Goal: Information Seeking & Learning: Learn about a topic

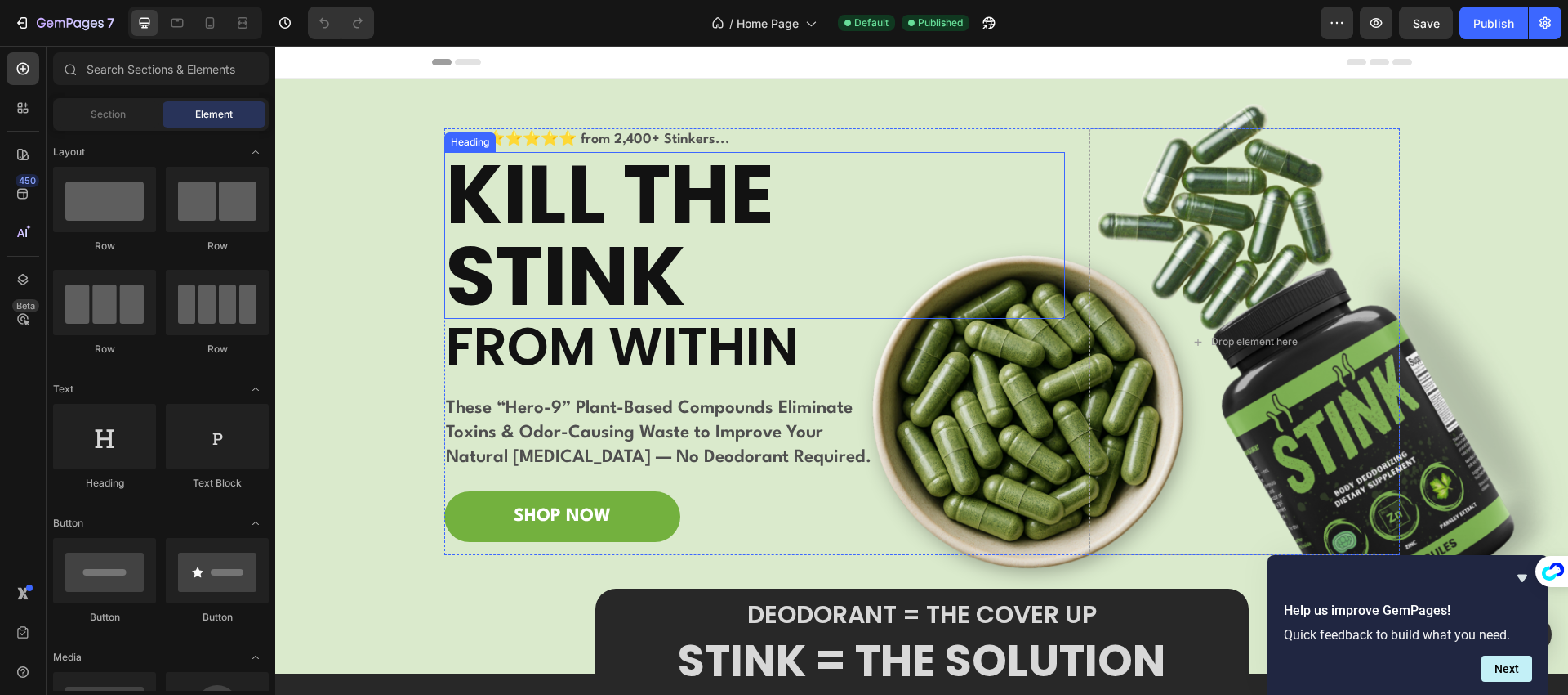
click at [622, 214] on h2 "KILL THE STINK" at bounding box center [754, 236] width 621 height 167
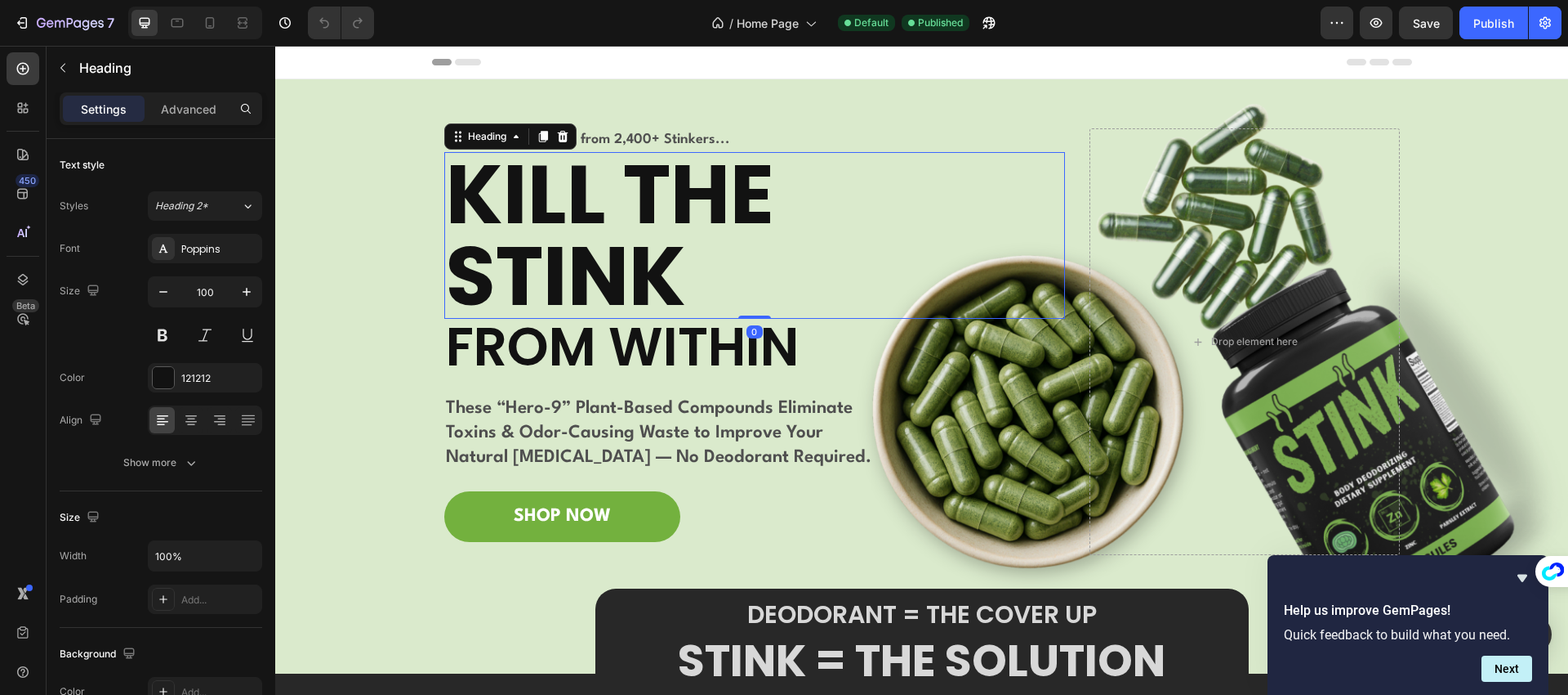
click at [622, 213] on h2 "KILL THE STINK" at bounding box center [754, 236] width 621 height 167
click at [622, 213] on p "KILL THE STINK" at bounding box center [754, 236] width 617 height 163
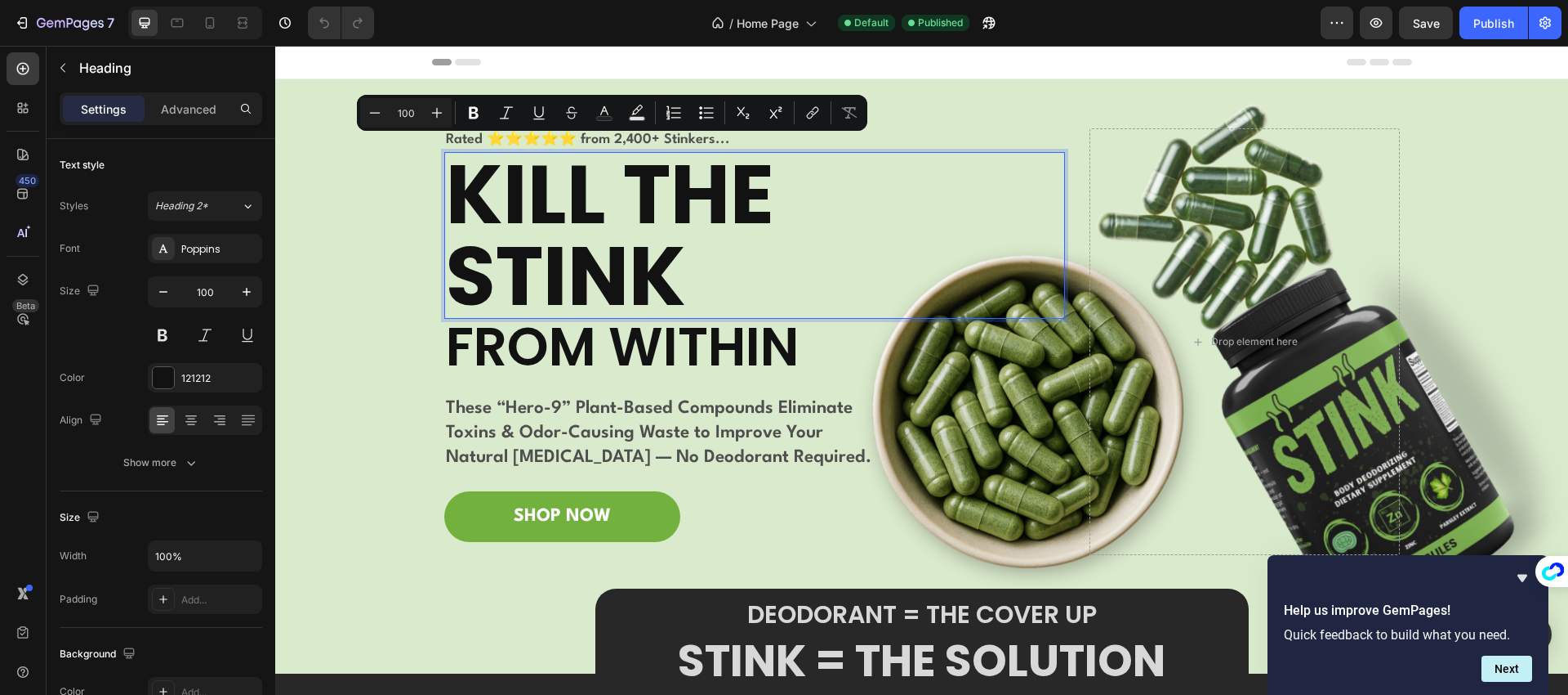
click at [629, 240] on p "KILL THE STINK" at bounding box center [754, 236] width 617 height 163
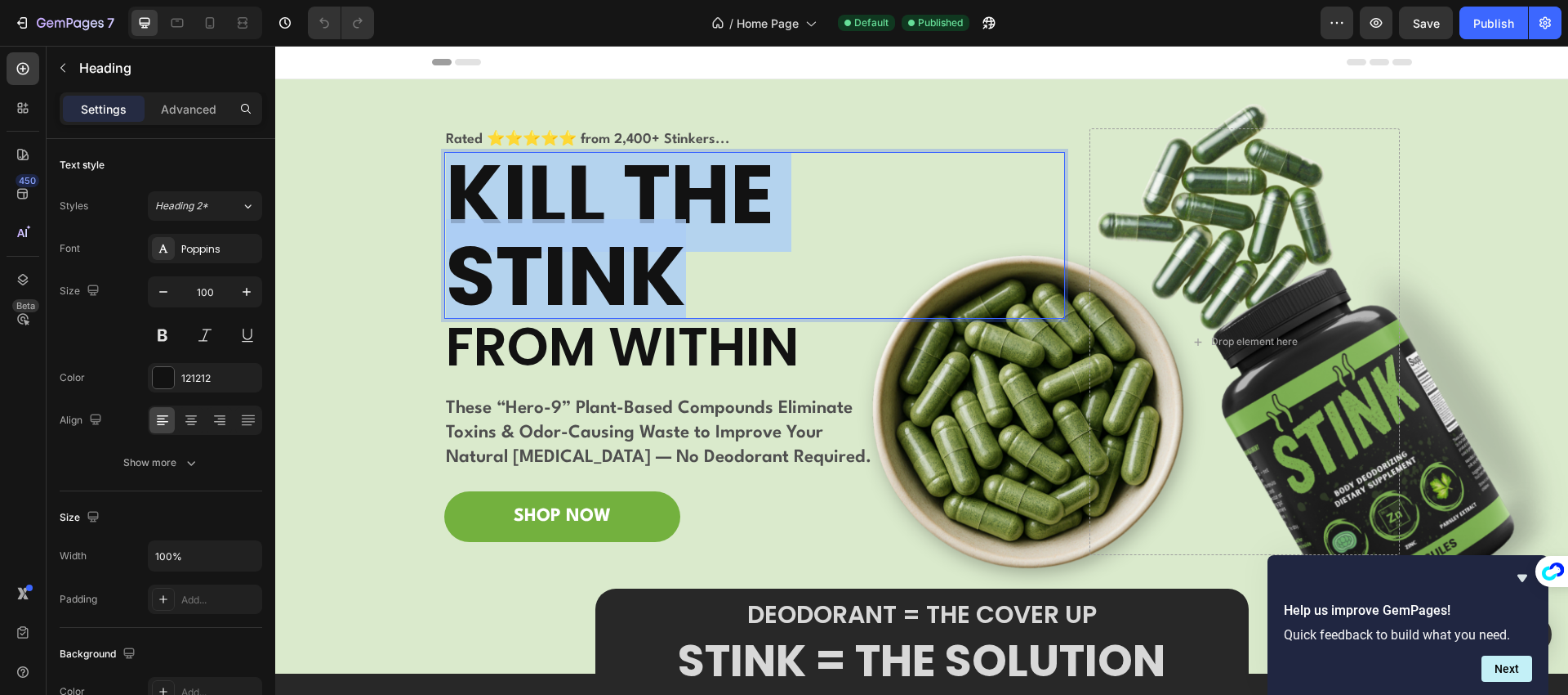
drag, startPoint x: 672, startPoint y: 277, endPoint x: 463, endPoint y: 201, distance: 222.4
click at [463, 201] on p "KILL THE STINK" at bounding box center [754, 236] width 617 height 163
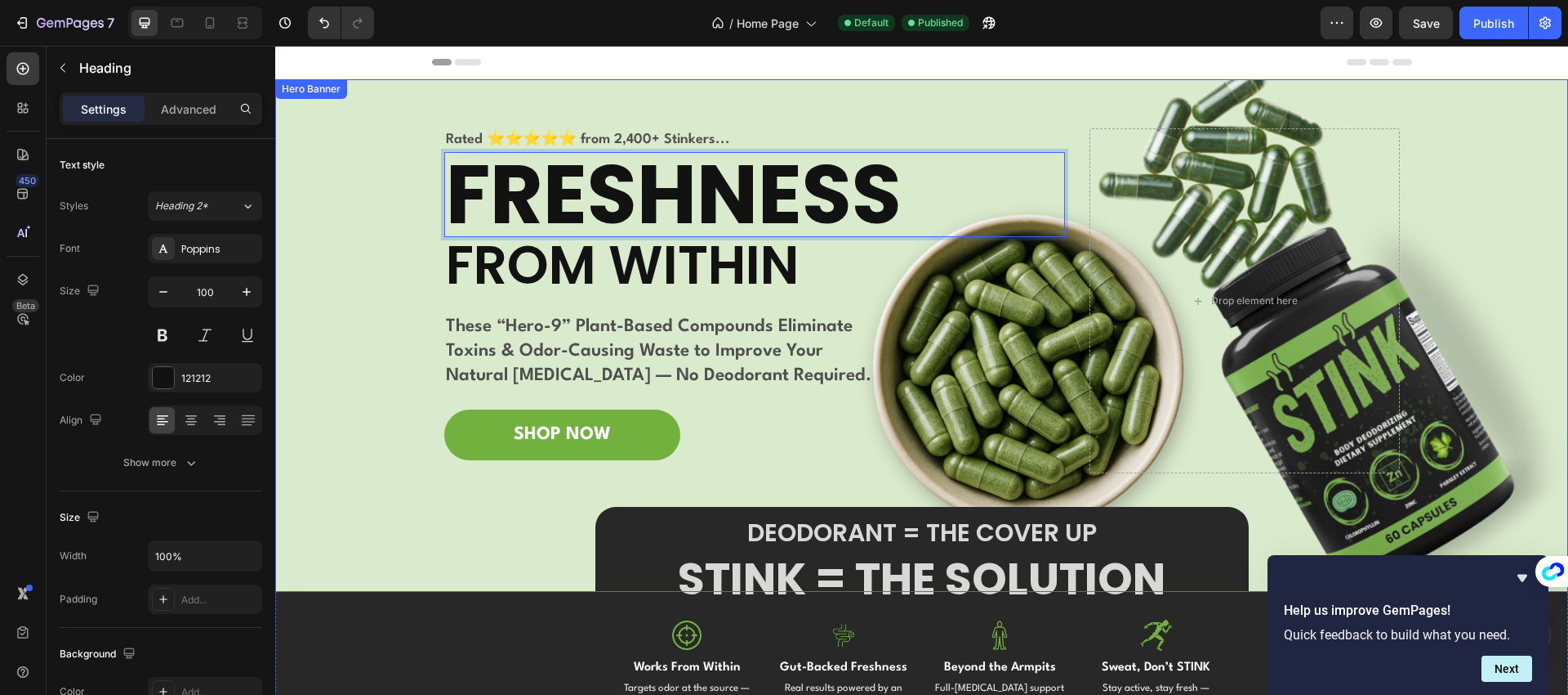
click at [382, 228] on div "Background Image" at bounding box center [921, 335] width 1293 height 512
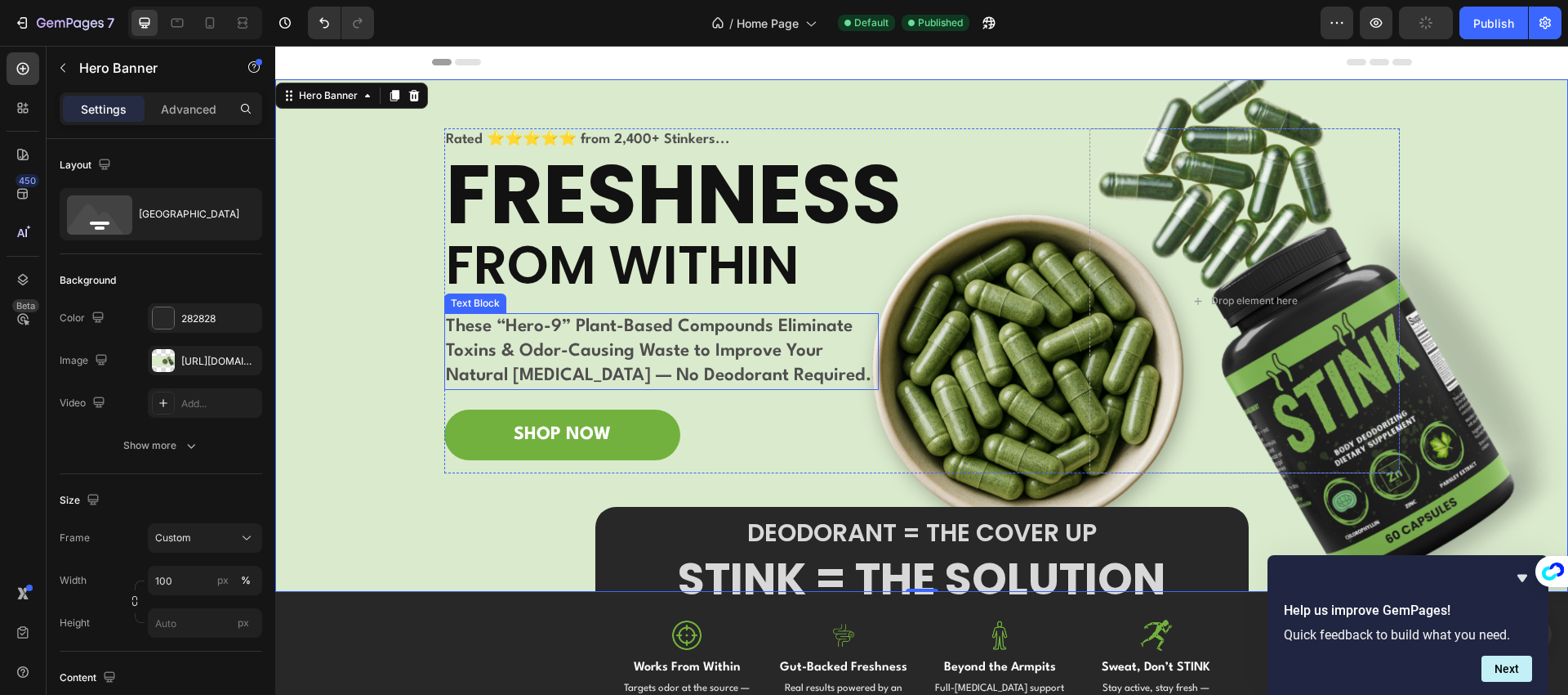
click at [569, 335] on p "These “Hero-9” Plant-Based Compounds Eliminate Toxins & Odor-Causing Waste to I…" at bounding box center [662, 351] width 431 height 74
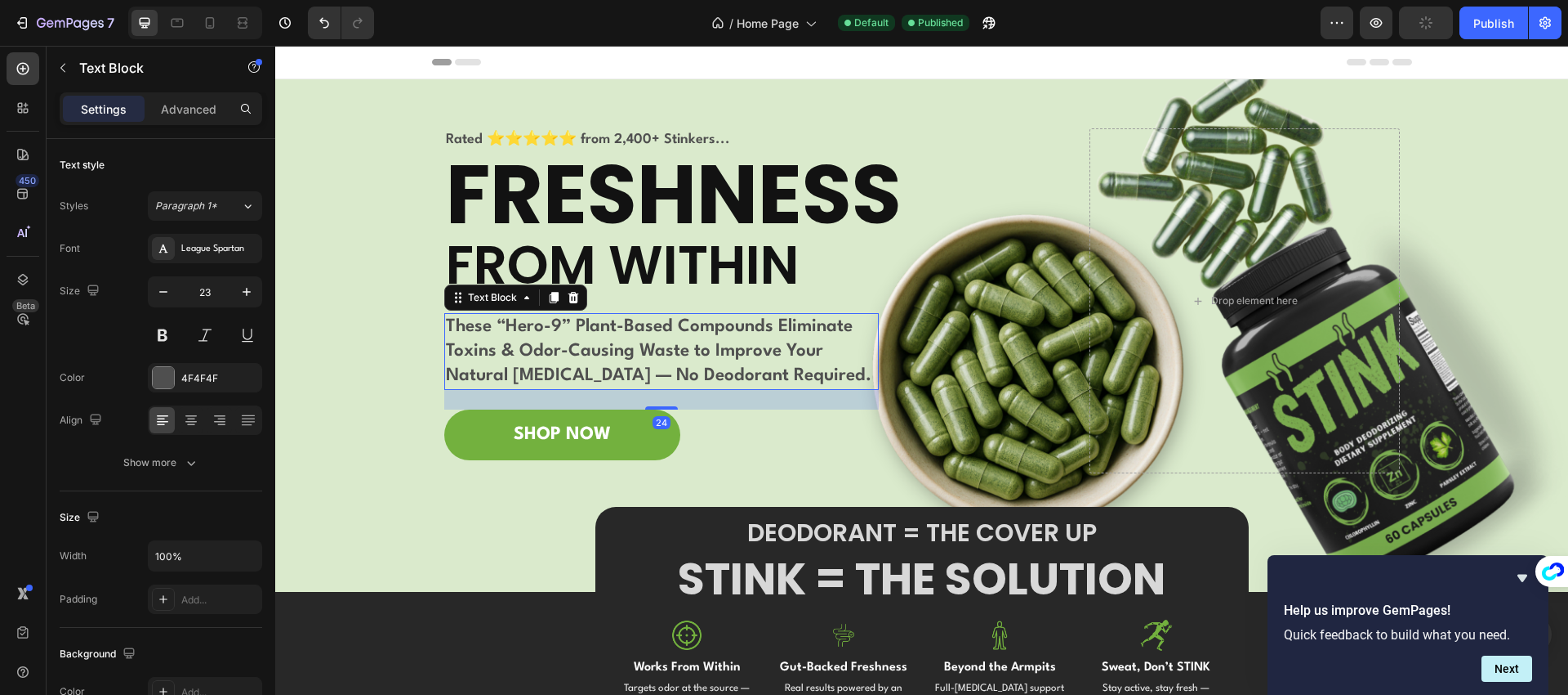
click at [570, 343] on p "These “Hero-9” Plant-Based Compounds Eliminate Toxins & Odor-Causing Waste to I…" at bounding box center [662, 351] width 431 height 74
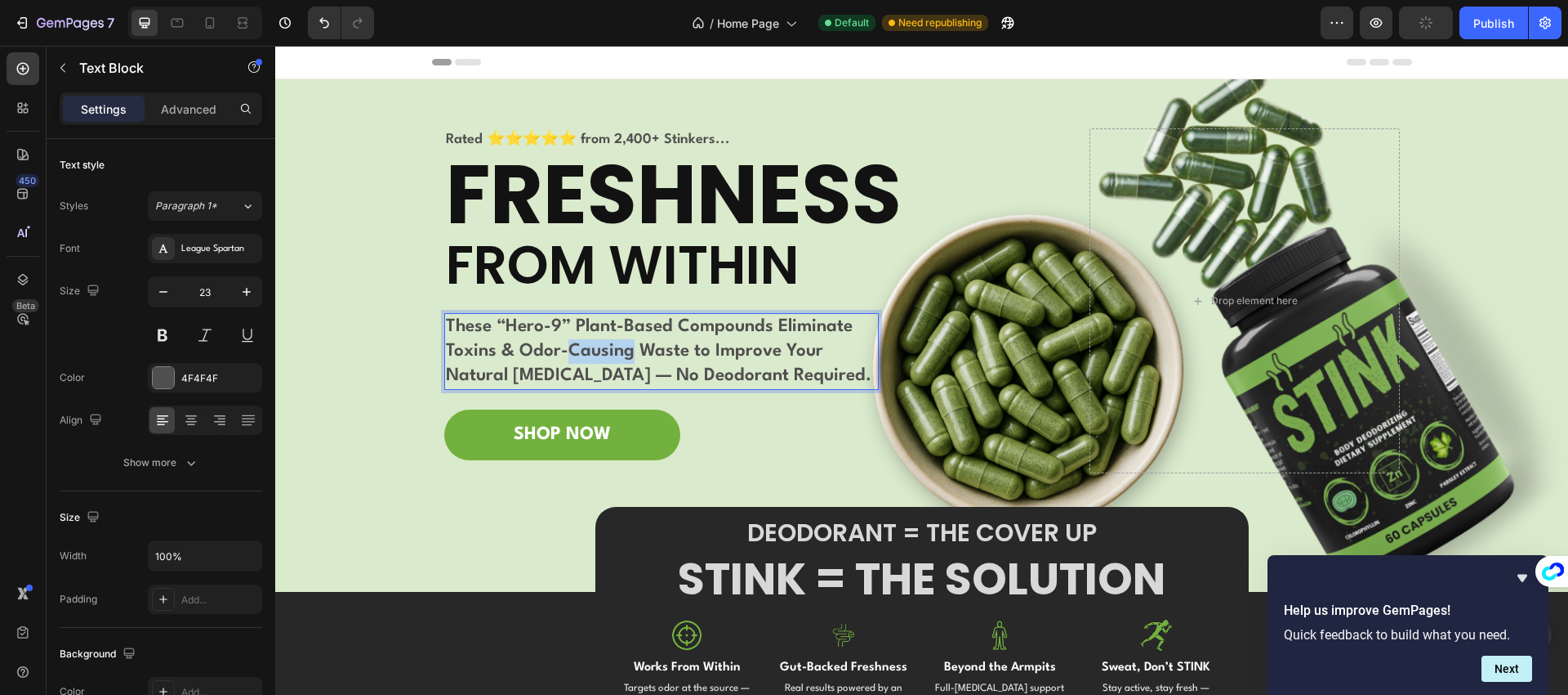
click at [570, 343] on p "These “Hero-9” Plant-Based Compounds Eliminate Toxins & Odor-Causing Waste to I…" at bounding box center [662, 351] width 431 height 74
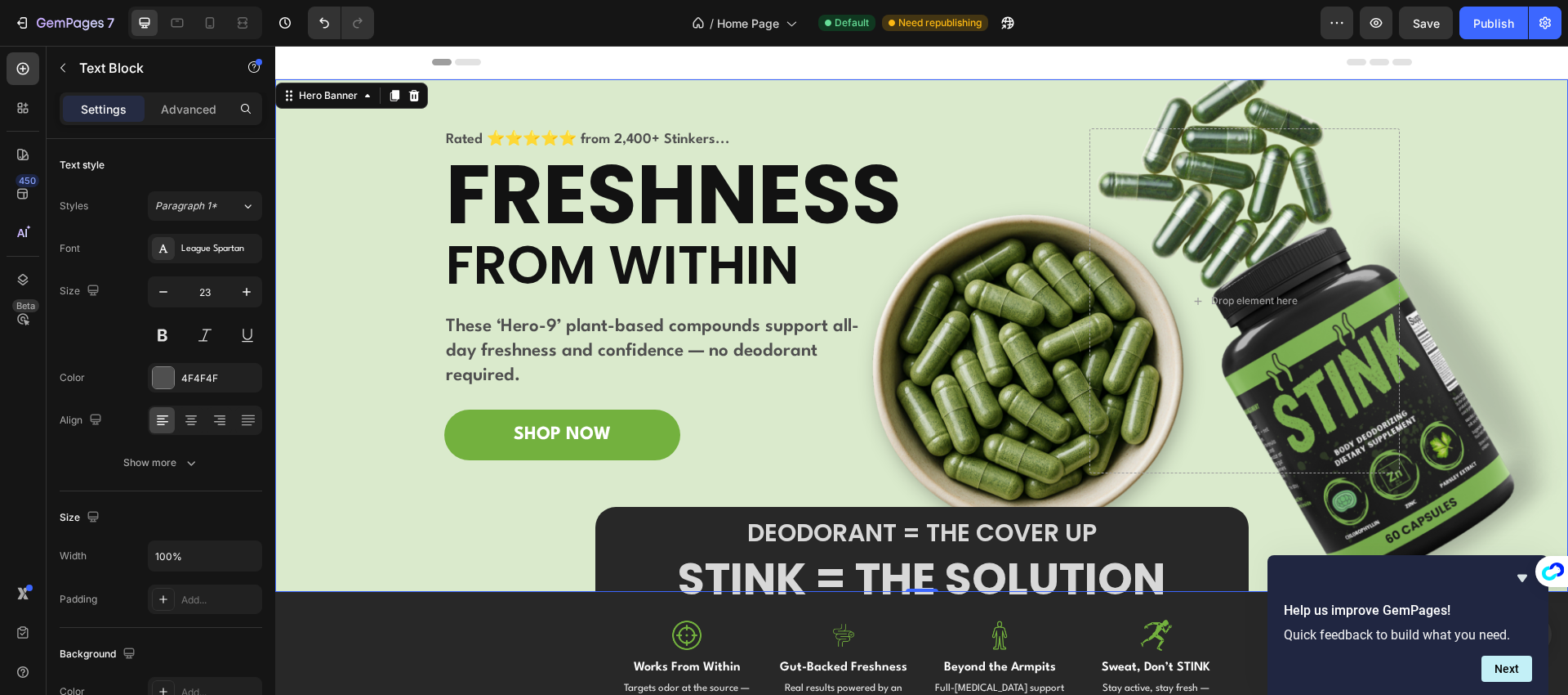
click at [404, 352] on div "Background Image" at bounding box center [921, 335] width 1293 height 512
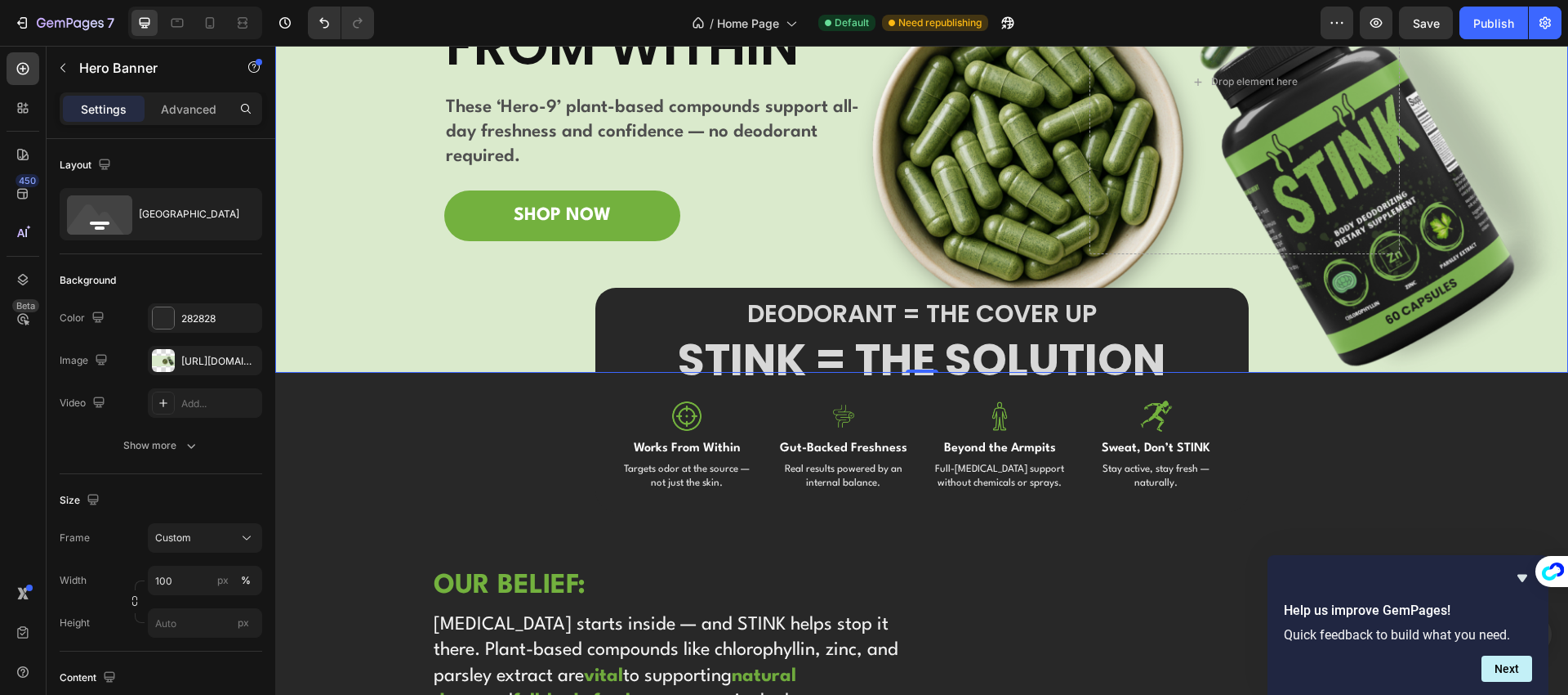
scroll to position [230, 0]
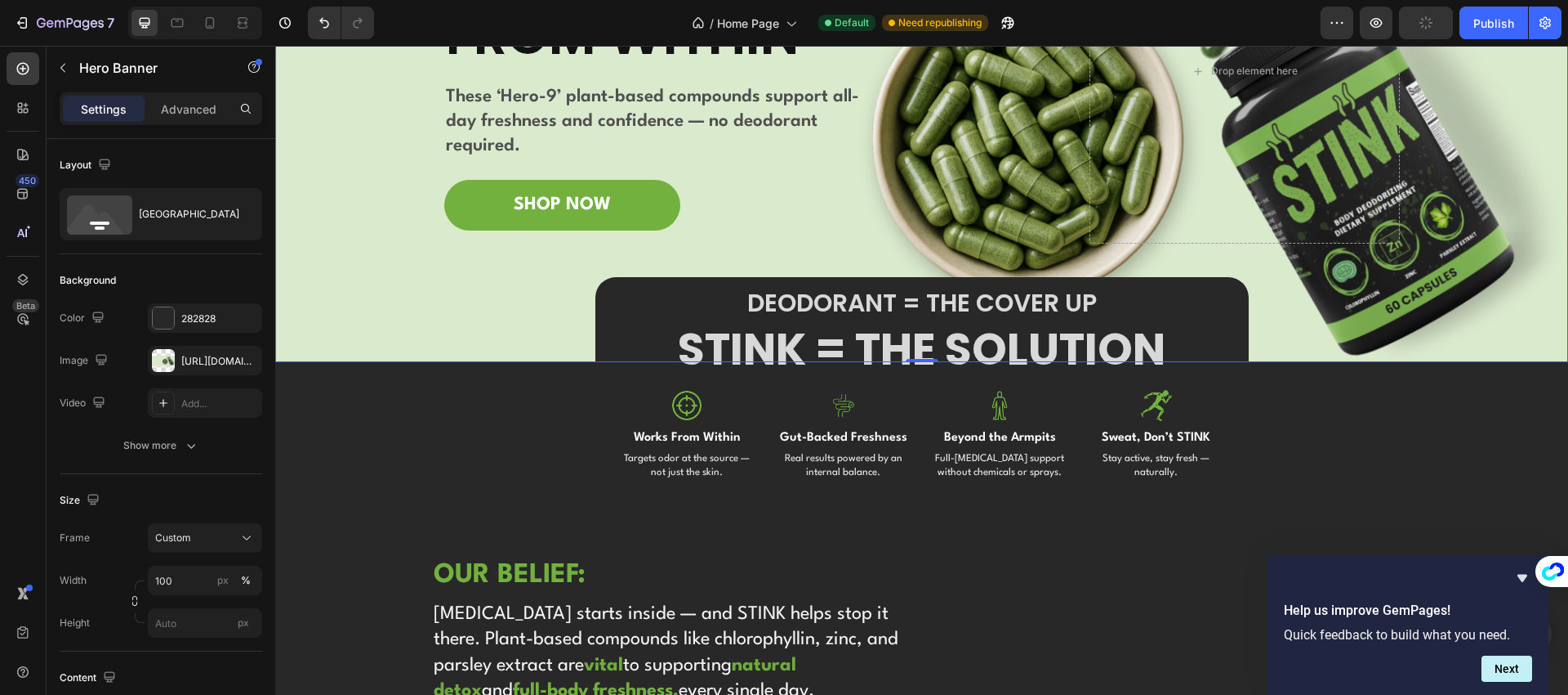
click at [449, 318] on div "Image Image Free shipping Text Block from The States Text Block Advanced List I…" at bounding box center [922, 105] width 980 height 512
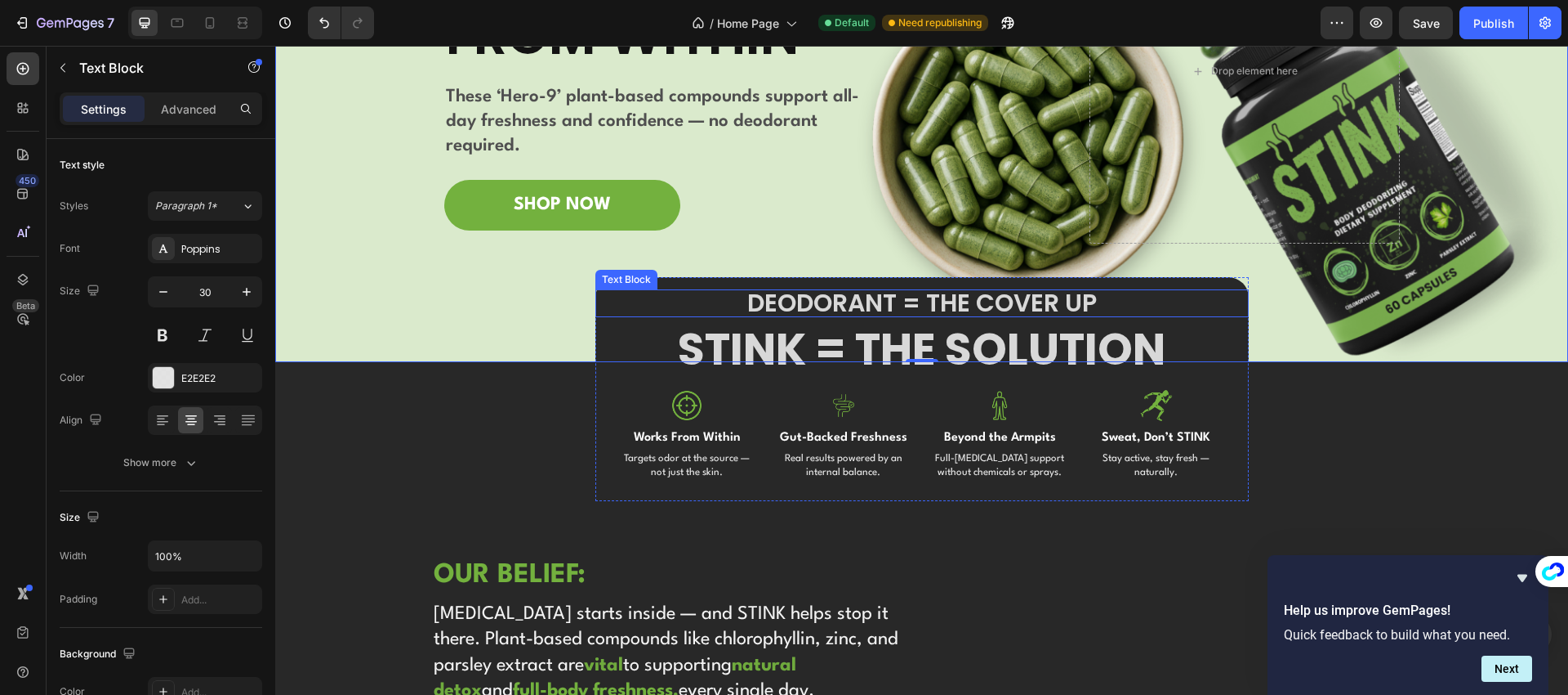
click at [965, 305] on p "DEODORANT = THE COVER UP" at bounding box center [922, 303] width 650 height 25
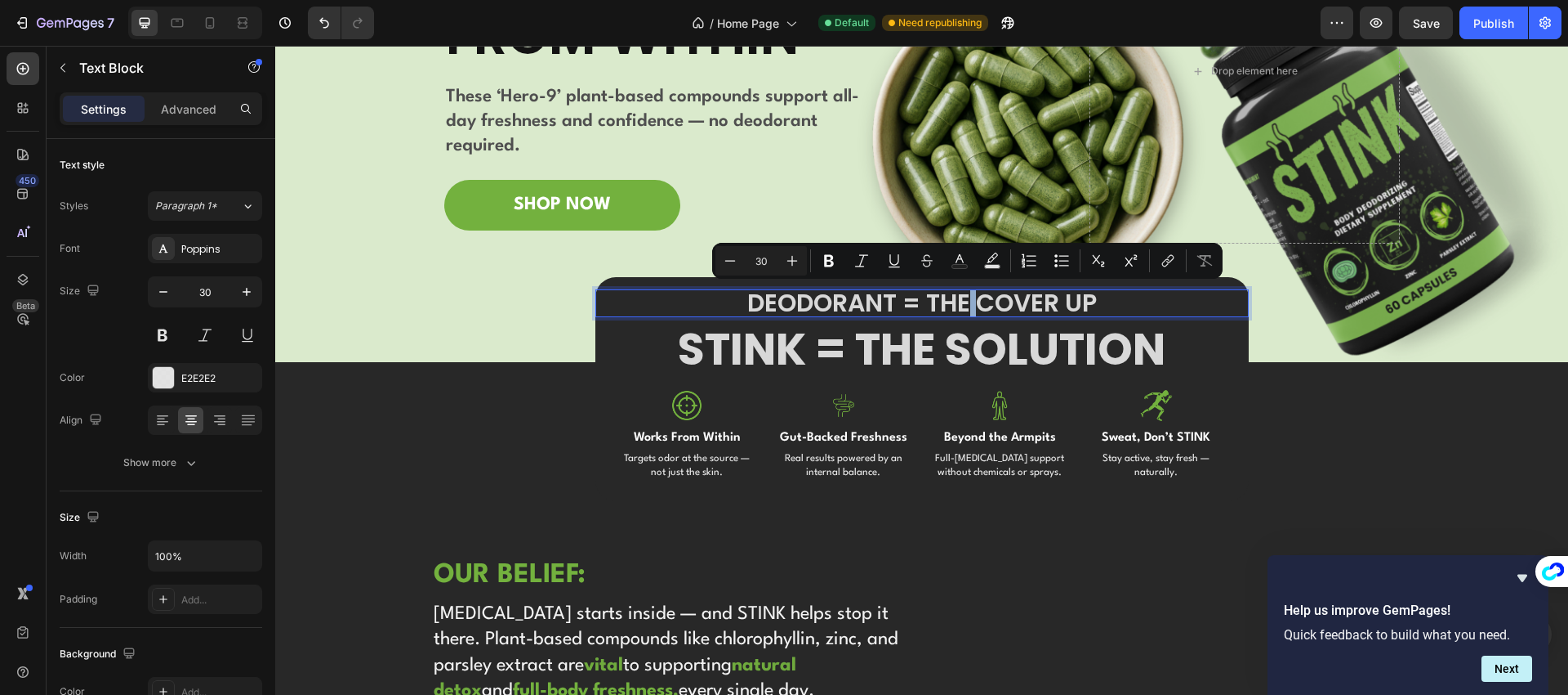
click at [974, 305] on p "DEODORANT = THE COVER UP" at bounding box center [922, 303] width 650 height 25
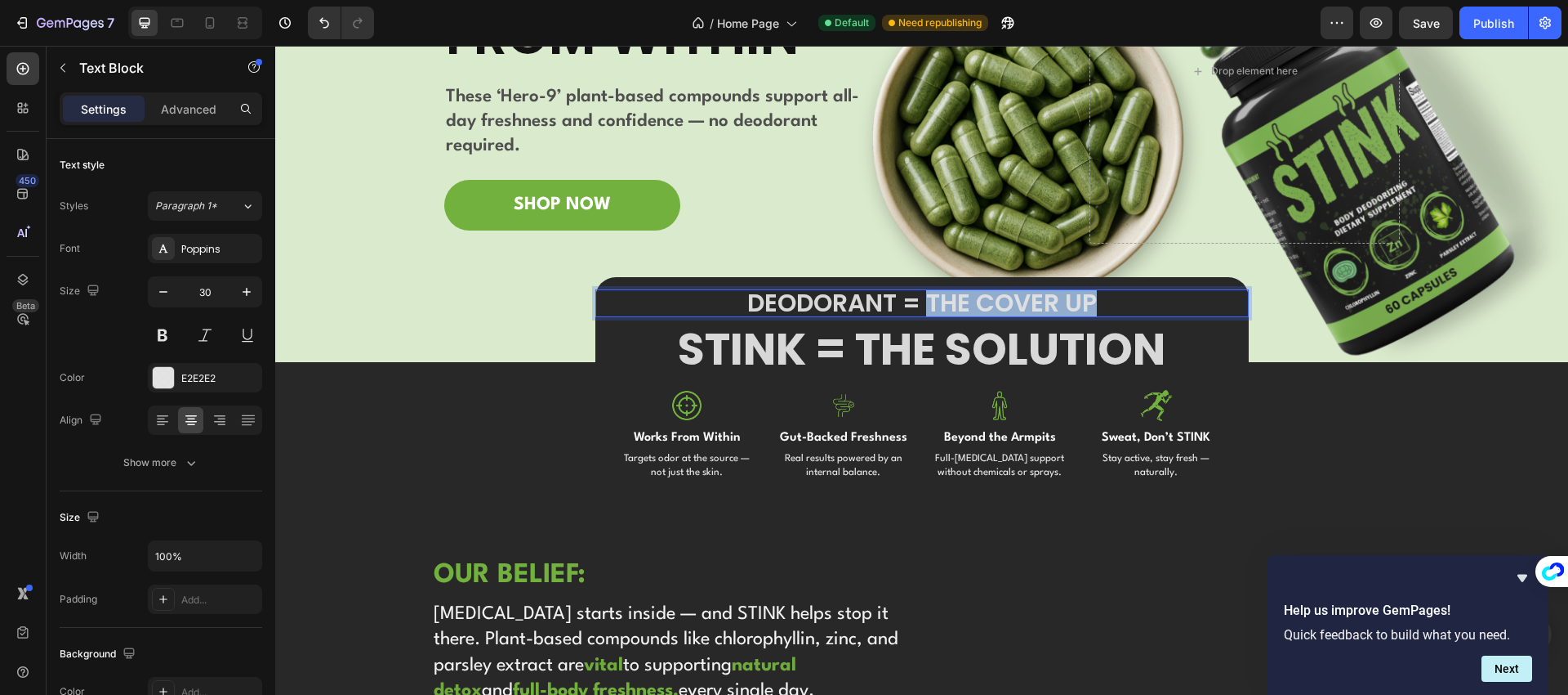
drag, startPoint x: 925, startPoint y: 300, endPoint x: 1089, endPoint y: 298, distance: 164.0
click at [1089, 298] on p "DEODORANT = THE COVER UP" at bounding box center [922, 303] width 650 height 25
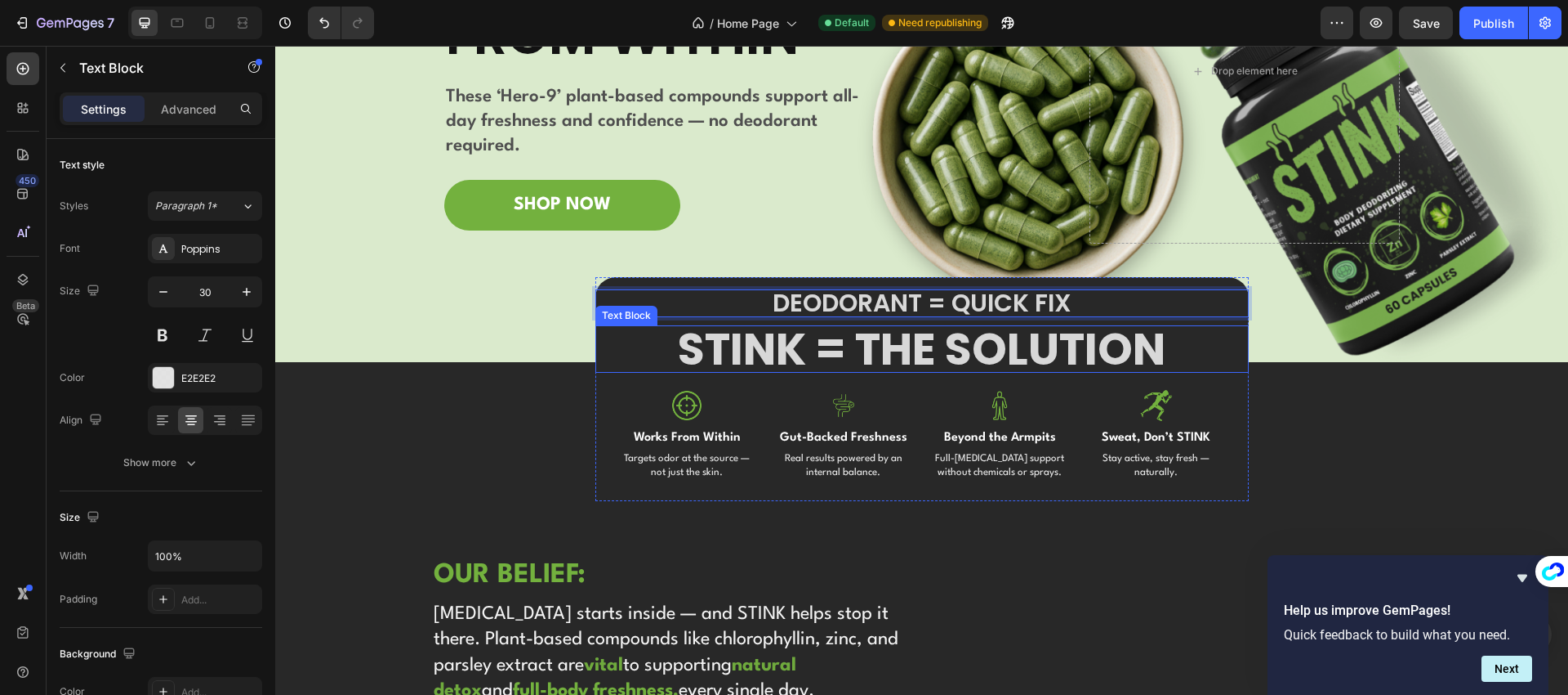
click at [900, 354] on strong "STINK = THE SOLUTION" at bounding box center [921, 349] width 488 height 62
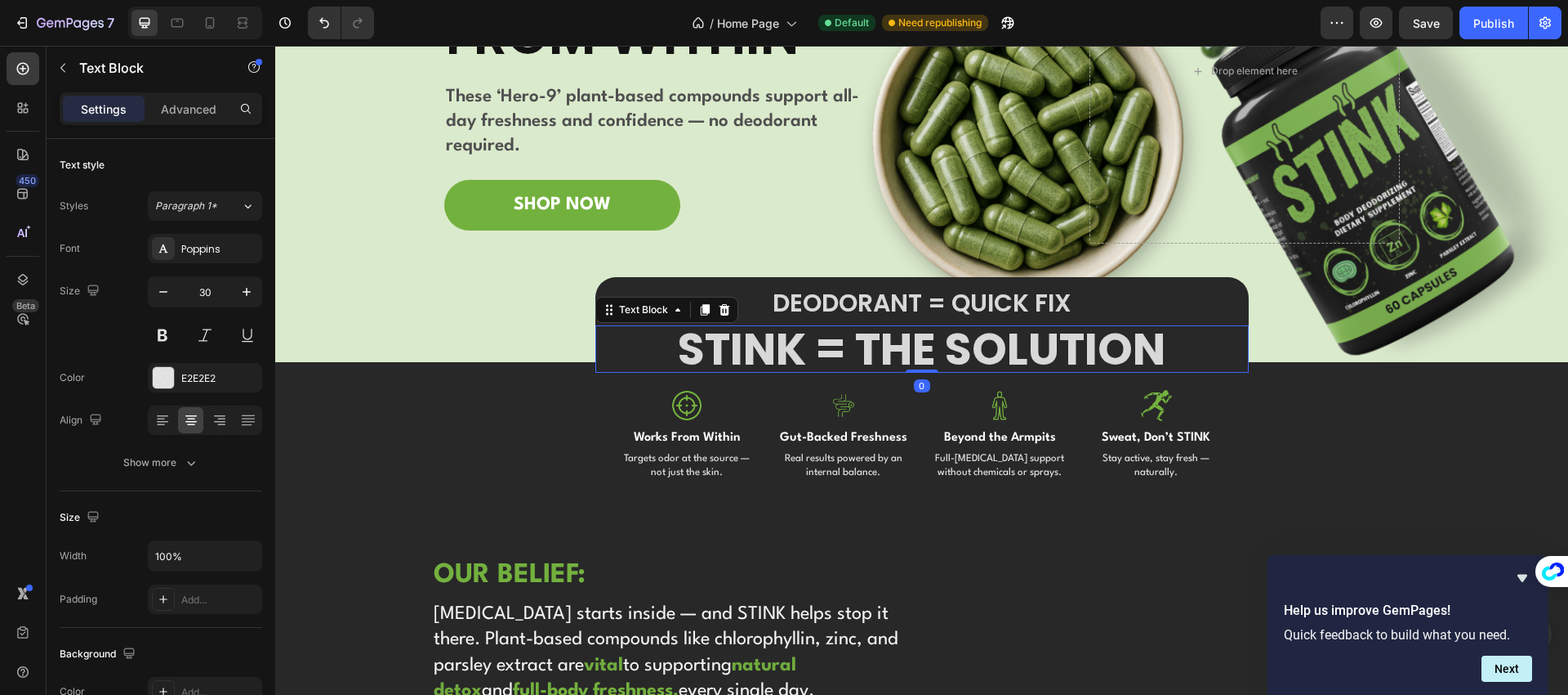
click at [900, 354] on strong "STINK = THE SOLUTION" at bounding box center [921, 349] width 488 height 62
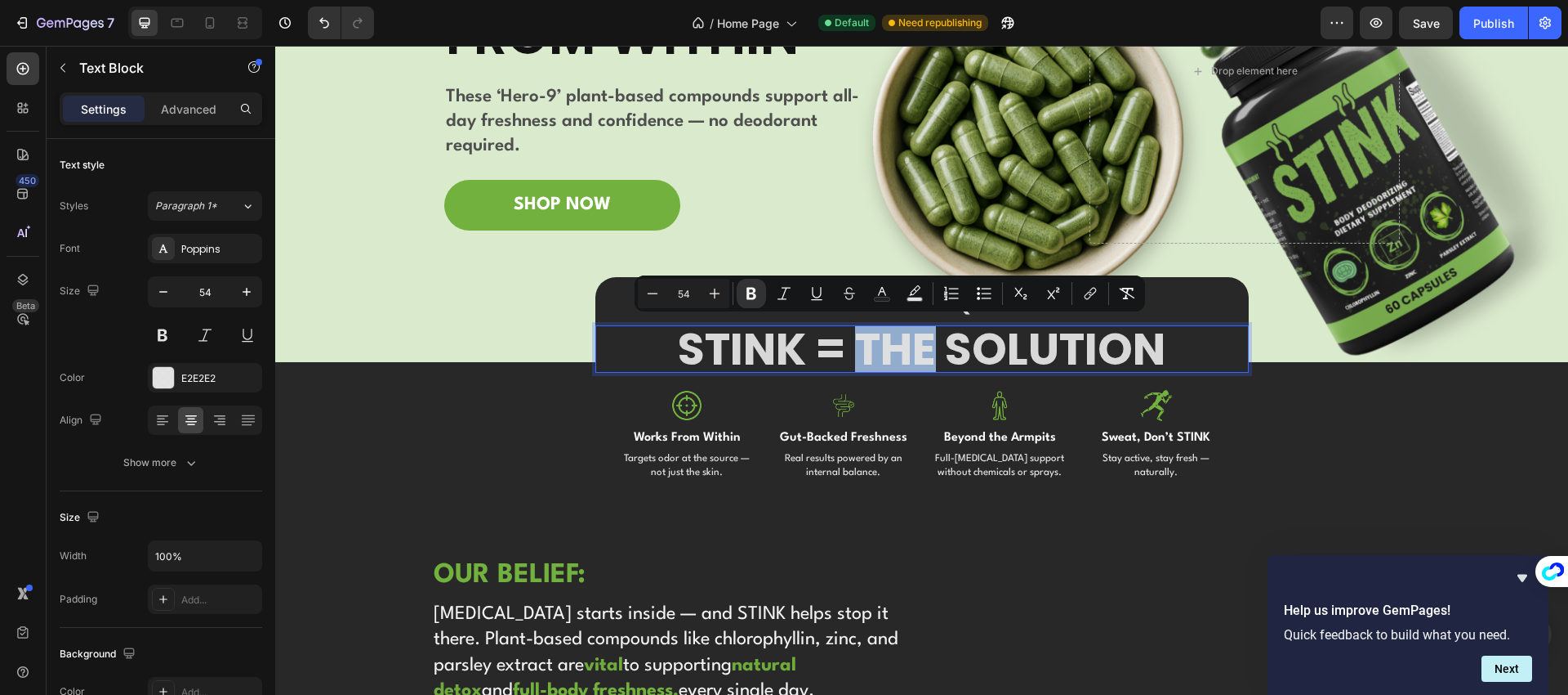
click at [889, 353] on strong "STINK = THE SOLUTION" at bounding box center [921, 349] width 488 height 62
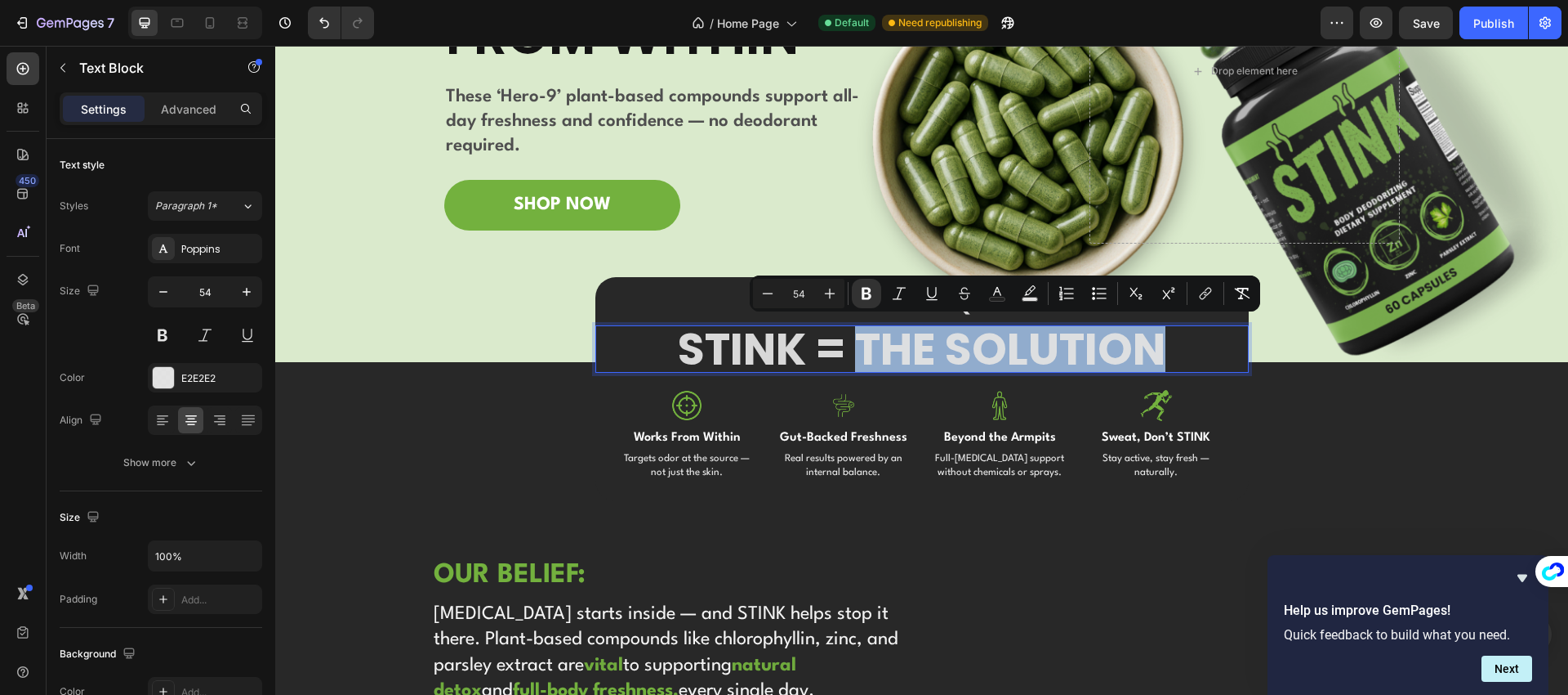
drag, startPoint x: 860, startPoint y: 349, endPoint x: 1168, endPoint y: 346, distance: 308.0
click at [1168, 346] on p "STINK = THE SOLUTION" at bounding box center [922, 349] width 650 height 44
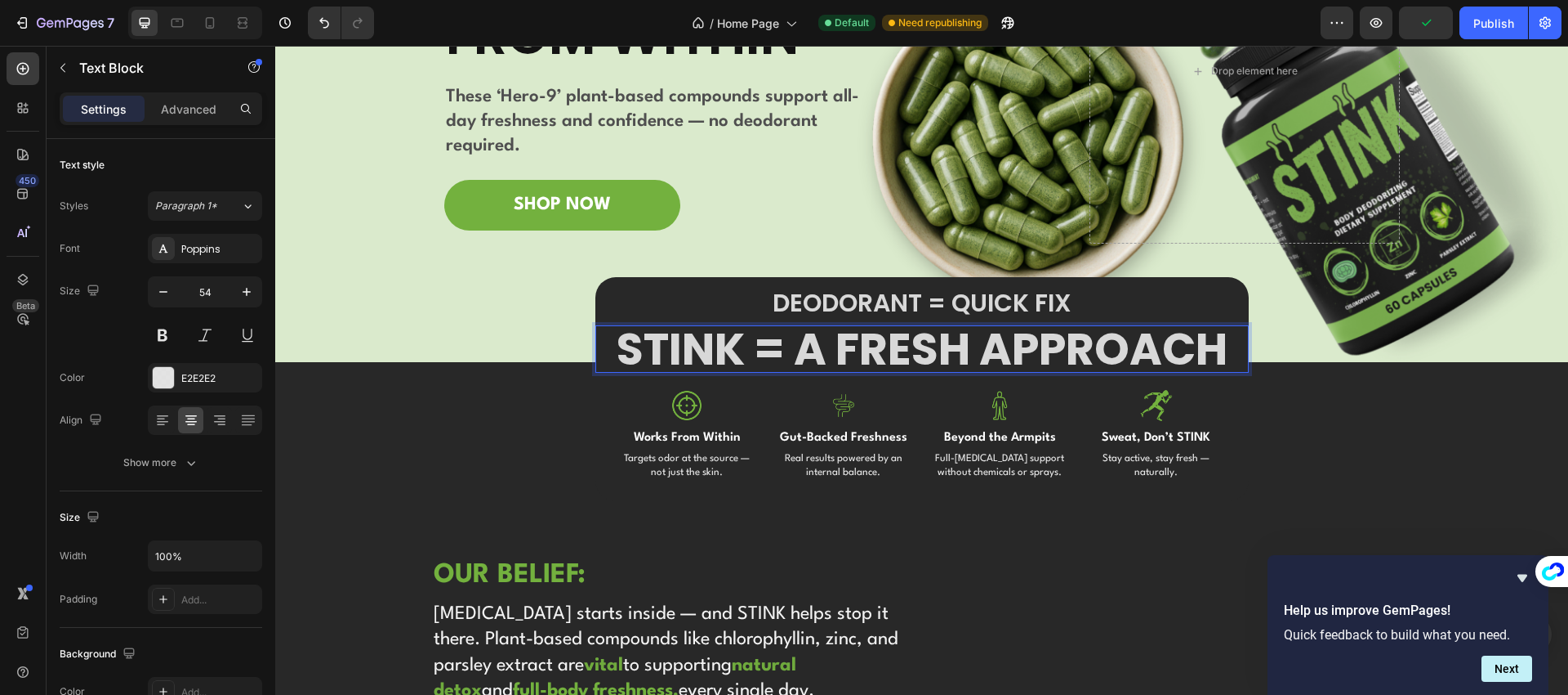
click at [829, 355] on strong "STINK = A FRESH APPROACH" at bounding box center [921, 349] width 611 height 62
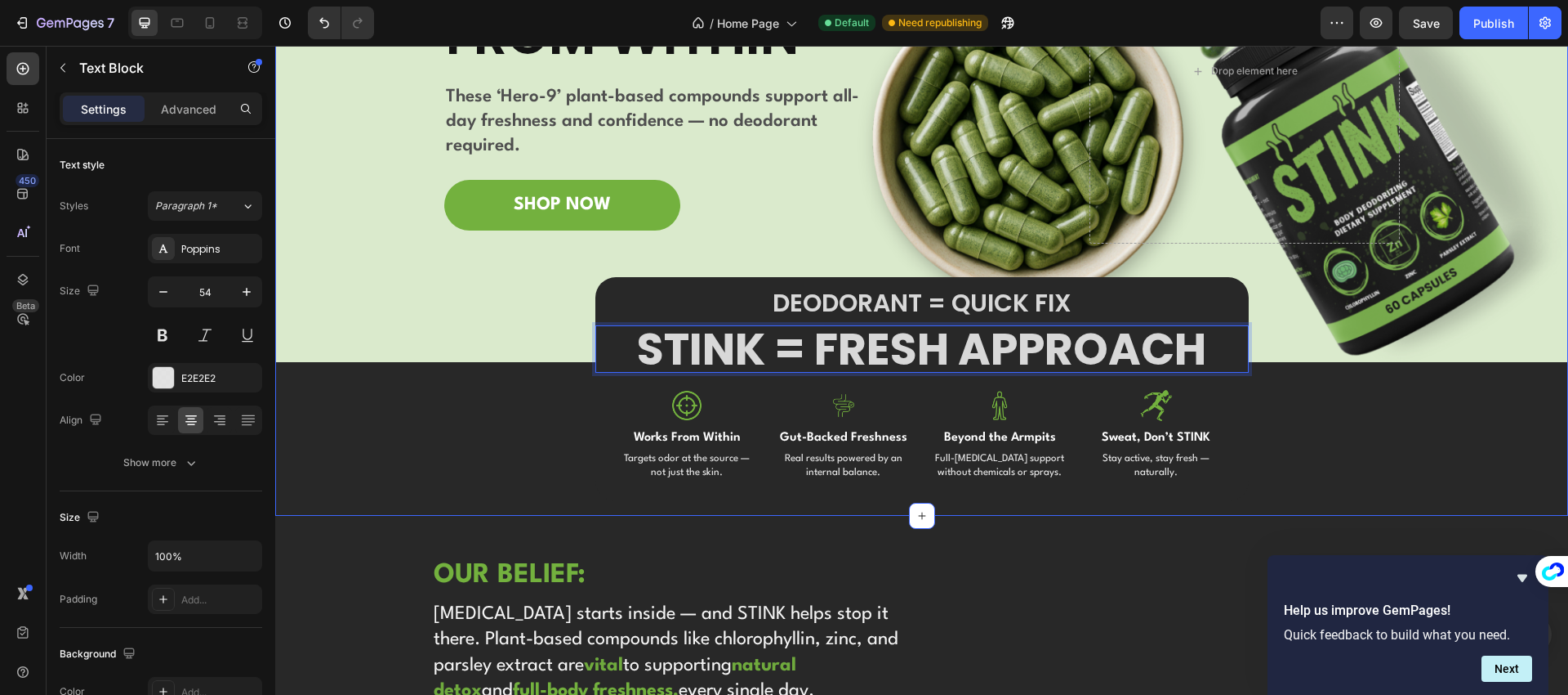
click at [544, 411] on div "Image Image Free shipping Text Block from The States Text Block Advanced List I…" at bounding box center [921, 175] width 1293 height 651
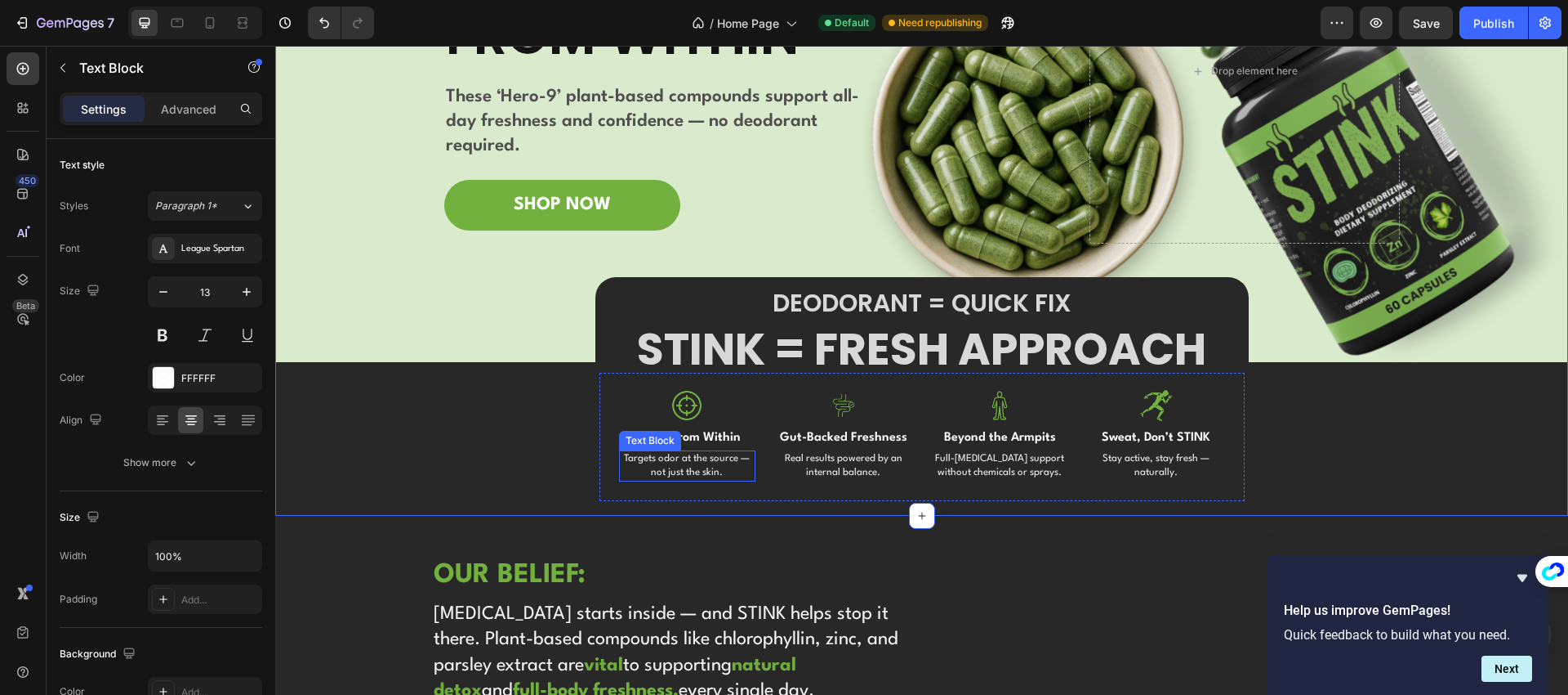
click at [700, 468] on p "Targets odor at the source — not just the skin." at bounding box center [688, 465] width 134 height 28
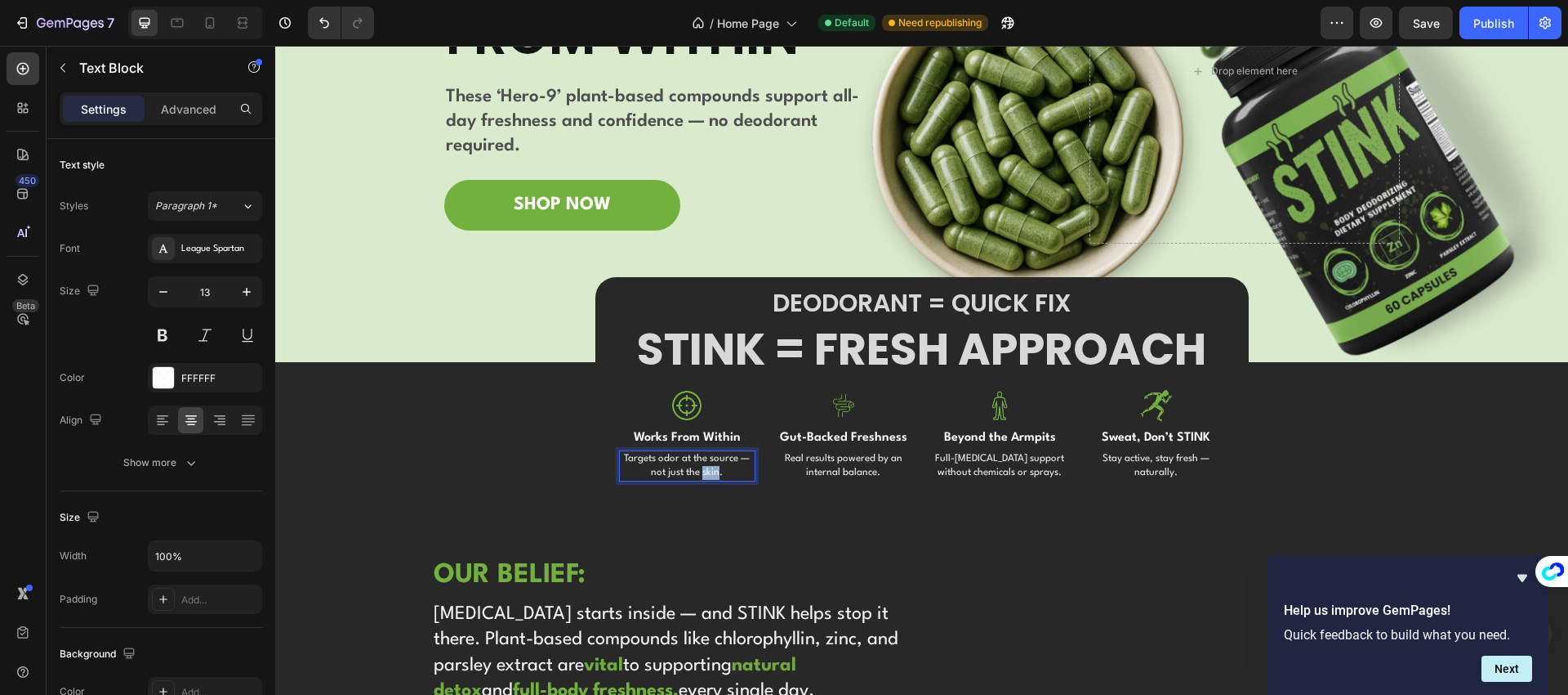
click at [700, 467] on p "Targets odor at the source — not just the skin." at bounding box center [688, 465] width 134 height 28
click at [580, 448] on div "Image Image Free shipping Text Block from The States Text Block Advanced List I…" at bounding box center [921, 175] width 1293 height 651
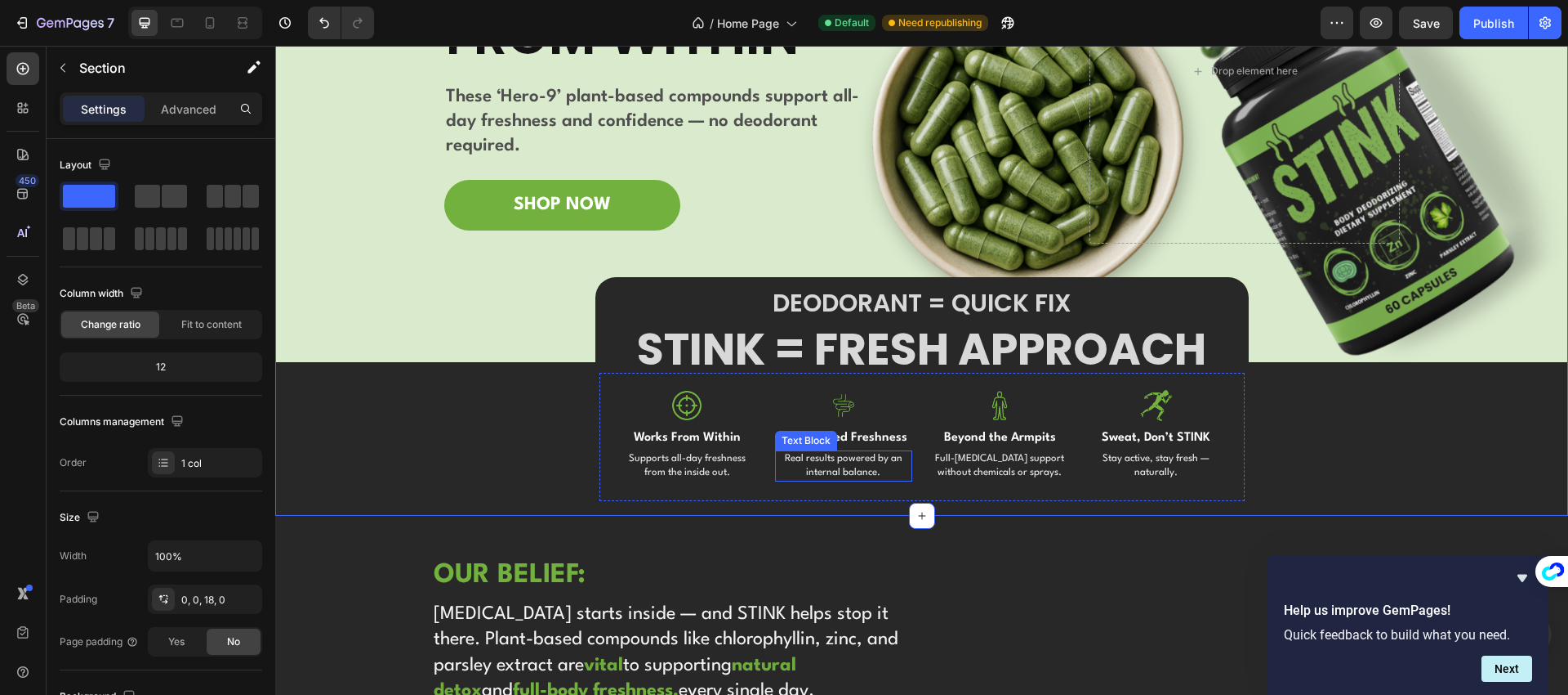
click at [817, 468] on p "Real results powered by an internal balance." at bounding box center [844, 465] width 134 height 28
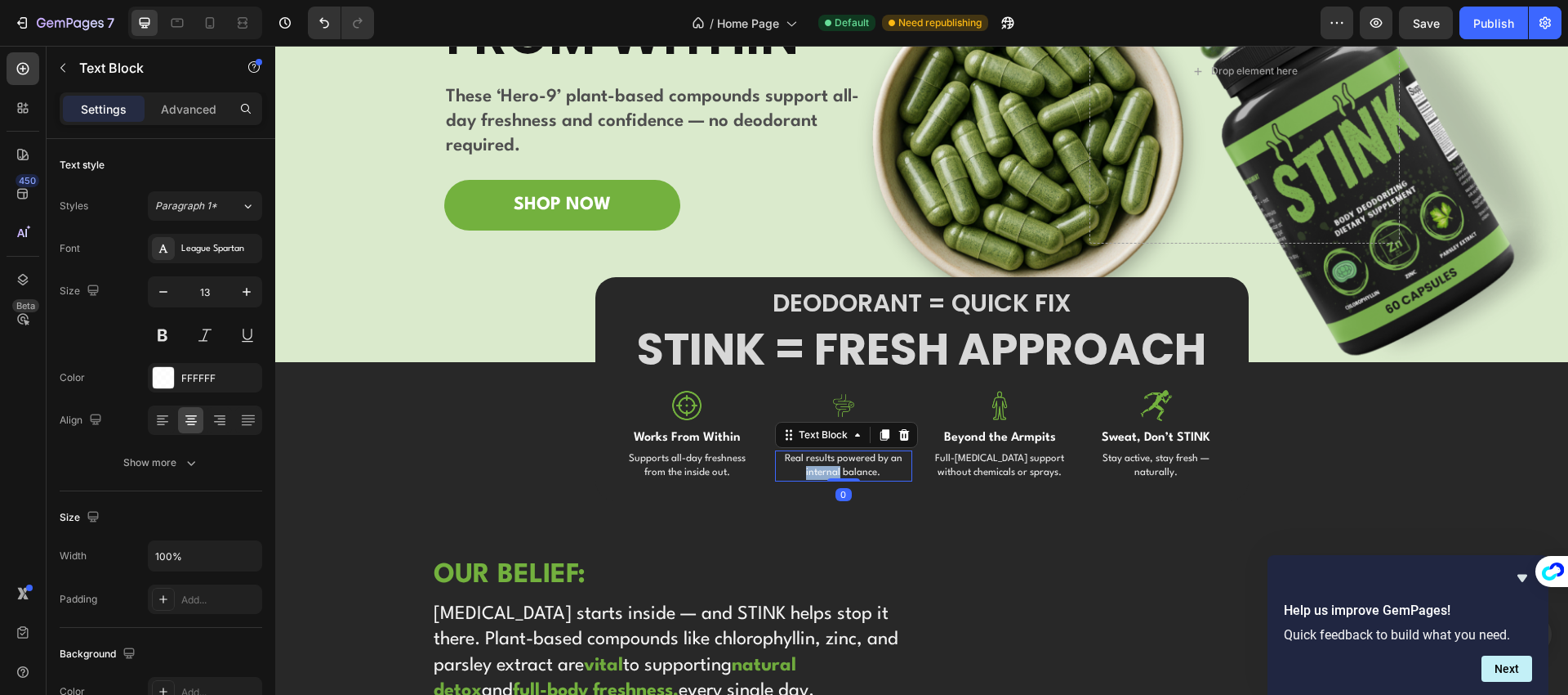
click at [817, 468] on p "Real results powered by an internal balance." at bounding box center [844, 465] width 134 height 28
click at [993, 466] on p "Full-[MEDICAL_DATA] support without chemicals or sprays." at bounding box center [1000, 465] width 134 height 28
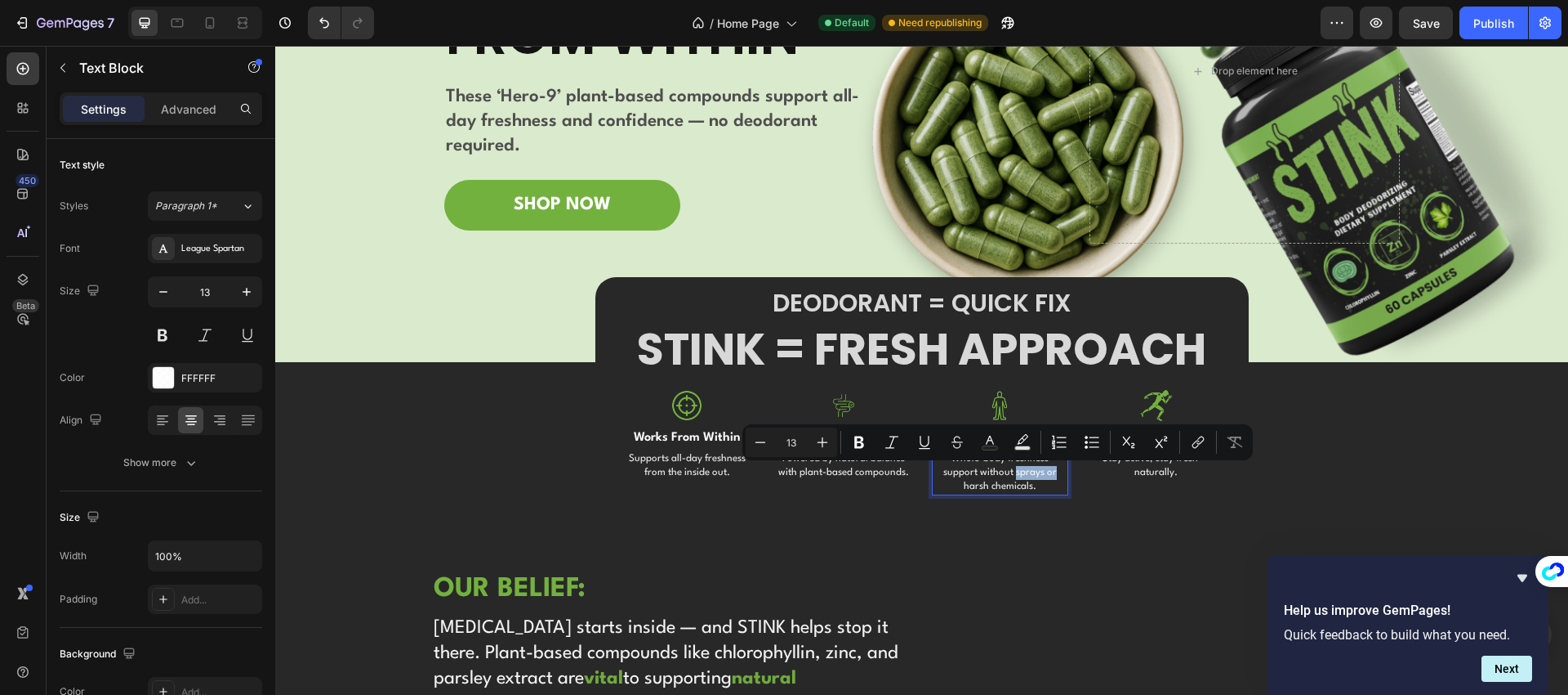
drag, startPoint x: 1017, startPoint y: 473, endPoint x: 979, endPoint y: 472, distance: 38.0
click at [979, 472] on p "Whole-body freshness support without sprays or harsh chemicals." at bounding box center [1000, 472] width 134 height 42
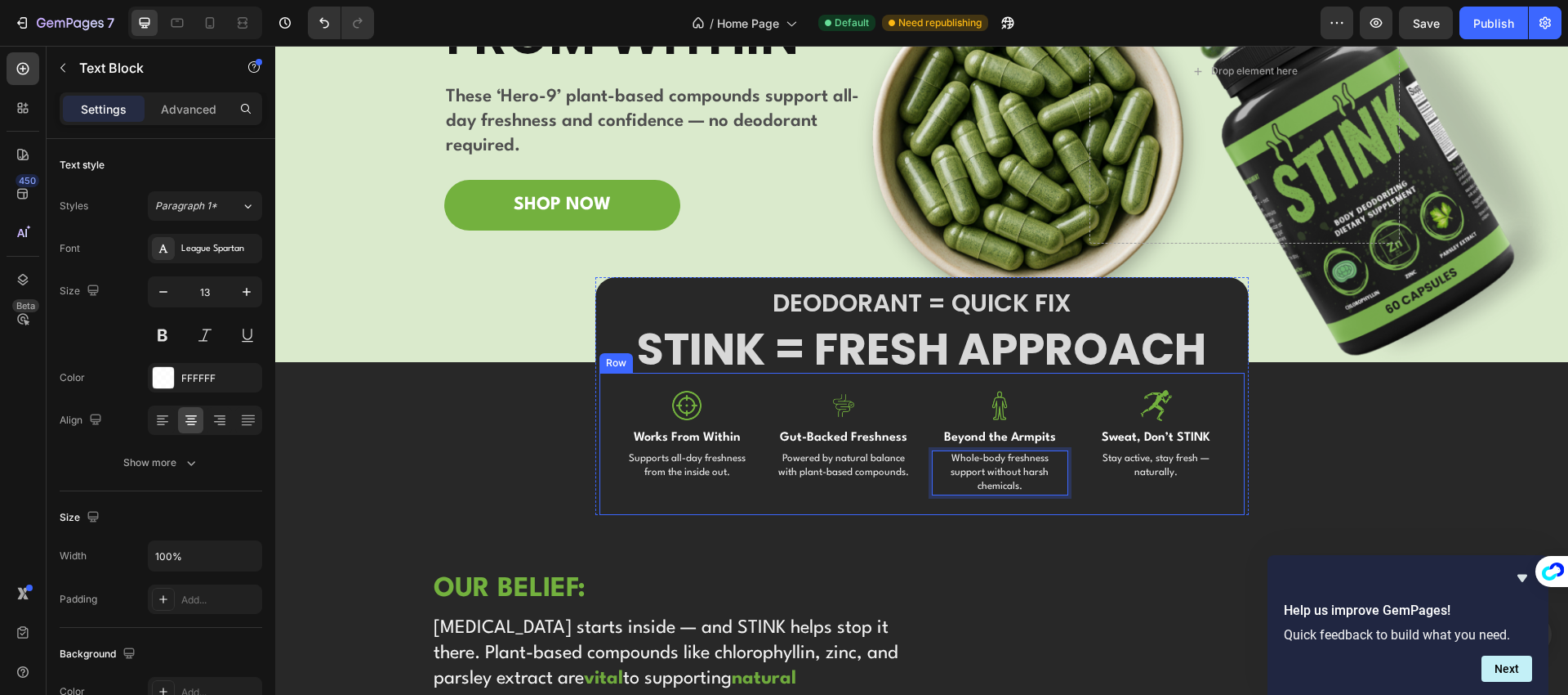
click at [990, 496] on div "Image Works From Within Text Block Supports all-day freshness from the inside o…" at bounding box center [921, 443] width 645 height 142
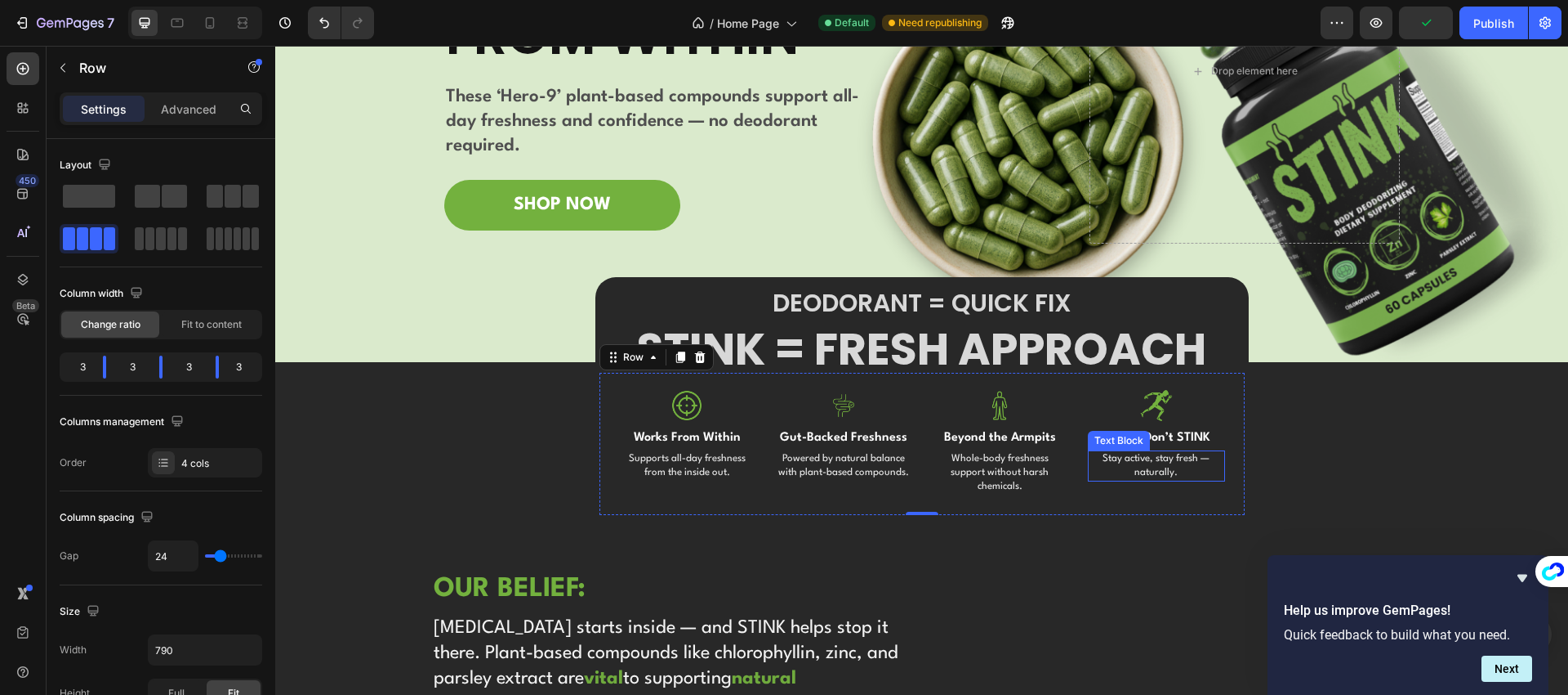
click at [1153, 465] on p "Stay active, stay fresh — naturally." at bounding box center [1156, 465] width 134 height 28
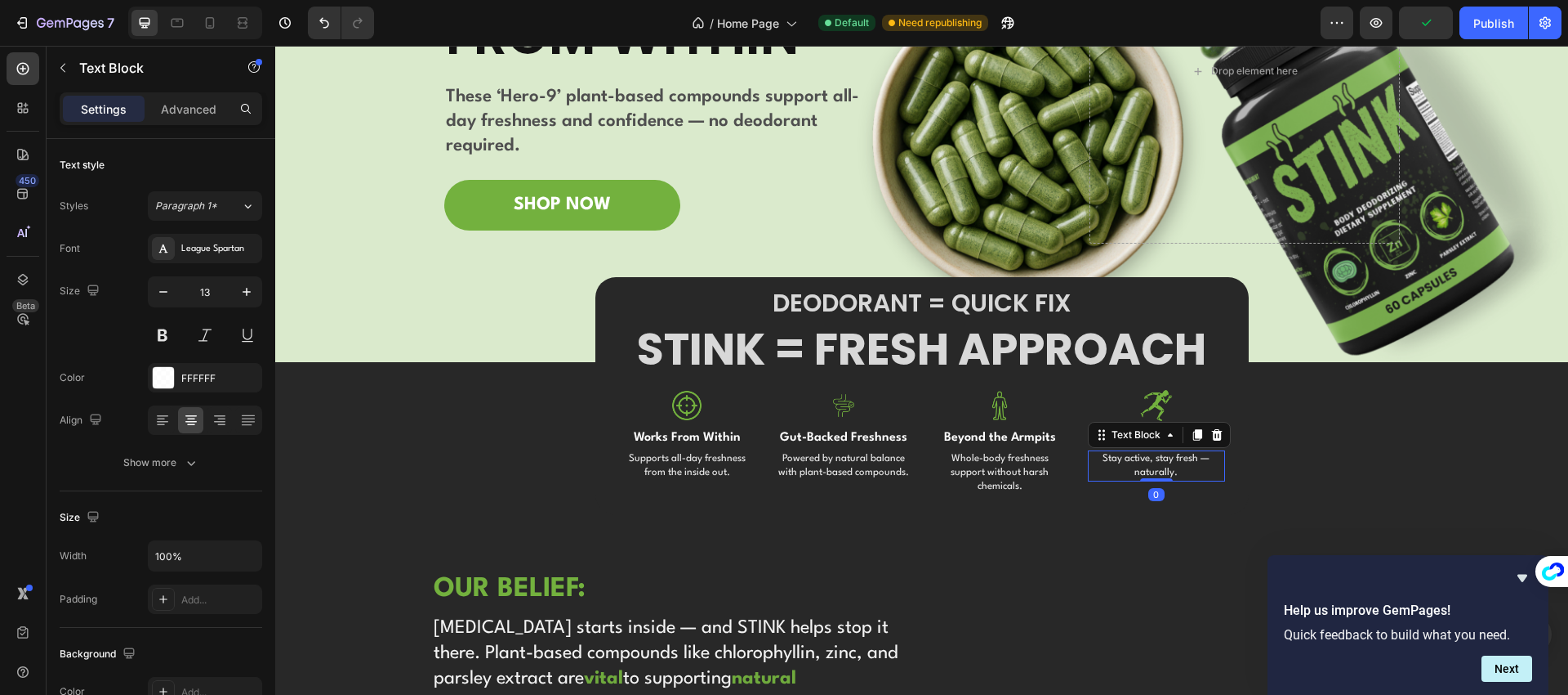
click at [1153, 465] on p "Stay active, stay fresh — naturally." at bounding box center [1156, 465] width 134 height 28
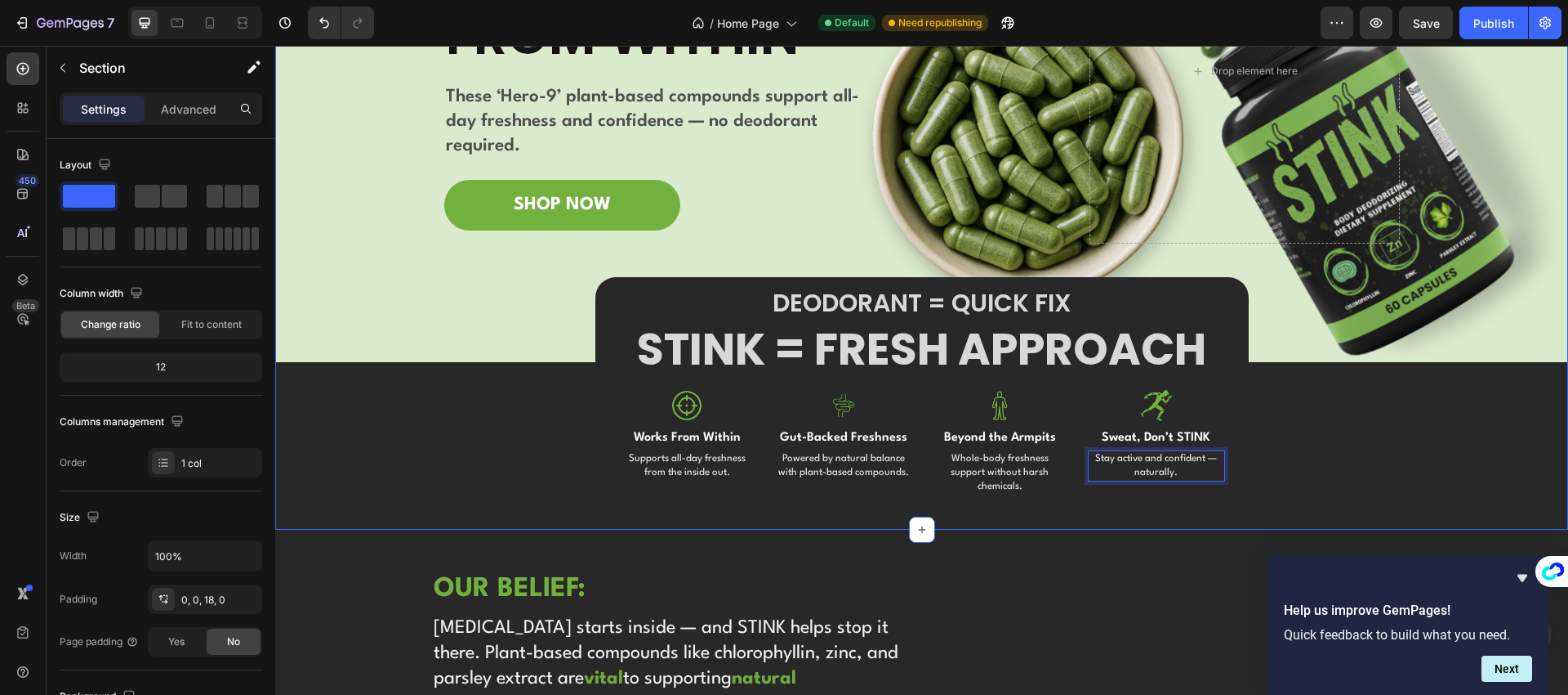
click at [1277, 460] on div "Image Image Free shipping Text Block from The States Text Block Advanced List I…" at bounding box center [921, 182] width 1293 height 665
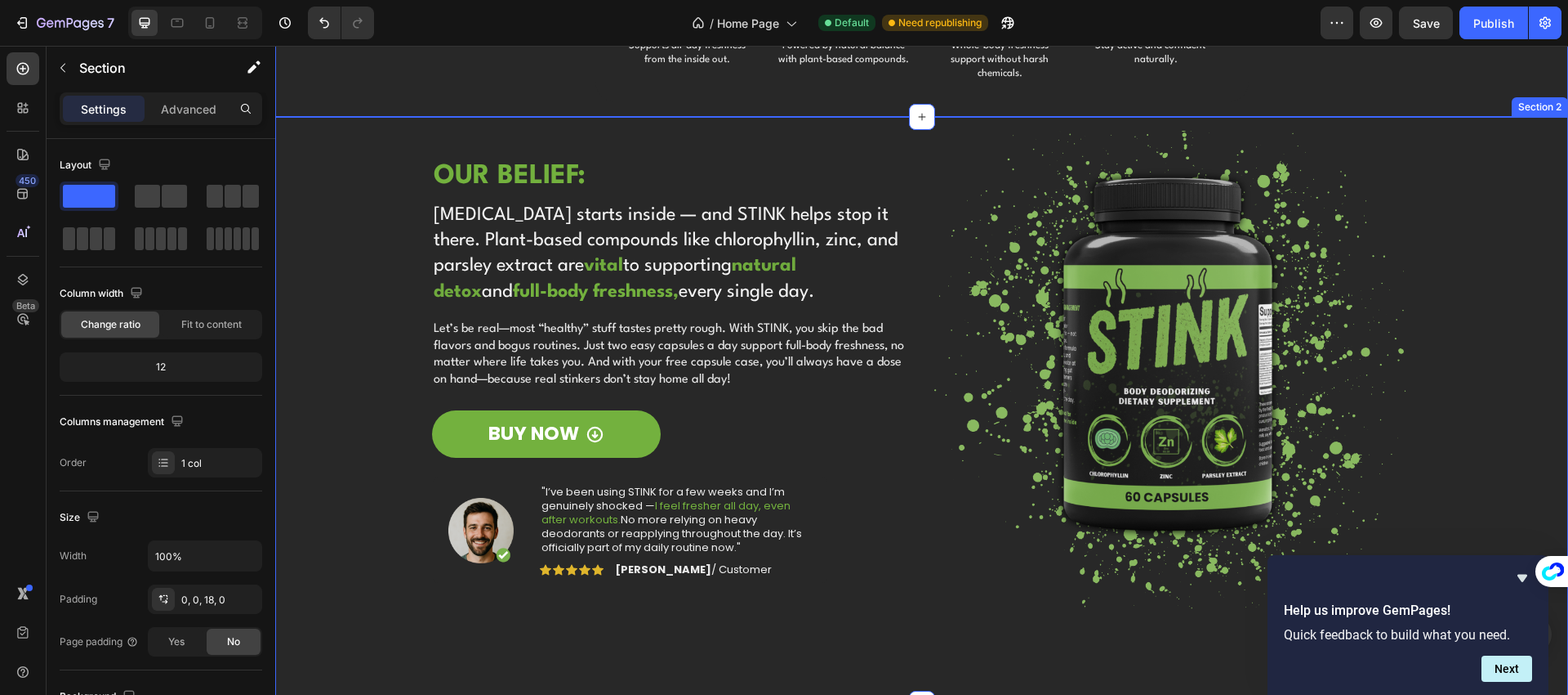
scroll to position [656, 0]
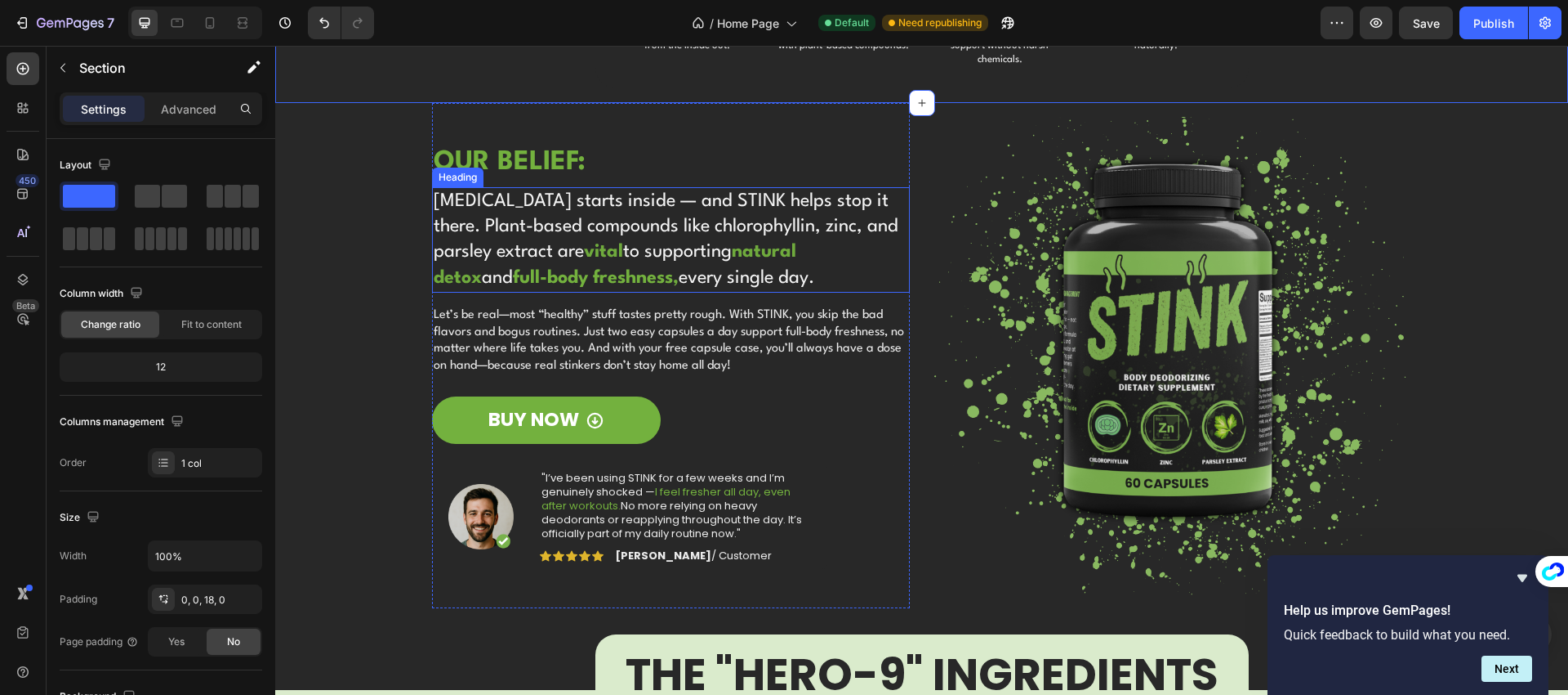
click at [550, 213] on h2 "Body odor starts inside — and STINK helps stop it there. Plant-based compounds …" at bounding box center [671, 240] width 478 height 105
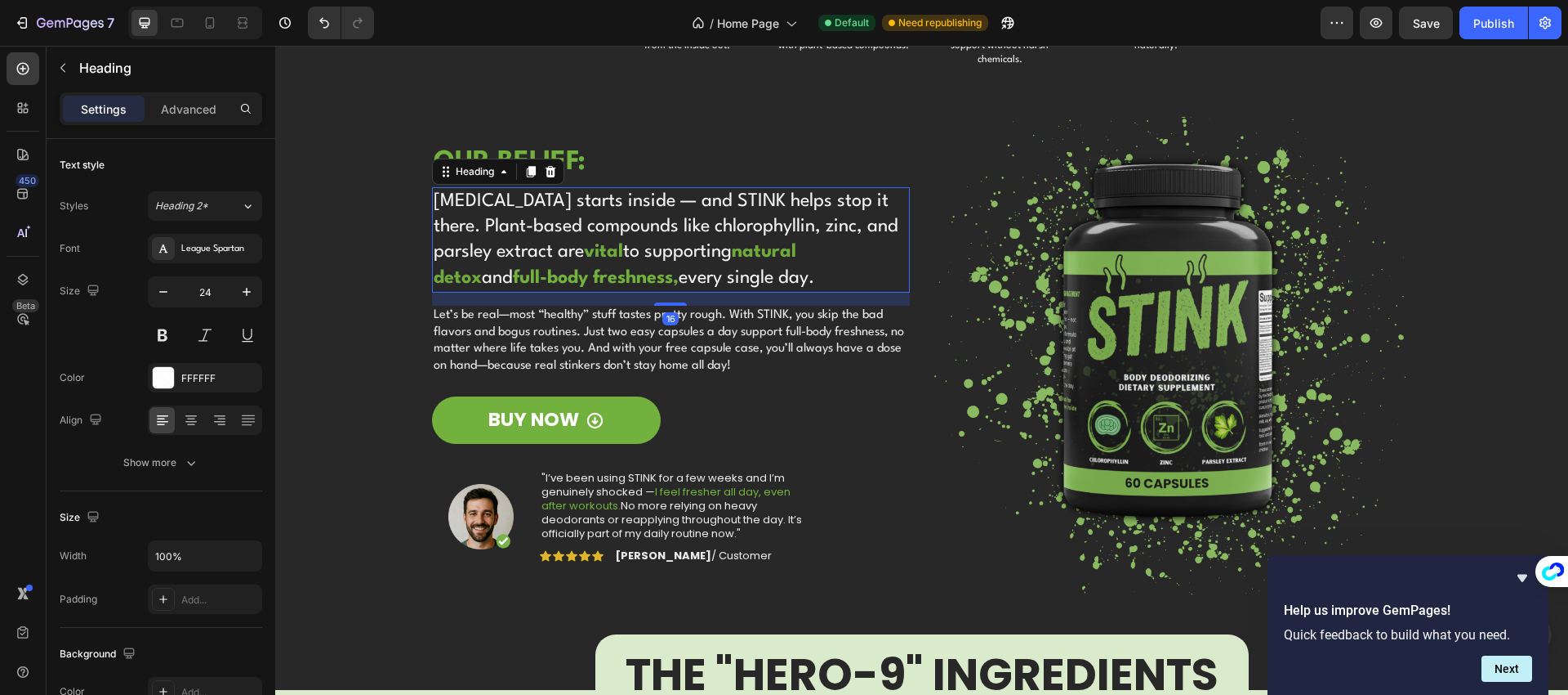
click at [550, 213] on h2 "Body odor starts inside — and STINK helps stop it there. Plant-based compounds …" at bounding box center [671, 240] width 478 height 105
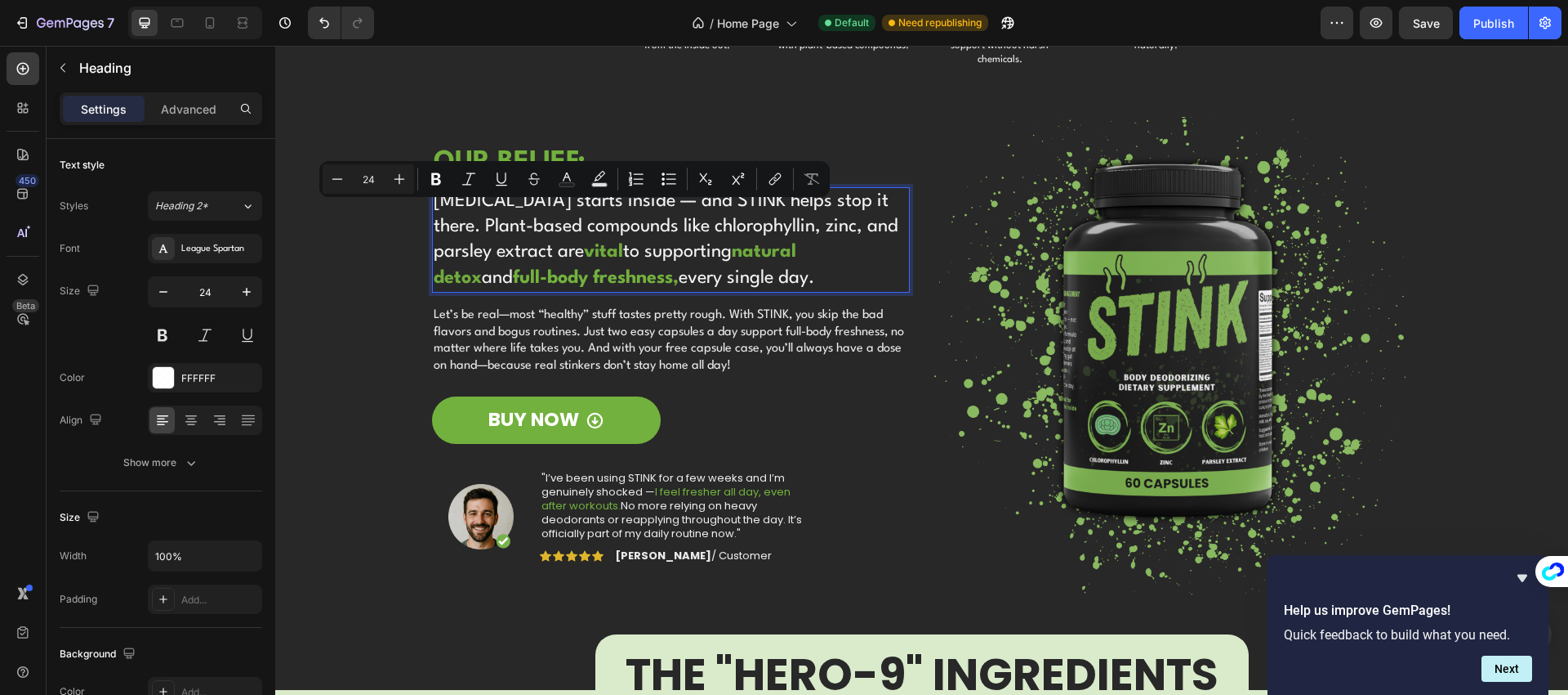
click at [552, 214] on p "Body odor starts inside — and STINK helps stop it there. Plant-based compounds …" at bounding box center [670, 240] width 474 height 102
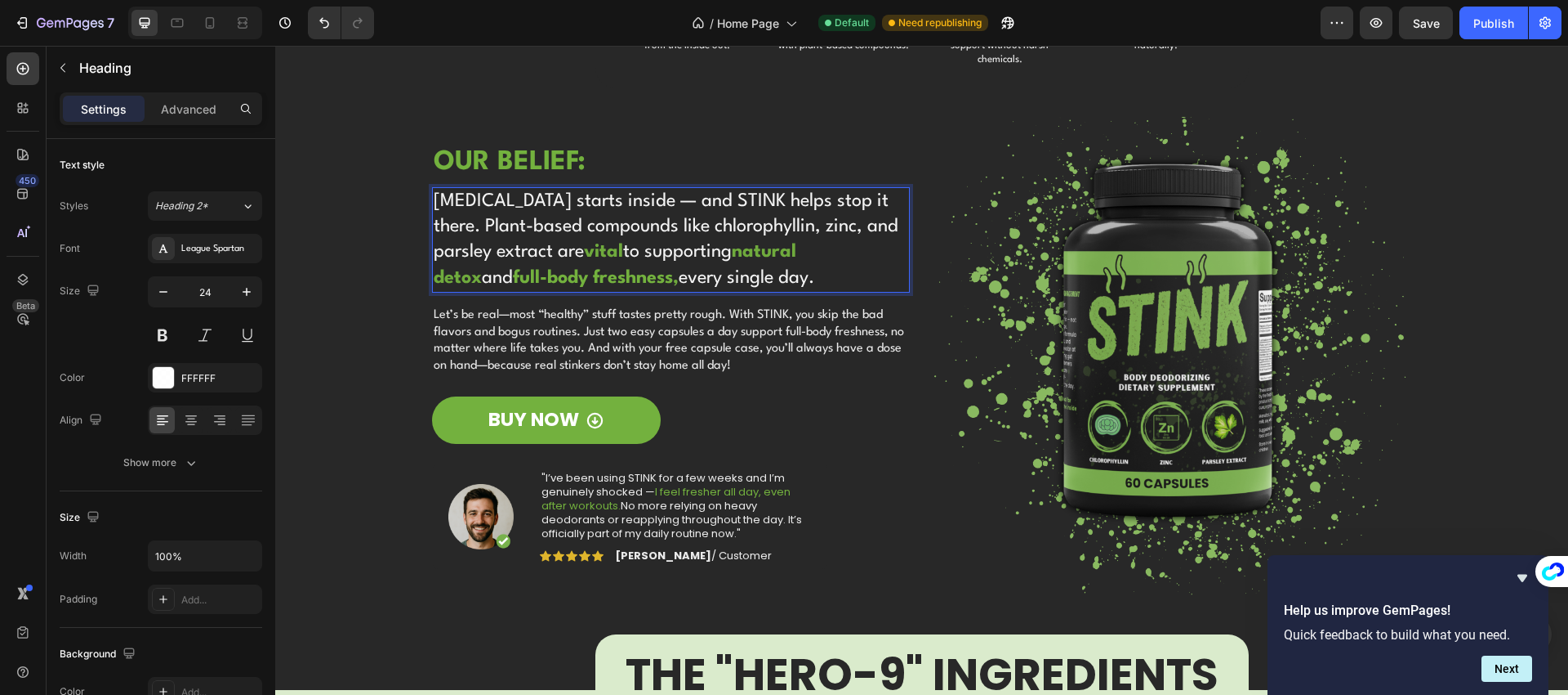
click at [433, 189] on p "Body odor starts inside — and STINK helps stop it there. Plant-based compounds …" at bounding box center [670, 240] width 474 height 102
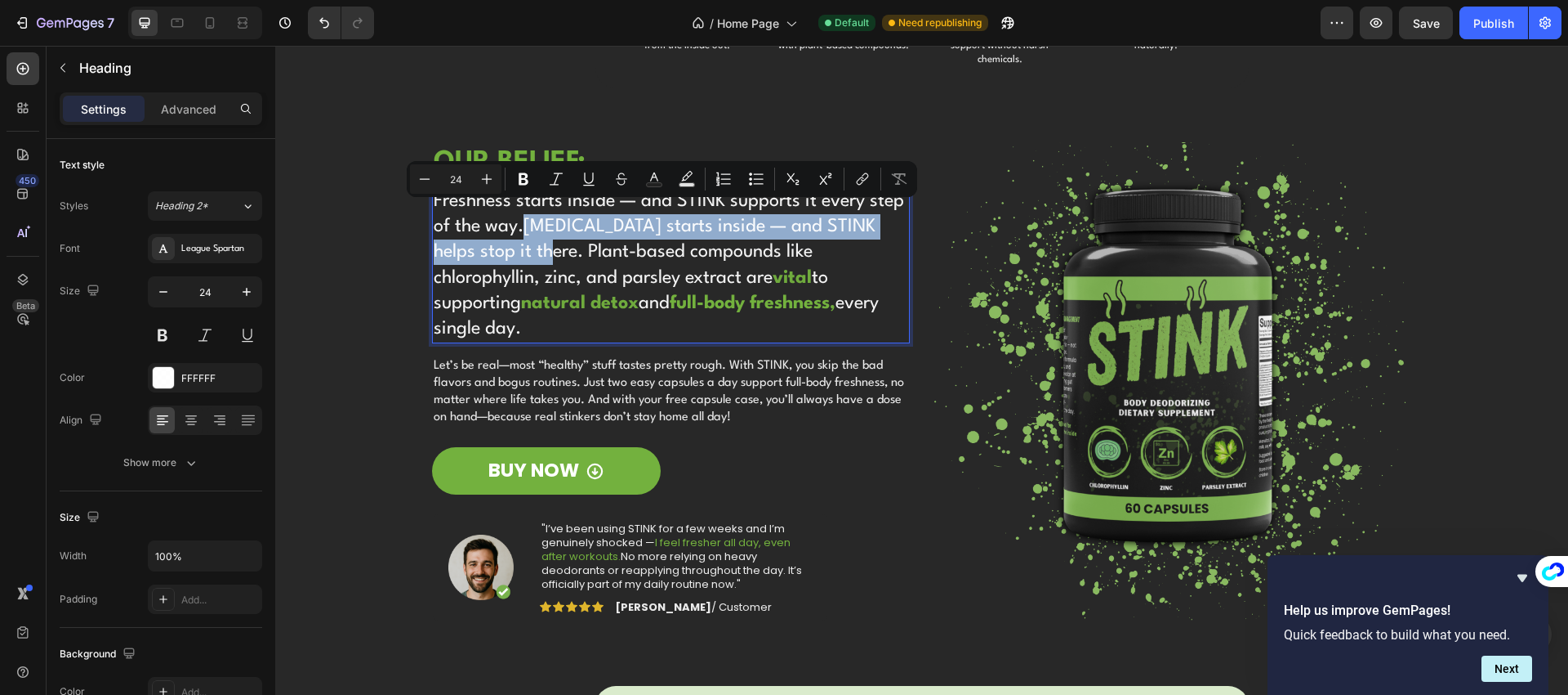
drag, startPoint x: 498, startPoint y: 236, endPoint x: 520, endPoint y: 215, distance: 30.4
click at [520, 215] on p "Freshness starts inside — and STINK supports it every step of the way.Body odor…" at bounding box center [670, 265] width 474 height 153
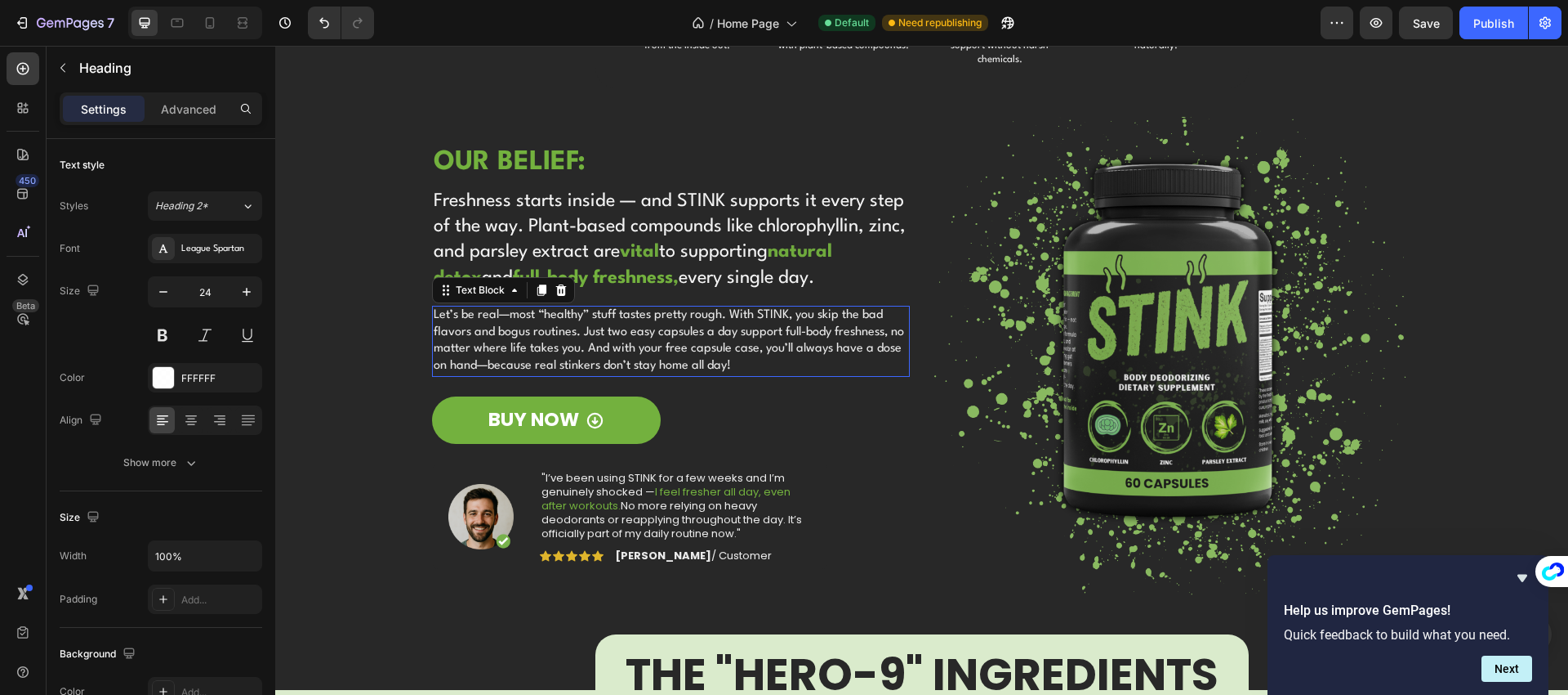
click at [597, 327] on p "Let’s be real—most “healthy” stuff tastes pretty rough. With STINK, you skip th…" at bounding box center [670, 341] width 474 height 68
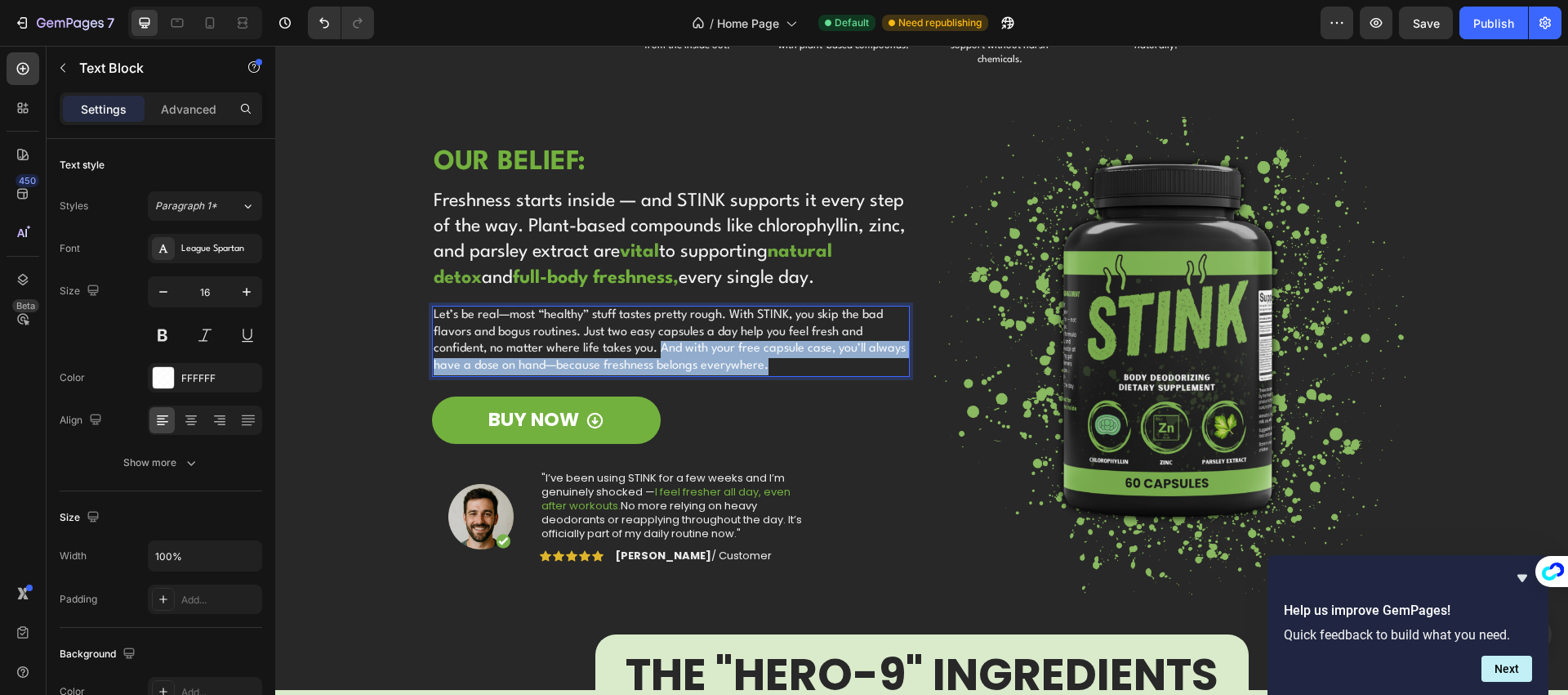
drag, startPoint x: 780, startPoint y: 350, endPoint x: 655, endPoint y: 335, distance: 125.9
click at [655, 335] on p "Let’s be real—most “healthy” stuff tastes pretty rough. With STINK, you skip th…" at bounding box center [670, 341] width 474 height 68
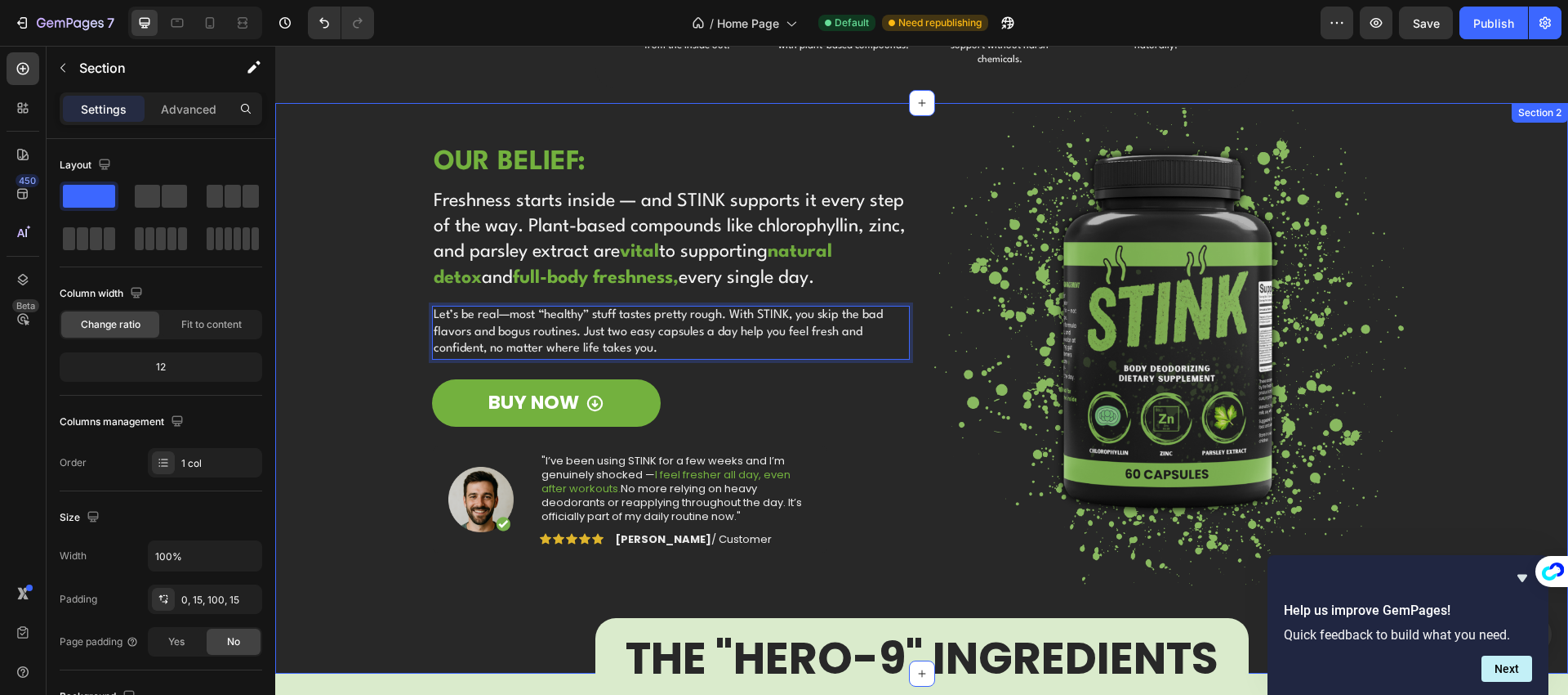
click at [368, 332] on div "OUR BELIEF: Heading Freshness starts inside — and STINK supports it every step …" at bounding box center [921, 347] width 1268 height 488
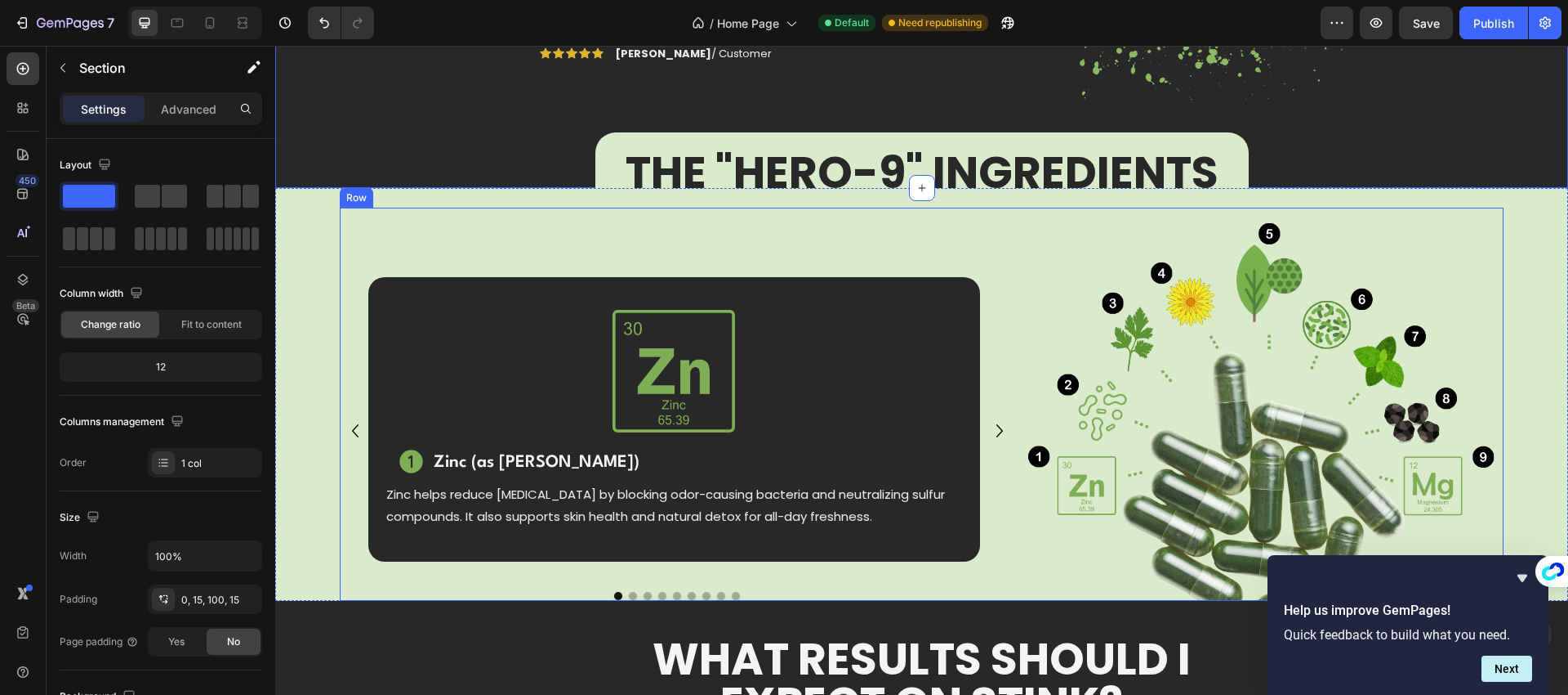
scroll to position [1130, 0]
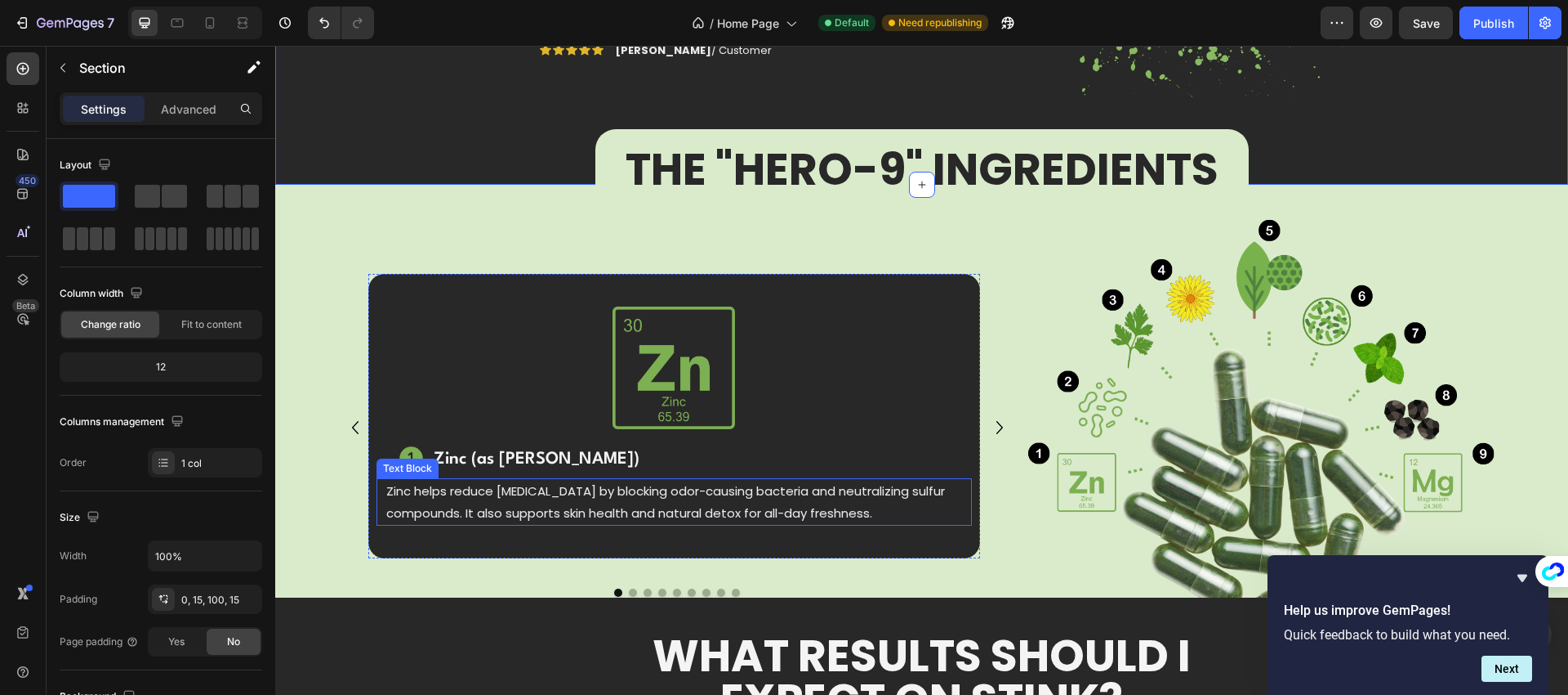
click at [442, 497] on p "Zinc helps reduce [MEDICAL_DATA] by blocking odor-causing bacteria and neutrali…" at bounding box center [674, 501] width 575 height 44
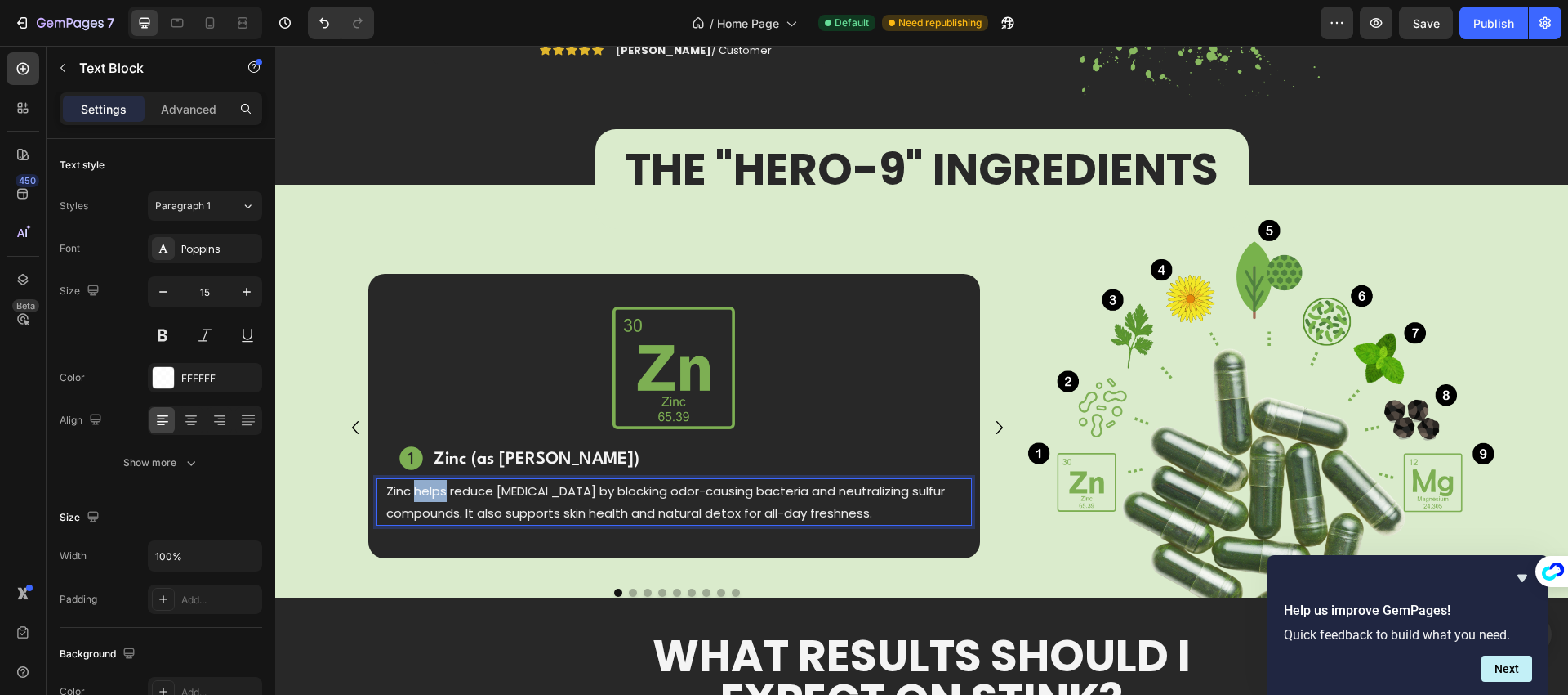
click at [442, 496] on p "Zinc helps reduce [MEDICAL_DATA] by blocking odor-causing bacteria and neutrali…" at bounding box center [674, 501] width 575 height 44
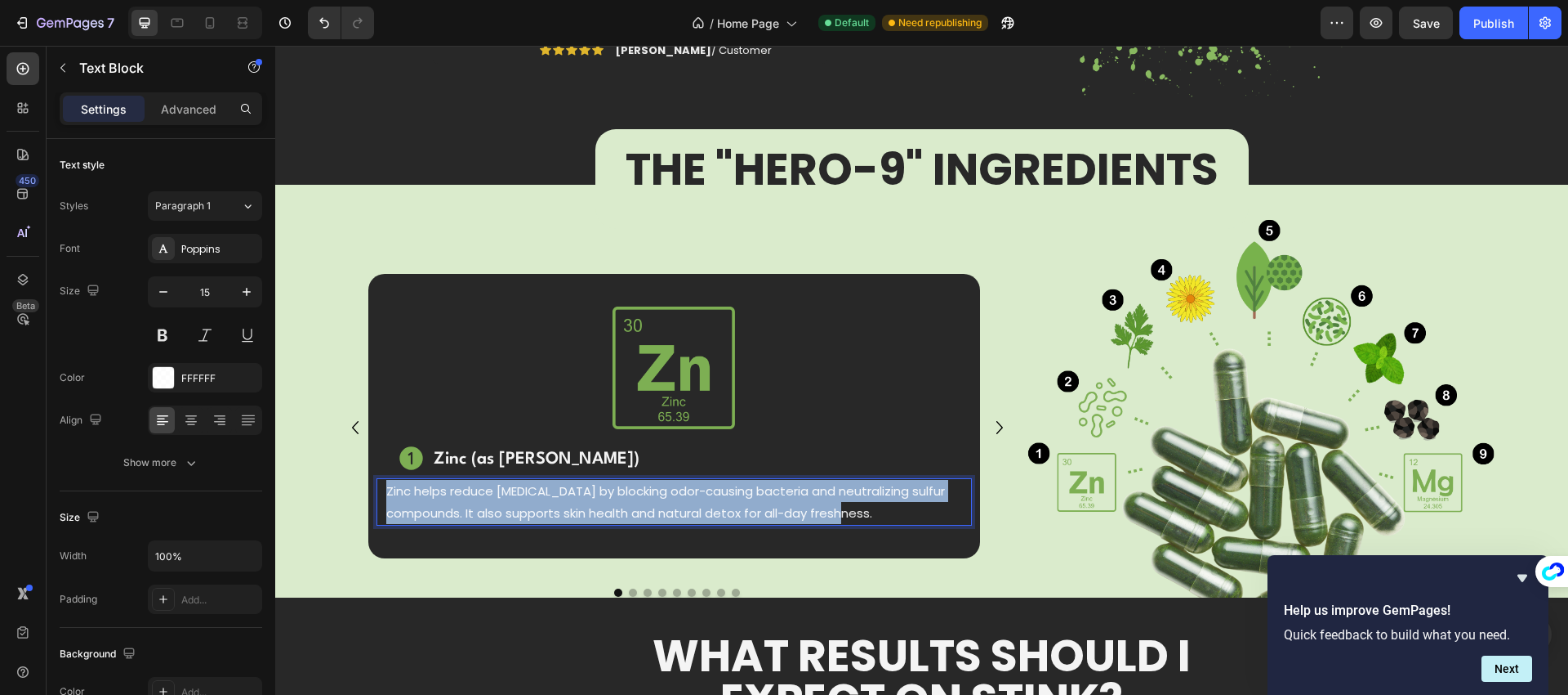
click at [442, 496] on p "Zinc helps reduce [MEDICAL_DATA] by blocking odor-causing bacteria and neutrali…" at bounding box center [674, 501] width 575 height 44
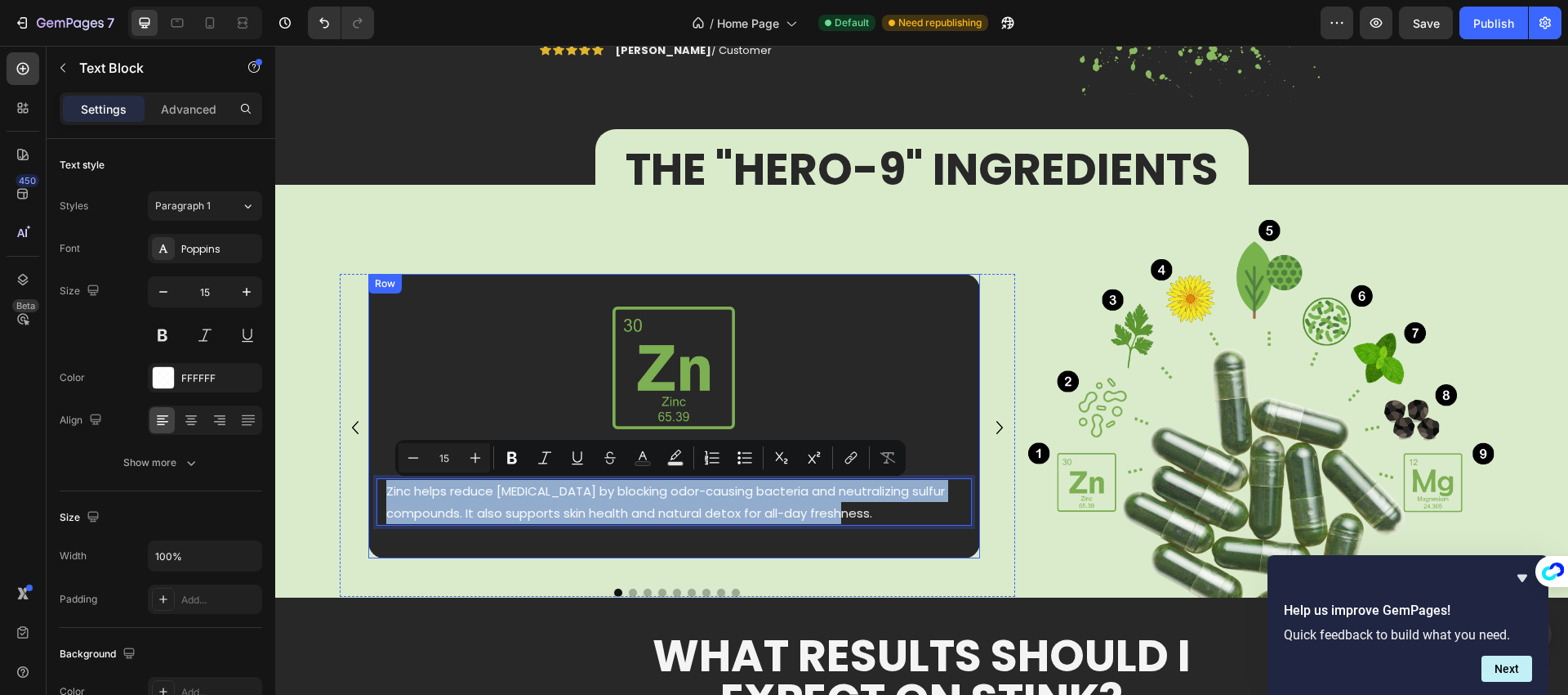
copy p "Zinc helps reduce [MEDICAL_DATA] by blocking odor-causing bacteria and neutrali…"
click at [989, 425] on icon "Carousel Next Arrow" at bounding box center [1000, 427] width 26 height 33
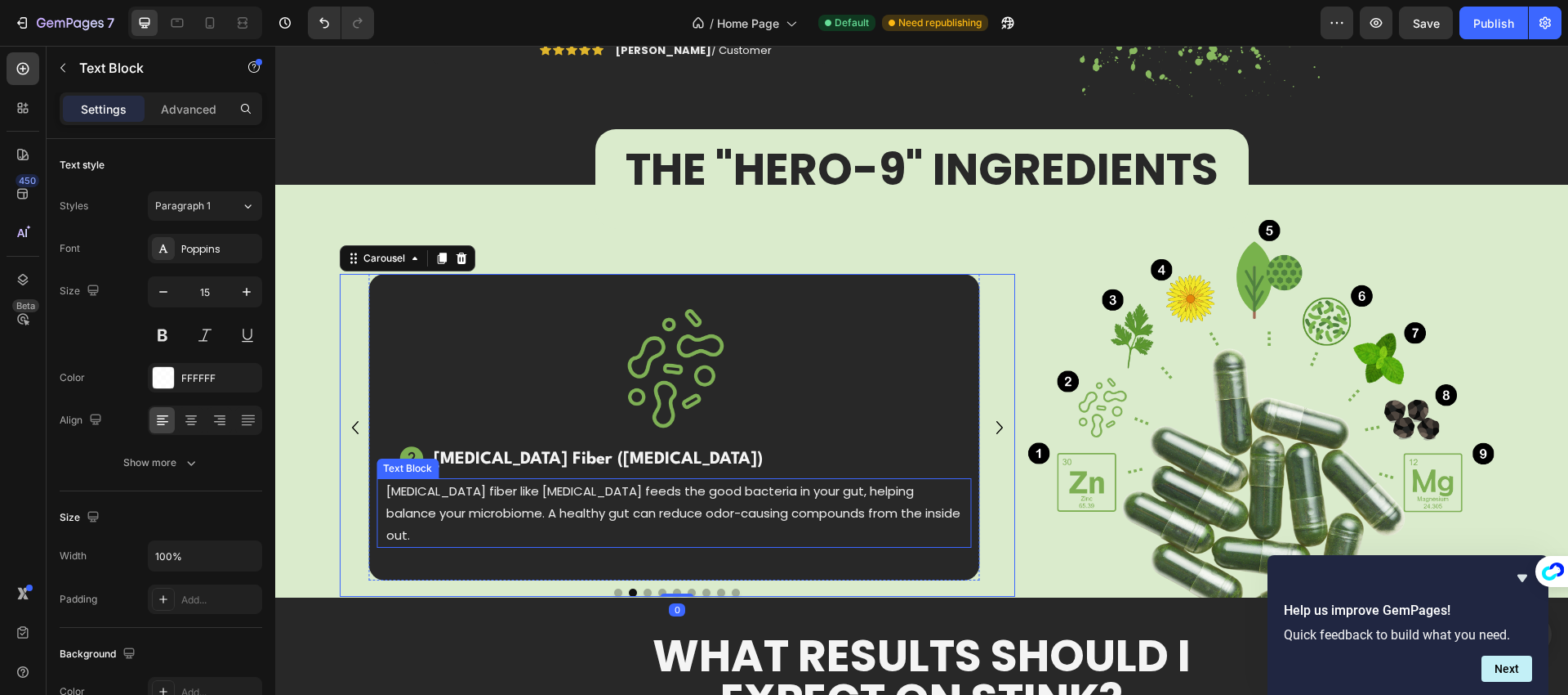
click at [600, 494] on p "[MEDICAL_DATA] fiber like [MEDICAL_DATA] feeds the good bacteria in your gut, h…" at bounding box center [674, 512] width 575 height 67
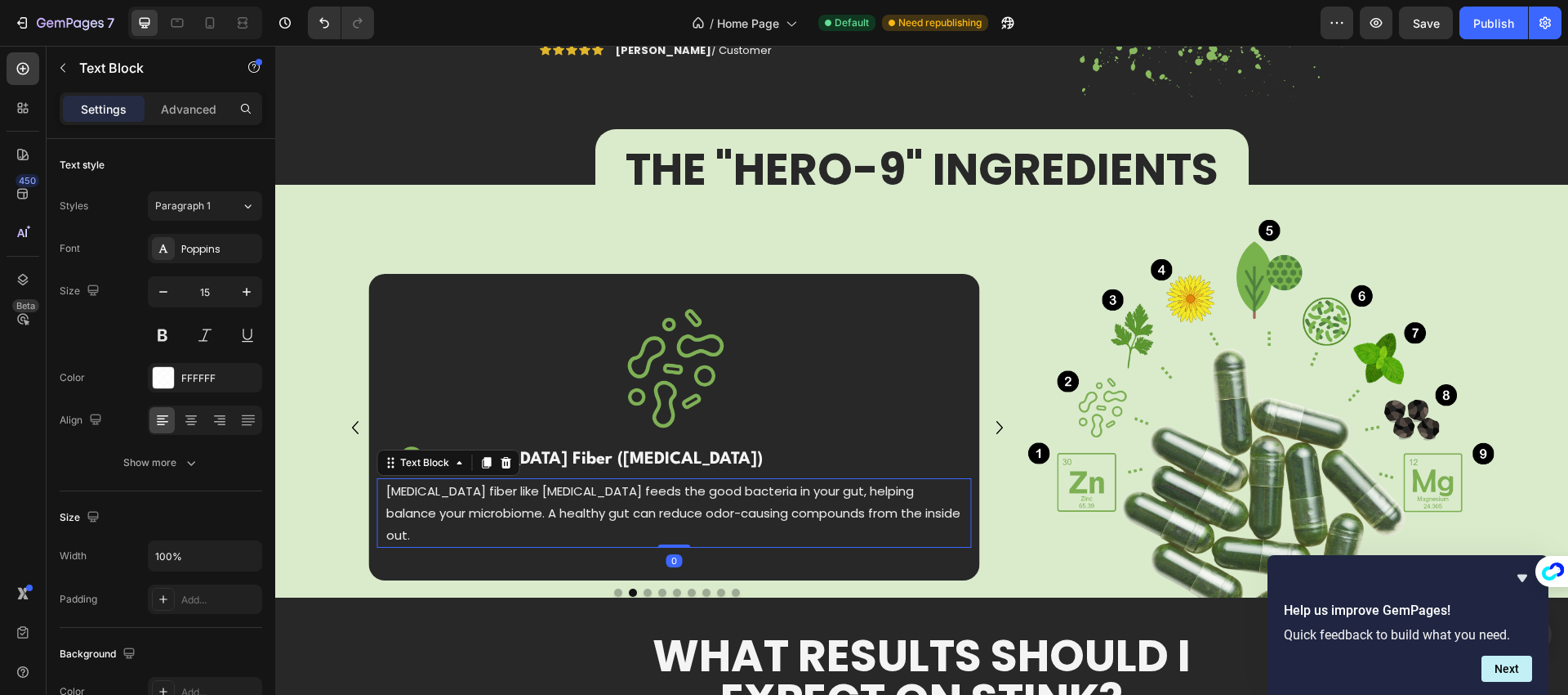
click at [600, 494] on p "[MEDICAL_DATA] fiber like [MEDICAL_DATA] feeds the good bacteria in your gut, h…" at bounding box center [674, 512] width 575 height 67
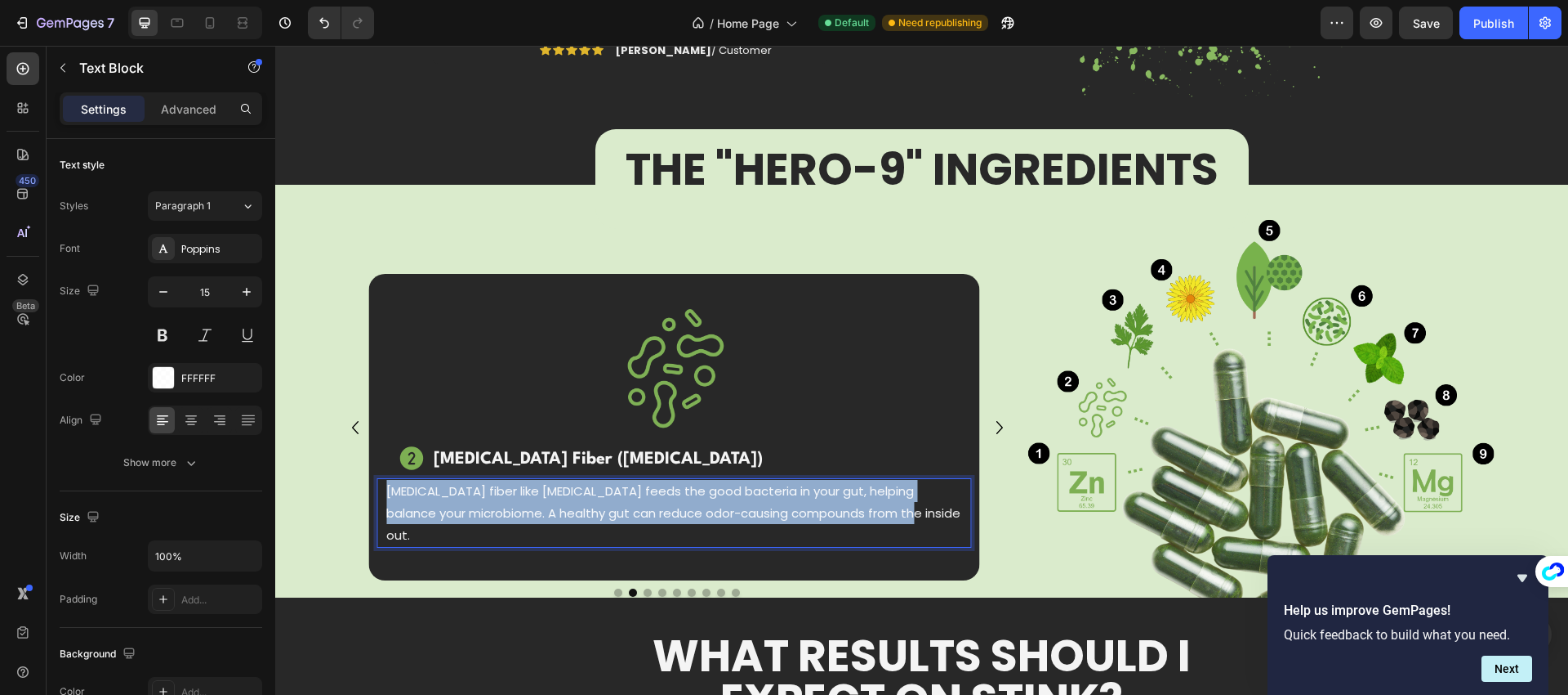
copy p "[MEDICAL_DATA] fiber like [MEDICAL_DATA] feeds the good bacteria in your gut, h…"
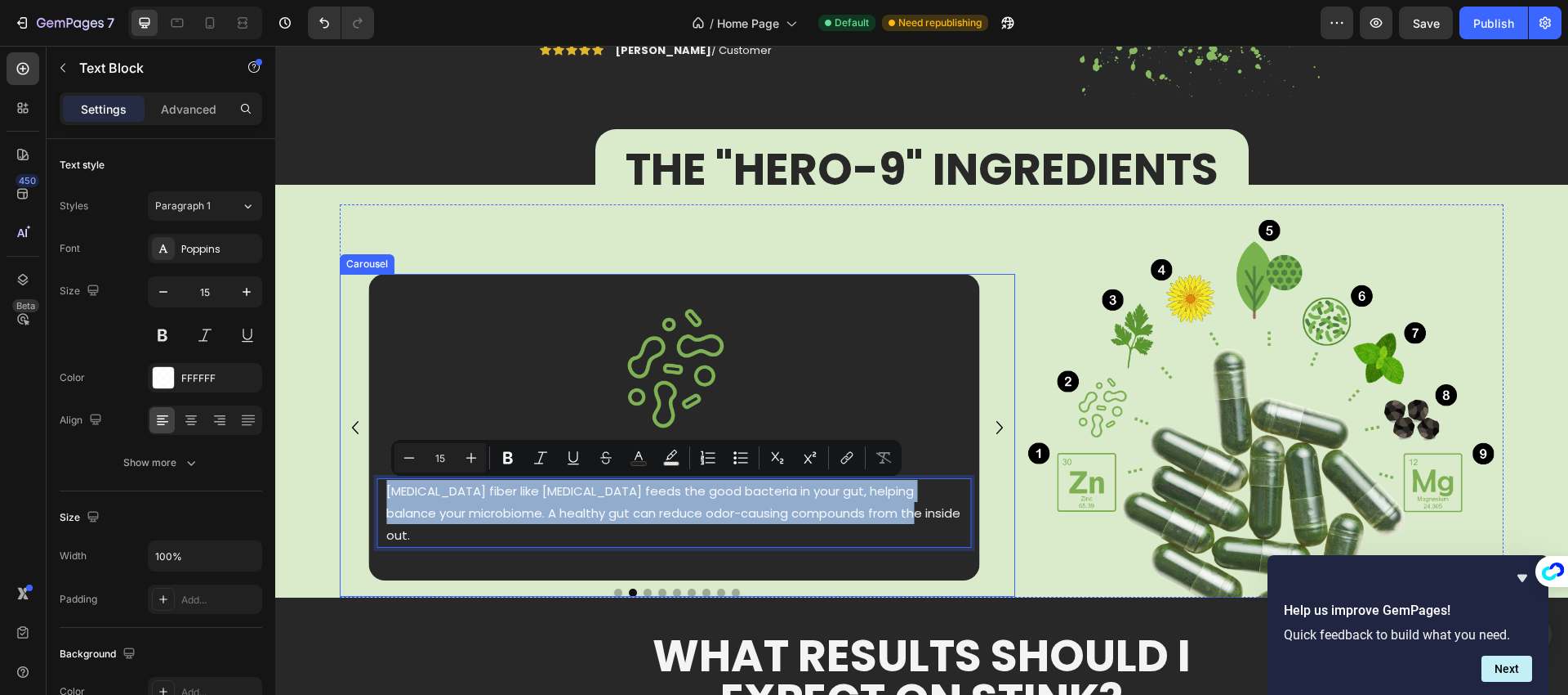
click at [996, 425] on icon "Carousel Next Arrow" at bounding box center [1000, 427] width 26 height 33
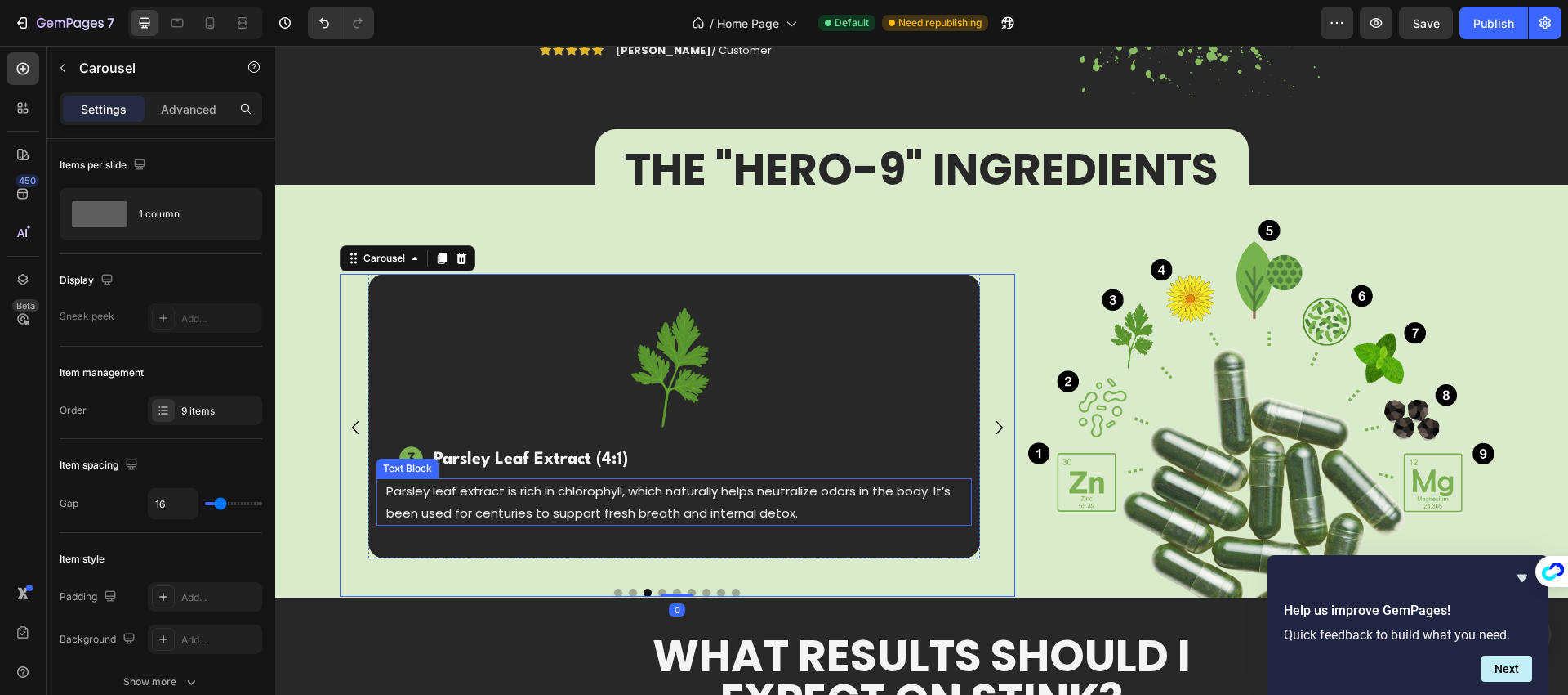
click at [611, 505] on p "Parsley leaf extract is rich in chlorophyll, which naturally helps neutralize o…" at bounding box center [674, 501] width 575 height 44
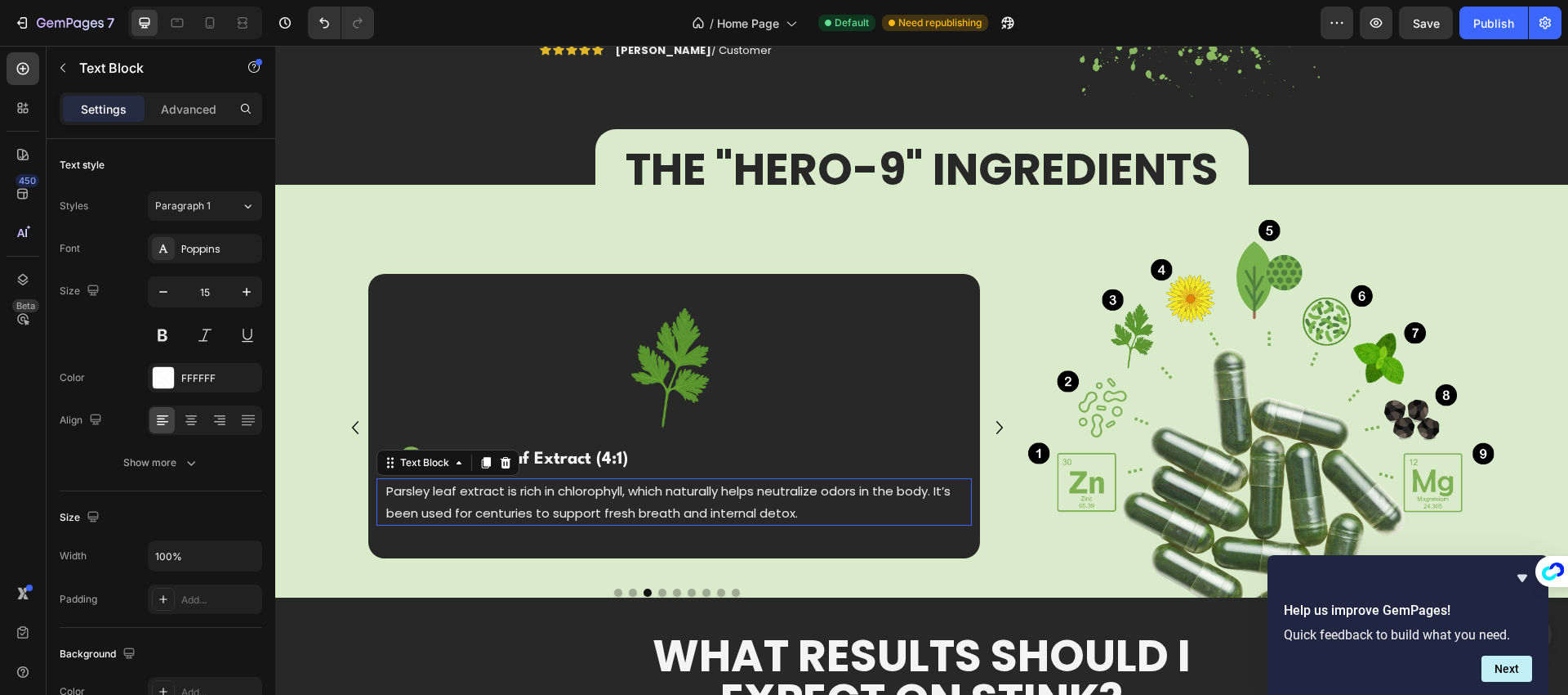
click at [611, 505] on p "Parsley leaf extract is rich in chlorophyll, which naturally helps neutralize o…" at bounding box center [674, 501] width 575 height 44
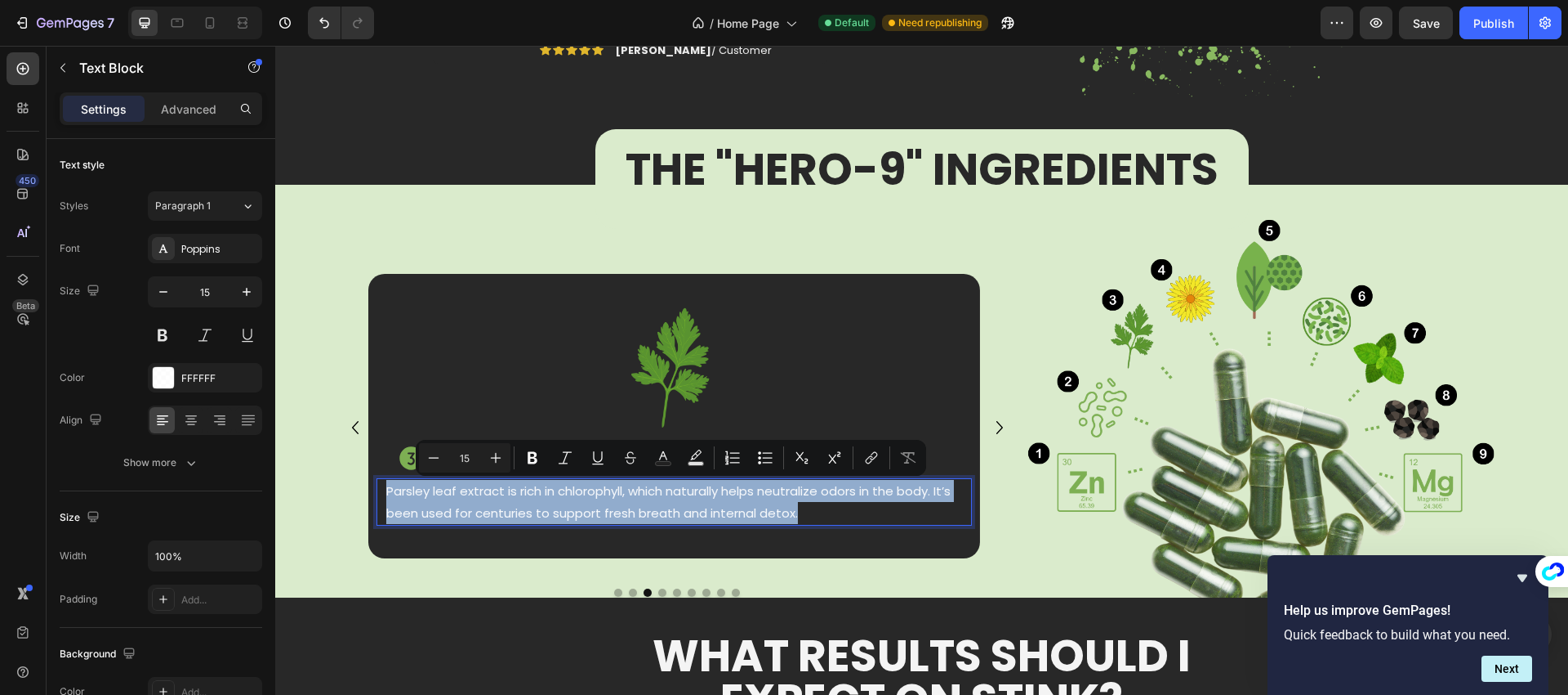
copy p "Parsley leaf extract is rich in chlorophyll, which naturally helps neutralize o…"
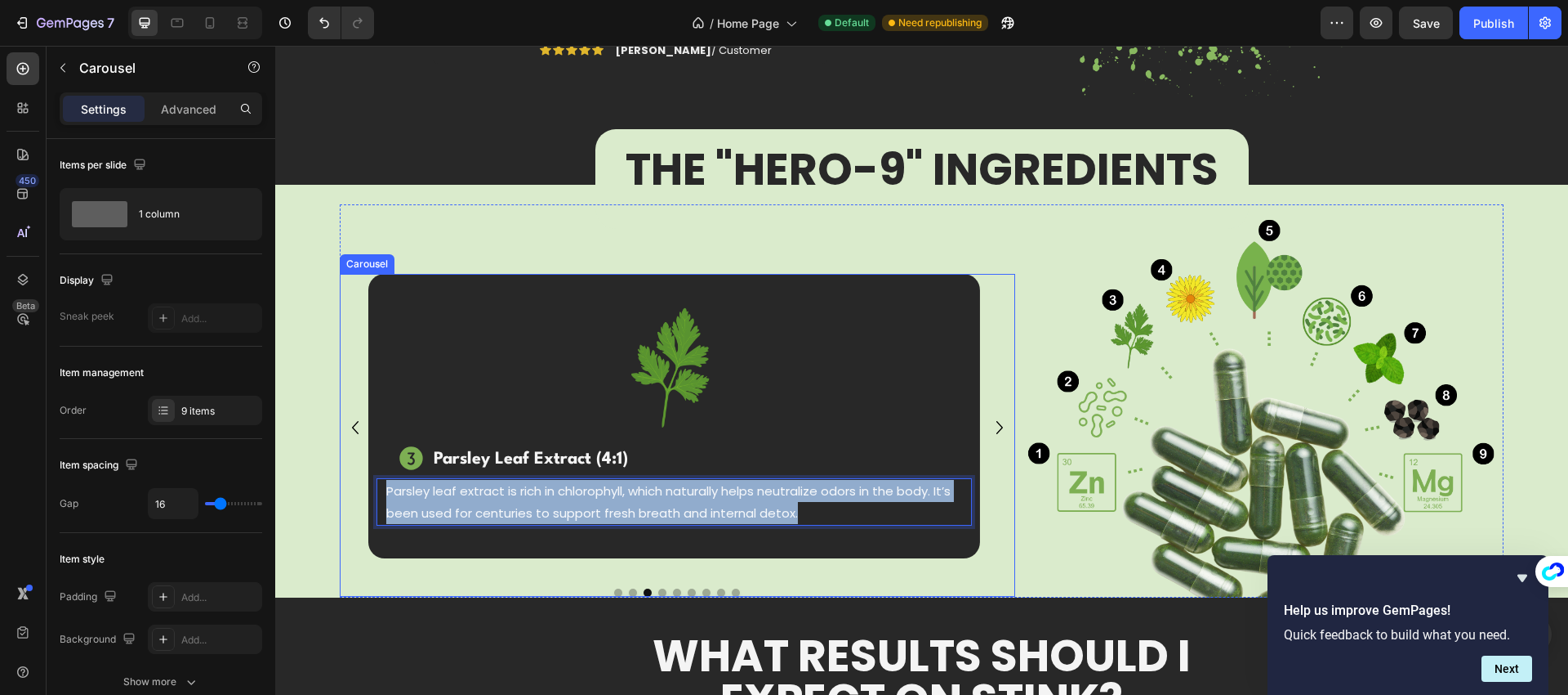
click at [993, 428] on icon "Carousel Next Arrow" at bounding box center [1000, 427] width 26 height 33
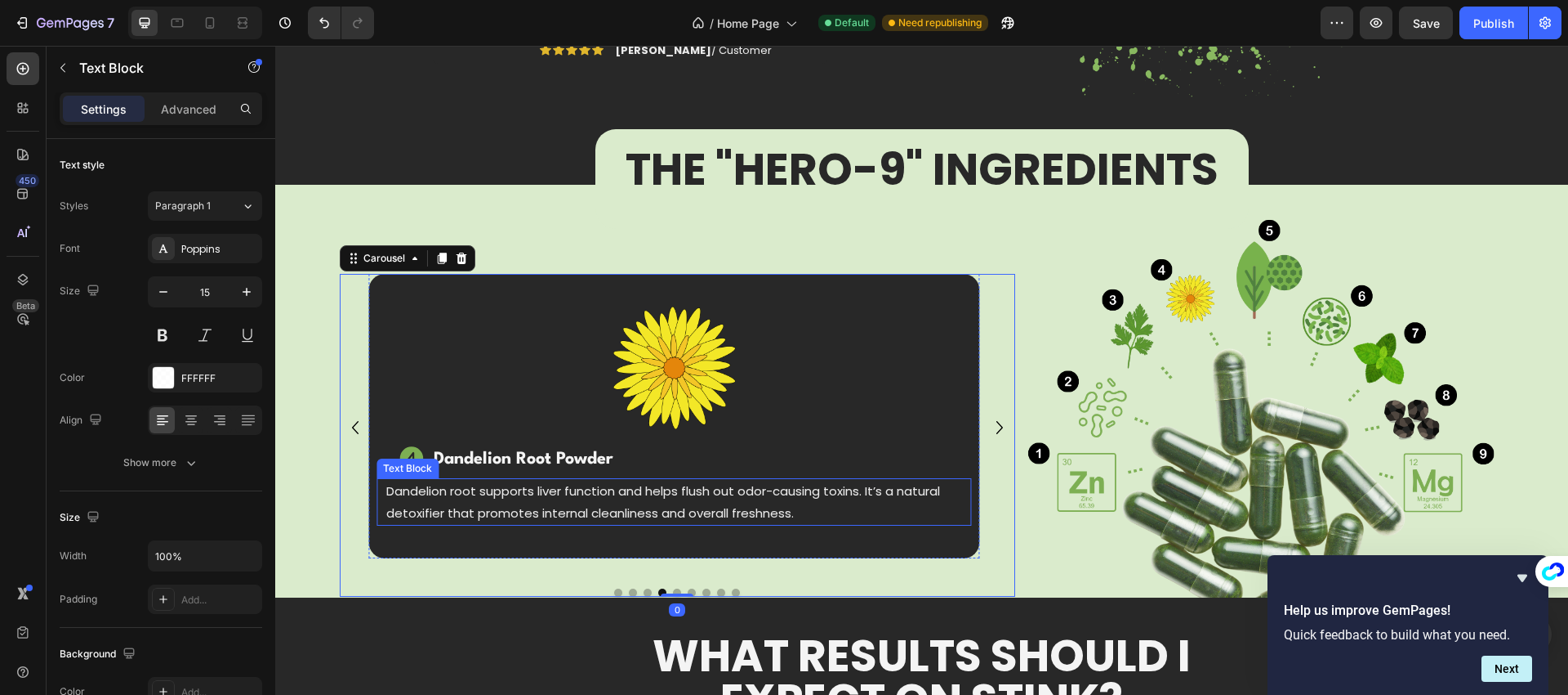
click at [676, 498] on p "Dandelion root supports liver function and helps flush out odor-causing toxins.…" at bounding box center [674, 501] width 575 height 44
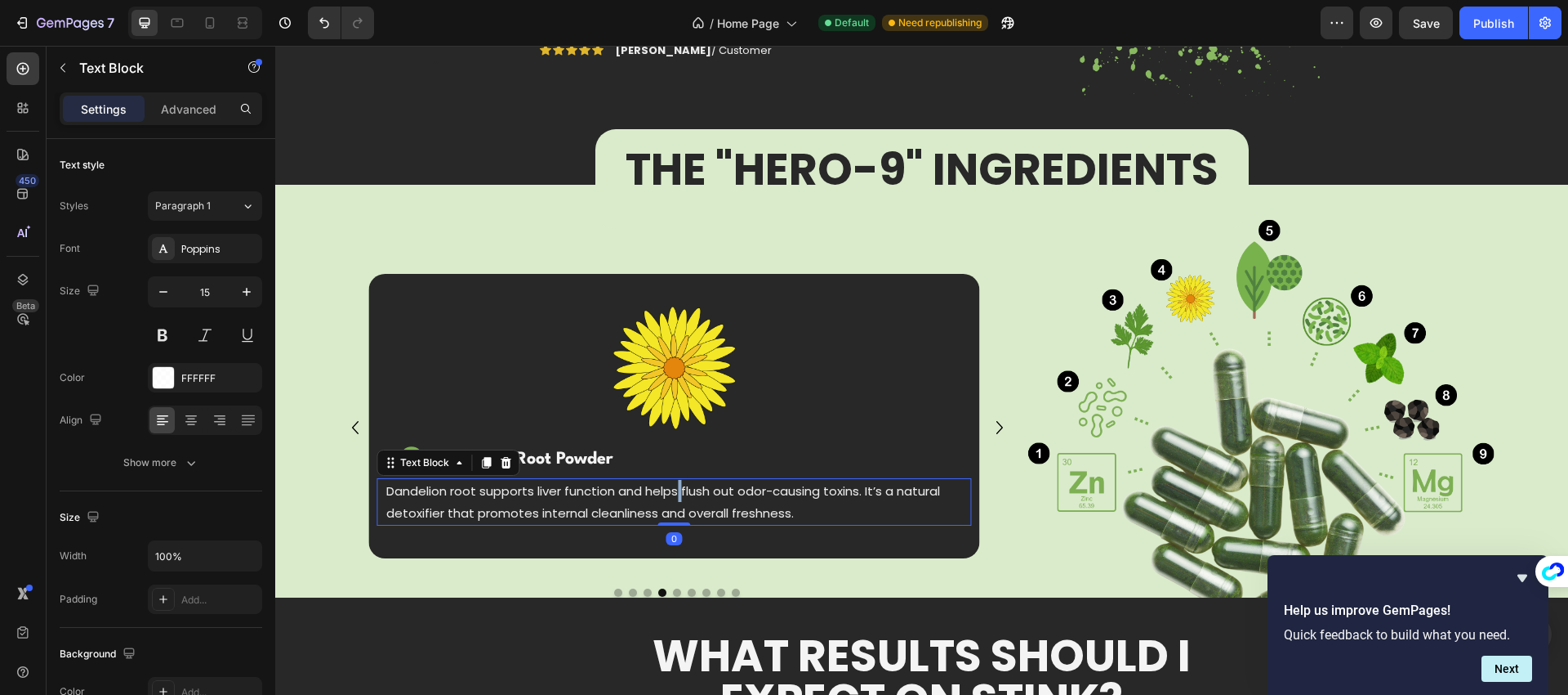
click at [676, 498] on p "Dandelion root supports liver function and helps flush out odor-causing toxins.…" at bounding box center [674, 501] width 575 height 44
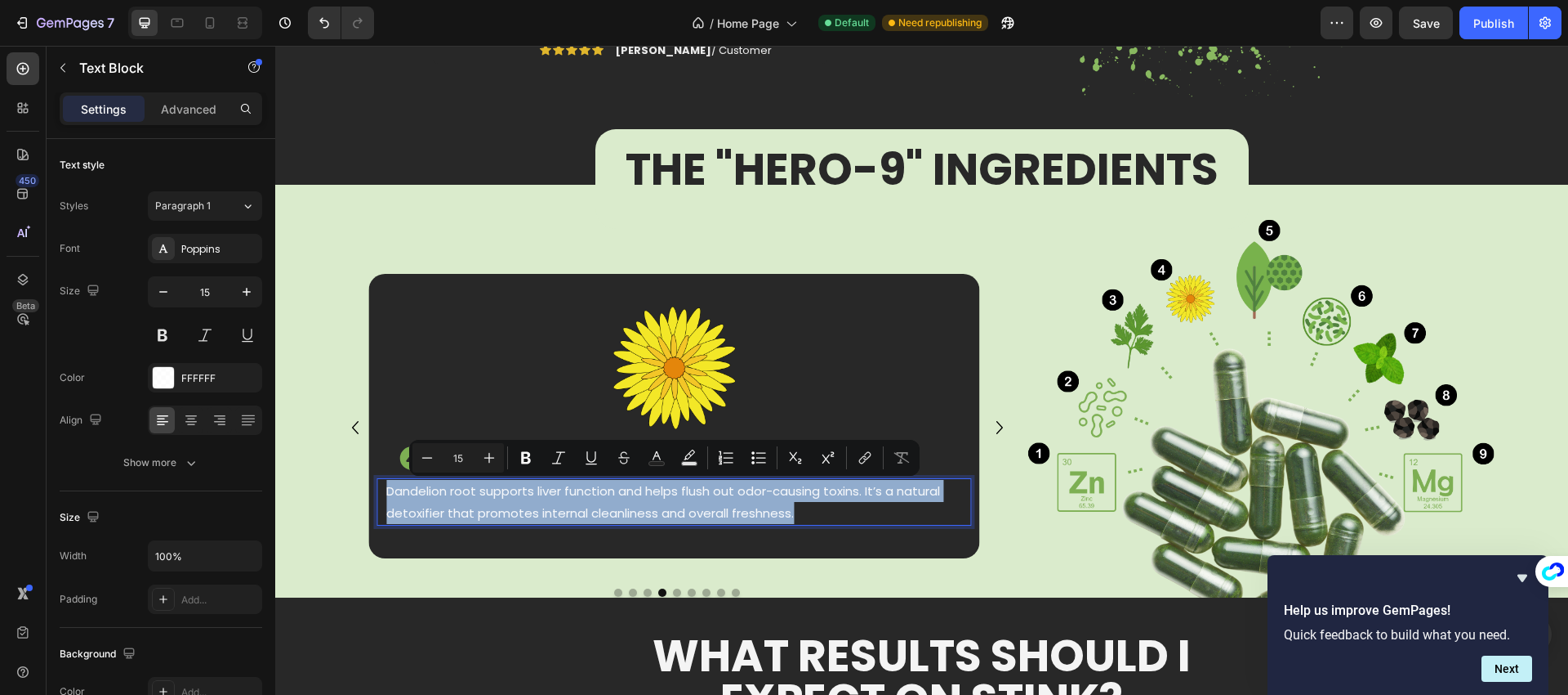
copy p "Dandelion root supports liver function and helps flush out odor-causing toxins.…"
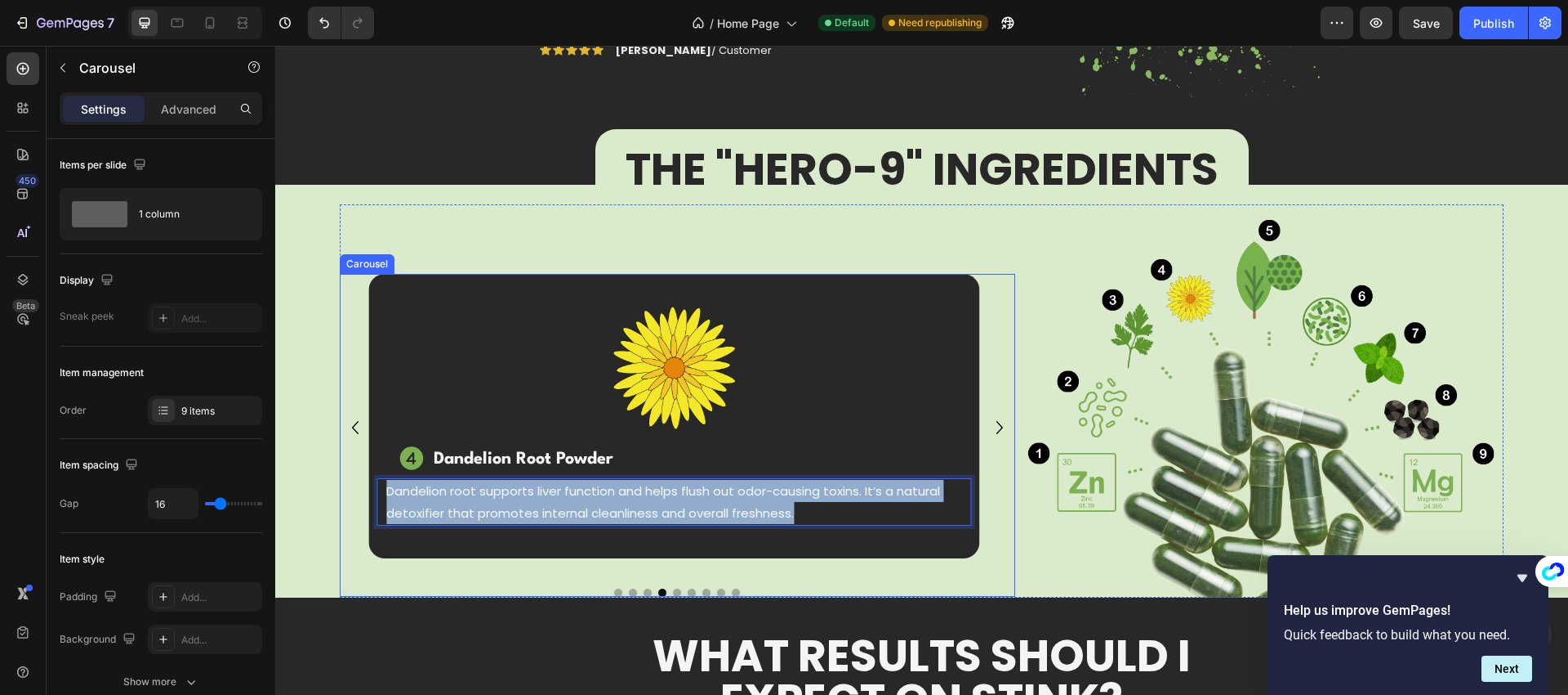
click at [993, 425] on icon "Carousel Next Arrow" at bounding box center [1000, 427] width 26 height 33
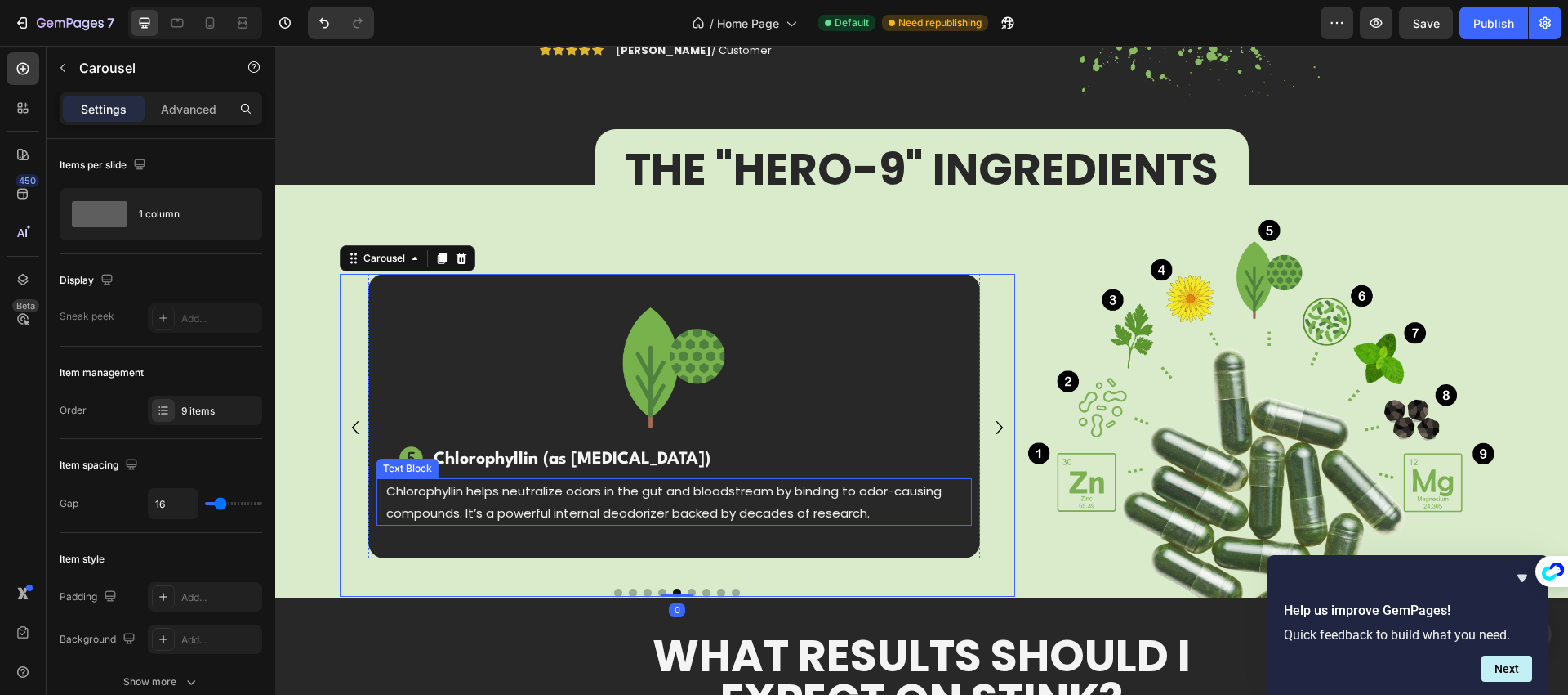
click at [663, 495] on p "Chlorophyllin helps neutralize odors in the gut and bloodstream by binding to o…" at bounding box center [674, 501] width 575 height 44
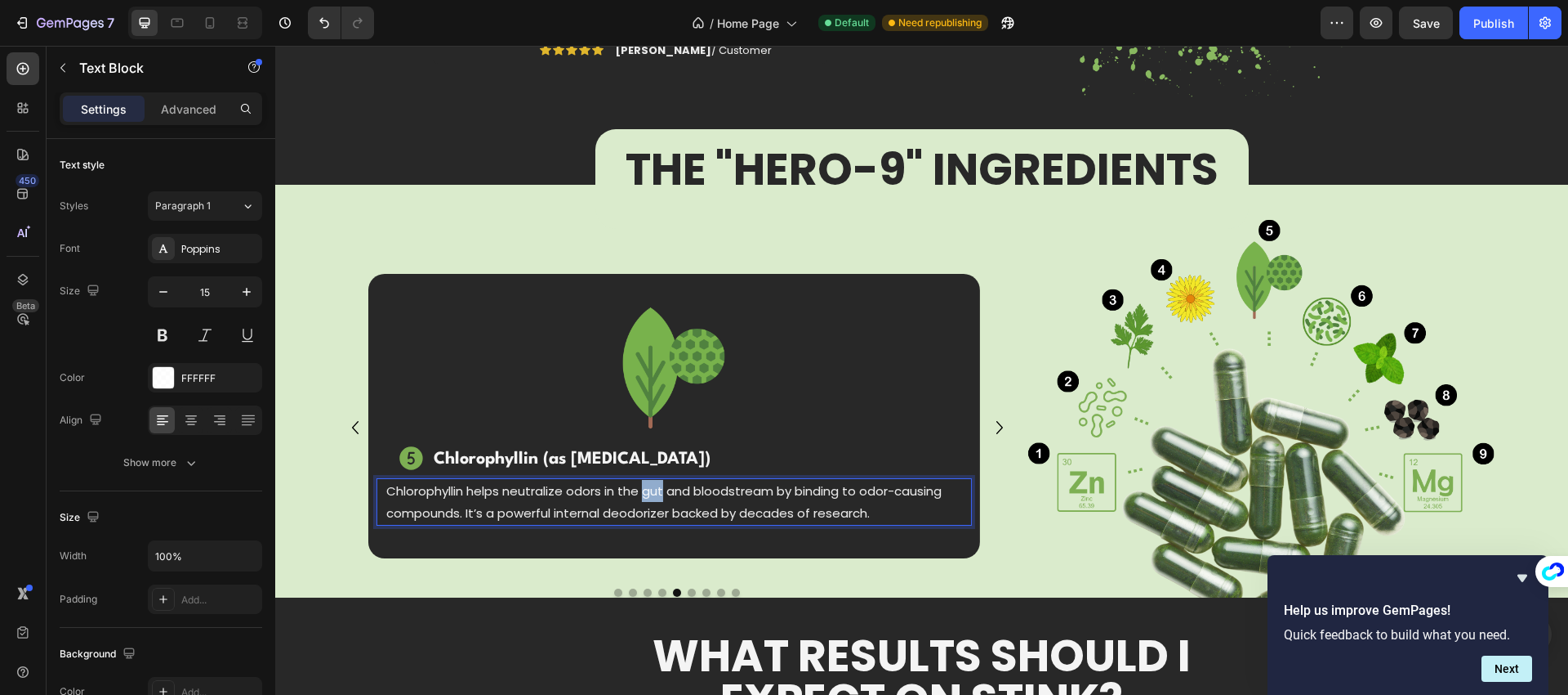
click at [663, 495] on p "Chlorophyllin helps neutralize odors in the gut and bloodstream by binding to o…" at bounding box center [674, 501] width 575 height 44
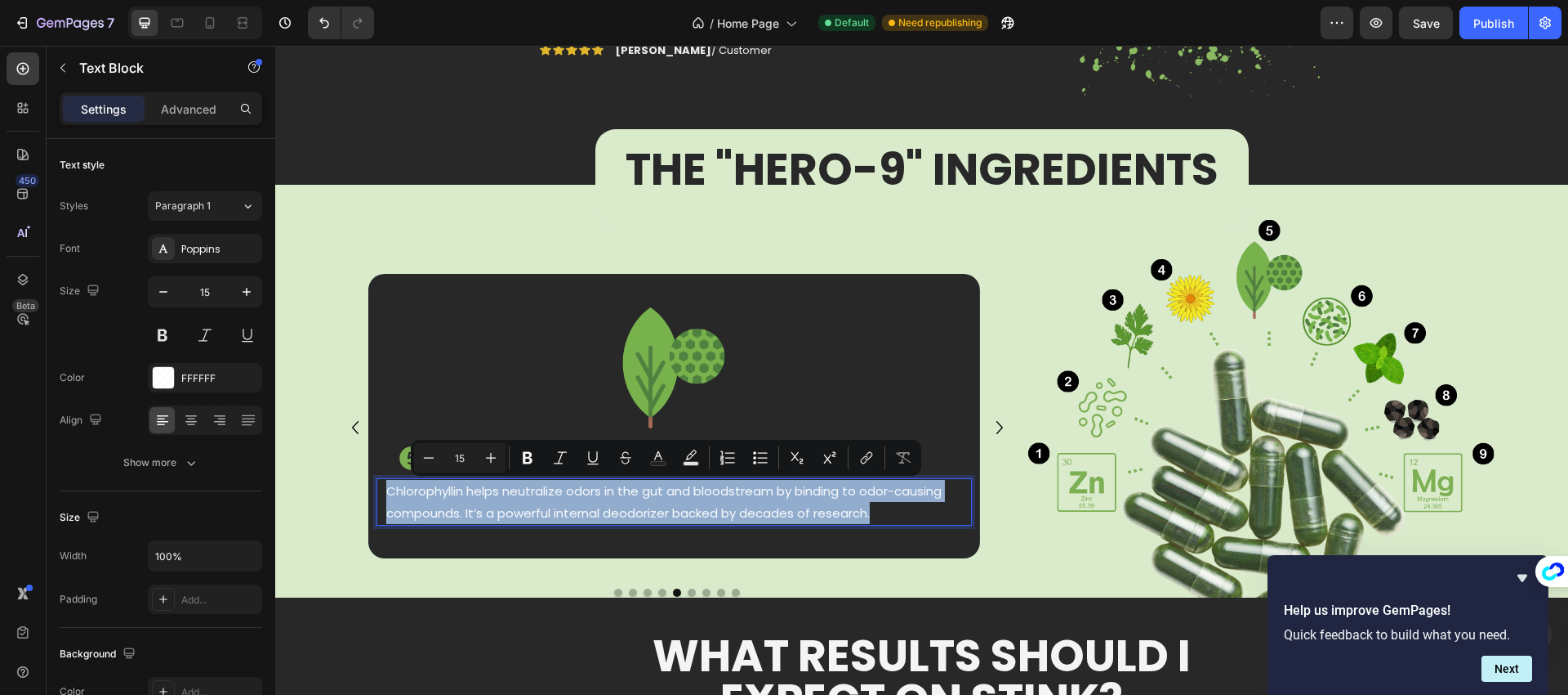
copy p "Chlorophyllin helps neutralize odors in the gut and bloodstream by binding to o…"
click at [997, 426] on icon "Carousel Next Arrow" at bounding box center [1000, 427] width 26 height 33
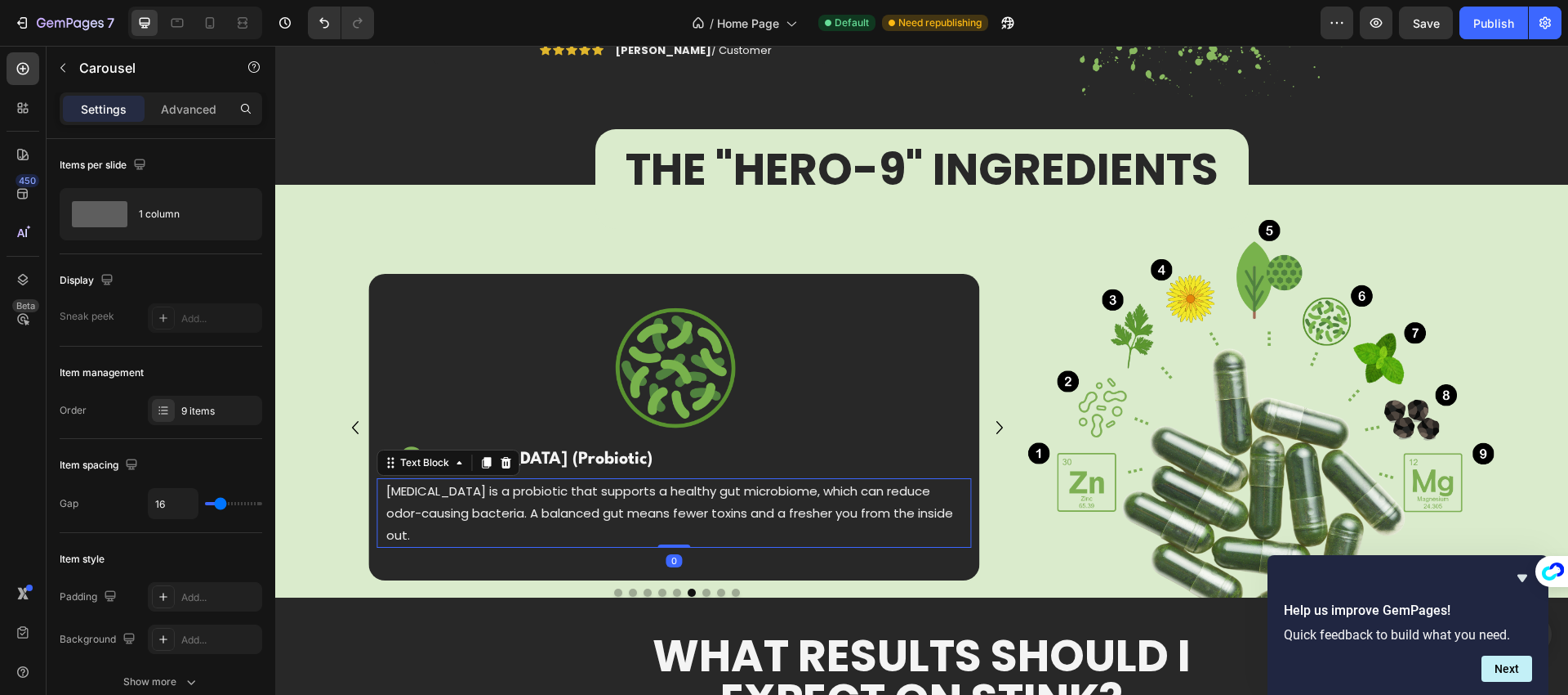
click at [670, 500] on p "[MEDICAL_DATA] is a probiotic that supports a healthy gut microbiome, which can…" at bounding box center [674, 512] width 575 height 67
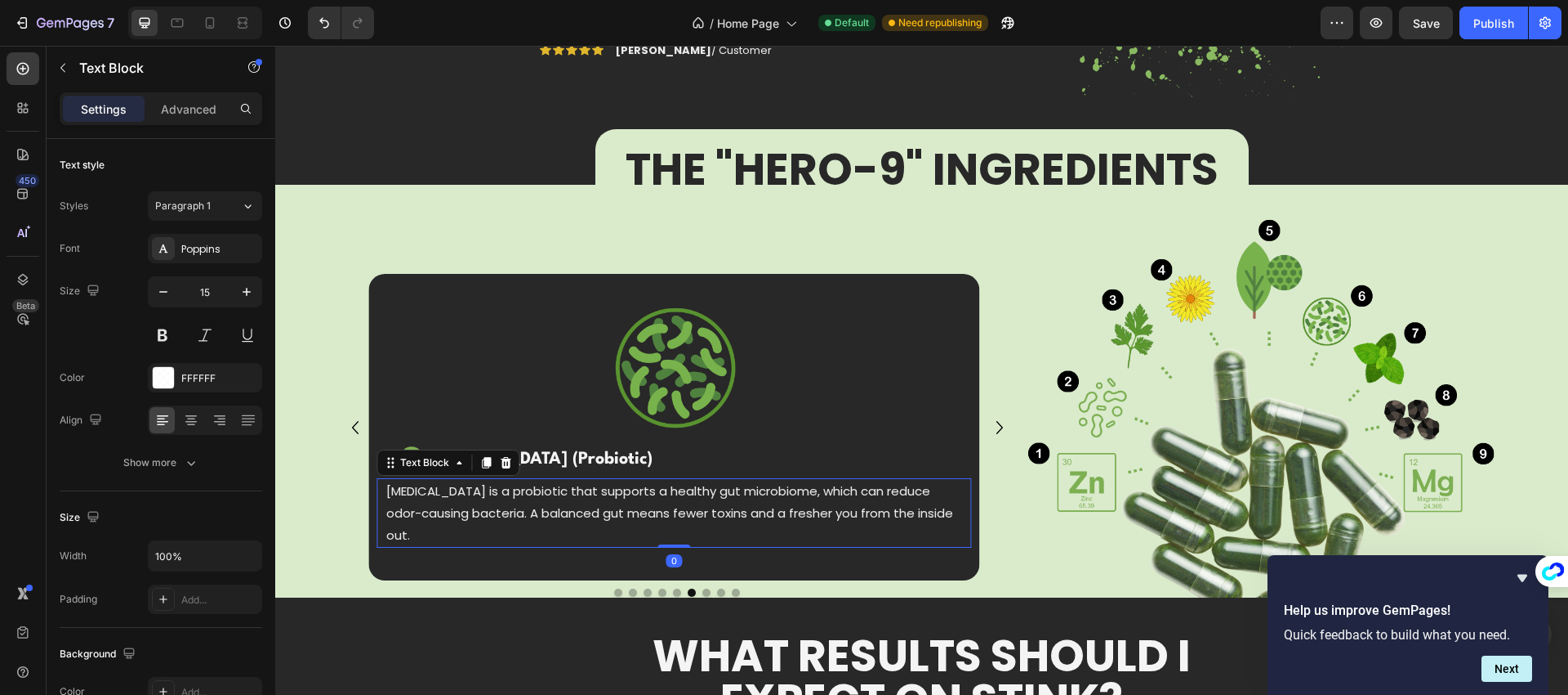
click at [671, 500] on p "[MEDICAL_DATA] is a probiotic that supports a healthy gut microbiome, which can…" at bounding box center [674, 512] width 575 height 67
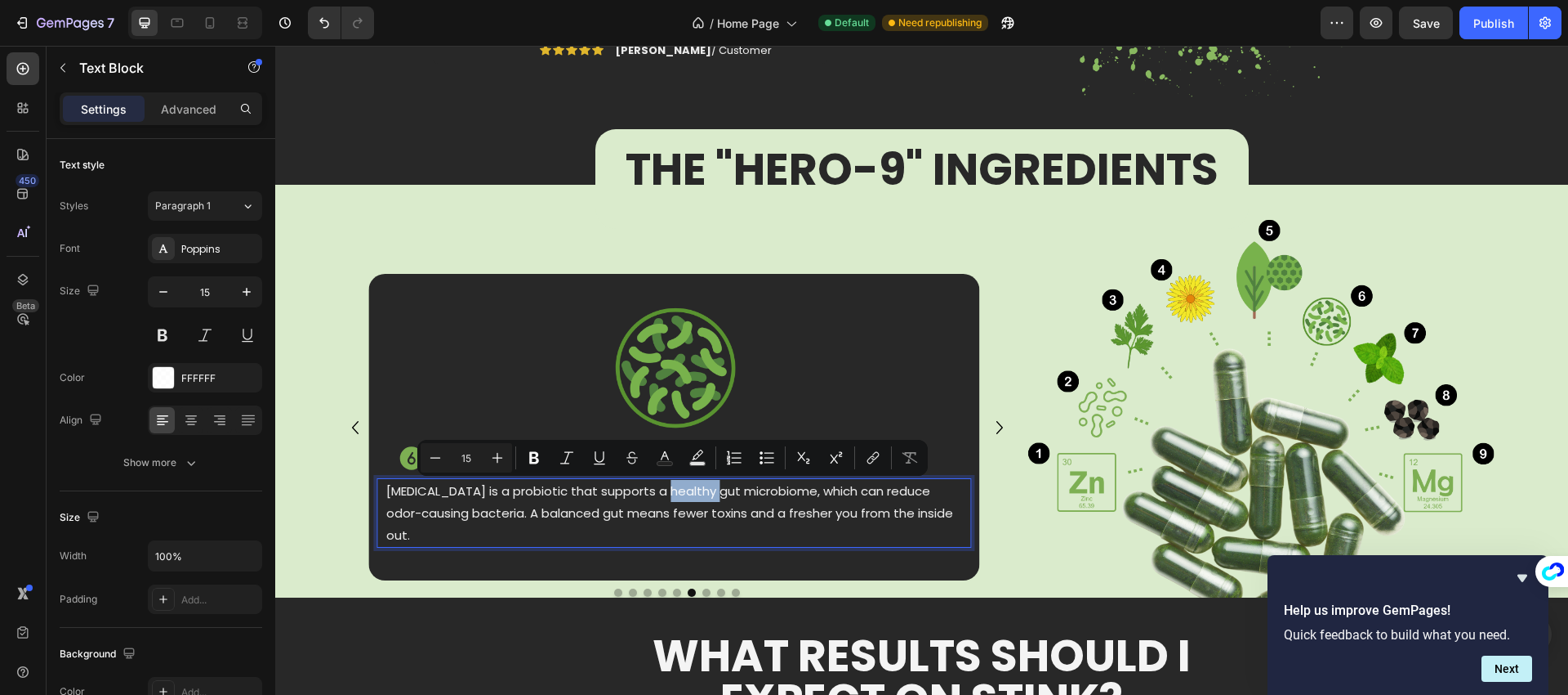
copy p "[MEDICAL_DATA] is a probiotic that supports a healthy gut microbiome, which can…"
click at [997, 428] on icon "Carousel Next Arrow" at bounding box center [1000, 427] width 26 height 33
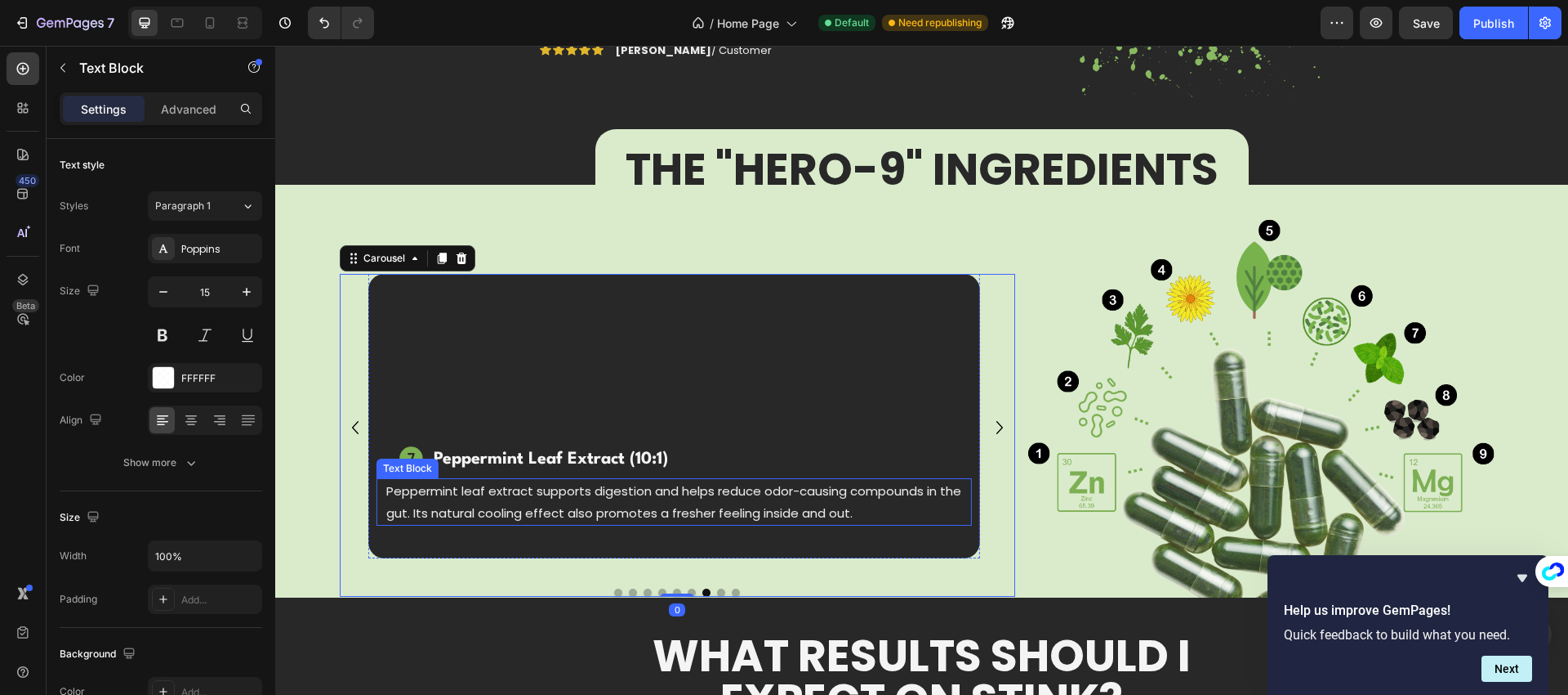
click at [696, 511] on p "Peppermint leaf extract supports digestion and helps reduce odor-causing compou…" at bounding box center [674, 501] width 575 height 44
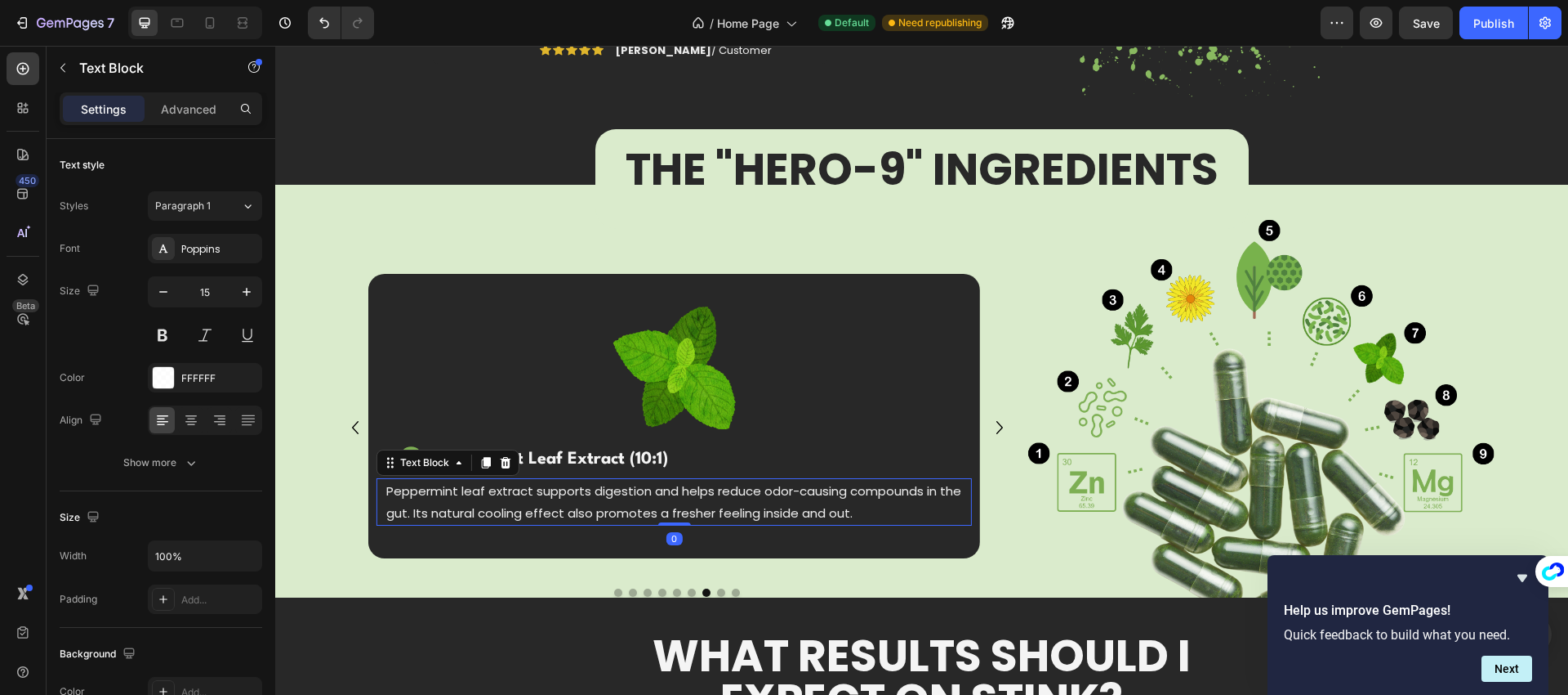
click at [696, 511] on p "Peppermint leaf extract supports digestion and helps reduce odor-causing compou…" at bounding box center [674, 501] width 575 height 44
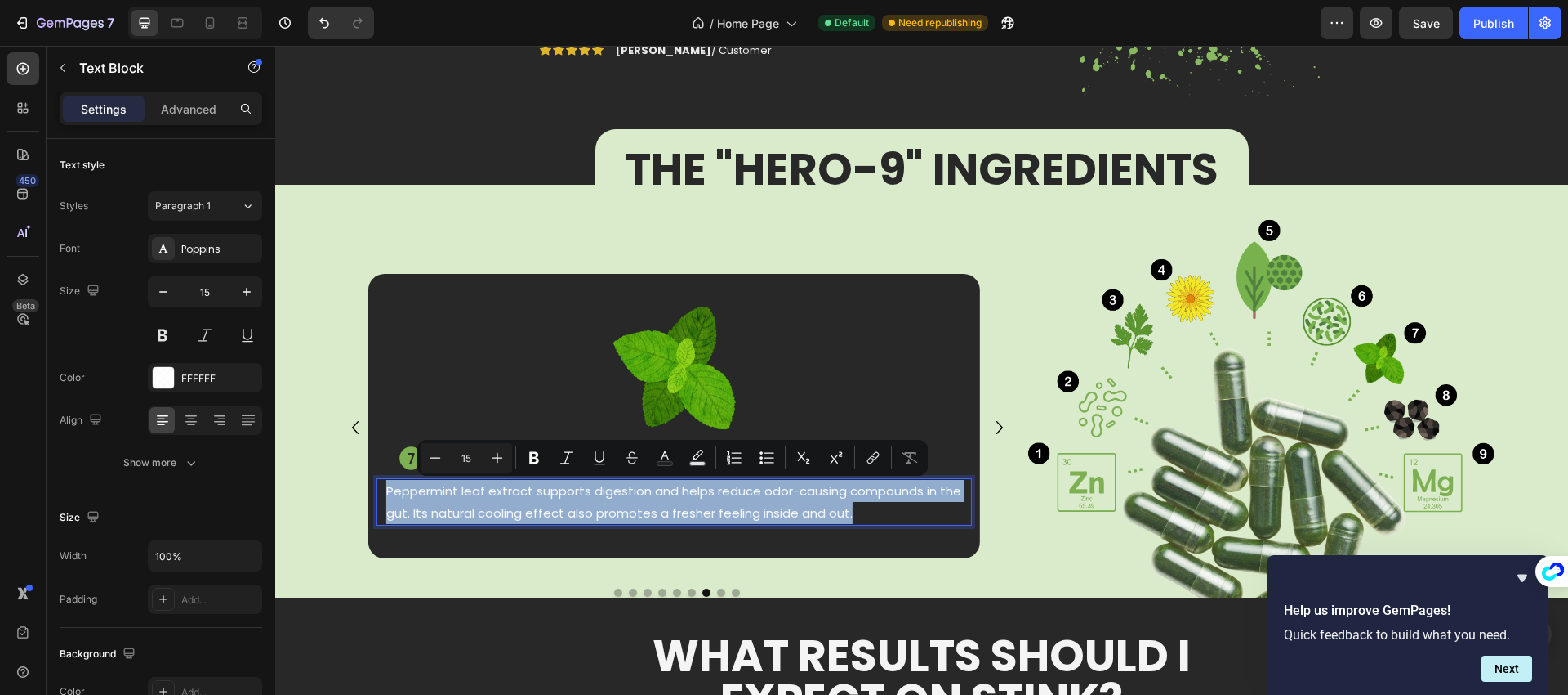
copy p "Peppermint leaf extract supports digestion and helps reduce odor-causing compou…"
click at [987, 431] on icon "Carousel Next Arrow" at bounding box center [1000, 427] width 26 height 33
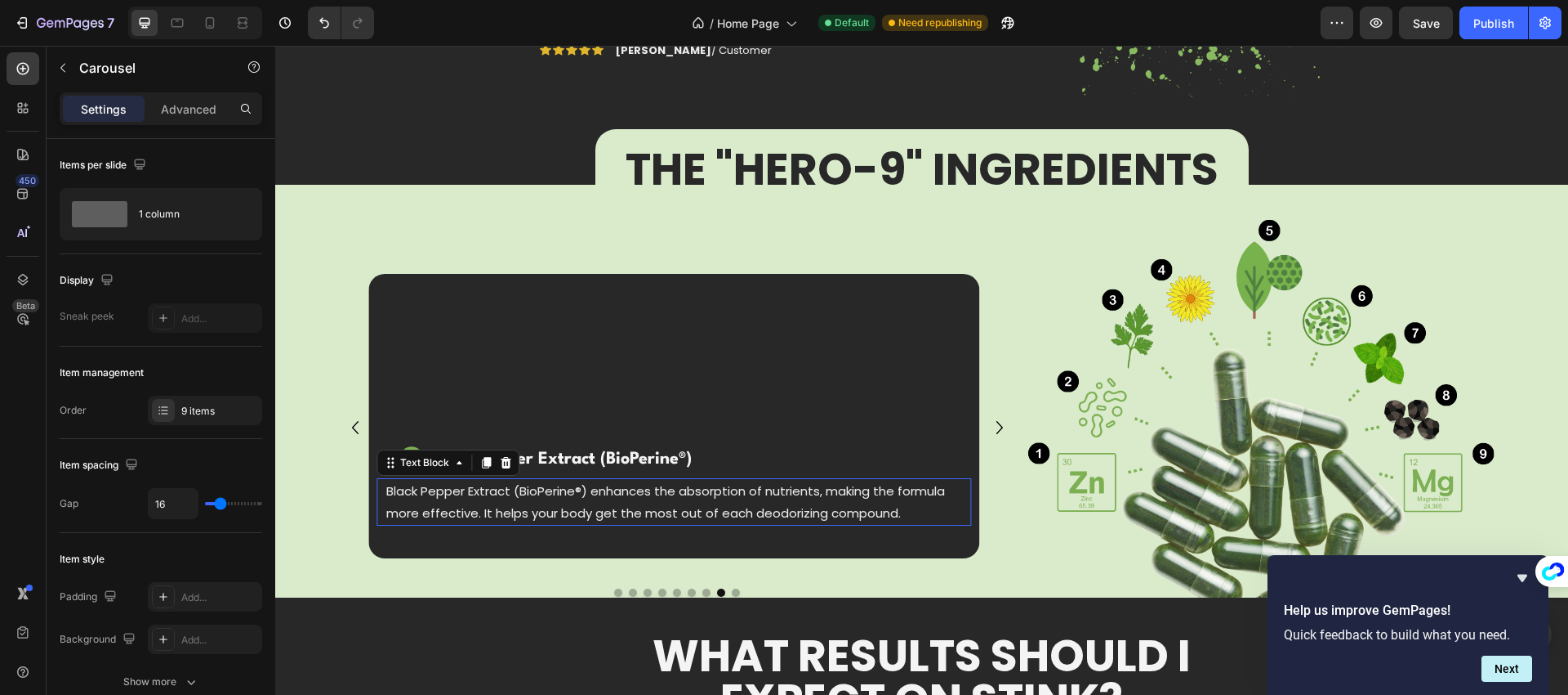
click at [728, 510] on p "Black Pepper Extract (BioPerine®) enhances the absorption of nutrients, making …" at bounding box center [674, 501] width 575 height 44
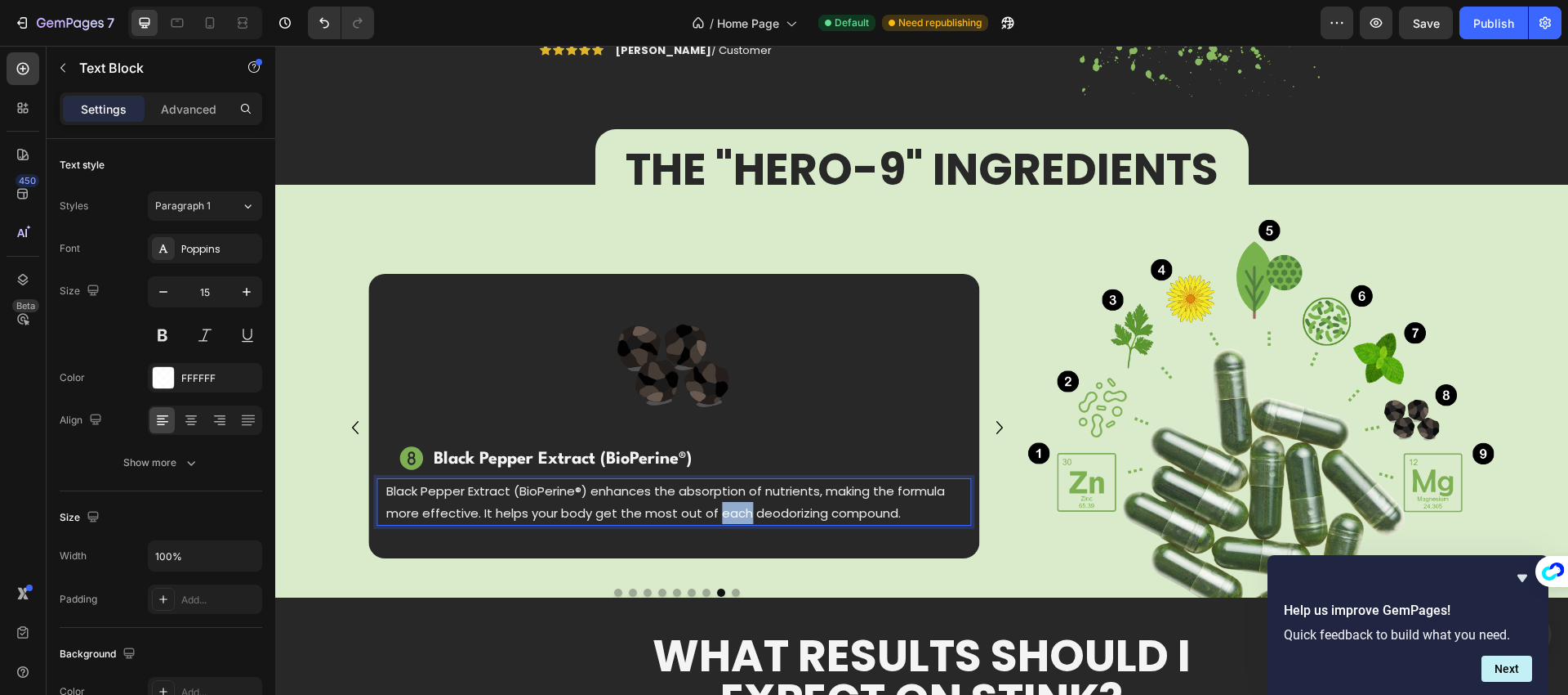
click at [728, 510] on p "Black Pepper Extract (BioPerine®) enhances the absorption of nutrients, making …" at bounding box center [674, 501] width 575 height 44
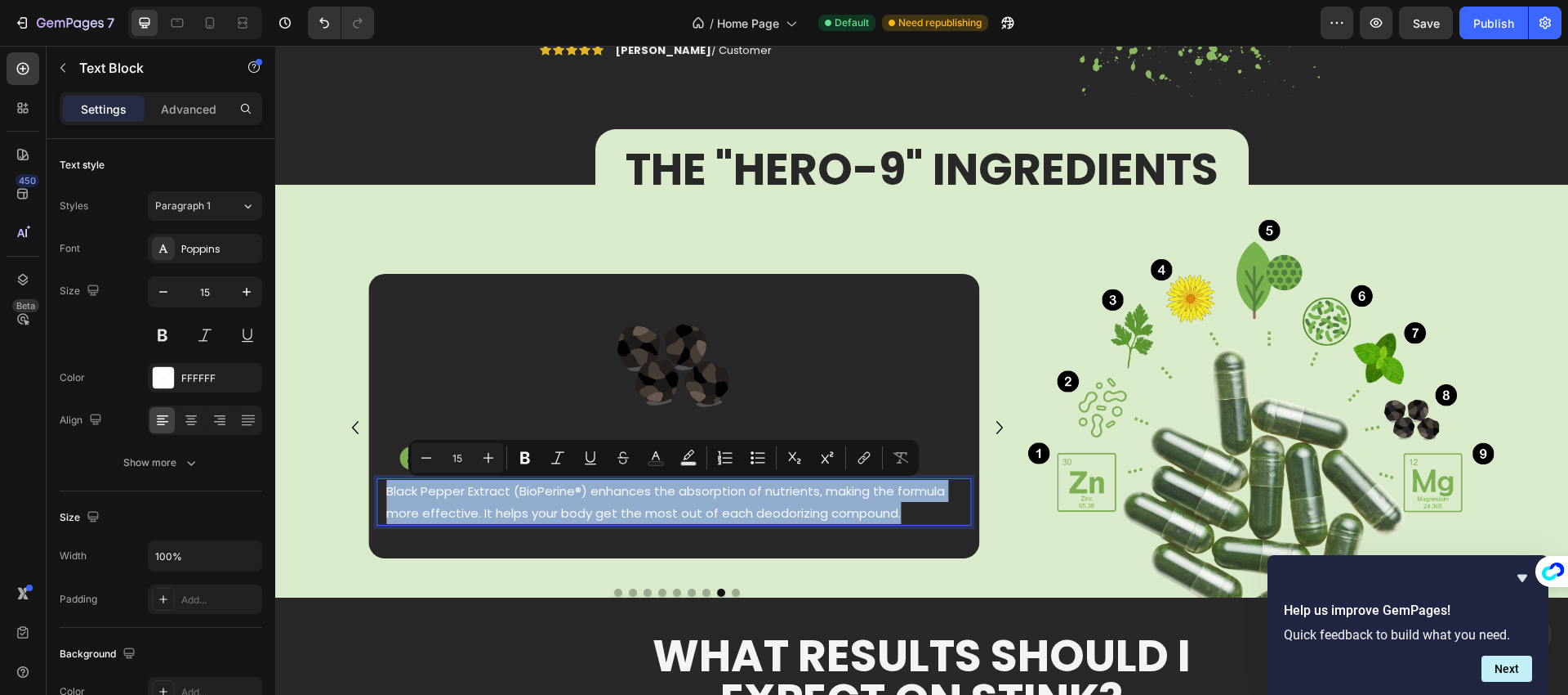
copy p "Black Pepper Extract (BioPerine®) enhances the absorption of nutrients, making …"
click at [988, 428] on icon "Carousel Next Arrow" at bounding box center [1000, 427] width 26 height 33
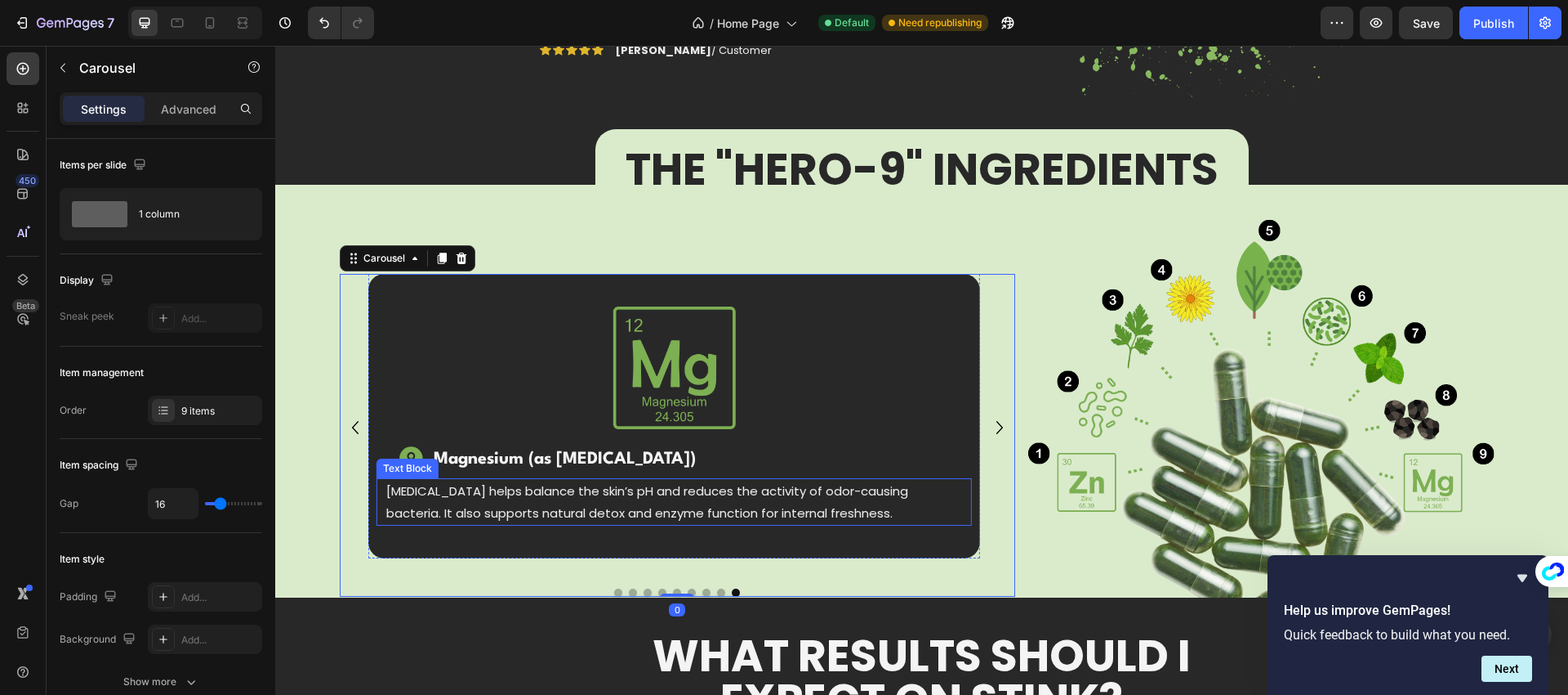
click at [653, 504] on p "[MEDICAL_DATA] helps balance the skin’s pH and reduces the activity of odor-cau…" at bounding box center [674, 501] width 575 height 44
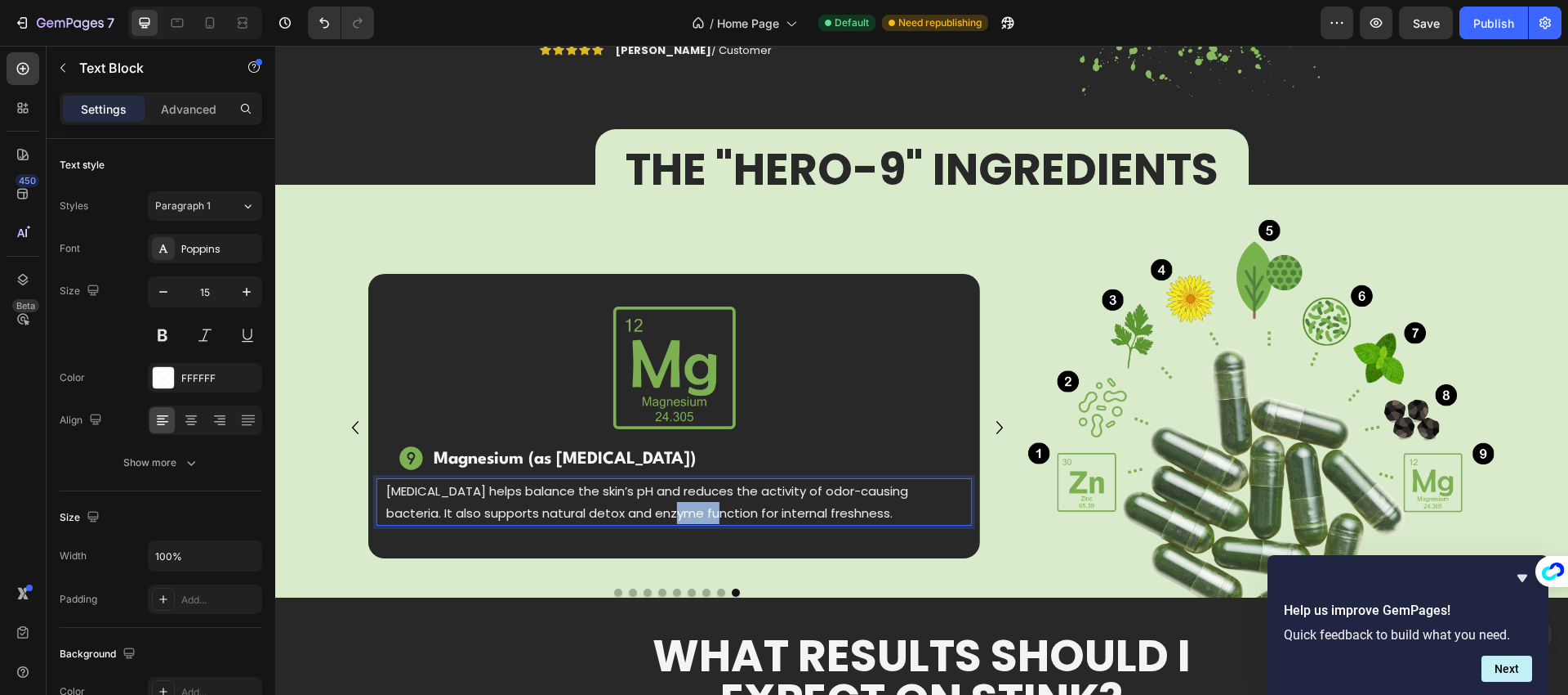
click at [653, 504] on p "[MEDICAL_DATA] helps balance the skin’s pH and reduces the activity of odor-cau…" at bounding box center [674, 501] width 575 height 44
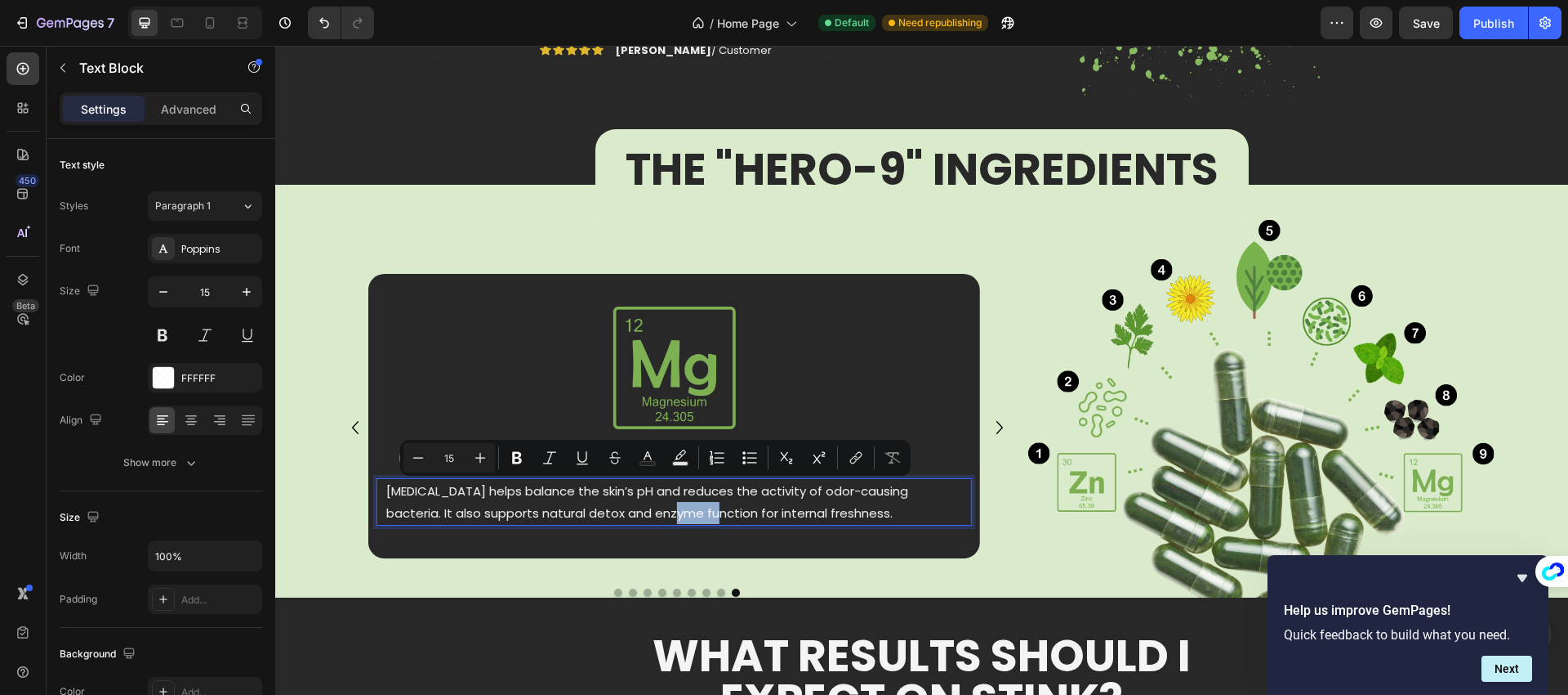
copy p "[MEDICAL_DATA] helps balance the skin’s pH and reduces the activity of odor-cau…"
click at [993, 423] on icon "Carousel Next Arrow" at bounding box center [1000, 427] width 26 height 33
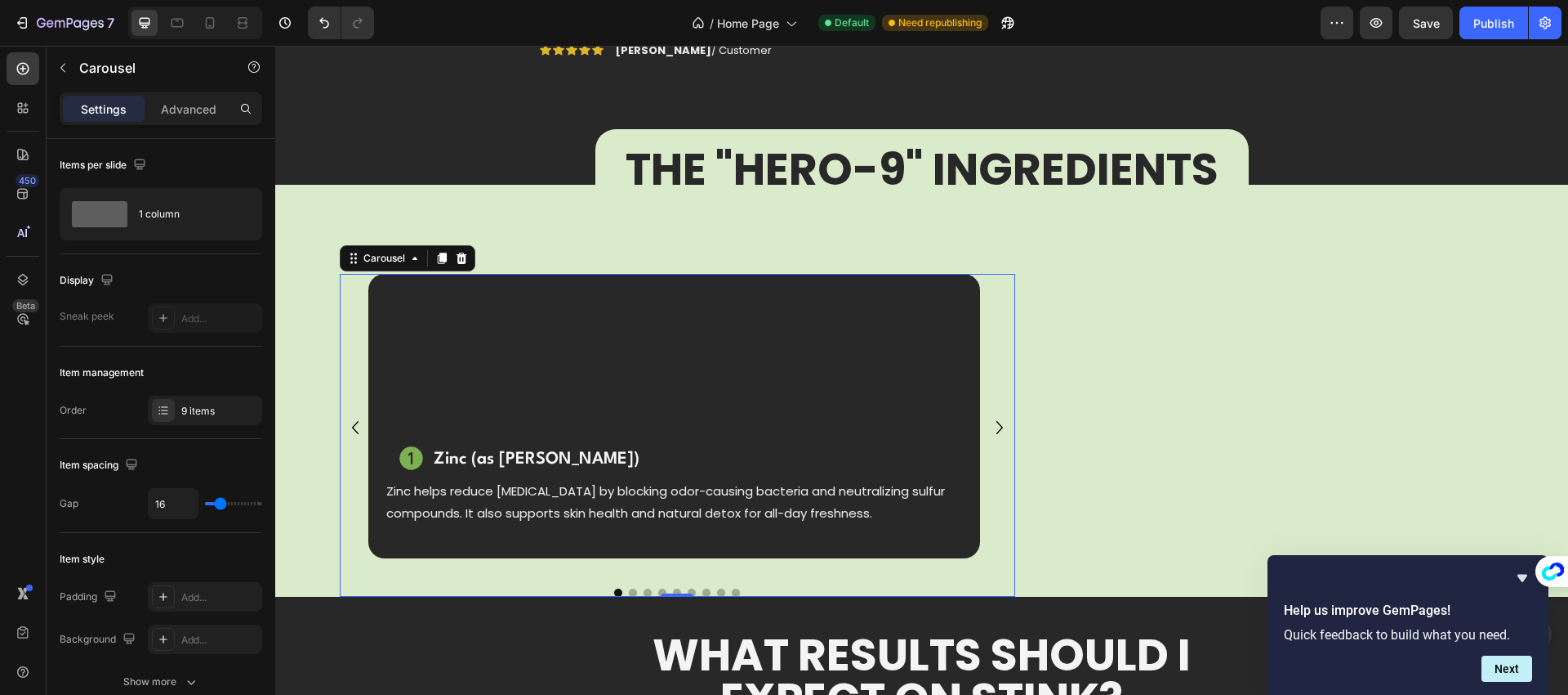
scroll to position [1130, 0]
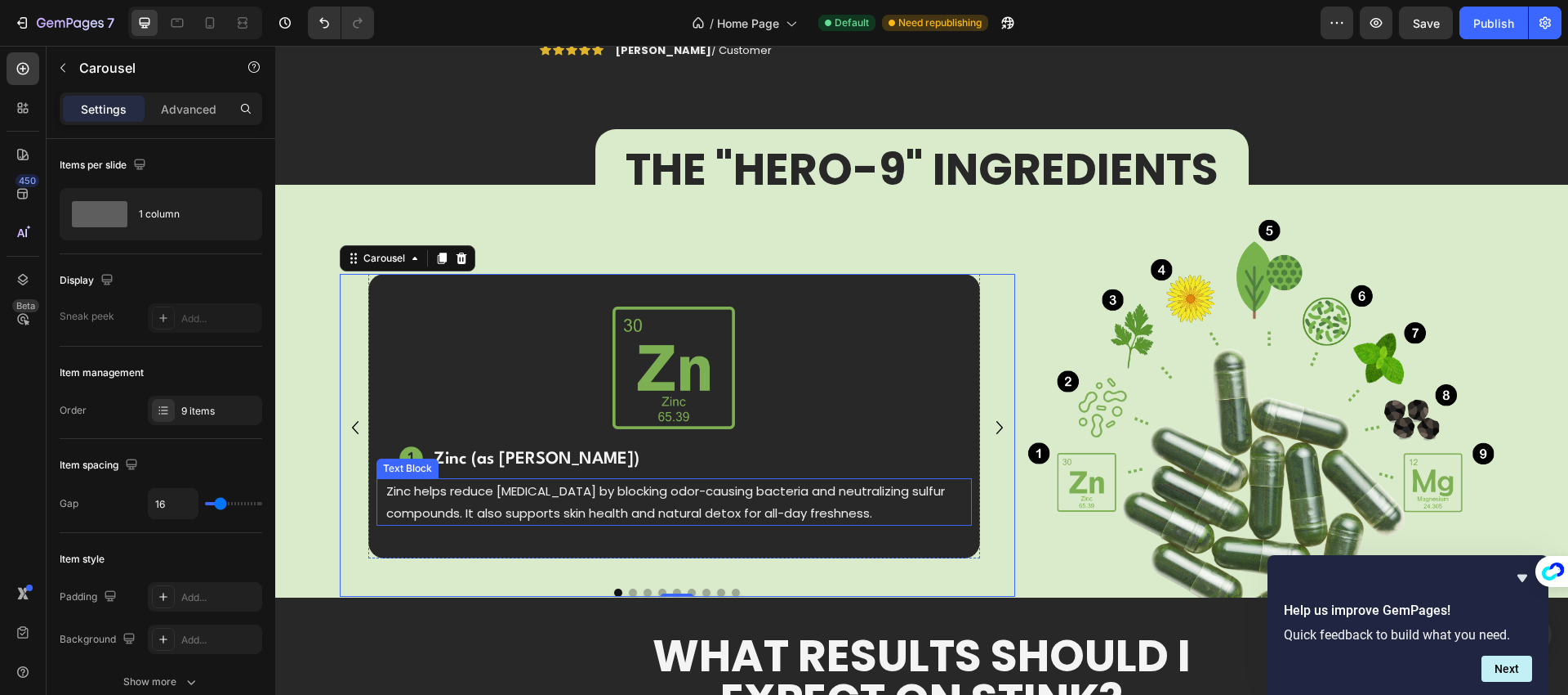
click at [561, 499] on p "Zinc helps reduce [MEDICAL_DATA] by blocking odor-causing bacteria and neutrali…" at bounding box center [674, 501] width 575 height 44
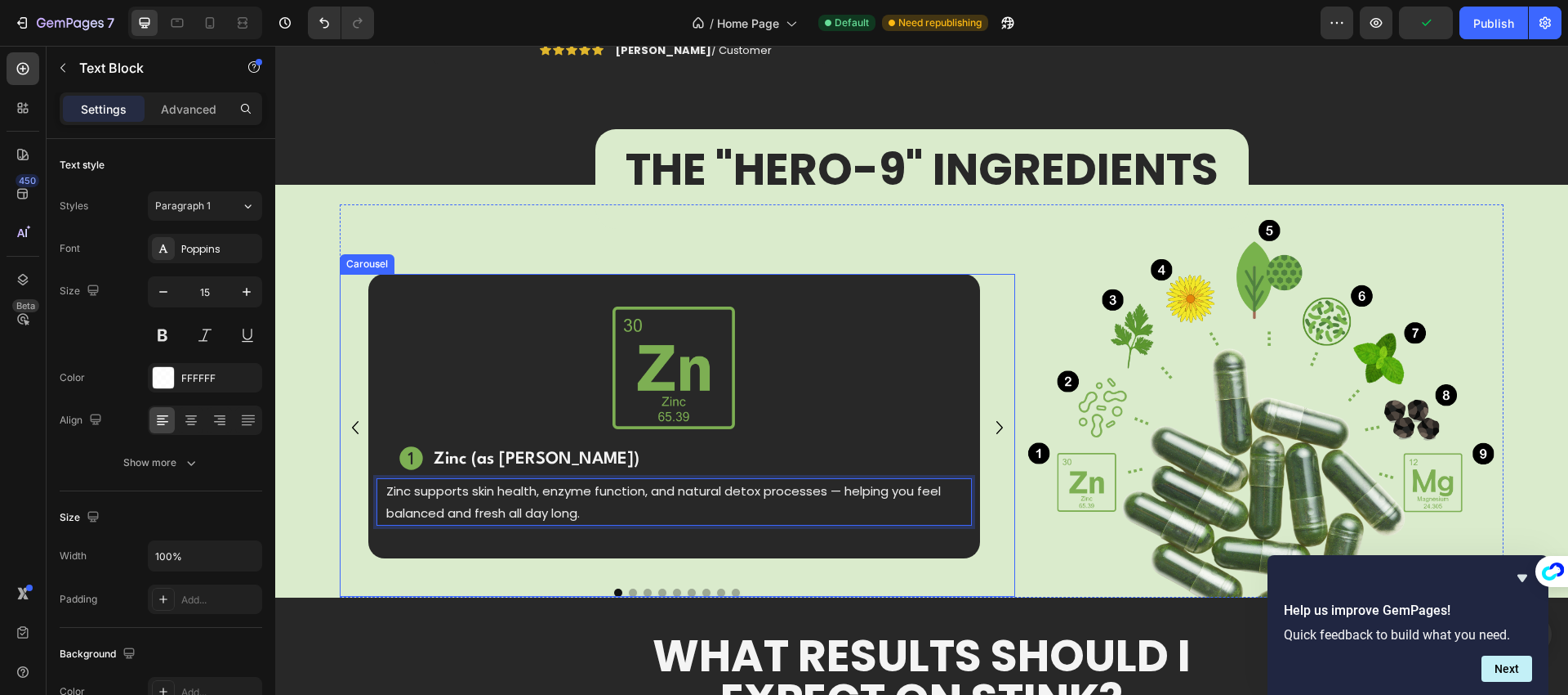
click at [996, 425] on icon "Carousel Next Arrow" at bounding box center [1000, 427] width 26 height 33
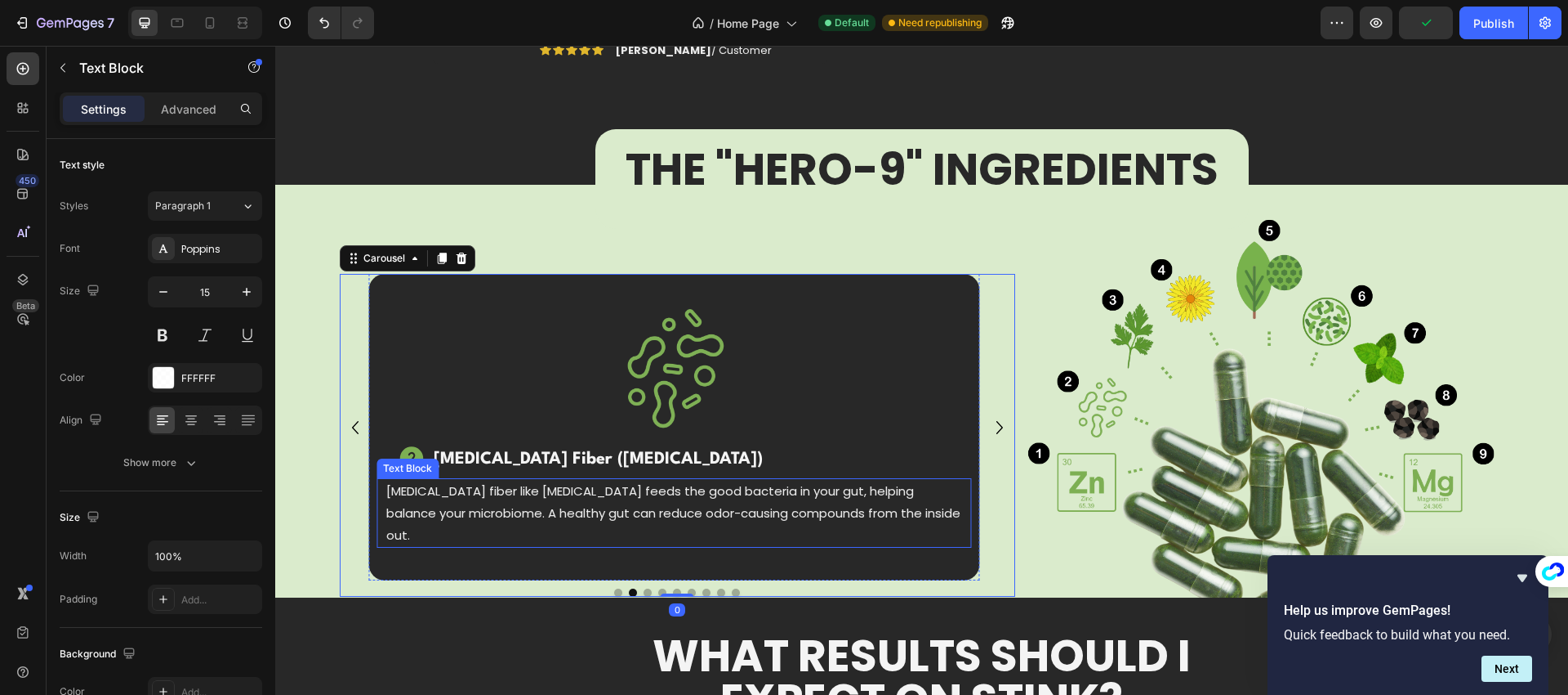
click at [602, 498] on p "[MEDICAL_DATA] fiber like [MEDICAL_DATA] feeds the good bacteria in your gut, h…" at bounding box center [674, 512] width 575 height 67
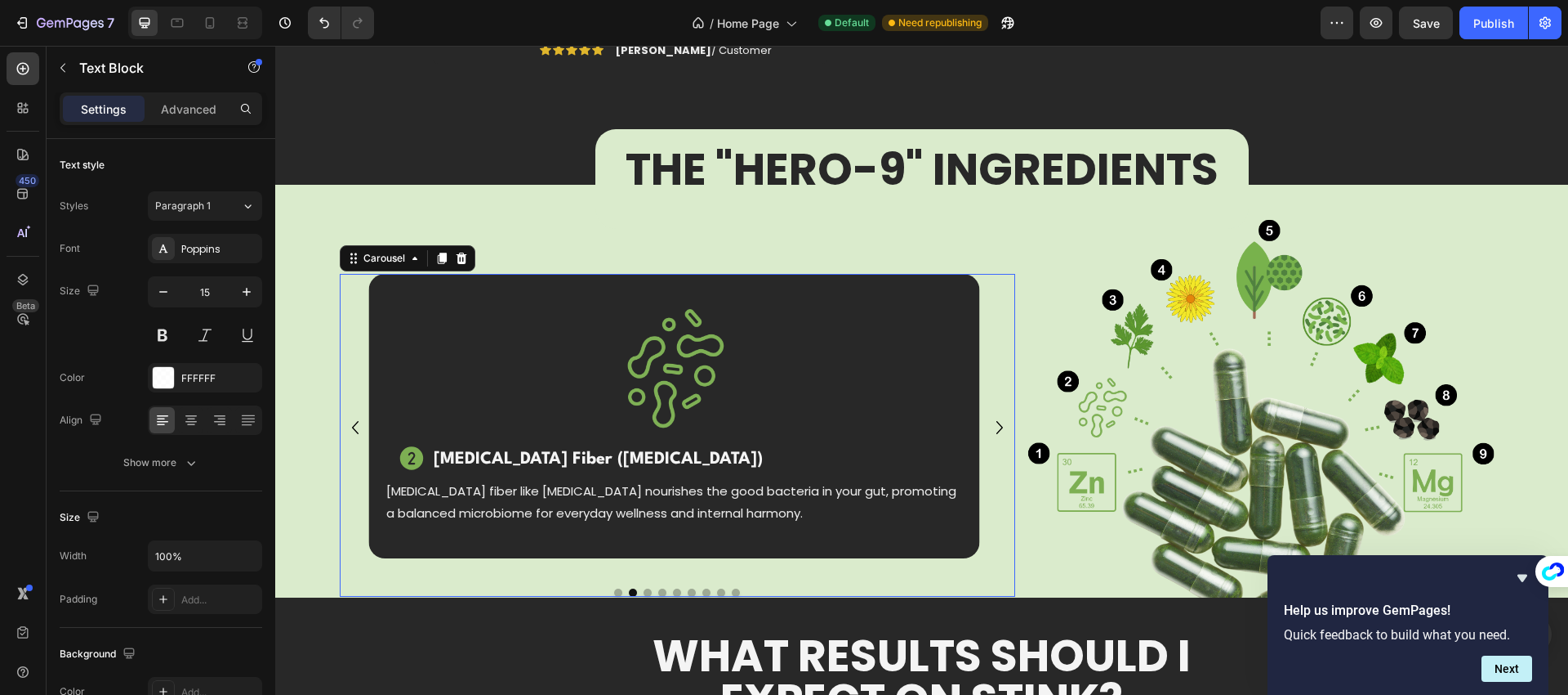
click at [993, 426] on icon "Carousel Next Arrow" at bounding box center [1000, 427] width 26 height 33
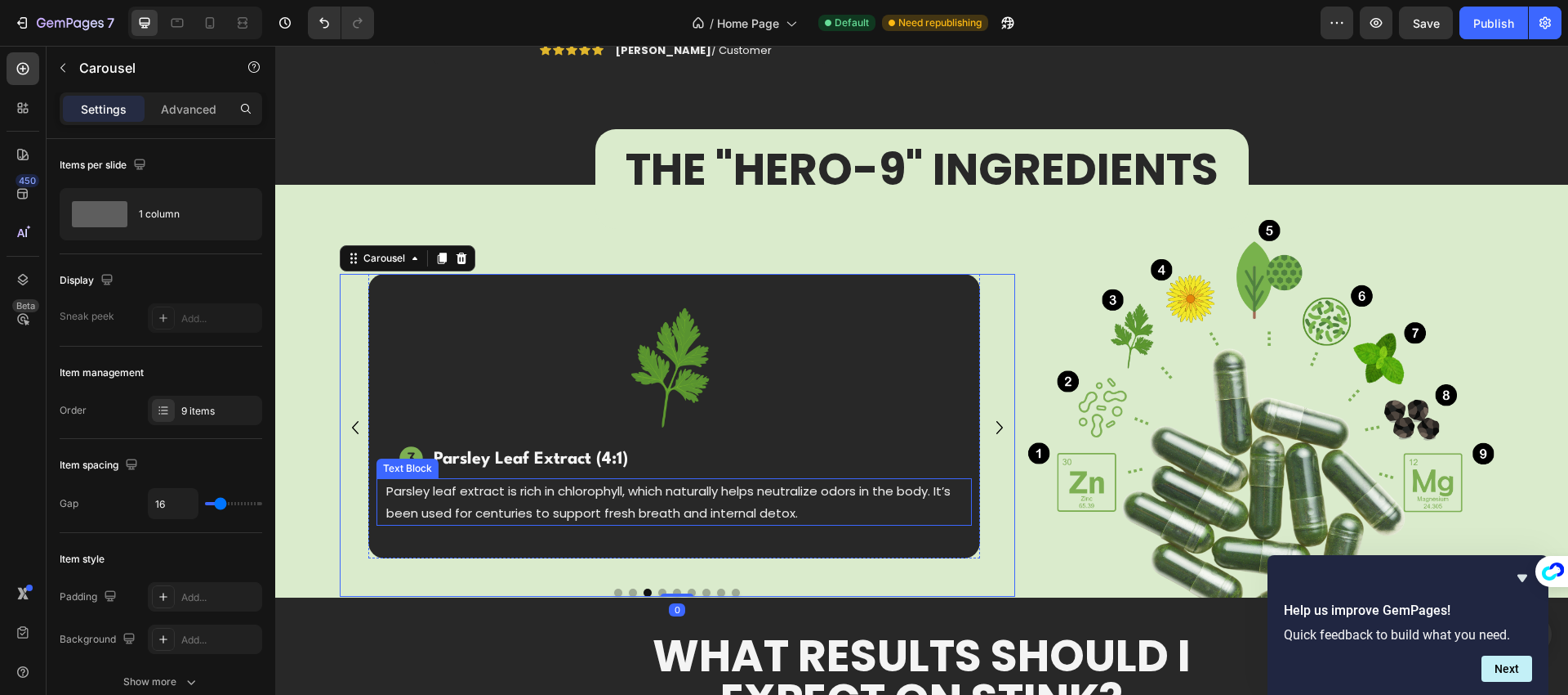
click at [597, 509] on p "Parsley leaf extract is rich in chlorophyll, which naturally helps neutralize o…" at bounding box center [674, 501] width 575 height 44
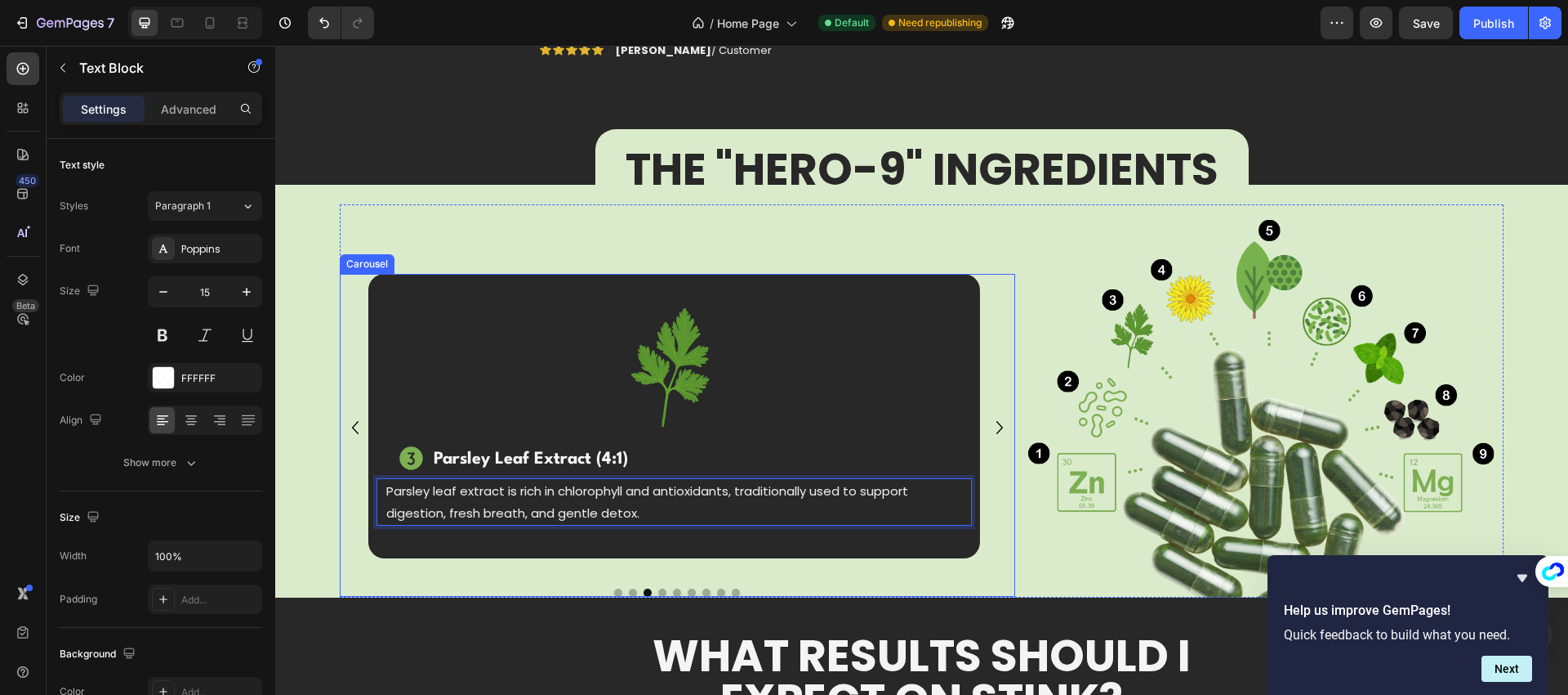
click at [990, 431] on icon "Carousel Next Arrow" at bounding box center [1000, 427] width 26 height 33
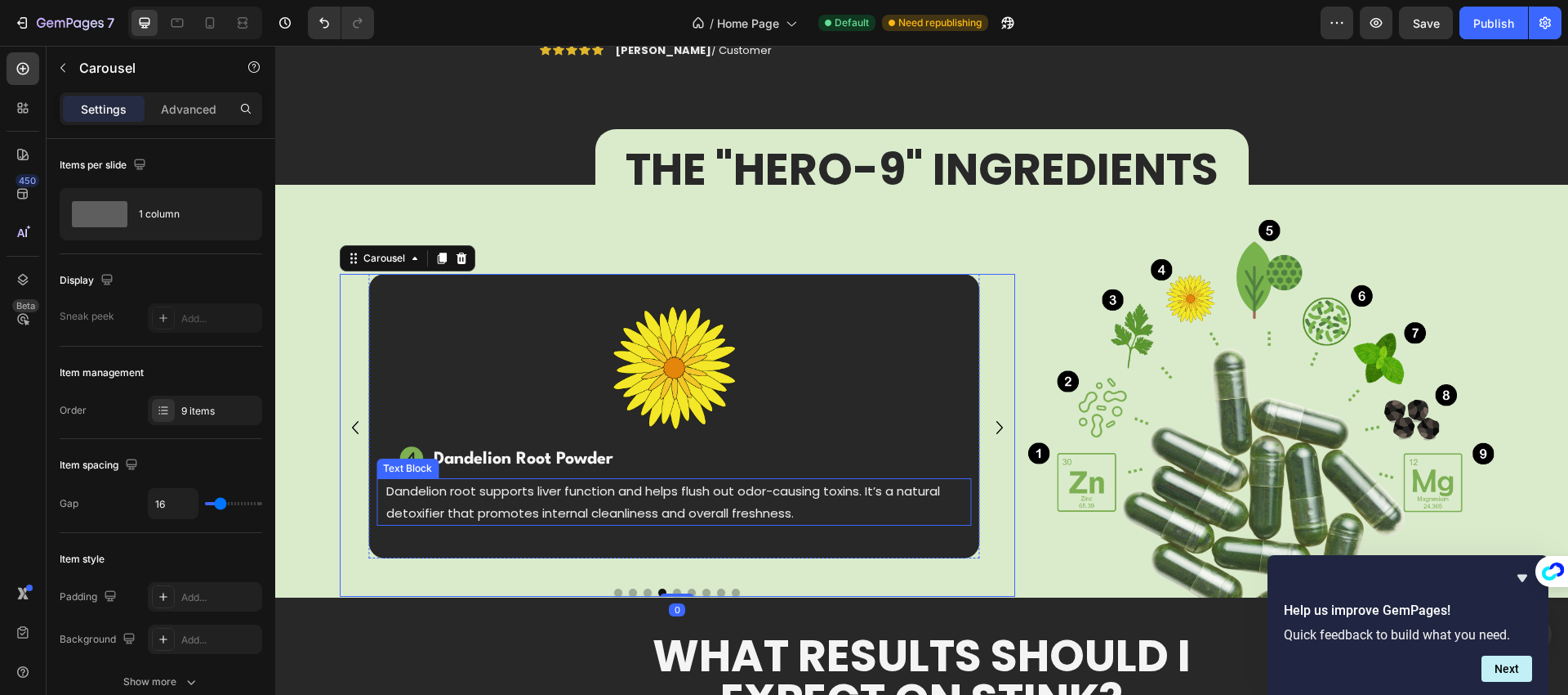
click at [550, 504] on p "Dandelion root supports liver function and helps flush out odor-causing toxins.…" at bounding box center [674, 501] width 575 height 44
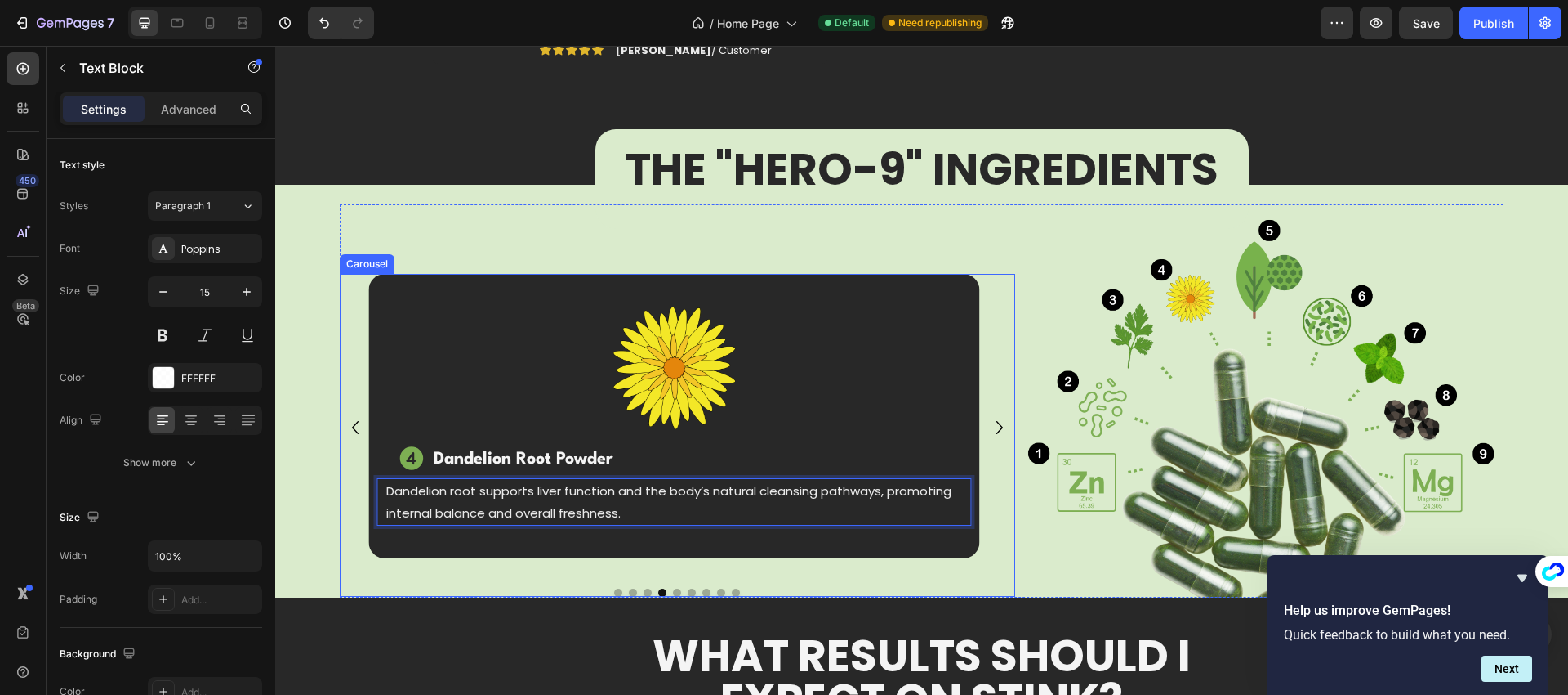
click at [997, 430] on icon "Carousel Next Arrow" at bounding box center [1000, 427] width 26 height 33
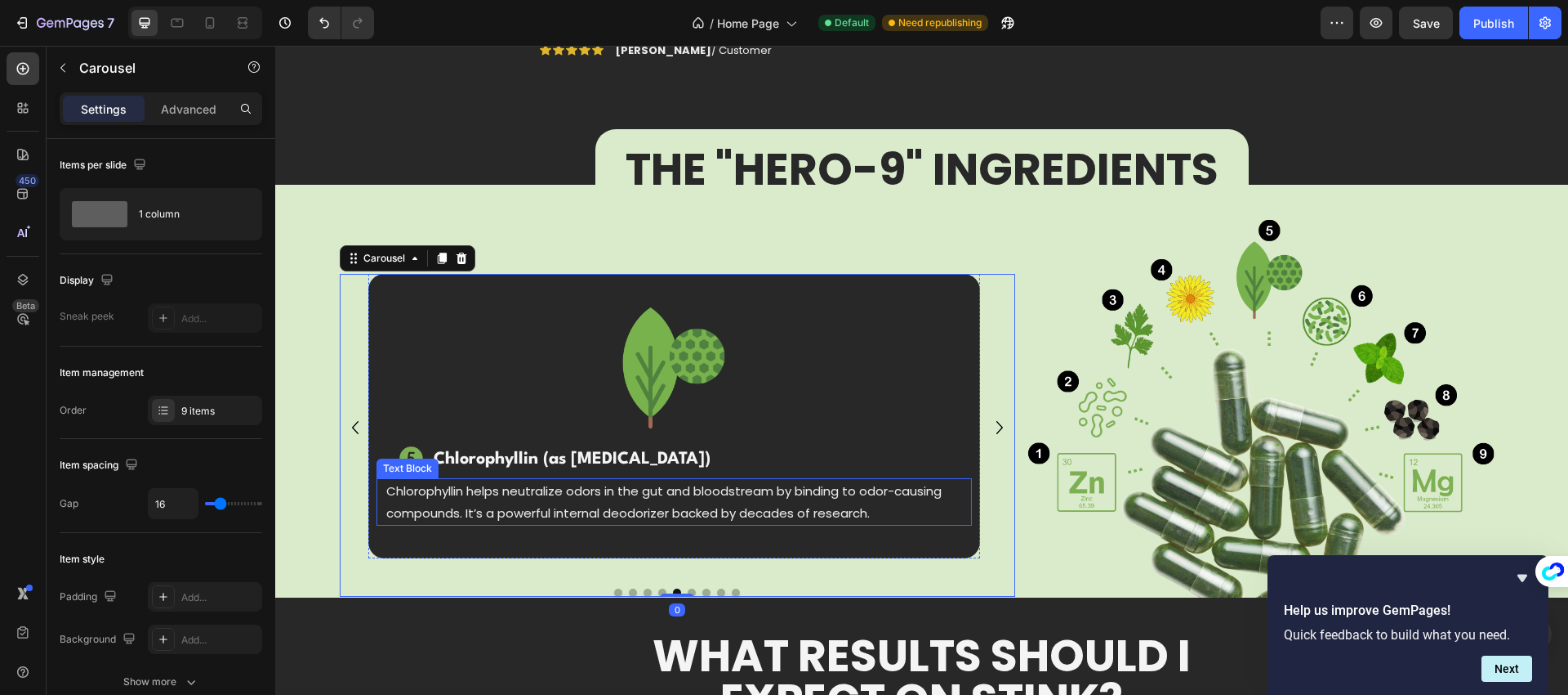
click at [534, 510] on p "Chlorophyllin helps neutralize odors in the gut and bloodstream by binding to o…" at bounding box center [674, 501] width 575 height 44
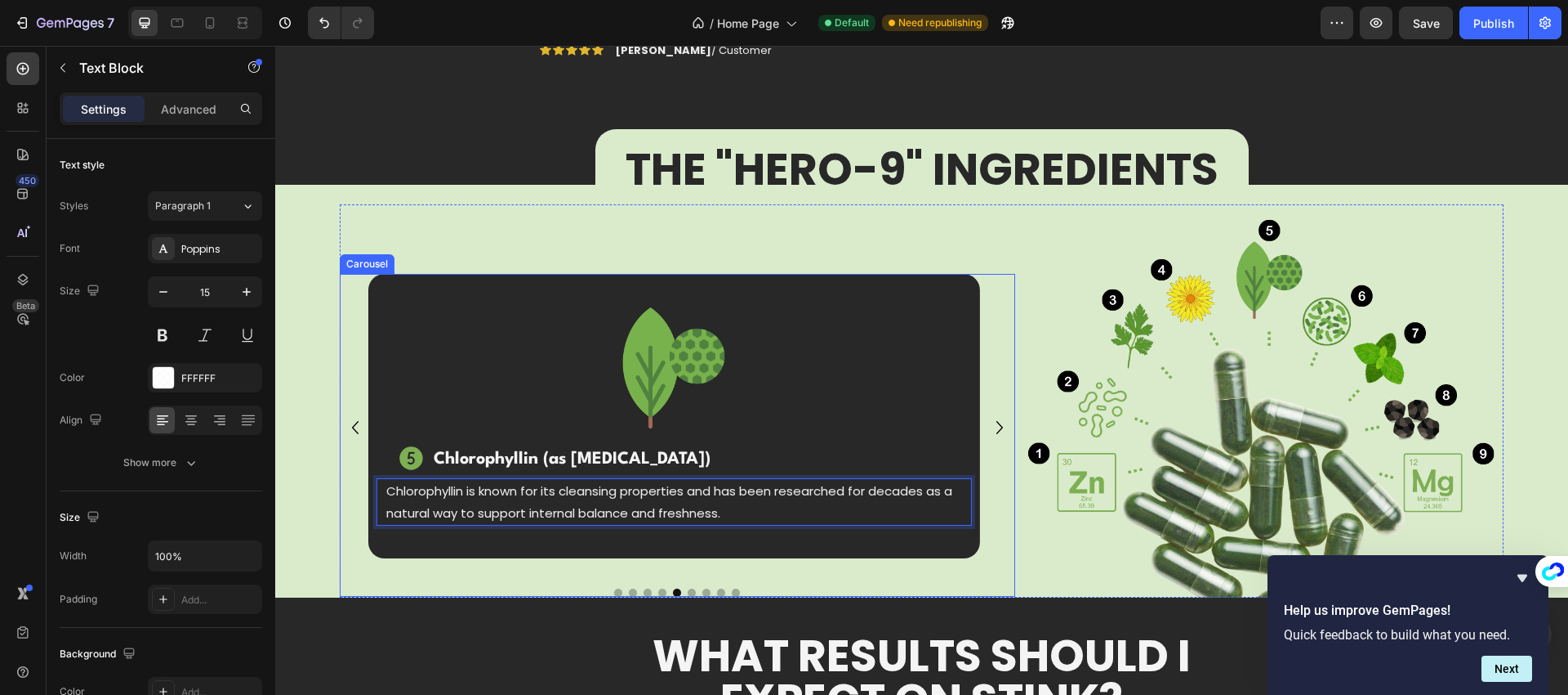
click at [997, 432] on icon "Carousel Next Arrow" at bounding box center [1000, 427] width 7 height 13
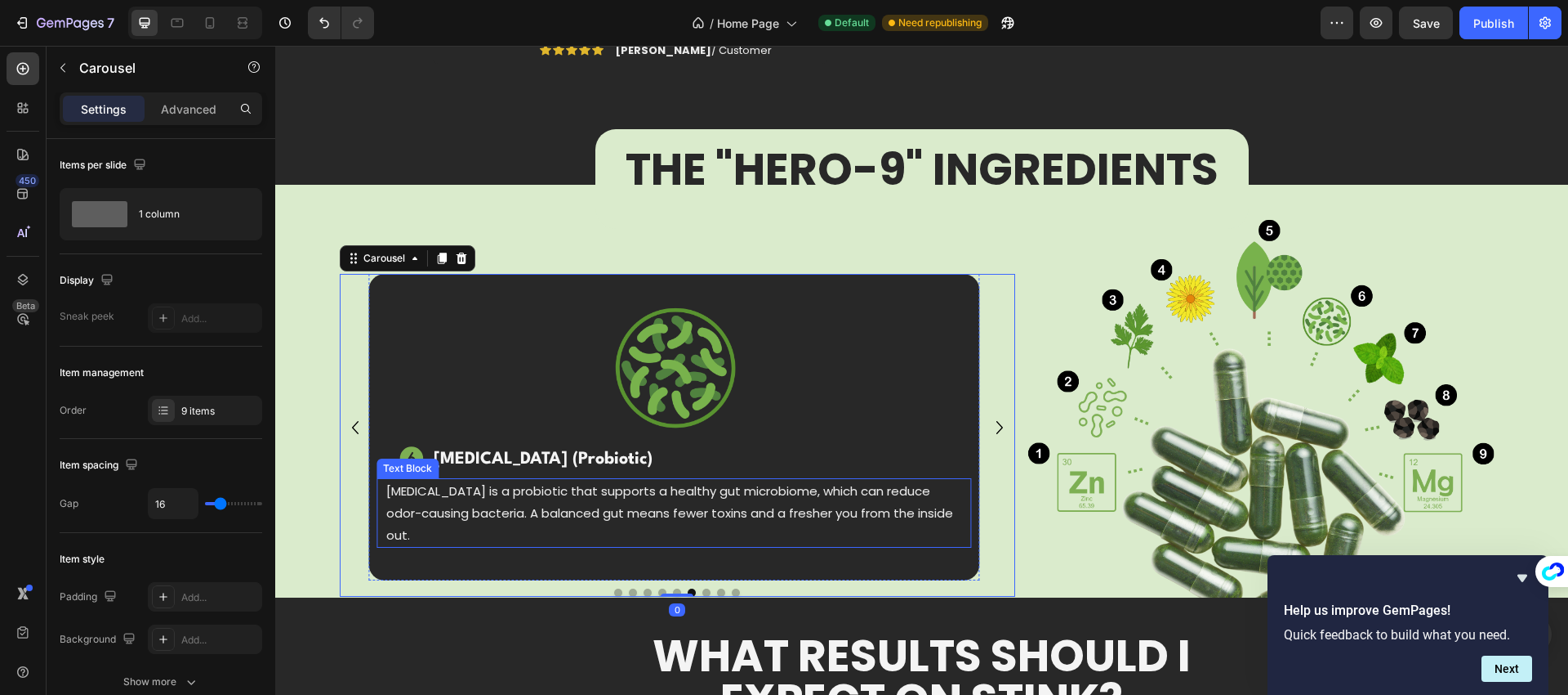
click at [608, 511] on p "[MEDICAL_DATA] is a probiotic that supports a healthy gut microbiome, which can…" at bounding box center [674, 512] width 575 height 67
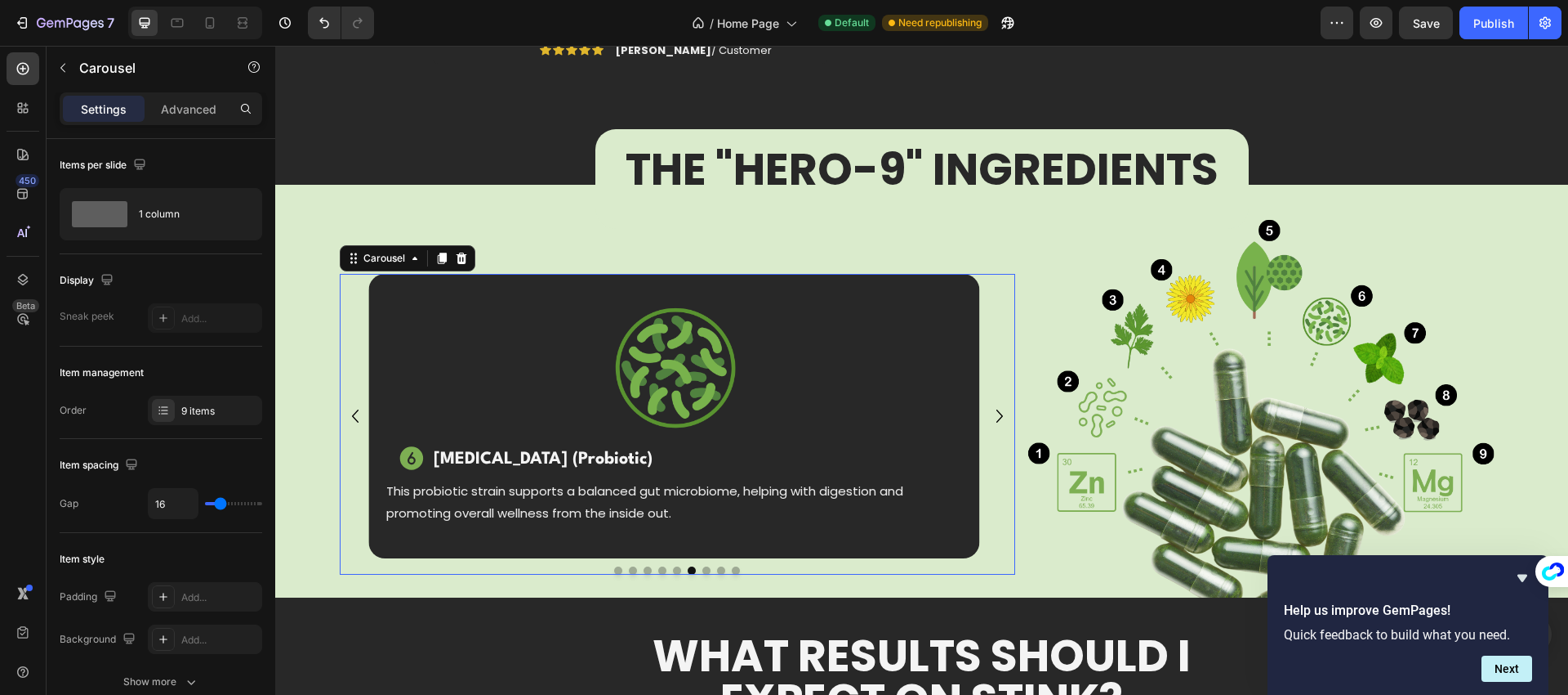
click at [994, 415] on icon "Carousel Next Arrow" at bounding box center [1000, 416] width 26 height 33
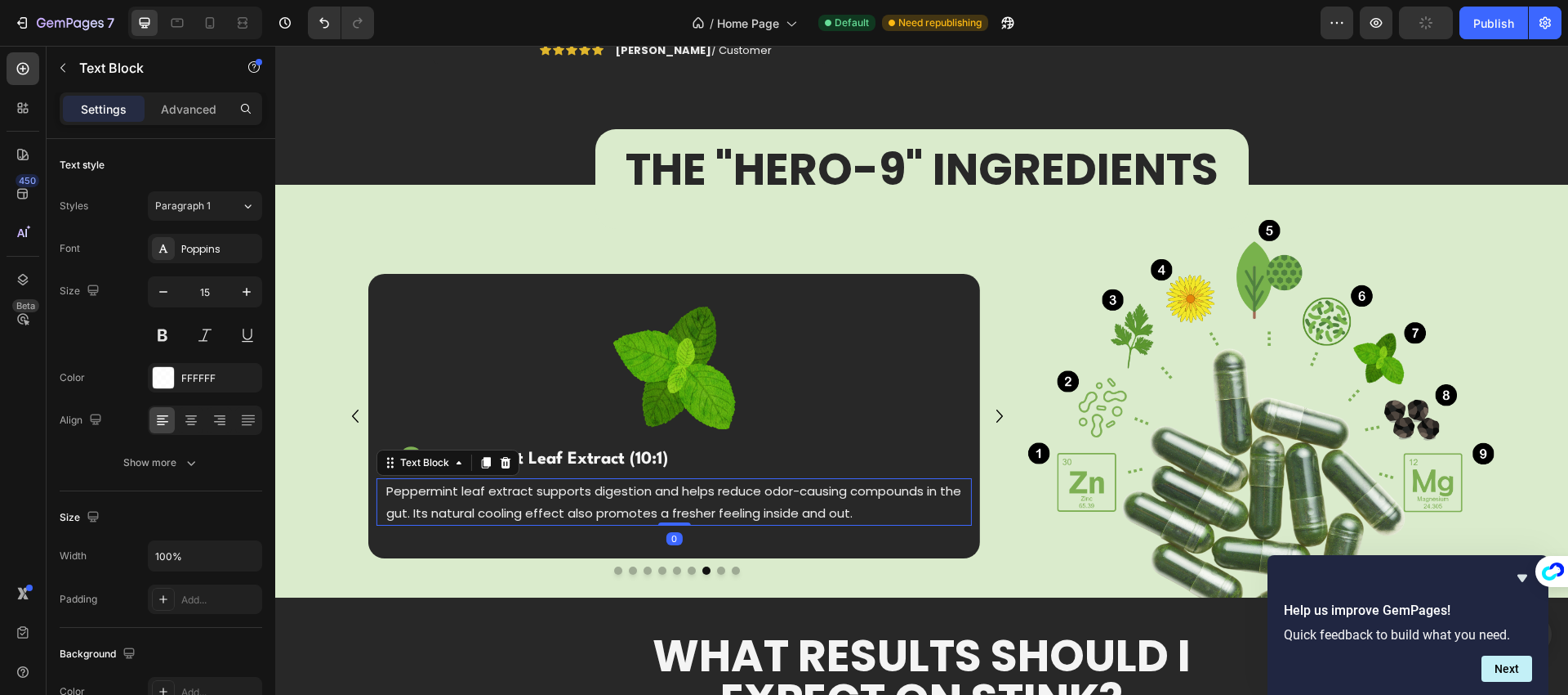
click at [620, 502] on p "Peppermint leaf extract supports digestion and helps reduce odor-causing compou…" at bounding box center [674, 501] width 575 height 44
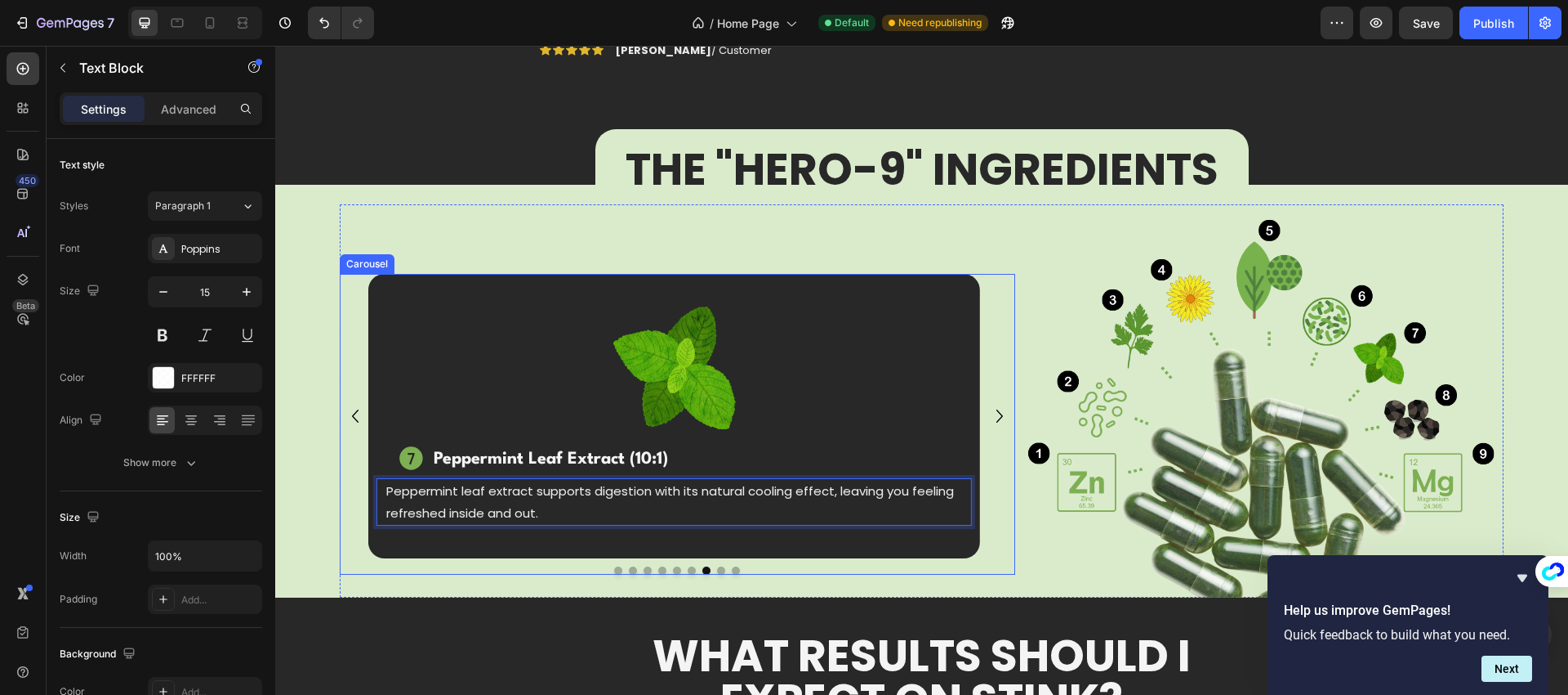
click at [993, 415] on icon "Carousel Next Arrow" at bounding box center [1000, 416] width 26 height 33
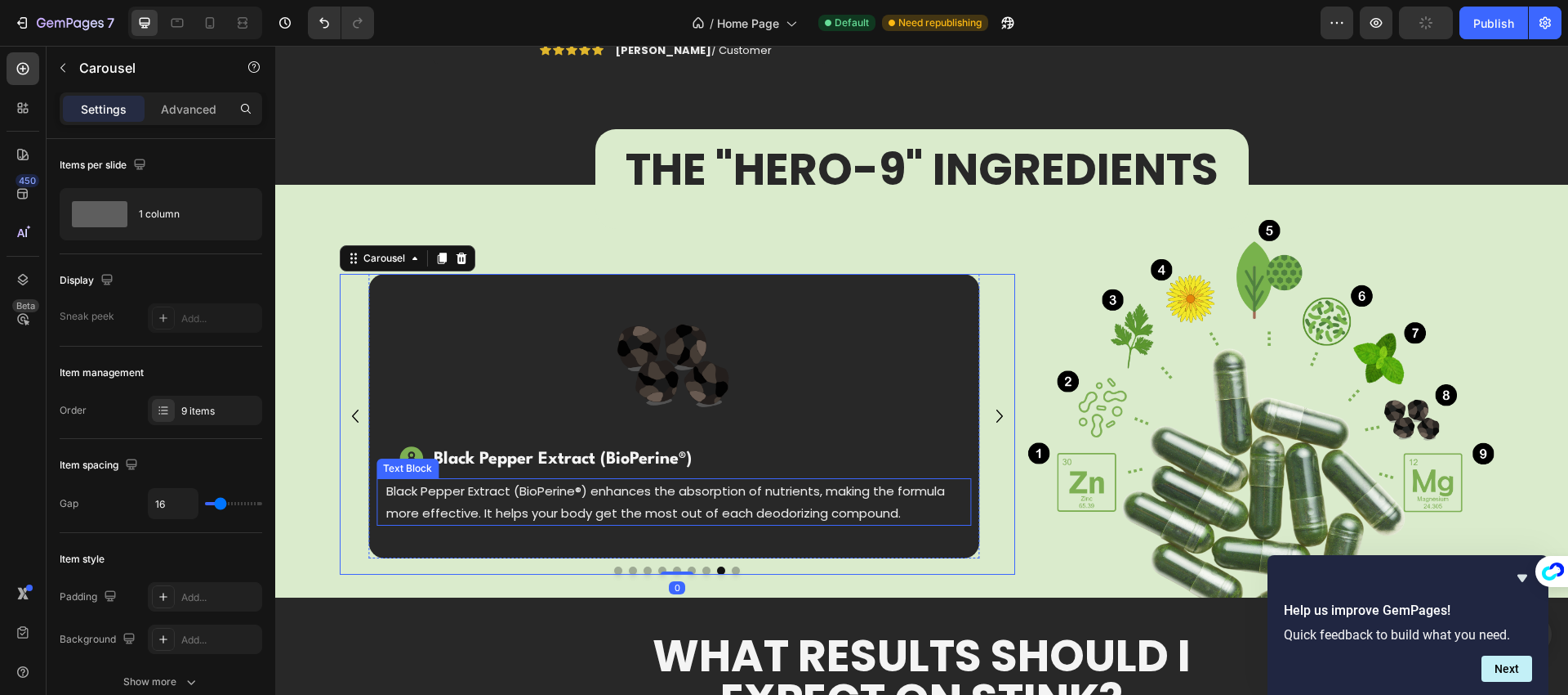
click at [600, 502] on p "Black Pepper Extract (BioPerine®) enhances the absorption of nutrients, making …" at bounding box center [674, 501] width 575 height 44
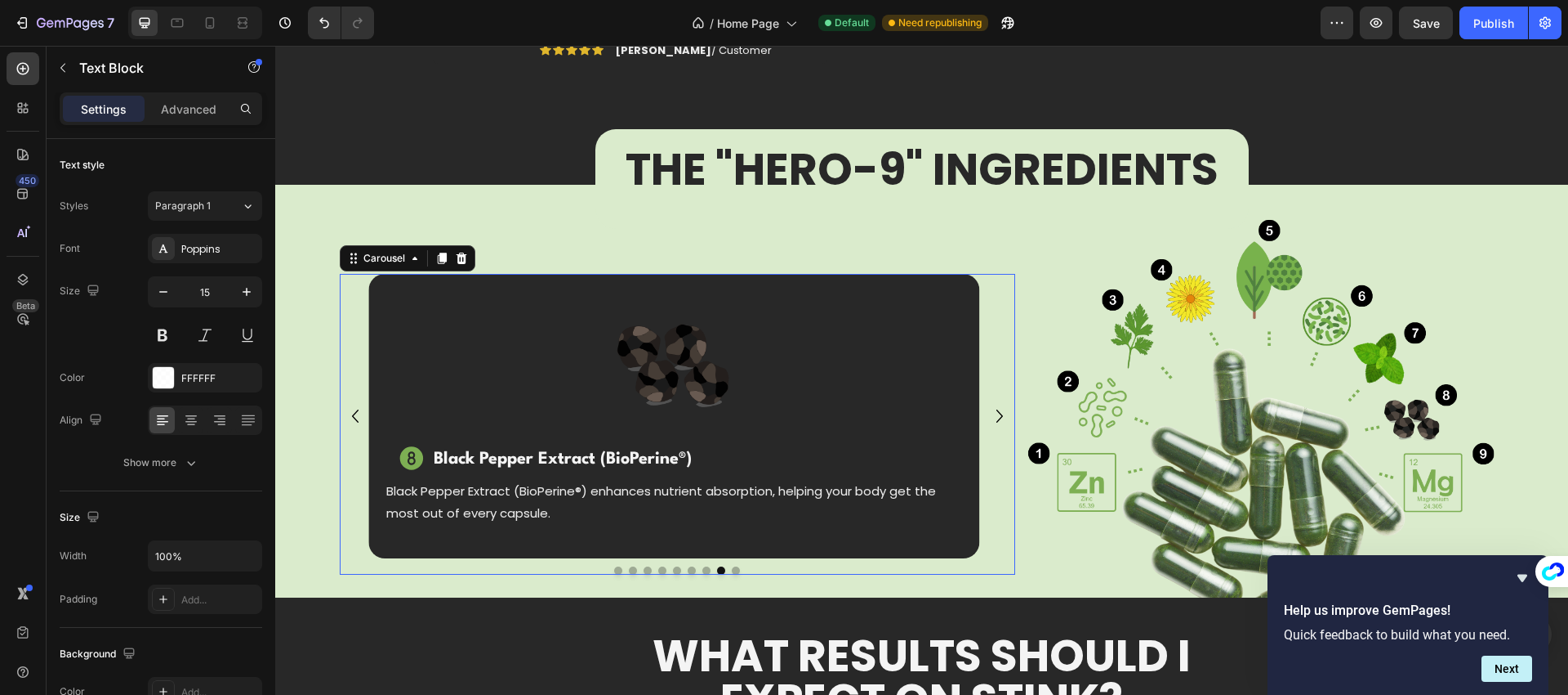
click at [987, 415] on icon "Carousel Next Arrow" at bounding box center [1000, 416] width 26 height 33
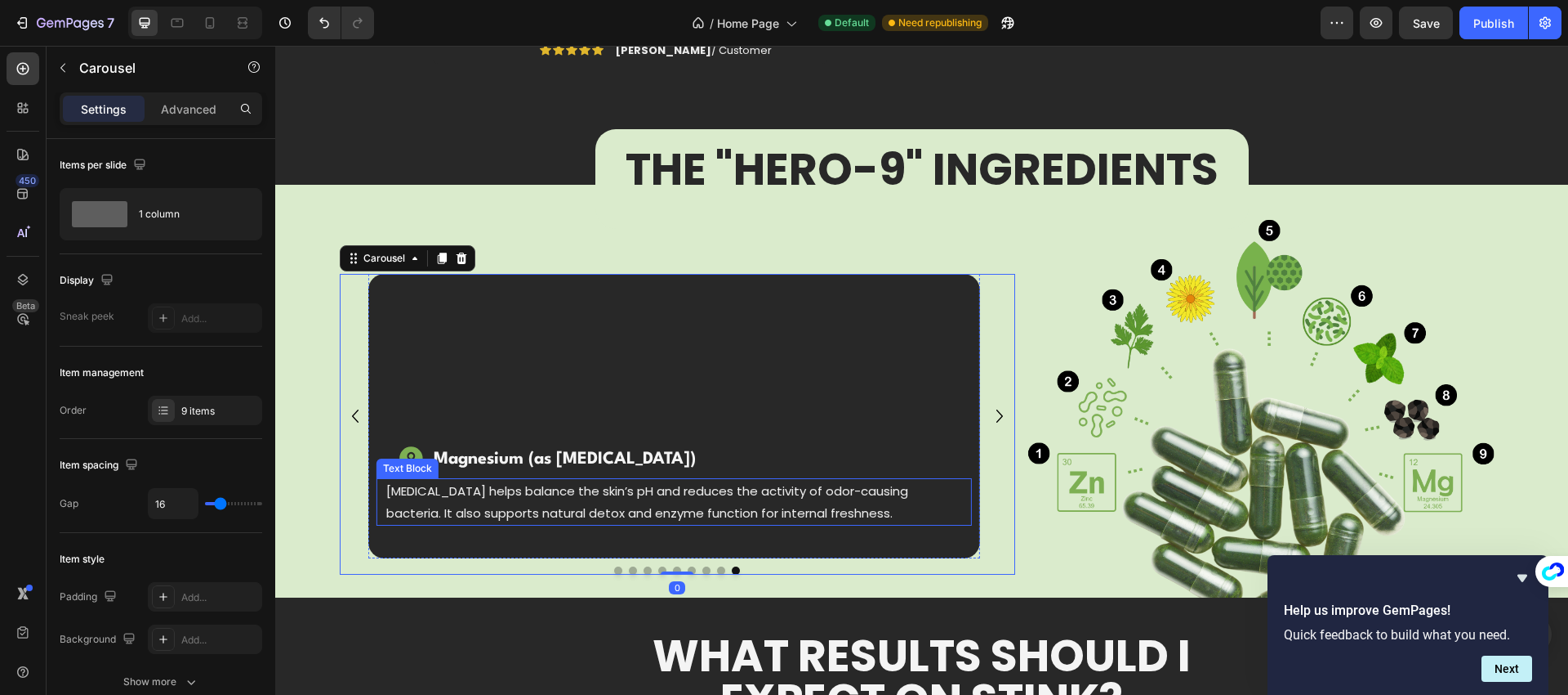
click at [719, 499] on p "[MEDICAL_DATA] helps balance the skin’s pH and reduces the activity of odor-cau…" at bounding box center [674, 501] width 575 height 44
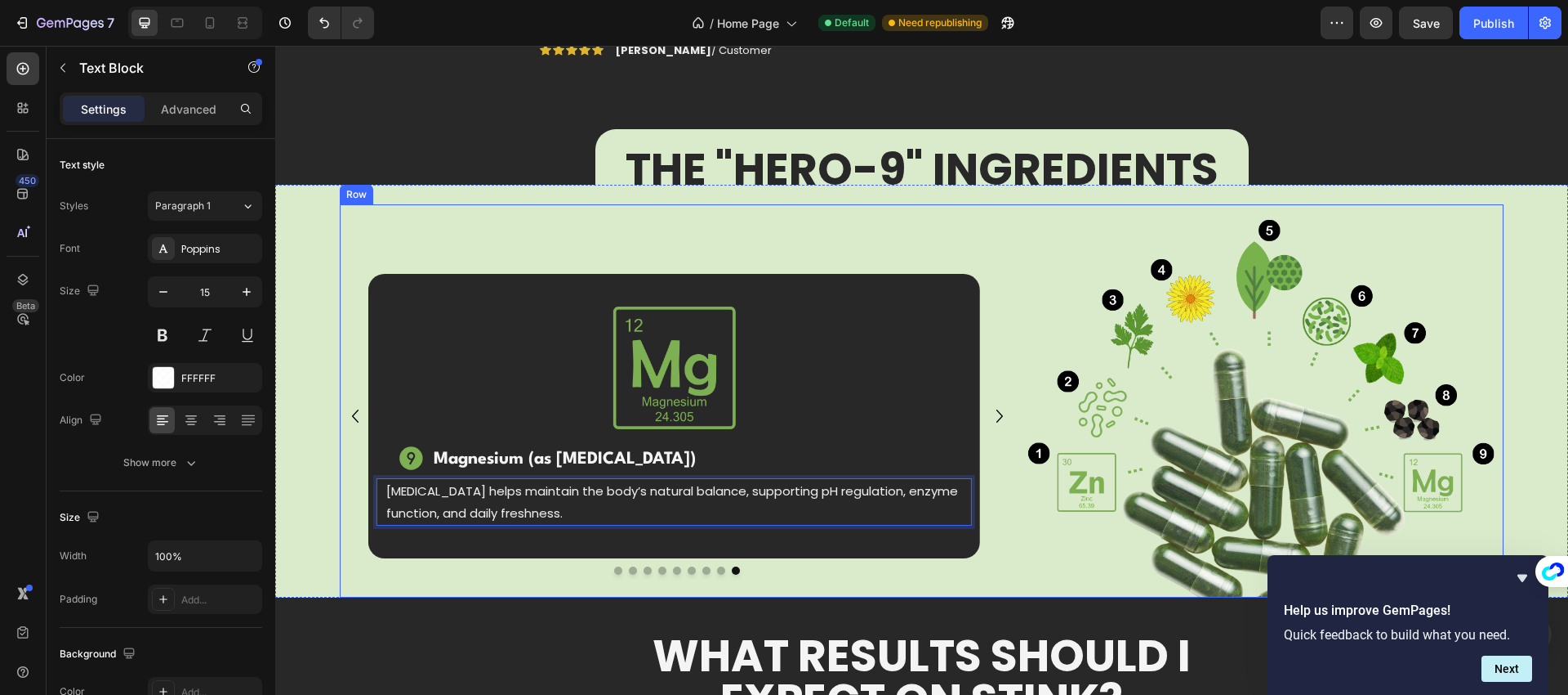
click at [394, 218] on div "Image Icon Zinc (as [MEDICAL_DATA]) Text Block Row Zinc supports skin health, e…" at bounding box center [677, 394] width 675 height 363
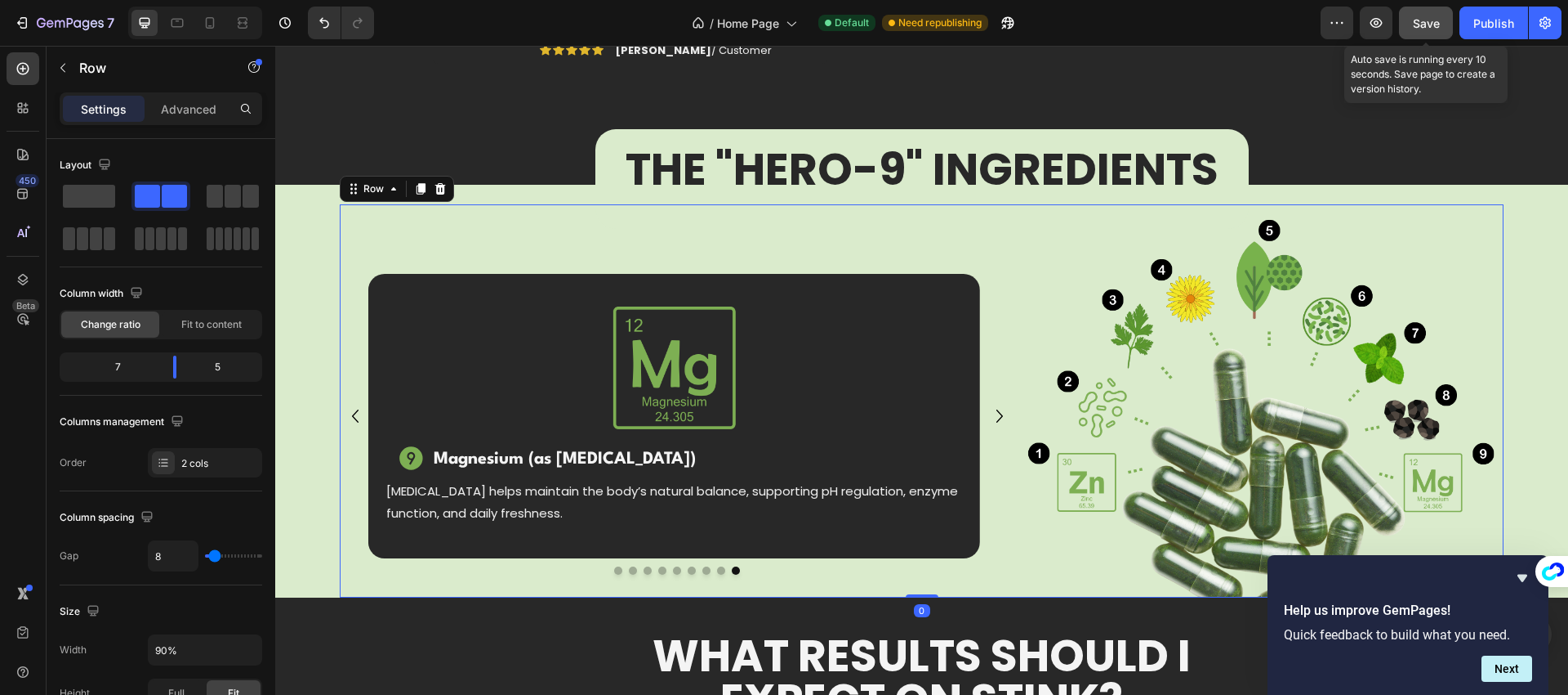
click at [1421, 20] on span "Save" at bounding box center [1426, 23] width 27 height 14
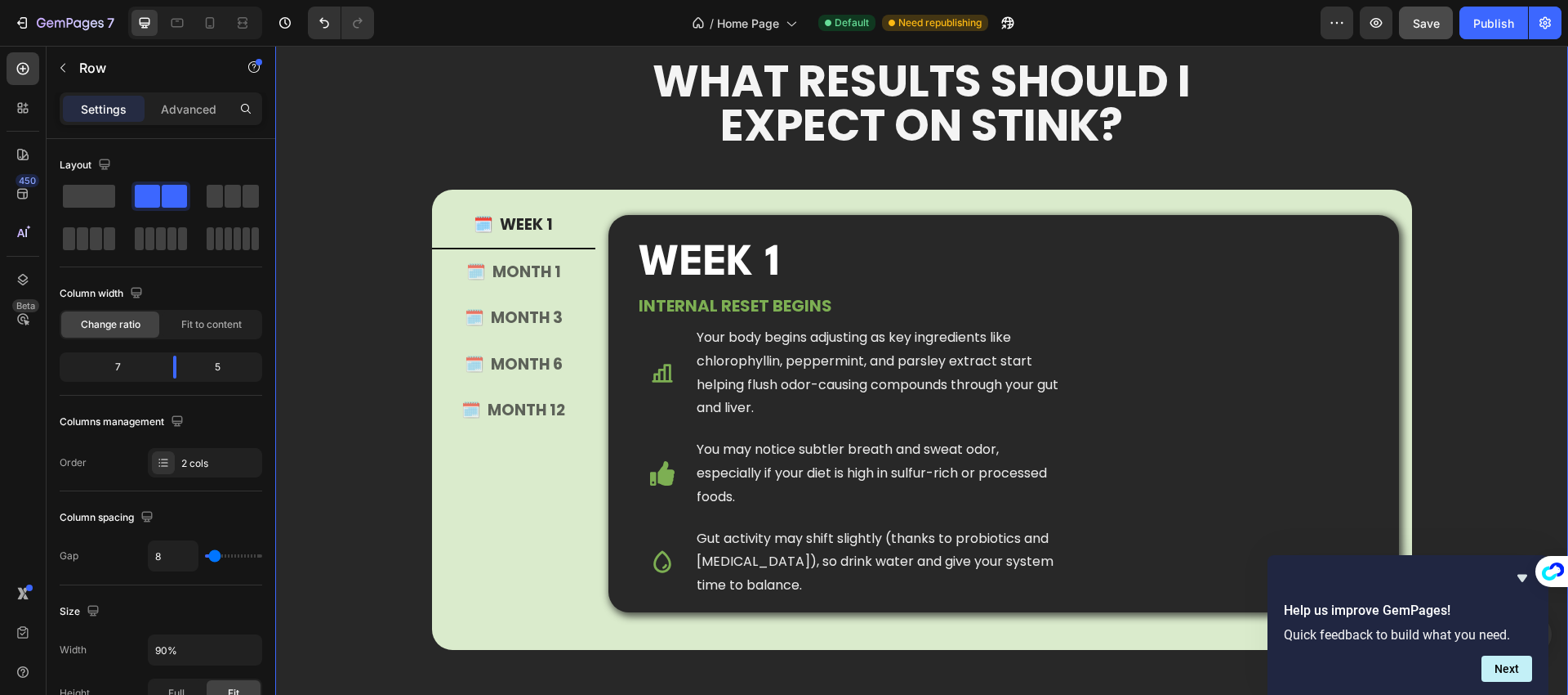
scroll to position [1706, 0]
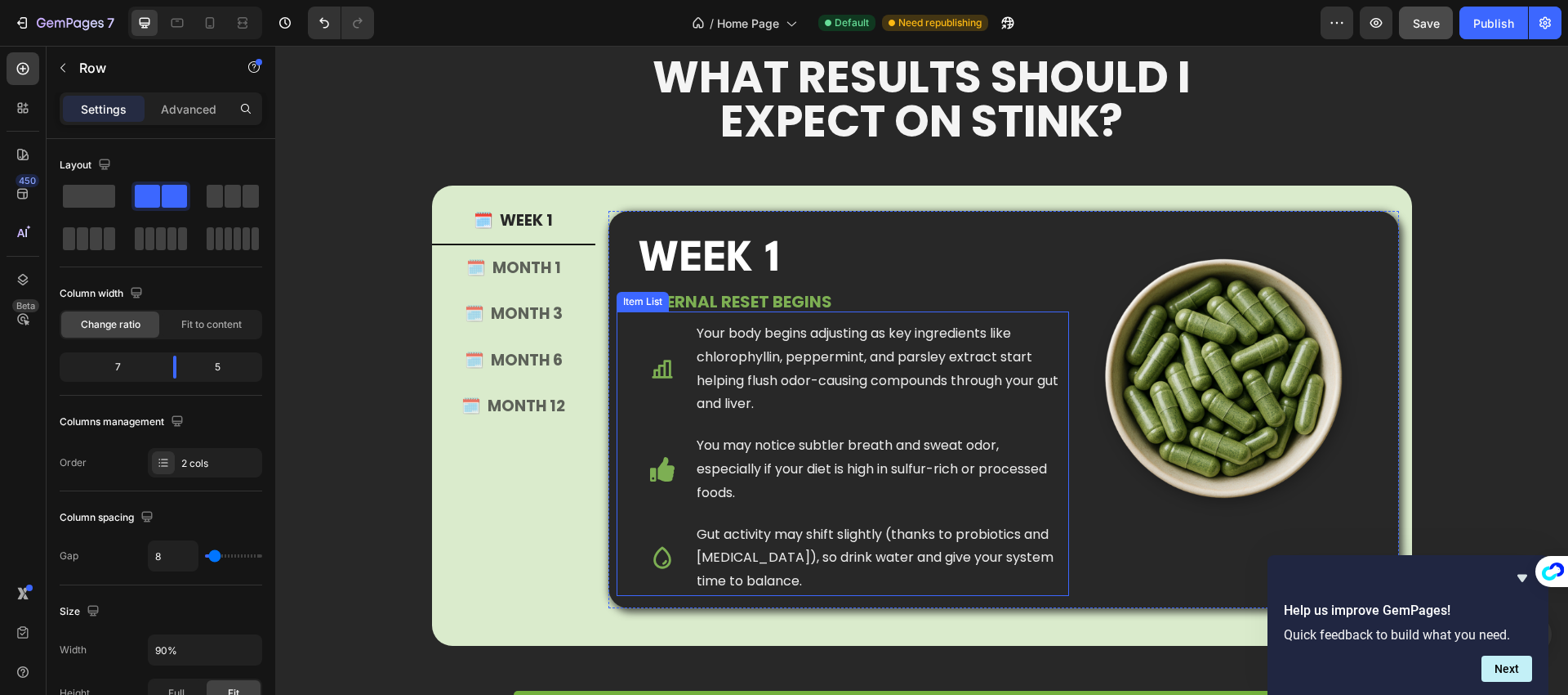
click at [782, 355] on p "Your body begins adjusting as key ingredients like chlorophyllin, peppermint, a…" at bounding box center [881, 369] width 370 height 94
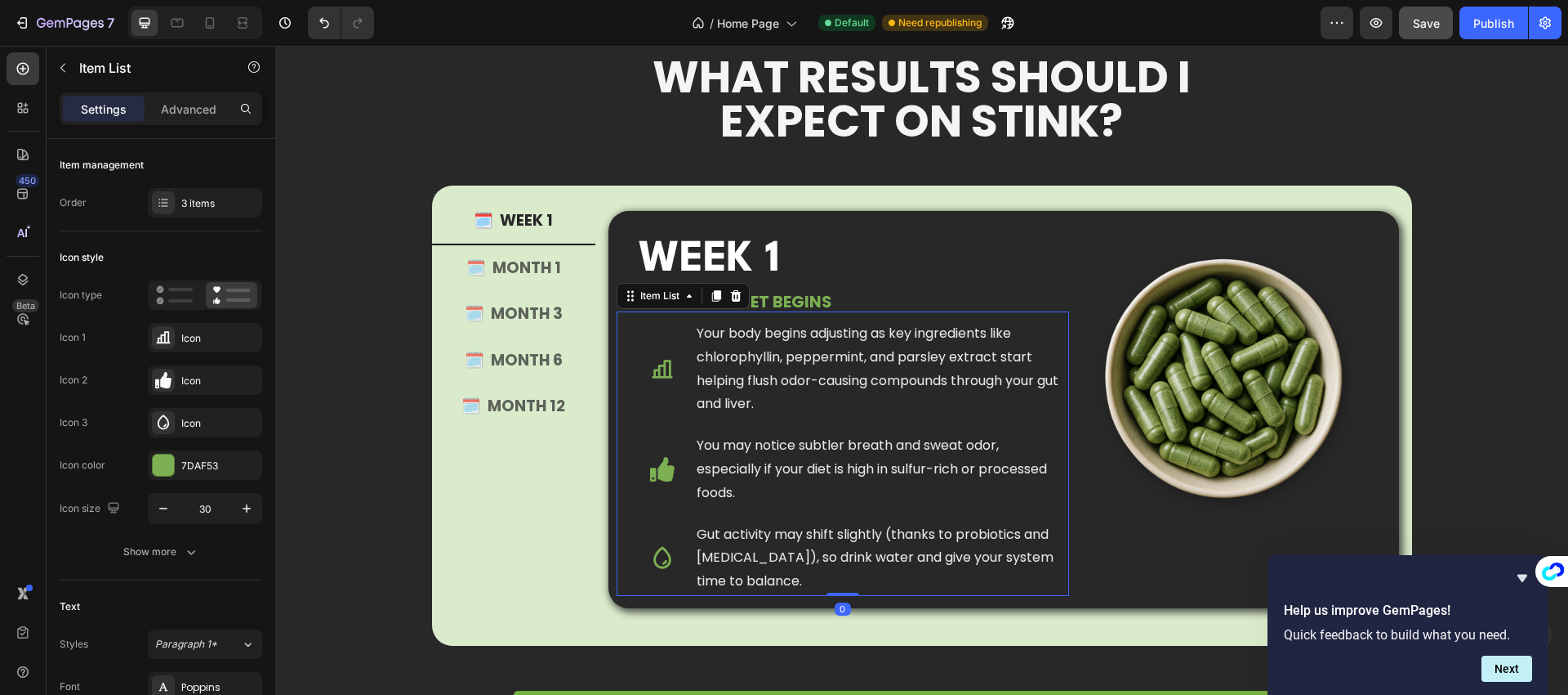
click at [782, 355] on p "Your body begins adjusting as key ingredients like chlorophyllin, peppermint, a…" at bounding box center [881, 369] width 370 height 94
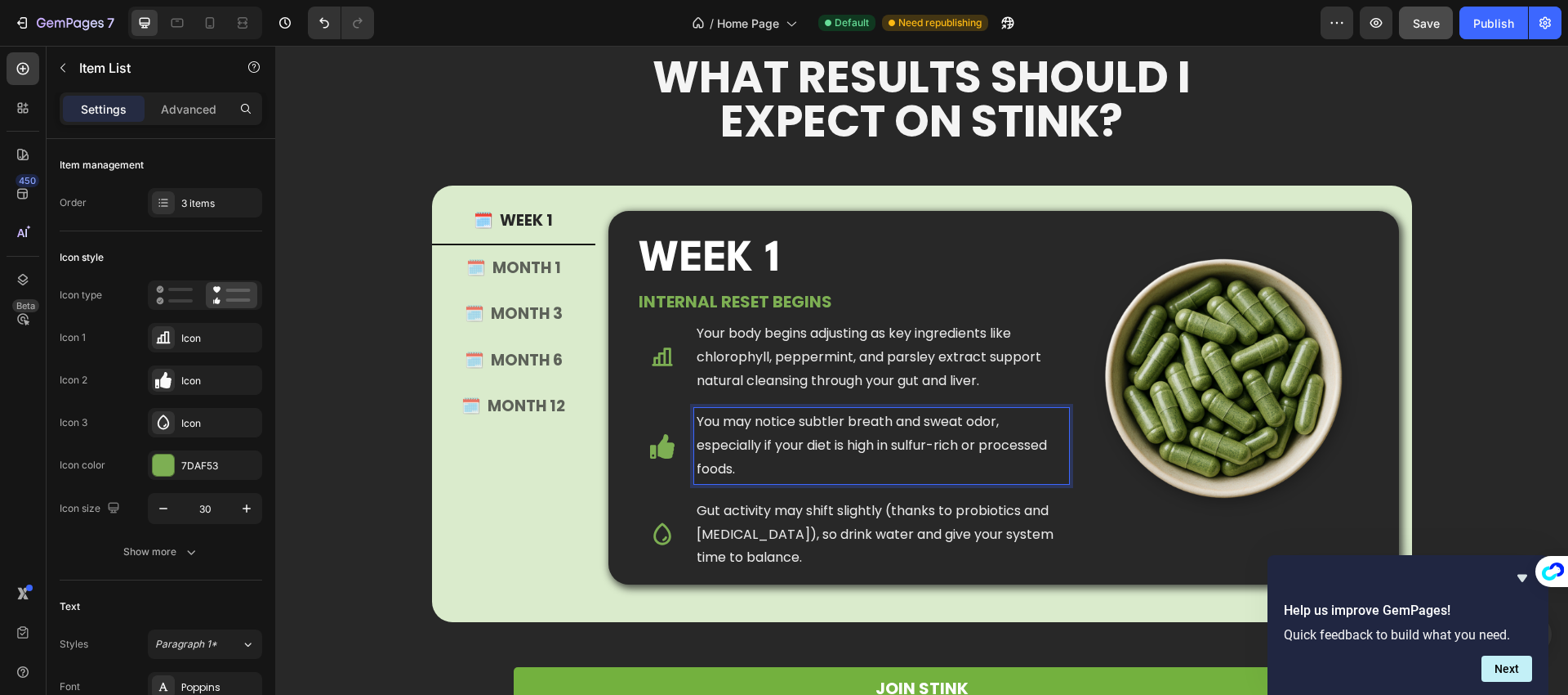
click at [786, 445] on p "You may notice subtler breath and sweat odor, especially if your diet is high i…" at bounding box center [881, 445] width 370 height 71
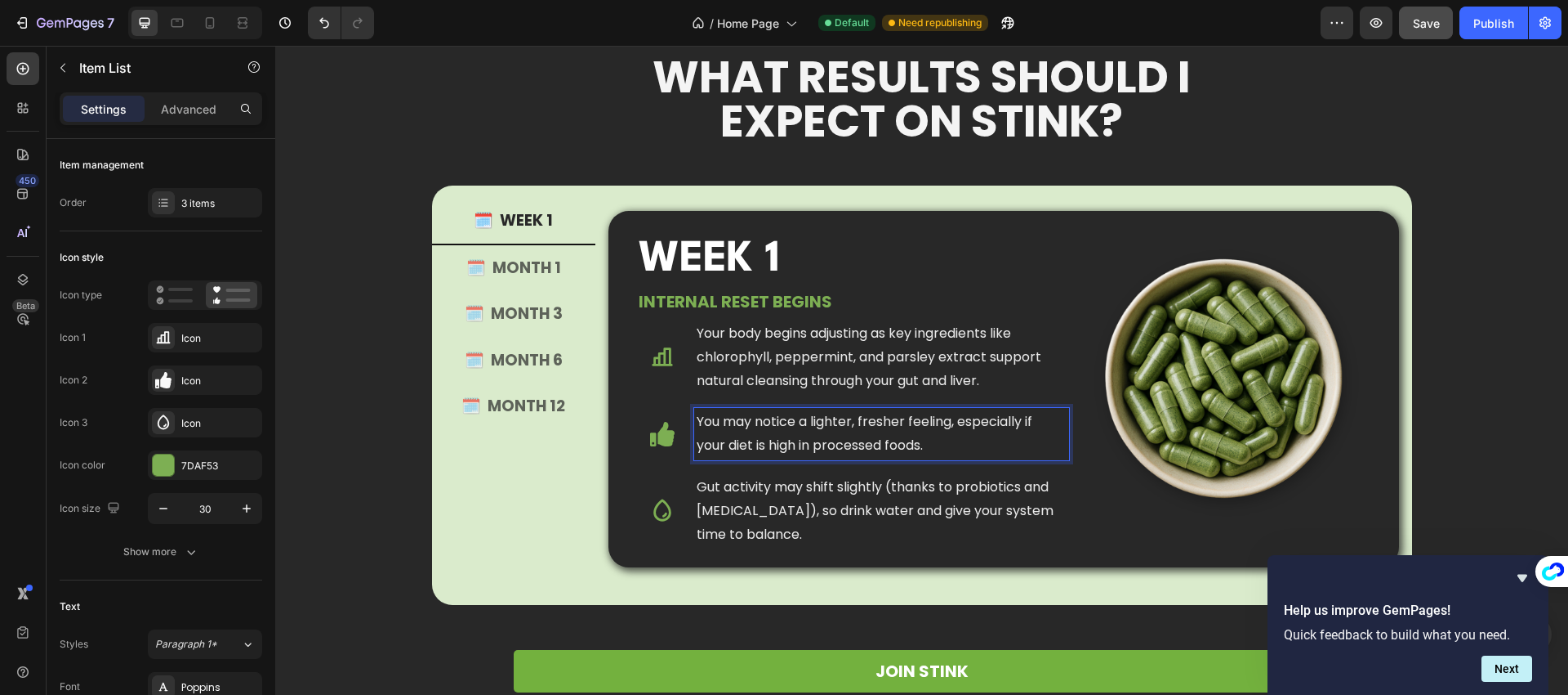
click at [778, 509] on p "Gut activity may shift slightly (thanks to probiotics and [MEDICAL_DATA]), so d…" at bounding box center [881, 510] width 370 height 71
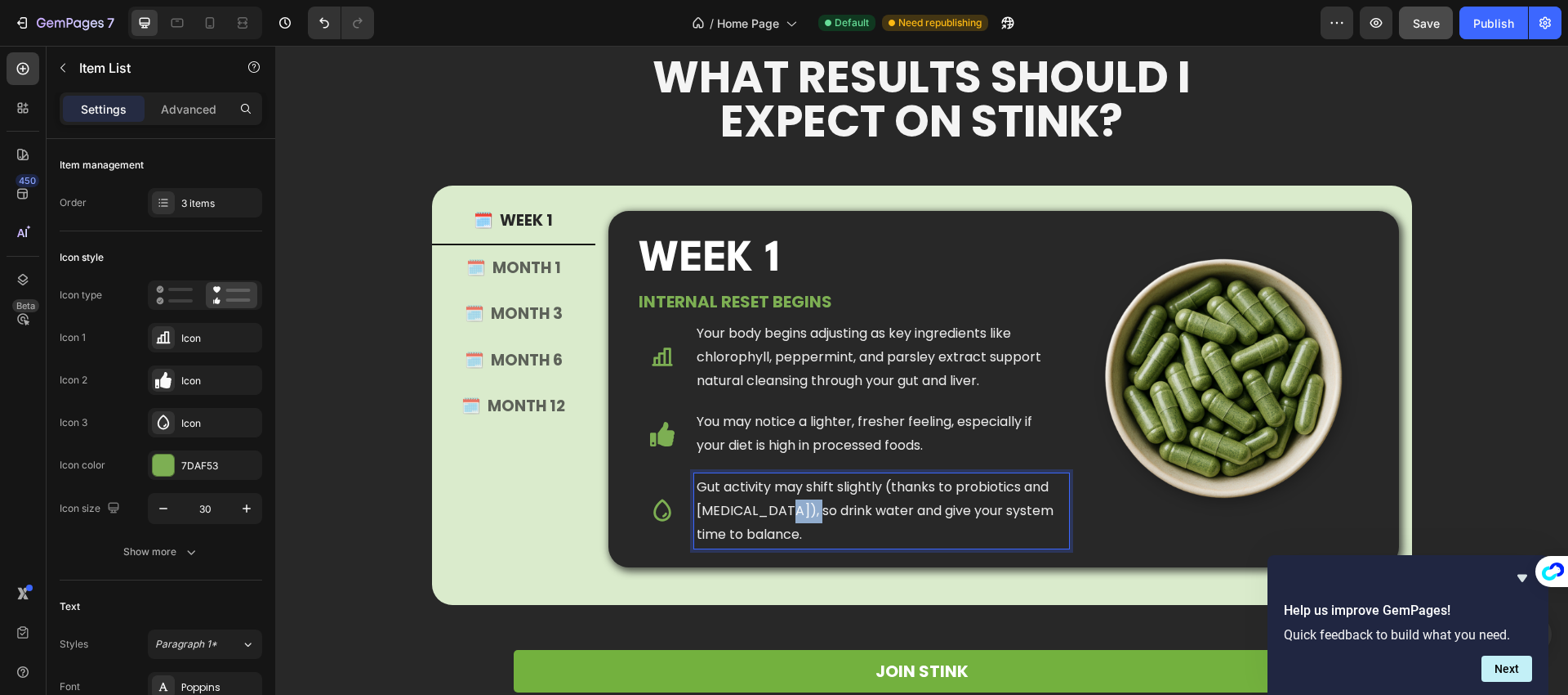
click at [777, 508] on p "Gut activity may shift slightly (thanks to probiotics and [MEDICAL_DATA]), so d…" at bounding box center [881, 510] width 370 height 71
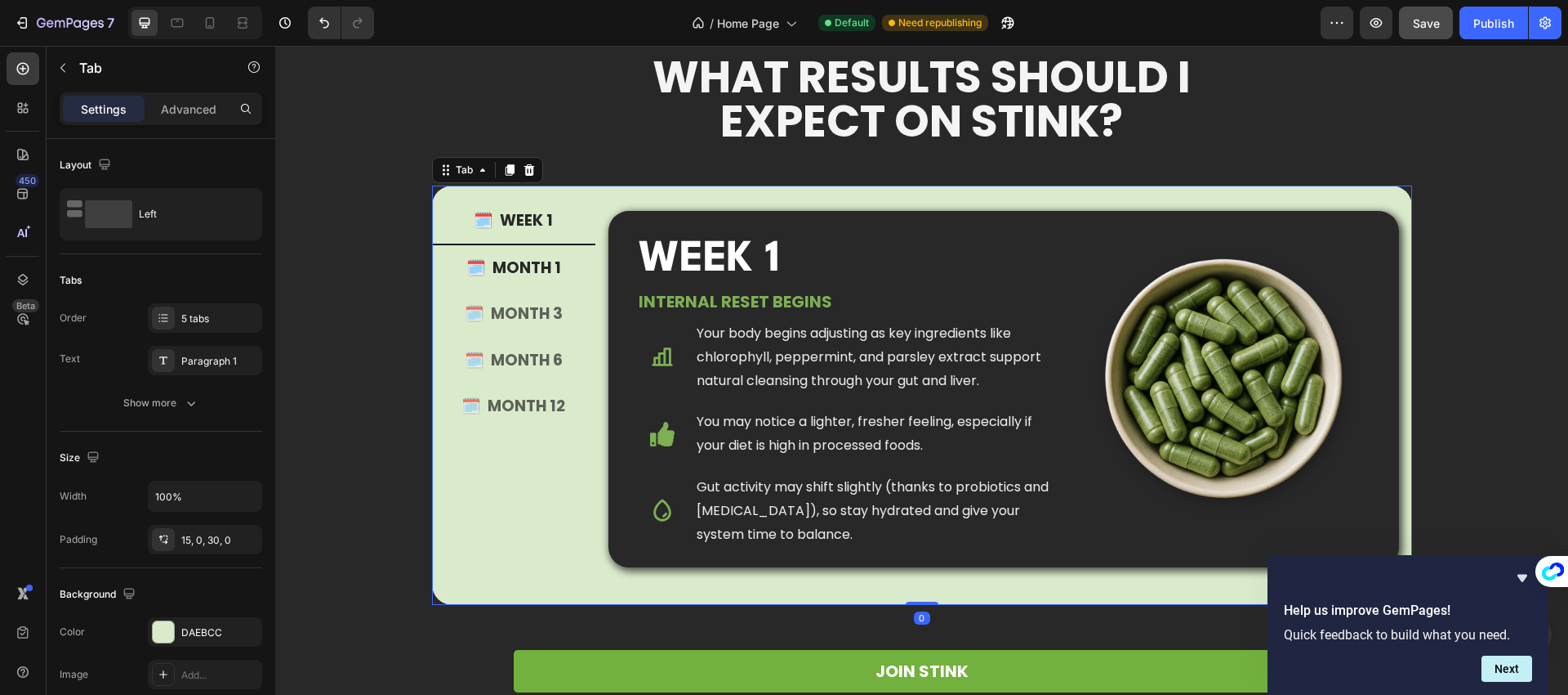
click at [525, 264] on p "🗓️ MONTH 1" at bounding box center [513, 268] width 94 height 28
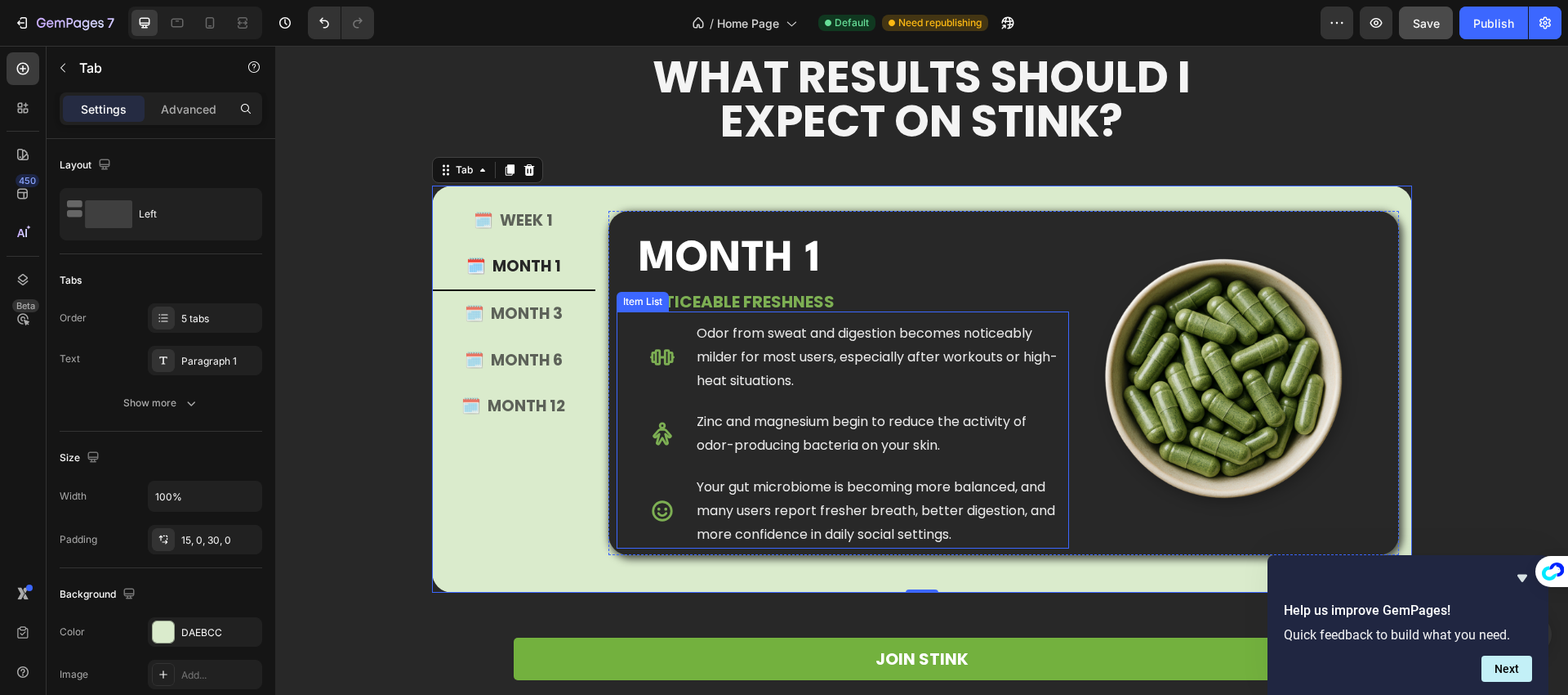
click at [768, 364] on p "Odor from sweat and digestion becomes noticeably milder for most users, especia…" at bounding box center [881, 357] width 370 height 71
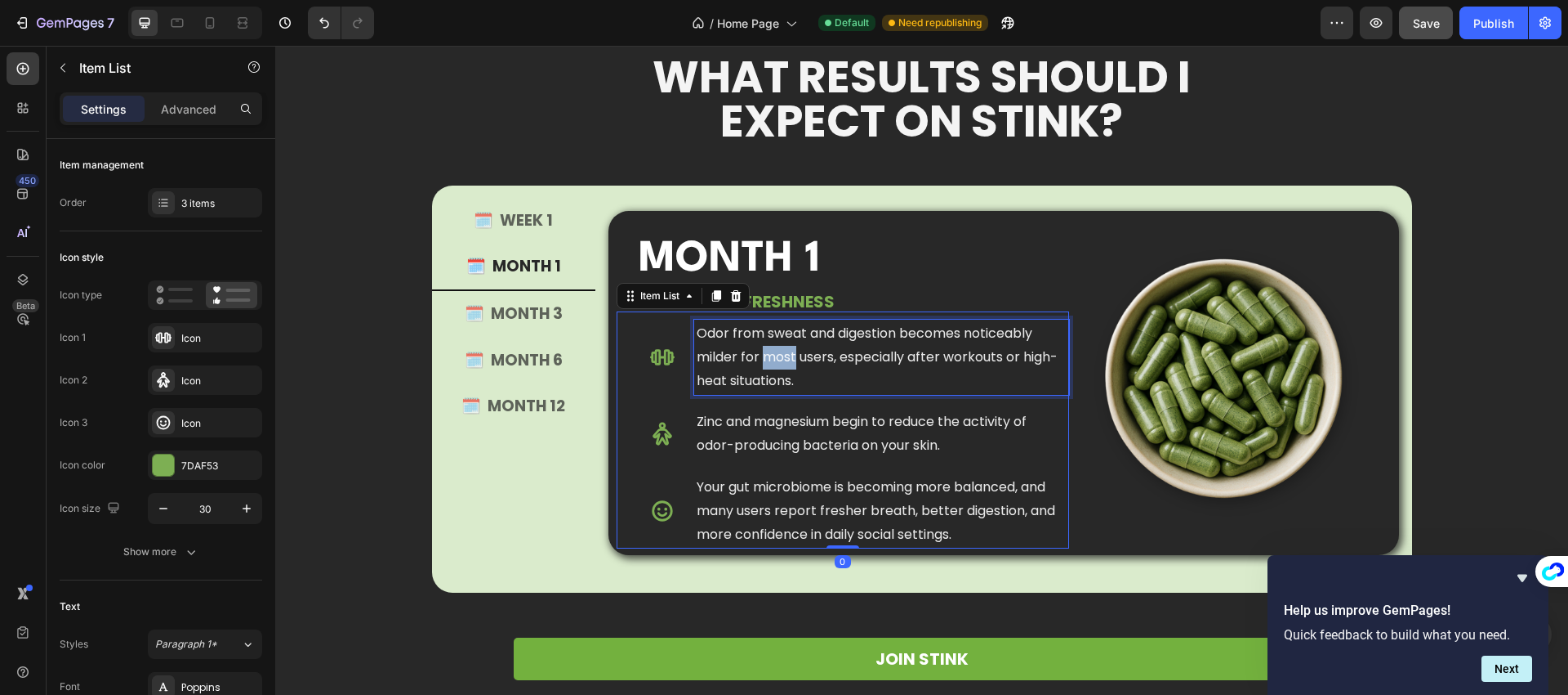
click at [768, 364] on p "Odor from sweat and digestion becomes noticeably milder for most users, especia…" at bounding box center [881, 357] width 370 height 71
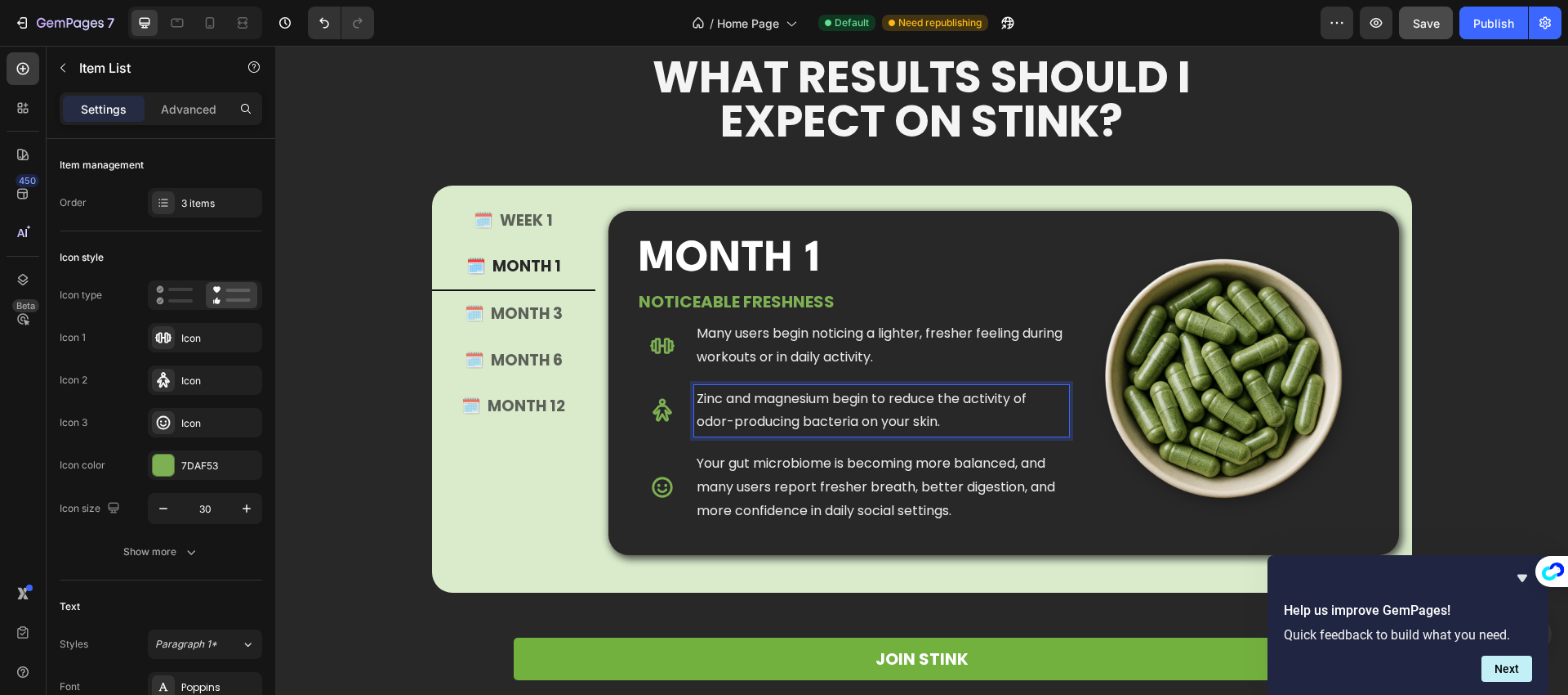
click at [743, 419] on p "Zinc and magnesium begin to reduce the activity of odor-producing bacteria on y…" at bounding box center [881, 412] width 370 height 48
click at [789, 492] on p "Your gut microbiome is becoming more balanced, and many users report fresher br…" at bounding box center [881, 486] width 370 height 71
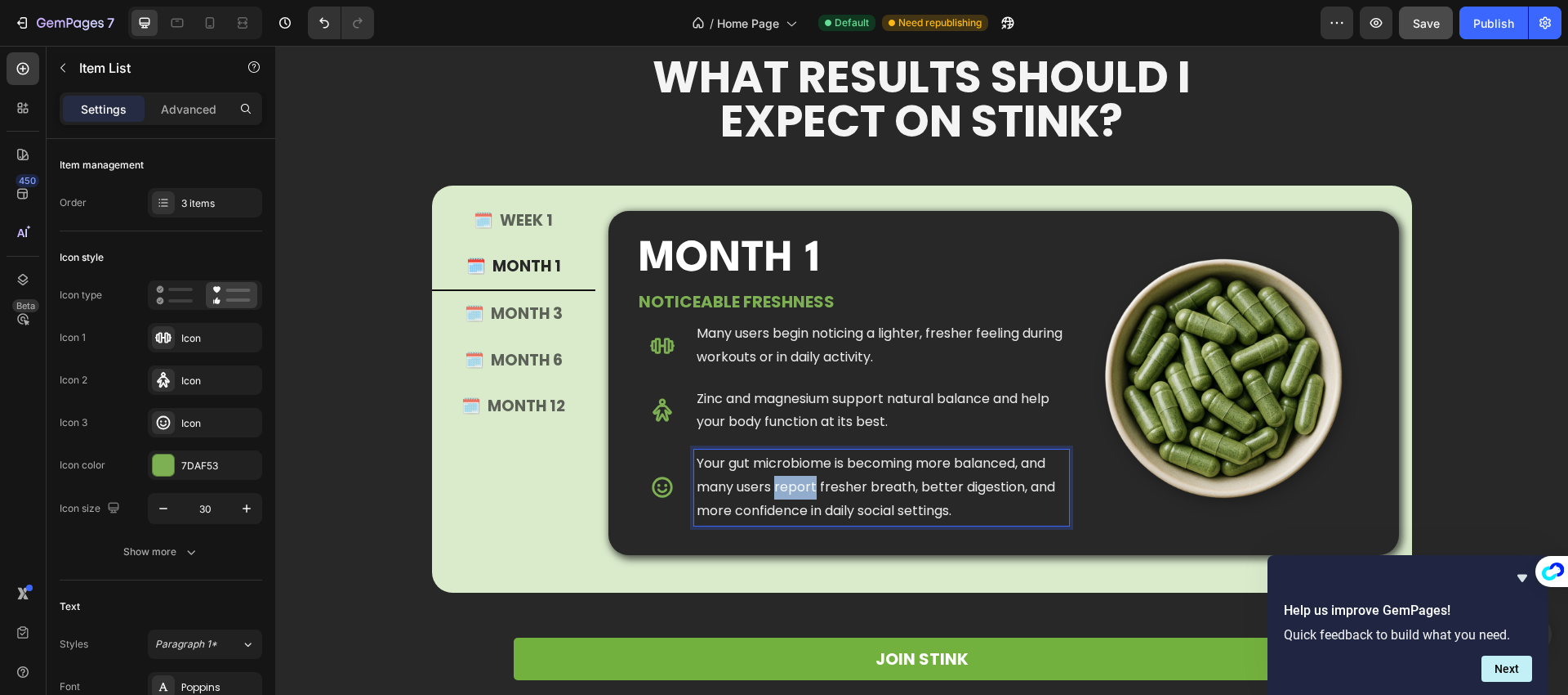
click at [789, 492] on p "Your gut microbiome is becoming more balanced, and many users report fresher br…" at bounding box center [881, 486] width 370 height 71
click at [503, 321] on p "🗓️ MONTH 3" at bounding box center [514, 314] width 98 height 28
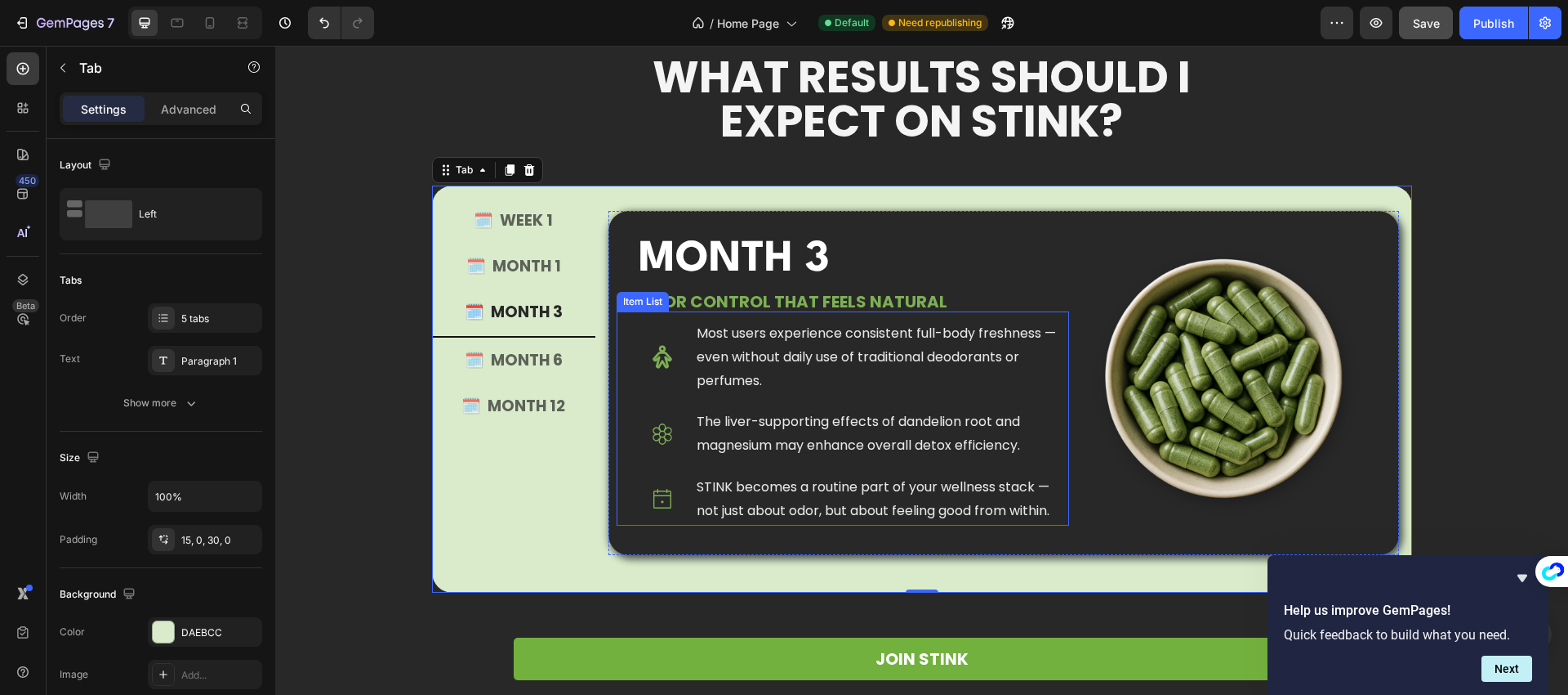
click at [760, 362] on p "Most users experience consistent full-body freshness — even without daily use o…" at bounding box center [881, 357] width 370 height 71
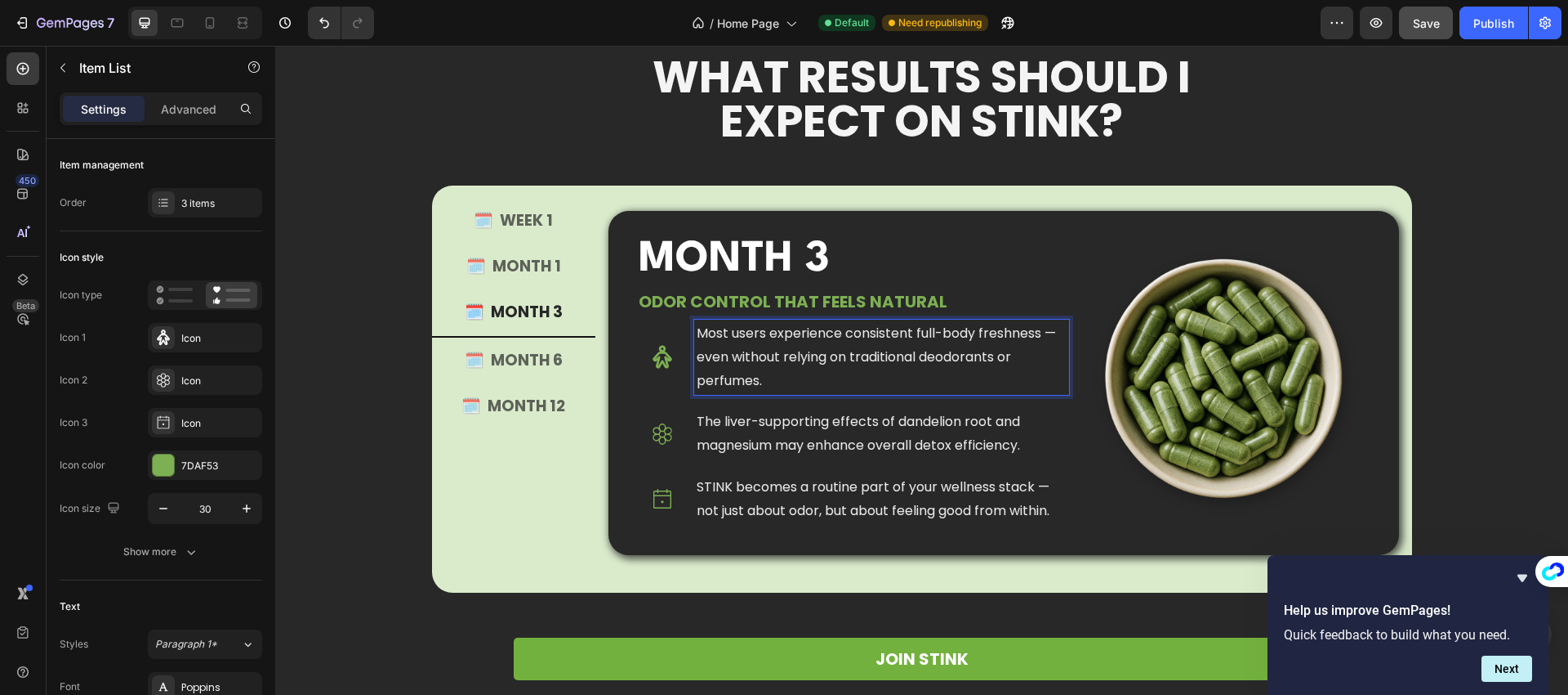
click at [749, 432] on p "The liver-supporting effects of dandelion root and magnesium may enhance overal…" at bounding box center [881, 434] width 370 height 48
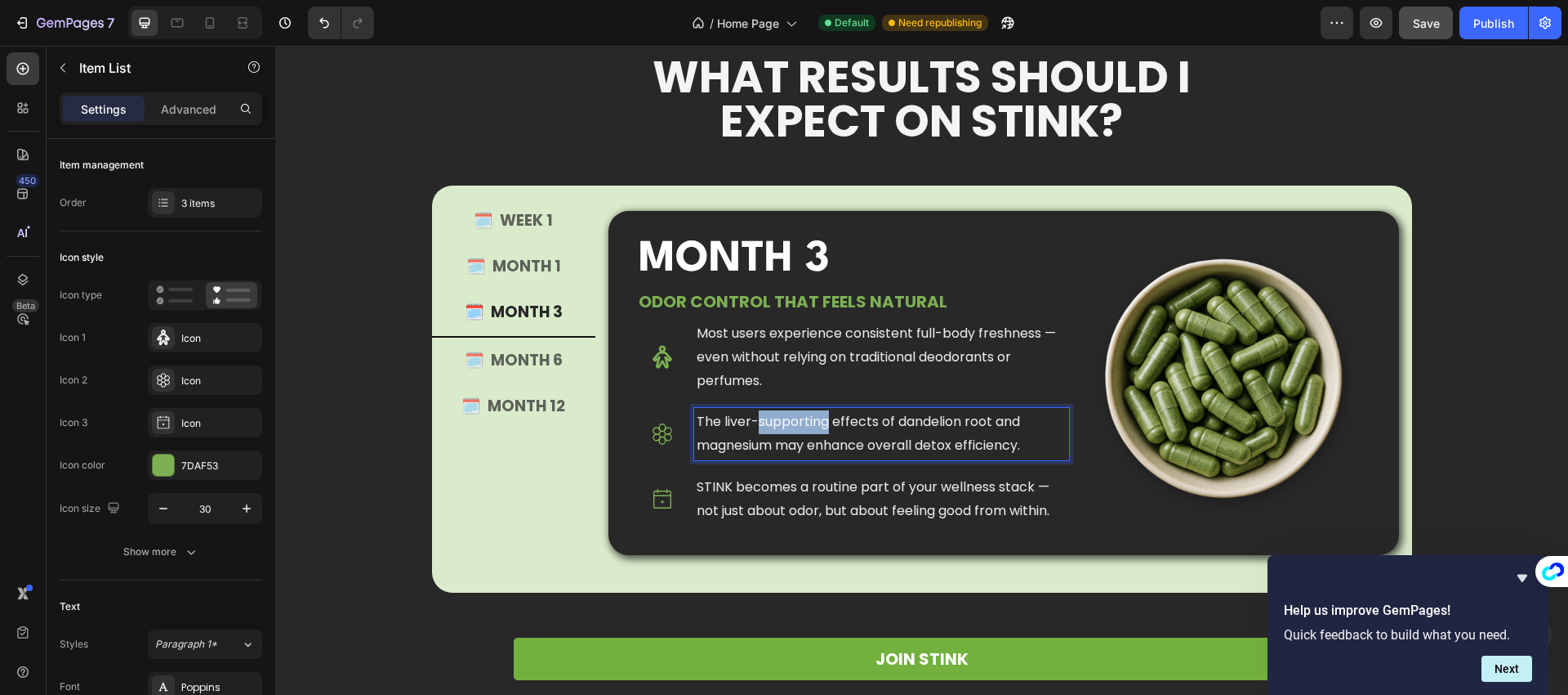
click at [749, 432] on p "The liver-supporting effects of dandelion root and magnesium may enhance overal…" at bounding box center [881, 434] width 370 height 48
click at [739, 488] on p "STINK becomes a routine part of your wellness stack — not just about odor, but …" at bounding box center [881, 499] width 370 height 48
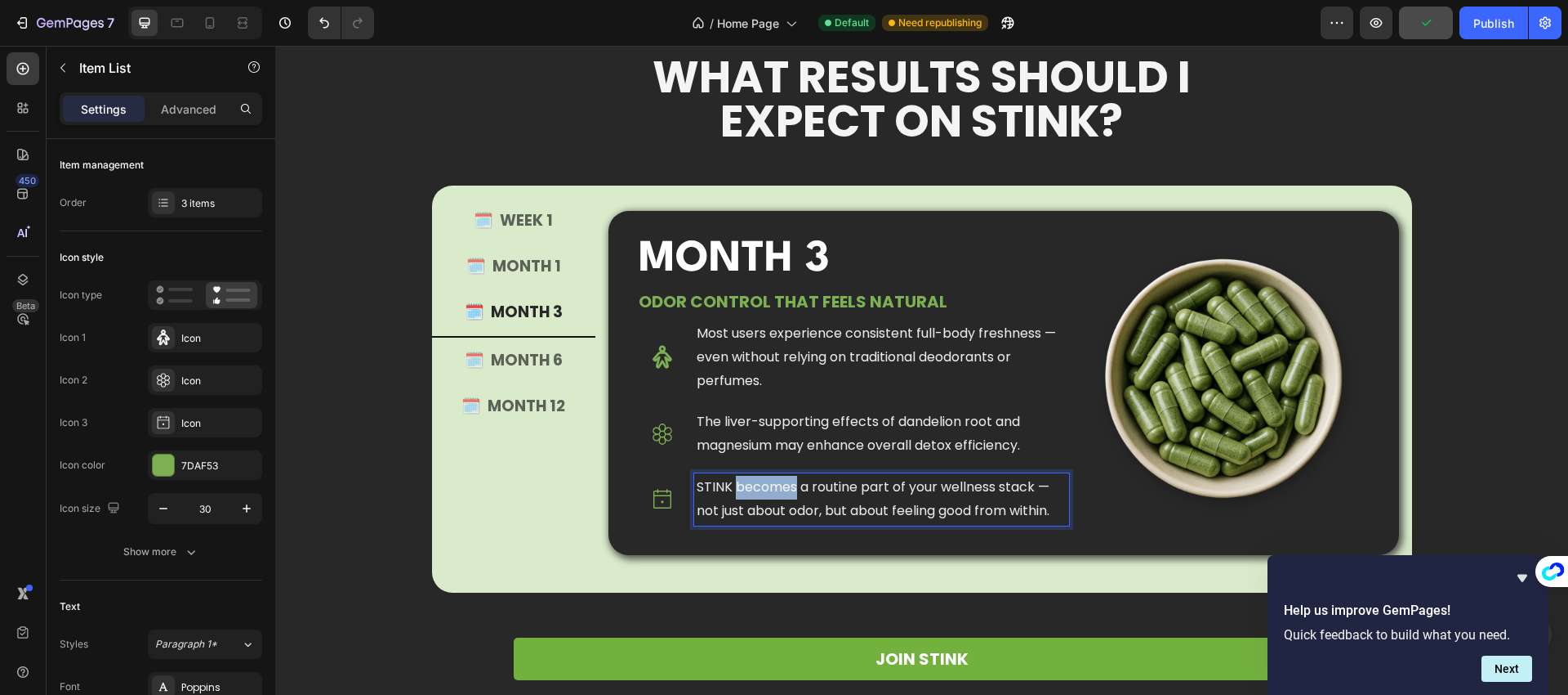
click at [739, 488] on p "STINK becomes a routine part of your wellness stack — not just about odor, but …" at bounding box center [881, 499] width 370 height 48
click at [760, 491] on p "STINK becomes a routine part of your wellness stack — not just about odor, but …" at bounding box center [881, 499] width 370 height 48
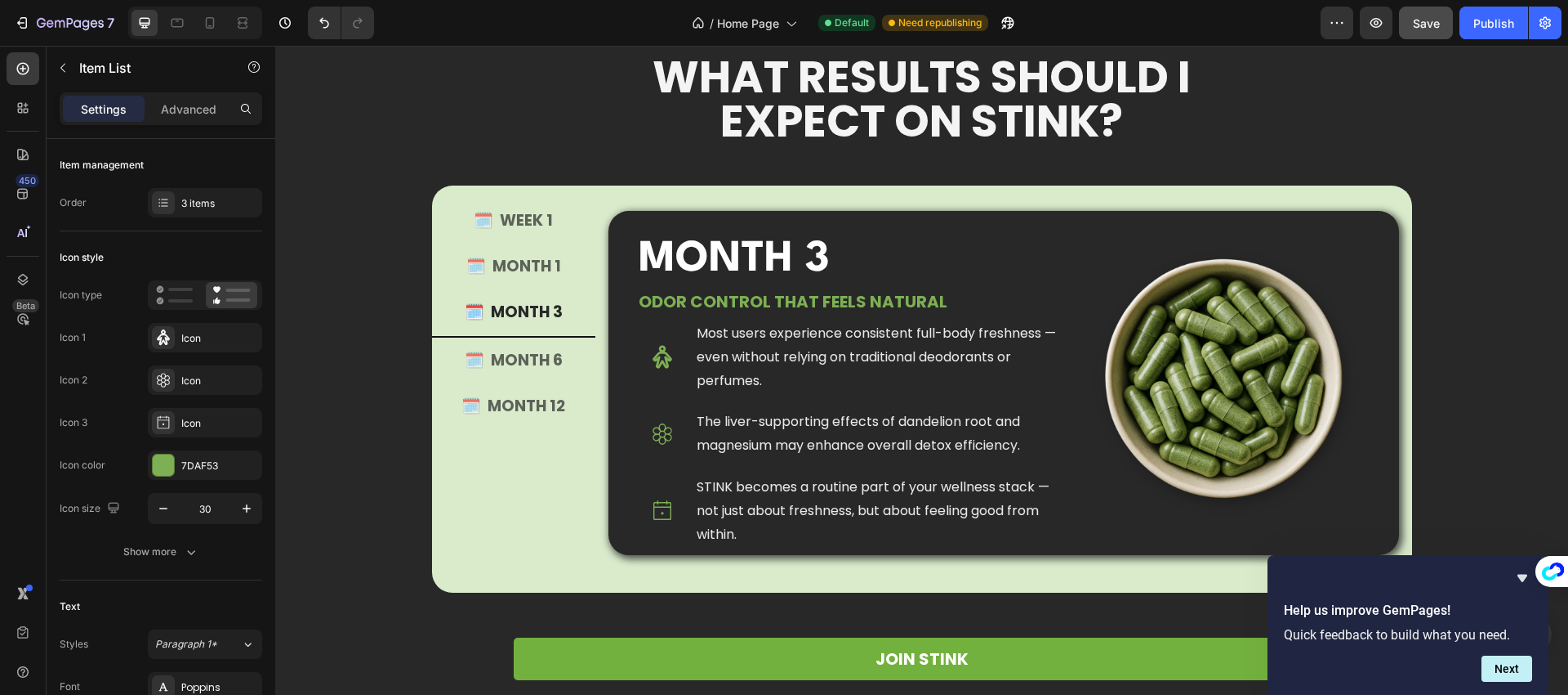
click at [625, 487] on div "Most users experience consistent full-body freshness — even without relying on …" at bounding box center [842, 430] width 452 height 237
click at [529, 358] on p "🗓️ MONTH 6" at bounding box center [514, 360] width 98 height 28
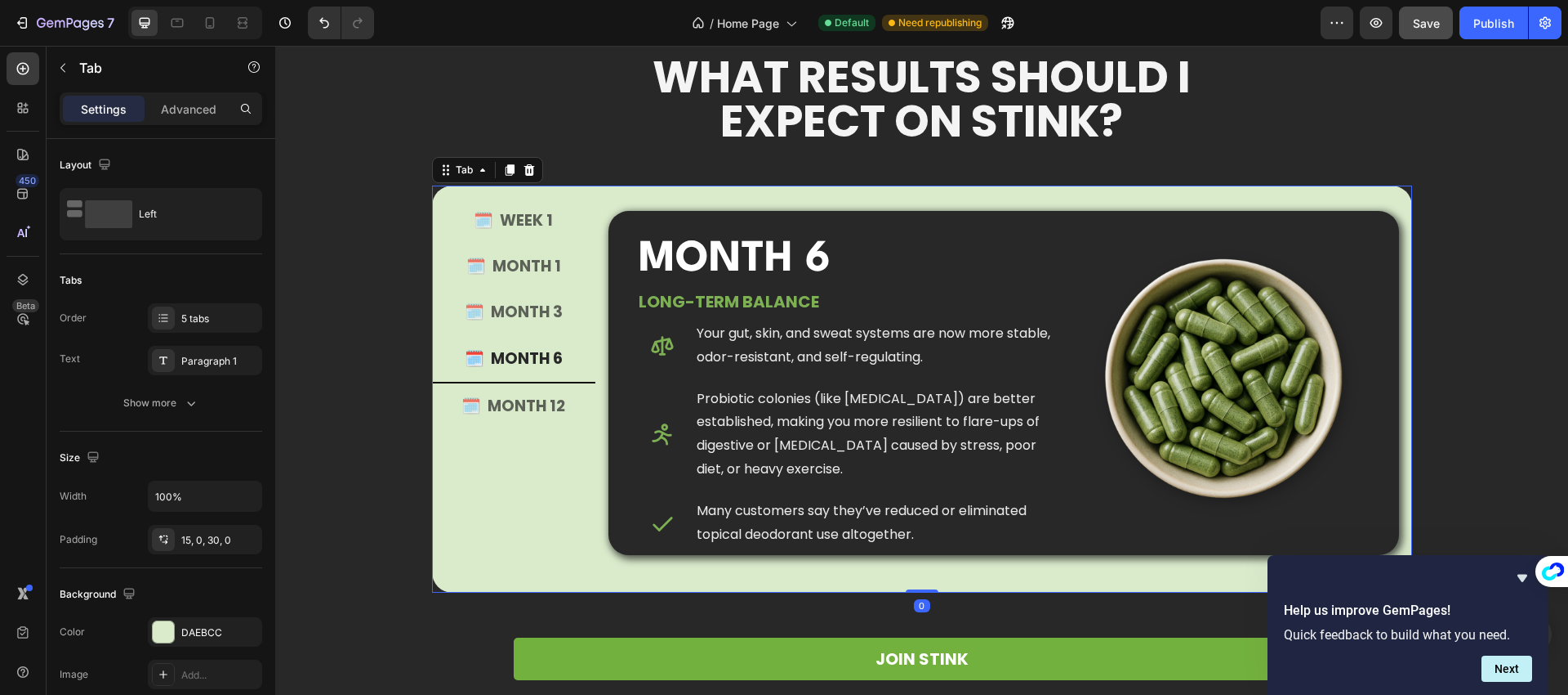
click at [584, 465] on div "🗓️ WEEK 1 🗓️ MONTH 1 🗓️ MONTH 3 🗓️ MONTH 6 🗓️ MONTH 12" at bounding box center [514, 383] width 163 height 370
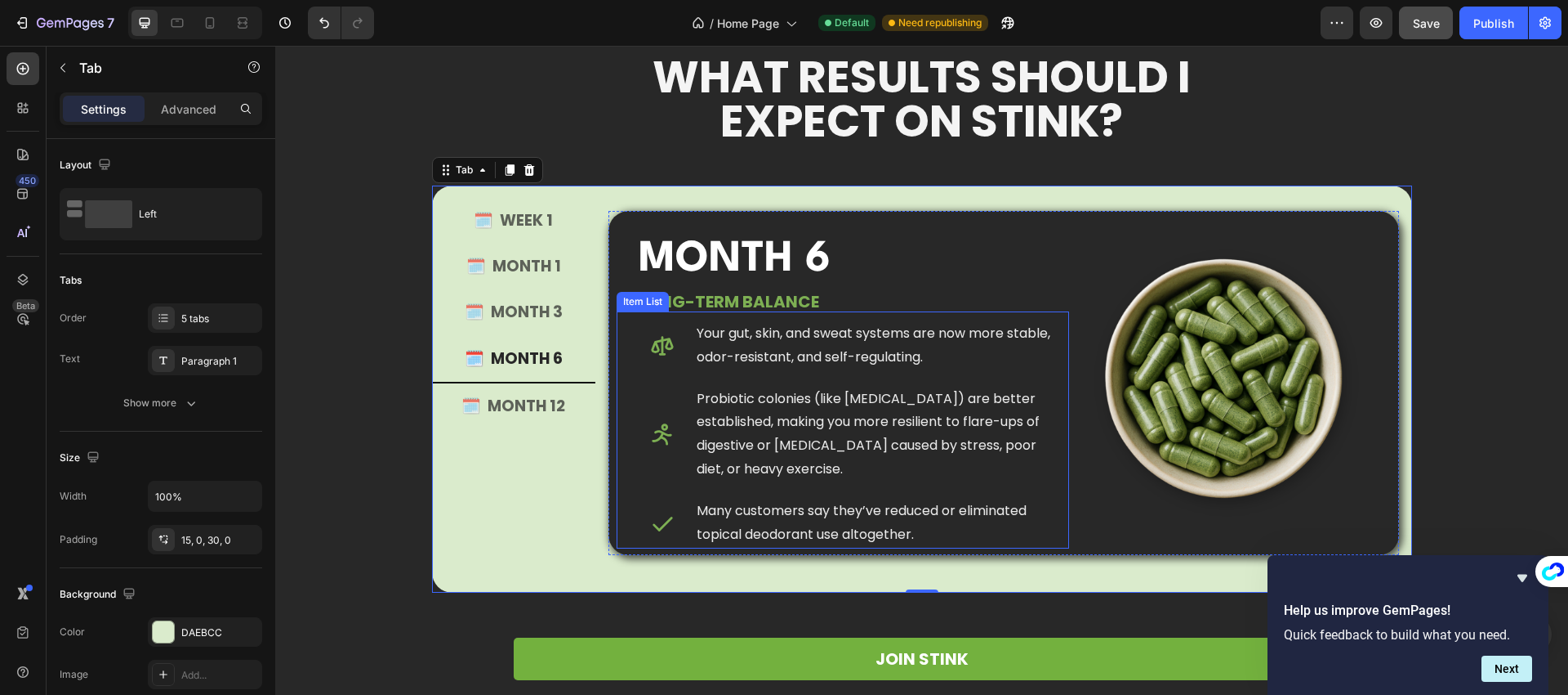
click at [752, 357] on p "Your gut, skin, and sweat systems are now more stable, odor-resistant, and self…" at bounding box center [881, 346] width 370 height 48
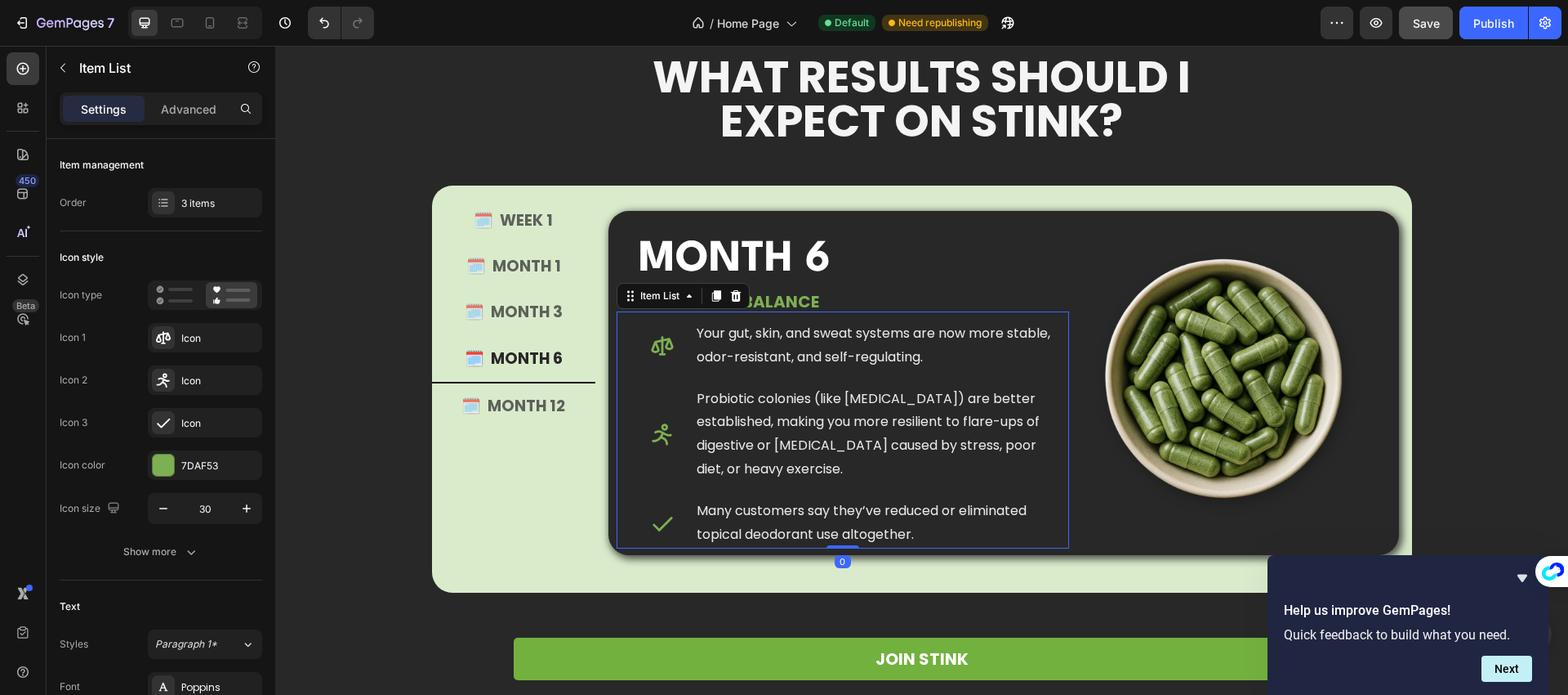
click at [751, 357] on p "Your gut, skin, and sweat systems are now more stable, odor-resistant, and self…" at bounding box center [881, 346] width 370 height 48
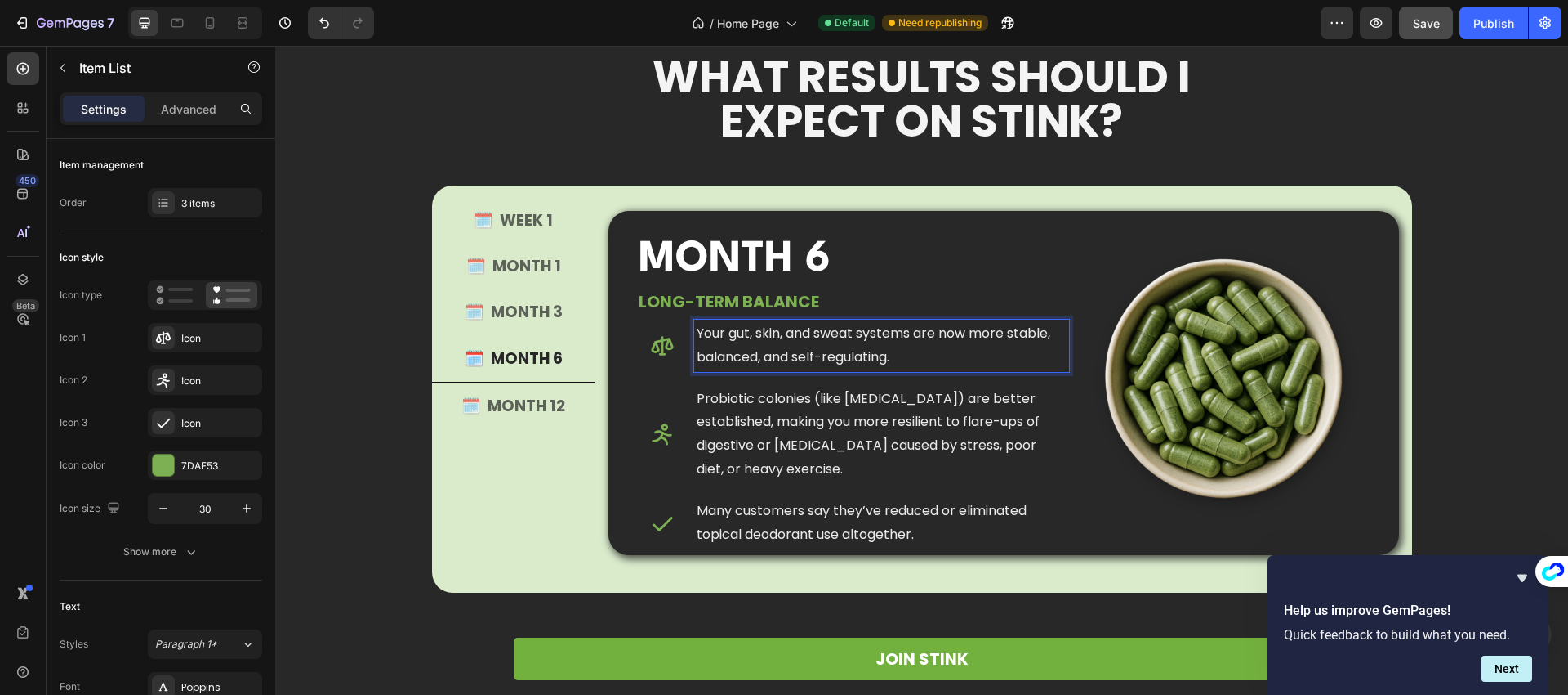
click at [754, 411] on p "Probiotic colonies (like [MEDICAL_DATA]) are better established, making you mor…" at bounding box center [881, 434] width 370 height 94
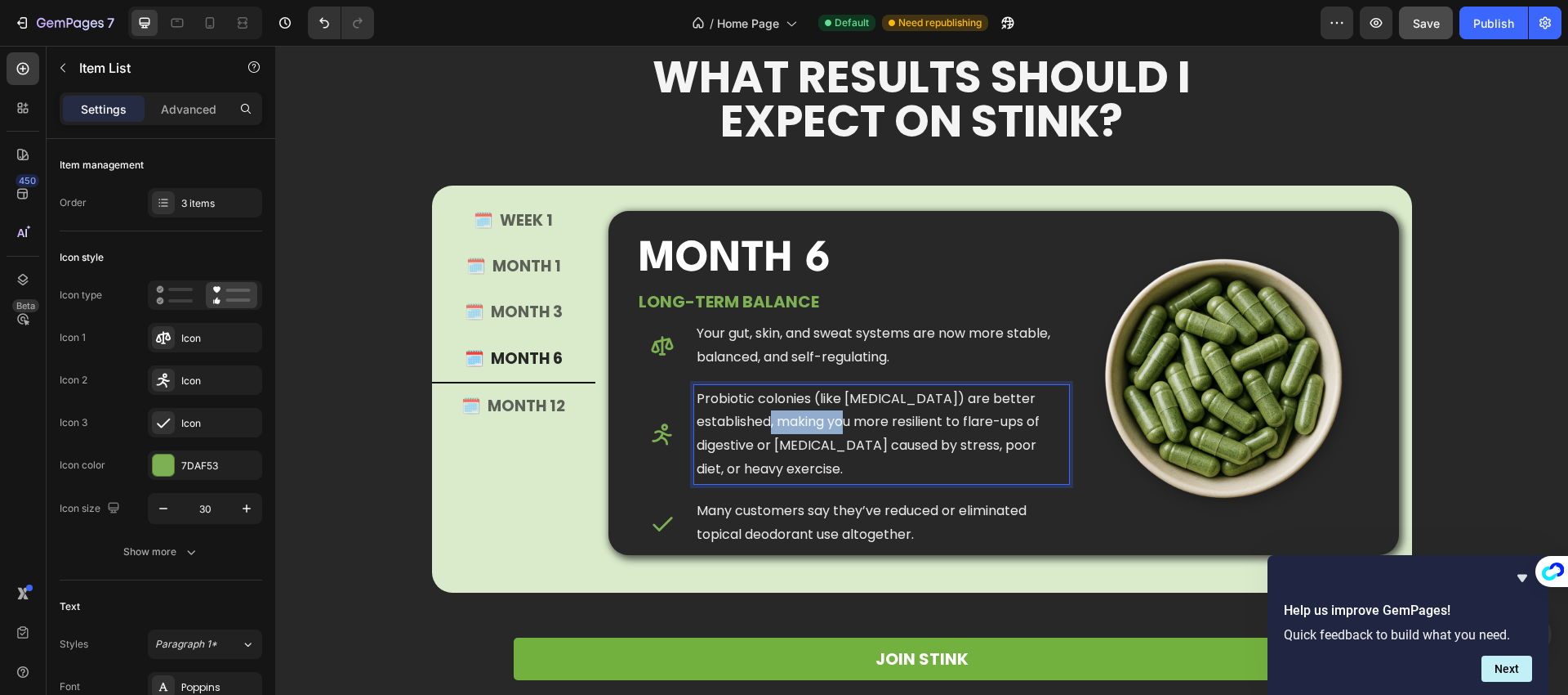
click at [754, 411] on p "Probiotic colonies (like [MEDICAL_DATA]) are better established, making you mor…" at bounding box center [881, 434] width 370 height 94
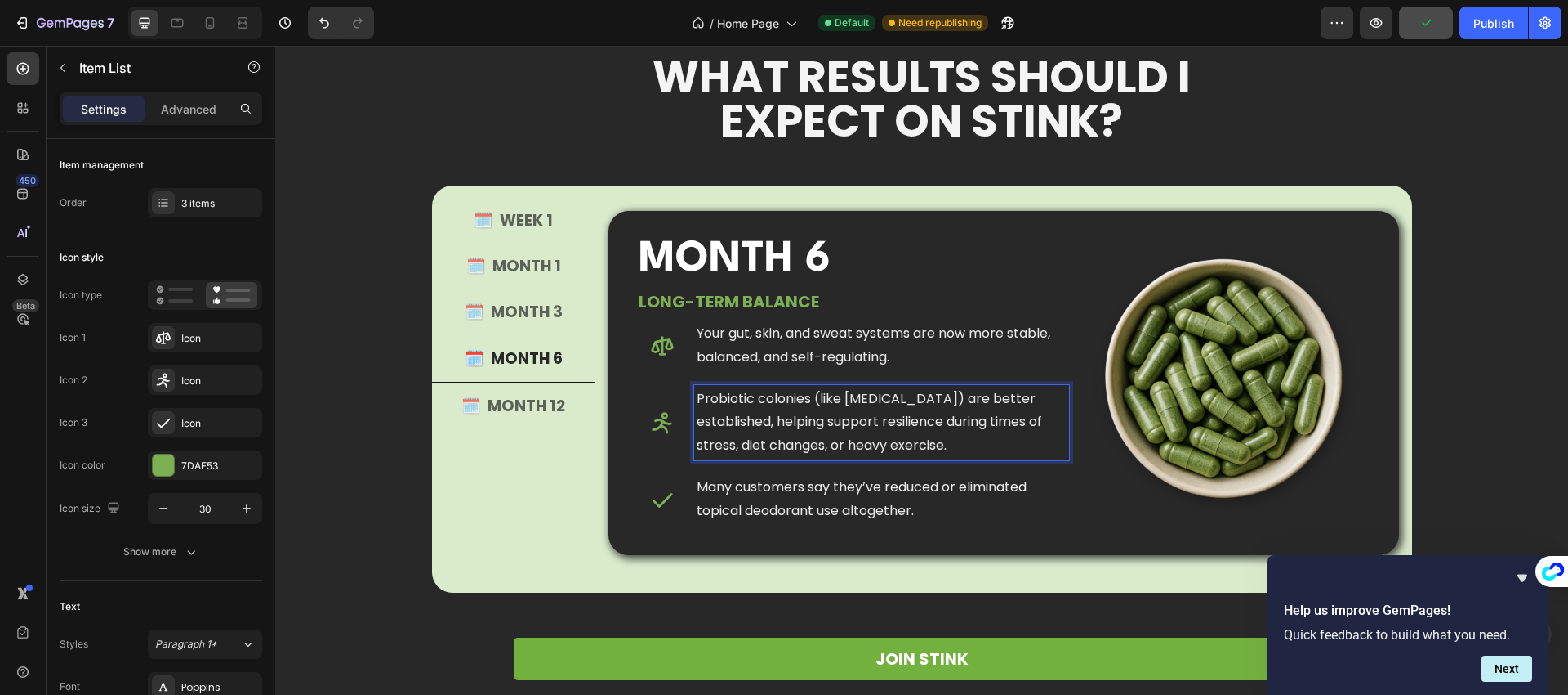
click at [768, 487] on p "Many customers say they’ve reduced or eliminated topical deodorant use altogeth…" at bounding box center [881, 499] width 370 height 48
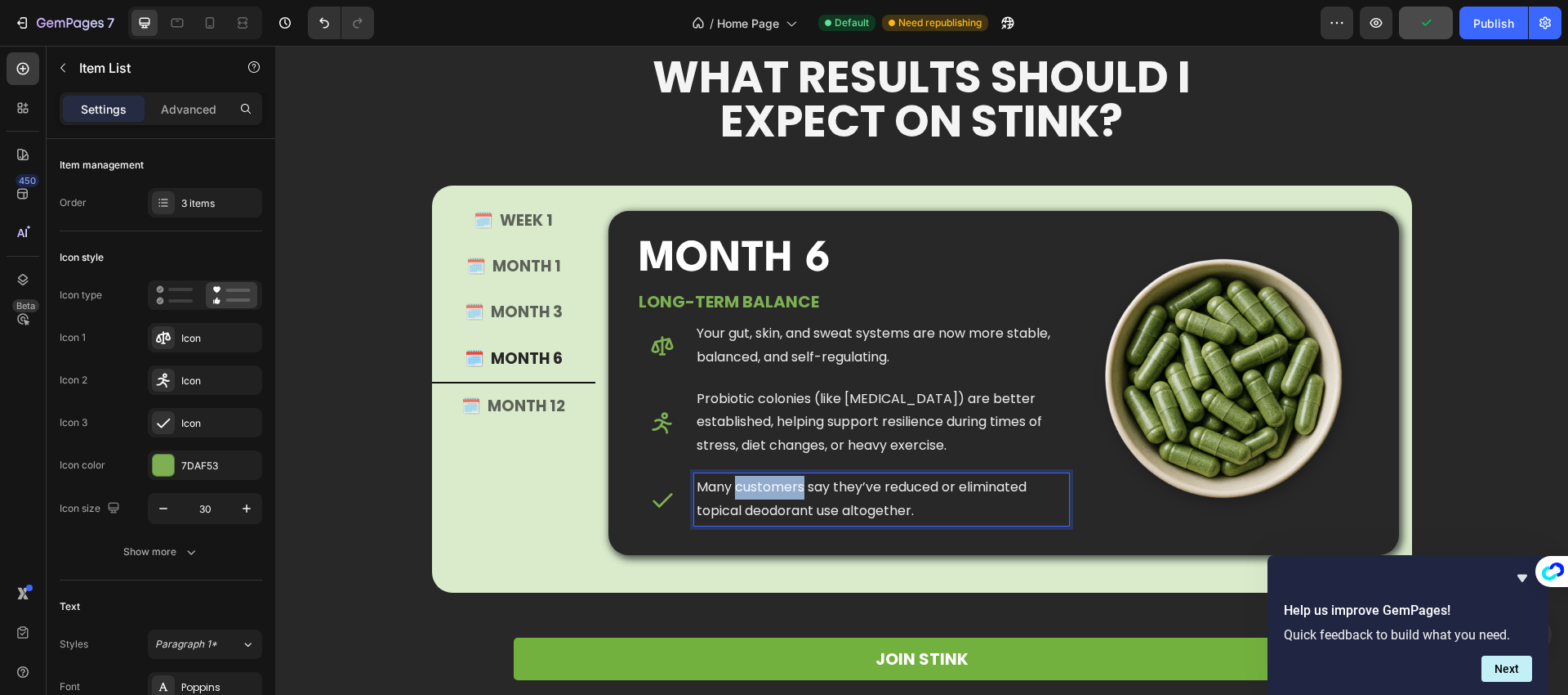
click at [768, 487] on p "Many customers say they’ve reduced or eliminated topical deodorant use altogeth…" at bounding box center [881, 499] width 370 height 48
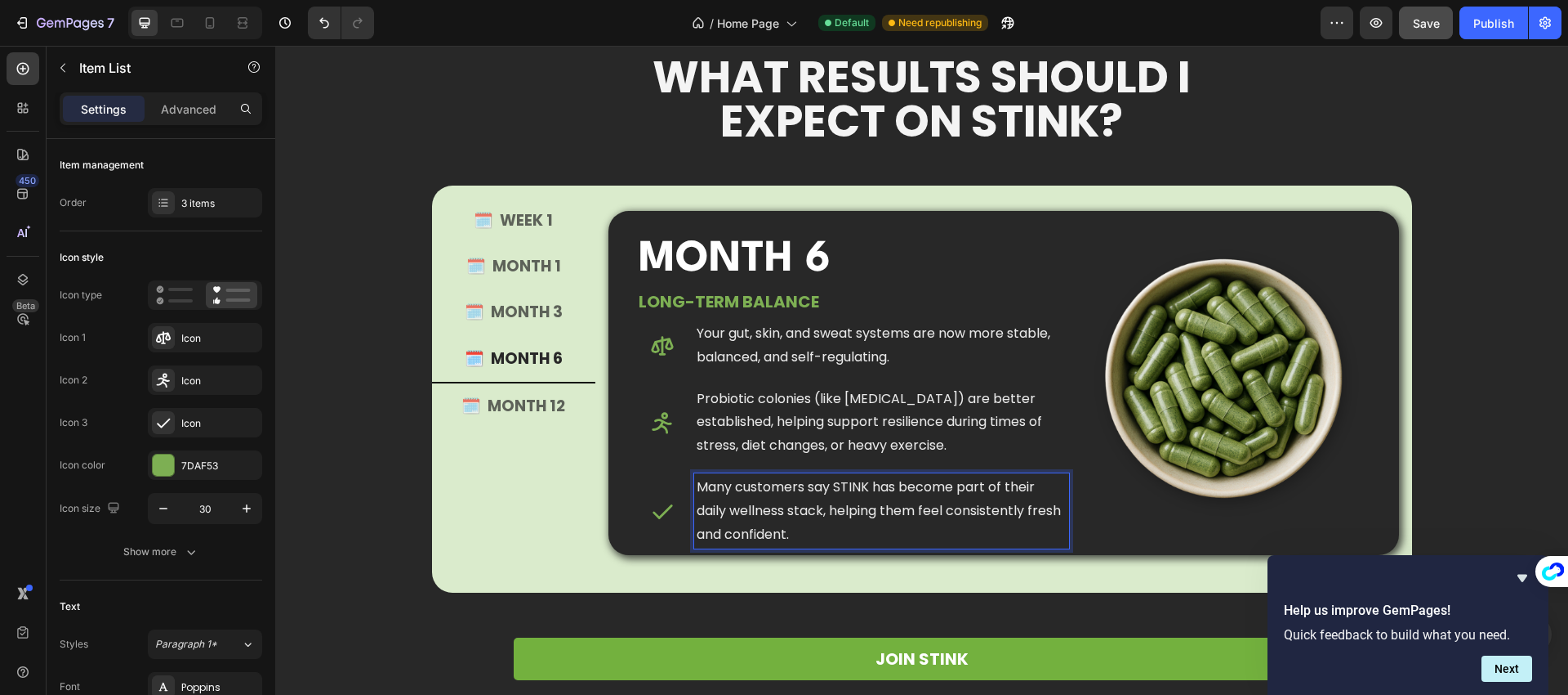
click at [617, 505] on div "Your gut, skin, and sweat systems are now more stable, balanced, and self-regul…" at bounding box center [842, 430] width 452 height 237
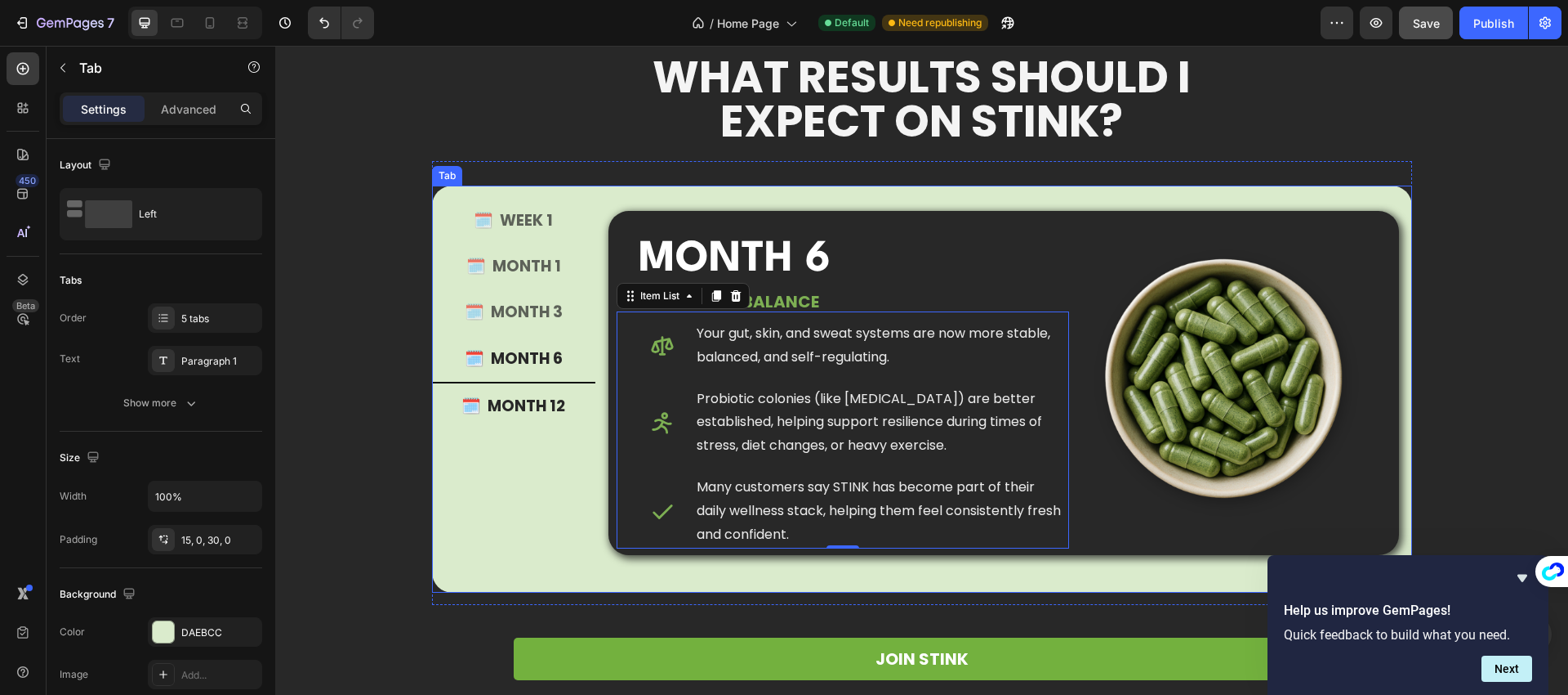
click at [527, 406] on p "🗓️ MONTH 12" at bounding box center [513, 406] width 103 height 28
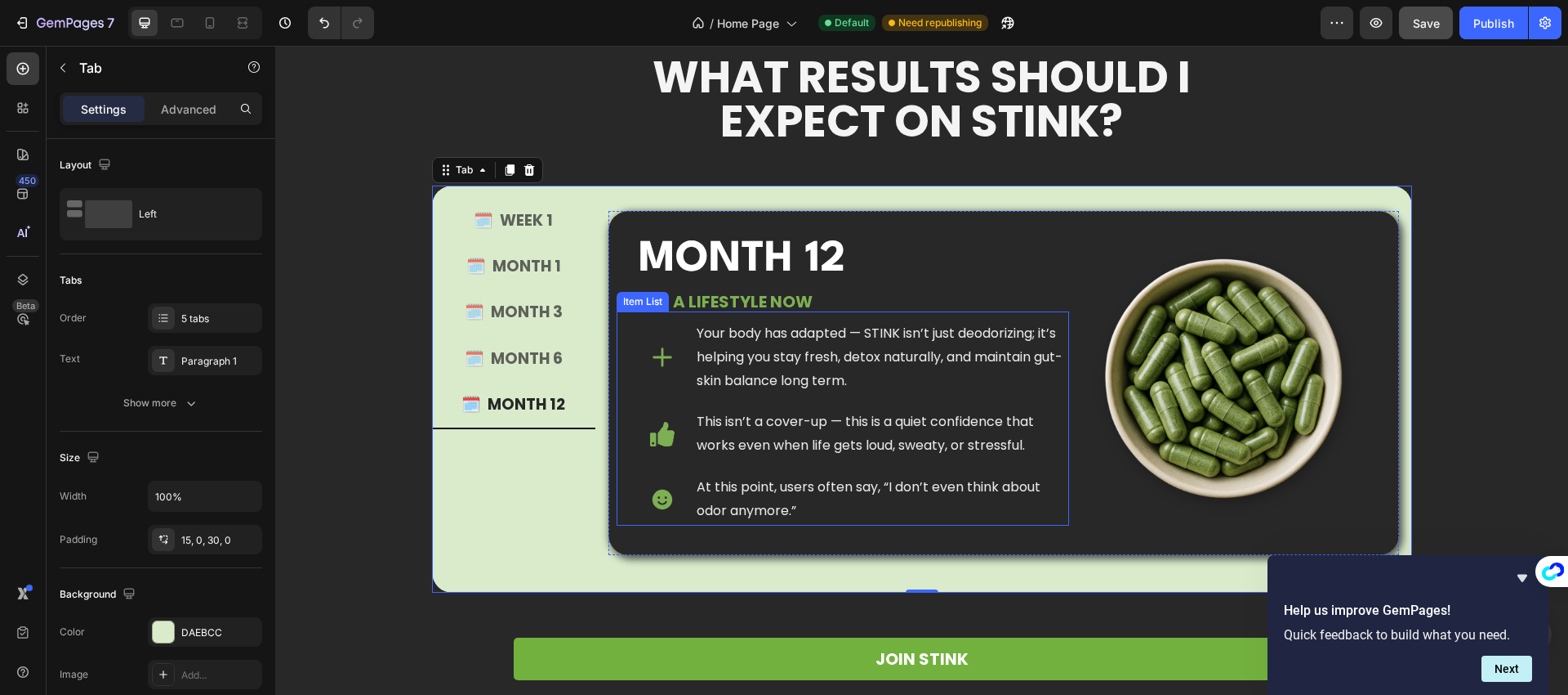
click at [731, 361] on p "Your body has adapted — STINK isn’t just deodorizing; it’s helping you stay fre…" at bounding box center [881, 357] width 370 height 71
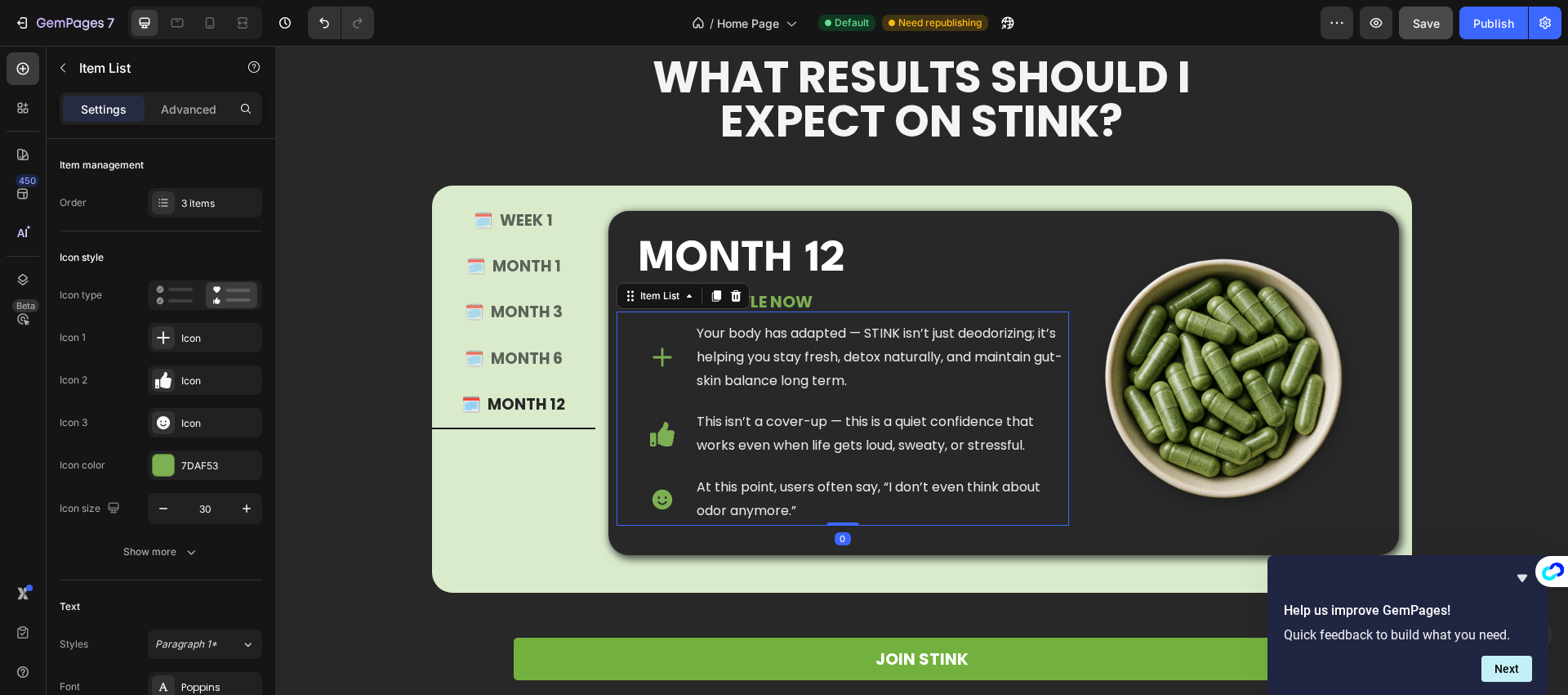
click at [731, 361] on p "Your body has adapted — STINK isn’t just deodorizing; it’s helping you stay fre…" at bounding box center [881, 357] width 370 height 71
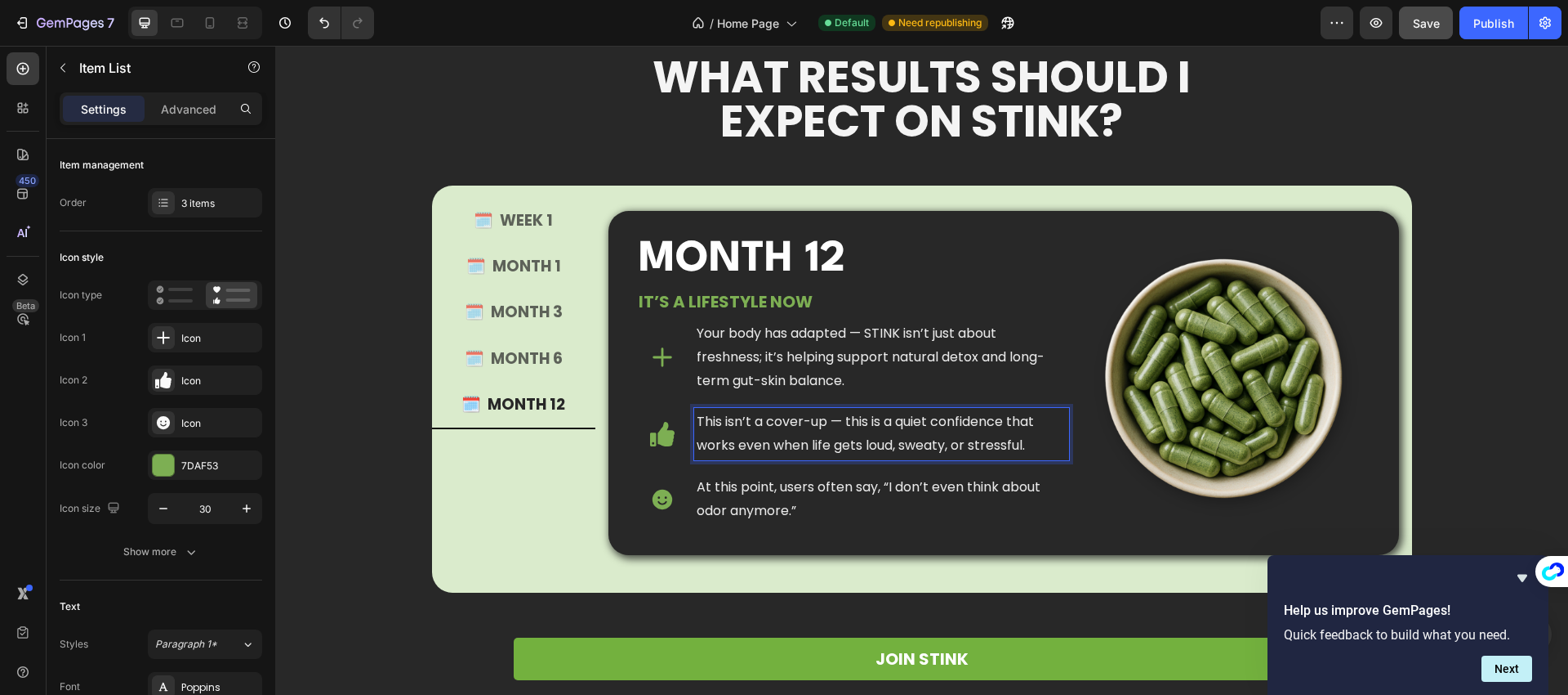
click at [762, 445] on p "This isn’t a cover-up — this is a quiet confidence that works even when life ge…" at bounding box center [881, 434] width 370 height 48
click at [762, 444] on p "This isn’t a cover-up — this is a quiet confidence that works even when life ge…" at bounding box center [881, 434] width 370 height 48
click at [789, 494] on p "At this point, users often say, “I don’t even think about odor anymore.”" at bounding box center [881, 499] width 370 height 48
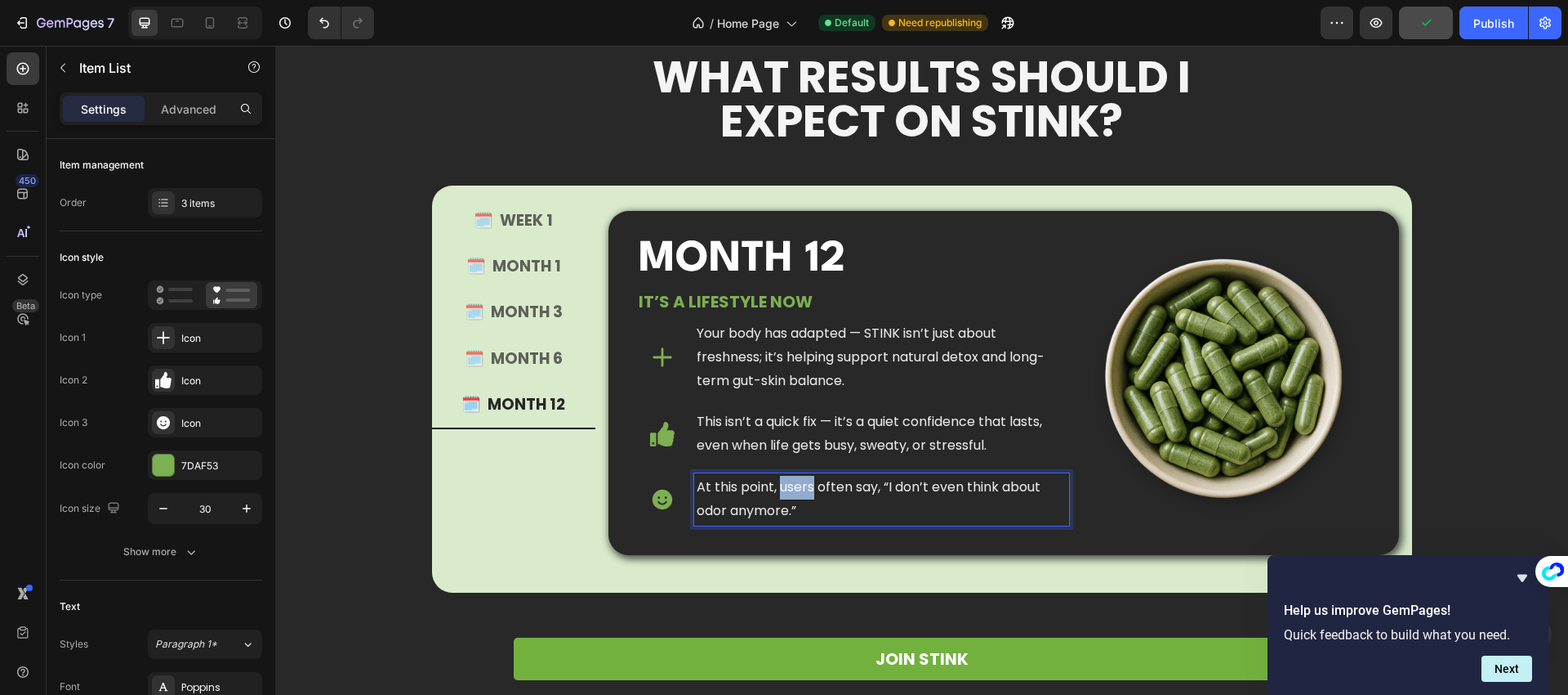
click at [789, 494] on p "At this point, users often say, “I don’t even think about odor anymore.”" at bounding box center [881, 499] width 370 height 48
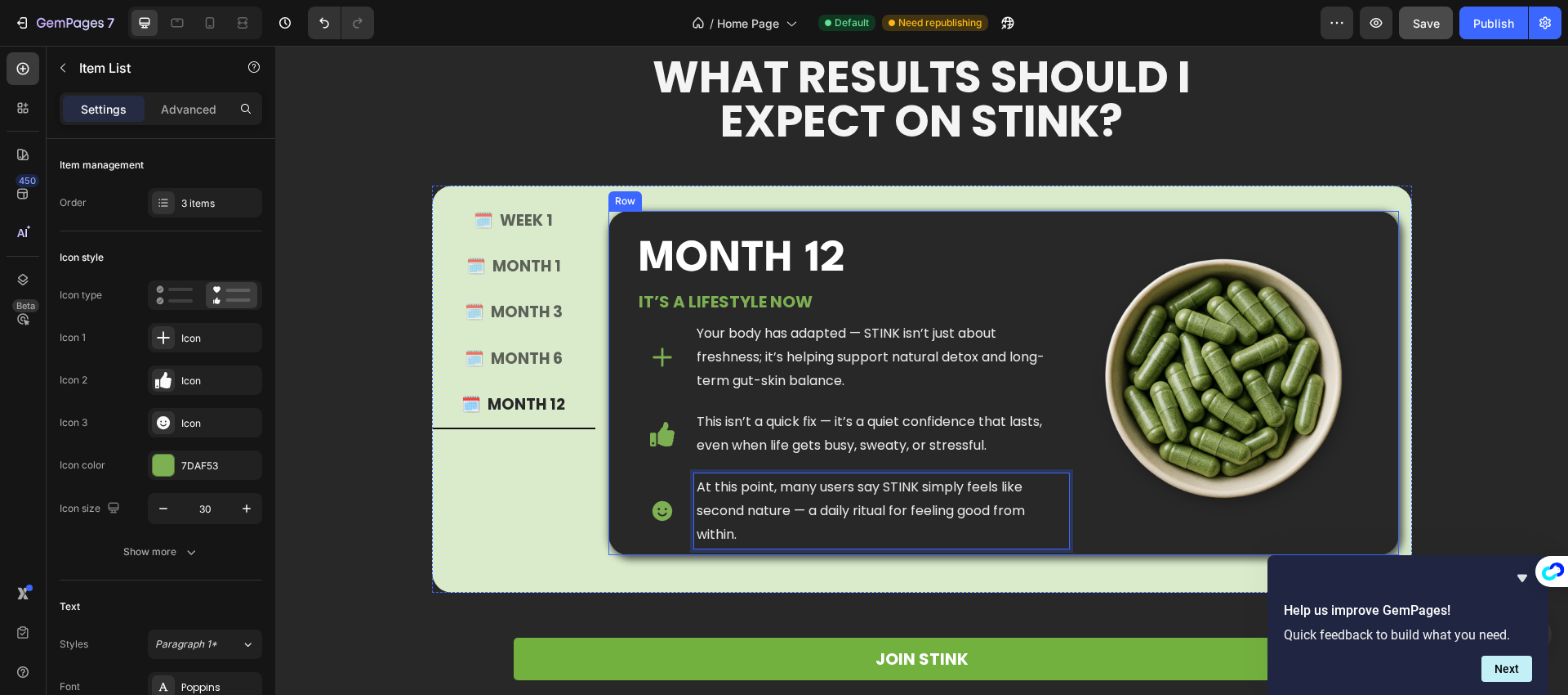
click at [561, 494] on div "🗓️ WEEK 1 🗓️ MONTH 1 🗓️ MONTH 3 🗓️ MONTH 6 🗓️ MONTH 12" at bounding box center [514, 383] width 163 height 370
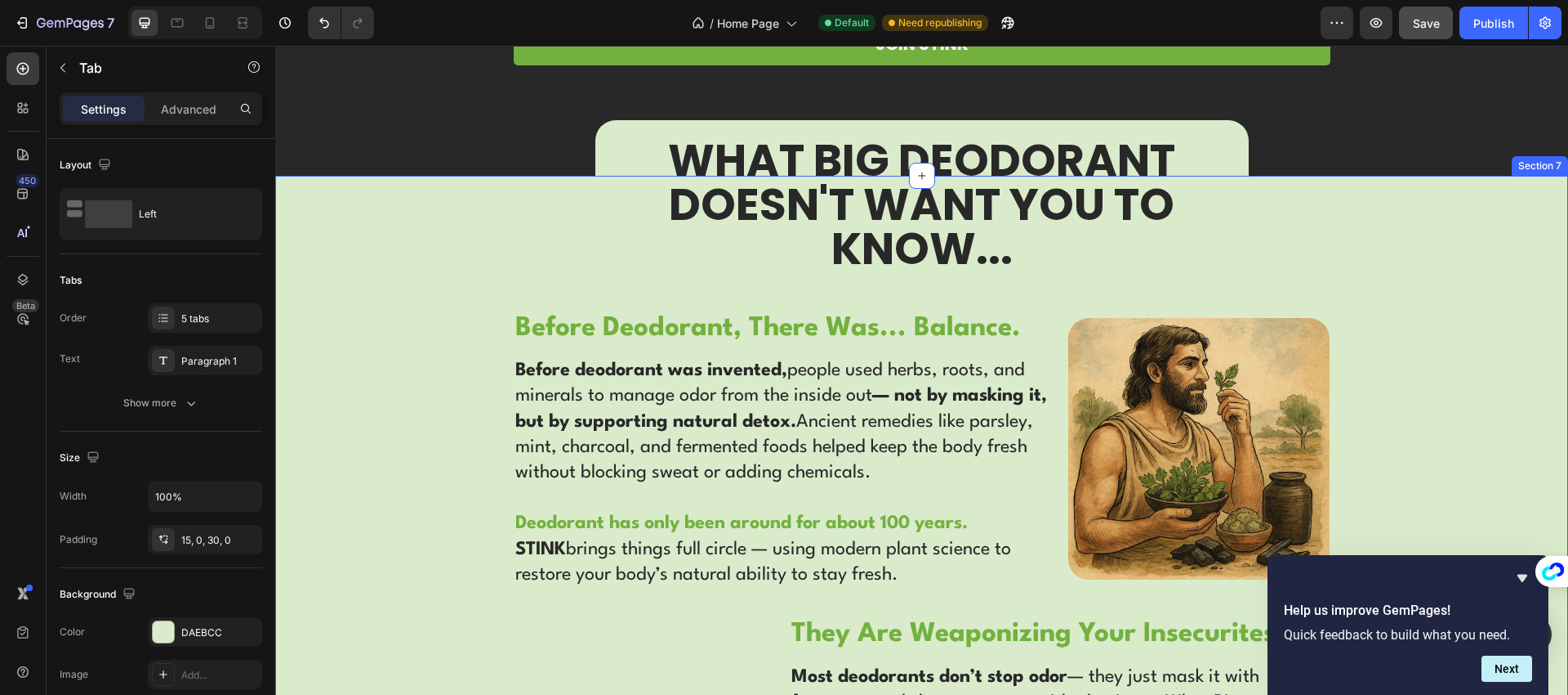
scroll to position [2323, 0]
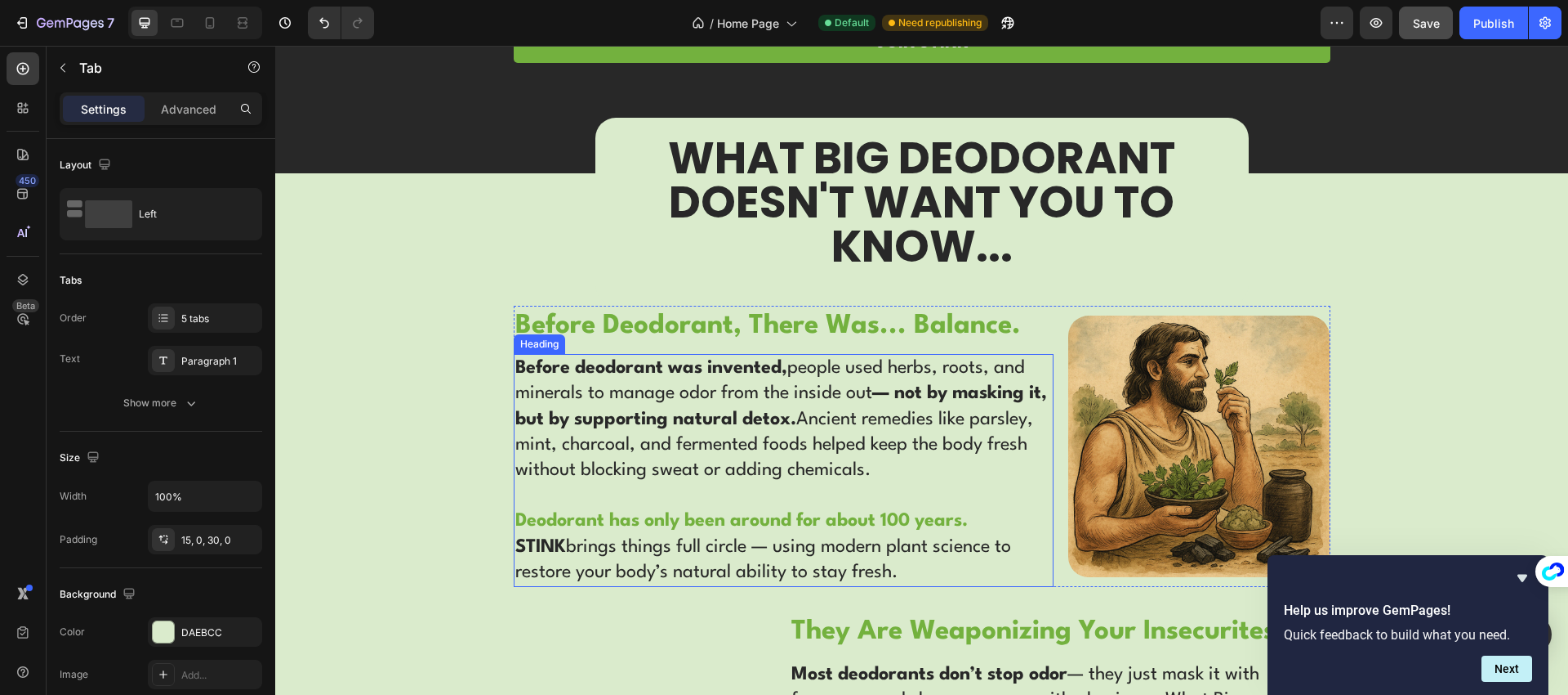
click at [712, 432] on h2 "Before deodorant was invented, people used herbs, roots, and minerals to manage…" at bounding box center [783, 470] width 540 height 233
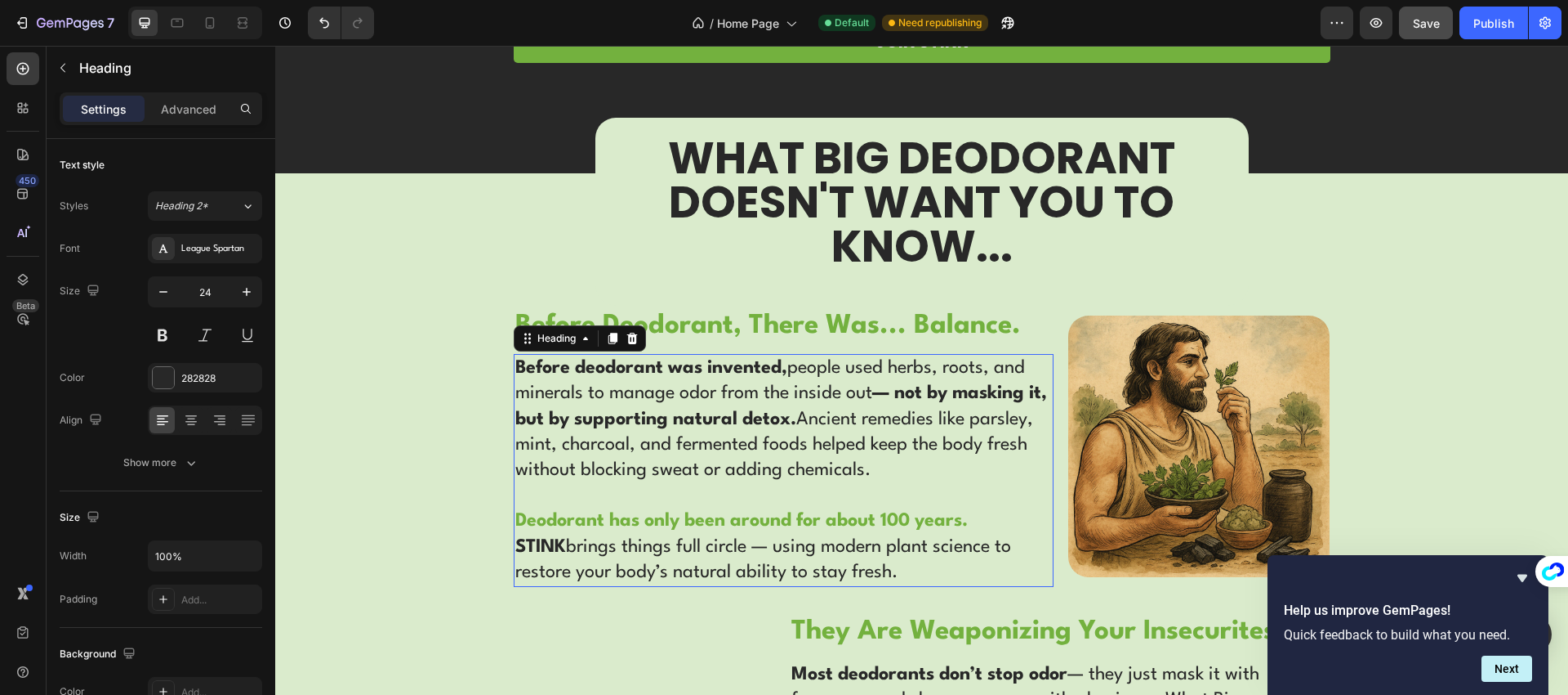
click at [712, 431] on h2 "Before deodorant was invented, people used herbs, roots, and minerals to manage…" at bounding box center [783, 470] width 540 height 233
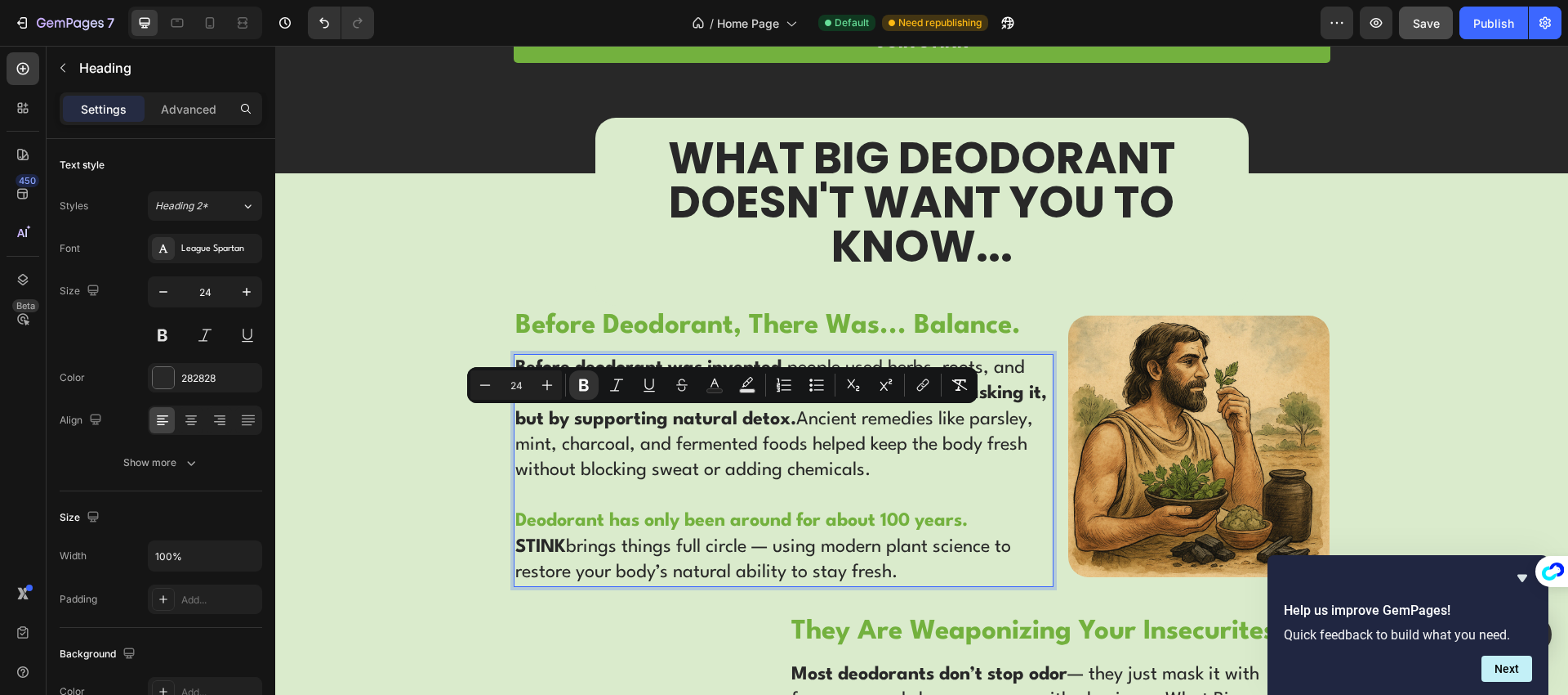
click at [850, 468] on p "Before deodorant was invented, people used herbs, roots, and minerals to manage…" at bounding box center [784, 470] width 537 height 230
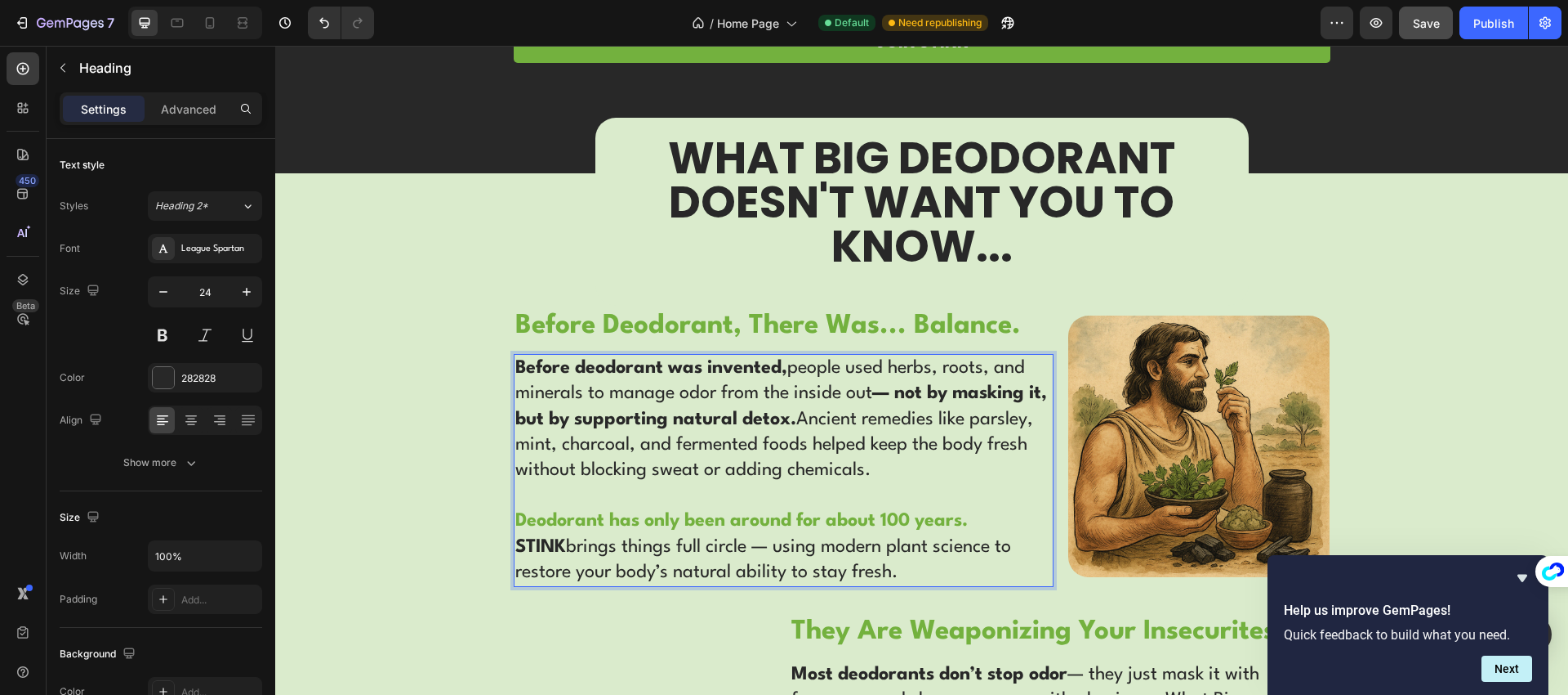
drag, startPoint x: 919, startPoint y: 469, endPoint x: 511, endPoint y: 365, distance: 421.0
click at [516, 365] on p "Before deodorant was invented, people used herbs, roots, and minerals to manage…" at bounding box center [784, 470] width 537 height 230
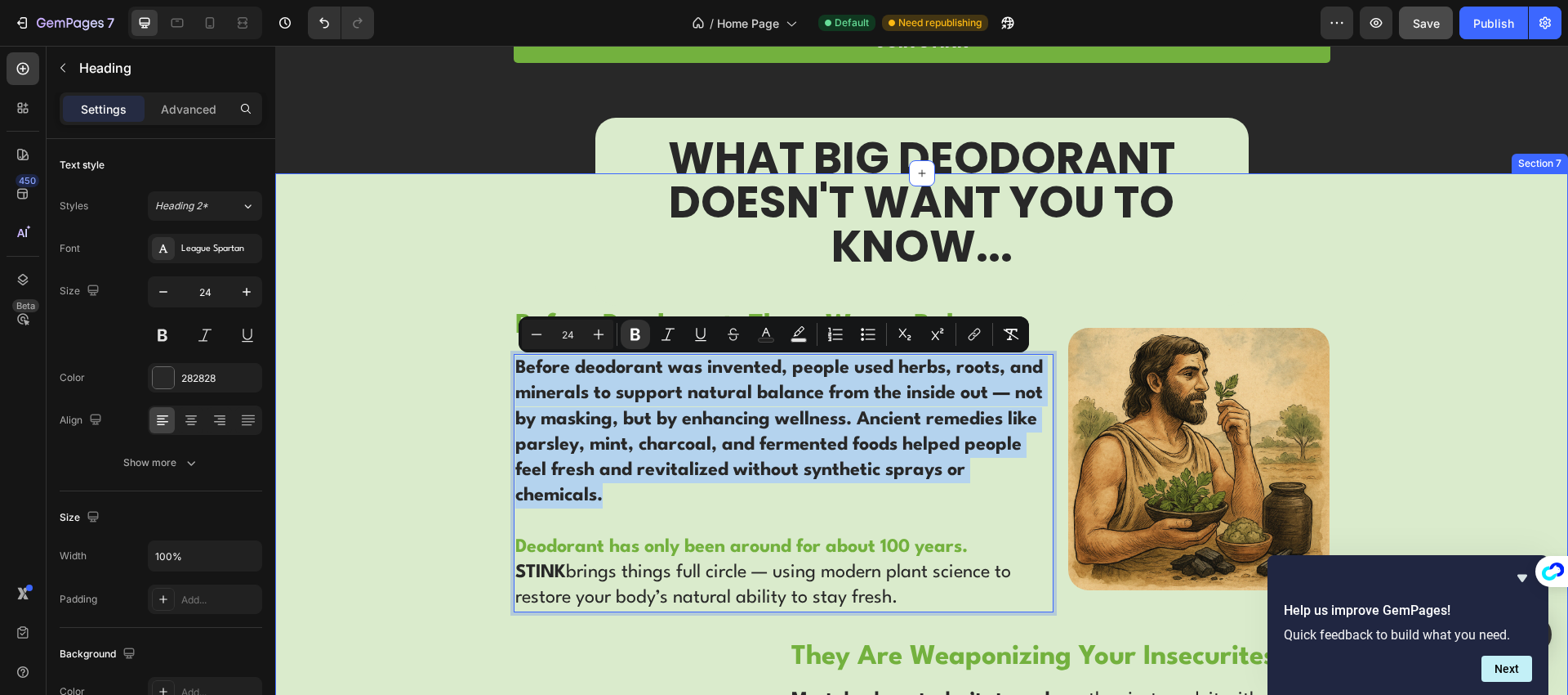
drag, startPoint x: 612, startPoint y: 489, endPoint x: 506, endPoint y: 364, distance: 163.9
drag, startPoint x: 610, startPoint y: 500, endPoint x: 511, endPoint y: 367, distance: 165.8
click at [516, 367] on p "Before deodorant was invented, people used herbs, roots, and minerals to suppor…" at bounding box center [784, 483] width 537 height 255
click at [637, 333] on icon "Editor contextual toolbar" at bounding box center [635, 334] width 10 height 12
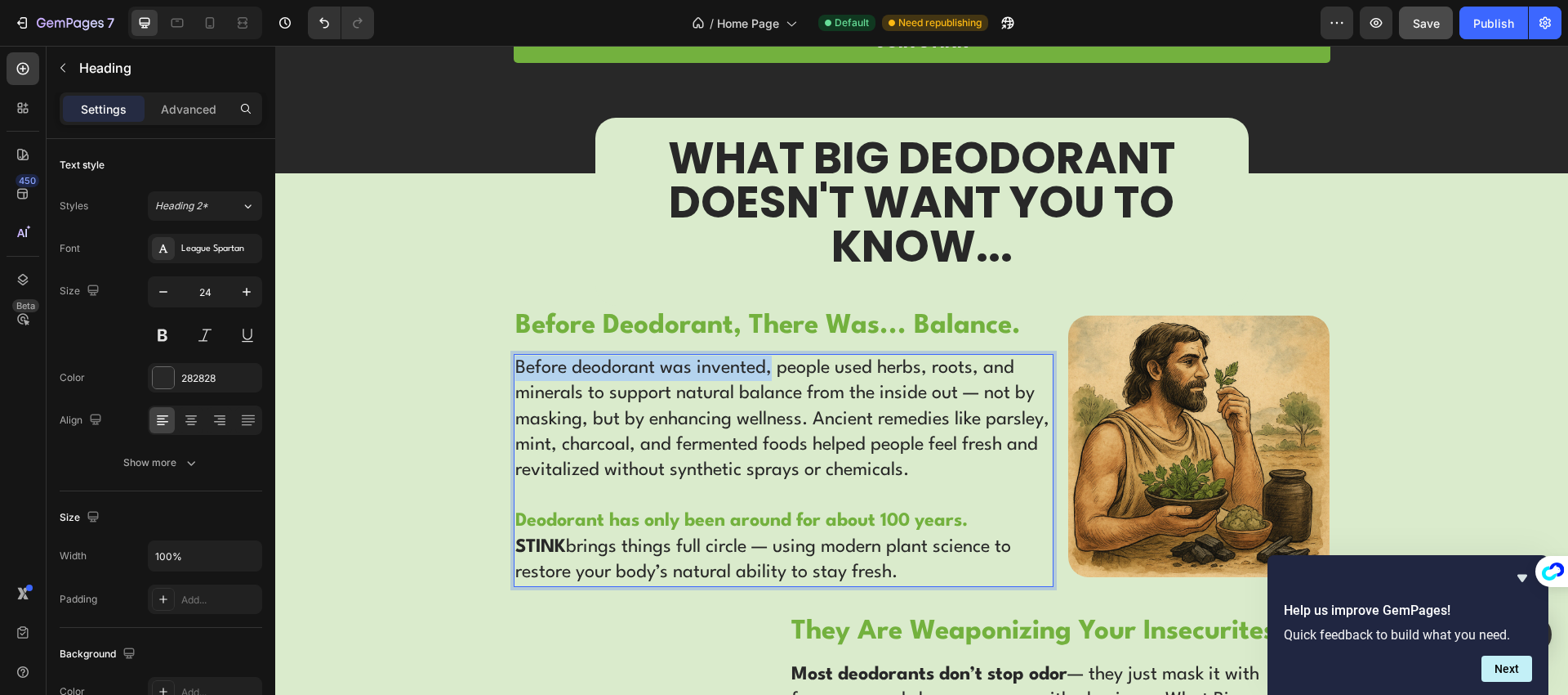
drag, startPoint x: 764, startPoint y: 369, endPoint x: 511, endPoint y: 365, distance: 253.0
click at [516, 365] on p "Before deodorant was invented, people used herbs, roots, and minerals to suppor…" at bounding box center [784, 470] width 537 height 230
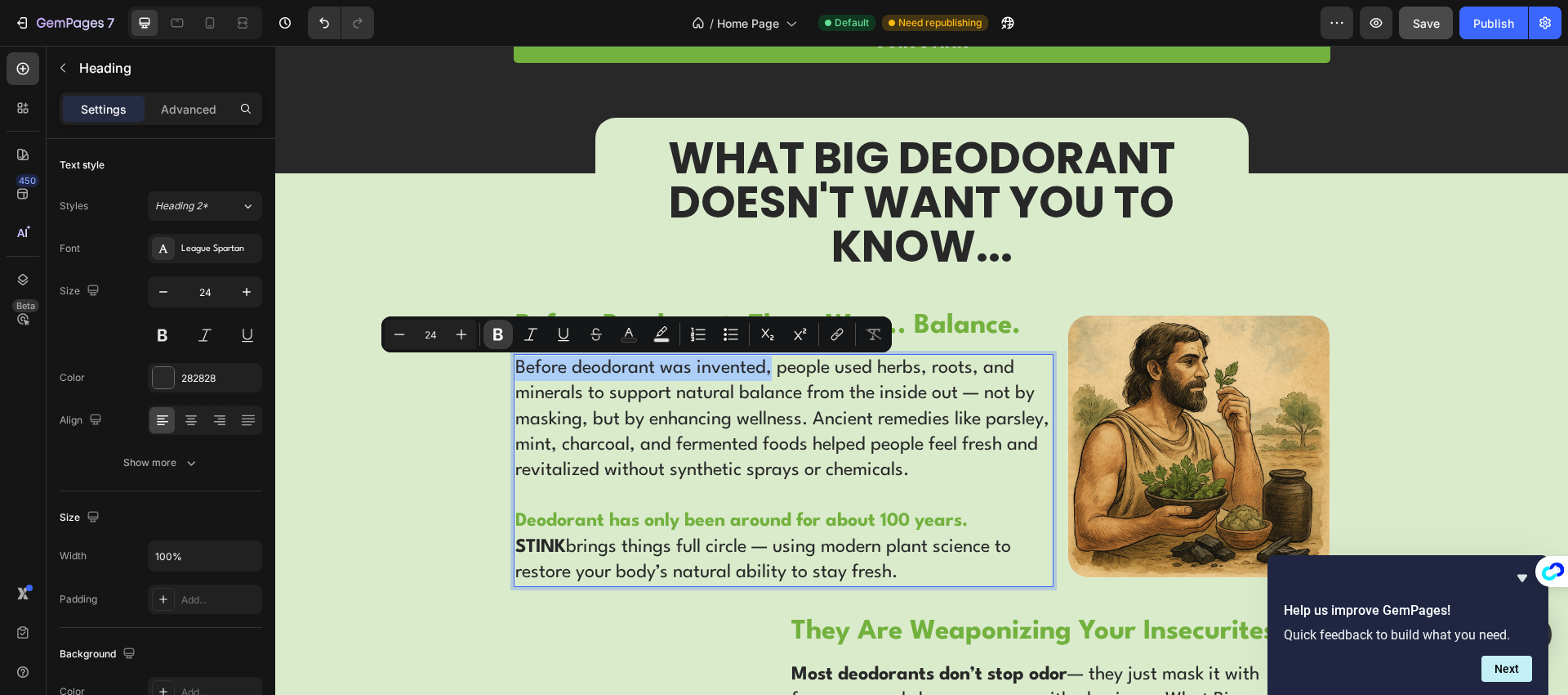
click at [499, 335] on icon "Editor contextual toolbar" at bounding box center [498, 334] width 16 height 16
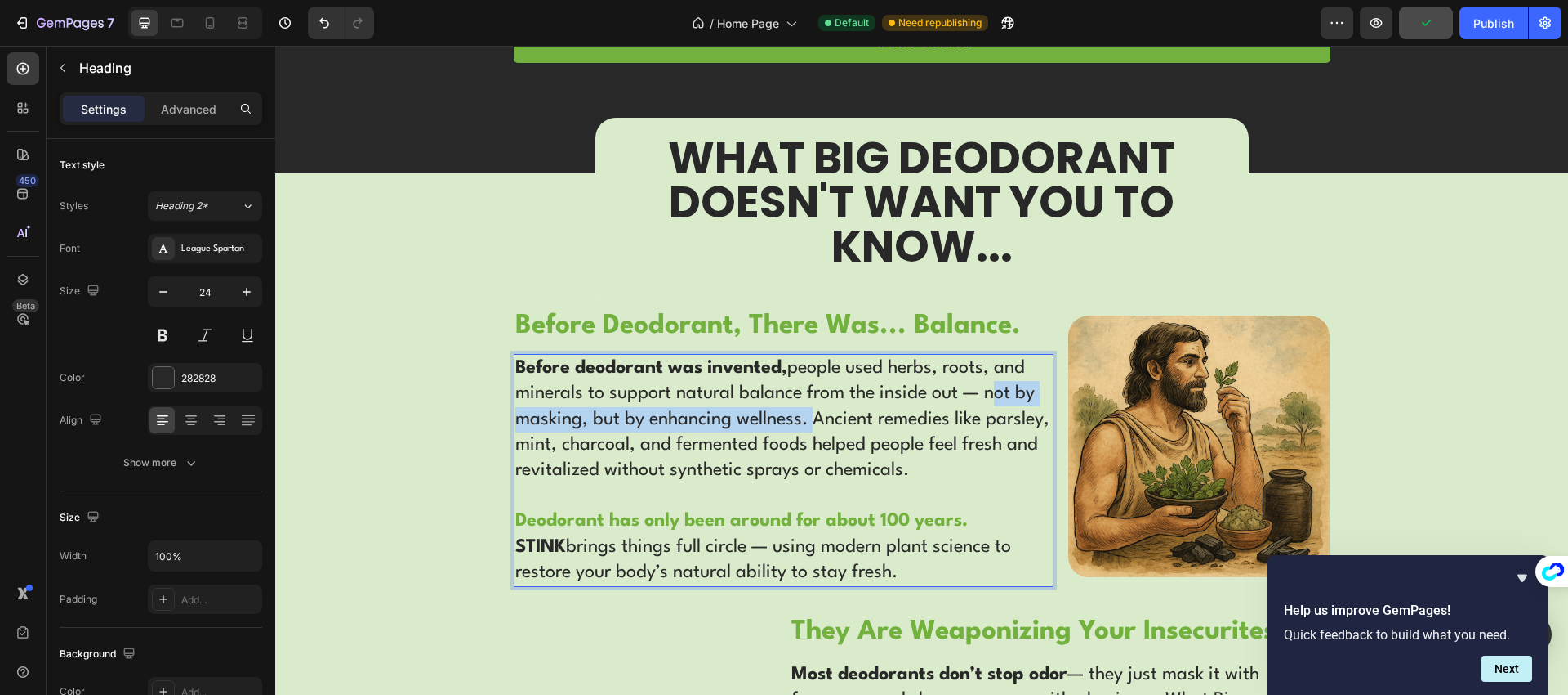
drag, startPoint x: 980, startPoint y: 395, endPoint x: 800, endPoint y: 419, distance: 181.6
click at [800, 419] on p "Before deodorant was invented, people used herbs, roots, and minerals to suppor…" at bounding box center [784, 470] width 537 height 230
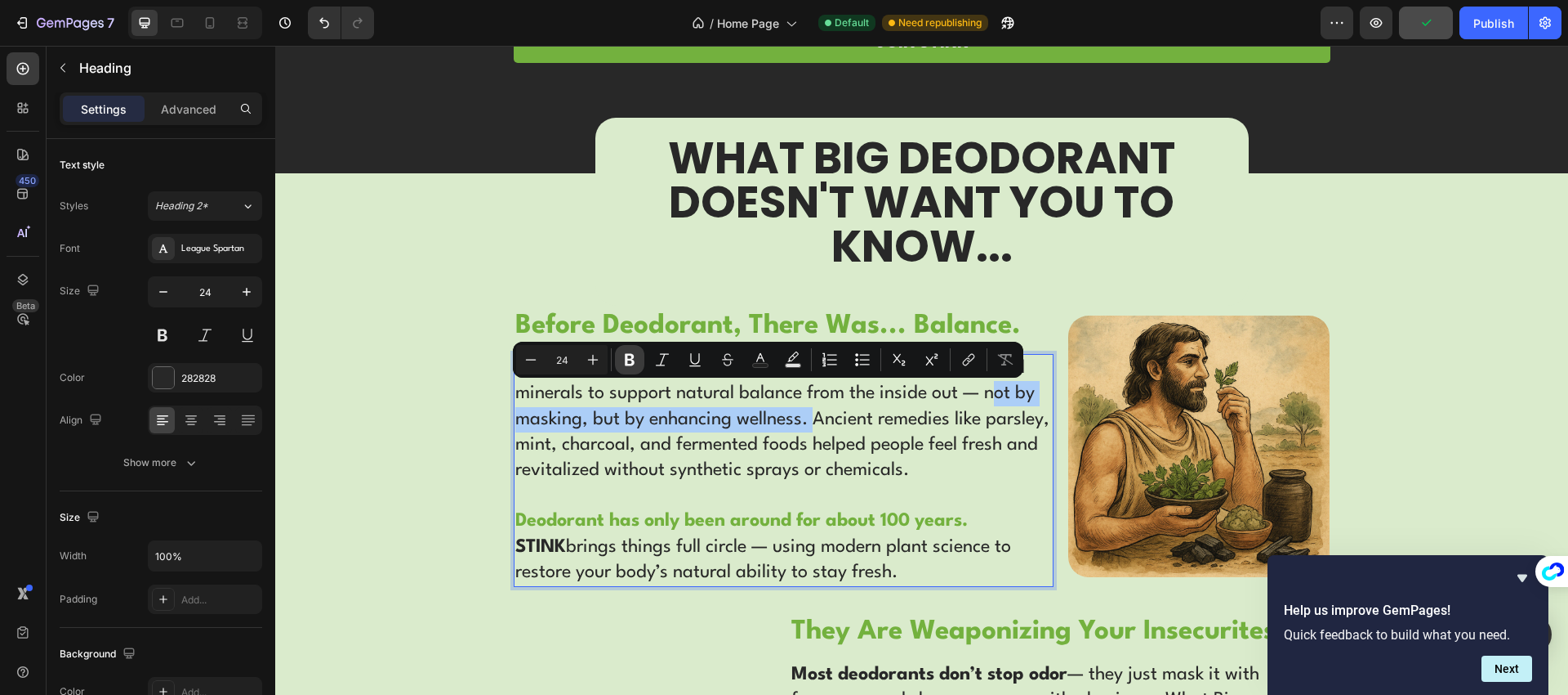
click at [638, 363] on button "Bold" at bounding box center [630, 360] width 30 height 30
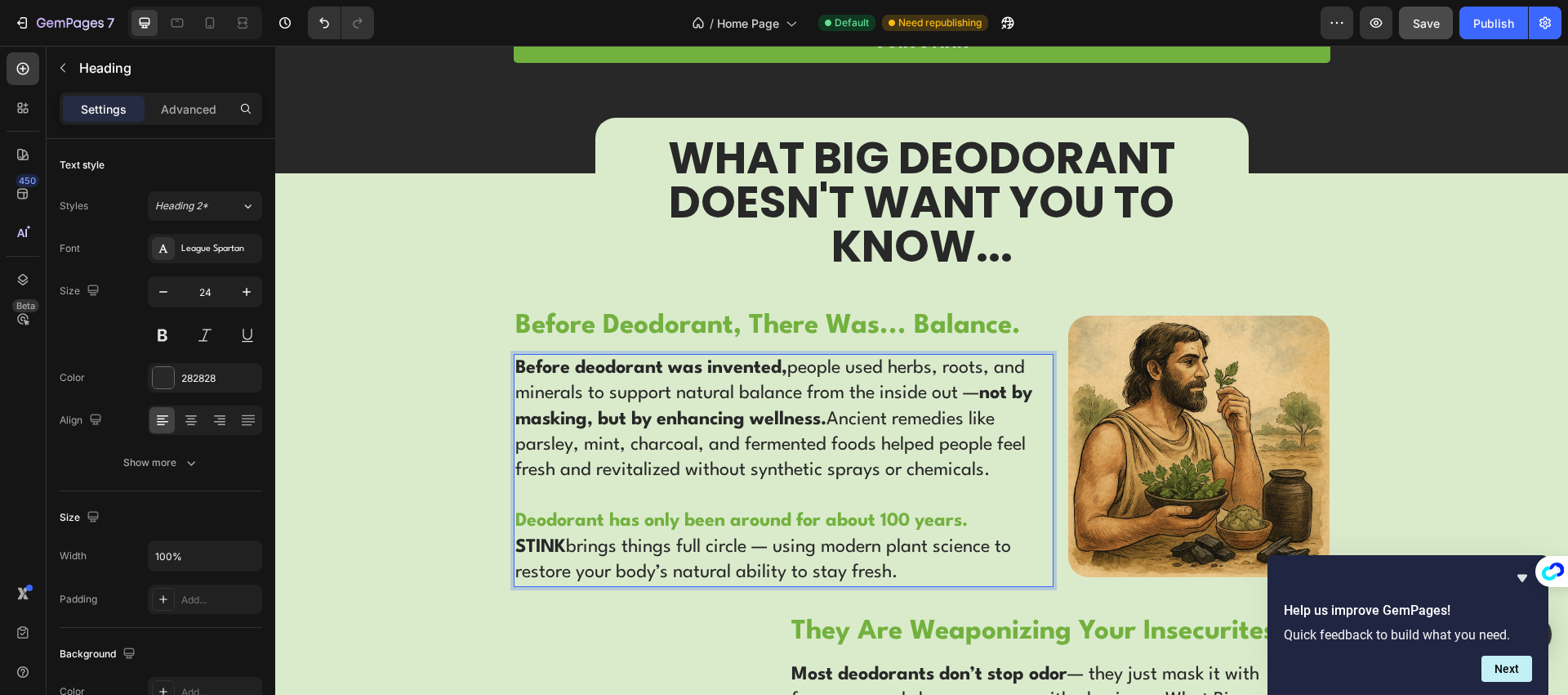
drag, startPoint x: 849, startPoint y: 570, endPoint x: 514, endPoint y: 520, distance: 338.7
click at [516, 520] on p "Before deodorant was invented, people used herbs, roots, and minerals to suppor…" at bounding box center [784, 470] width 537 height 230
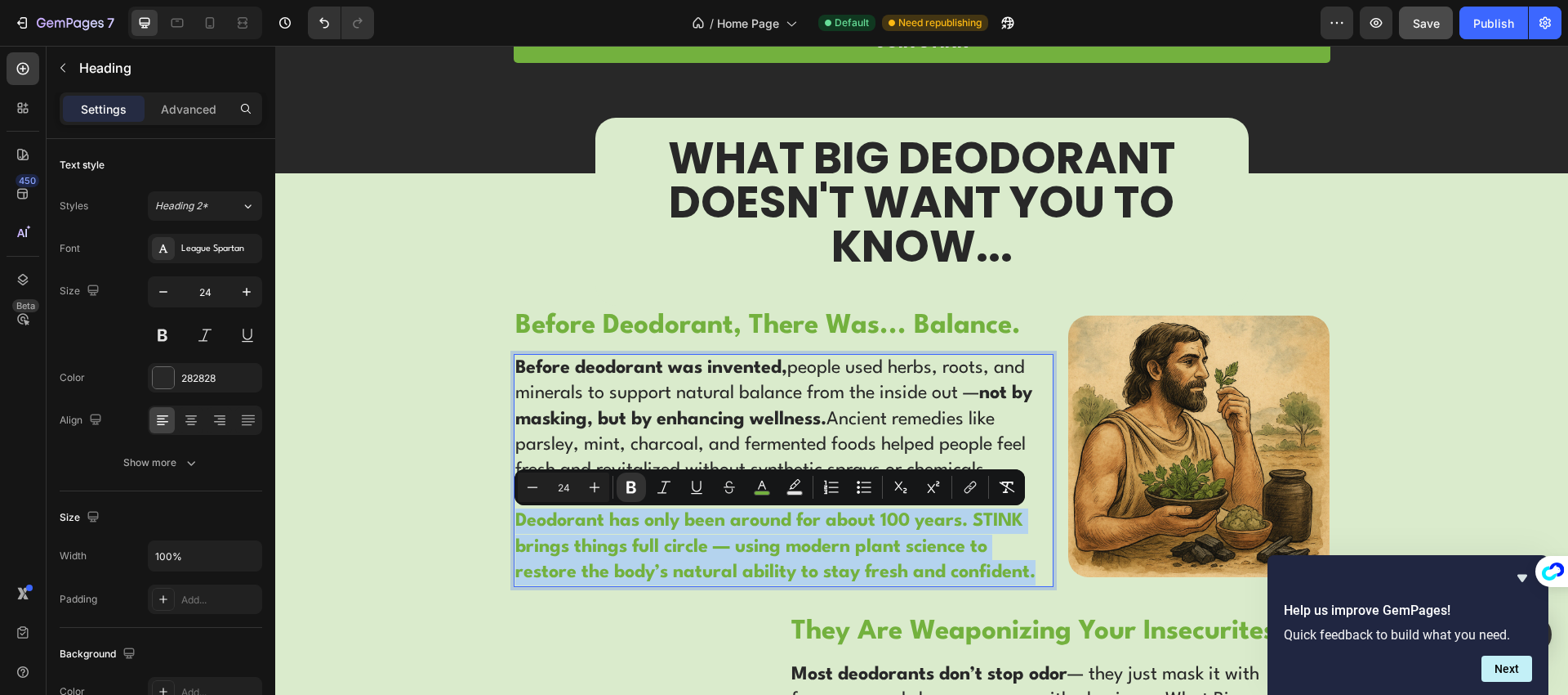
drag, startPoint x: 514, startPoint y: 519, endPoint x: 1031, endPoint y: 576, distance: 520.1
click at [754, 489] on icon "Editor contextual toolbar" at bounding box center [762, 487] width 16 height 16
type input "73B13E"
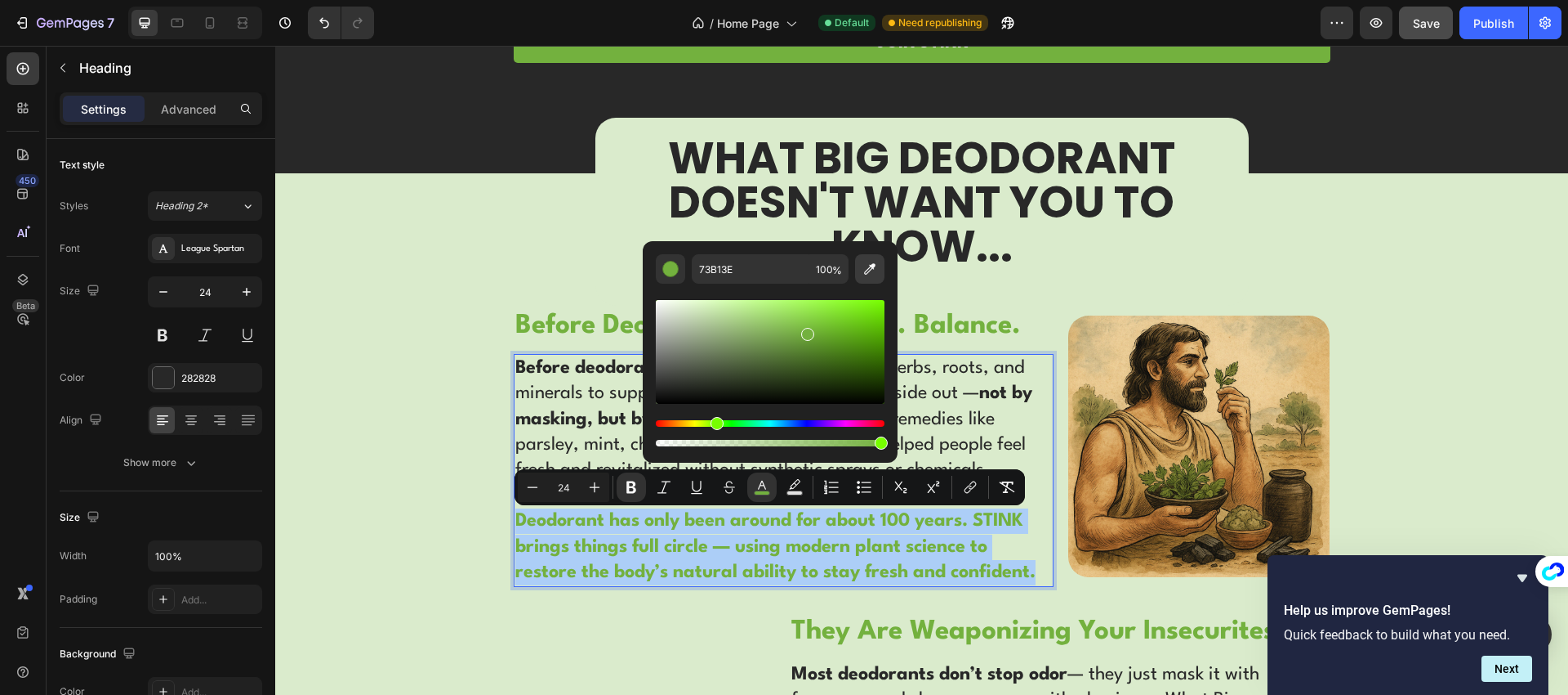
click at [865, 274] on icon "Editor contextual toolbar" at bounding box center [869, 268] width 16 height 16
type input "282828"
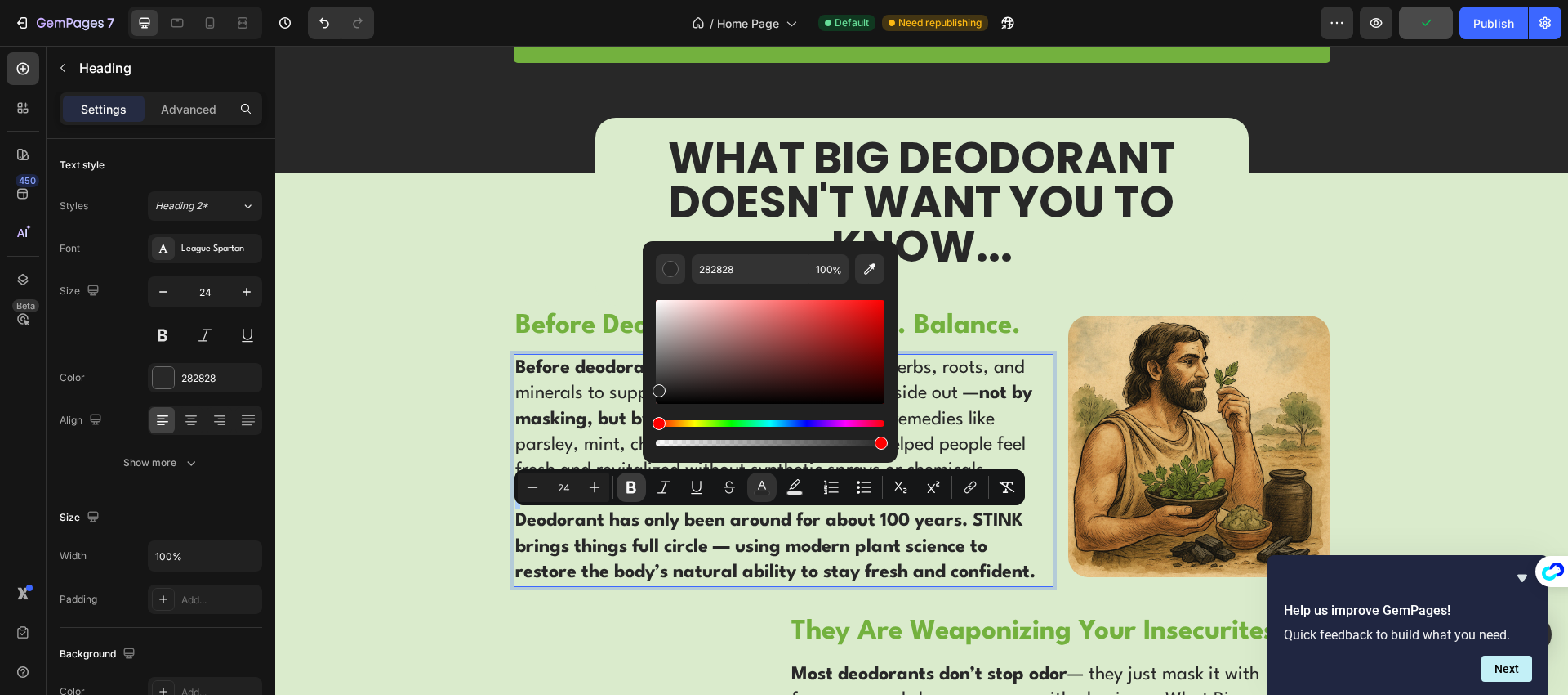
click at [628, 487] on icon "Editor contextual toolbar" at bounding box center [631, 487] width 10 height 12
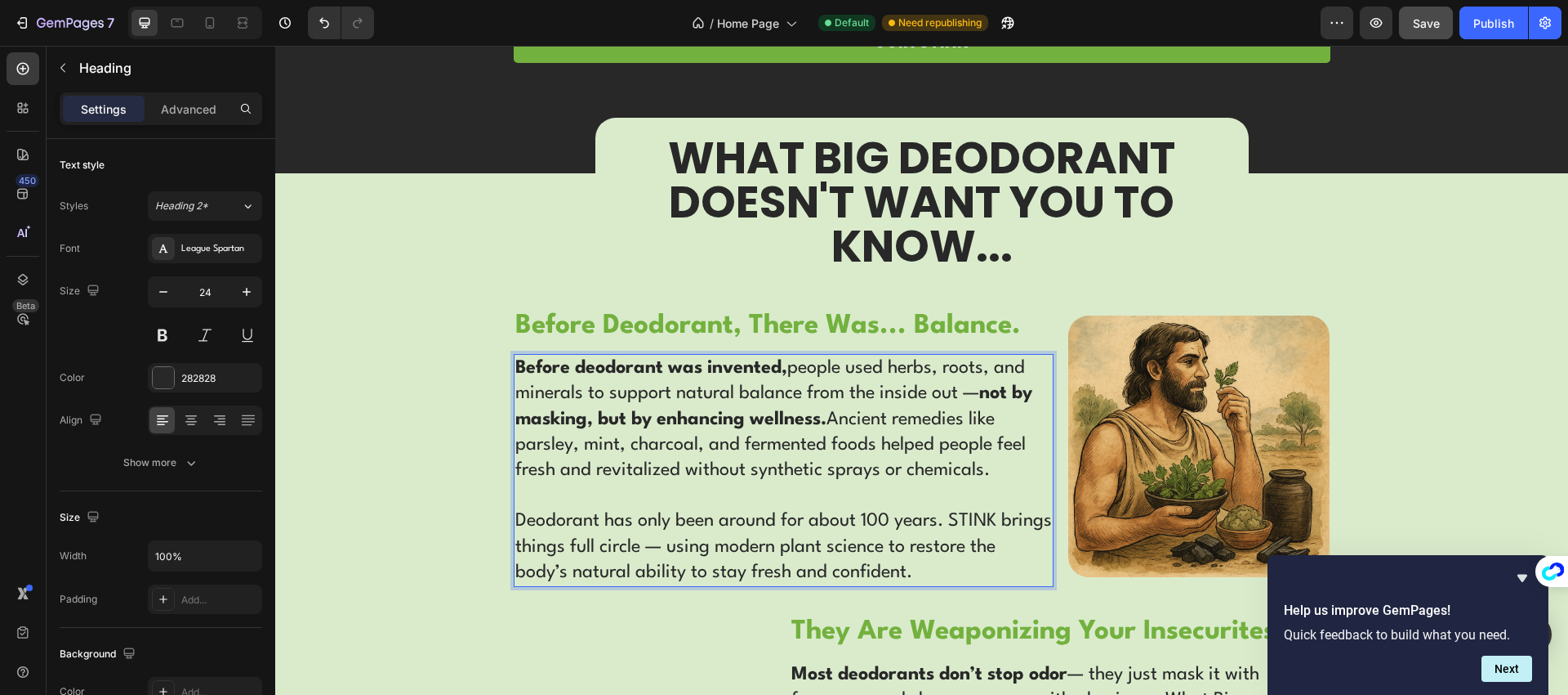
click at [654, 539] on span "Deodorant has only been around for about 100 years. STINK brings things full ci…" at bounding box center [784, 545] width 537 height 69
drag, startPoint x: 937, startPoint y: 520, endPoint x: 510, endPoint y: 514, distance: 427.0
click at [516, 514] on span "Deodorant has only been around for about 100 years. STINK brings things full ci…" at bounding box center [784, 545] width 537 height 69
click at [686, 528] on span "Deodorant has only been around for about 100 years. STINK brings things full ci…" at bounding box center [784, 545] width 537 height 69
click at [667, 497] on p "Before deodorant was invented, people used herbs, roots, and minerals to suppor…" at bounding box center [784, 470] width 537 height 230
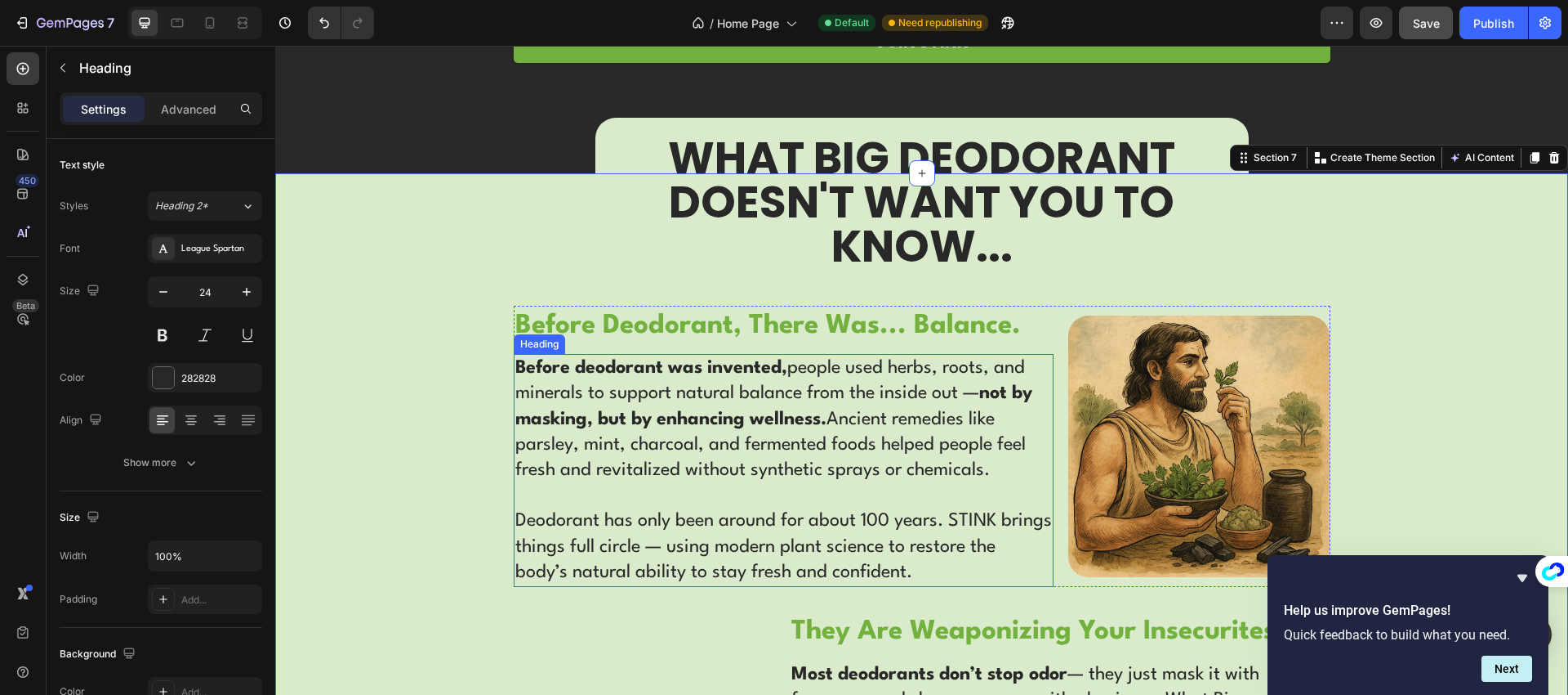
click at [628, 528] on span "Deodorant has only been around for about 100 years. STINK brings things full ci…" at bounding box center [784, 545] width 537 height 69
click at [777, 528] on span "Deodorant has only been around for about 100 years. STINK brings things full ci…" at bounding box center [784, 545] width 537 height 69
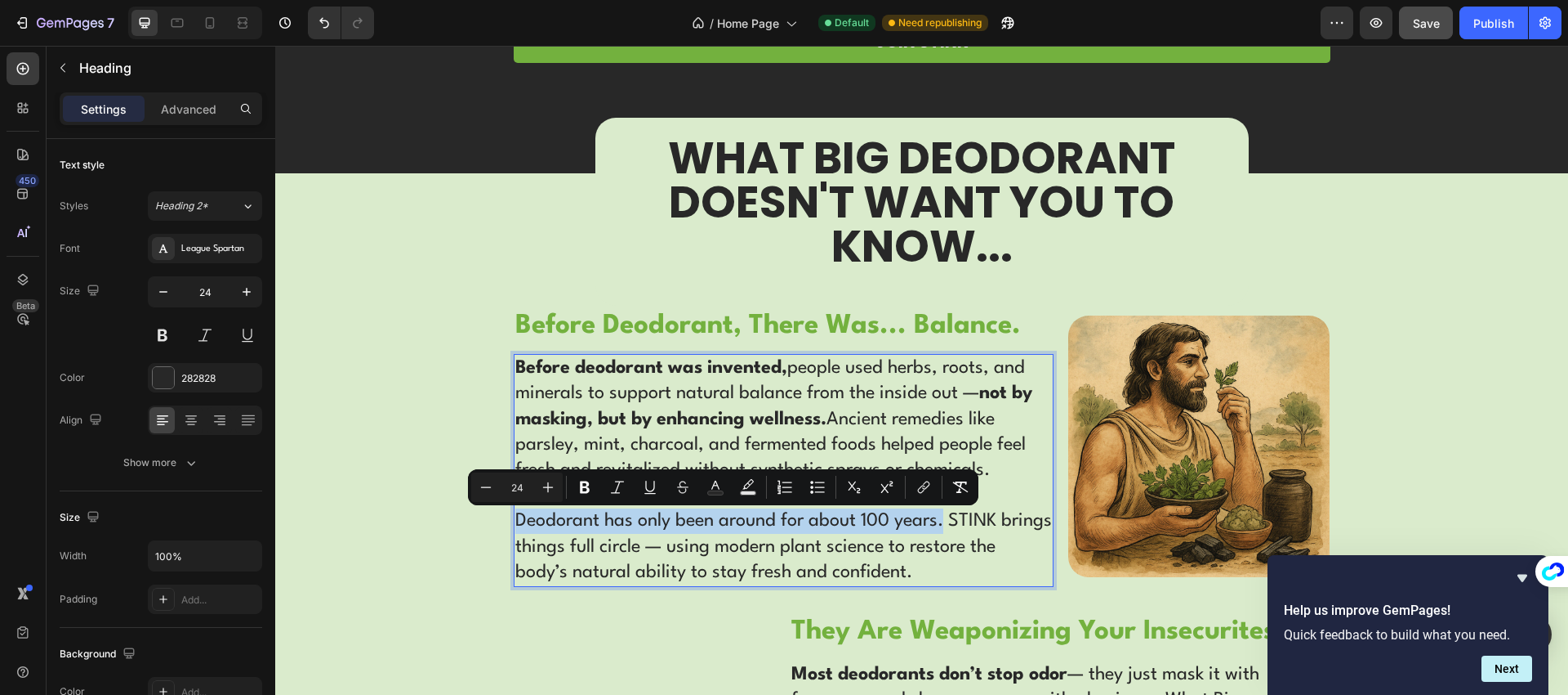
drag, startPoint x: 937, startPoint y: 525, endPoint x: 513, endPoint y: 520, distance: 424.0
click at [516, 520] on span "Deodorant has only been around for about 100 years. STINK brings things full ci…" at bounding box center [784, 545] width 537 height 69
click at [722, 489] on icon "Editor contextual toolbar" at bounding box center [715, 487] width 16 height 16
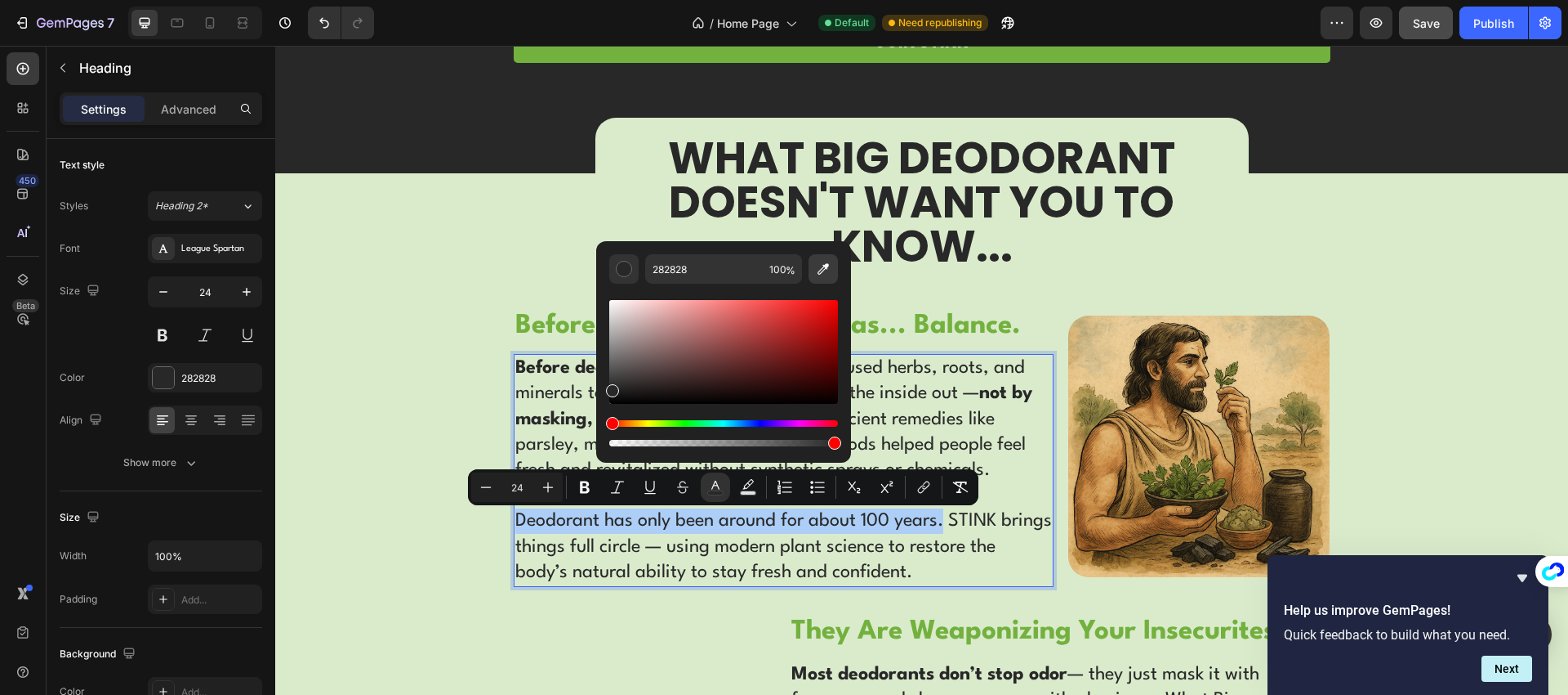
click at [823, 272] on icon "Editor contextual toolbar" at bounding box center [823, 268] width 16 height 16
type input "73B13E"
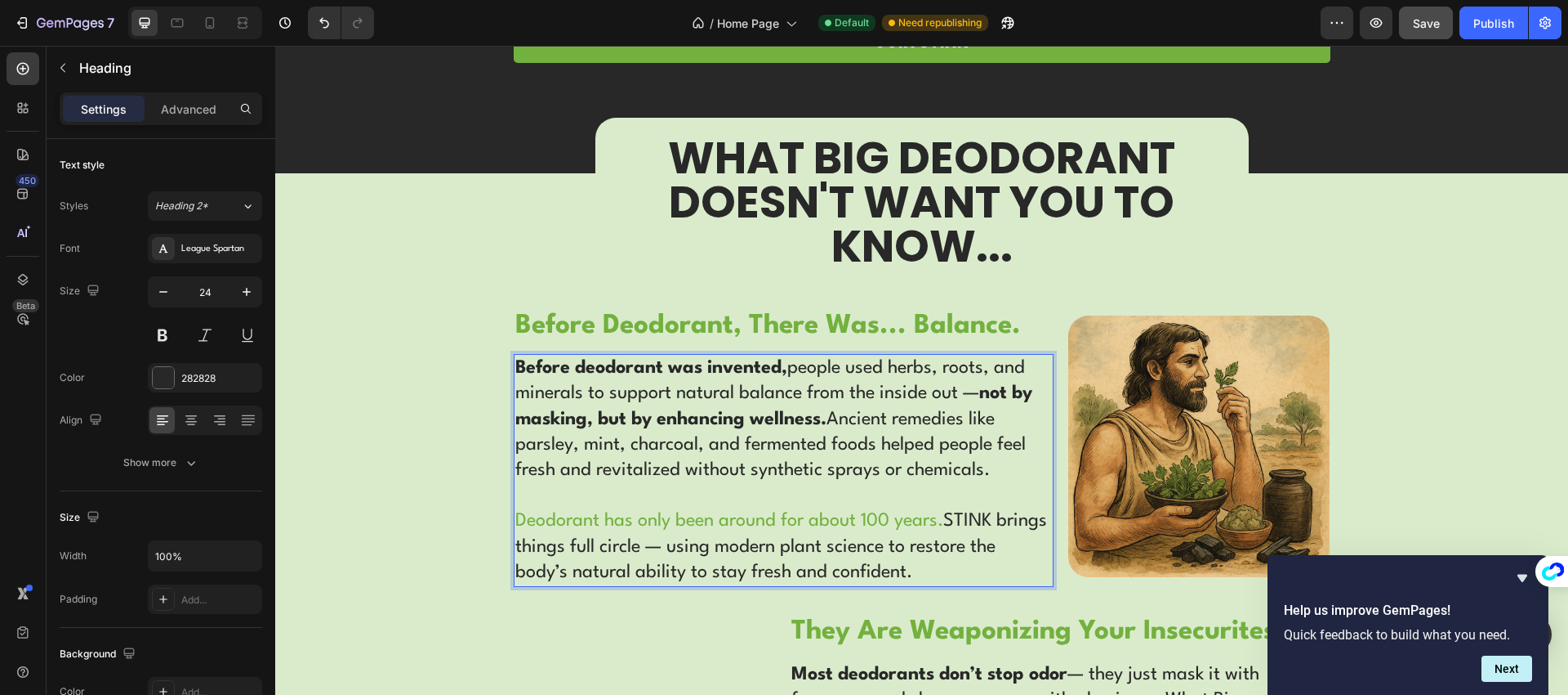
click at [541, 444] on p "Before deodorant was invented, people used herbs, roots, and minerals to suppor…" at bounding box center [784, 470] width 537 height 230
click at [939, 519] on span "STINK brings things full circle — using modern plant science to restore the bod…" at bounding box center [781, 545] width 532 height 69
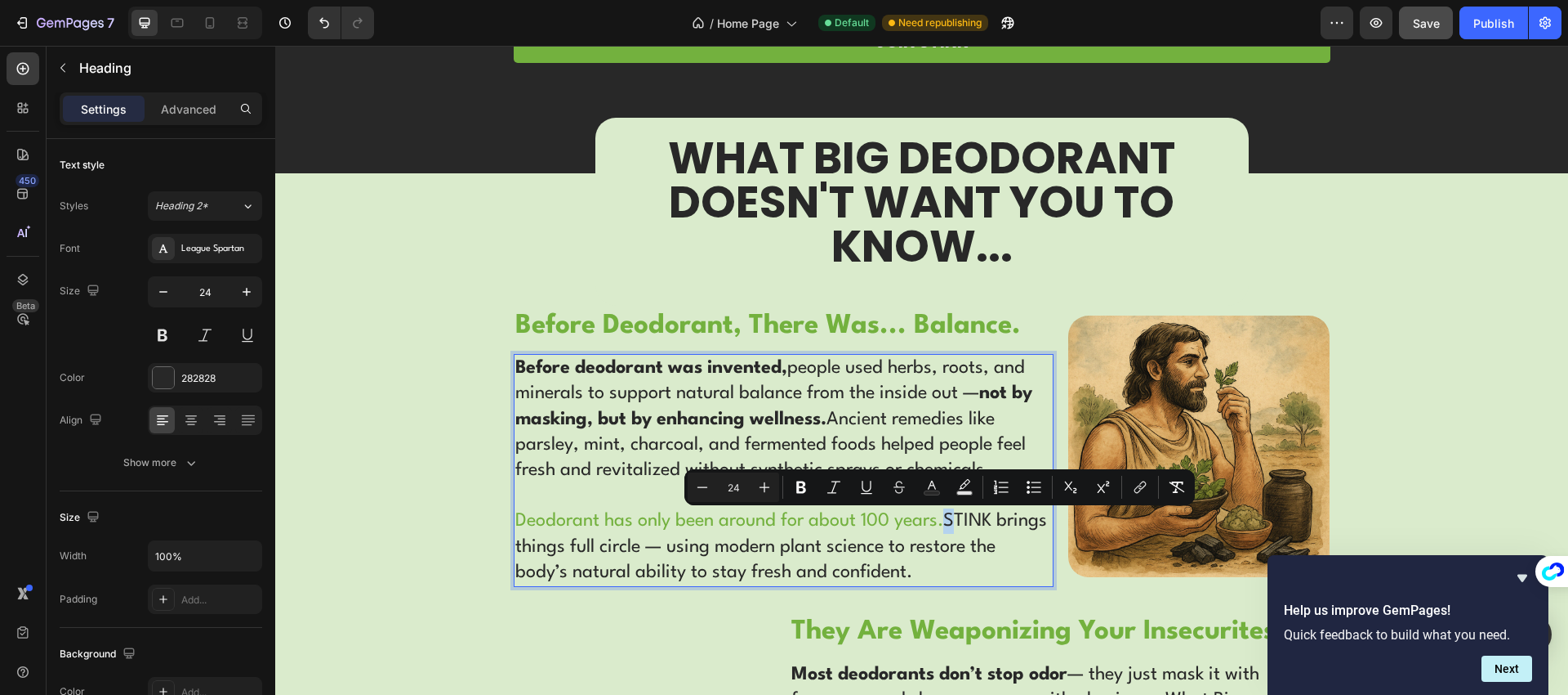
click at [938, 524] on span "STINK brings things full circle — using modern plant science to restore the bod…" at bounding box center [781, 545] width 532 height 69
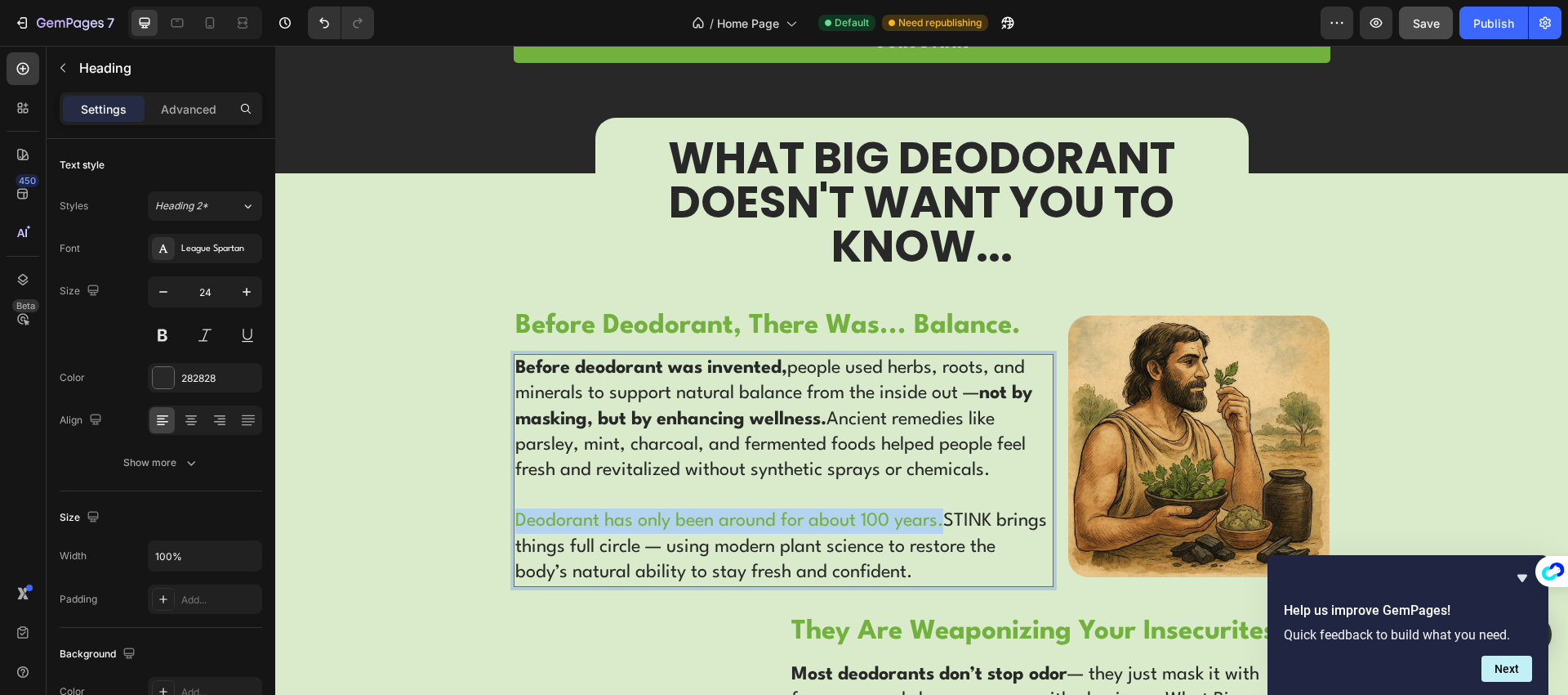
drag, startPoint x: 938, startPoint y: 524, endPoint x: 514, endPoint y: 523, distance: 424.0
click at [516, 523] on p "Before deodorant was invented, people used herbs, roots, and minerals to suppor…" at bounding box center [784, 470] width 537 height 230
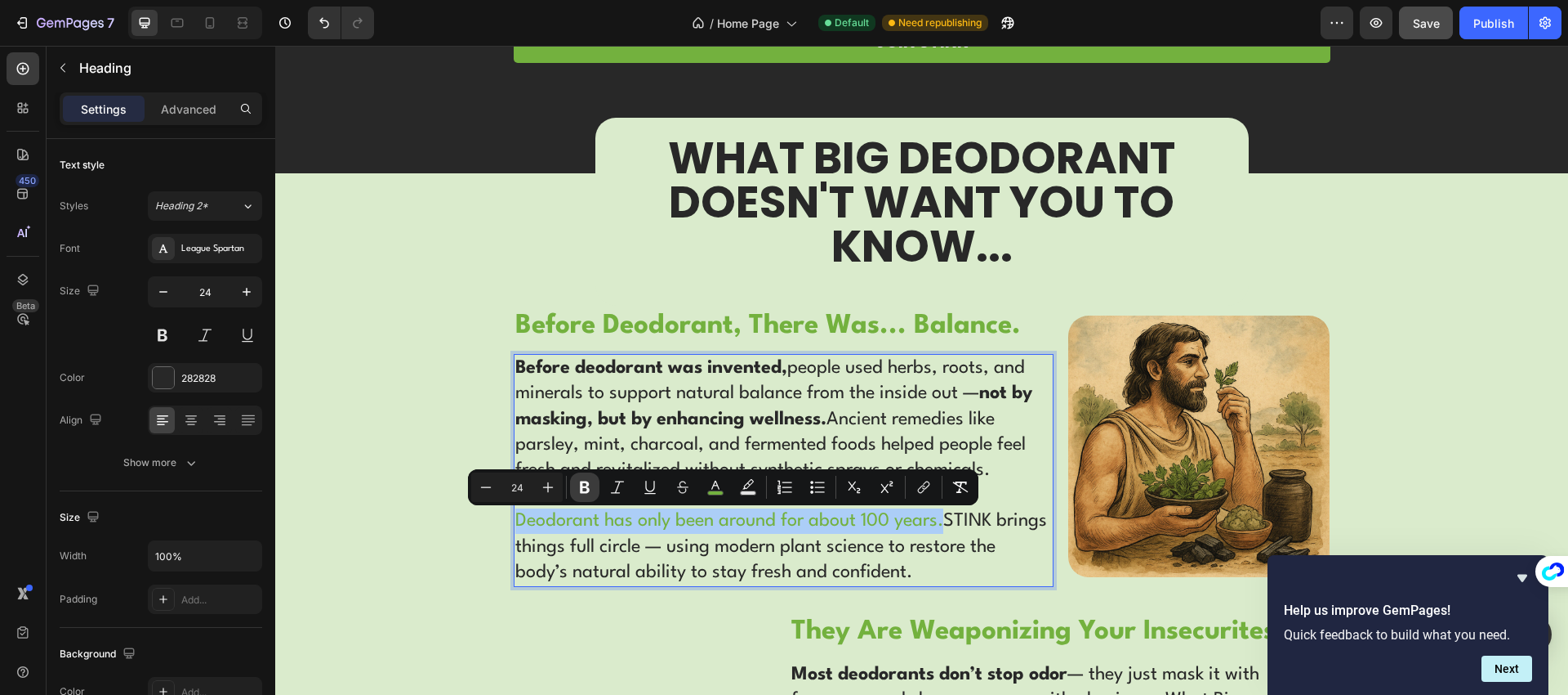
click at [580, 490] on icon "Editor contextual toolbar" at bounding box center [585, 487] width 10 height 12
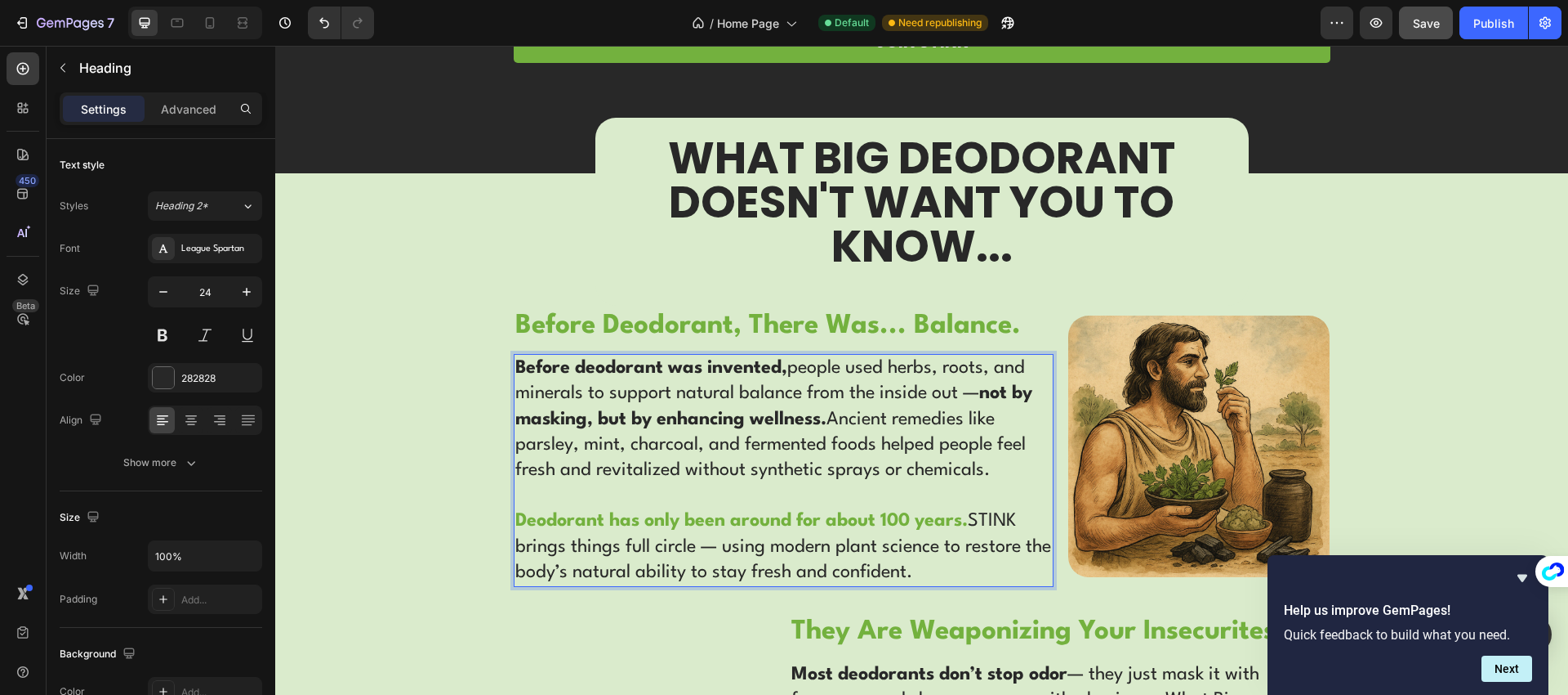
click at [659, 542] on span "STINK brings things full circle — using modern plant science to restore the bod…" at bounding box center [783, 545] width 536 height 69
click at [676, 549] on span "STINK brings things full circle — using modern plant science to restore the bod…" at bounding box center [783, 545] width 536 height 69
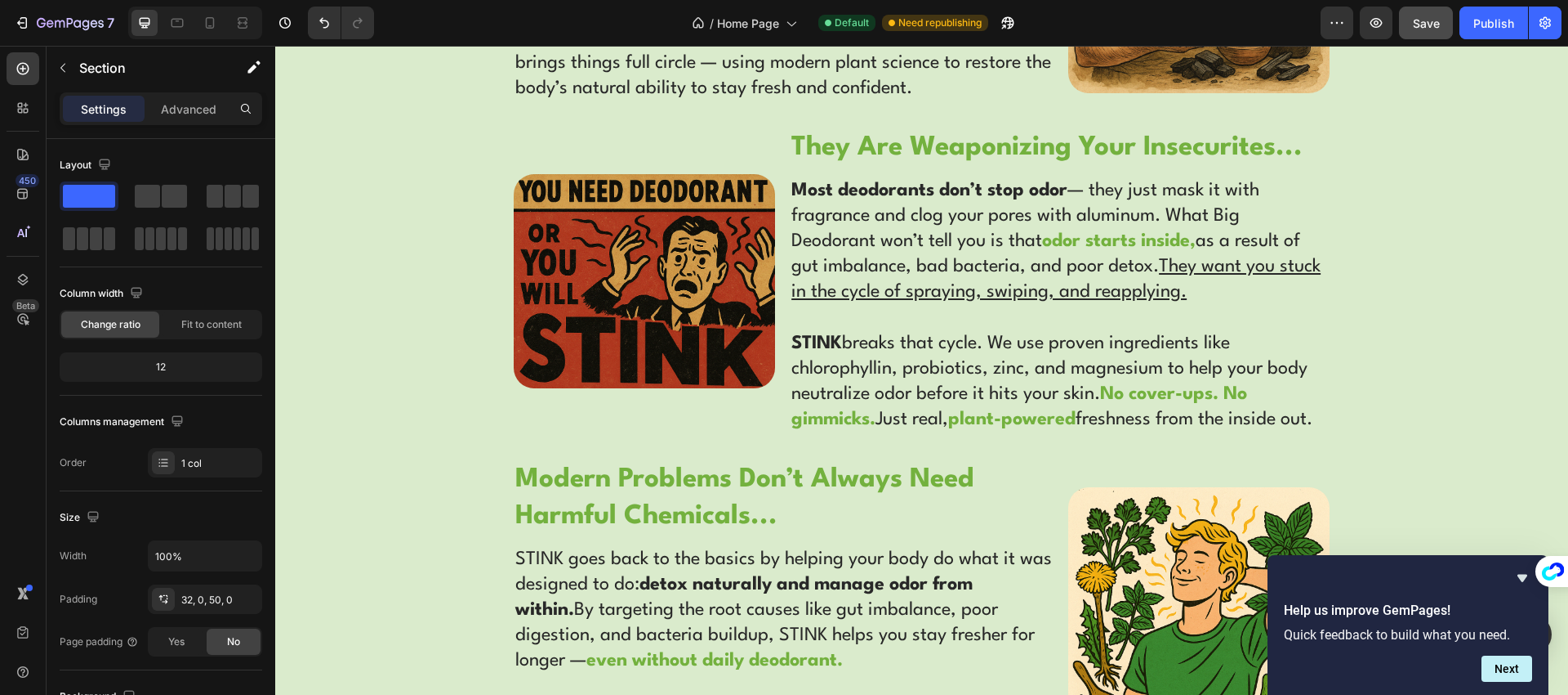
scroll to position [2809, 0]
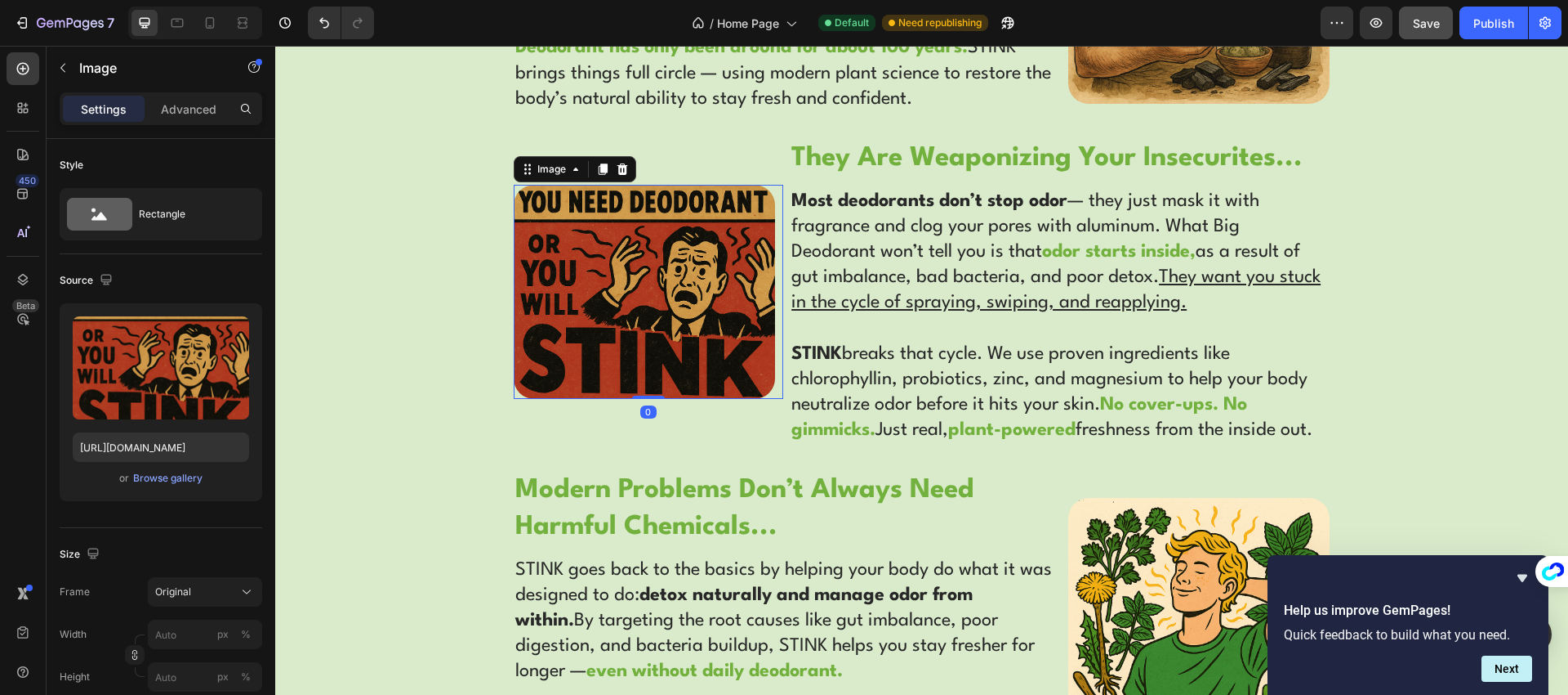
click at [628, 224] on img at bounding box center [645, 291] width 262 height 214
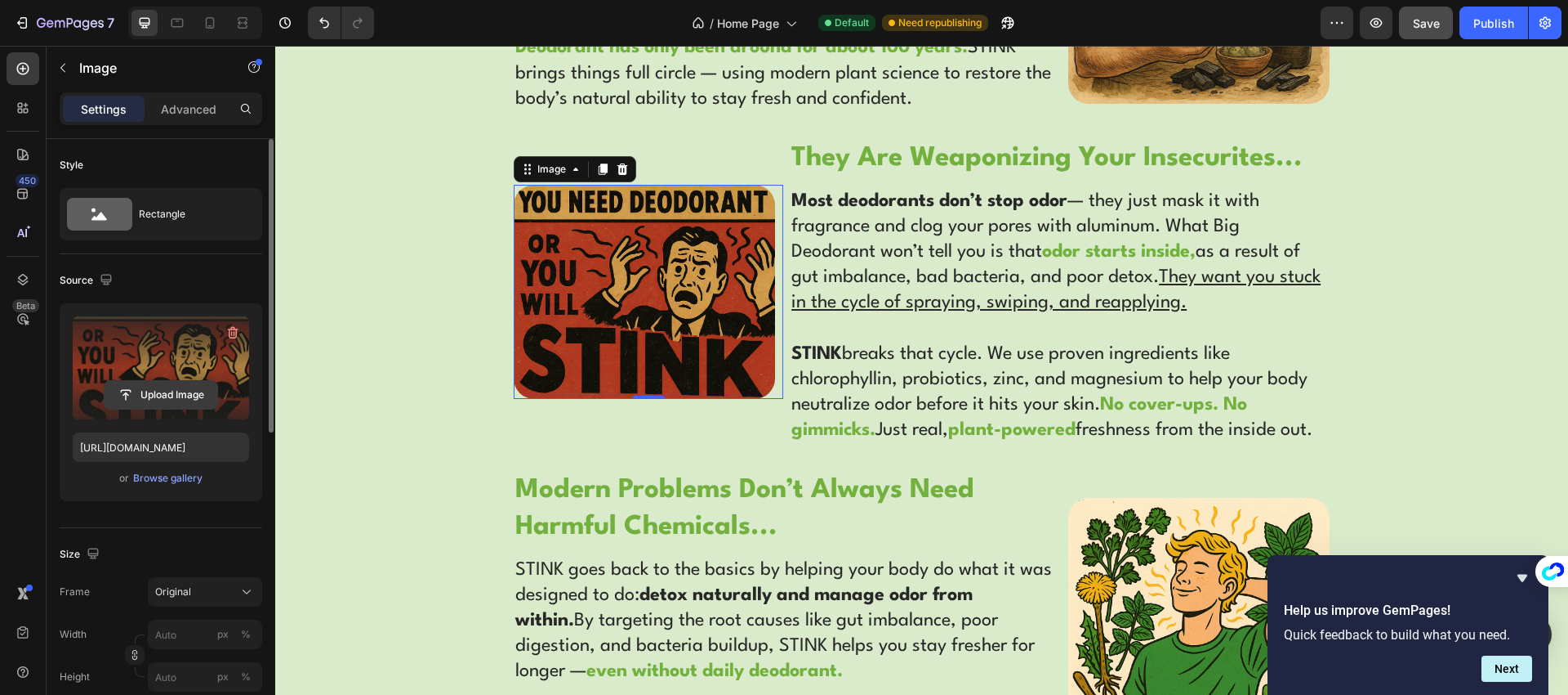
click at [158, 397] on input "file" at bounding box center [160, 395] width 112 height 28
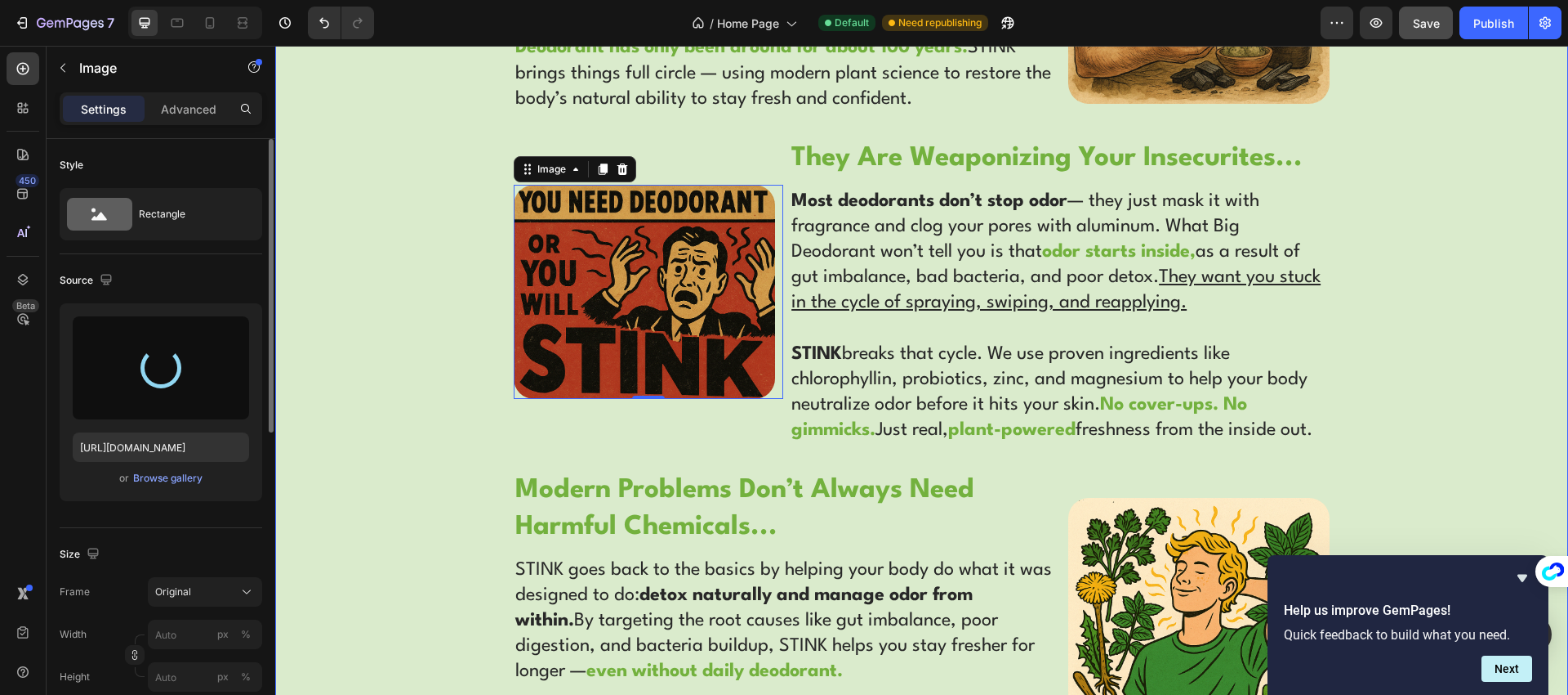
type input "[URL][DOMAIN_NAME]"
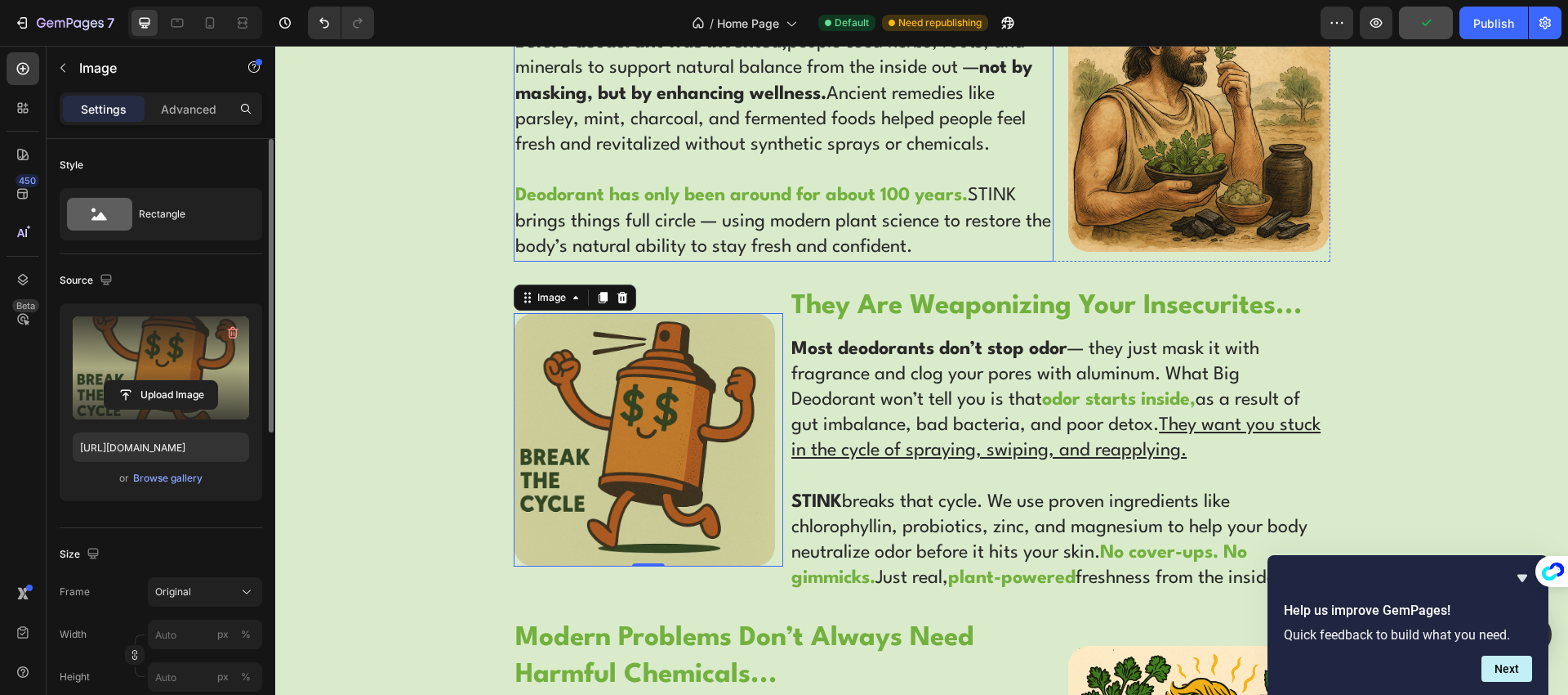
scroll to position [2851, 0]
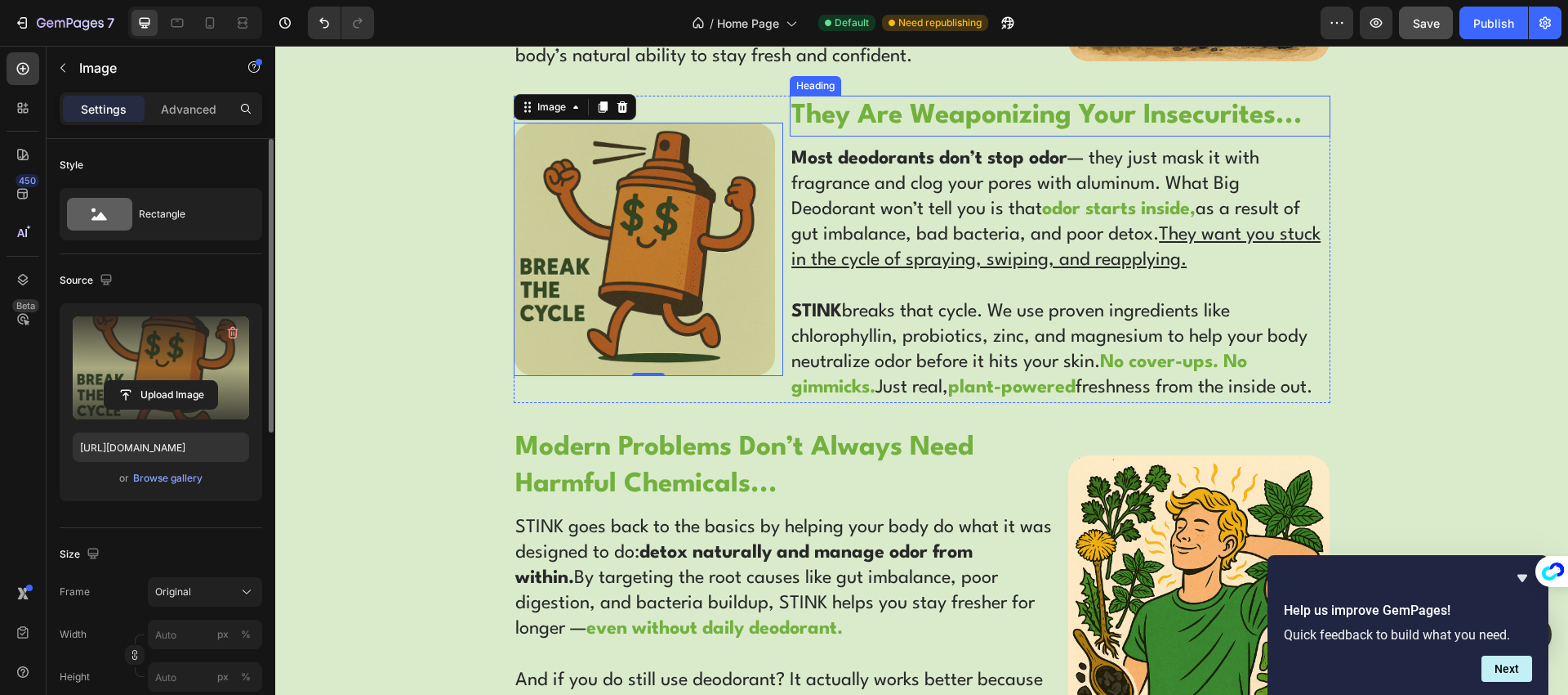
click at [937, 115] on strong "They Are Weaponizing Your Insecurites..." at bounding box center [1046, 115] width 511 height 27
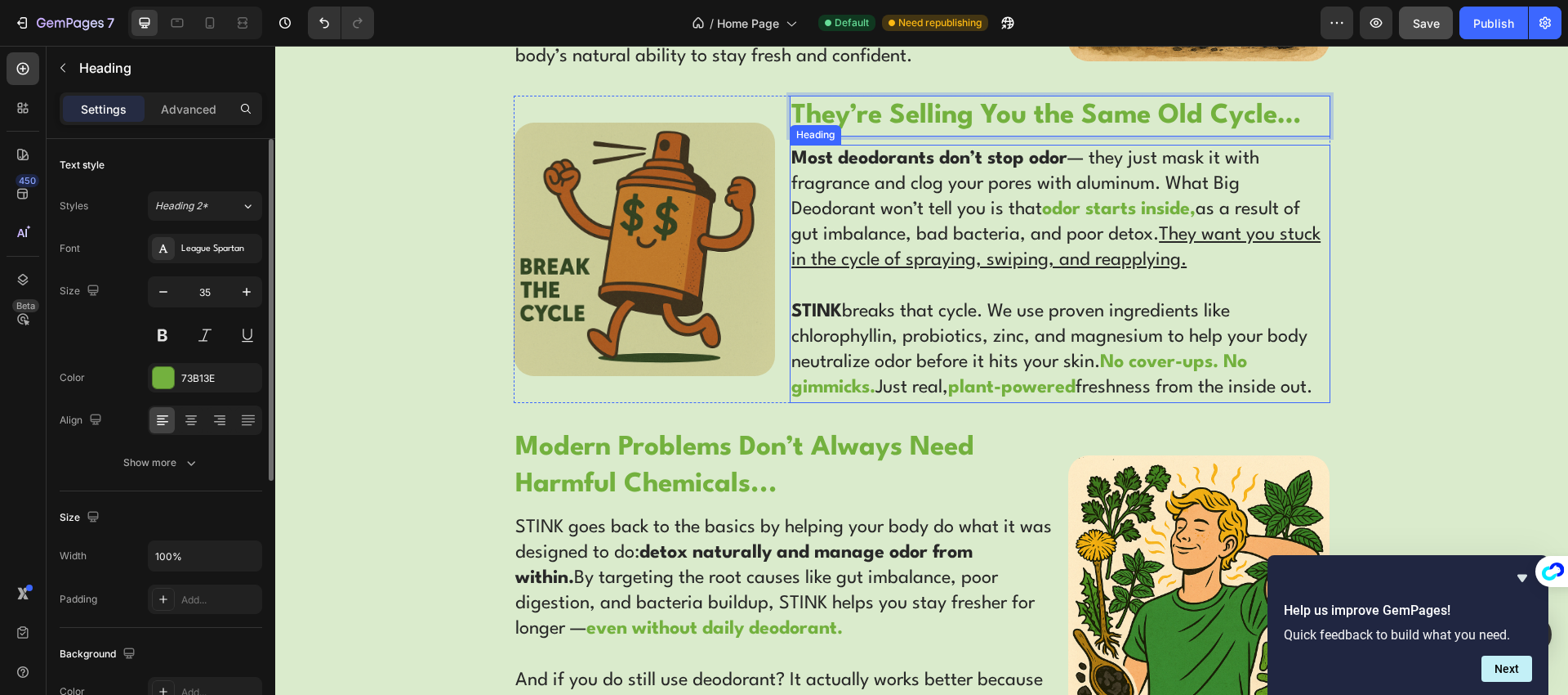
click at [1005, 228] on h2 "Most deodorants don’t stop odor — they just mask it with fragrance and clog you…" at bounding box center [1059, 273] width 540 height 259
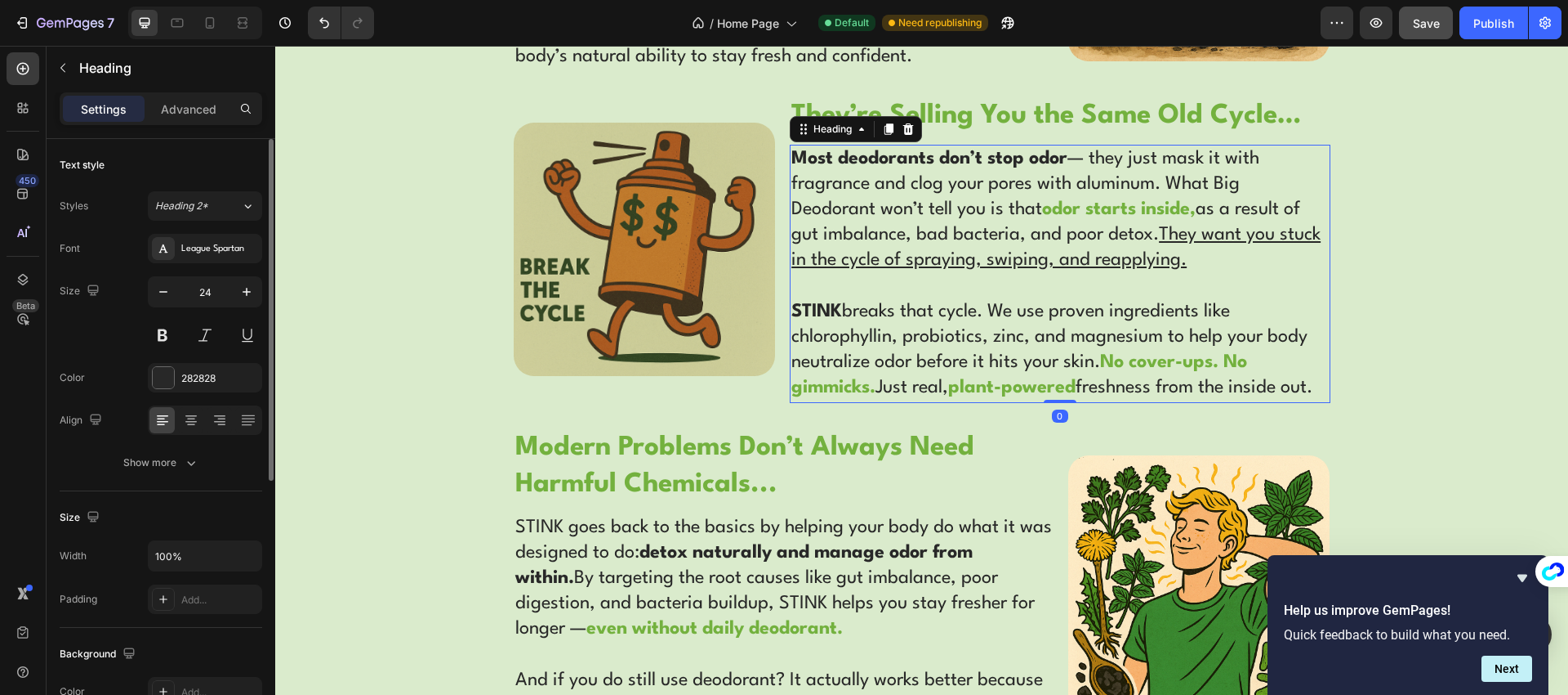
click at [1005, 229] on h2 "Most deodorants don’t stop odor — they just mask it with fragrance and clog you…" at bounding box center [1059, 273] width 540 height 259
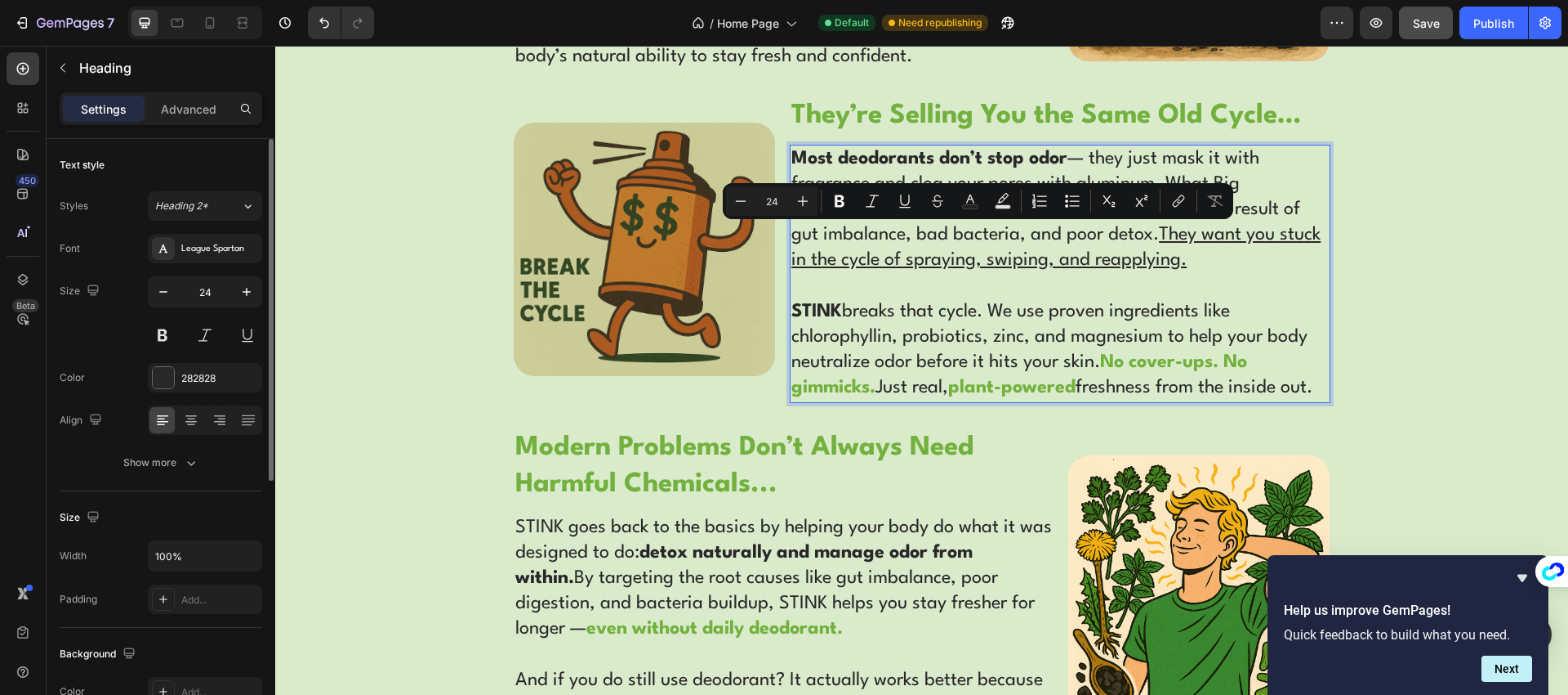
click at [1176, 248] on p "Most deodorants don’t stop odor — they just mask it with fragrance and clog you…" at bounding box center [1059, 273] width 537 height 255
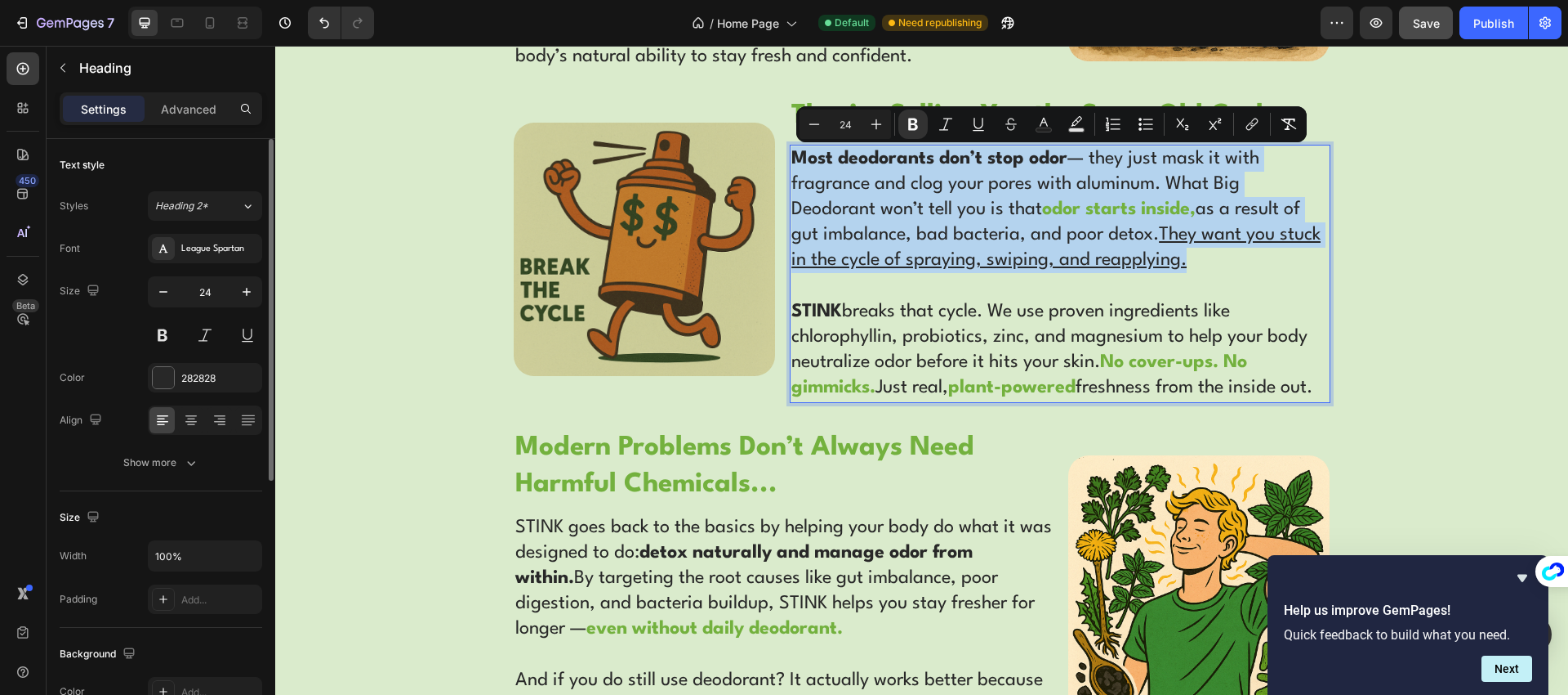
drag, startPoint x: 1205, startPoint y: 257, endPoint x: 792, endPoint y: 159, distance: 424.5
click at [792, 159] on p "Most deodorants don’t stop odor — they just mask it with fragrance and clog you…" at bounding box center [1059, 273] width 537 height 255
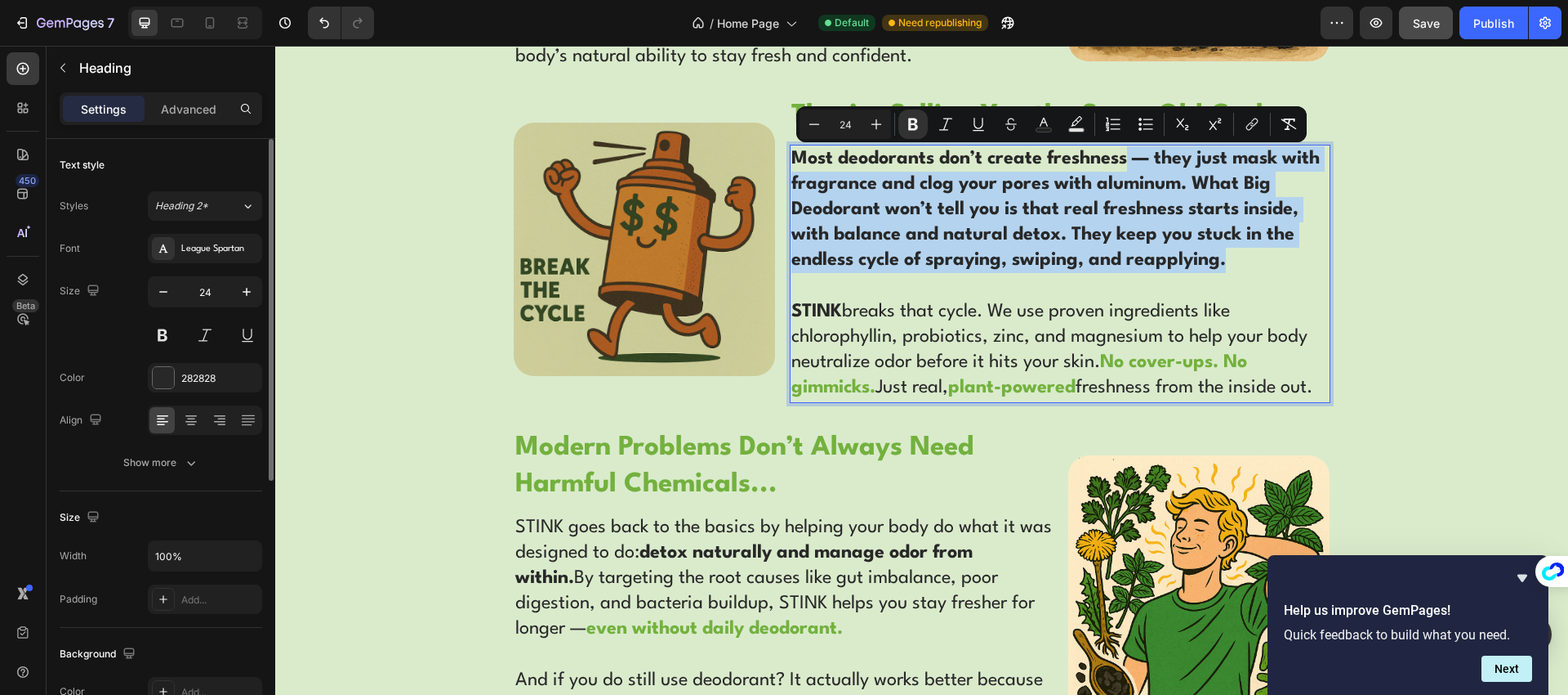
drag, startPoint x: 1229, startPoint y: 255, endPoint x: 1125, endPoint y: 159, distance: 141.5
click at [1125, 161] on p "Most deodorants don’t create freshness — they just mask with fragrance and clog…" at bounding box center [1059, 273] width 537 height 255
click at [921, 126] on button "Bold" at bounding box center [913, 124] width 30 height 30
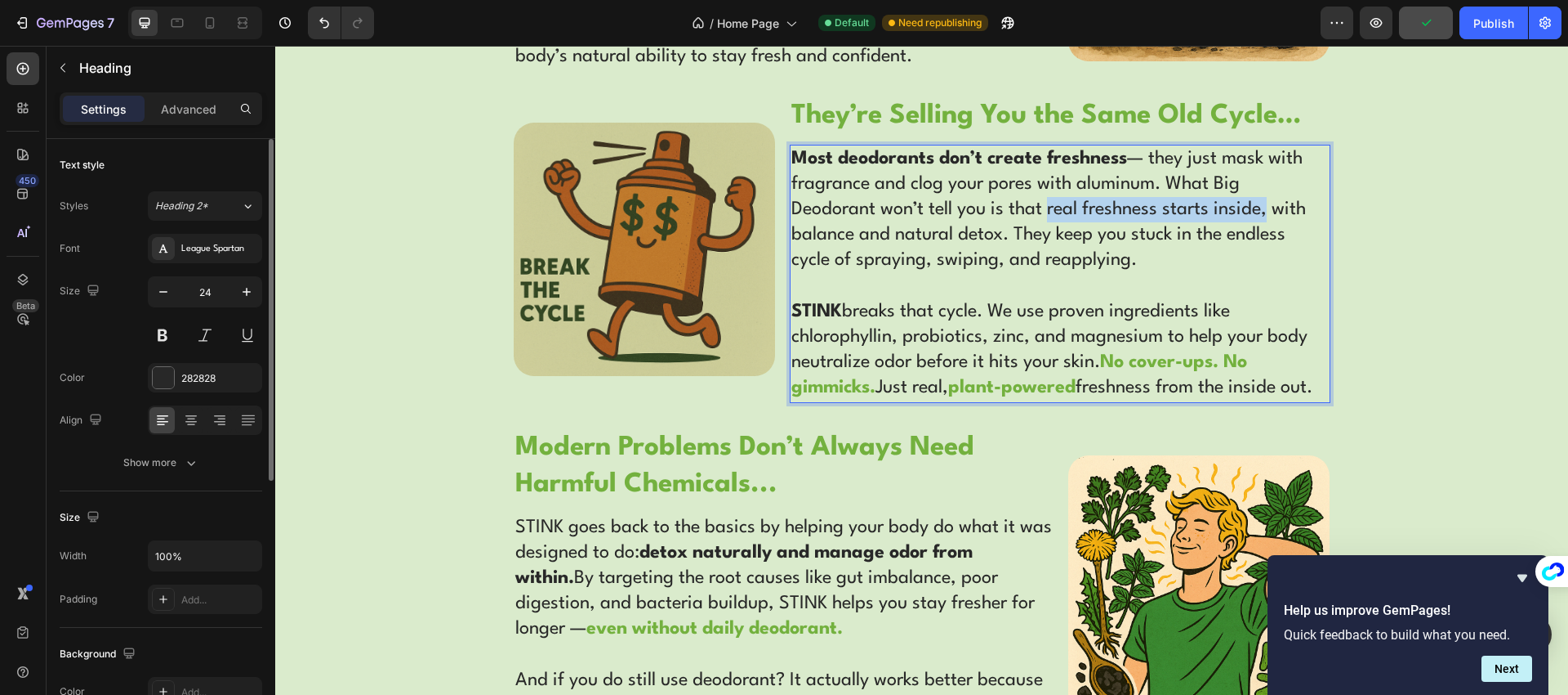
drag, startPoint x: 1040, startPoint y: 209, endPoint x: 1259, endPoint y: 209, distance: 219.0
click at [1259, 209] on p "Most deodorants don’t create freshness — they just mask with fragrance and clog…" at bounding box center [1059, 273] width 537 height 255
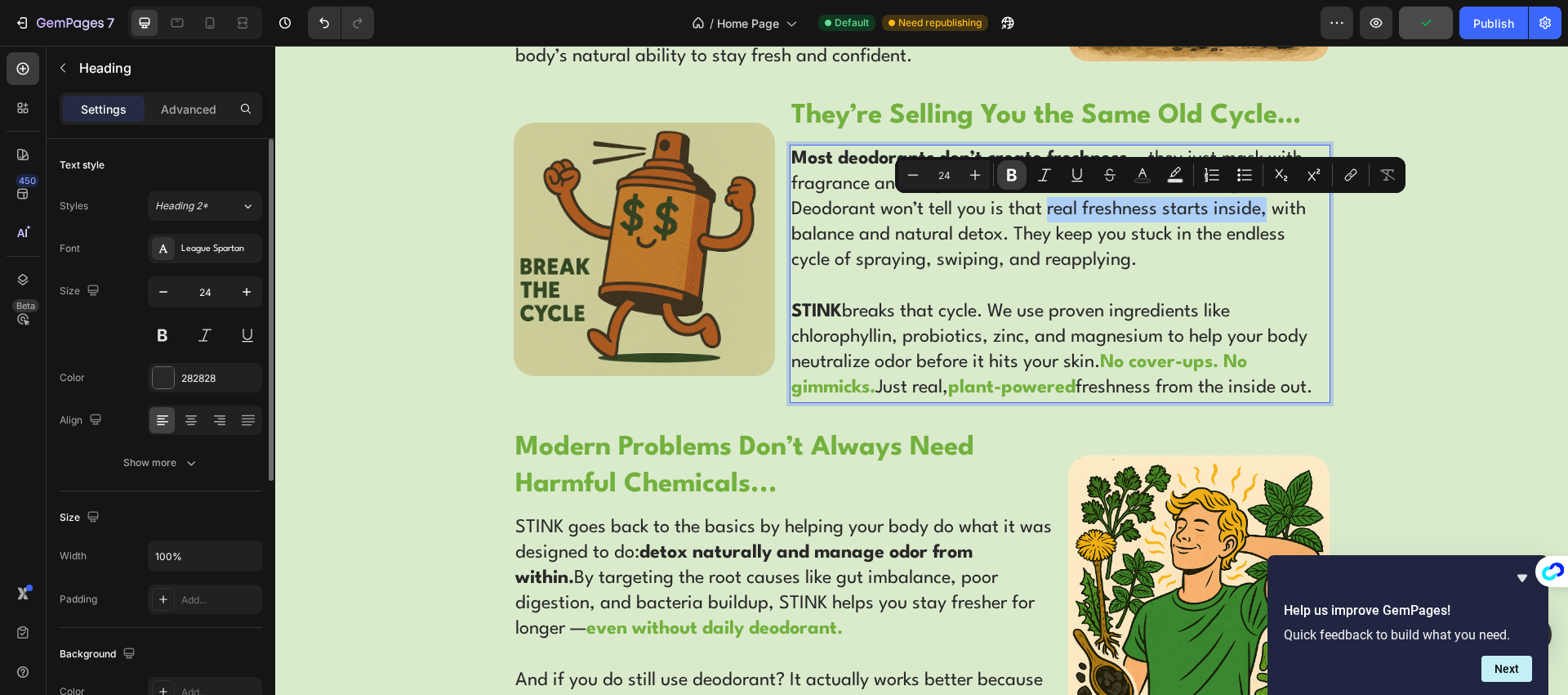
click at [1002, 182] on button "Bold" at bounding box center [1012, 175] width 30 height 30
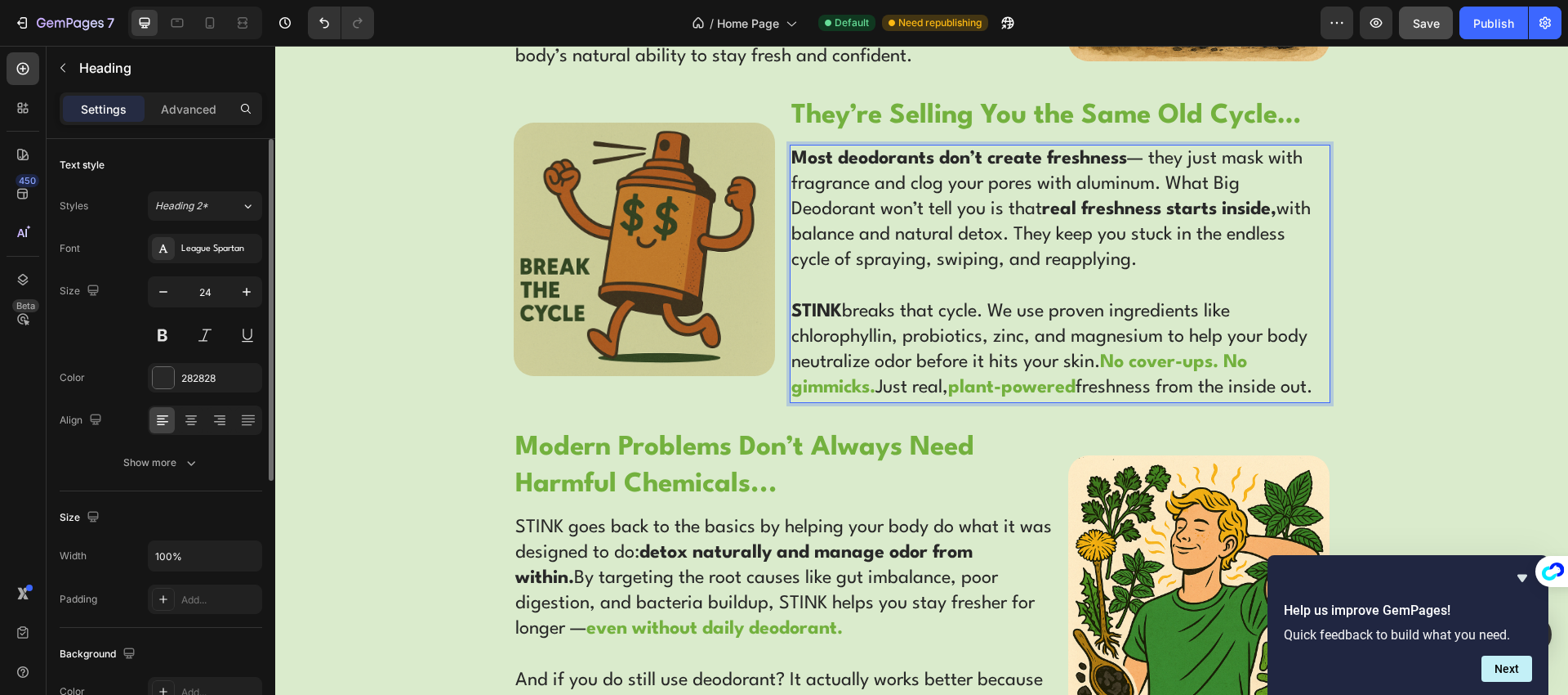
click at [1257, 209] on strong "real freshness starts inside," at bounding box center [1160, 209] width 235 height 18
drag, startPoint x: 1277, startPoint y: 211, endPoint x: 1043, endPoint y: 207, distance: 234.0
click at [1043, 208] on p "Most deodorants don’t create freshness — they just mask with fragrance and clog…" at bounding box center [1059, 273] width 537 height 255
click at [1082, 232] on p "Most deodorants don’t create freshness — they just mask with fragrance and clog…" at bounding box center [1059, 273] width 537 height 255
click at [1407, 239] on div "WHAT BIG DEODORANT DOESN'T WANT YOU TO KNOW... Text Block Row Before Deodorant,…" at bounding box center [921, 278] width 1293 height 1189
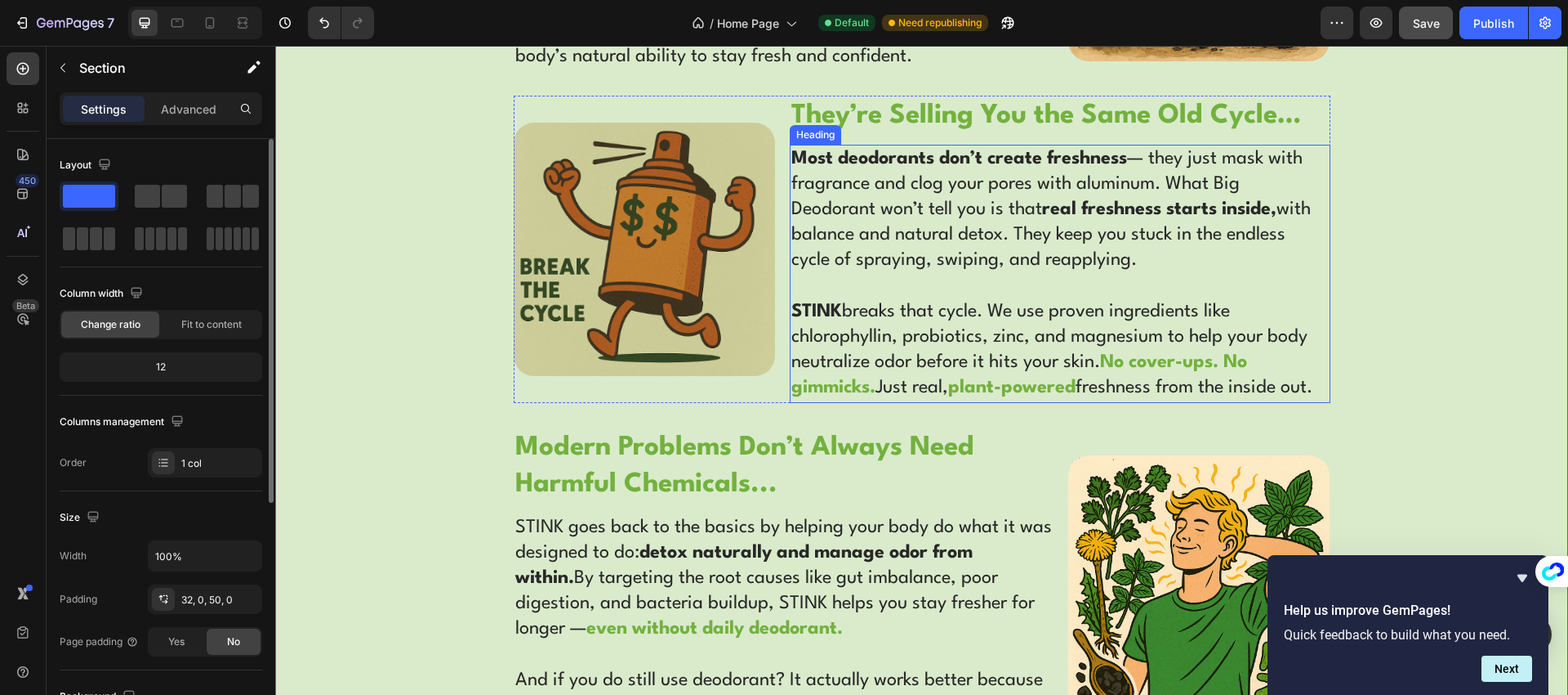
click at [1272, 231] on p "⁠⁠⁠⁠⁠⁠⁠ Most deodorants don’t create freshness — they just mask with fragrance …" at bounding box center [1059, 273] width 537 height 255
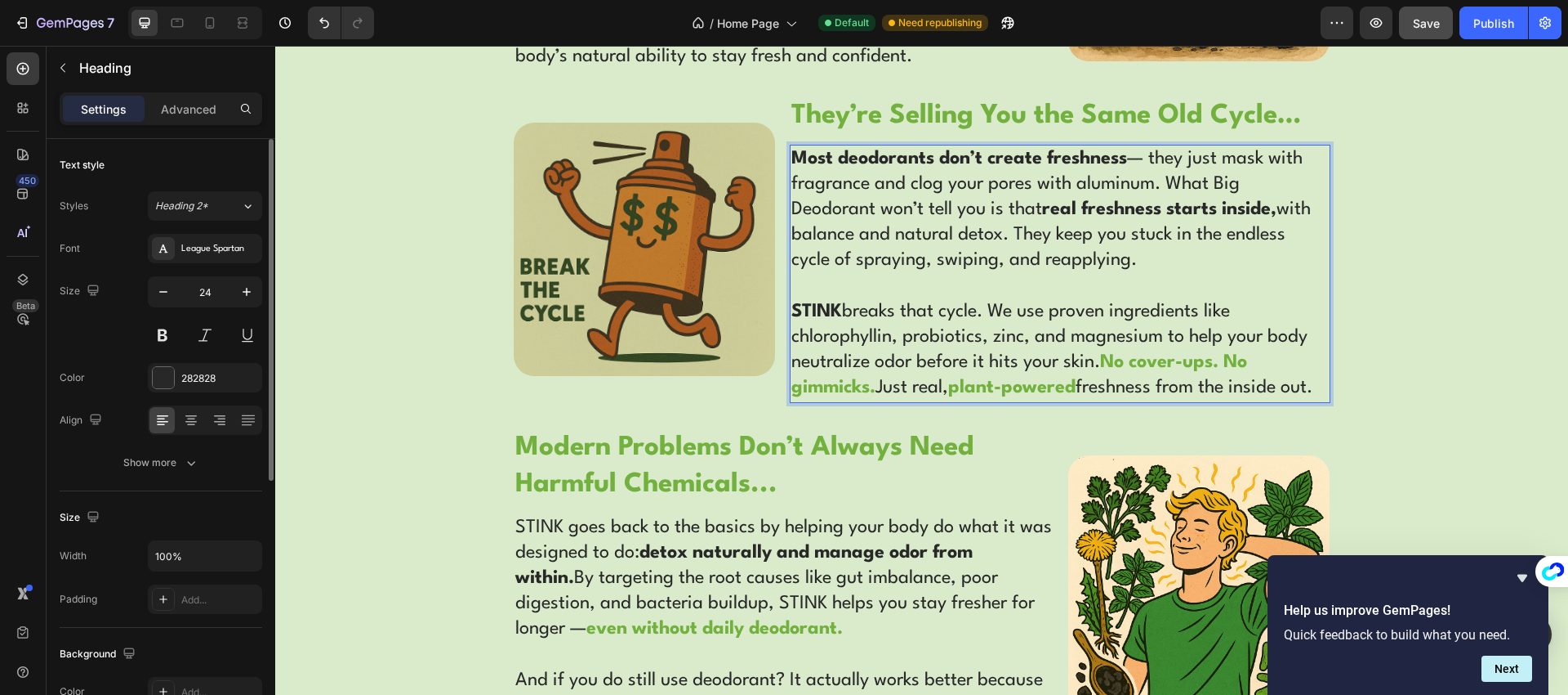
drag, startPoint x: 1250, startPoint y: 210, endPoint x: 1260, endPoint y: 211, distance: 10.0
click at [1250, 210] on strong "real freshness starts inside," at bounding box center [1160, 209] width 235 height 18
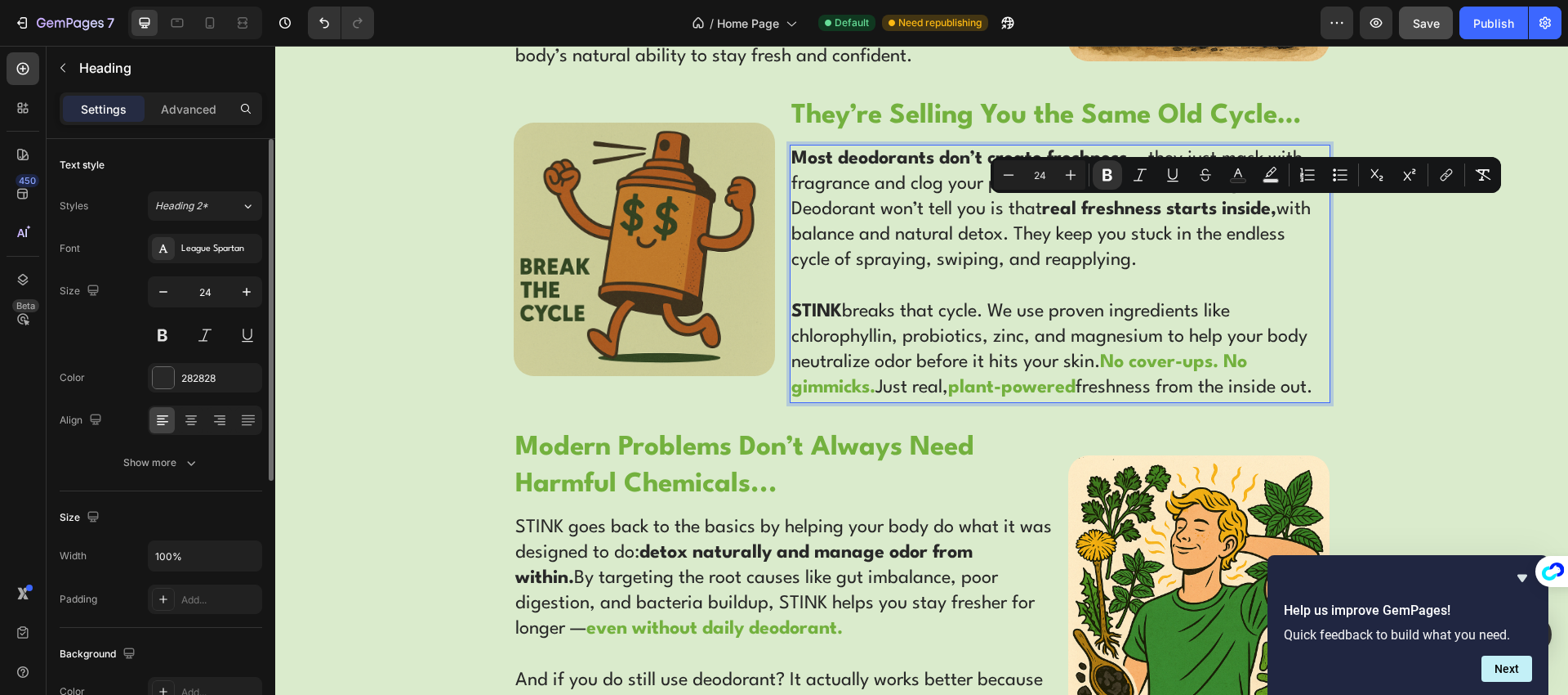
click at [1268, 212] on strong "real freshness starts inside," at bounding box center [1160, 209] width 235 height 18
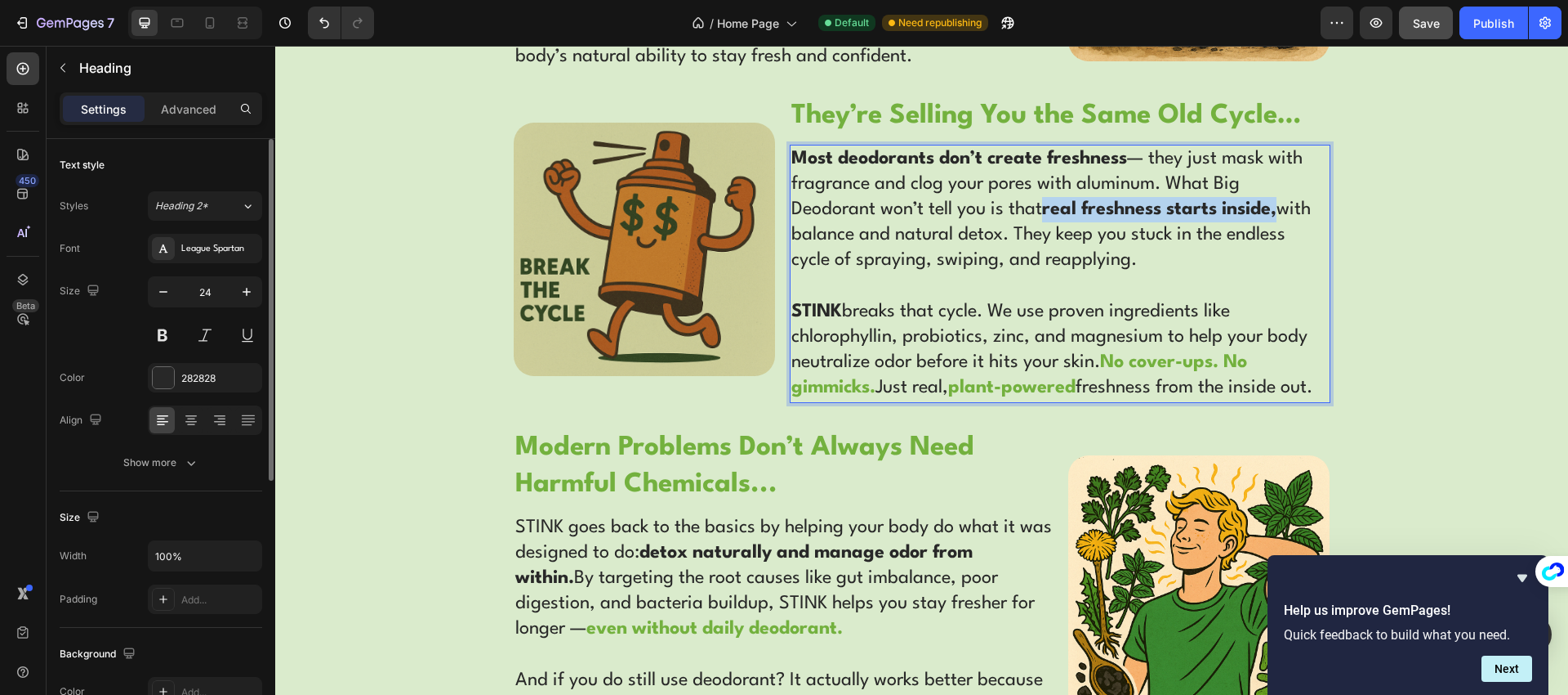
drag, startPoint x: 1276, startPoint y: 212, endPoint x: 1042, endPoint y: 210, distance: 234.0
click at [1042, 210] on strong "real freshness starts inside," at bounding box center [1160, 209] width 235 height 18
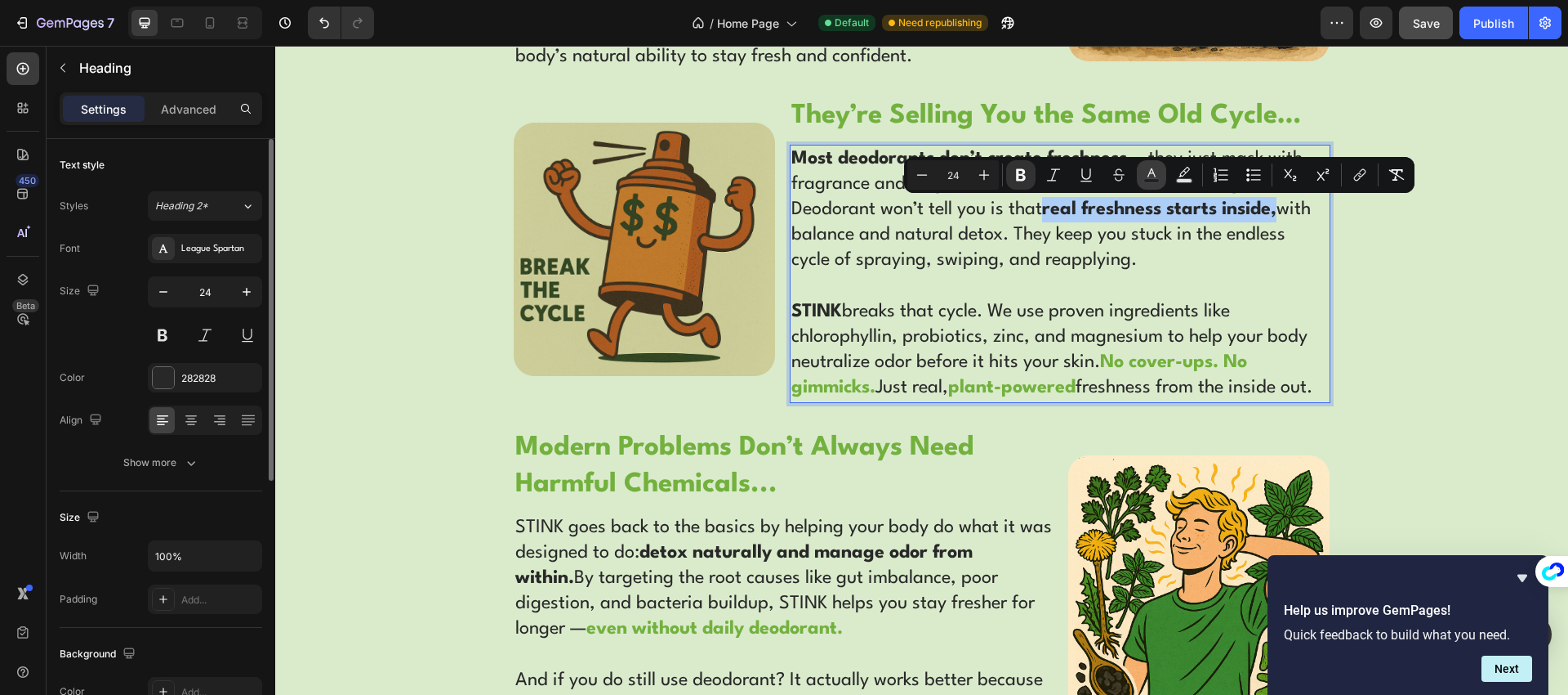
click at [1150, 181] on rect "Editor contextual toolbar" at bounding box center [1152, 181] width 16 height 4
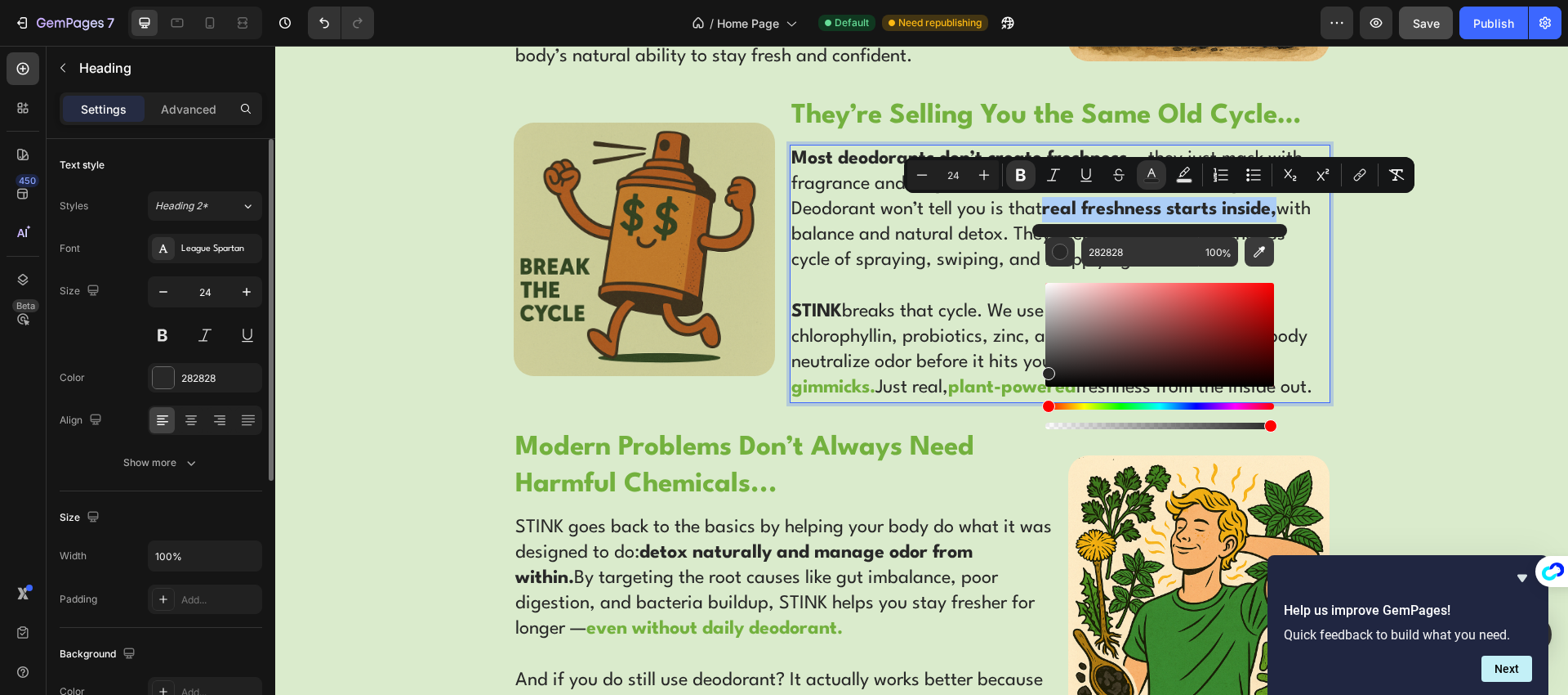
click at [1254, 252] on icon "Editor contextual toolbar" at bounding box center [1259, 252] width 16 height 16
type input "73B13E"
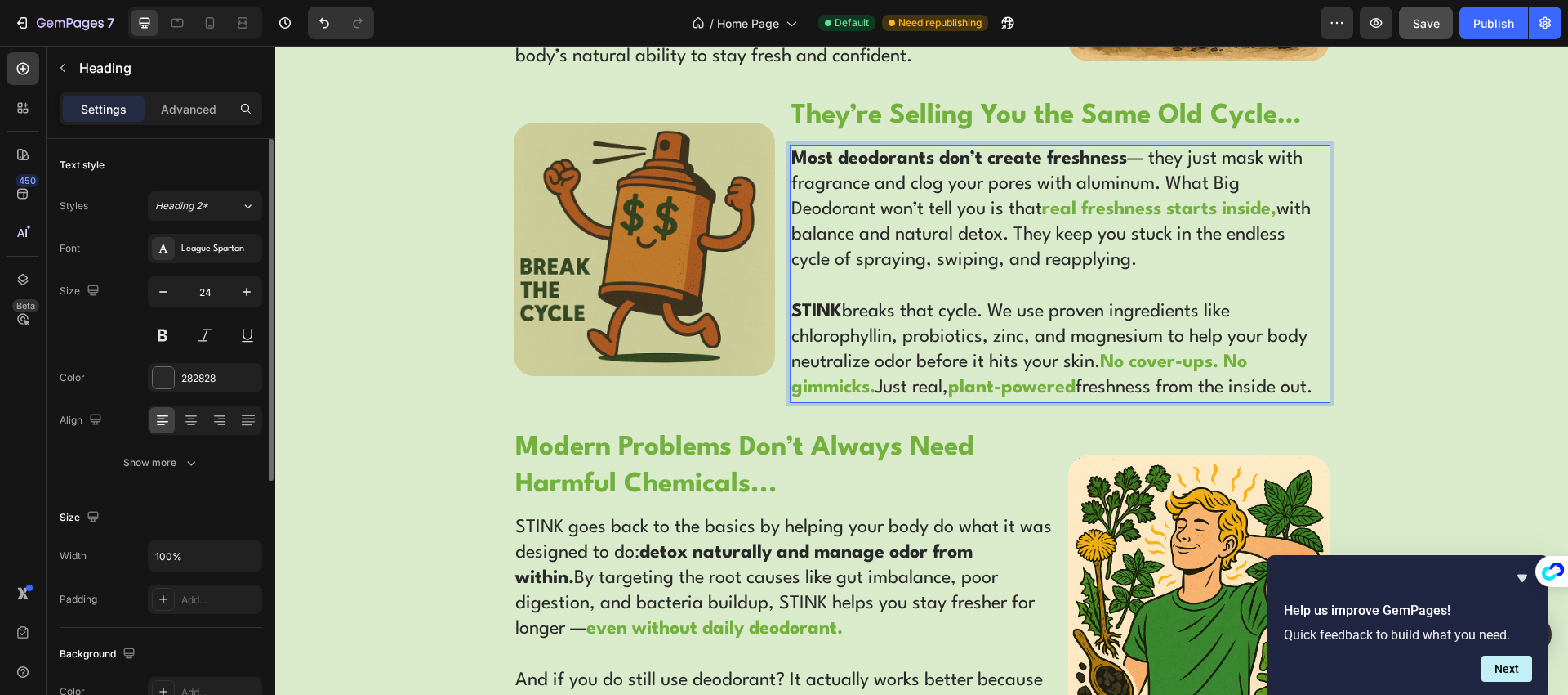
click at [967, 238] on p "Most deodorants don’t create freshness — they just mask with fragrance and clog…" at bounding box center [1059, 273] width 537 height 255
drag, startPoint x: 1144, startPoint y: 255, endPoint x: 1012, endPoint y: 232, distance: 134.0
click at [1012, 232] on p "Most deodorants don’t create freshness — they just mask with fragrance and clog…" at bounding box center [1059, 273] width 537 height 255
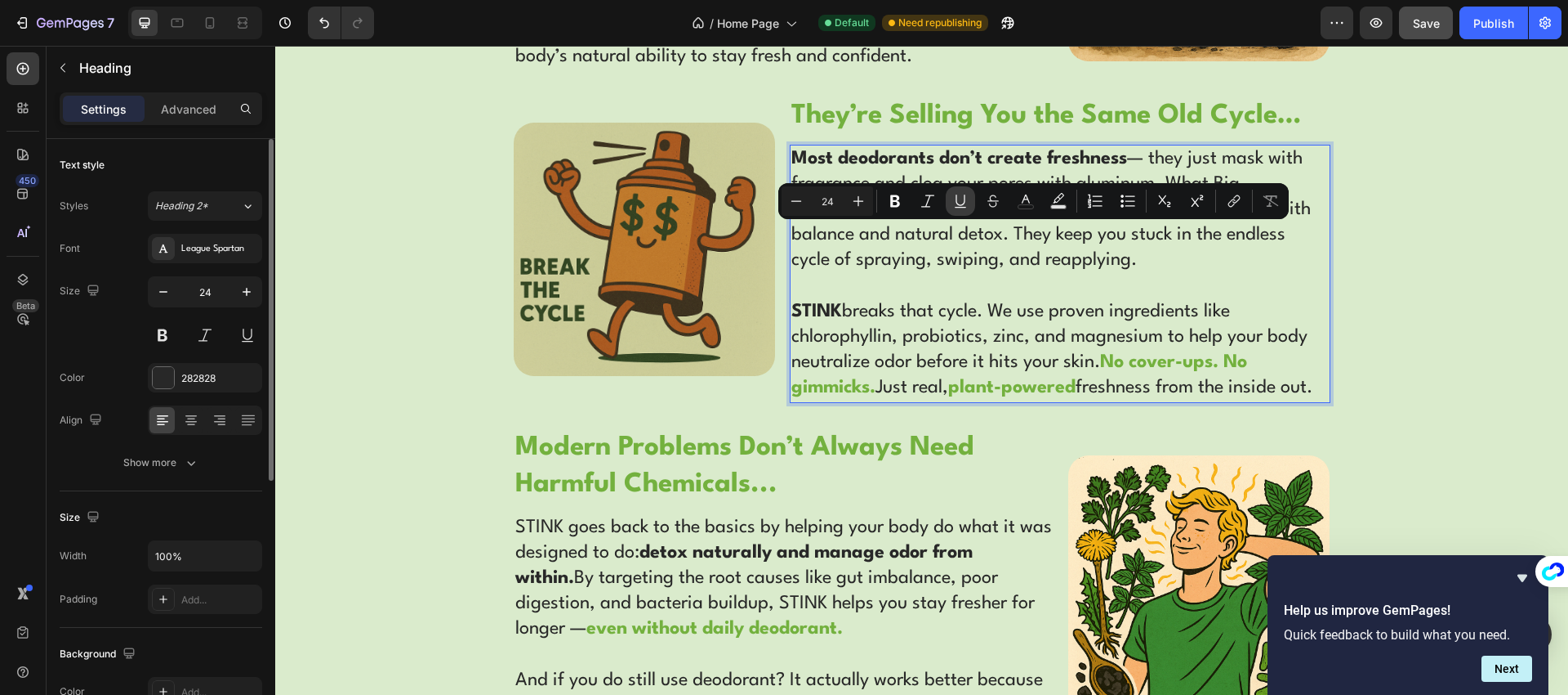
click at [958, 204] on icon "Editor contextual toolbar" at bounding box center [960, 201] width 16 height 16
click at [1140, 266] on p "Most deodorants don’t create freshness — they just mask with fragrance and clog…" at bounding box center [1059, 273] width 537 height 255
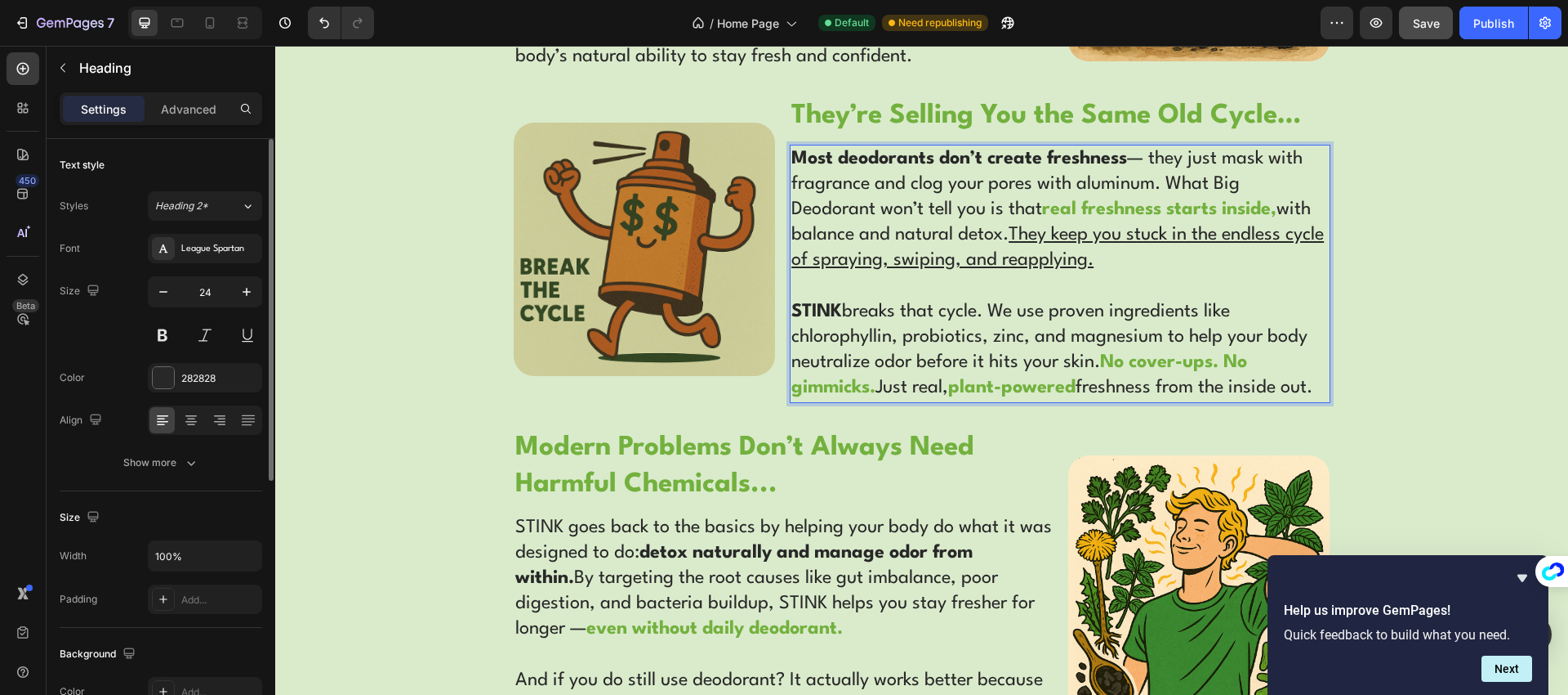
click at [860, 402] on p "Most deodorants don’t create freshness — they just mask with fragrance and clog…" at bounding box center [1059, 273] width 537 height 255
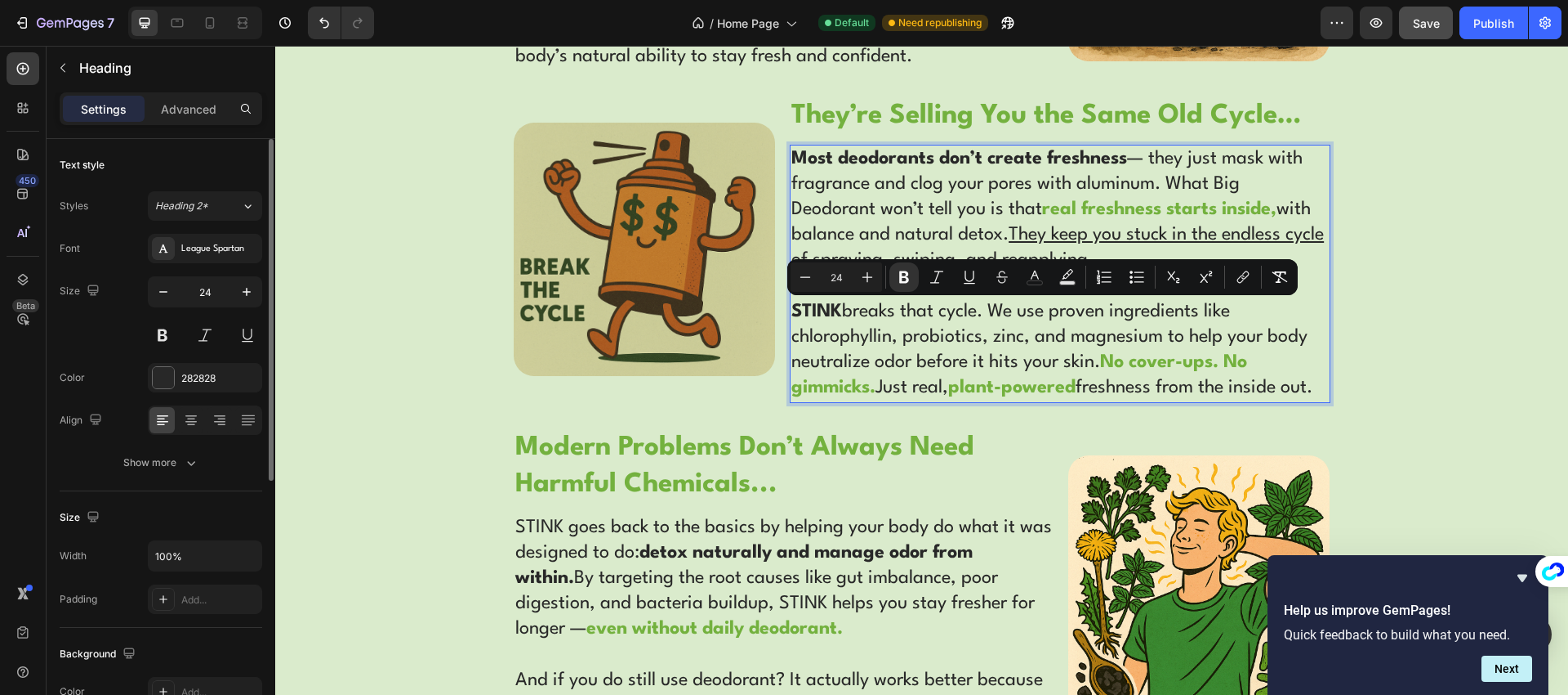
drag, startPoint x: 851, startPoint y: 409, endPoint x: 786, endPoint y: 318, distance: 111.8
click at [791, 318] on p "Most deodorants don’t create freshness — they just mask with fragrance and clog…" at bounding box center [1059, 273] width 537 height 255
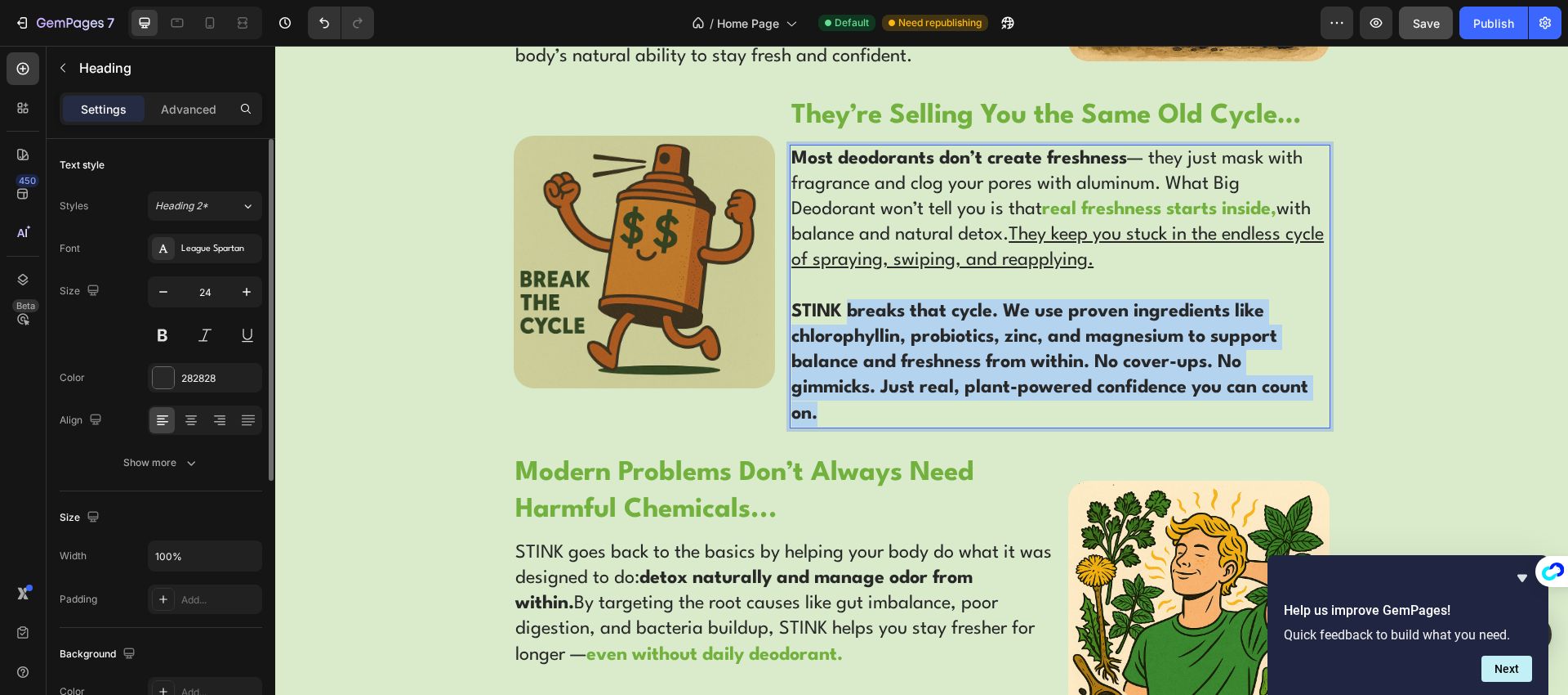
drag, startPoint x: 846, startPoint y: 308, endPoint x: 930, endPoint y: 408, distance: 130.6
click at [930, 408] on p "Most deodorants don’t create freshness — they just mask with fragrance and clog…" at bounding box center [1059, 286] width 537 height 280
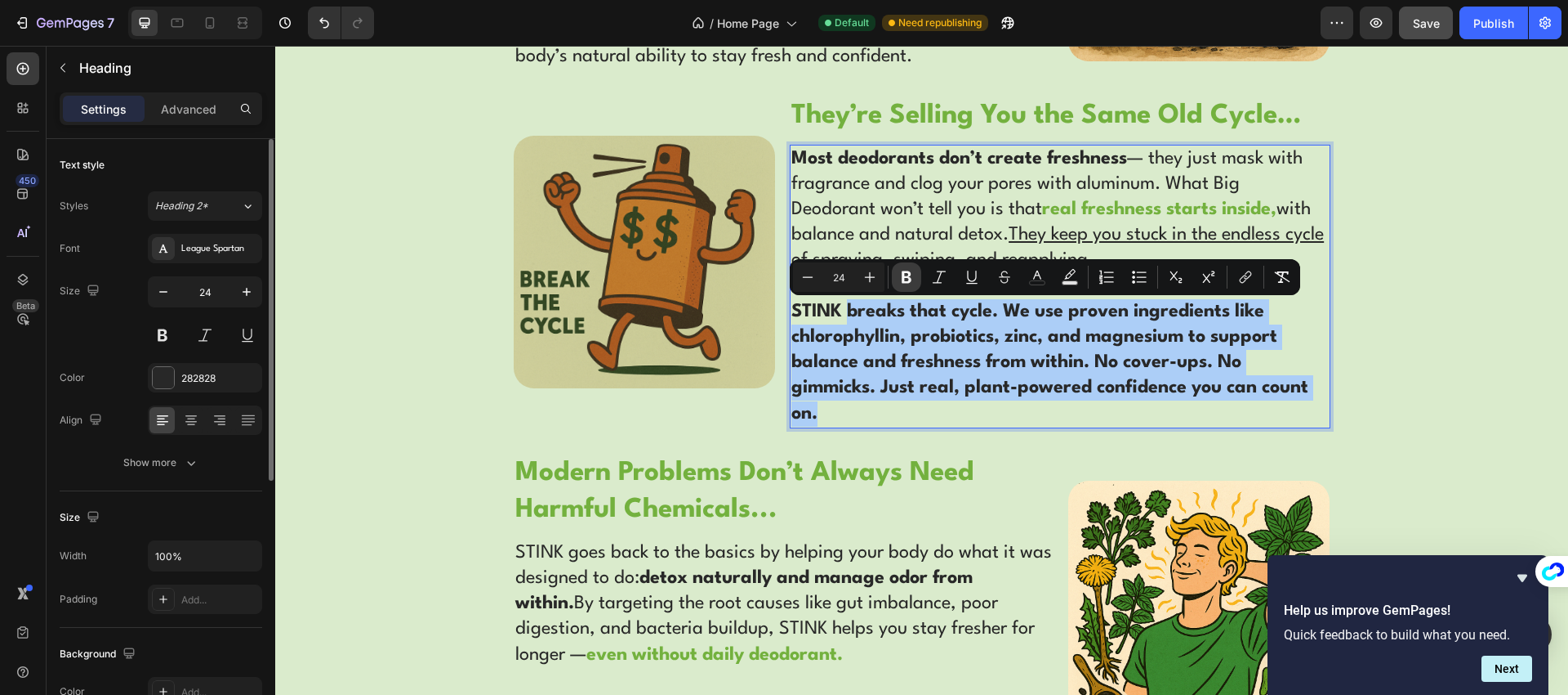
click at [905, 279] on icon "Editor contextual toolbar" at bounding box center [906, 276] width 16 height 16
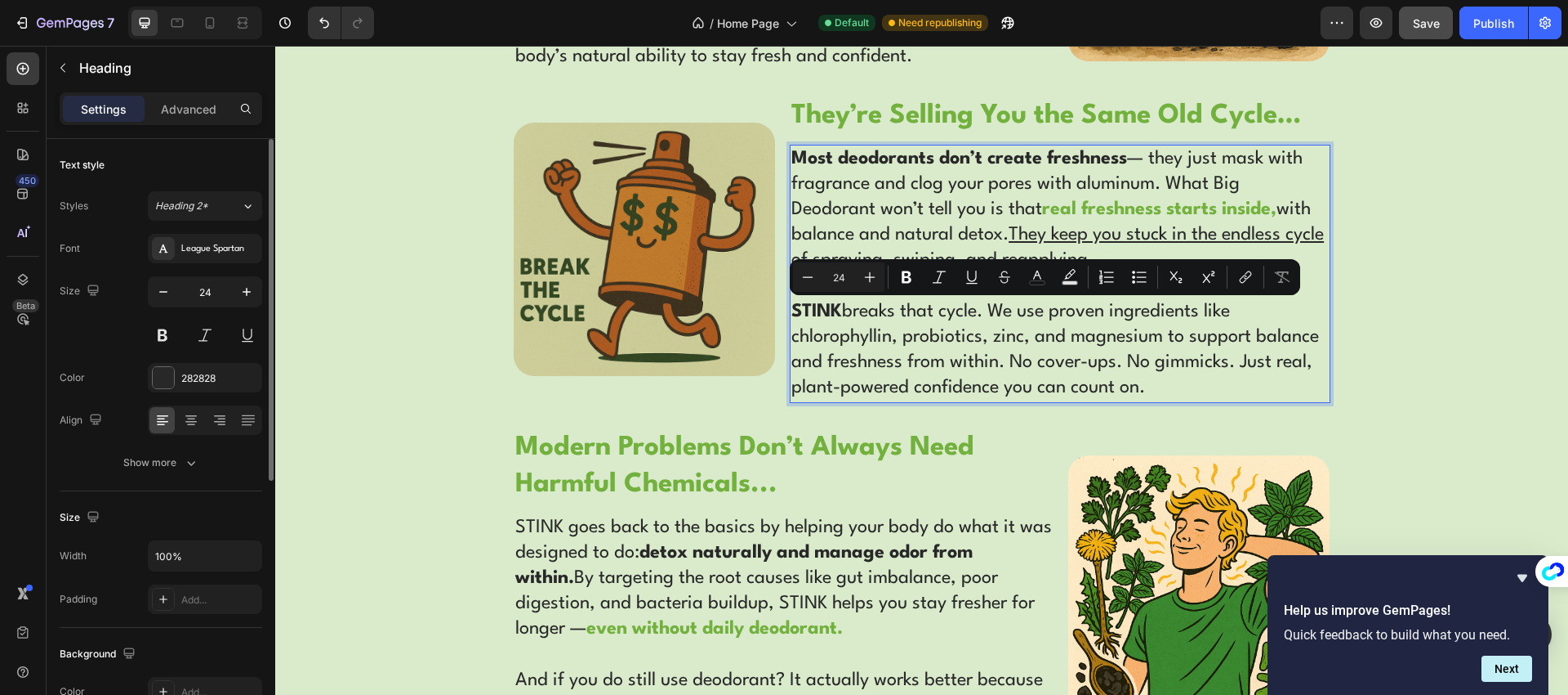
click at [941, 365] on p "Most deodorants don’t create freshness — they just mask with fragrance and clog…" at bounding box center [1059, 273] width 537 height 255
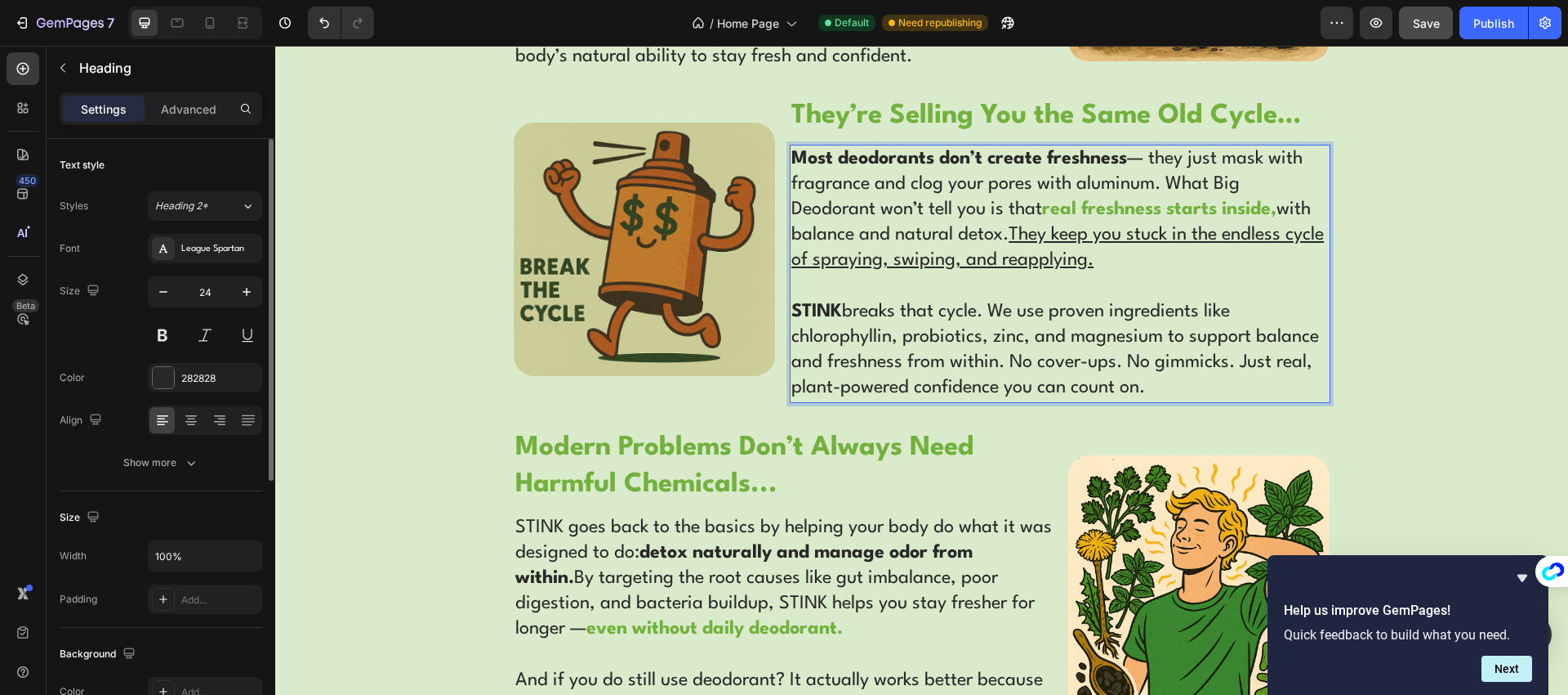
click at [1019, 339] on p "Most deodorants don’t create freshness — they just mask with fragrance and clog…" at bounding box center [1059, 273] width 537 height 255
click at [1046, 313] on p "Most deodorants don’t create freshness — they just mask with fragrance and clog…" at bounding box center [1059, 273] width 537 height 255
click at [944, 333] on p "Most deodorants don’t create freshness — they just mask with fragrance and clog…" at bounding box center [1059, 273] width 537 height 255
click at [899, 338] on p "Most deodorants don’t create freshness — they just mask with fragrance and clog…" at bounding box center [1059, 273] width 537 height 255
drag, startPoint x: 1023, startPoint y: 339, endPoint x: 1093, endPoint y: 340, distance: 70.0
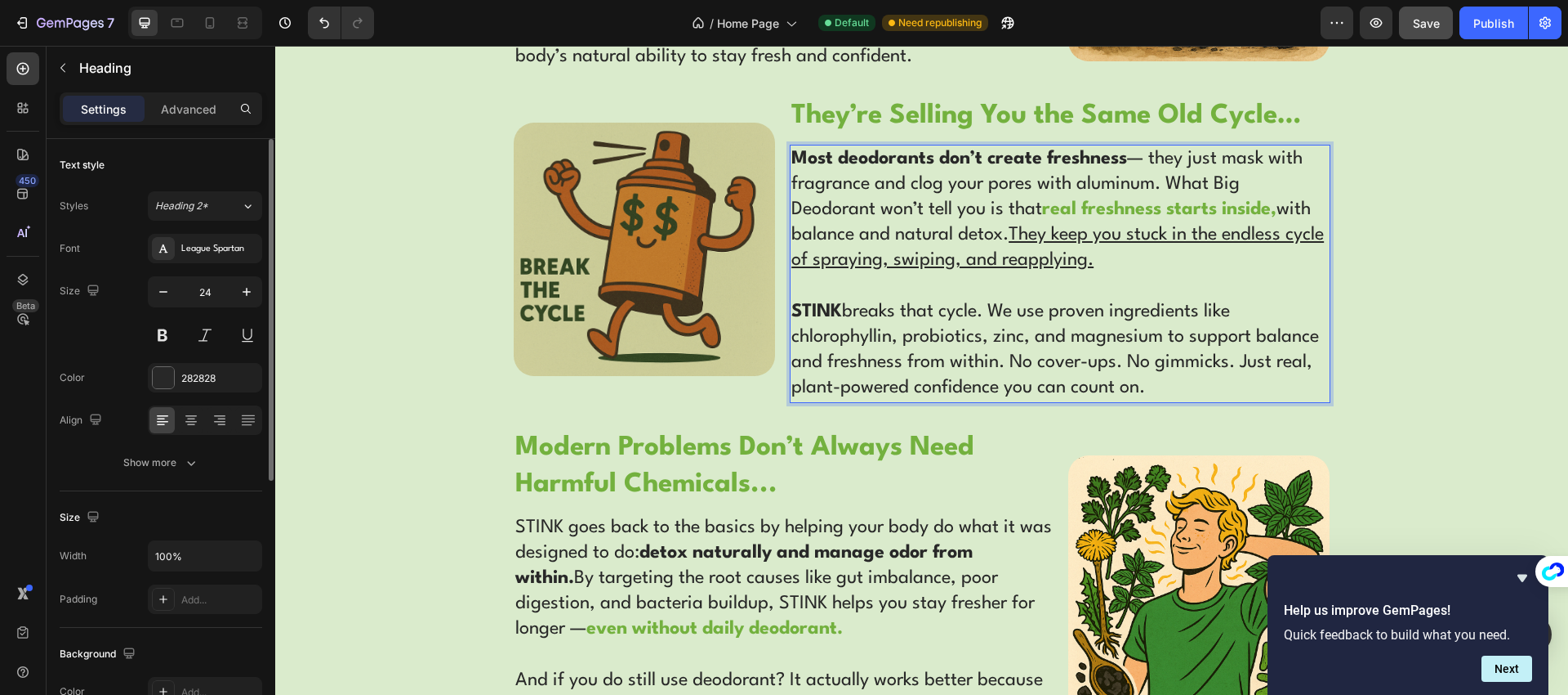
click at [1024, 339] on p "Most deodorants don’t create freshness — they just mask with fragrance and clog…" at bounding box center [1059, 273] width 537 height 255
click at [1123, 337] on p "Most deodorants don’t create freshness — they just mask with fragrance and clog…" at bounding box center [1059, 273] width 537 height 255
click at [1086, 354] on p "Most deodorants don’t create freshness — they just mask with fragrance and clog…" at bounding box center [1059, 273] width 537 height 255
click at [1132, 357] on p "Most deodorants don’t create freshness — they just mask with fragrance and clog…" at bounding box center [1059, 273] width 537 height 255
click at [1209, 363] on p "Most deodorants don’t create freshness — they just mask with fragrance and clog…" at bounding box center [1059, 273] width 537 height 255
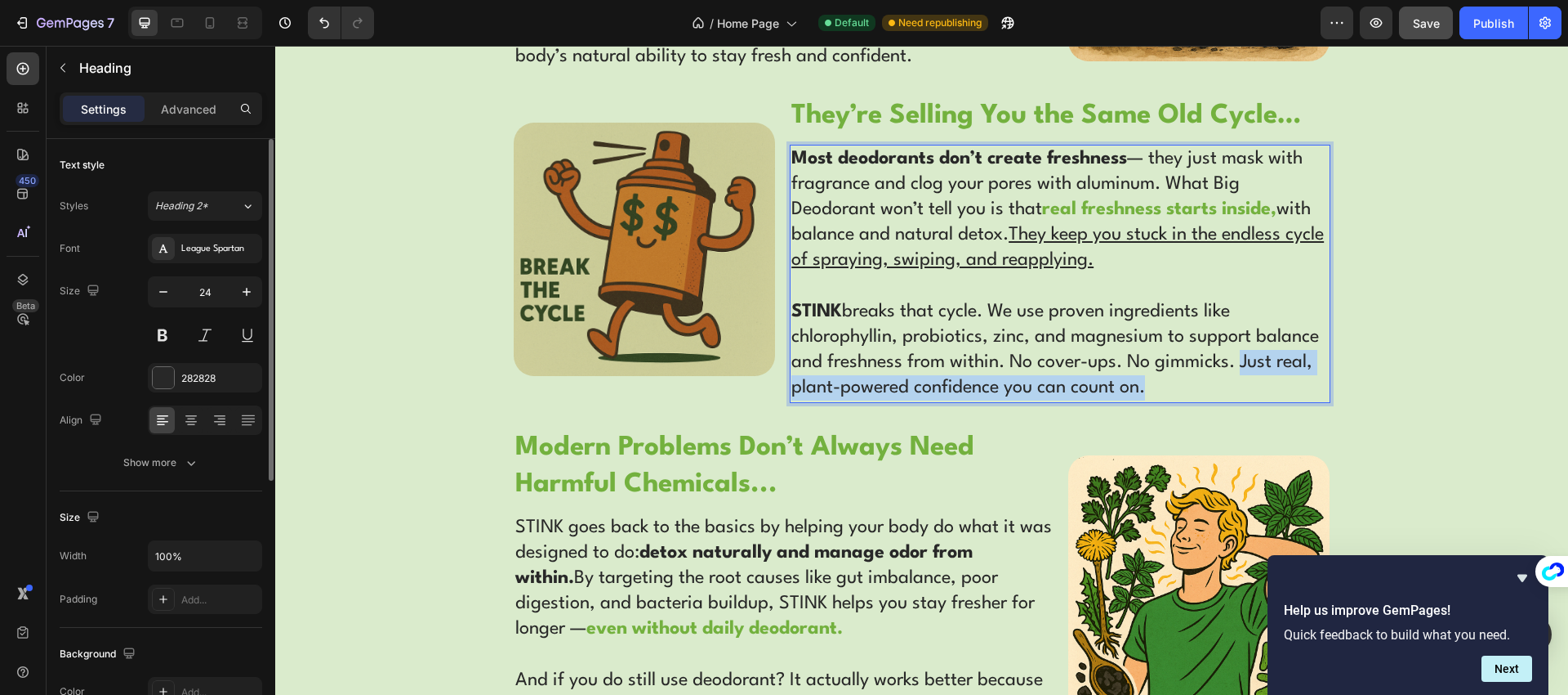
drag, startPoint x: 1238, startPoint y: 360, endPoint x: 1249, endPoint y: 381, distance: 23.7
click at [1249, 381] on p "Most deodorants don’t create freshness — they just mask with fragrance and clog…" at bounding box center [1059, 273] width 537 height 255
click at [1375, 363] on div "WHAT BIG DEODORANT DOESN'T WANT YOU TO KNOW... Text Block Row Before Deodorant,…" at bounding box center [921, 278] width 1293 height 1189
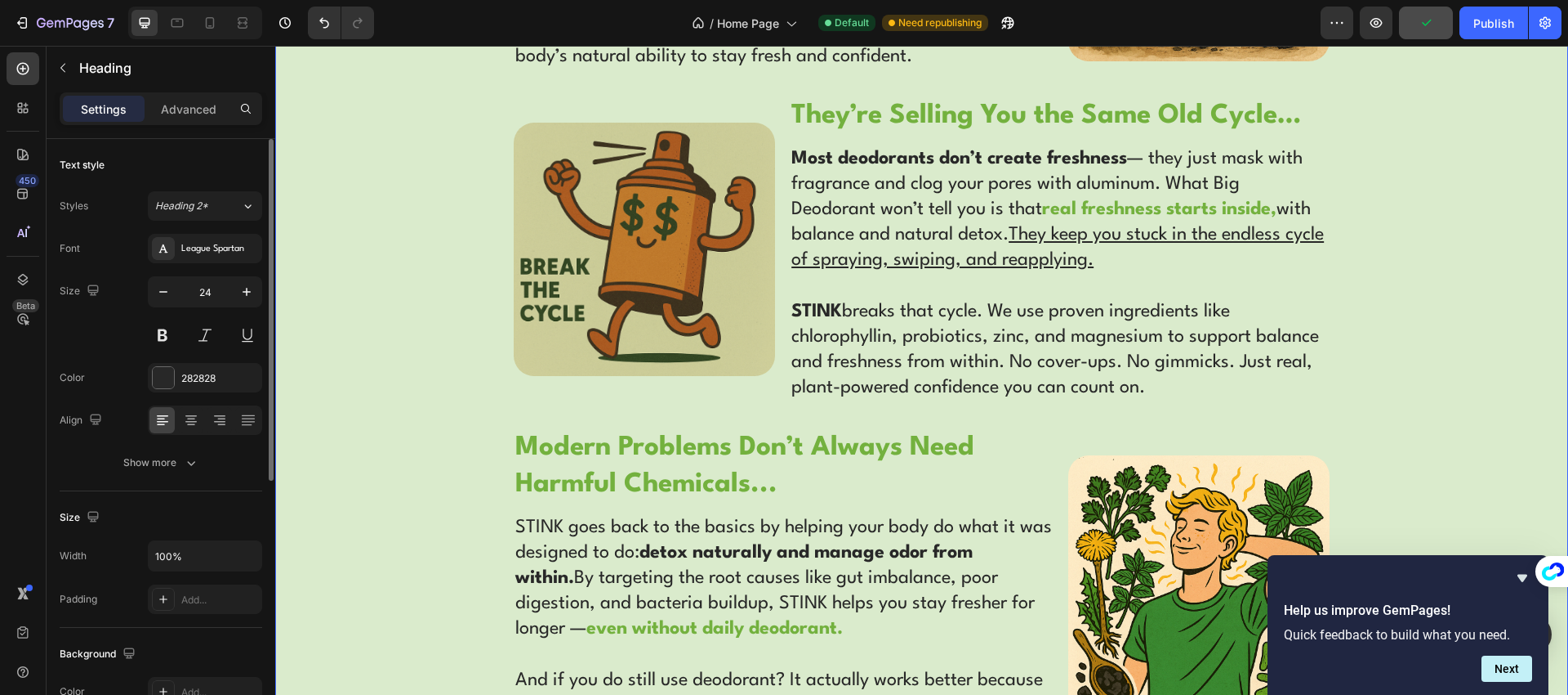
click at [1278, 365] on p "⁠⁠⁠⁠⁠⁠⁠ Most deodorants don’t create freshness — they just mask with fragrance …" at bounding box center [1059, 273] width 537 height 255
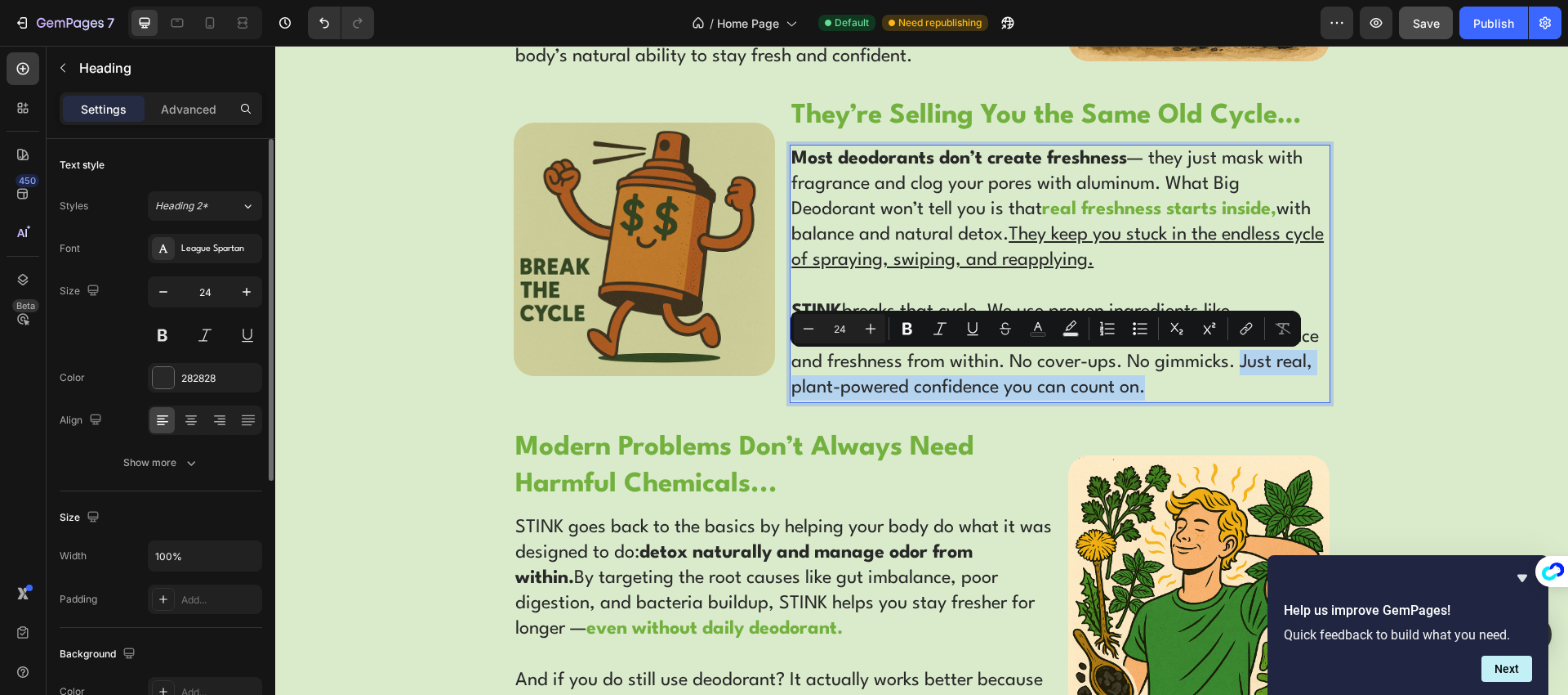
drag, startPoint x: 1238, startPoint y: 365, endPoint x: 1195, endPoint y: 379, distance: 45.2
click at [1195, 379] on p "Most deodorants don’t create freshness — they just mask with fragrance and clog…" at bounding box center [1059, 273] width 537 height 255
click at [1034, 328] on icon "Editor contextual toolbar" at bounding box center [1037, 326] width 8 height 9
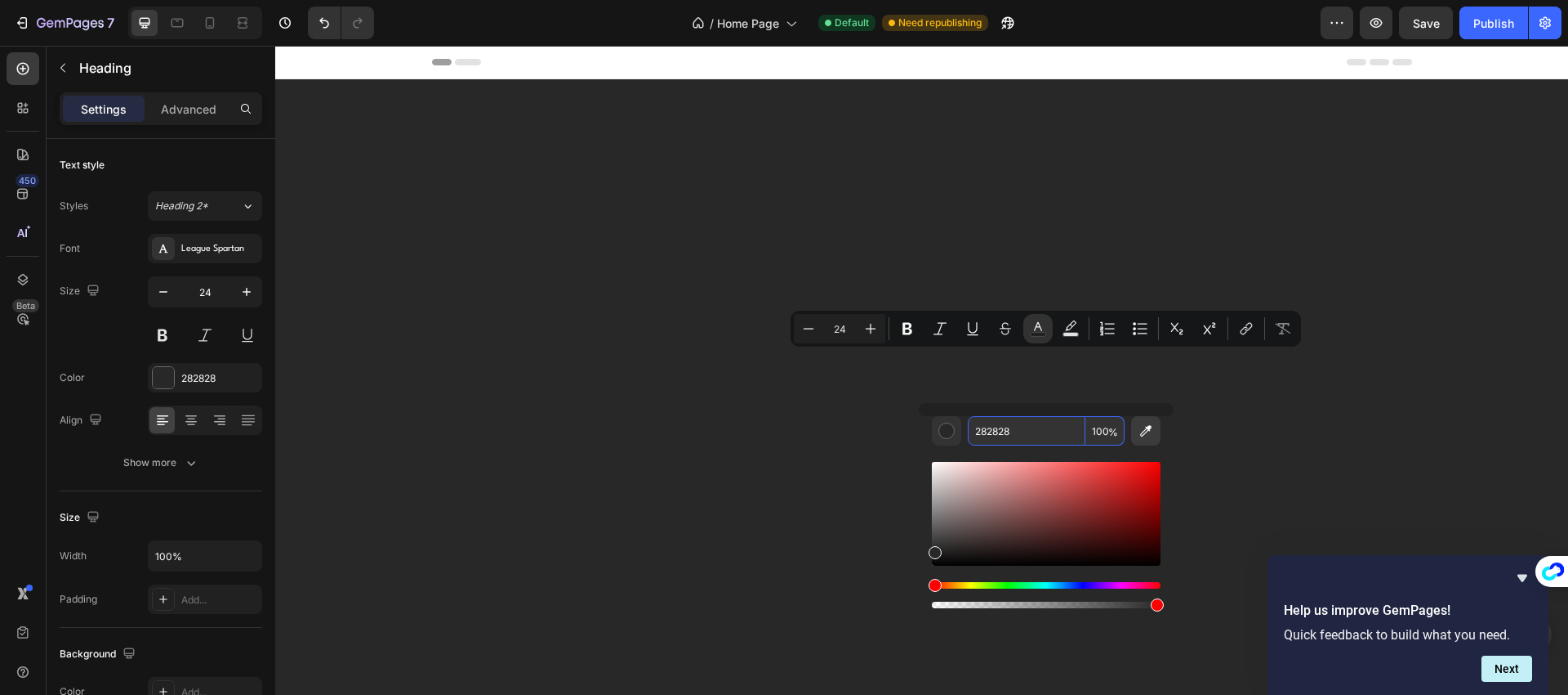
scroll to position [2851, 0]
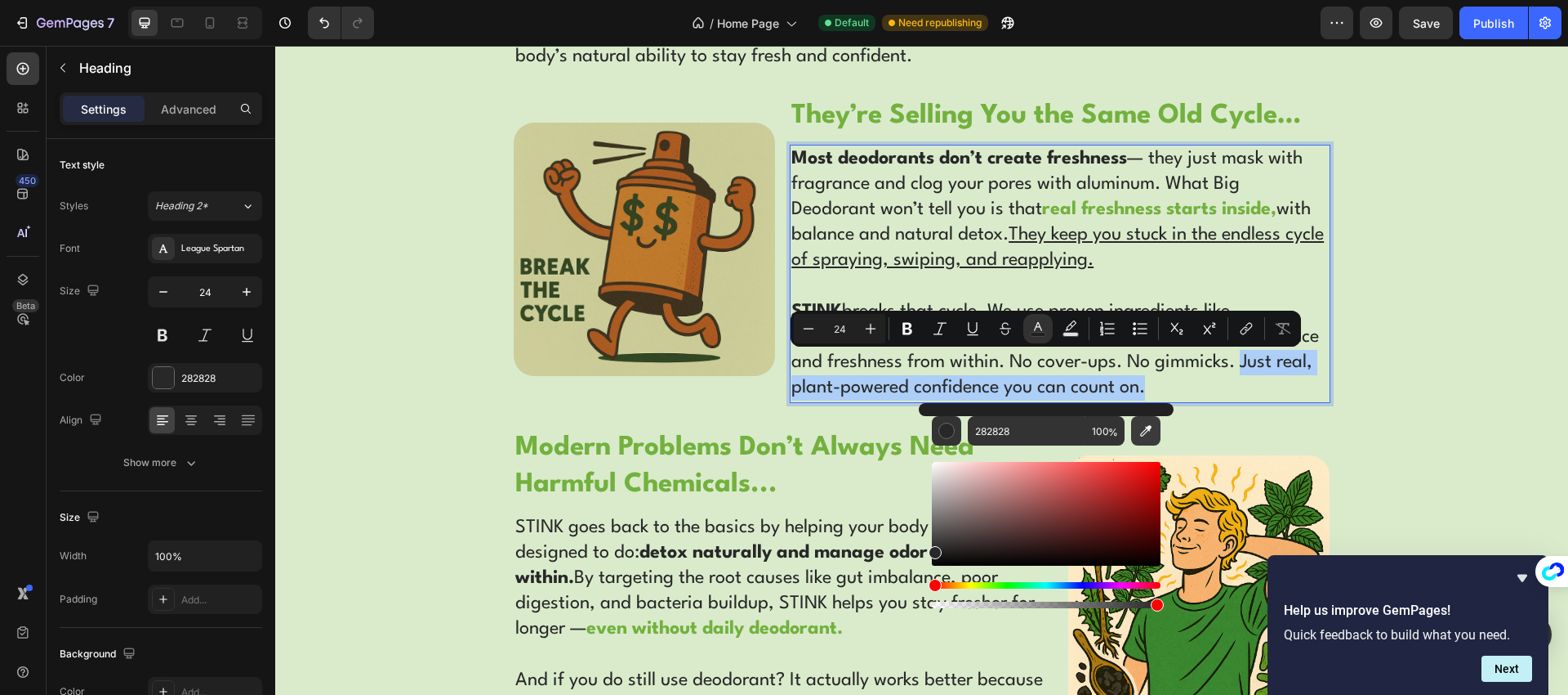
click at [1142, 437] on icon "Editor contextual toolbar" at bounding box center [1146, 431] width 16 height 16
type input "73B13E"
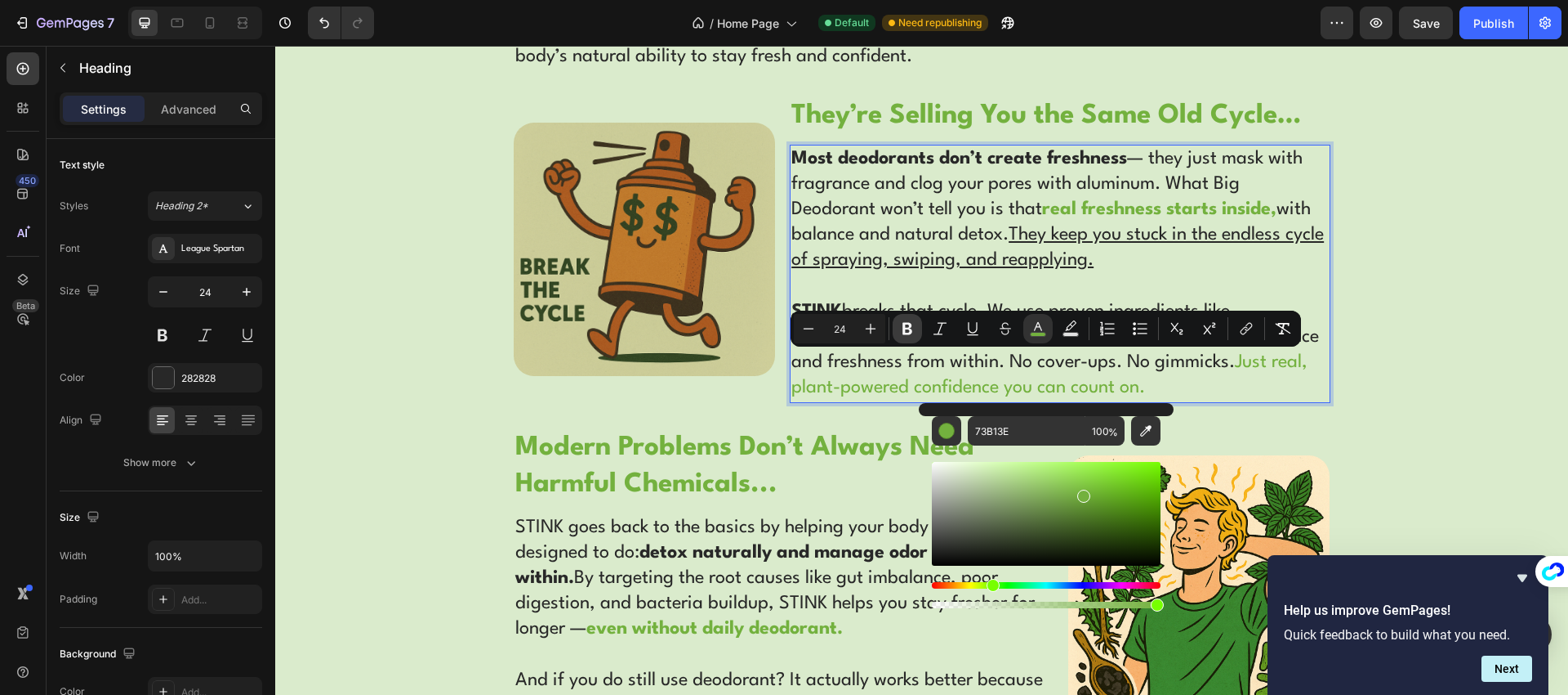
click at [911, 329] on icon "Editor contextual toolbar" at bounding box center [907, 328] width 16 height 16
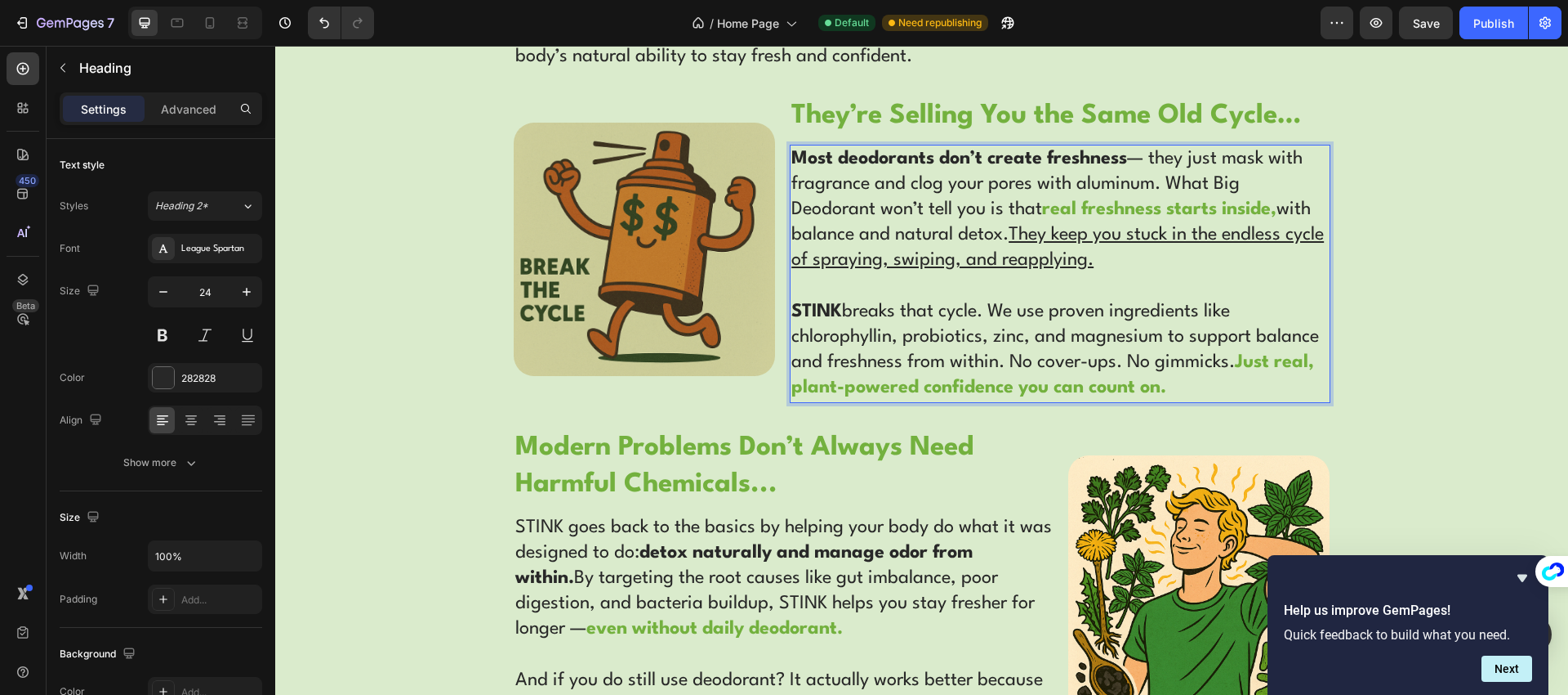
click at [1098, 369] on p "Most deodorants don’t create freshness — they just mask with fragrance and clog…" at bounding box center [1059, 273] width 537 height 255
click at [1419, 344] on div "WHAT BIG DEODORANT DOESN'T WANT YOU TO KNOW... Text Block Row Before Deodorant,…" at bounding box center [921, 278] width 1293 height 1189
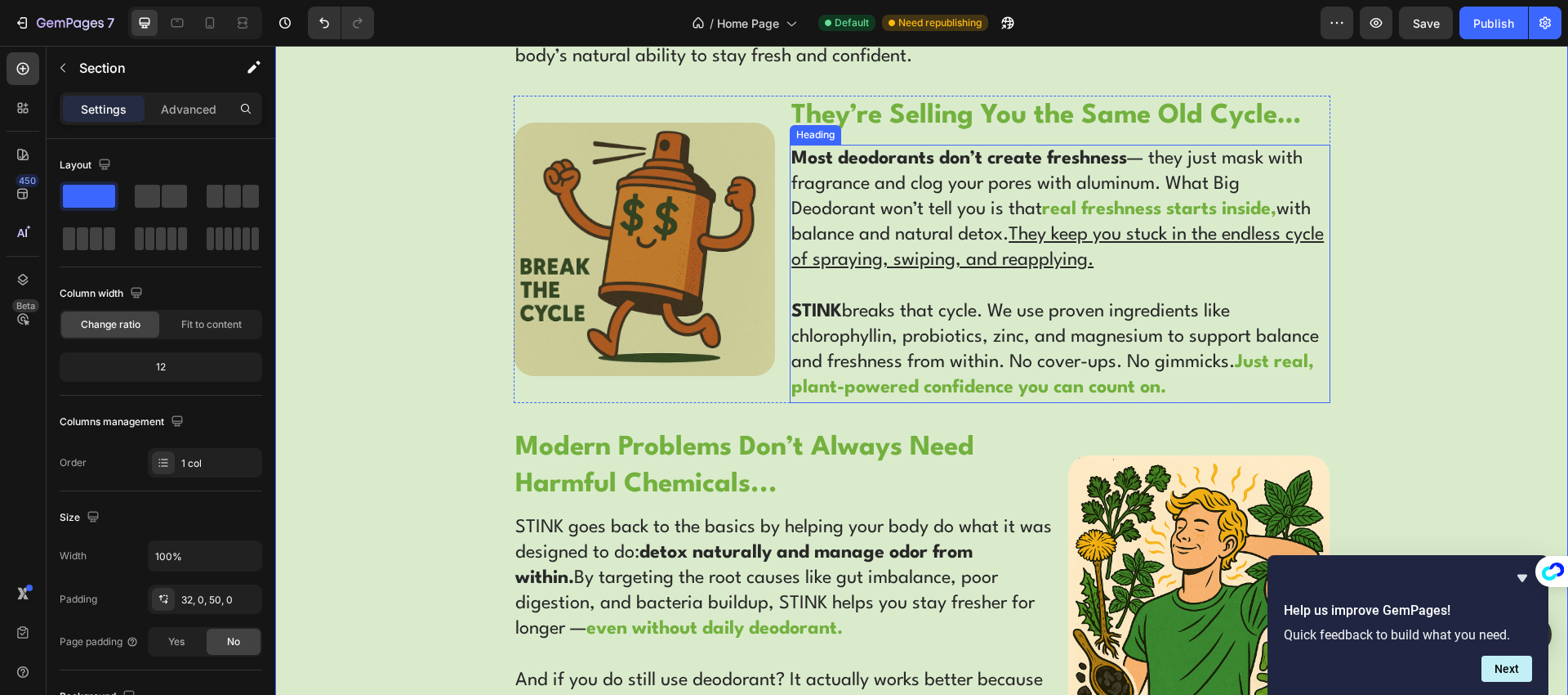
click at [1195, 383] on p "⁠⁠⁠⁠⁠⁠⁠ Most deodorants don’t create freshness — they just mask with fragrance …" at bounding box center [1059, 273] width 537 height 255
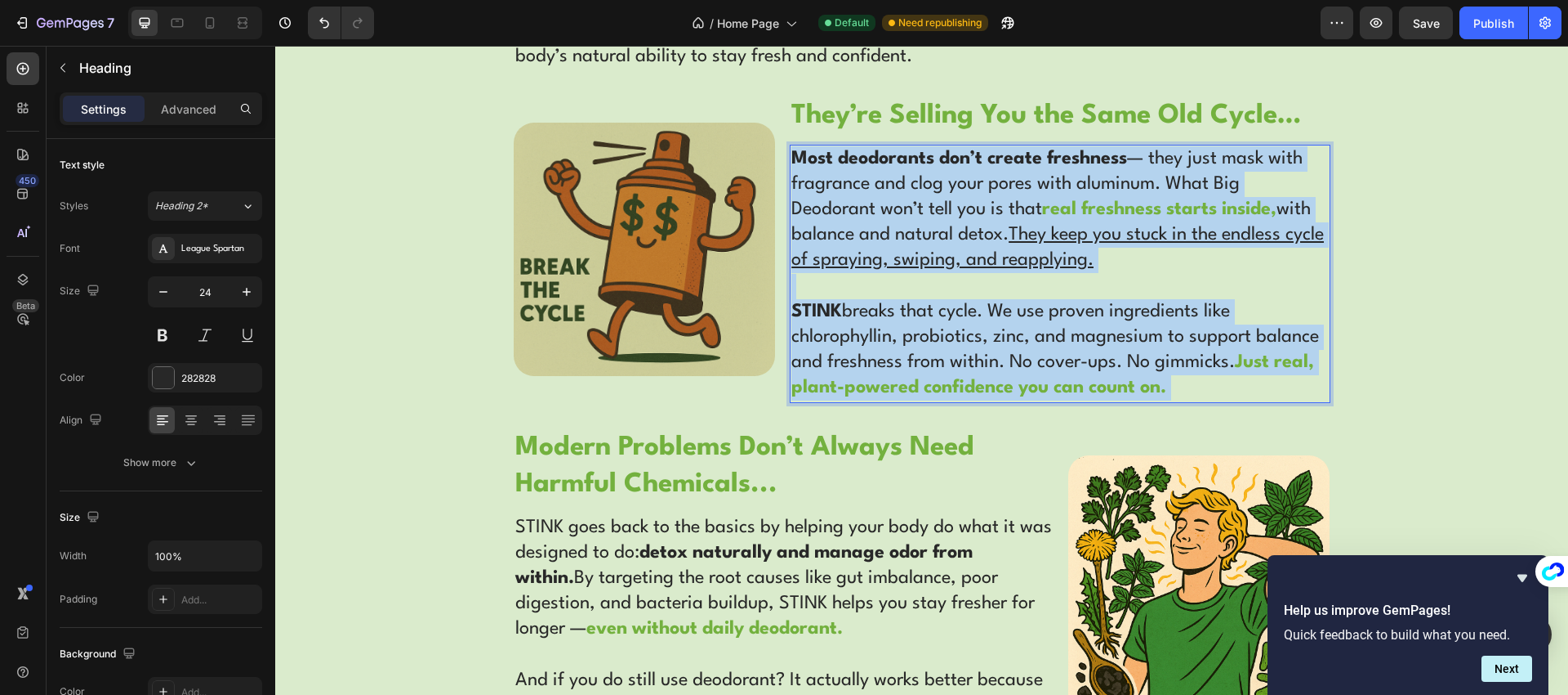
drag, startPoint x: 1243, startPoint y: 383, endPoint x: 1235, endPoint y: 361, distance: 23.4
click at [1235, 361] on p "Most deodorants don’t create freshness — they just mask with fragrance and clog…" at bounding box center [1059, 273] width 537 height 255
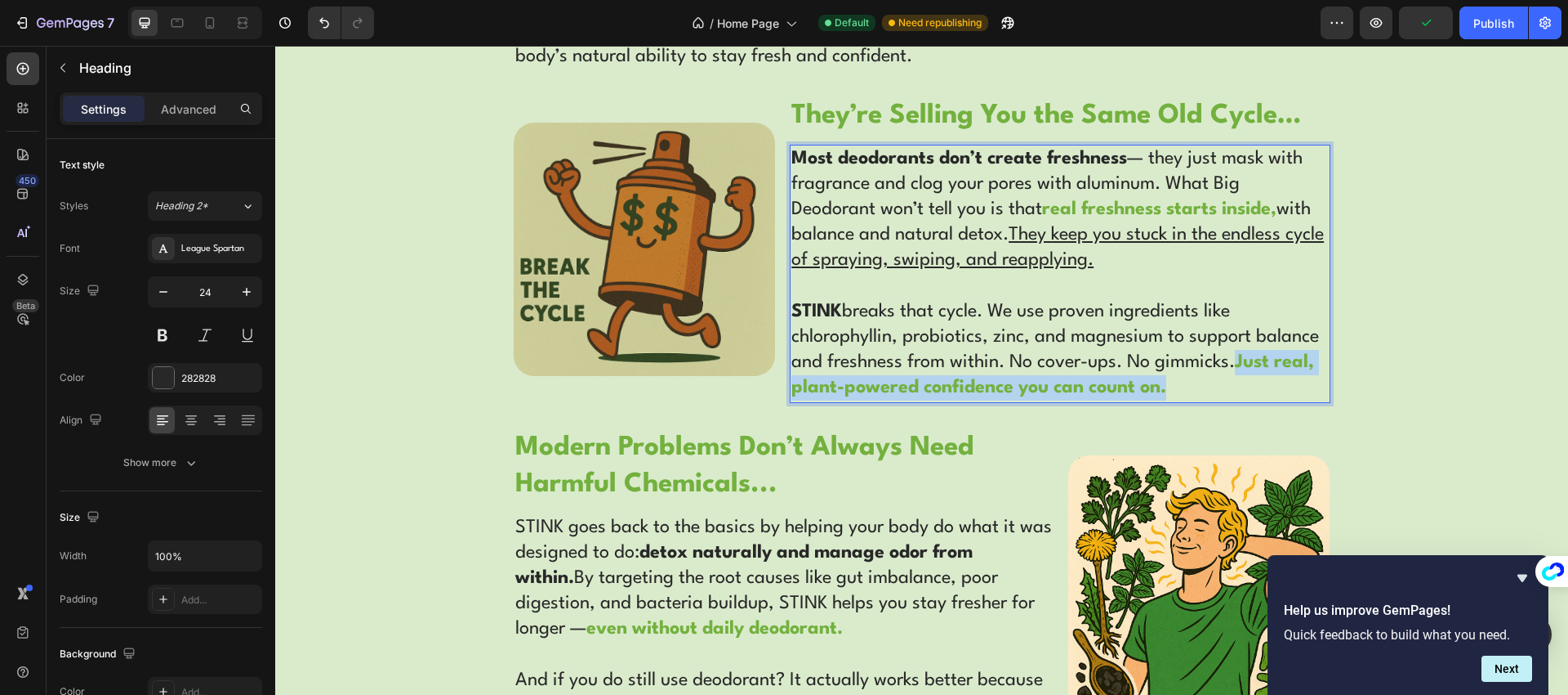
drag, startPoint x: 1231, startPoint y: 376, endPoint x: 1233, endPoint y: 367, distance: 9.2
click at [1233, 367] on p "Most deodorants don’t create freshness — they just mask with fragrance and clog…" at bounding box center [1059, 273] width 537 height 255
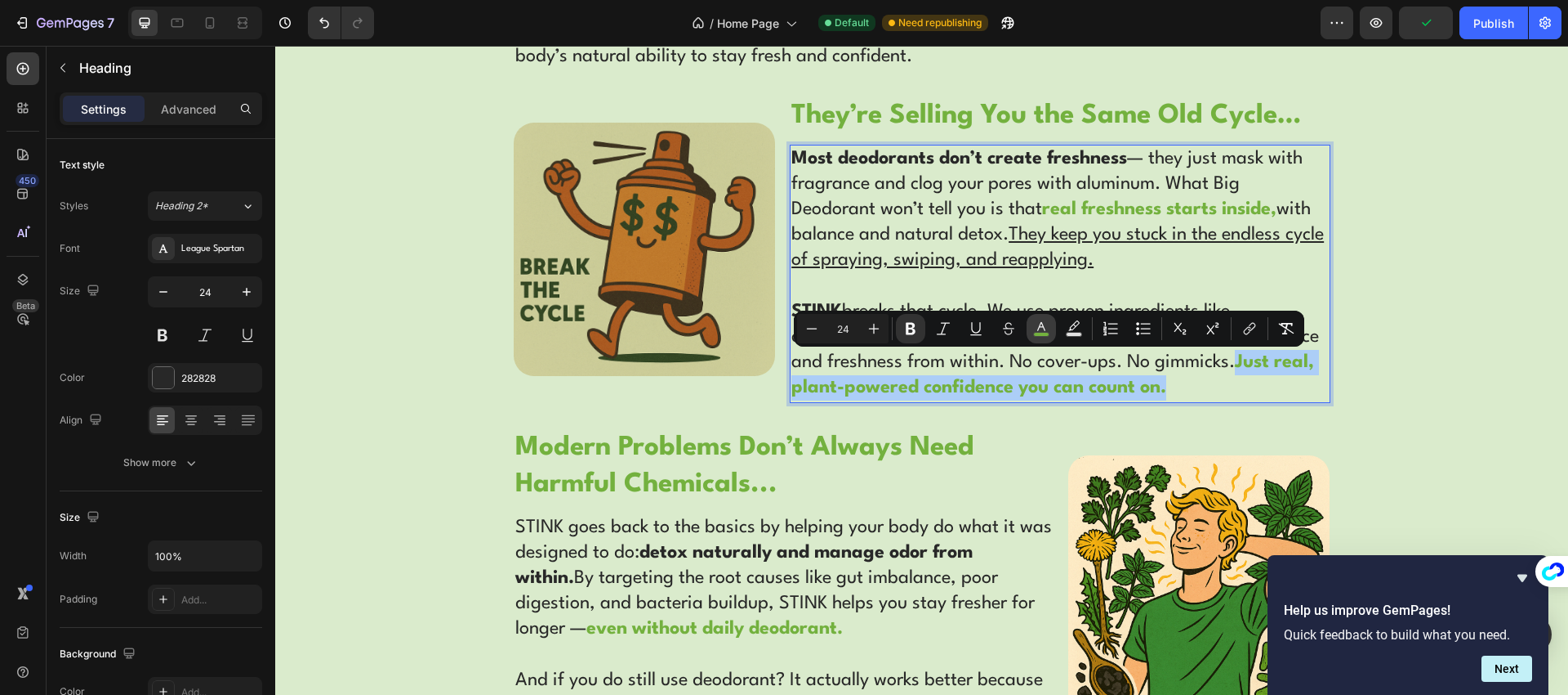
click at [1051, 334] on button "color" at bounding box center [1041, 329] width 30 height 30
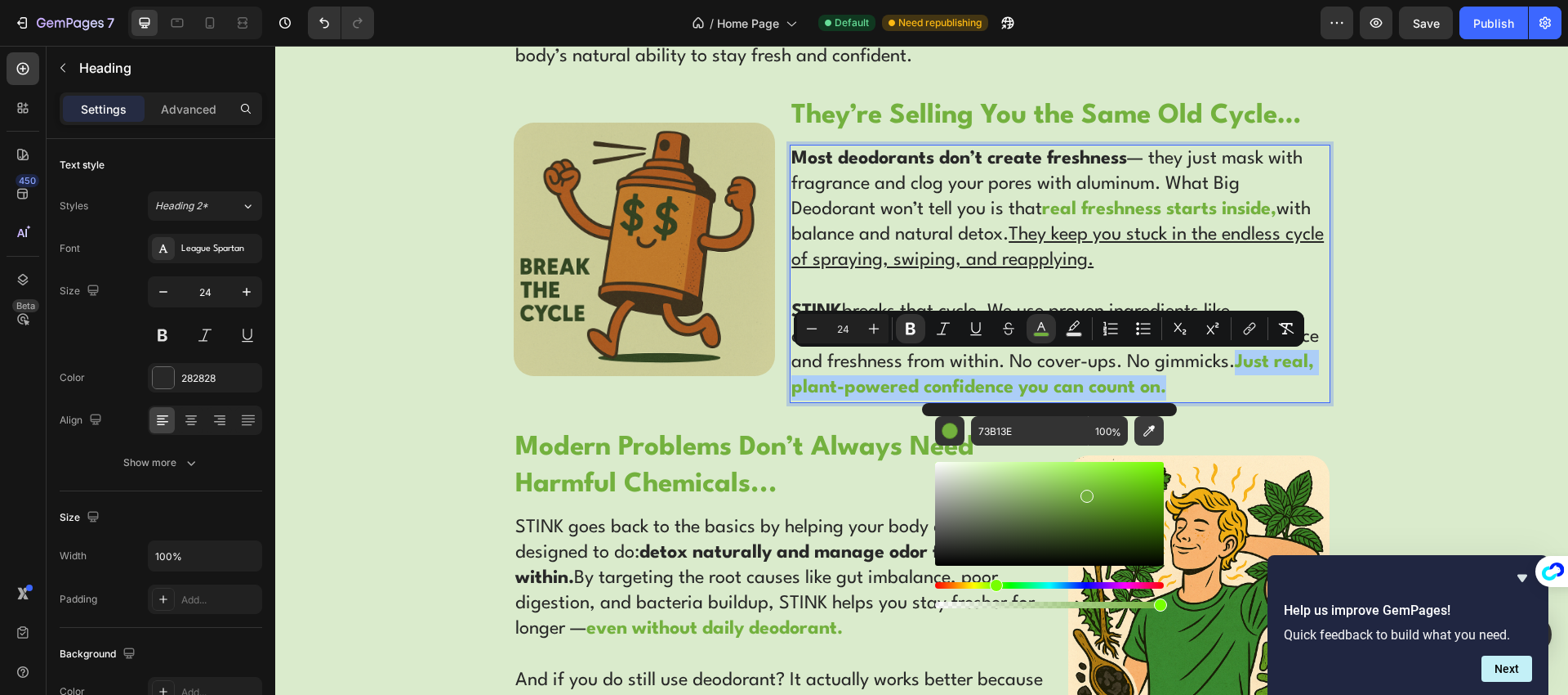
click at [1149, 433] on icon "Editor contextual toolbar" at bounding box center [1150, 431] width 12 height 12
type input "282828"
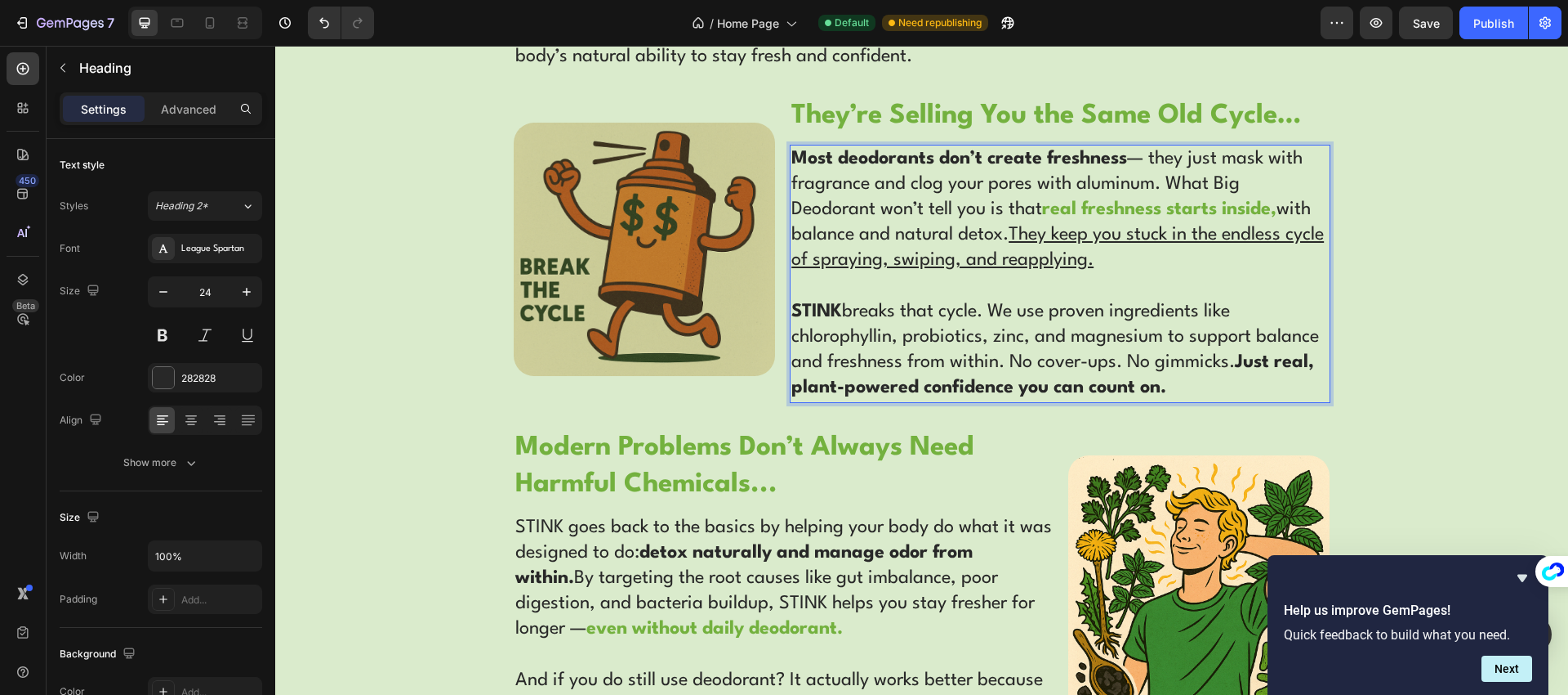
click at [1031, 257] on u "They keep you stuck in the endless cycle of spraying, swiping, and reapplying." at bounding box center [1057, 248] width 533 height 44
click at [452, 374] on div "WHAT BIG DEODORANT DOESN'T WANT YOU TO KNOW... Text Block Row Before Deodorant,…" at bounding box center [921, 278] width 1293 height 1189
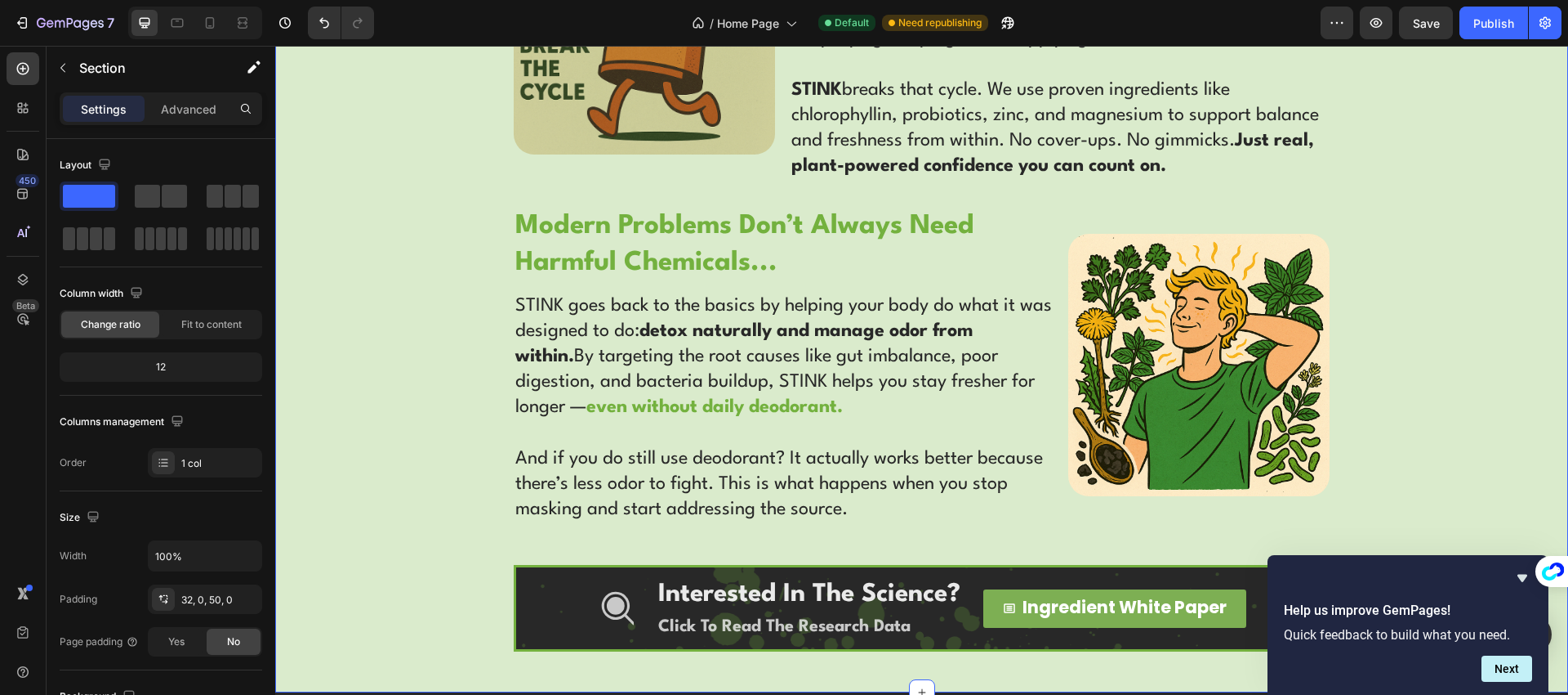
scroll to position [3083, 0]
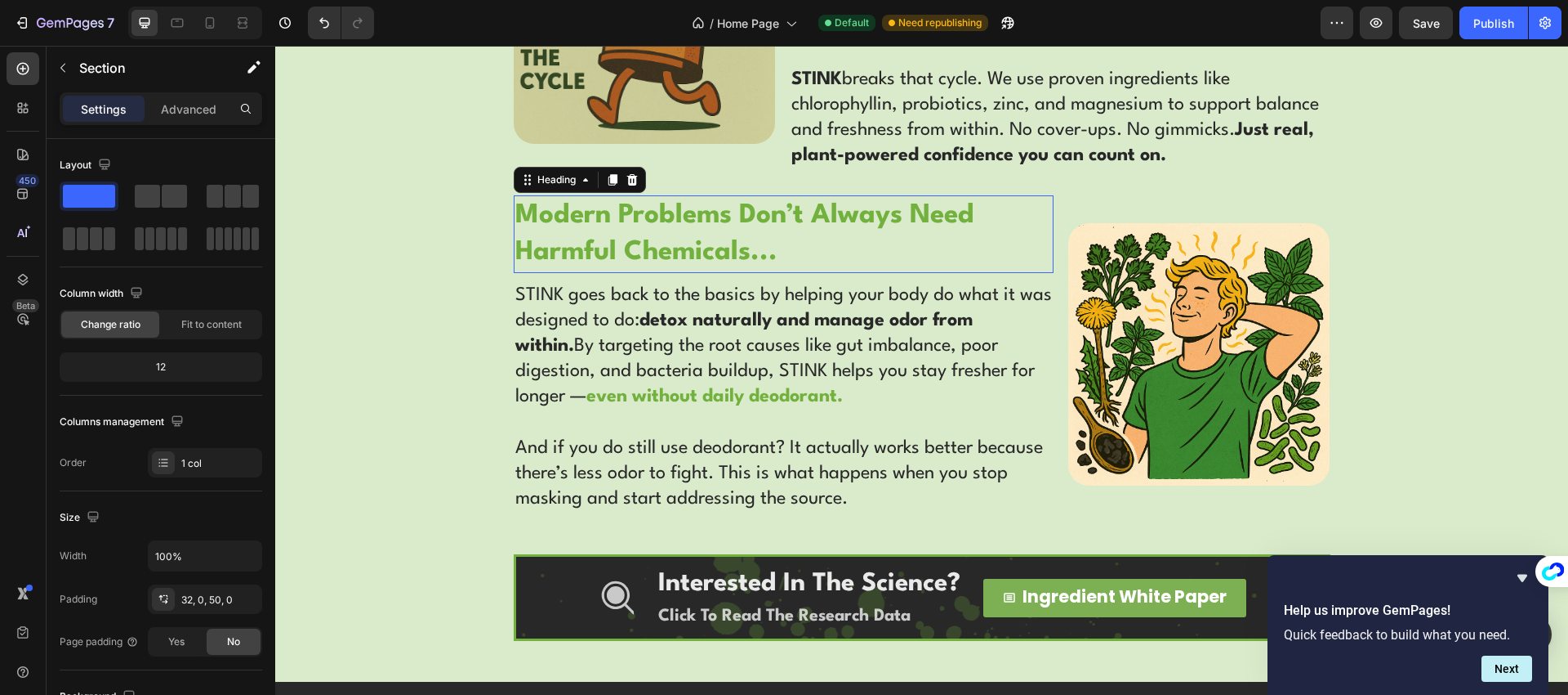
click at [730, 237] on h2 "modern problems don’t always need harmful chemicals..." at bounding box center [783, 234] width 540 height 78
click at [490, 261] on div "WHAT BIG DEODORANT DOESN'T WANT YOU TO KNOW... Text Block Row Before Deodorant,…" at bounding box center [921, 47] width 1293 height 1189
click at [712, 356] on h2 "STINK goes back to the basics by helping your body do what it was designed to d…" at bounding box center [783, 398] width 540 height 233
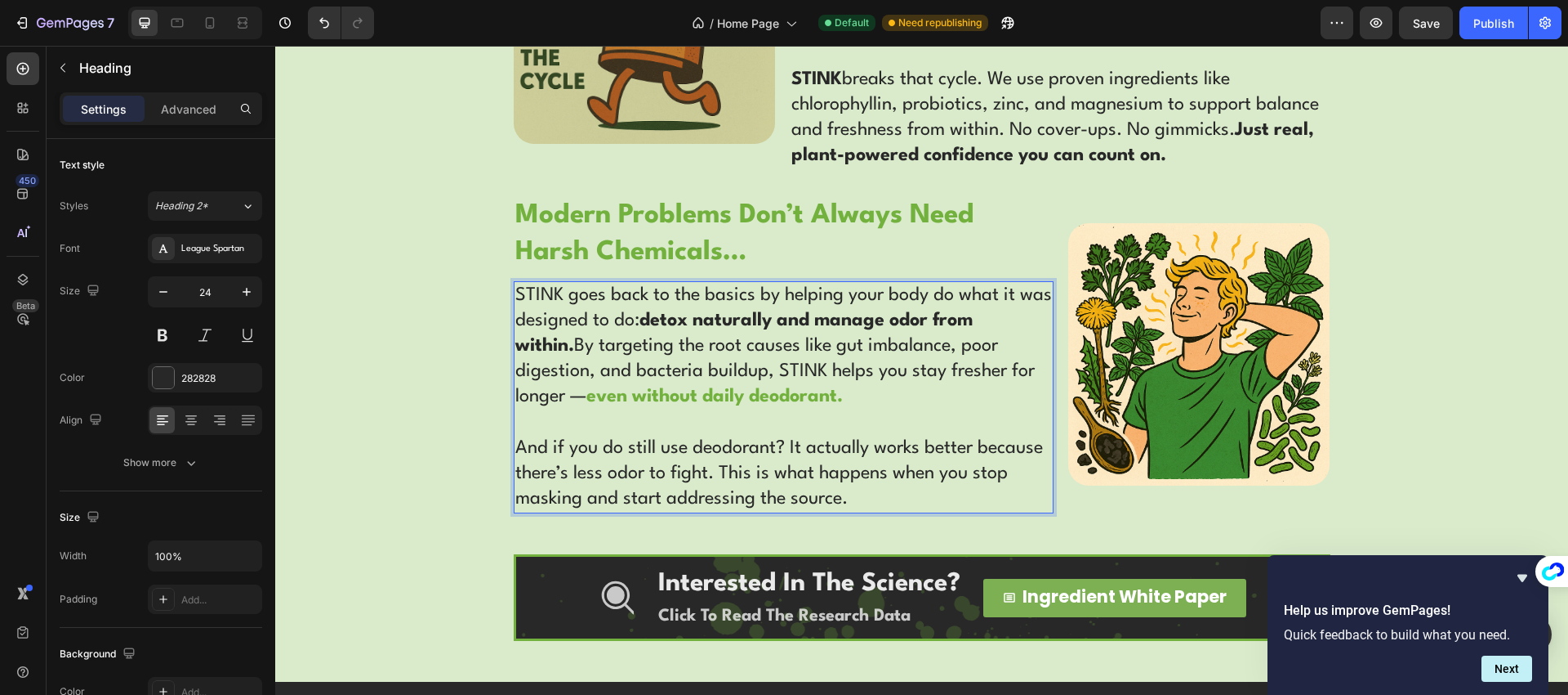
click at [712, 356] on h2 "STINK goes back to the basics by helping your body do what it was designed to d…" at bounding box center [783, 398] width 540 height 233
drag, startPoint x: 779, startPoint y: 390, endPoint x: 512, endPoint y: 296, distance: 283.1
click at [516, 296] on p "STINK goes back to the basics by helping your body do what it was designed to d…" at bounding box center [784, 397] width 537 height 230
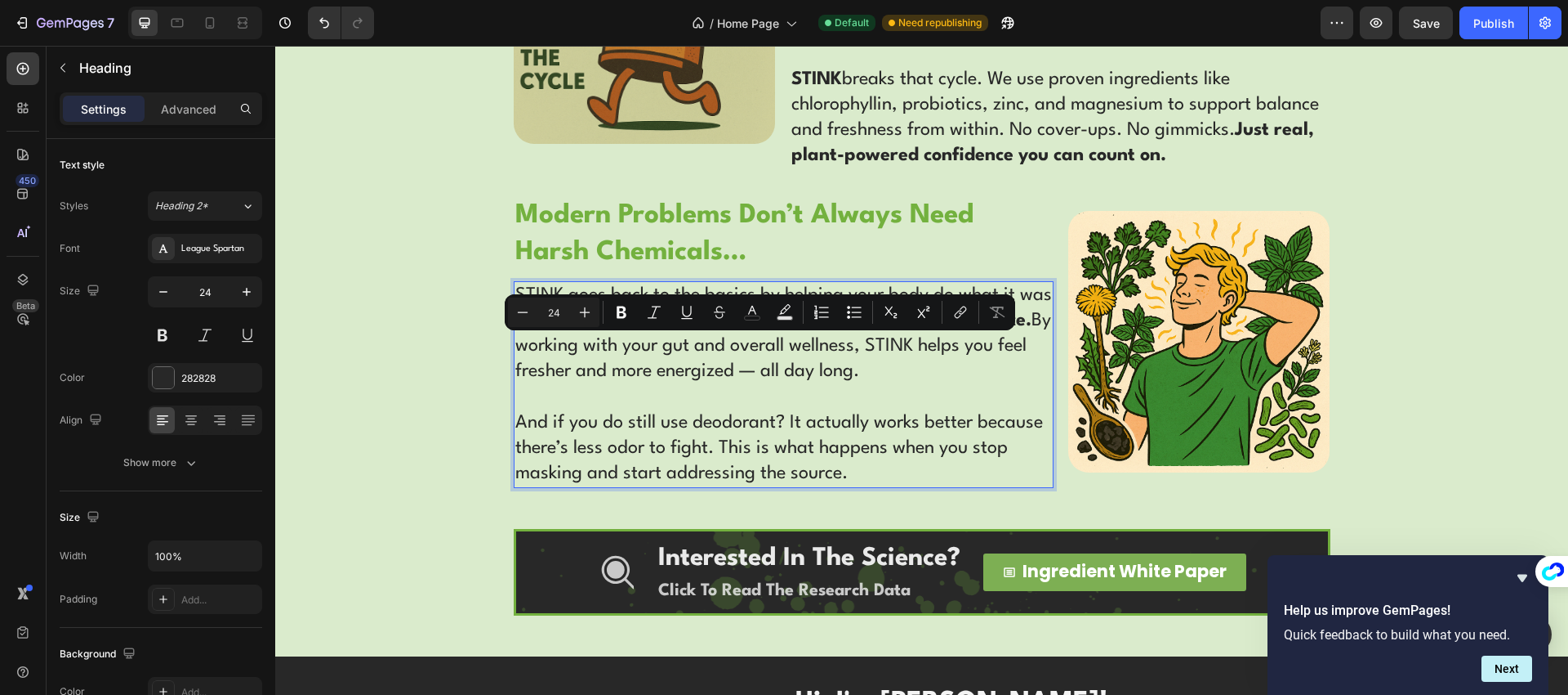
drag, startPoint x: 904, startPoint y: 364, endPoint x: 887, endPoint y: 342, distance: 27.8
click at [887, 342] on p "STINK goes back to the basics by helping your body do what it was designed to d…" at bounding box center [784, 384] width 537 height 204
click at [621, 312] on icon "Editor contextual toolbar" at bounding box center [621, 312] width 10 height 12
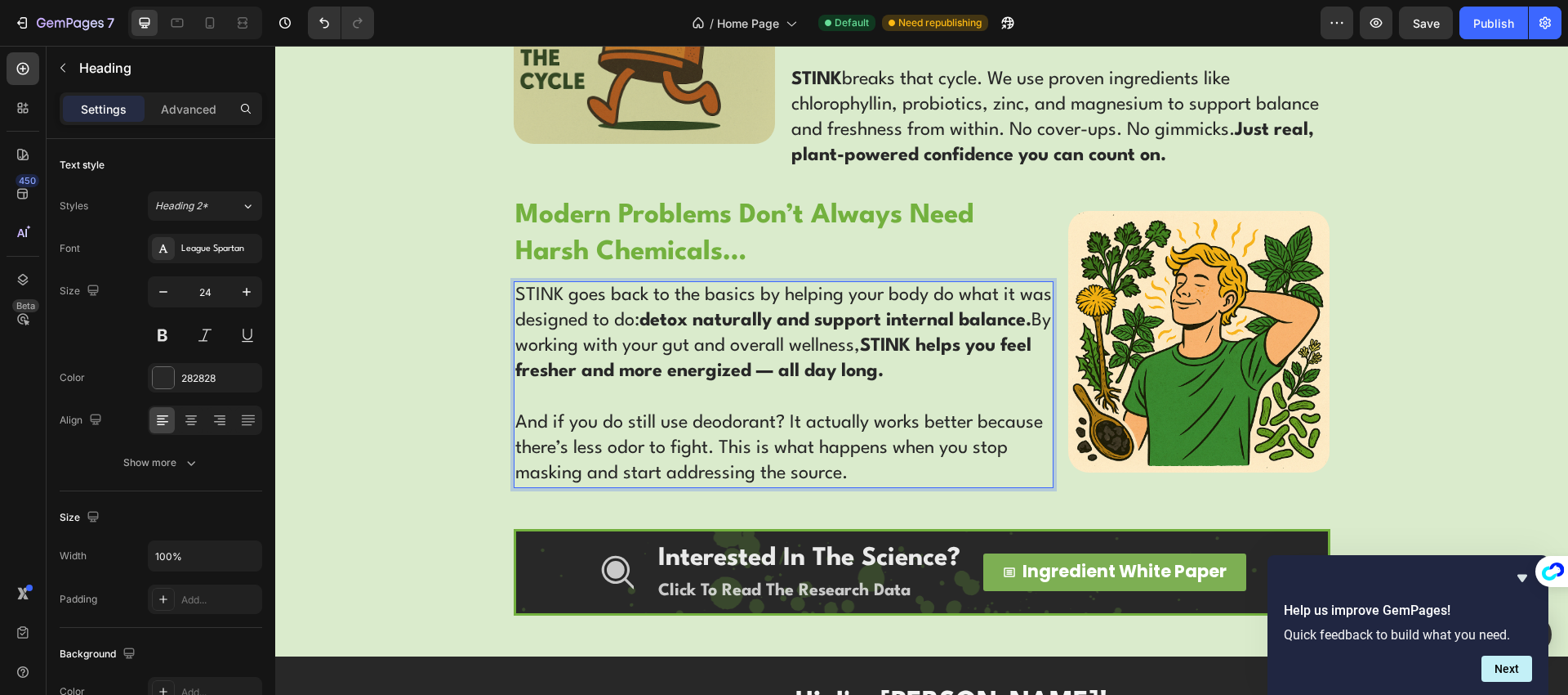
click at [924, 369] on p "STINK goes back to the basics by helping your body do what it was designed to d…" at bounding box center [784, 384] width 537 height 204
click at [1081, 366] on img at bounding box center [1199, 342] width 262 height 262
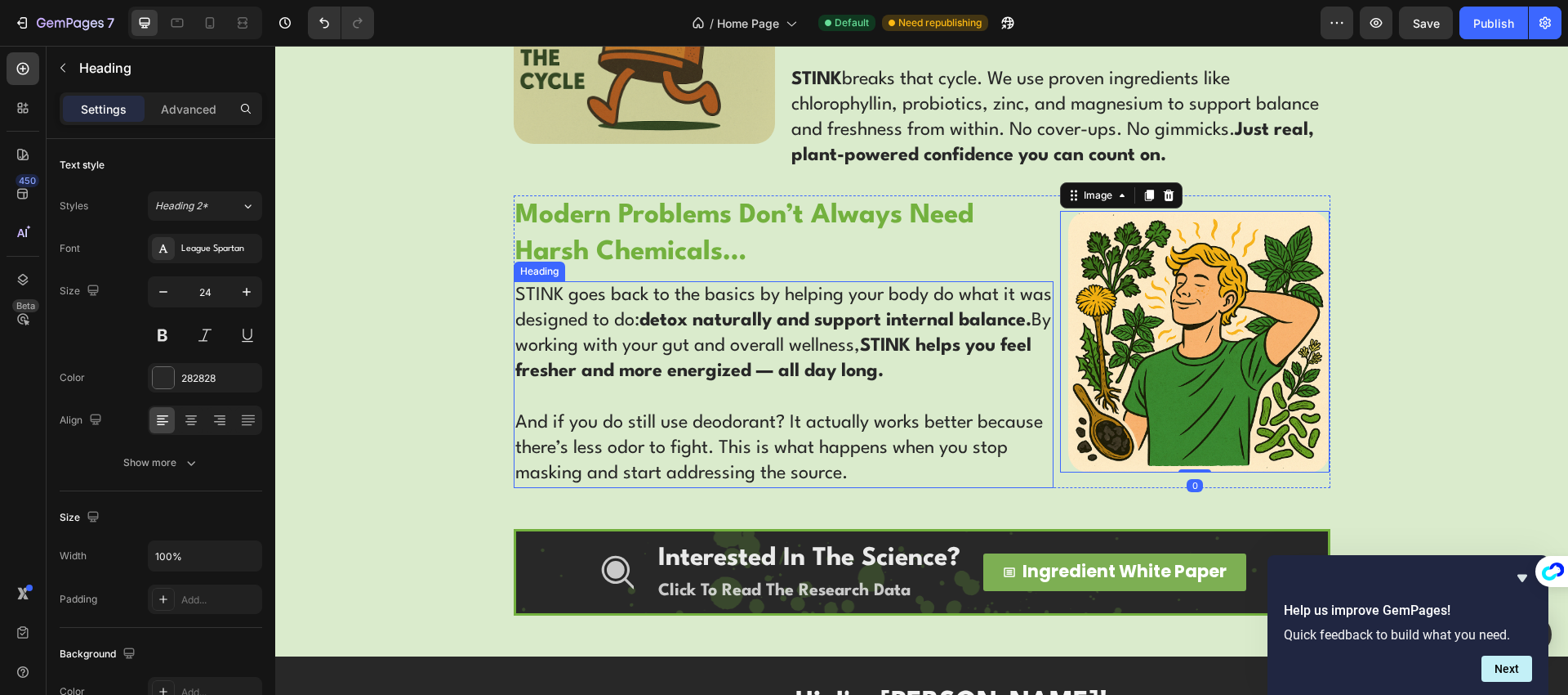
click at [983, 365] on p "STINK goes back to the basics by helping your body do what it was designed to d…" at bounding box center [784, 384] width 537 height 204
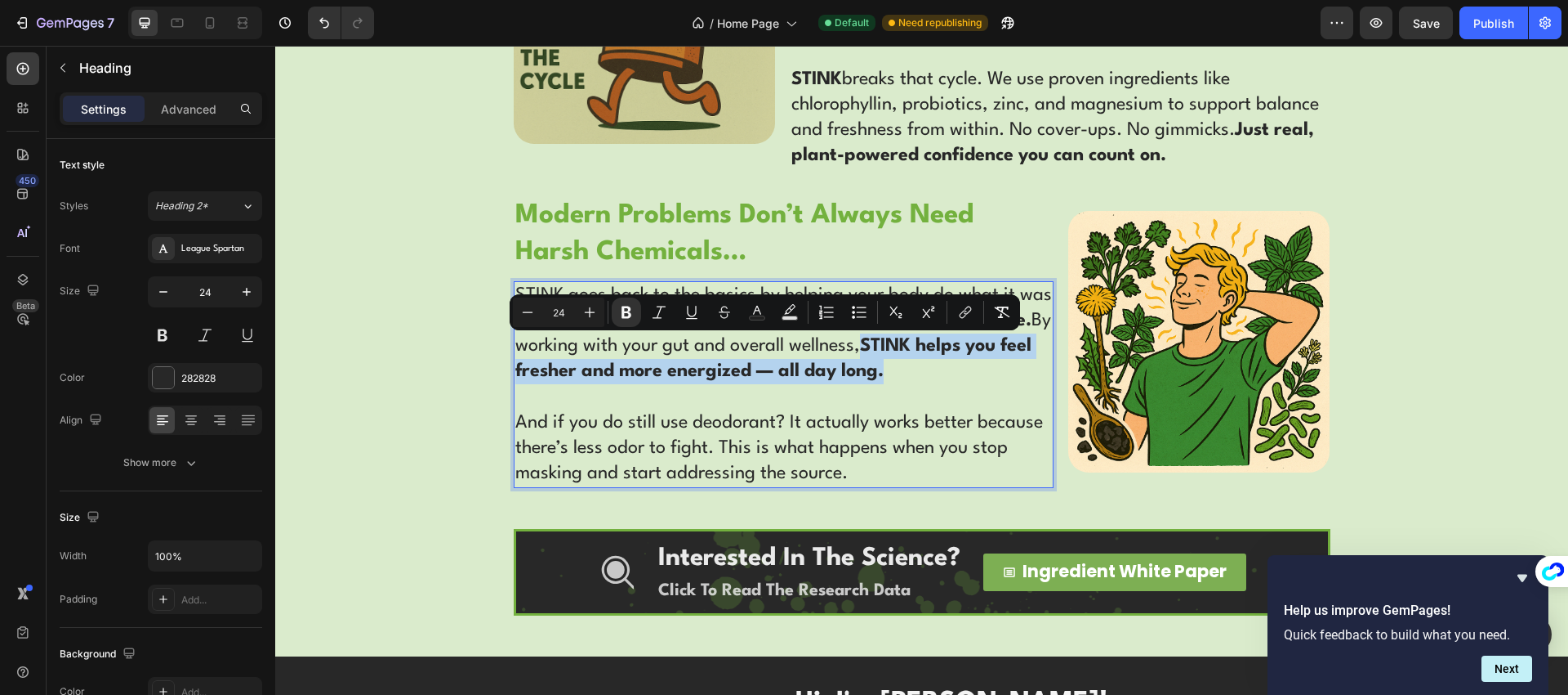
drag, startPoint x: 933, startPoint y: 367, endPoint x: 885, endPoint y: 342, distance: 54.1
click at [884, 342] on p "STINK goes back to the basics by helping your body do what it was designed to d…" at bounding box center [784, 384] width 537 height 204
click at [762, 314] on icon "Editor contextual toolbar" at bounding box center [757, 312] width 16 height 16
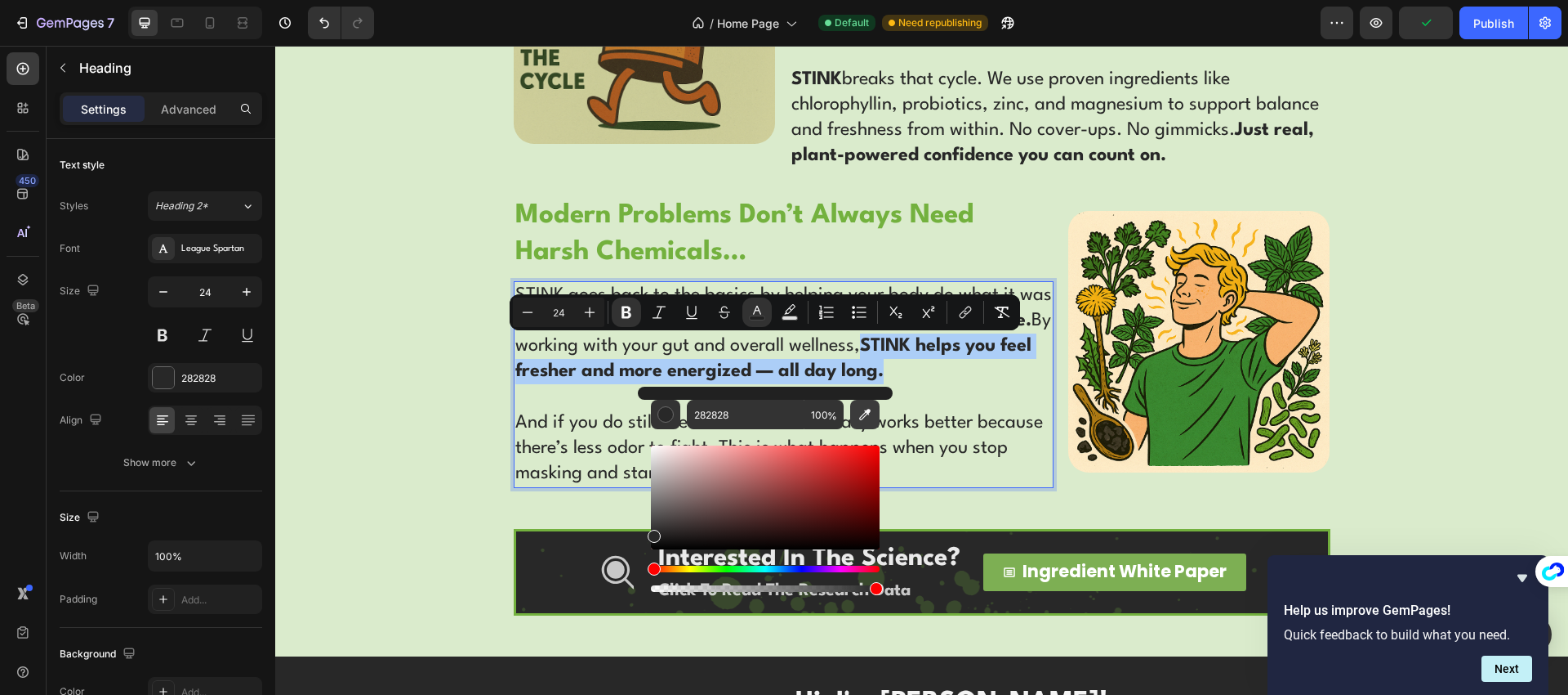
click at [873, 415] on button "Editor contextual toolbar" at bounding box center [865, 415] width 30 height 30
type input "73B13E"
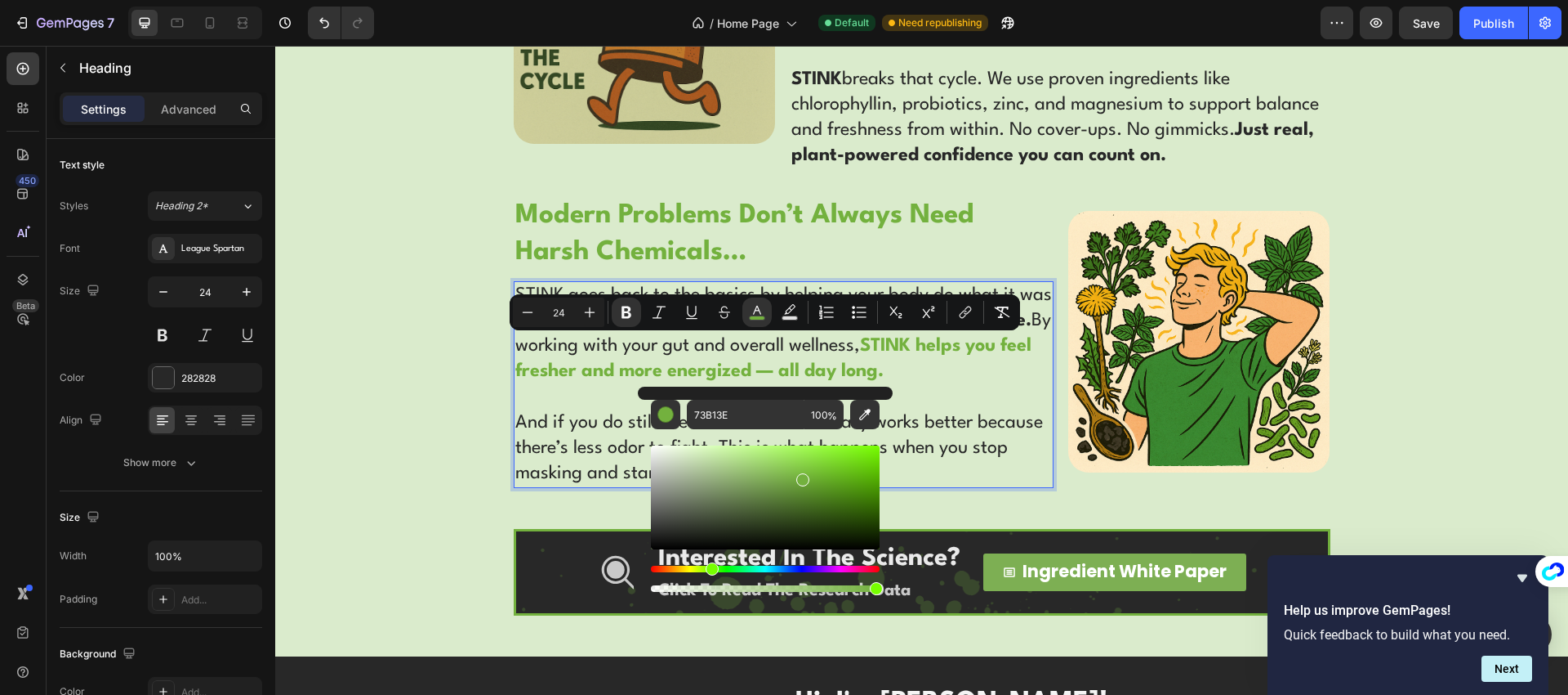
click at [886, 356] on p "STINK goes back to the basics by helping your body do what it was designed to d…" at bounding box center [784, 384] width 537 height 204
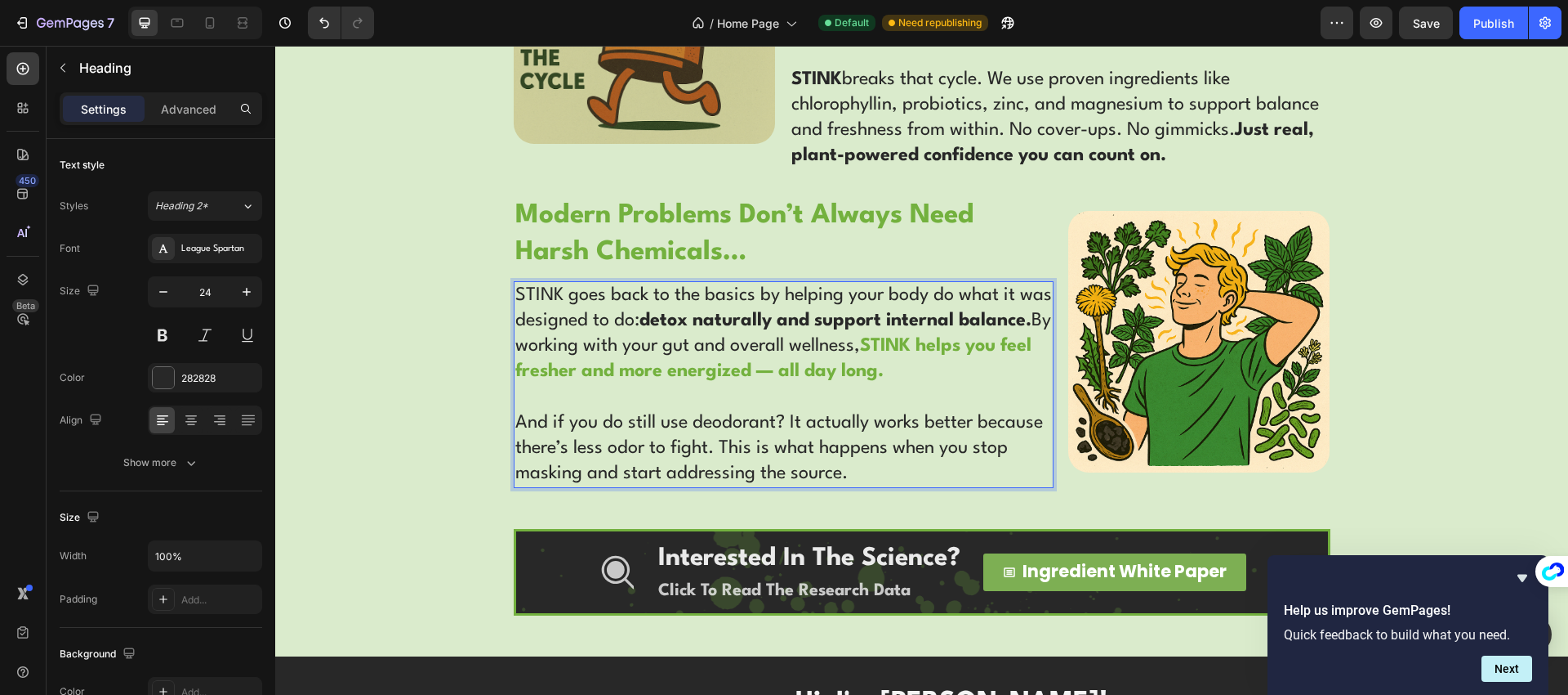
click at [766, 452] on p "STINK goes back to the basics by helping your body do what it was designed to d…" at bounding box center [784, 384] width 537 height 204
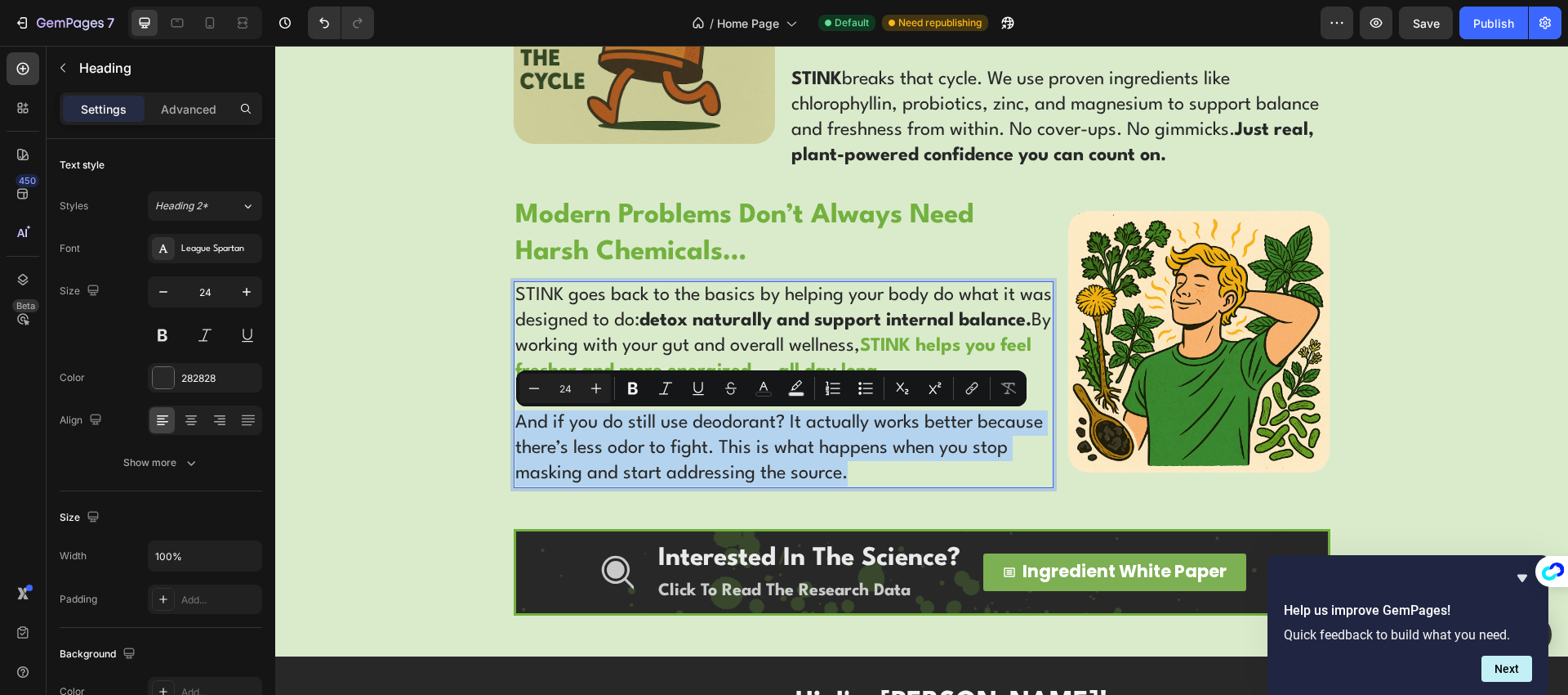
drag, startPoint x: 846, startPoint y: 473, endPoint x: 513, endPoint y: 423, distance: 336.7
click at [516, 423] on p "STINK goes back to the basics by helping your body do what it was designed to d…" at bounding box center [784, 384] width 537 height 204
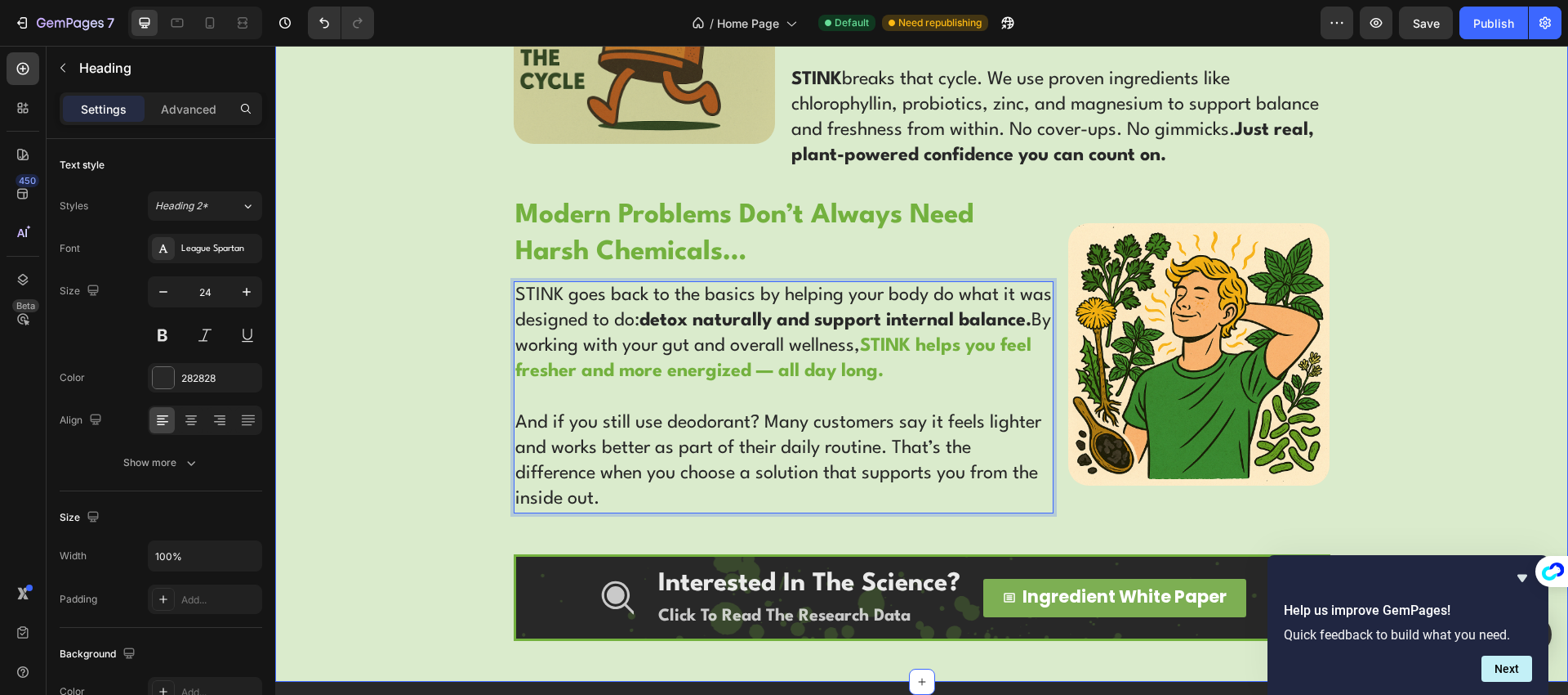
click at [465, 441] on div "WHAT BIG DEODORANT DOESN'T WANT YOU TO KNOW... Text Block Row Before Deodorant,…" at bounding box center [921, 47] width 1293 height 1189
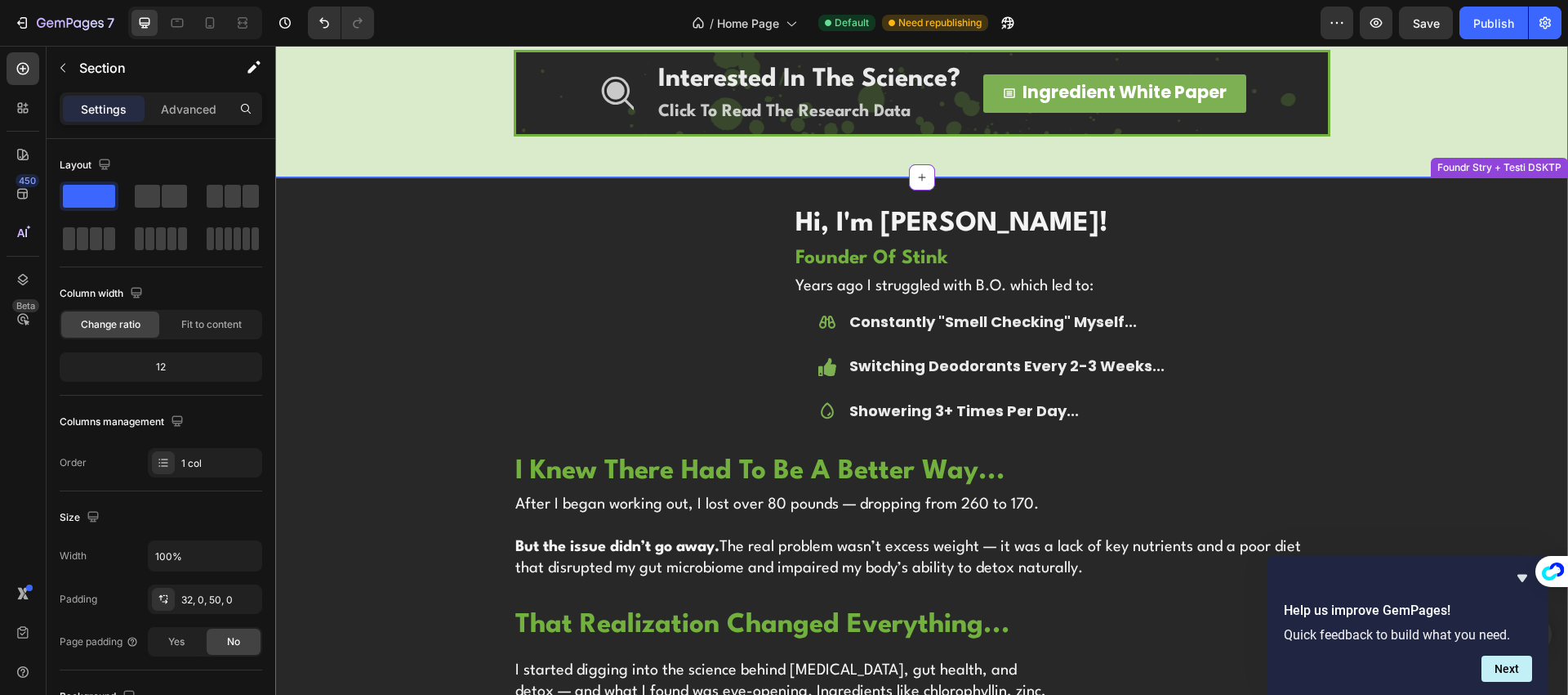
scroll to position [3601, 0]
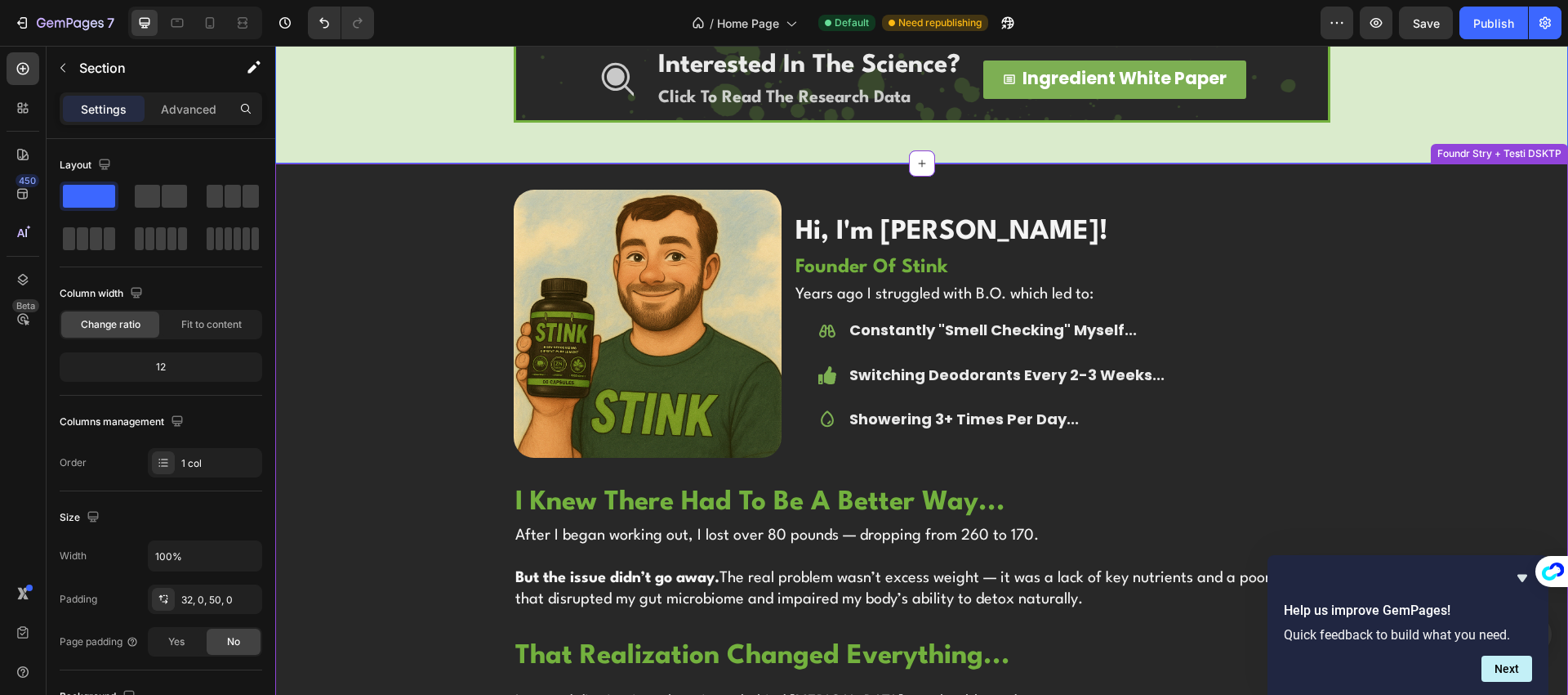
click at [1000, 296] on h2 "Years ago I struggled with B.O. which led to:" at bounding box center [1062, 294] width 537 height 25
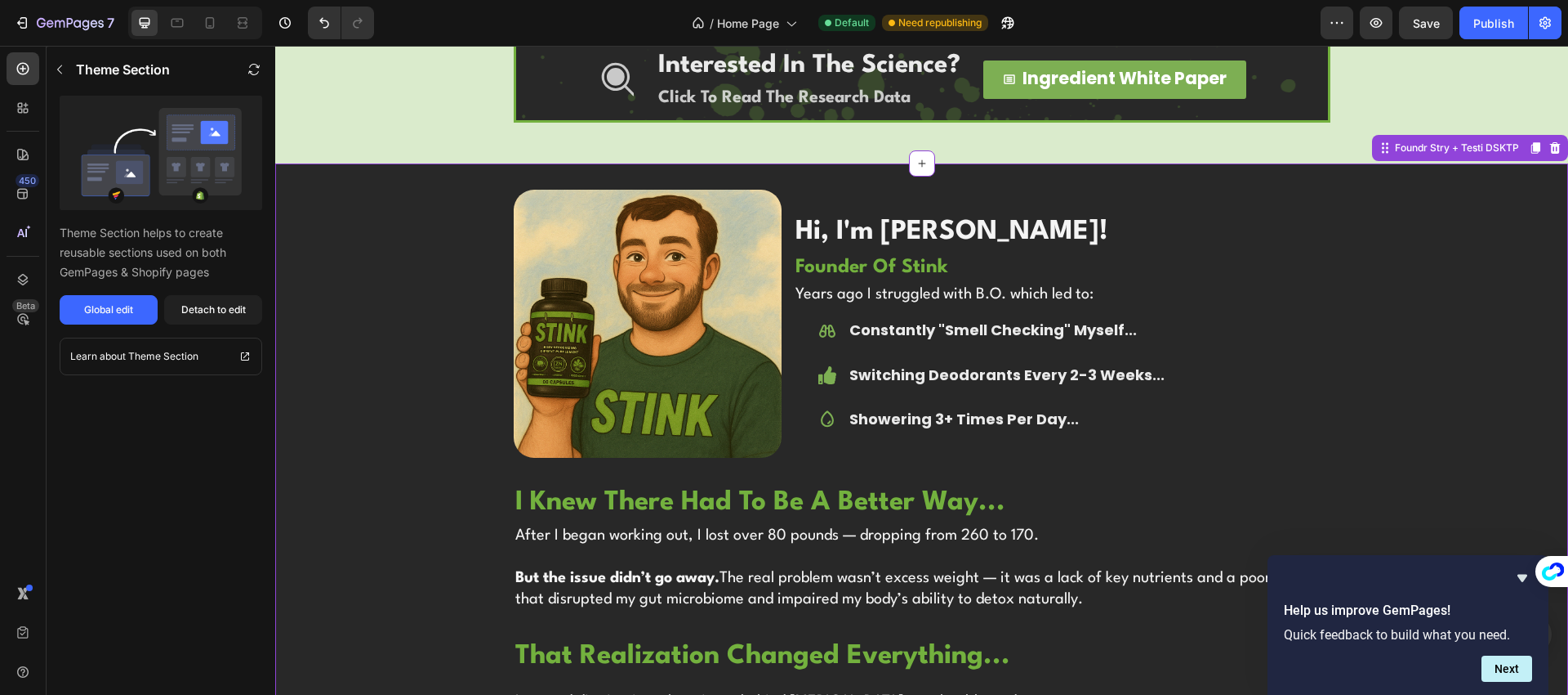
click at [1000, 296] on h2 "Years ago I struggled with B.O. which led to:" at bounding box center [1062, 294] width 537 height 25
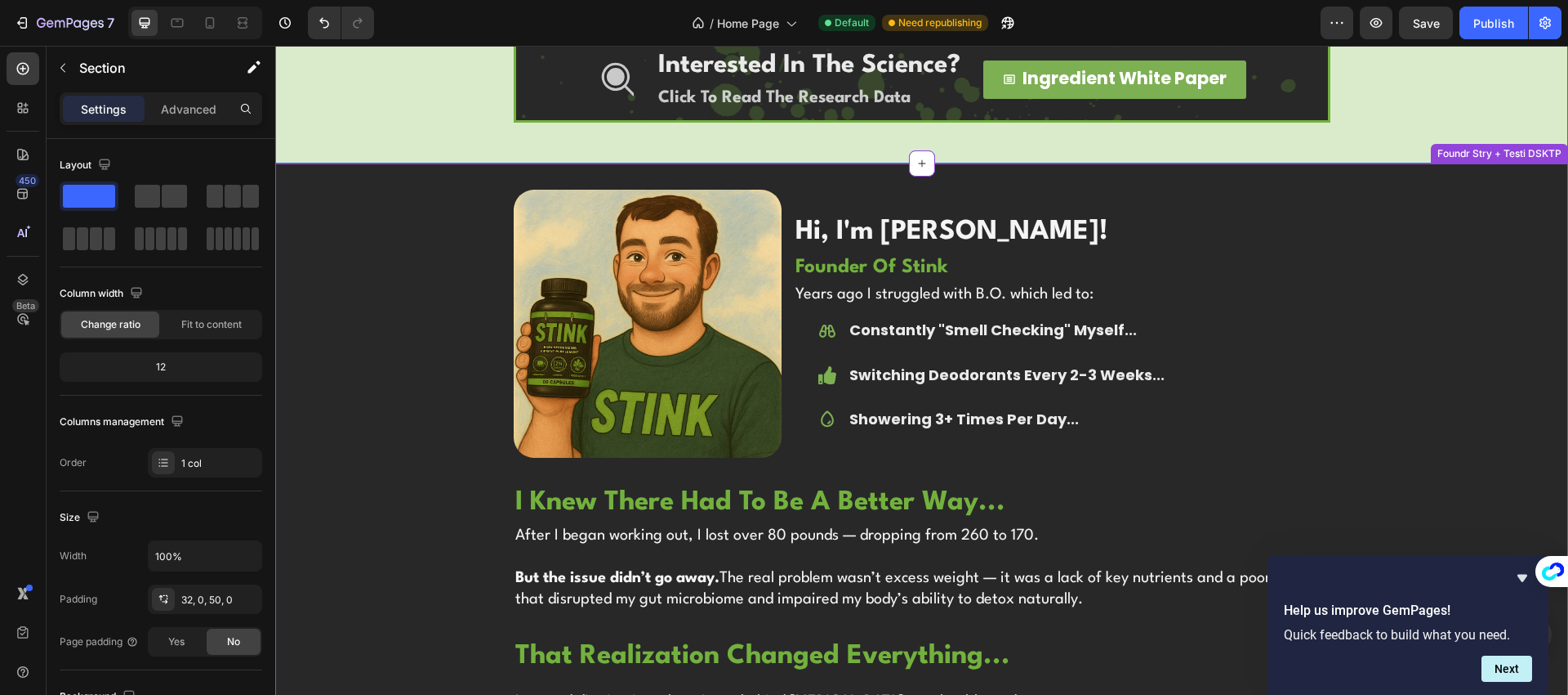
click at [1059, 299] on h2 "Years ago I struggled with B.O. which led to:" at bounding box center [1062, 294] width 537 height 25
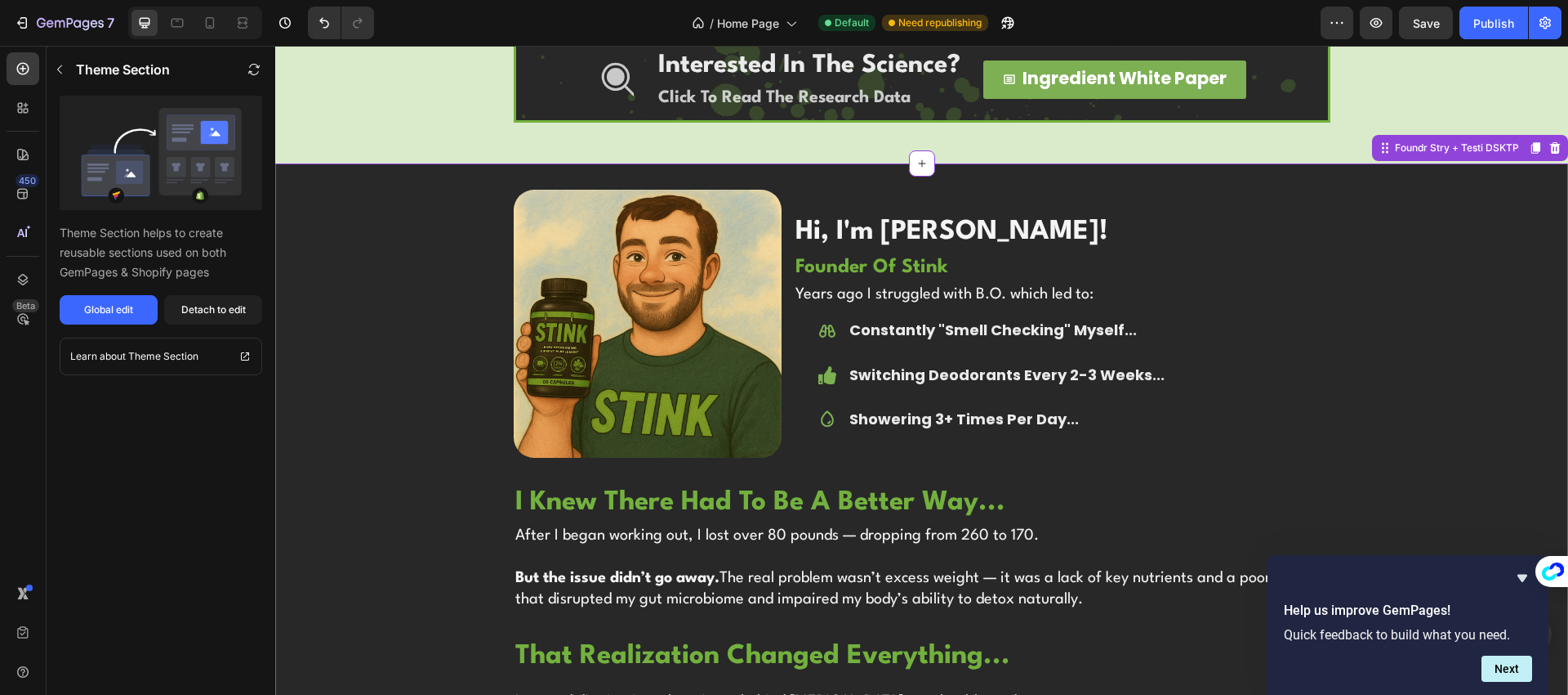
click at [1059, 298] on h2 "Years ago I struggled with B.O. which led to:" at bounding box center [1062, 294] width 537 height 25
click at [222, 317] on button "Detach to edit" at bounding box center [213, 310] width 98 height 30
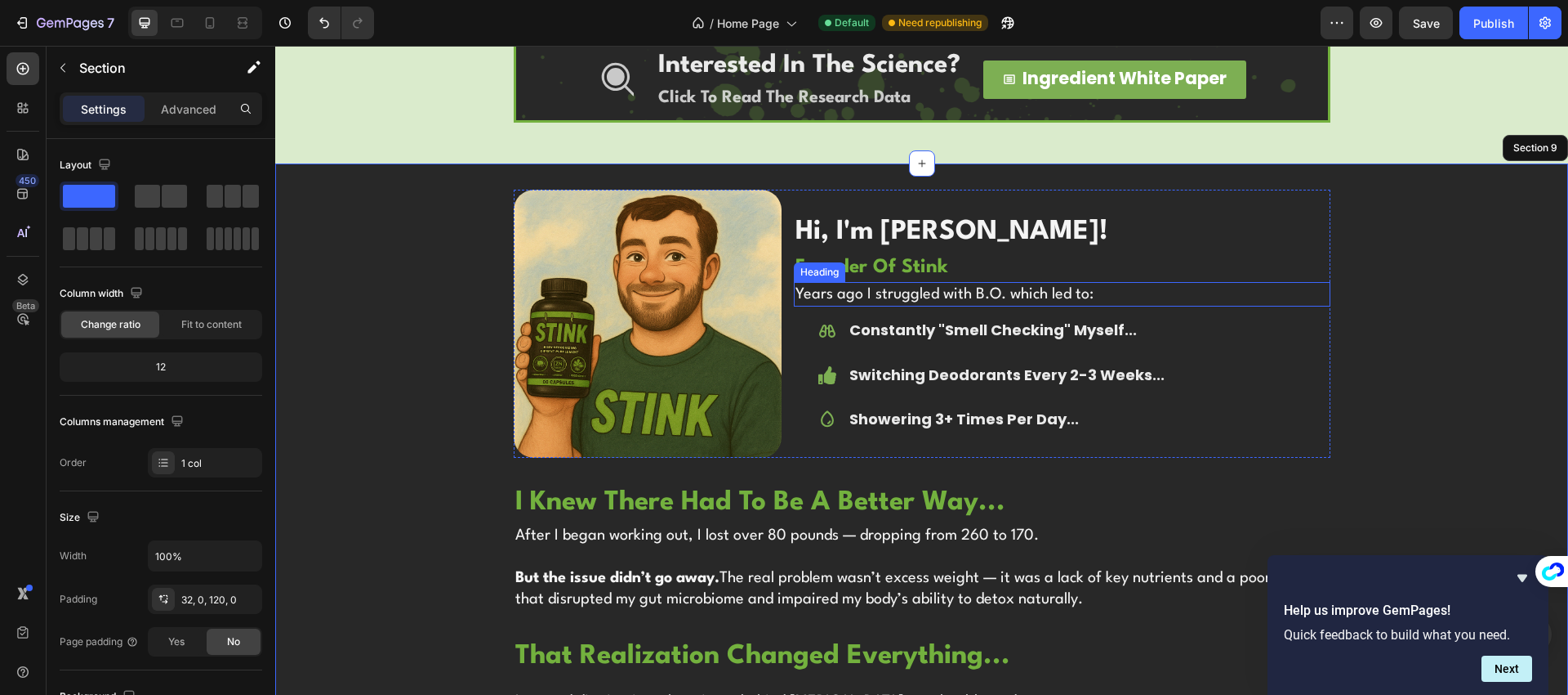
click at [969, 294] on h2 "Years ago I struggled with B.O. which led to:" at bounding box center [1062, 294] width 537 height 25
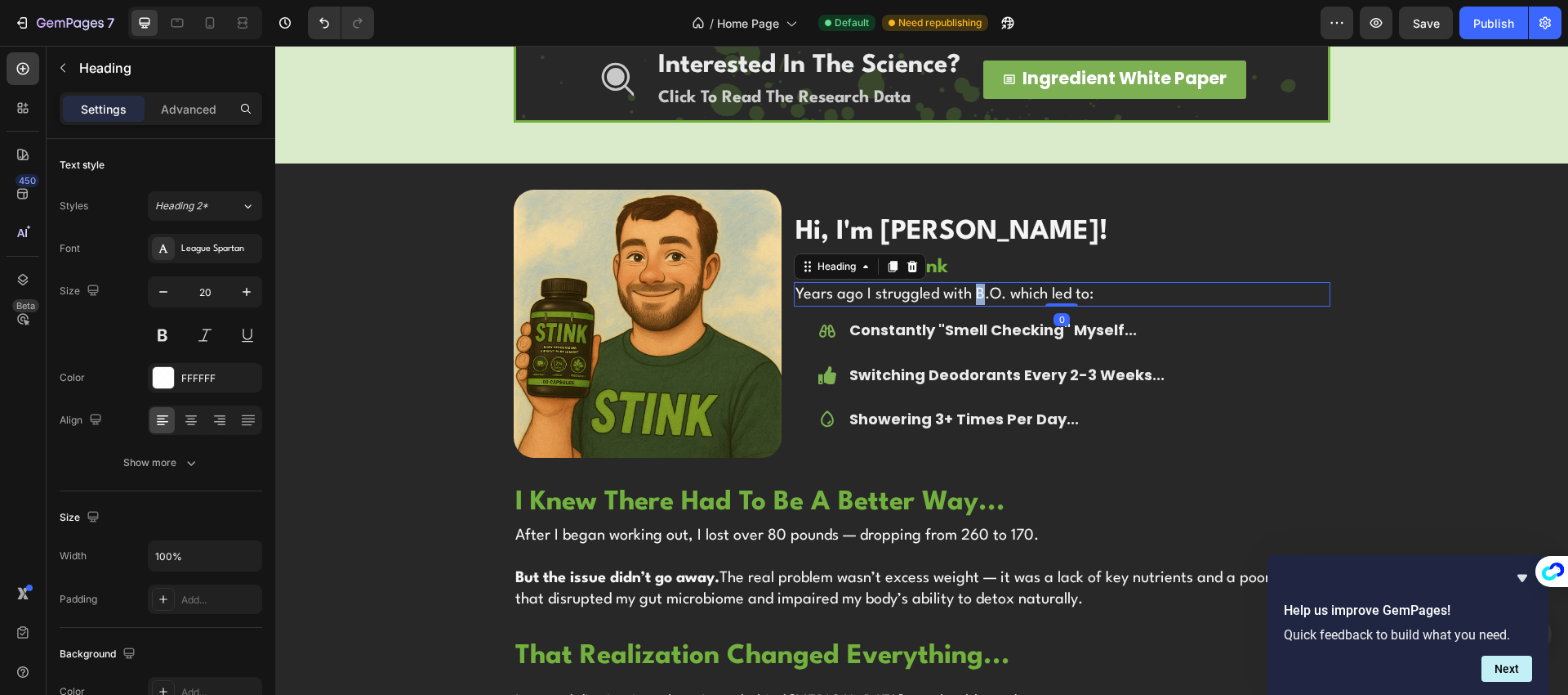
click at [969, 294] on h2 "Years ago I struggled with B.O. which led to:" at bounding box center [1062, 294] width 537 height 25
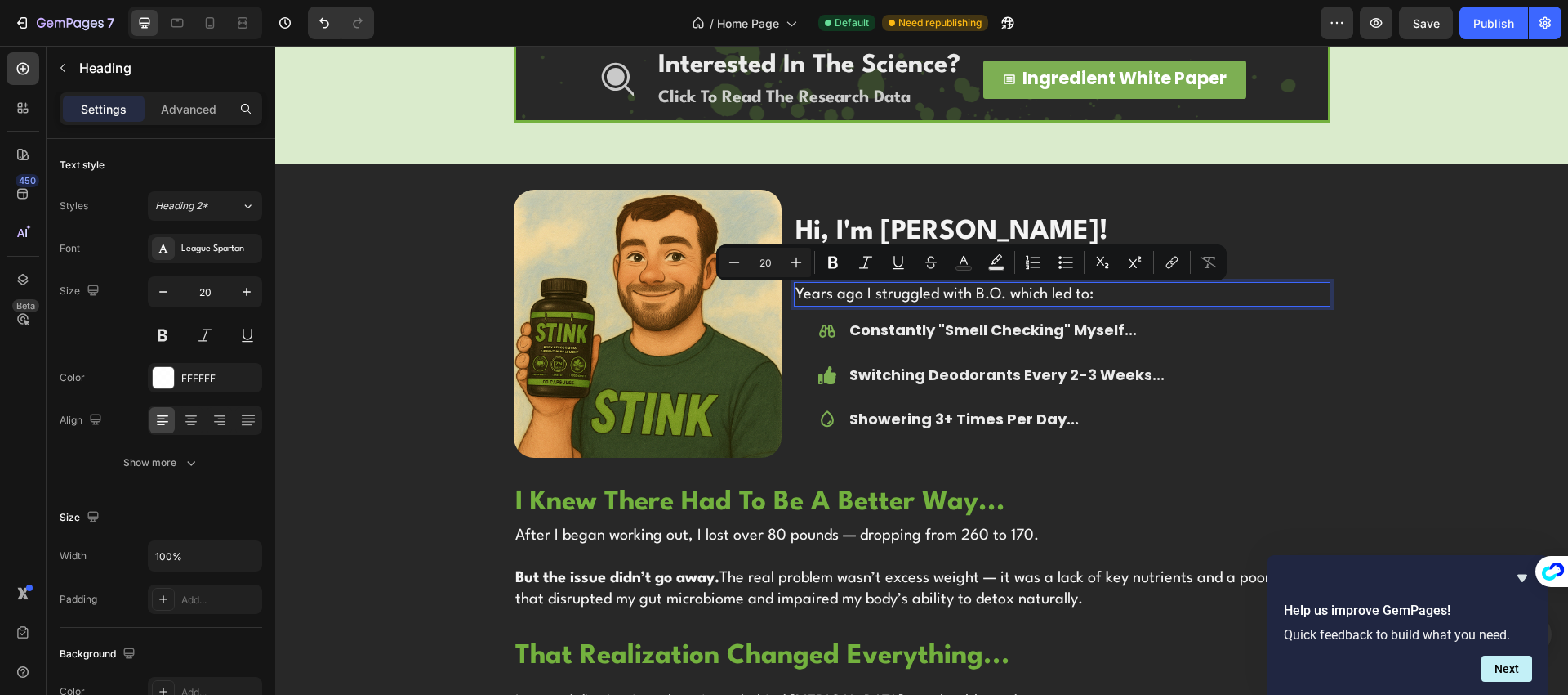
drag, startPoint x: 960, startPoint y: 293, endPoint x: 970, endPoint y: 297, distance: 10.8
click at [960, 293] on p "Years ago I struggled with B.O. which led to:" at bounding box center [1061, 293] width 534 height 21
drag, startPoint x: 968, startPoint y: 294, endPoint x: 1096, endPoint y: 298, distance: 128.1
click at [1096, 298] on p "Years ago I struggled with B.O. which led to:" at bounding box center [1061, 293] width 534 height 21
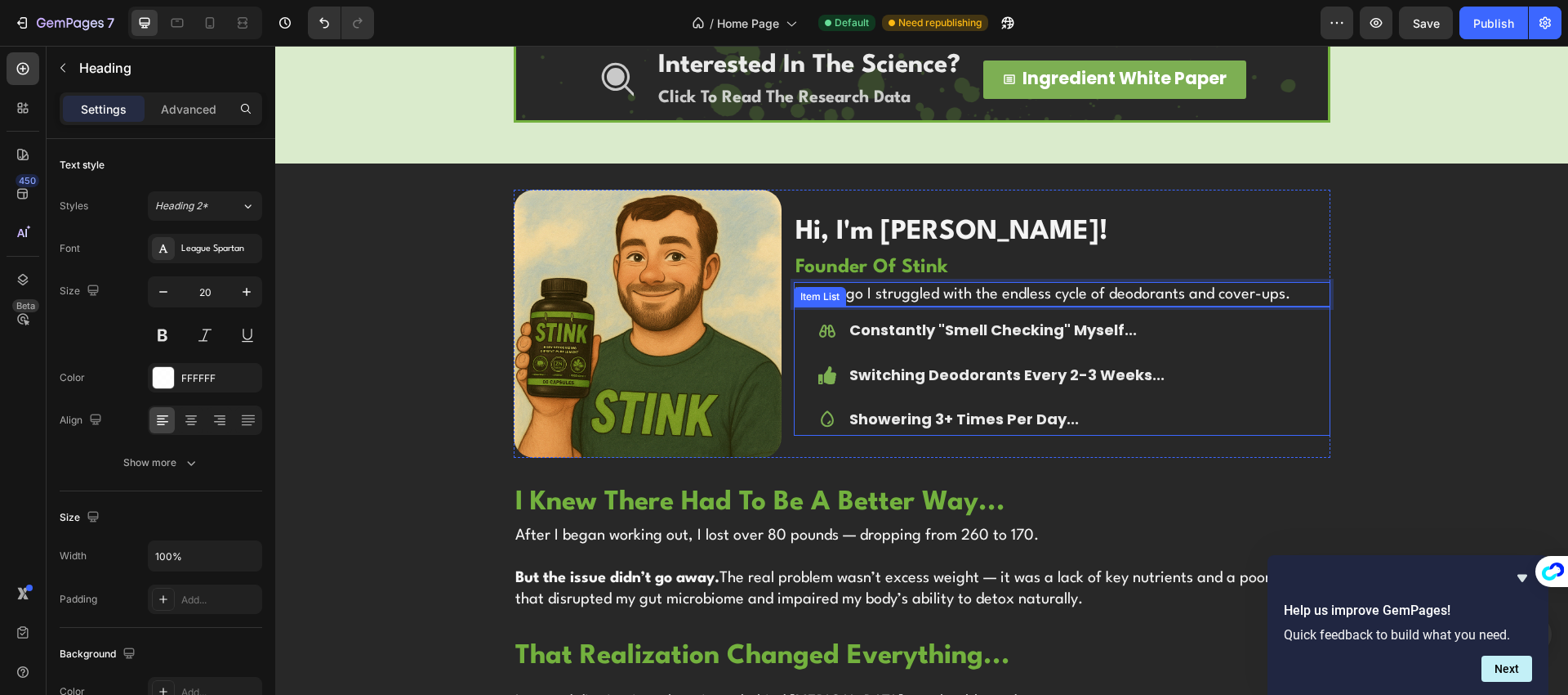
click at [920, 324] on strong "Constantly "Smell Checking" Myself..." at bounding box center [993, 329] width 287 height 21
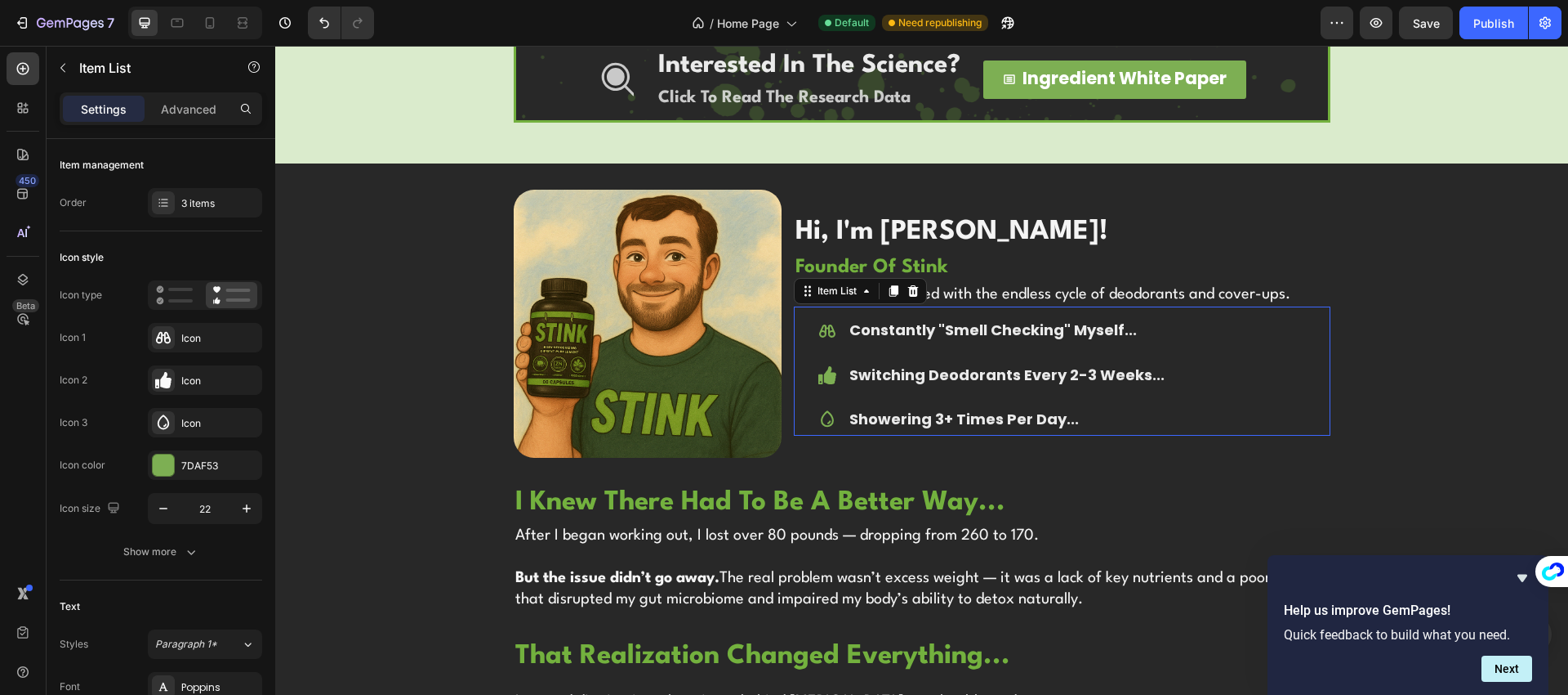
click at [920, 324] on strong "Constantly "Smell Checking" Myself..." at bounding box center [993, 329] width 287 height 21
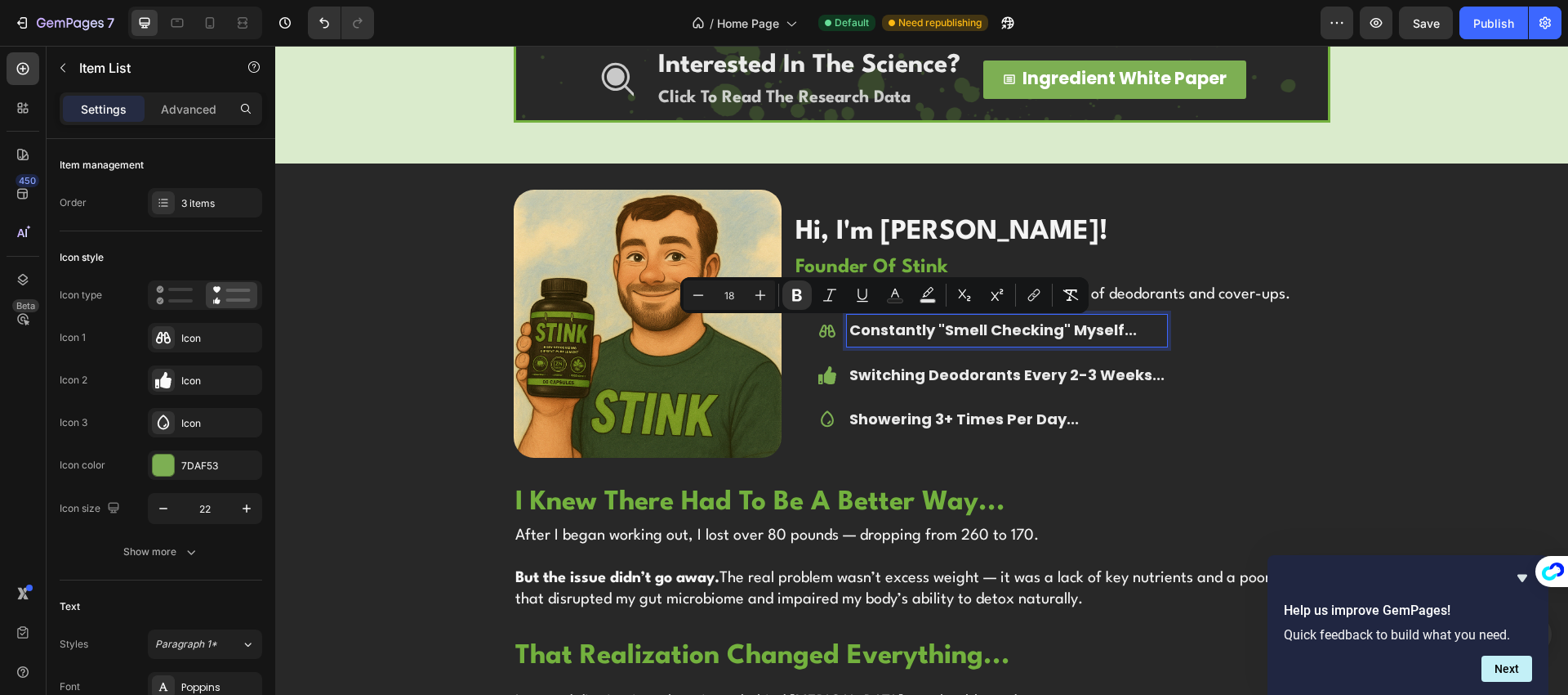
click at [997, 322] on strong "Constantly "Smell Checking" Myself..." at bounding box center [993, 329] width 287 height 21
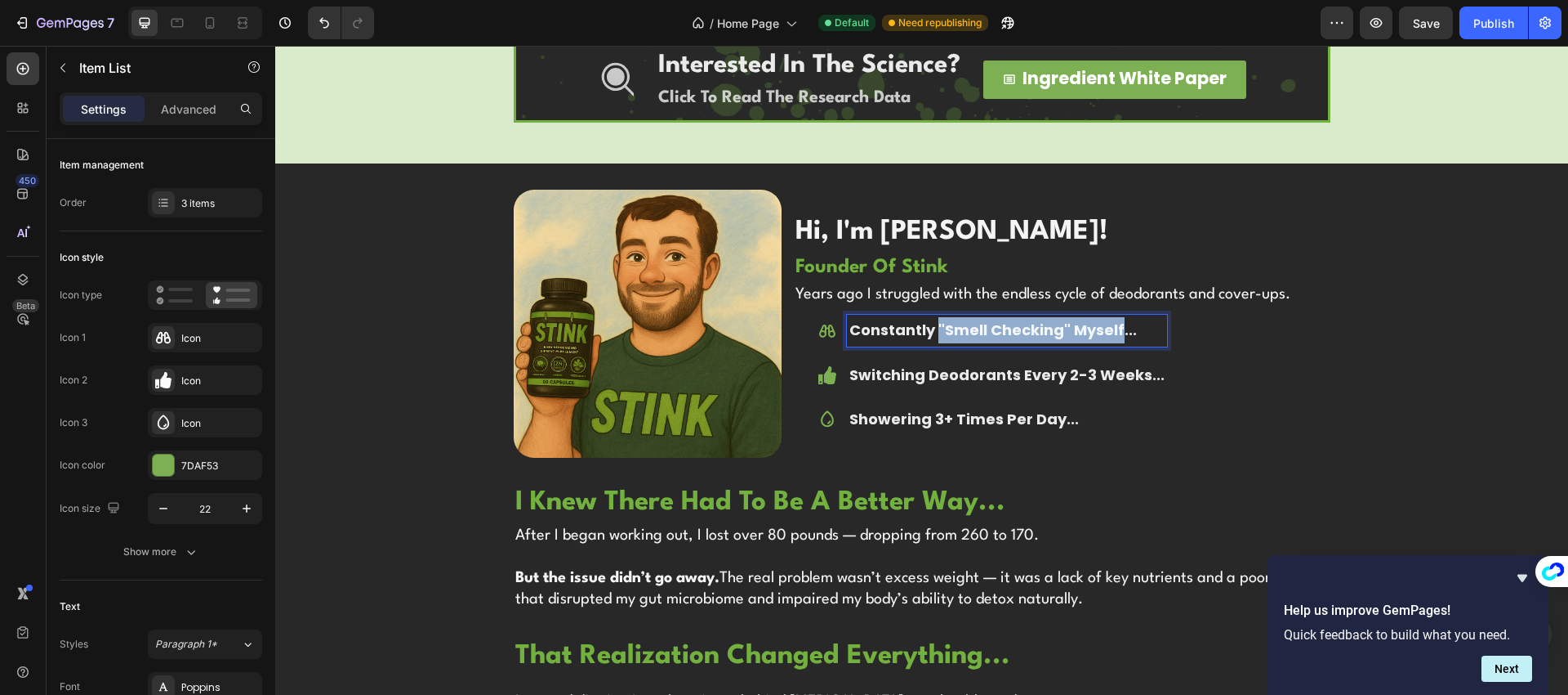
drag, startPoint x: 1114, startPoint y: 331, endPoint x: 931, endPoint y: 330, distance: 183.0
click at [931, 330] on strong "Constantly "Smell Checking" Myself..." at bounding box center [993, 329] width 287 height 21
click at [1242, 415] on div "Constantly Re-Applying... Switching Deodorants Every 2-3 Weeks... Showering 3+ …" at bounding box center [1071, 374] width 516 height 120
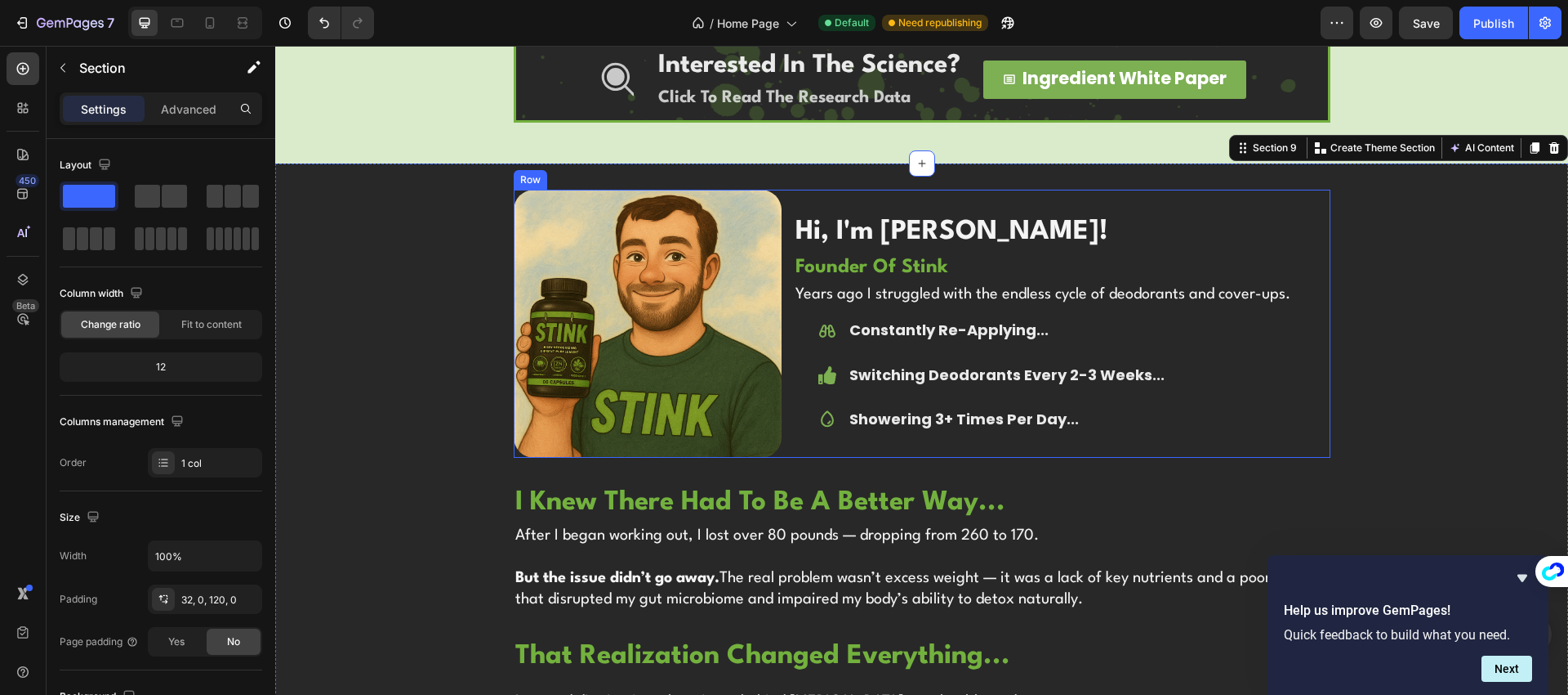
click at [940, 420] on strong "Showering 3+ Times Per Day..." at bounding box center [964, 419] width 230 height 21
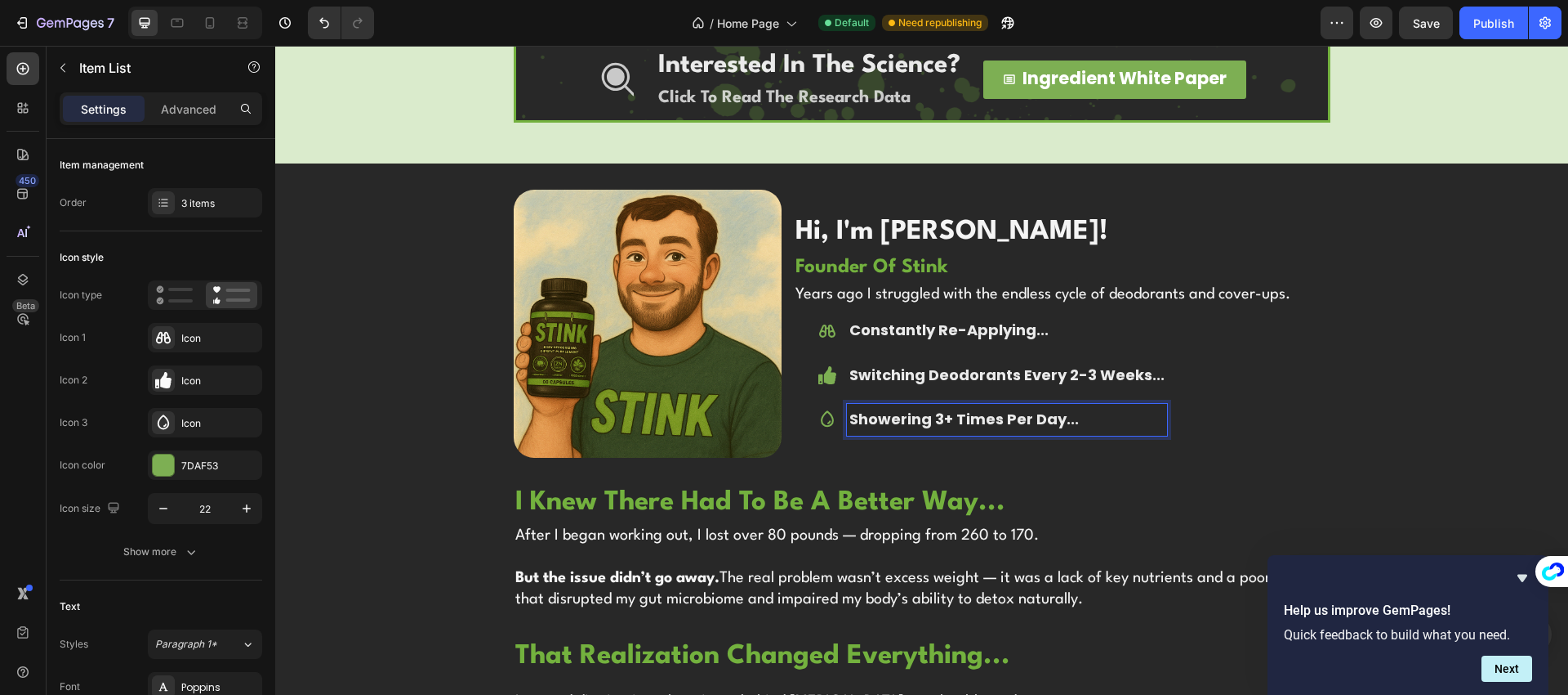
click at [933, 419] on strong "Showering 3+ Times Per Day..." at bounding box center [964, 419] width 230 height 21
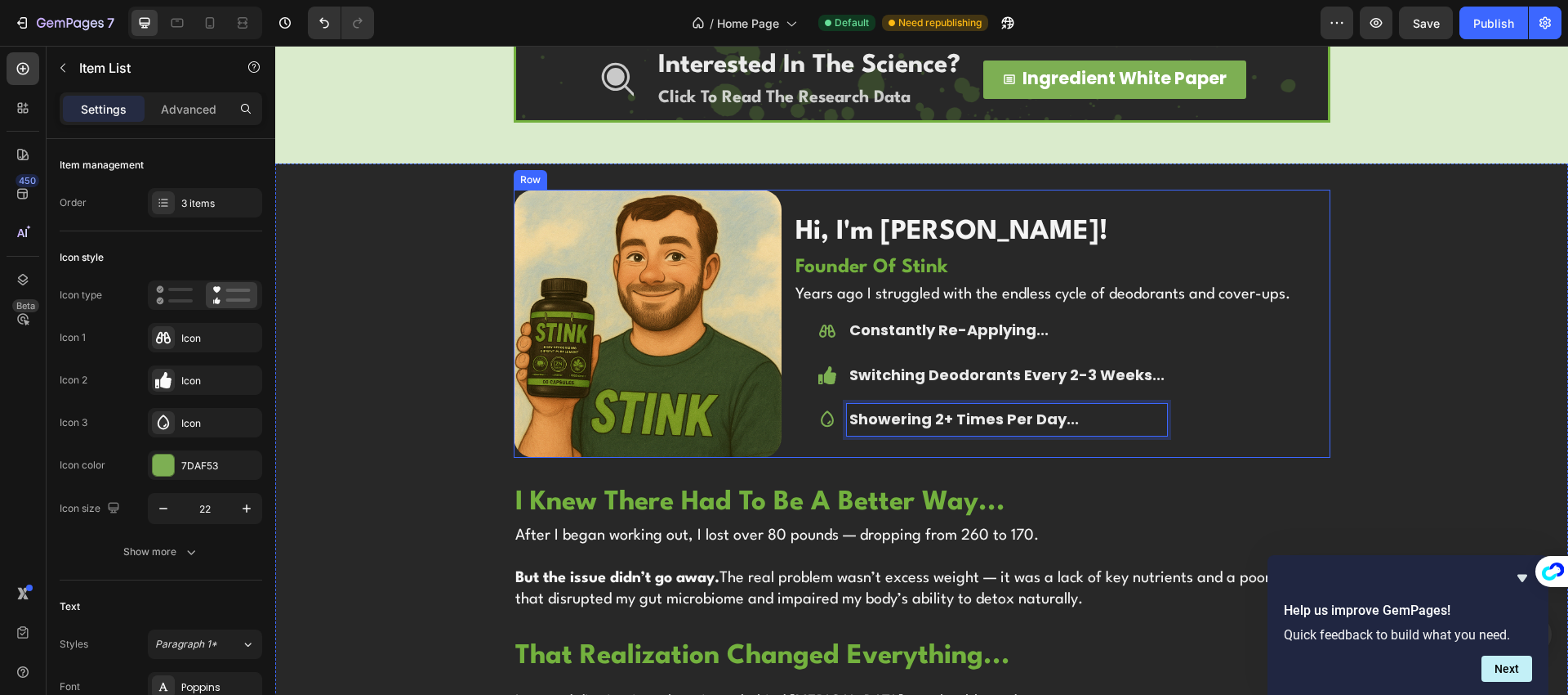
click at [1318, 434] on div "hi, i'm noah! Heading founder of stink Heading Years ago I struggled with the e…" at bounding box center [1062, 324] width 537 height 268
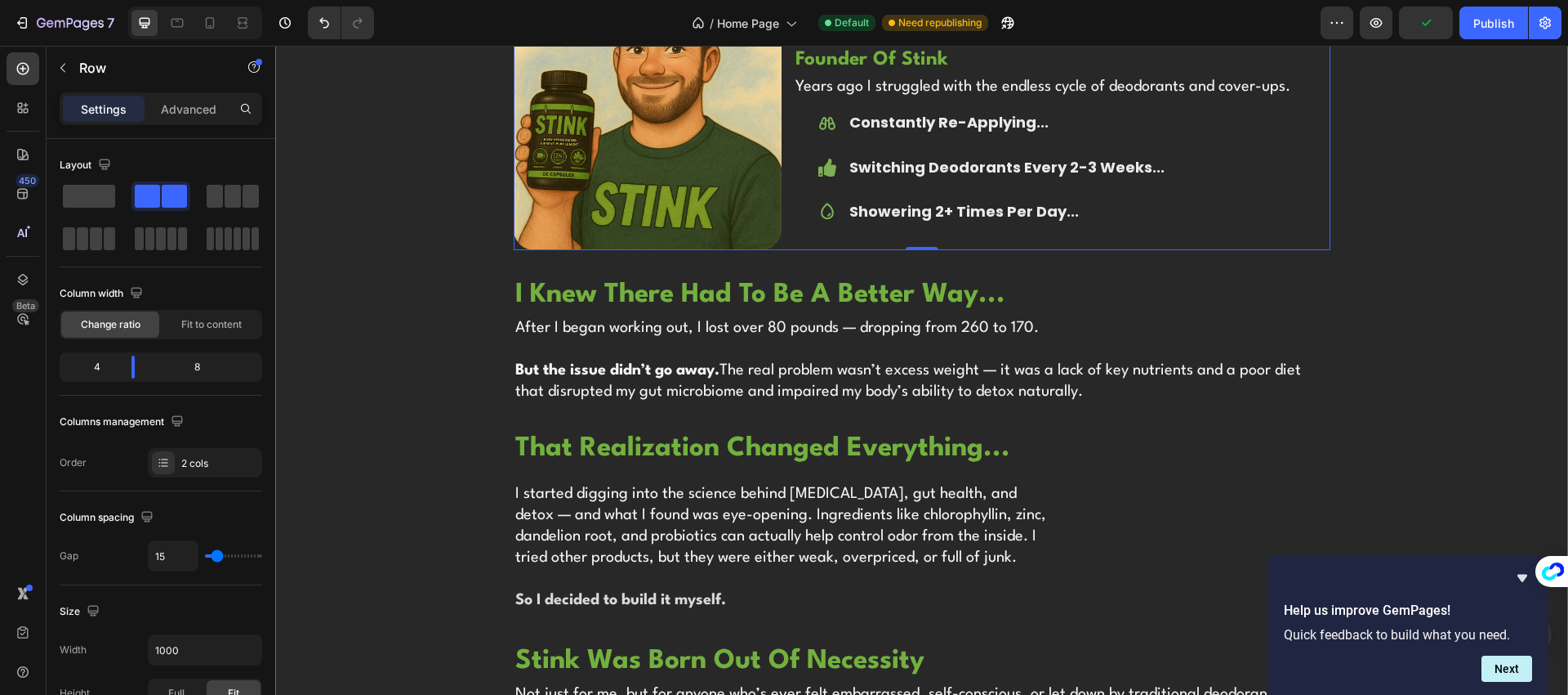
scroll to position [3810, 0]
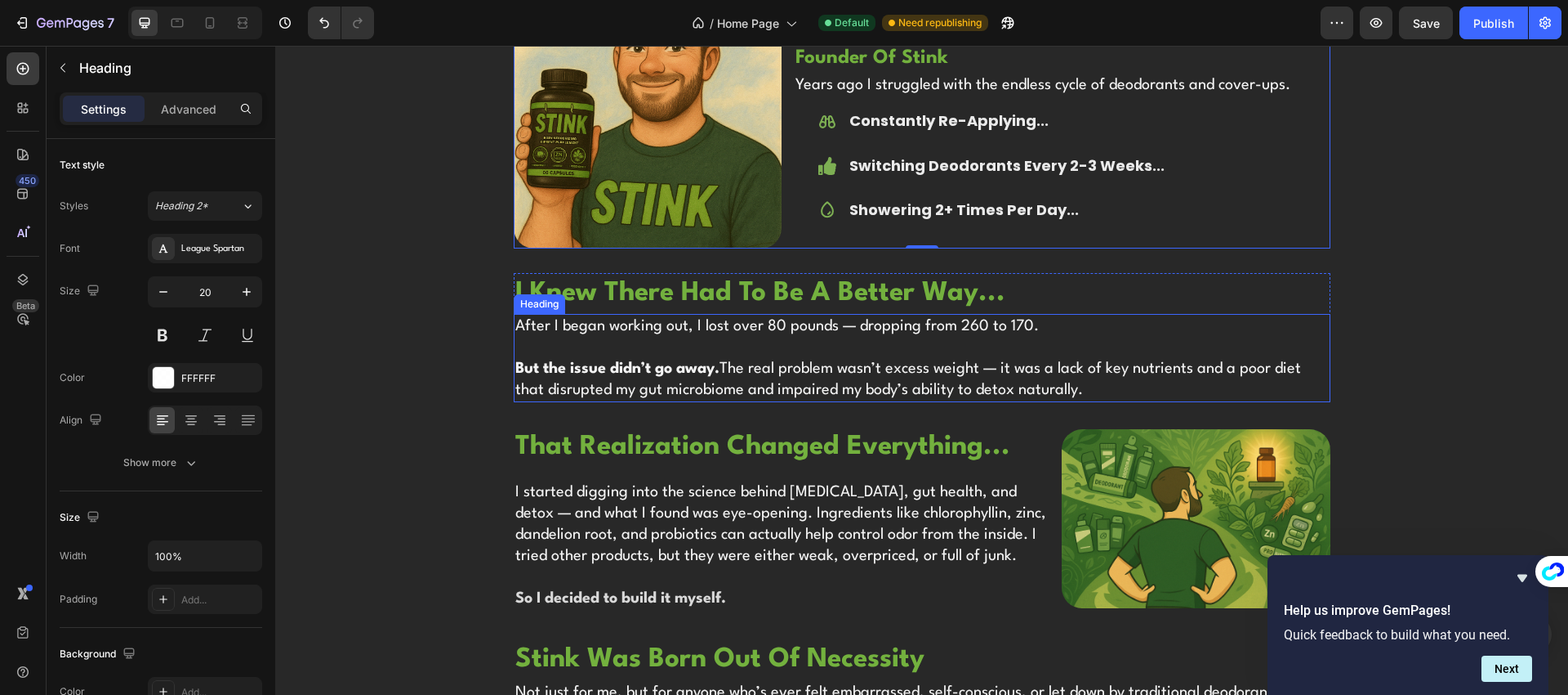
click at [690, 356] on h2 "After I began working out, I lost over 80 pounds — dropping from 260 to 170. Bu…" at bounding box center [922, 358] width 817 height 88
click at [690, 357] on h2 "After I began working out, I lost over 80 pounds — dropping from 260 to 170. Bu…" at bounding box center [922, 358] width 817 height 88
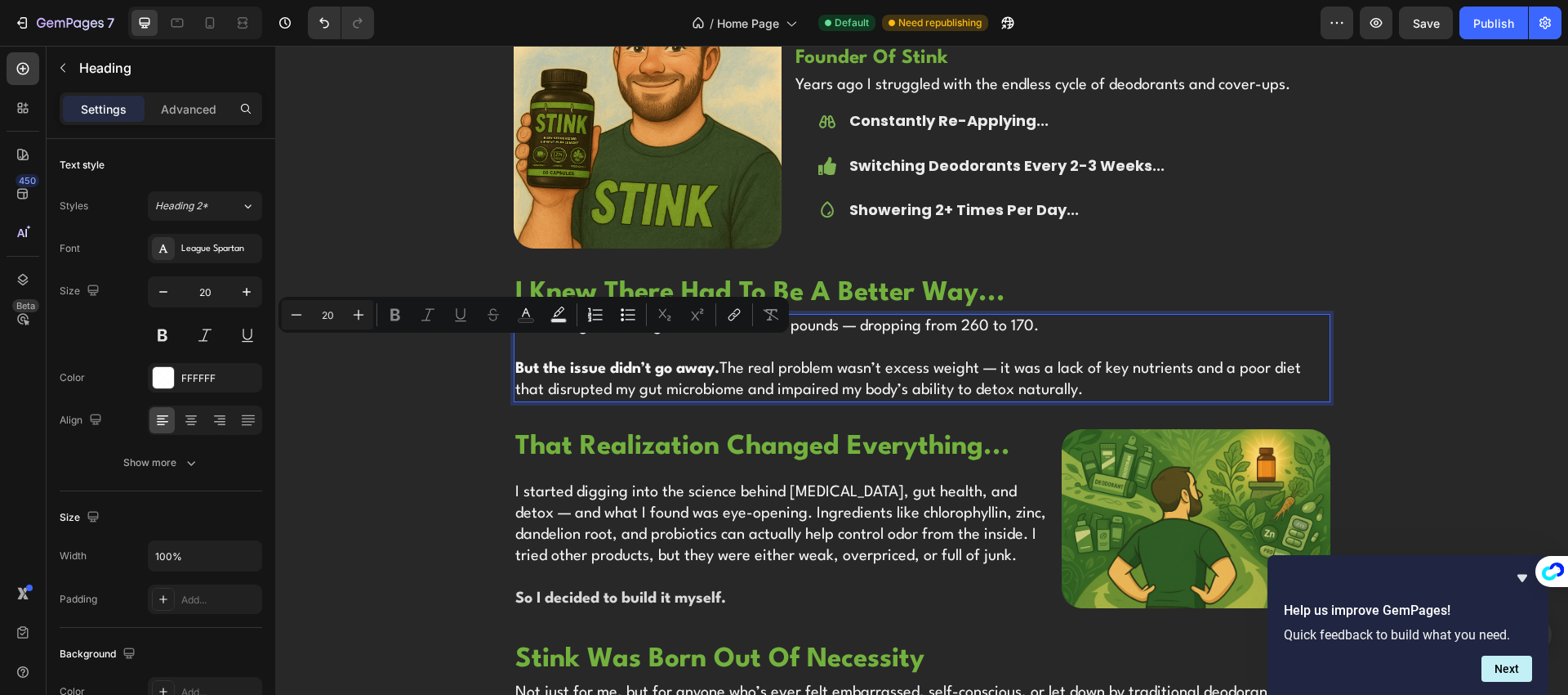
click at [837, 384] on p "After I began working out, I lost over 80 pounds — dropping from 260 to 170. Bu…" at bounding box center [922, 357] width 814 height 85
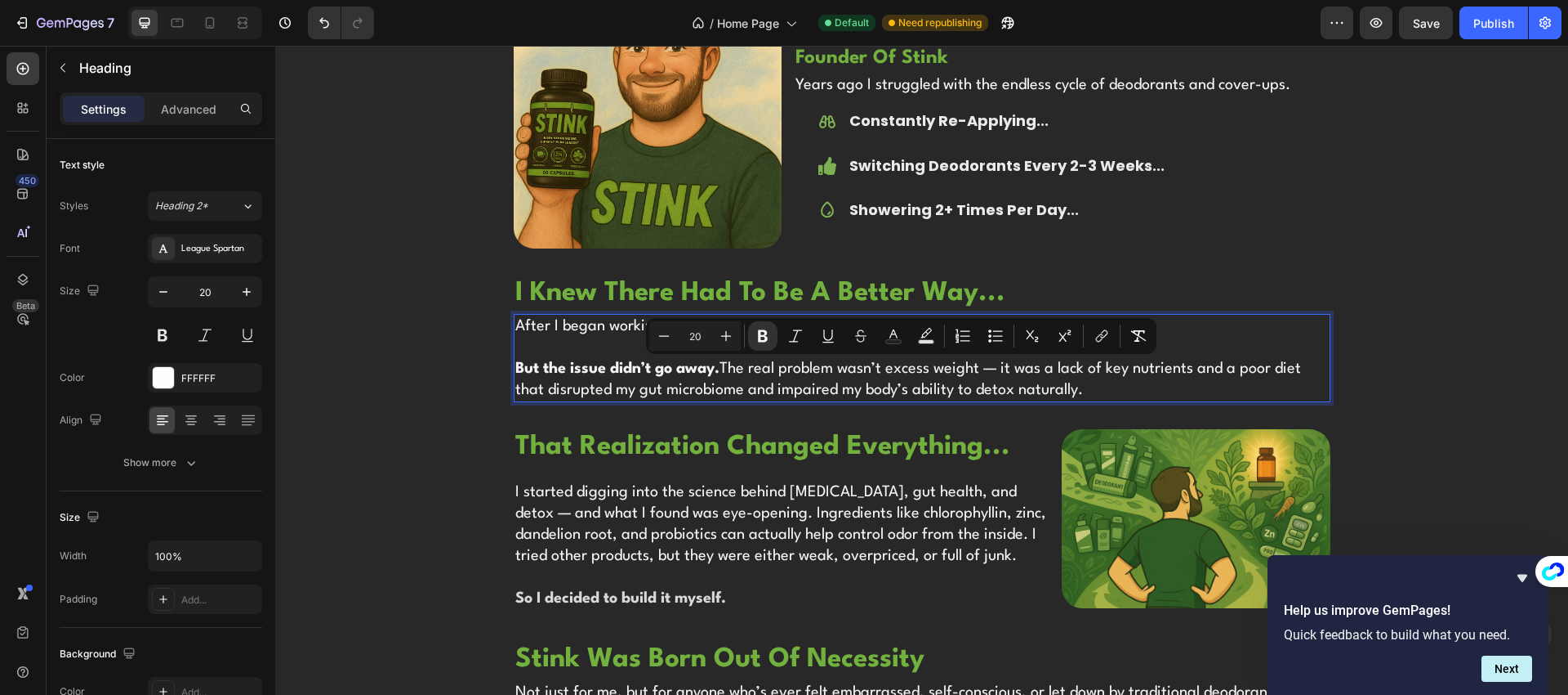
drag, startPoint x: 1074, startPoint y: 388, endPoint x: 508, endPoint y: 370, distance: 566.3
click at [516, 370] on p "After I began working out, I lost over 80 pounds — dropping from 260 to 170. Bu…" at bounding box center [922, 357] width 814 height 85
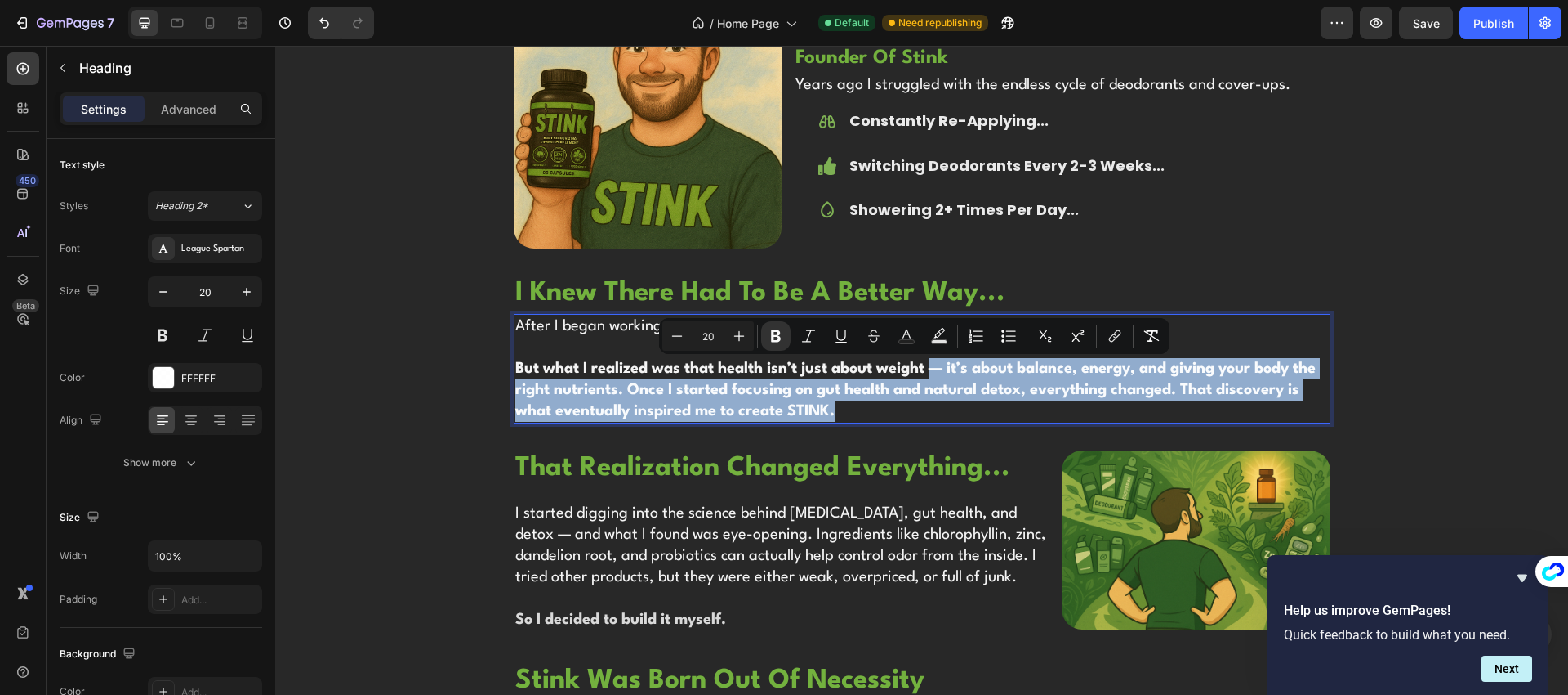
drag, startPoint x: 868, startPoint y: 409, endPoint x: 1134, endPoint y: 397, distance: 266.3
click at [928, 365] on p "After I began working out, I lost over 80 pounds — dropping from 260 to 170. Bu…" at bounding box center [922, 368] width 814 height 106
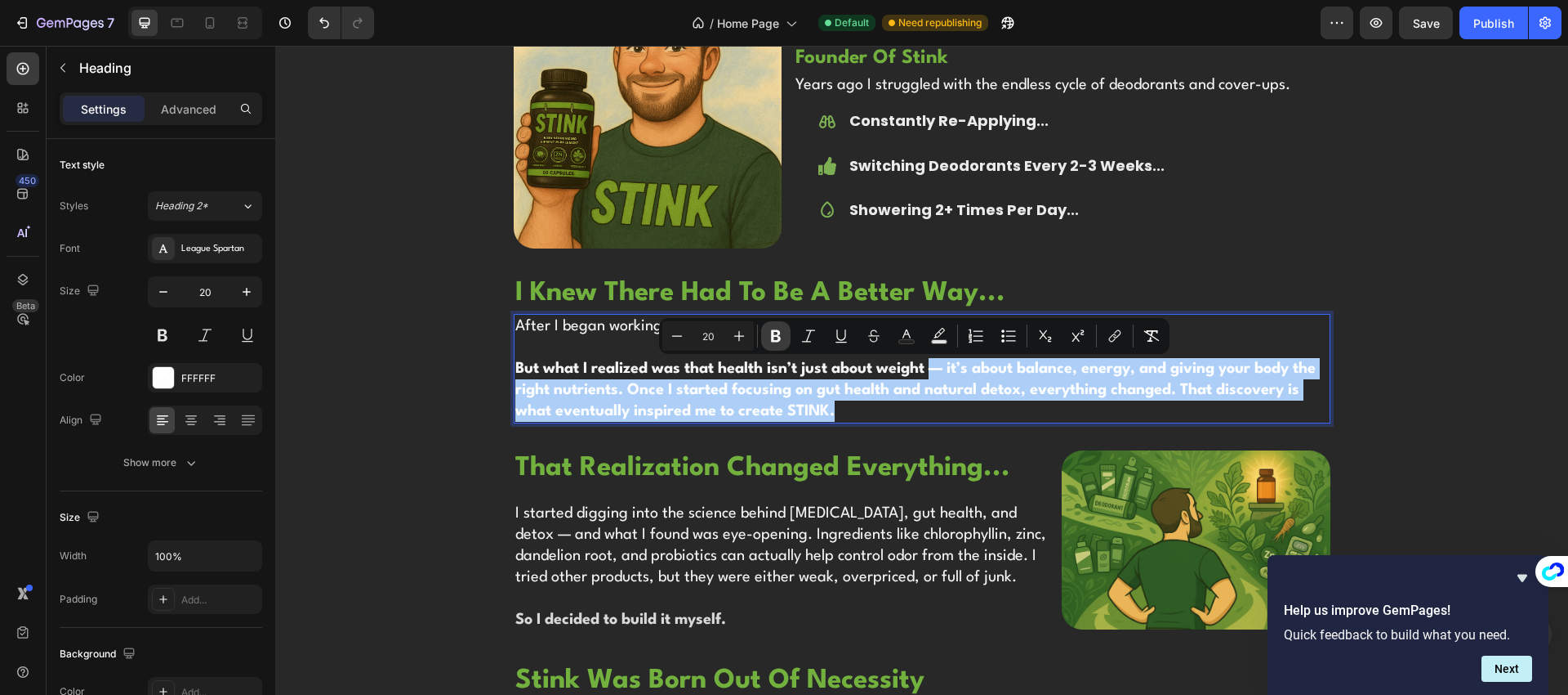
click at [782, 339] on icon "Editor contextual toolbar" at bounding box center [776, 336] width 16 height 16
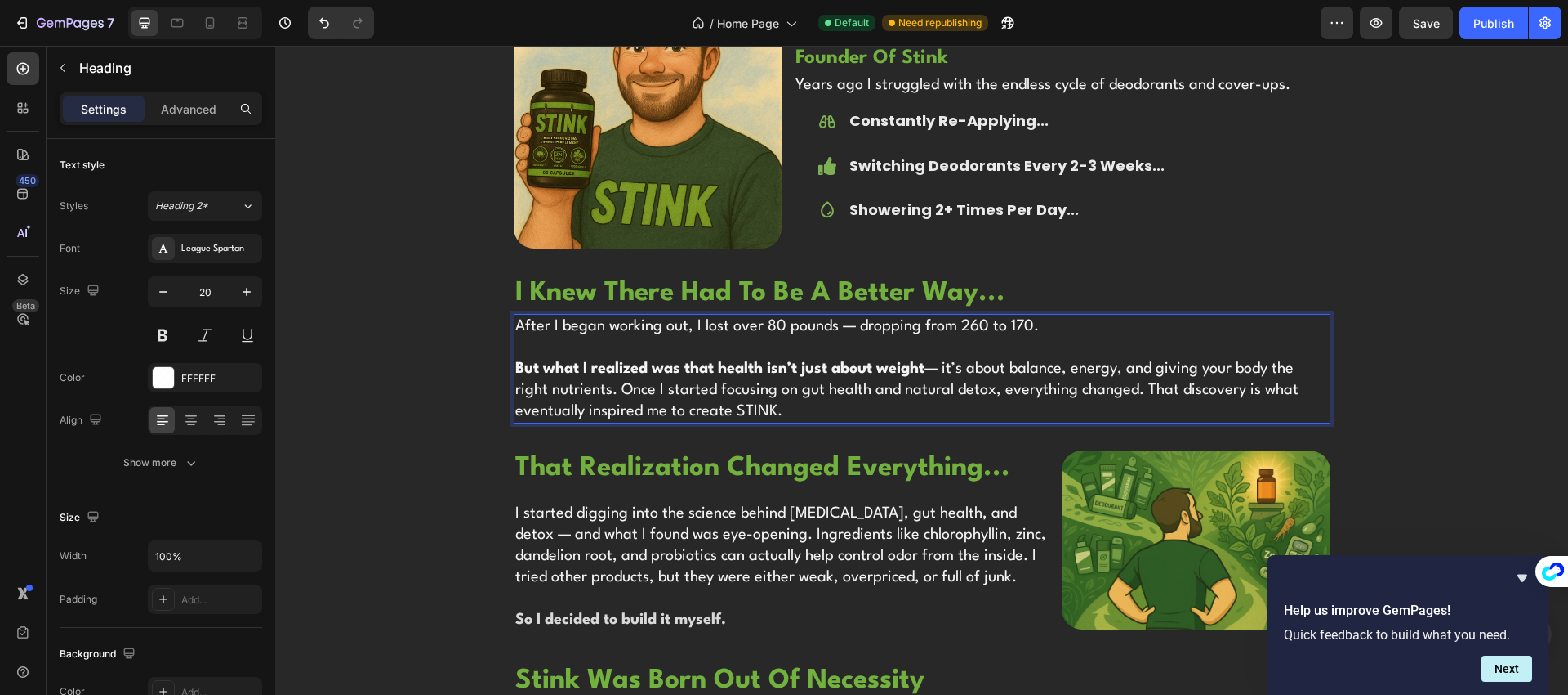
click at [974, 411] on p "After I began working out, I lost over 80 pounds — dropping from 260 to 170. Bu…" at bounding box center [922, 368] width 814 height 106
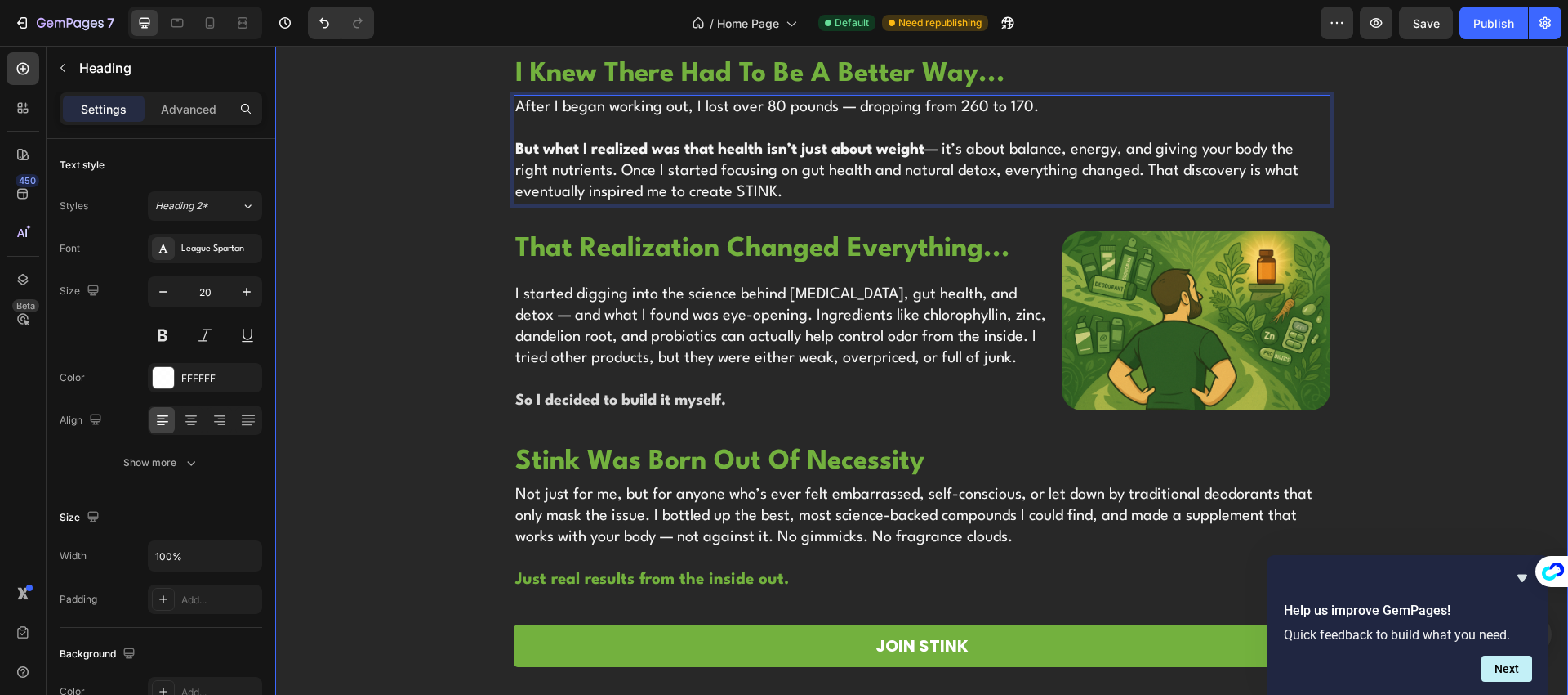
scroll to position [4034, 0]
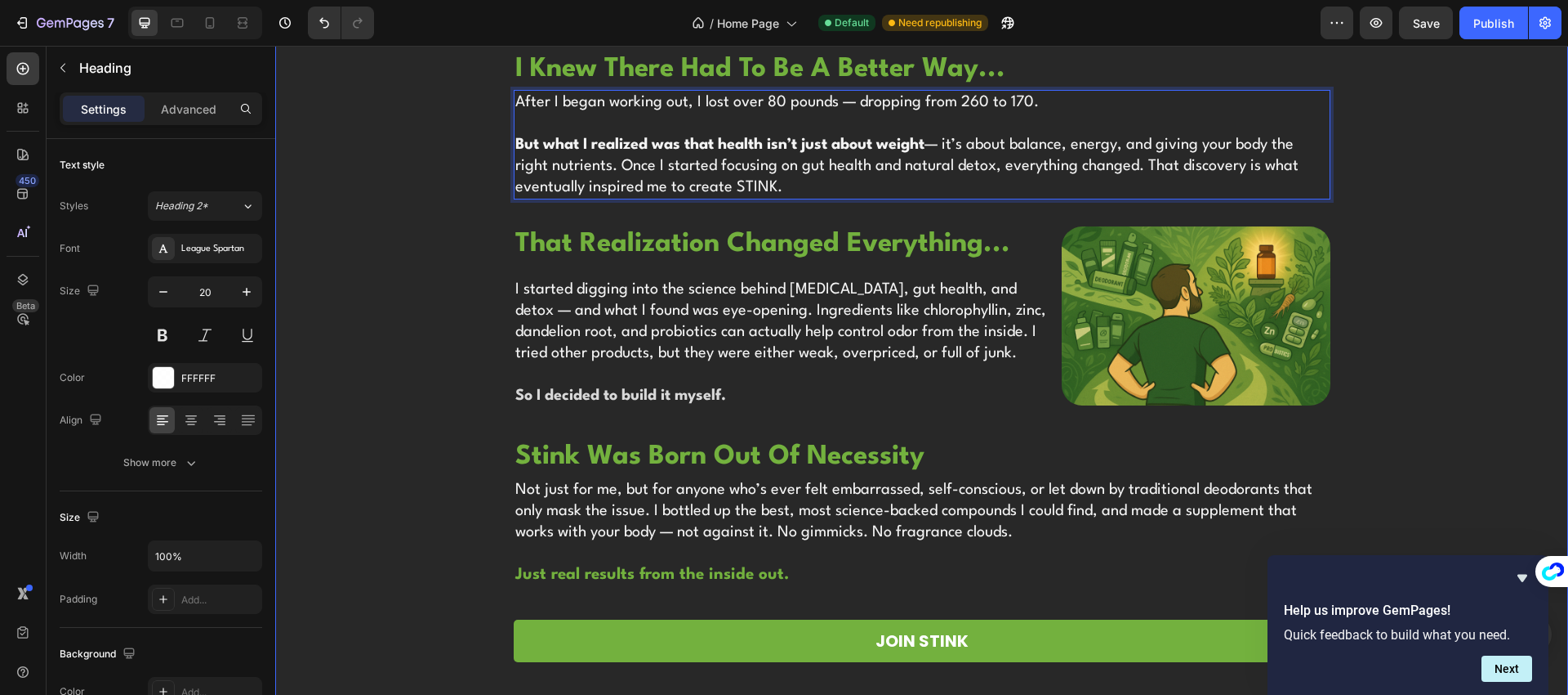
click at [410, 316] on div "Image hi, i'm noah! Heading founder of stink Heading Years ago I struggled with…" at bounding box center [921, 572] width 1293 height 1632
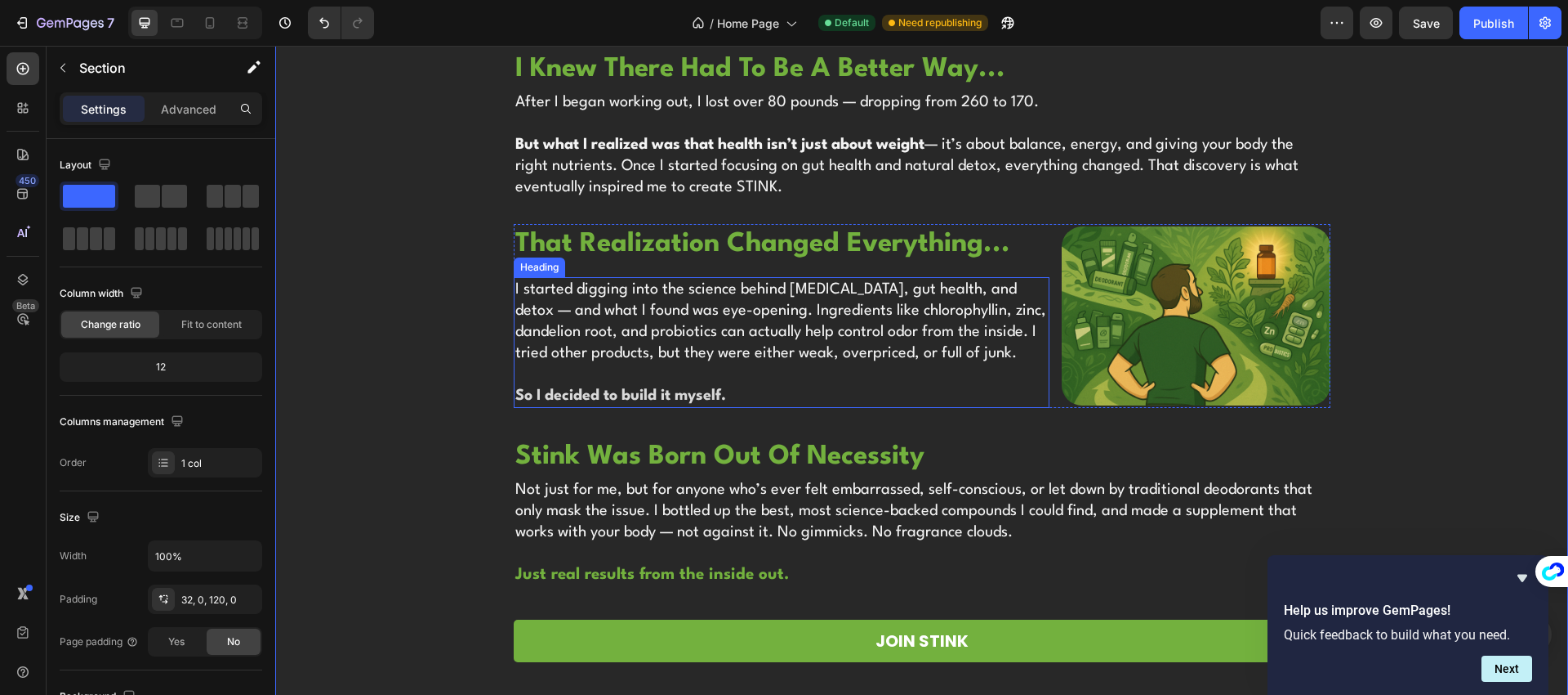
click at [618, 341] on h2 "I started digging into the science behind body odor, gut health, and detox — an…" at bounding box center [782, 342] width 537 height 130
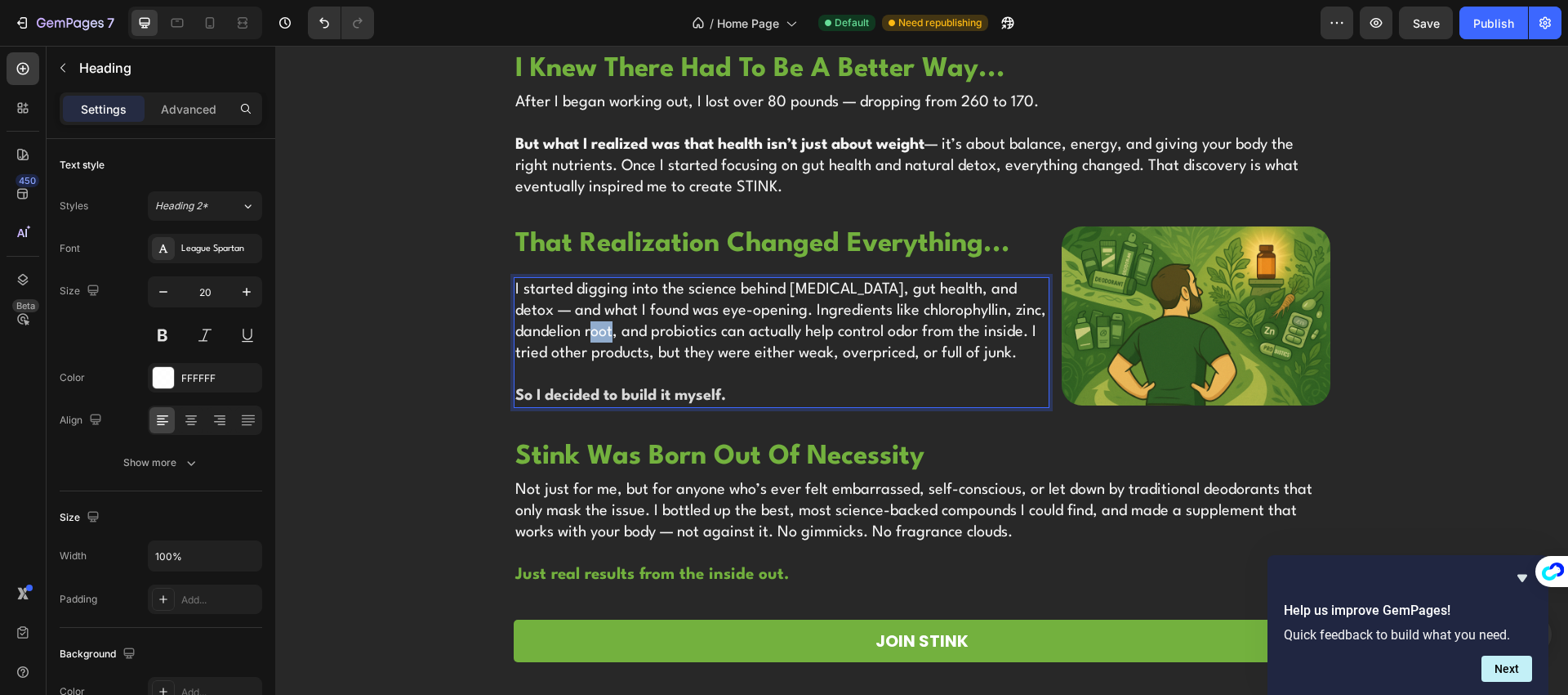
click at [618, 341] on h2 "I started digging into the science behind body odor, gut health, and detox — an…" at bounding box center [782, 342] width 537 height 130
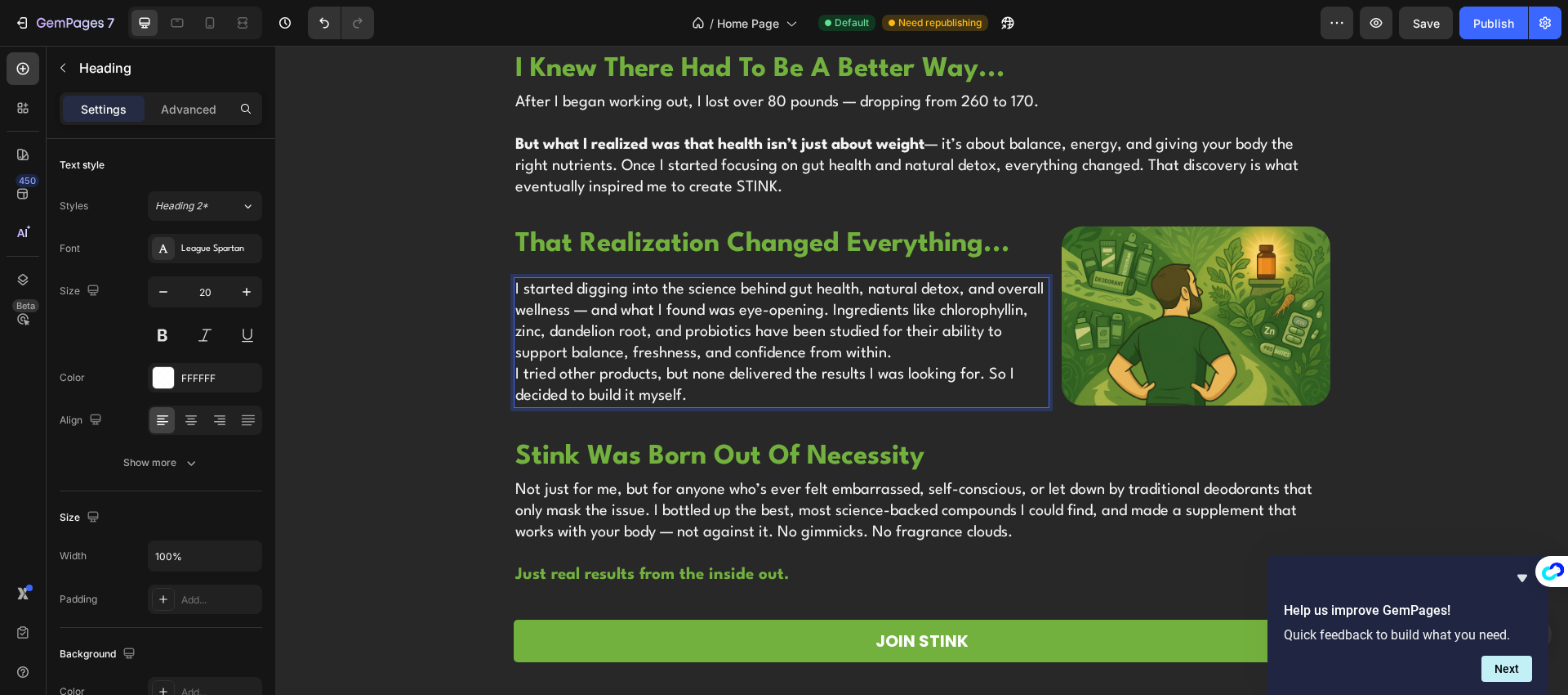
click at [889, 356] on p "I started digging into the science behind gut health, natural detox, and overal…" at bounding box center [782, 320] width 534 height 85
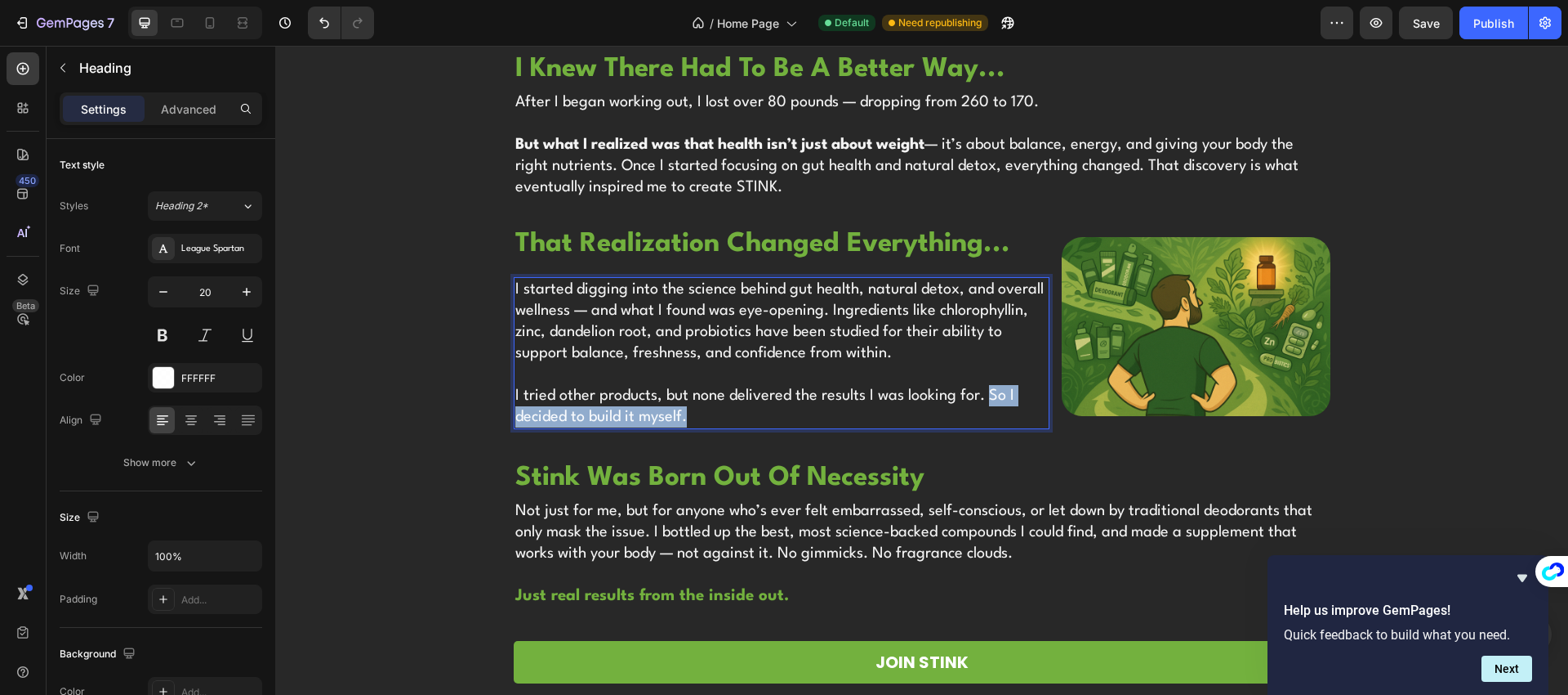
drag, startPoint x: 741, startPoint y: 407, endPoint x: 979, endPoint y: 397, distance: 238.2
click at [979, 398] on p "I tried other products, but none delivered the results I was looking for. So I …" at bounding box center [782, 406] width 534 height 43
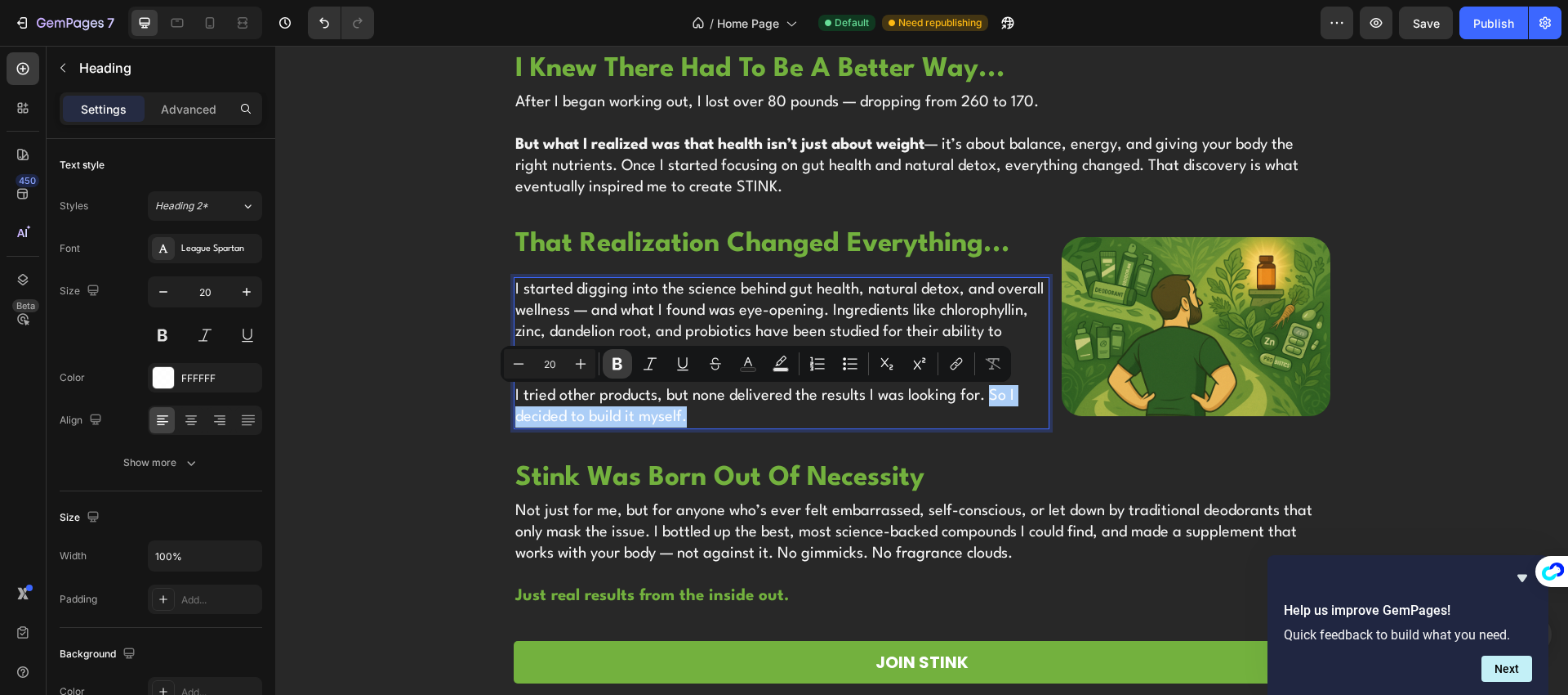
click at [609, 370] on icon "Editor contextual toolbar" at bounding box center [617, 364] width 16 height 16
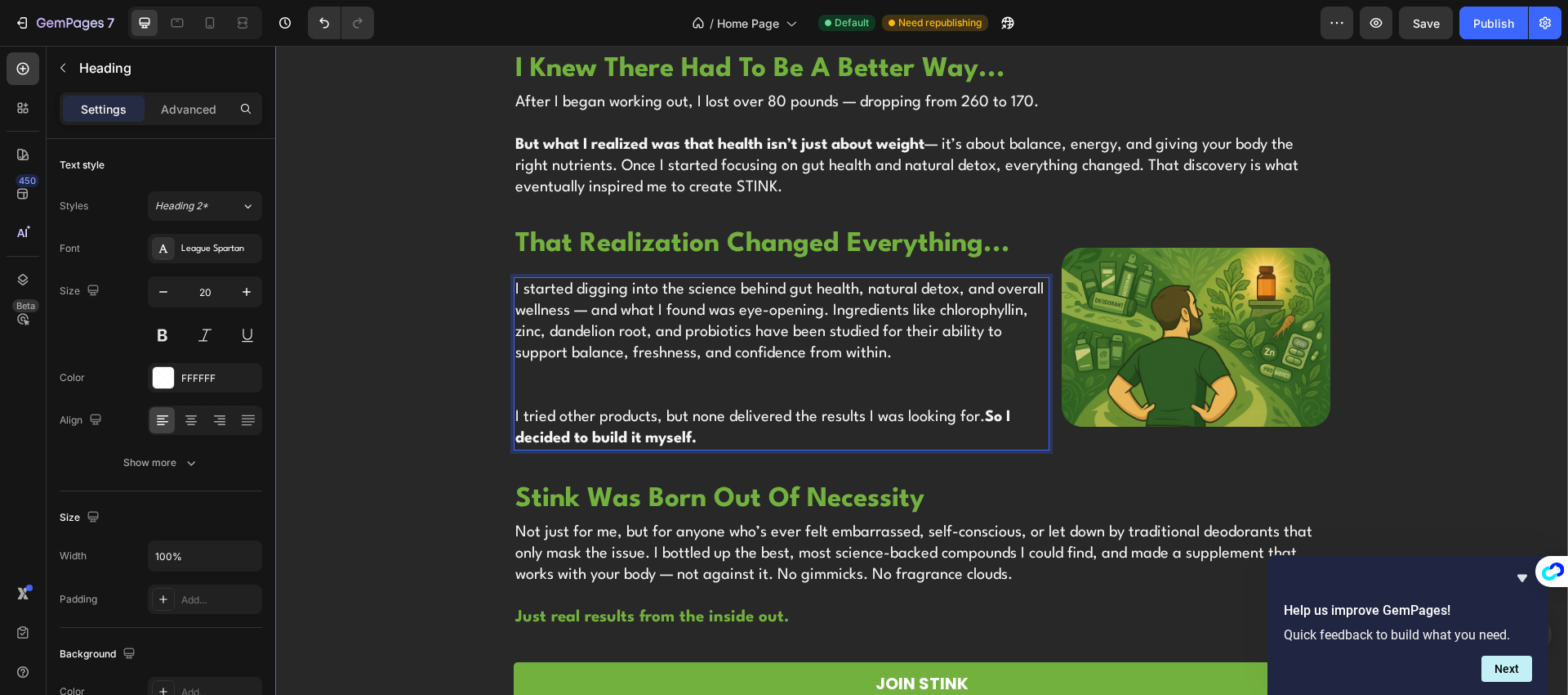
click at [1073, 469] on div "Image hi, i'm noah! Heading founder of stink Heading Years ago I struggled with…" at bounding box center [921, 594] width 1293 height 1674
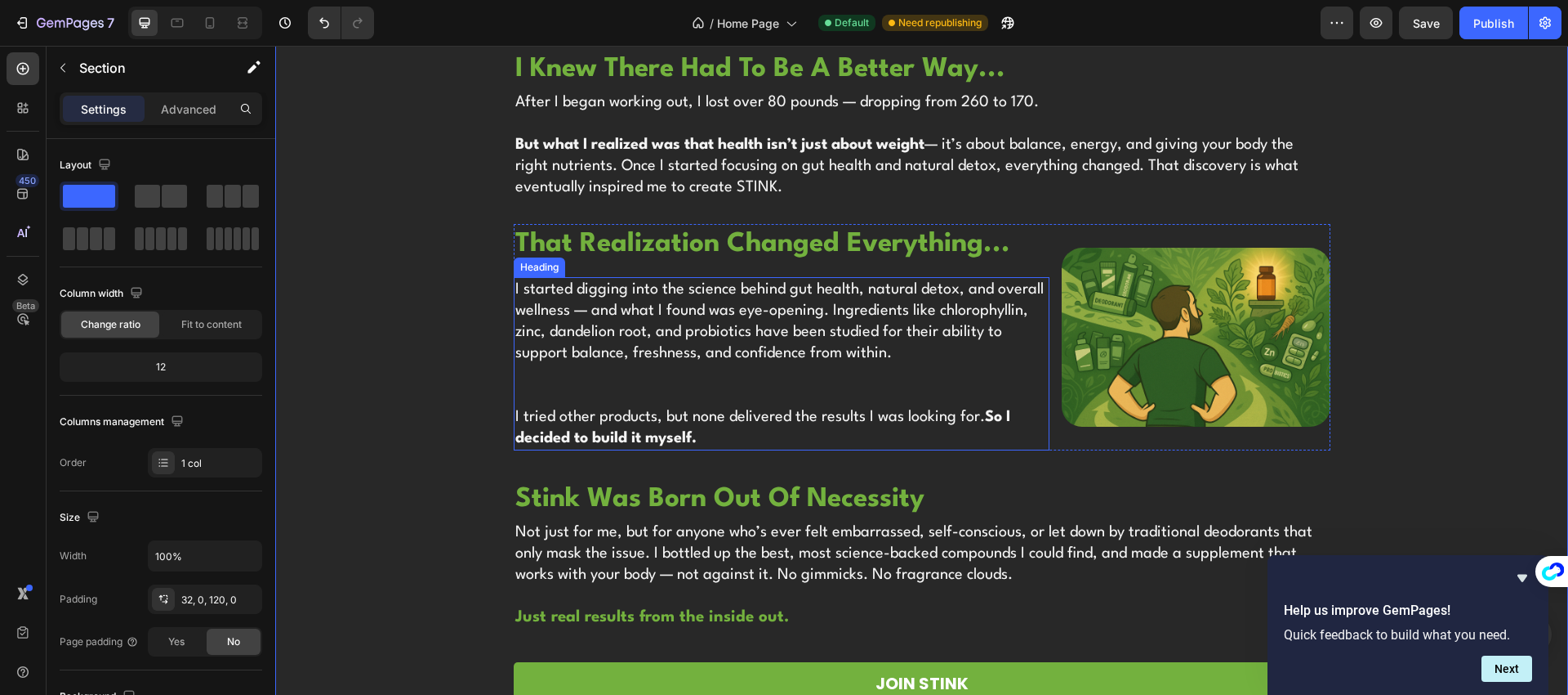
click at [965, 430] on p "I started digging into the science behind gut health, natural detox, and overal…" at bounding box center [782, 363] width 534 height 170
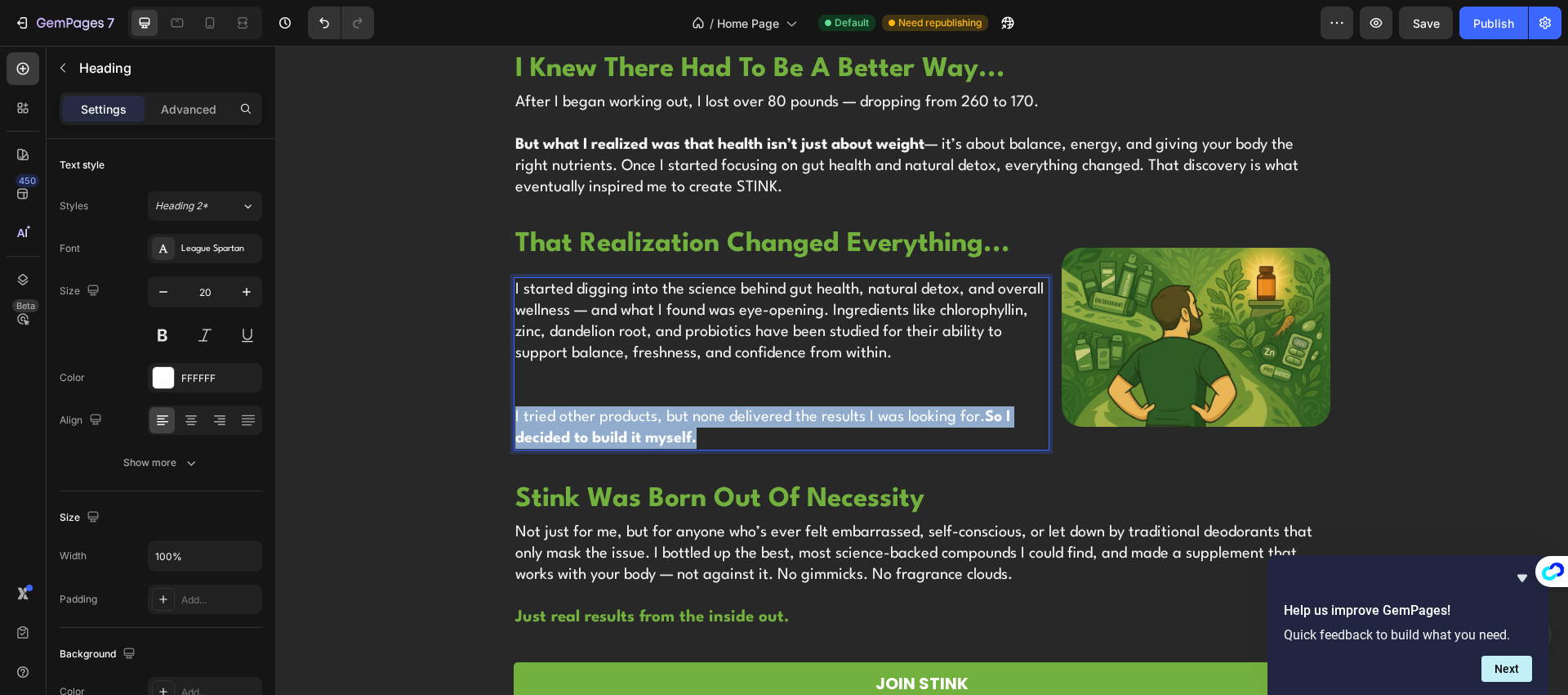
click at [965, 430] on p "I started digging into the science behind gut health, natural detox, and overal…" at bounding box center [782, 363] width 534 height 170
drag, startPoint x: 963, startPoint y: 438, endPoint x: 978, endPoint y: 440, distance: 15.1
click at [963, 437] on p "I started digging into the science behind gut health, natural detox, and overal…" at bounding box center [782, 363] width 534 height 170
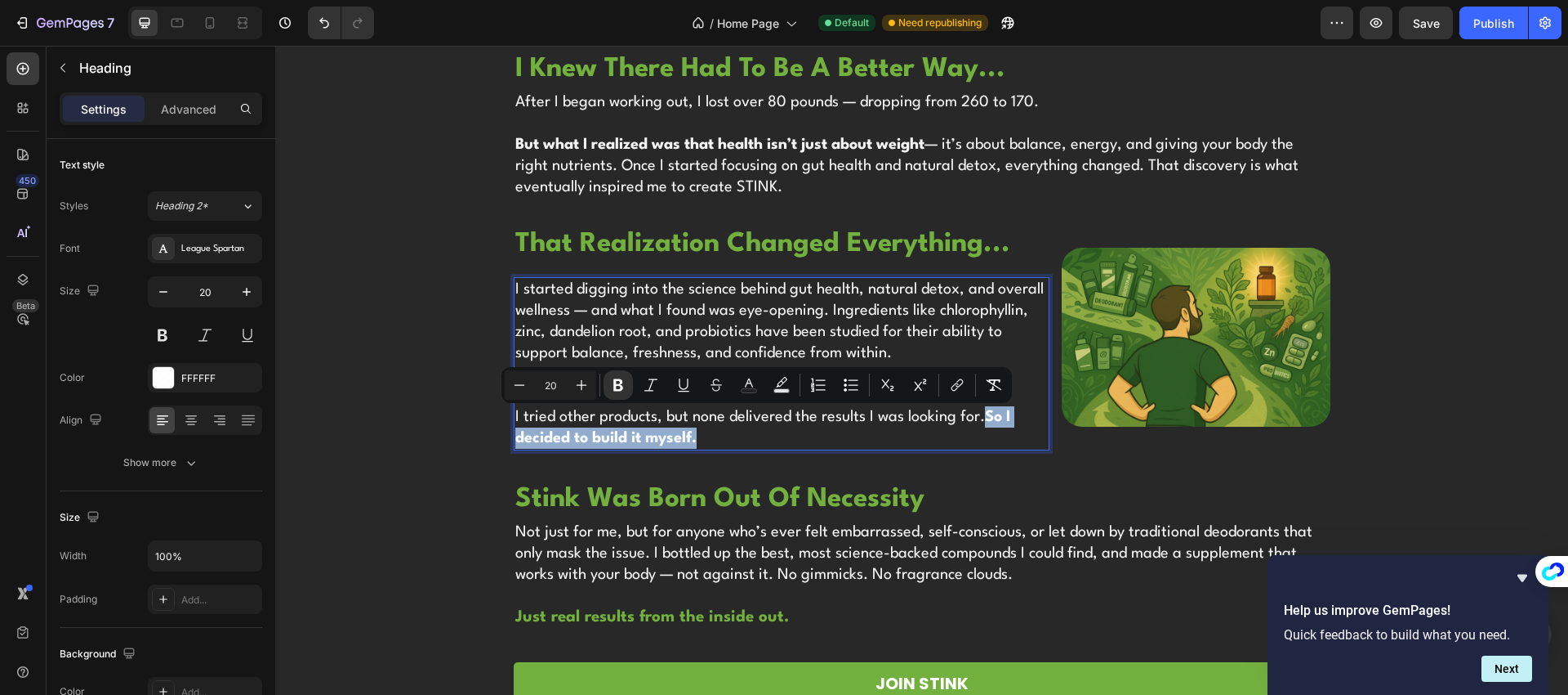
drag, startPoint x: 979, startPoint y: 438, endPoint x: 981, endPoint y: 420, distance: 18.1
click at [980, 420] on p "I started digging into the science behind gut health, natural detox, and overal…" at bounding box center [782, 363] width 534 height 170
click at [746, 388] on icon "Editor contextual toolbar" at bounding box center [748, 385] width 16 height 16
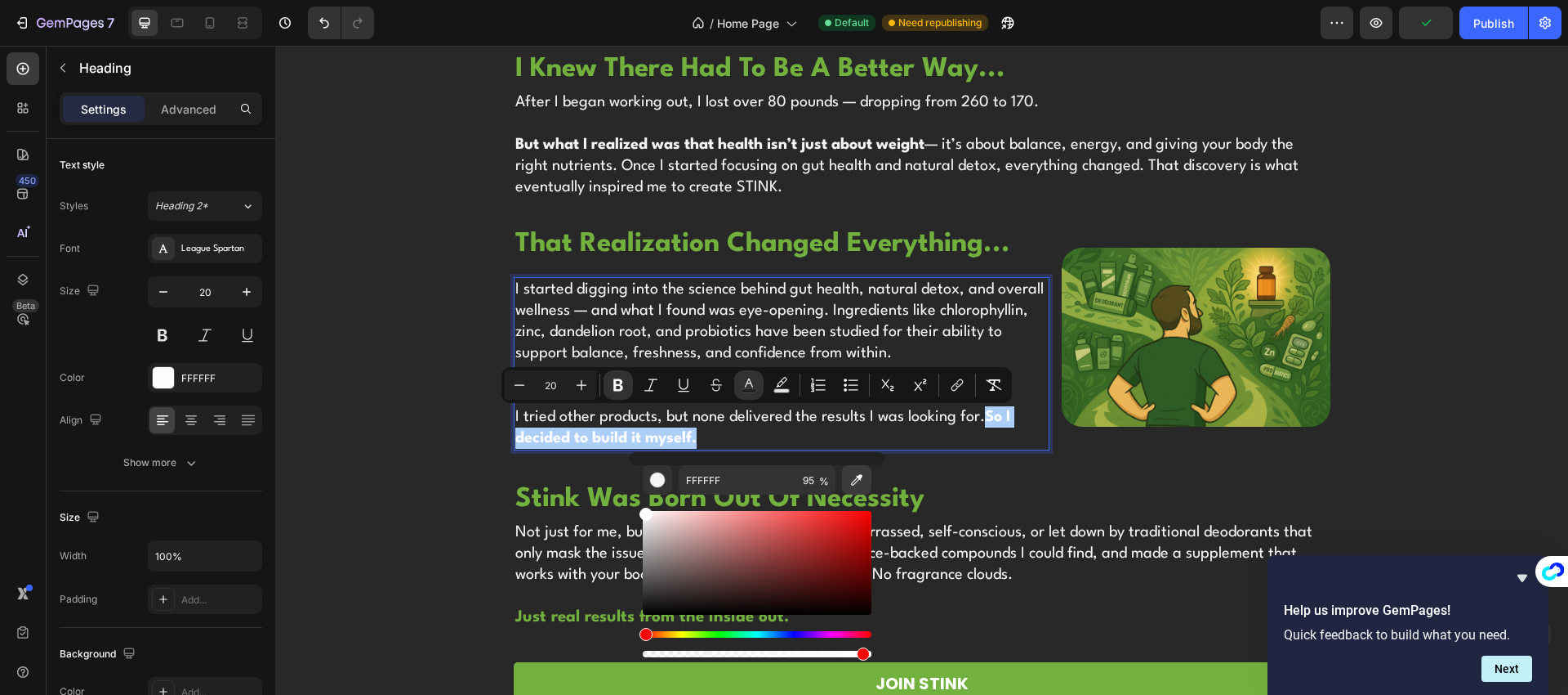
click at [858, 484] on icon "Editor contextual toolbar" at bounding box center [857, 479] width 16 height 16
type input "73B13E"
type input "100"
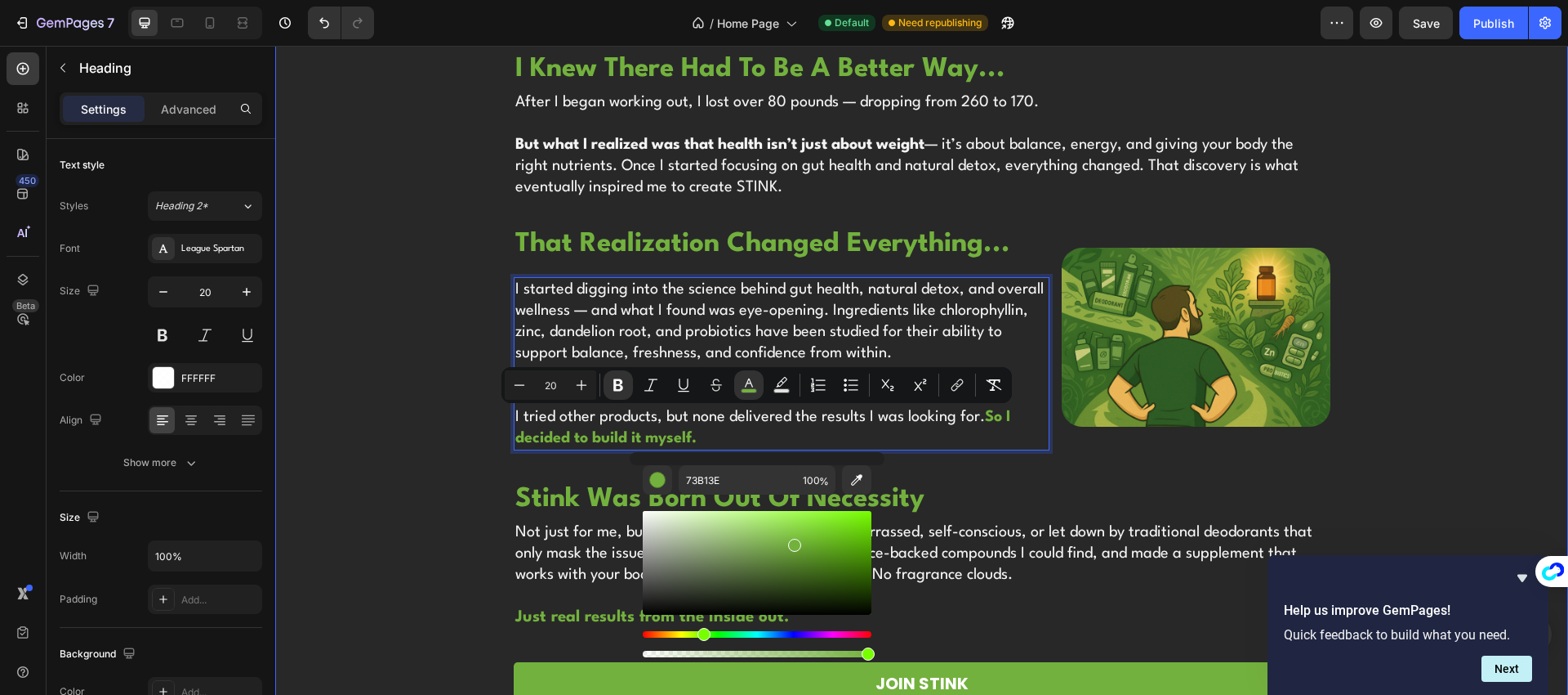
click at [456, 410] on div "Image hi, i'm noah! Heading founder of stink Heading Years ago I struggled with…" at bounding box center [921, 594] width 1293 height 1674
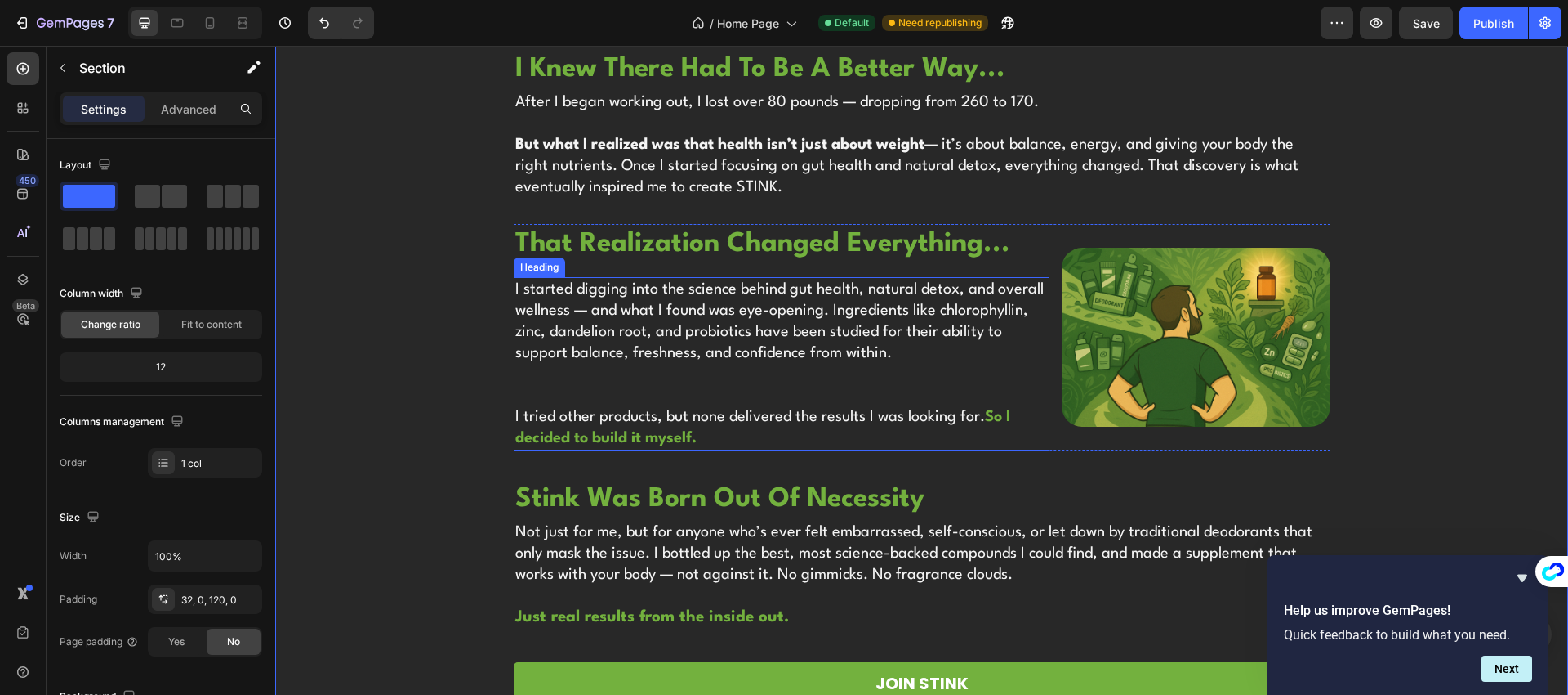
click at [746, 319] on p "I started digging into the science behind gut health, natural detox, and overal…" at bounding box center [782, 363] width 534 height 170
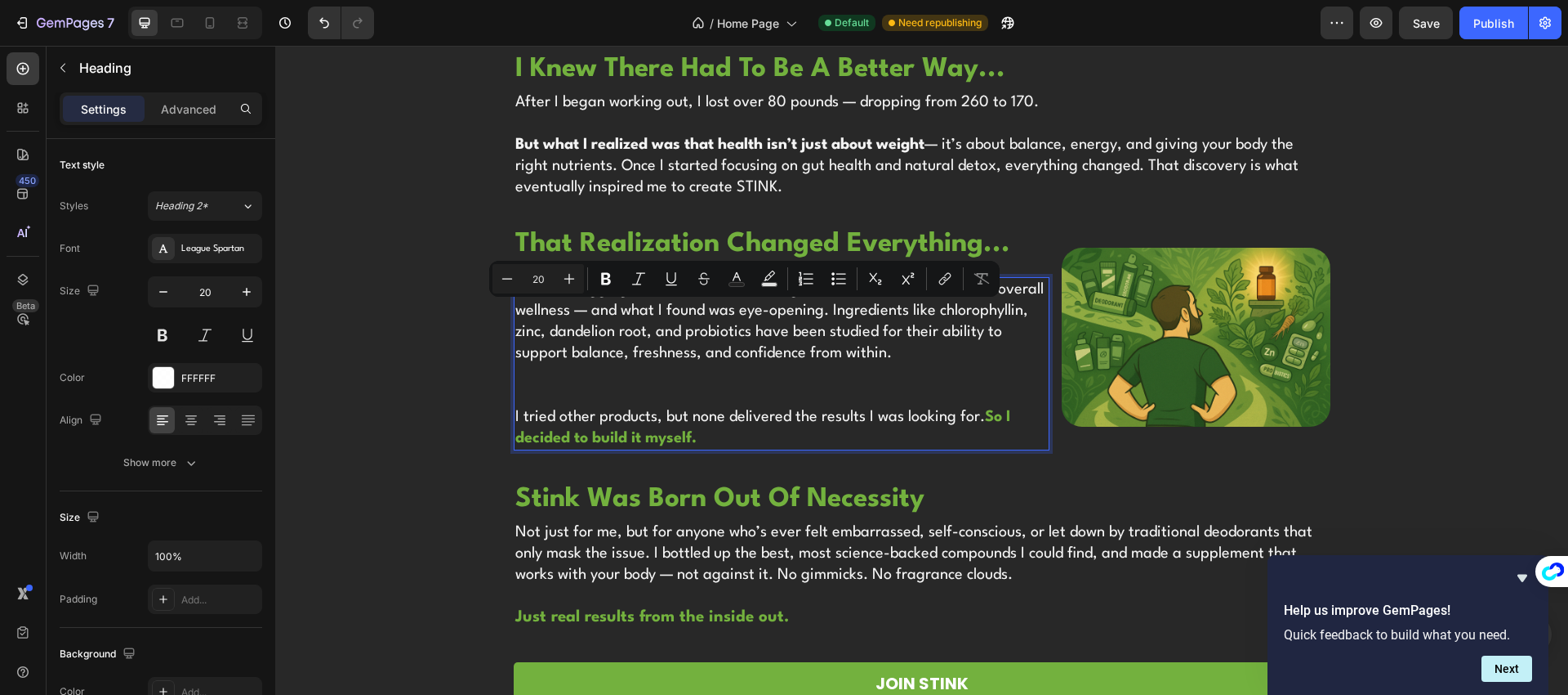
click at [712, 321] on p "I started digging into the science behind gut health, natural detox, and overal…" at bounding box center [782, 363] width 534 height 170
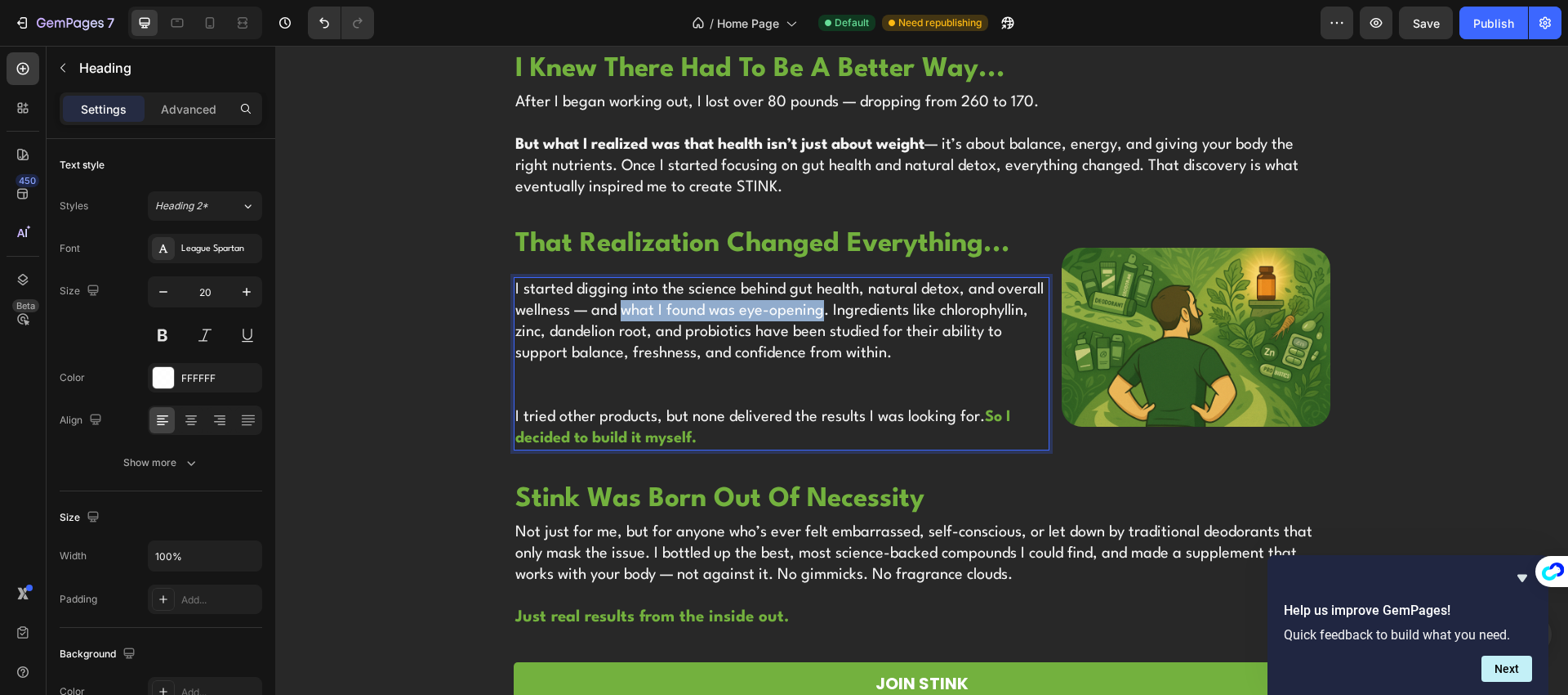
drag, startPoint x: 617, startPoint y: 310, endPoint x: 813, endPoint y: 309, distance: 196.0
click at [813, 309] on p "I started digging into the science behind gut health, natural detox, and overal…" at bounding box center [782, 363] width 534 height 170
drag, startPoint x: 586, startPoint y: 311, endPoint x: 820, endPoint y: 314, distance: 234.0
click at [820, 314] on p "I started digging into the science behind gut health, natural detox, and overal…" at bounding box center [782, 363] width 534 height 170
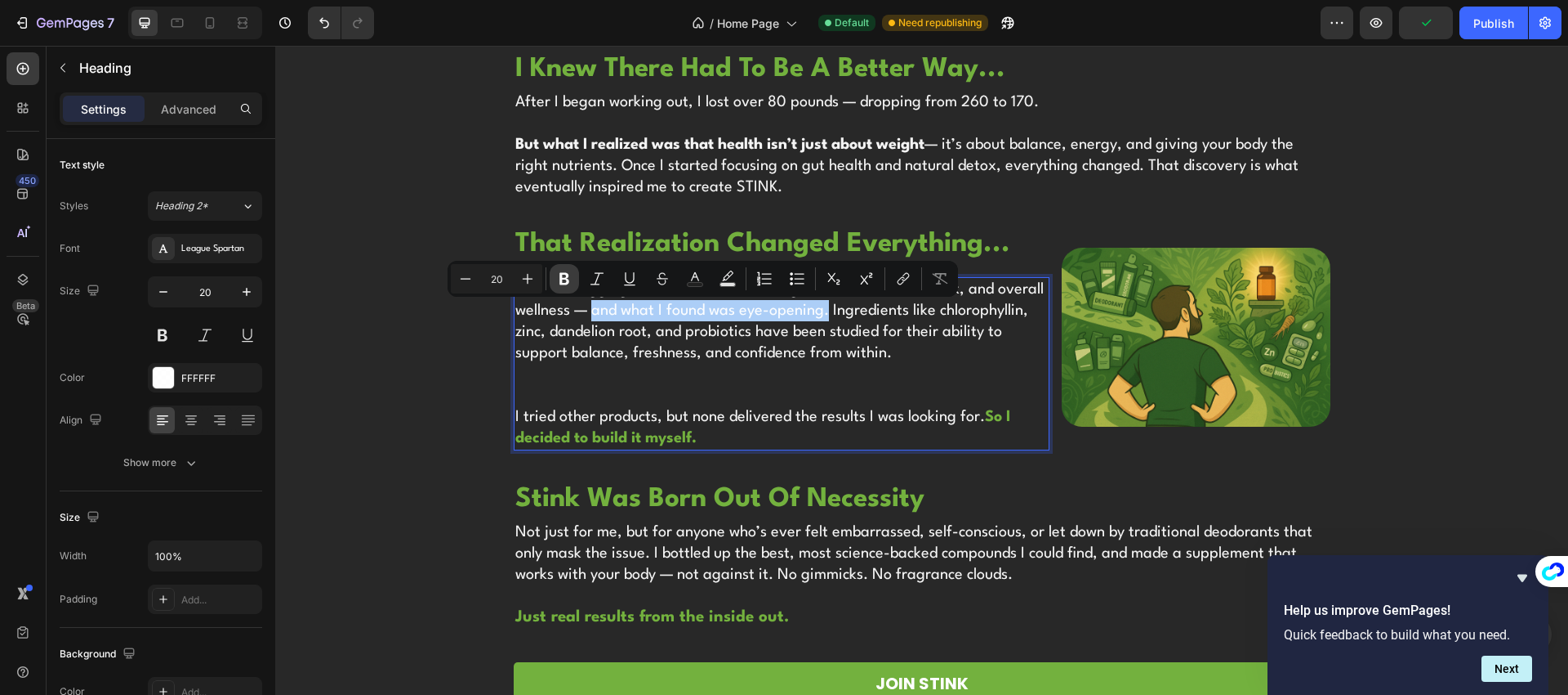
click at [561, 280] on icon "Editor contextual toolbar" at bounding box center [564, 278] width 10 height 12
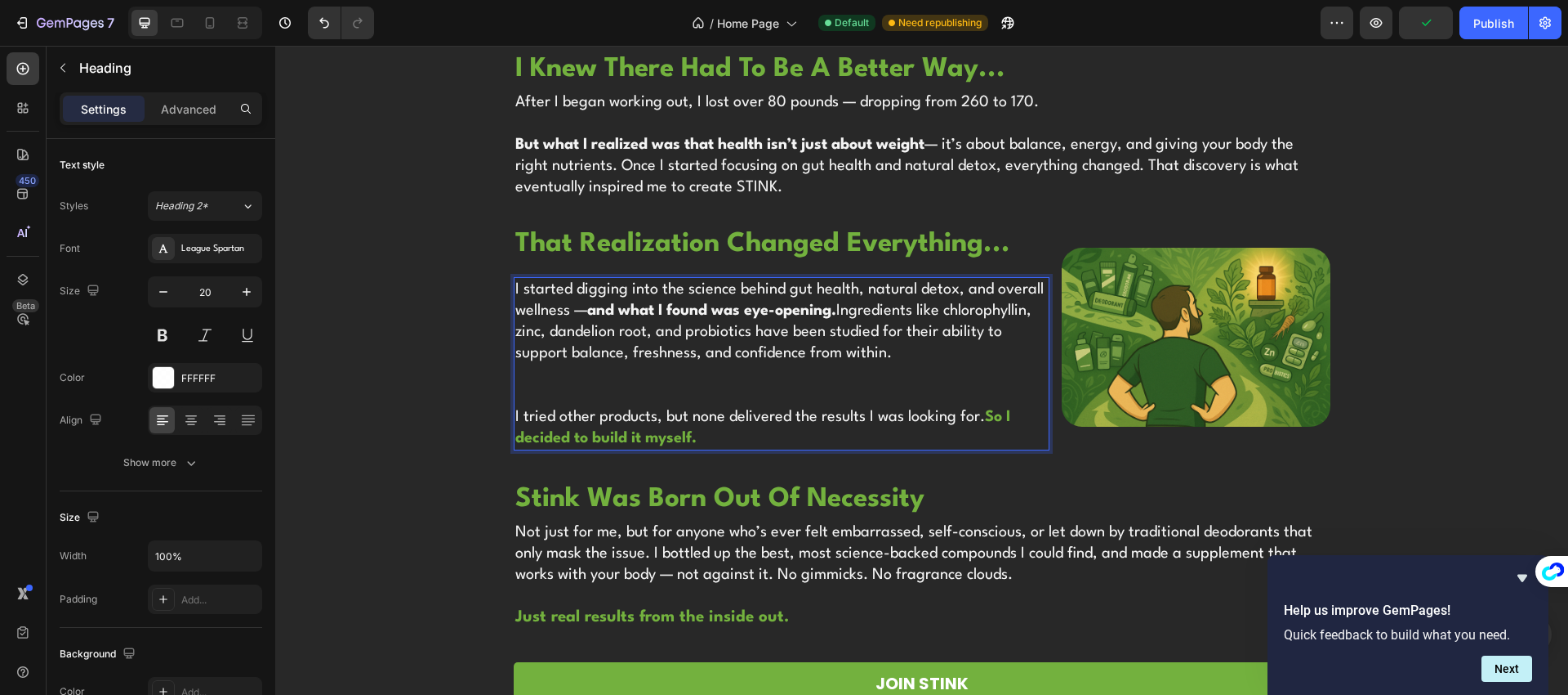
drag, startPoint x: 658, startPoint y: 346, endPoint x: 702, endPoint y: 345, distance: 44.0
click at [658, 346] on p "I started digging into the science behind gut health, natural detox, and overal…" at bounding box center [782, 363] width 534 height 170
click at [798, 324] on p "I started digging into the science behind gut health, natural detox, and overal…" at bounding box center [782, 363] width 534 height 170
click at [698, 338] on p "I started digging into the science behind gut health, natural detox, and overal…" at bounding box center [782, 363] width 534 height 170
click at [698, 357] on p "I started digging into the science behind gut health, natural detox, and overal…" at bounding box center [782, 363] width 534 height 170
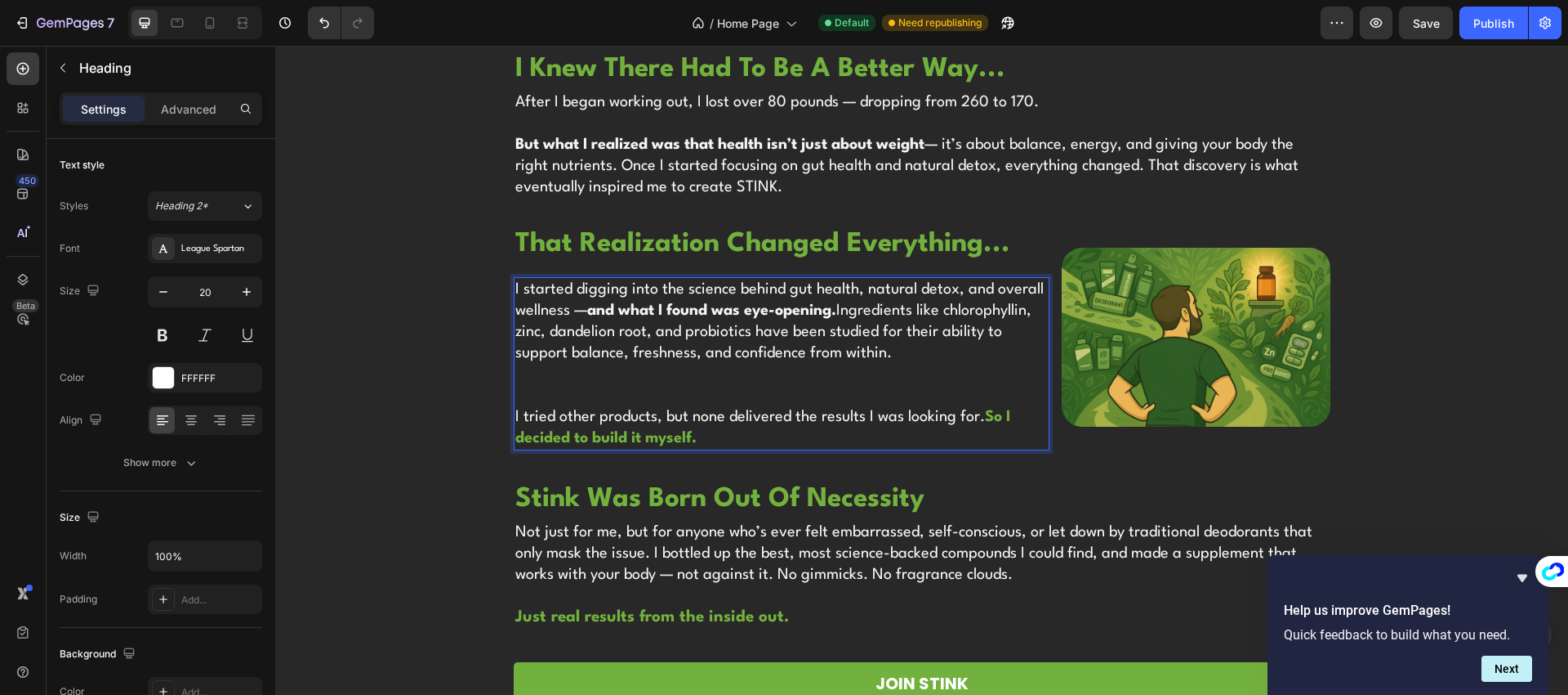
click at [659, 383] on p "I started digging into the science behind gut health, natural detox, and overal…" at bounding box center [782, 363] width 534 height 170
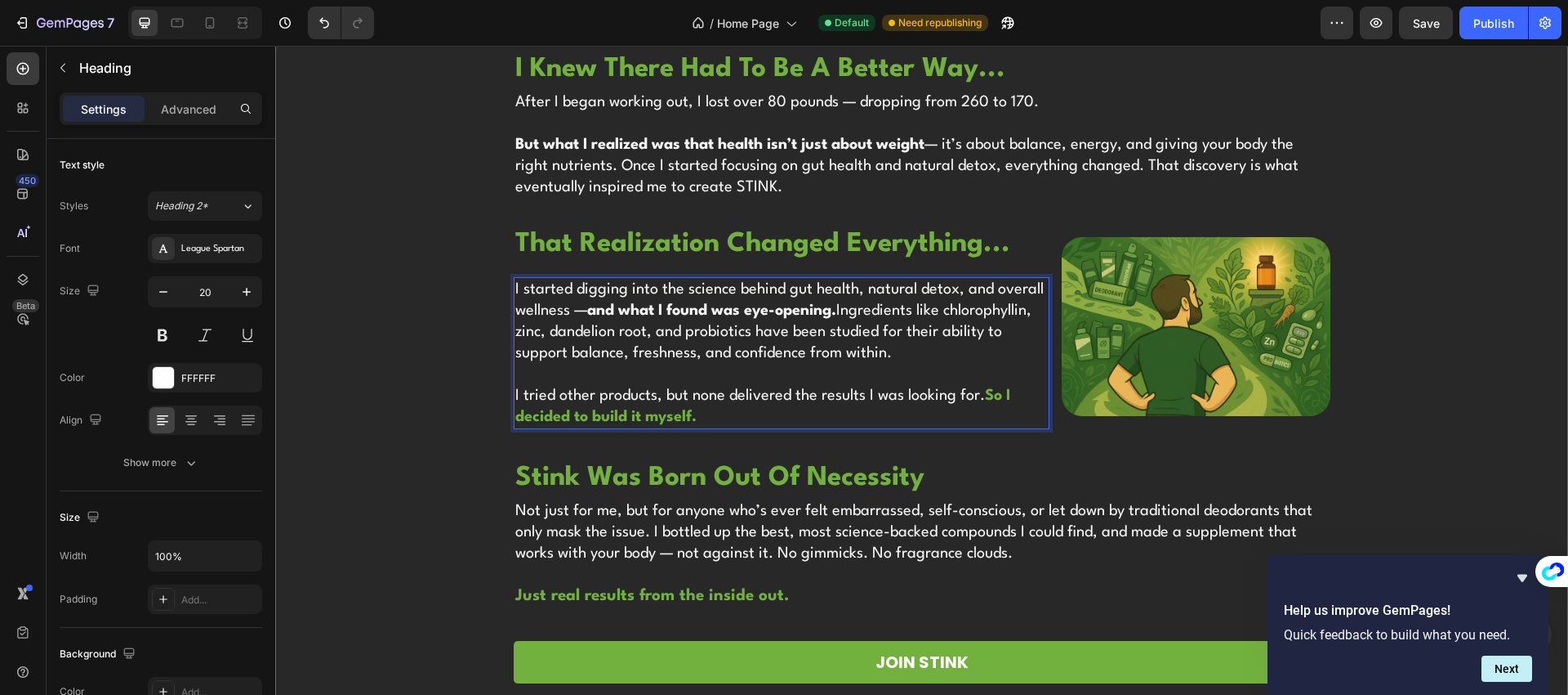
click at [441, 386] on div "Image hi, i'm noah! Heading founder of stink Heading Years ago I struggled with…" at bounding box center [921, 583] width 1293 height 1653
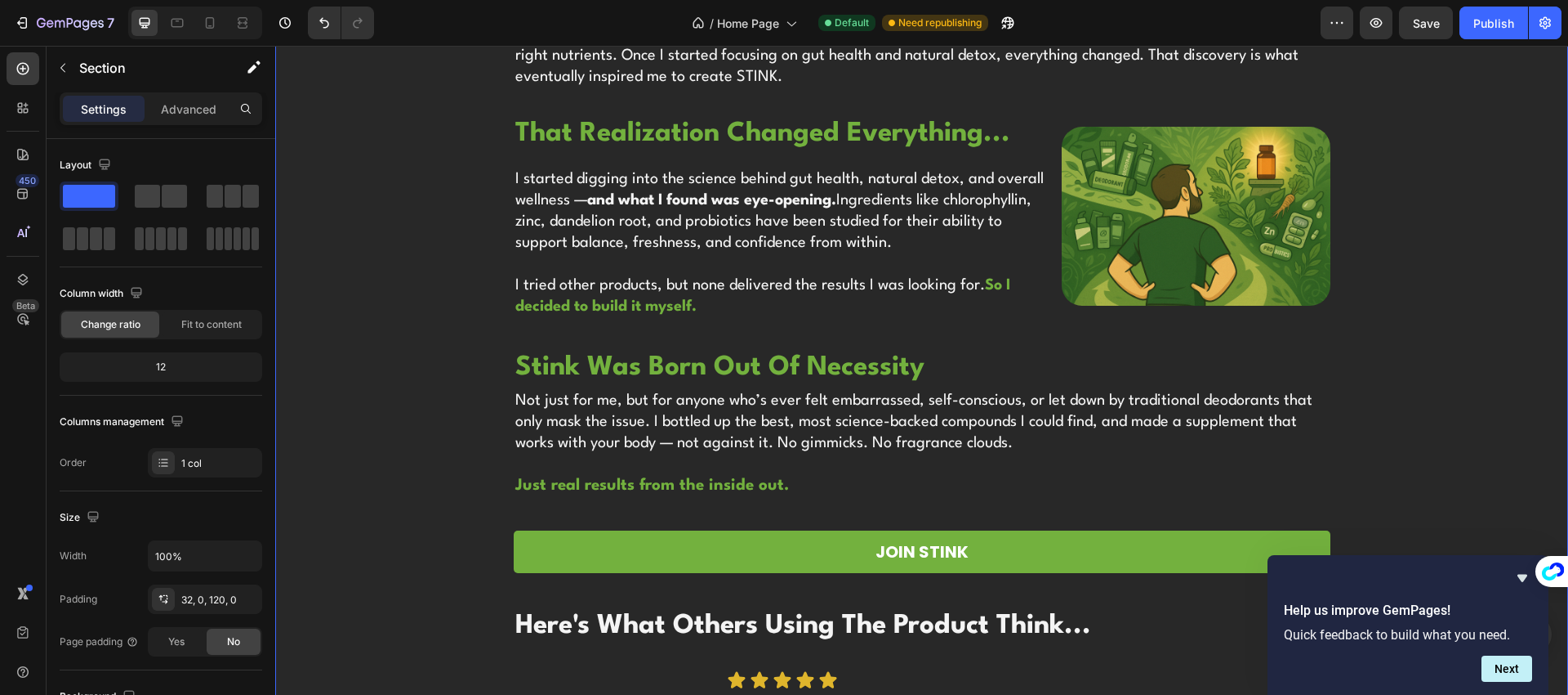
scroll to position [4197, 0]
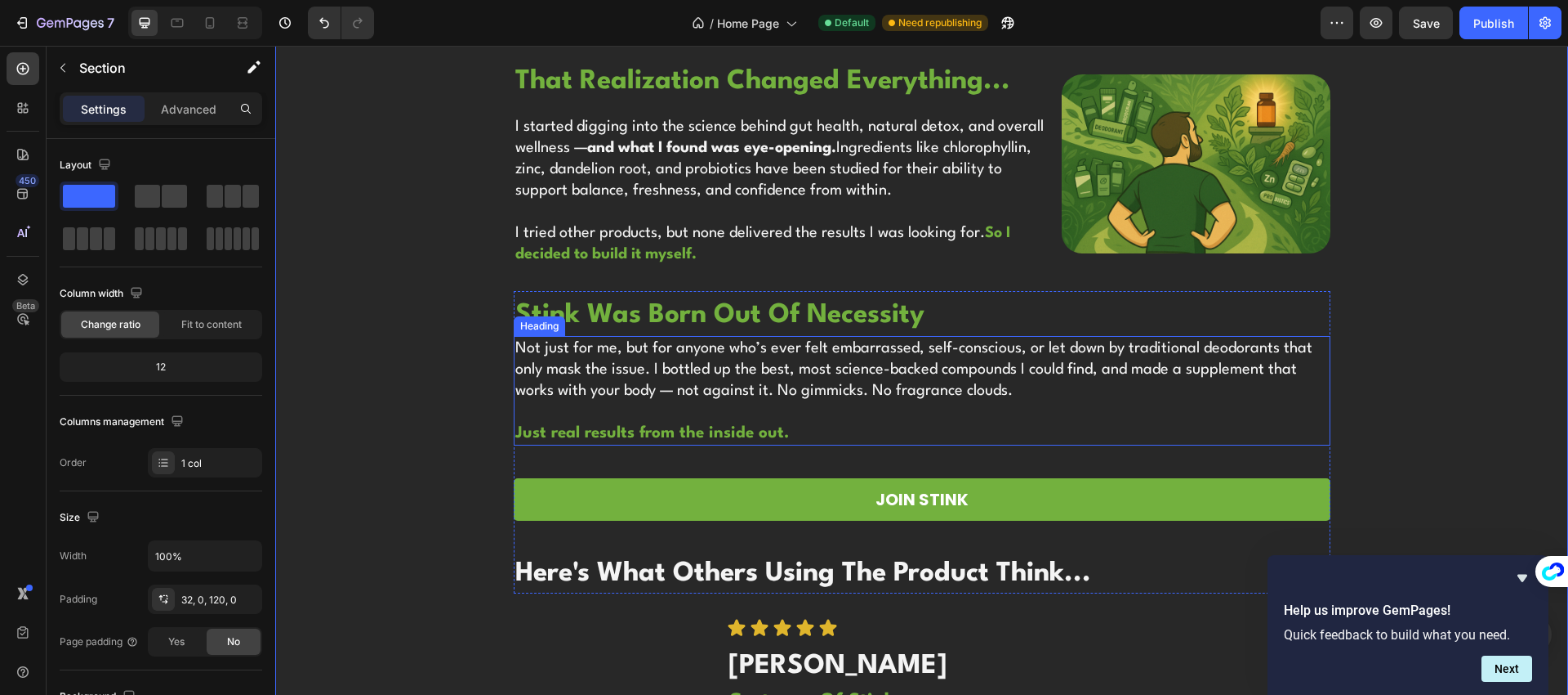
click at [735, 397] on h2 "Not just for me, but for anyone who’s ever felt embarrassed, self-conscious, or…" at bounding box center [922, 391] width 817 height 109
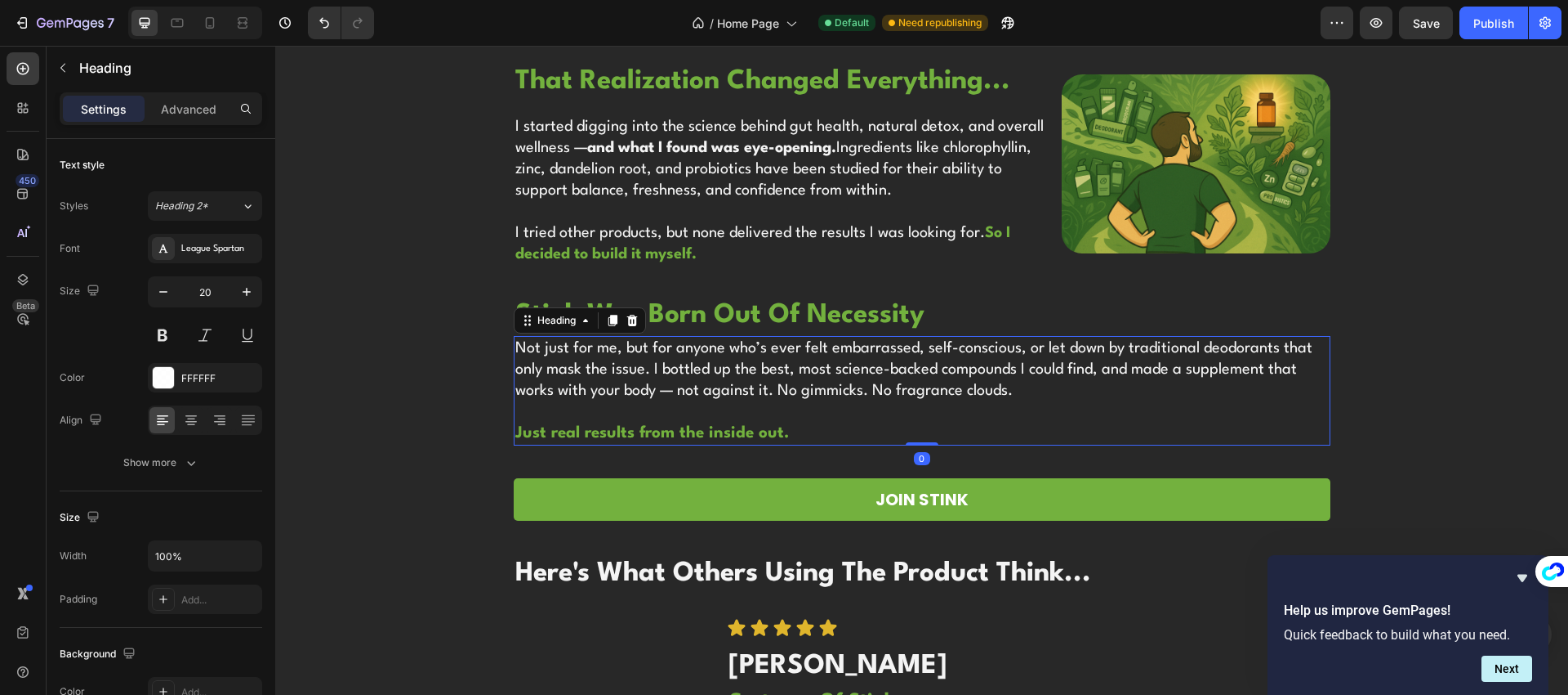
click at [735, 397] on h2 "Not just for me, but for anyone who’s ever felt embarrassed, self-conscious, or…" at bounding box center [922, 391] width 817 height 109
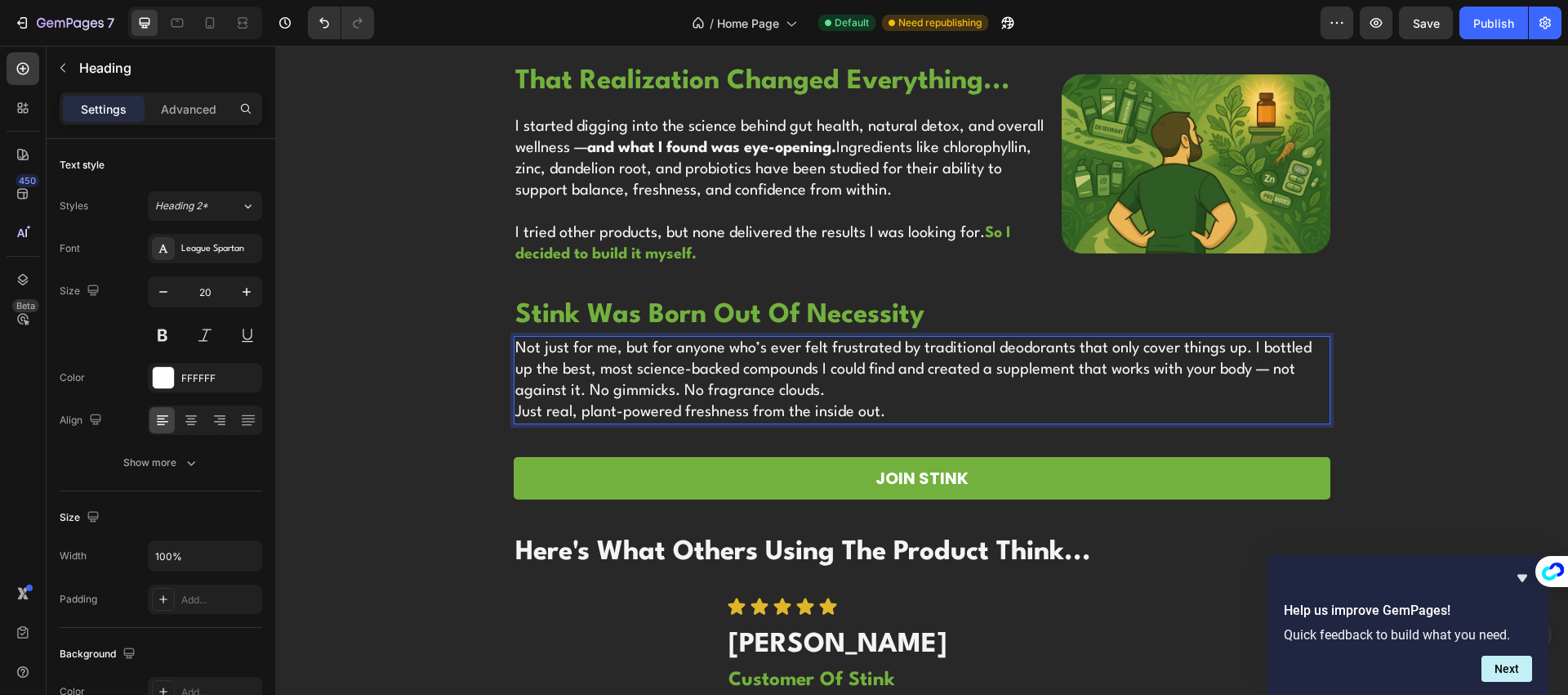
click at [777, 395] on p "Not just for me, but for anyone who’s ever felt frustrated by traditional deodo…" at bounding box center [922, 369] width 814 height 64
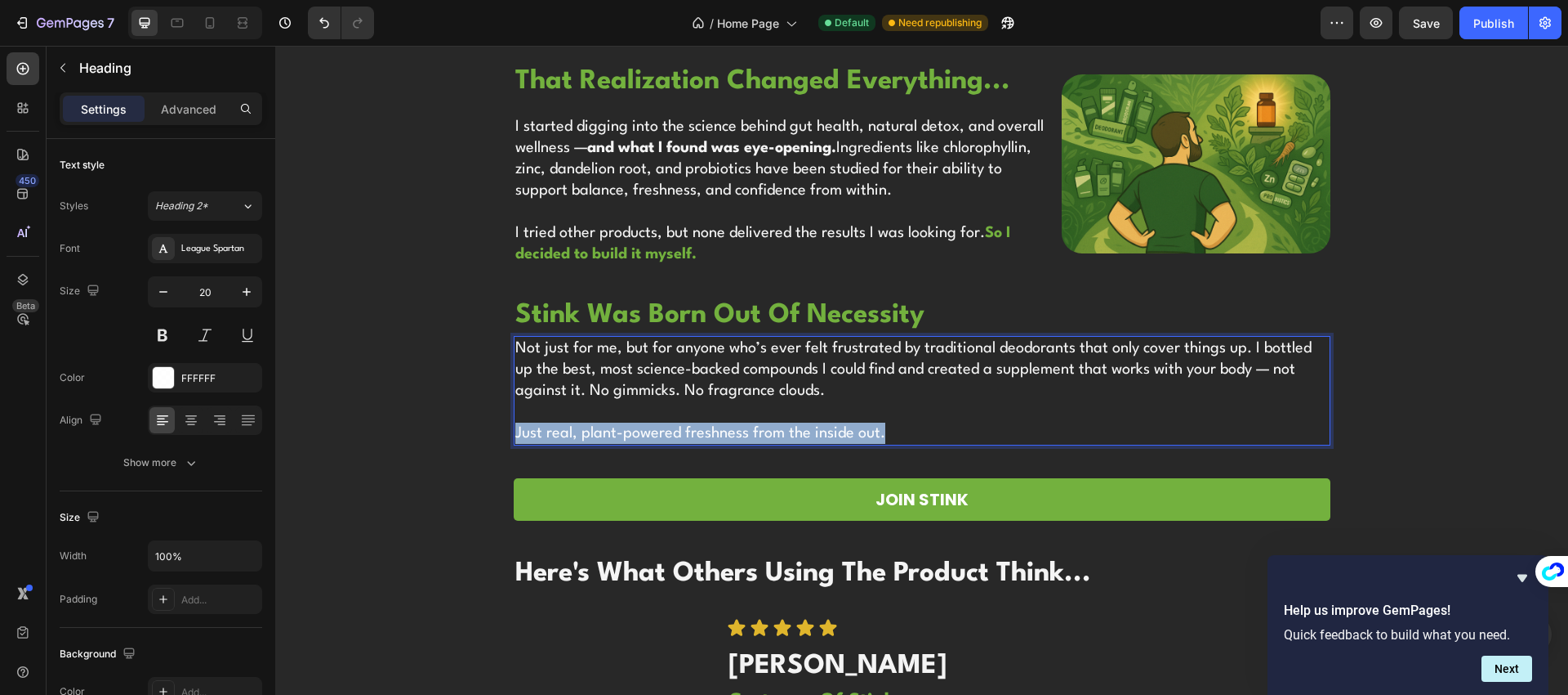
drag, startPoint x: 890, startPoint y: 433, endPoint x: 512, endPoint y: 434, distance: 378.0
click at [516, 435] on p "Just real, plant-powered freshness from the inside out." at bounding box center [922, 433] width 814 height 21
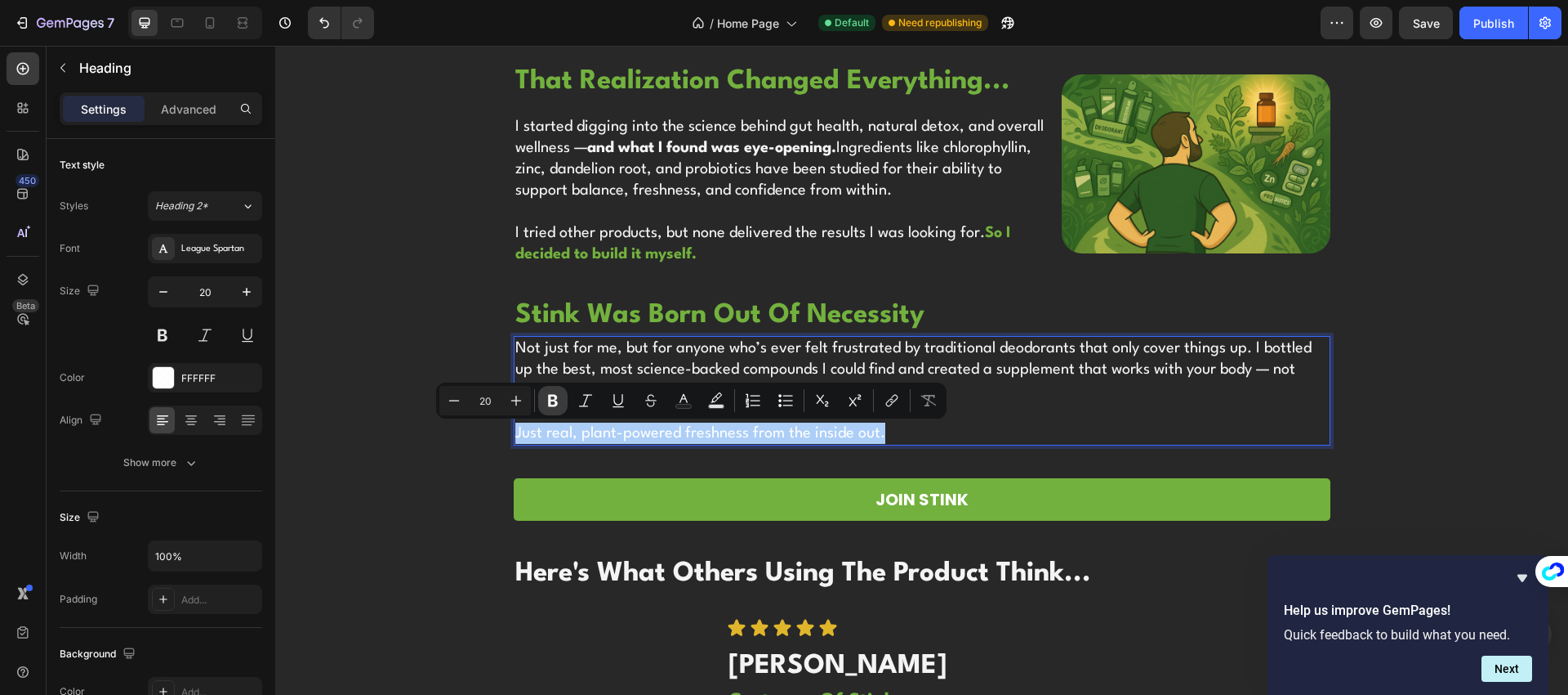
click at [553, 406] on icon "Editor contextual toolbar" at bounding box center [552, 401] width 10 height 12
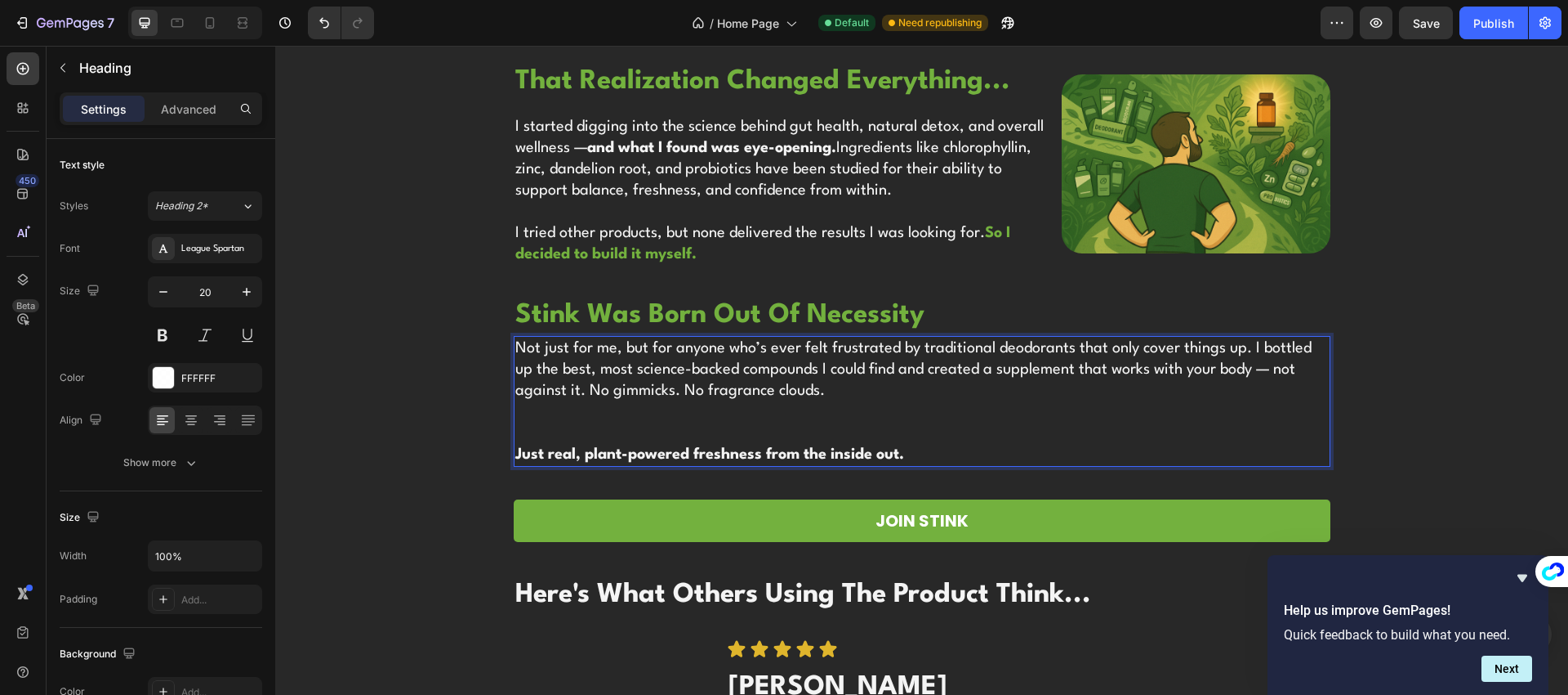
click at [566, 435] on p "Not just for me, but for anyone who’s ever felt frustrated by traditional deodo…" at bounding box center [922, 390] width 814 height 106
click at [553, 410] on p "Not just for me, but for anyone who’s ever felt frustrated by traditional deodo…" at bounding box center [922, 390] width 814 height 106
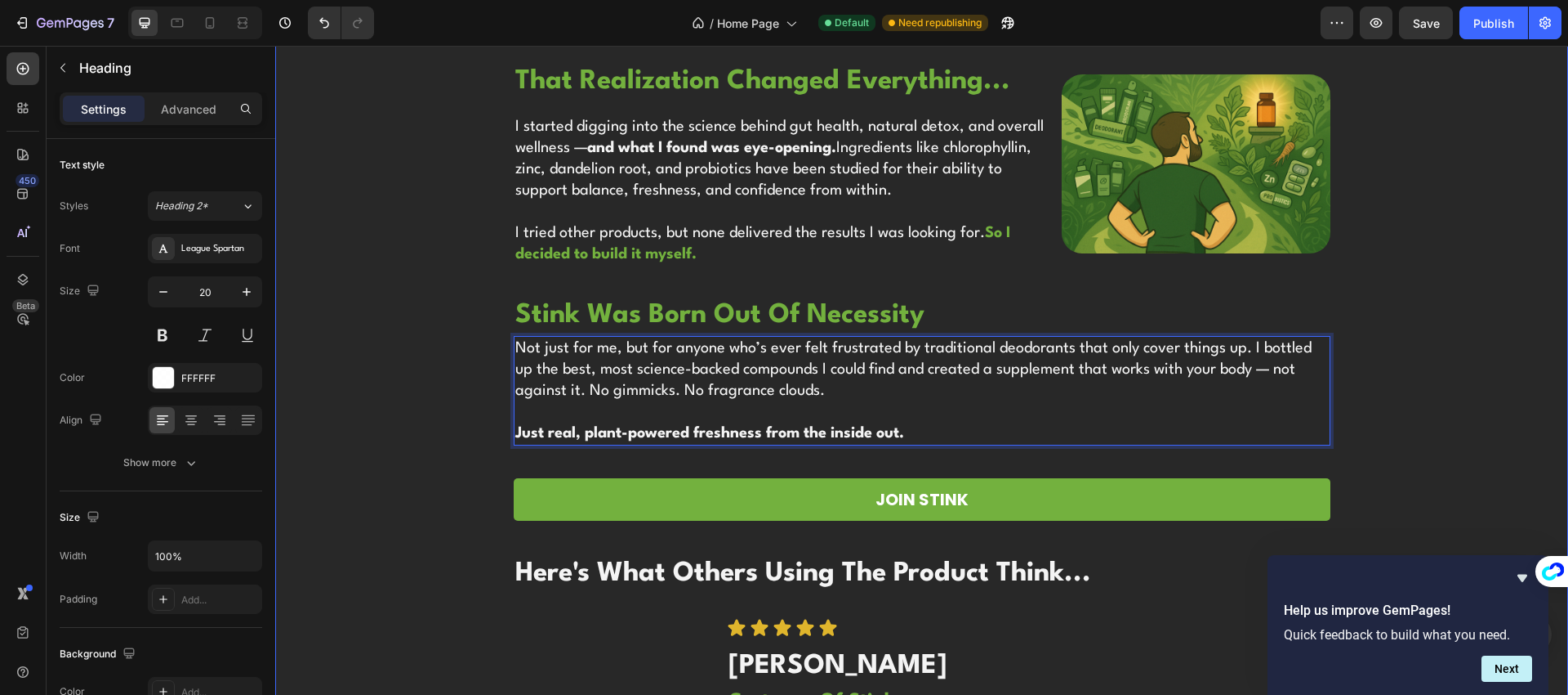
click at [424, 392] on div "Image hi, i'm noah! Heading founder of stink Heading Years ago I struggled with…" at bounding box center [921, 421] width 1293 height 1653
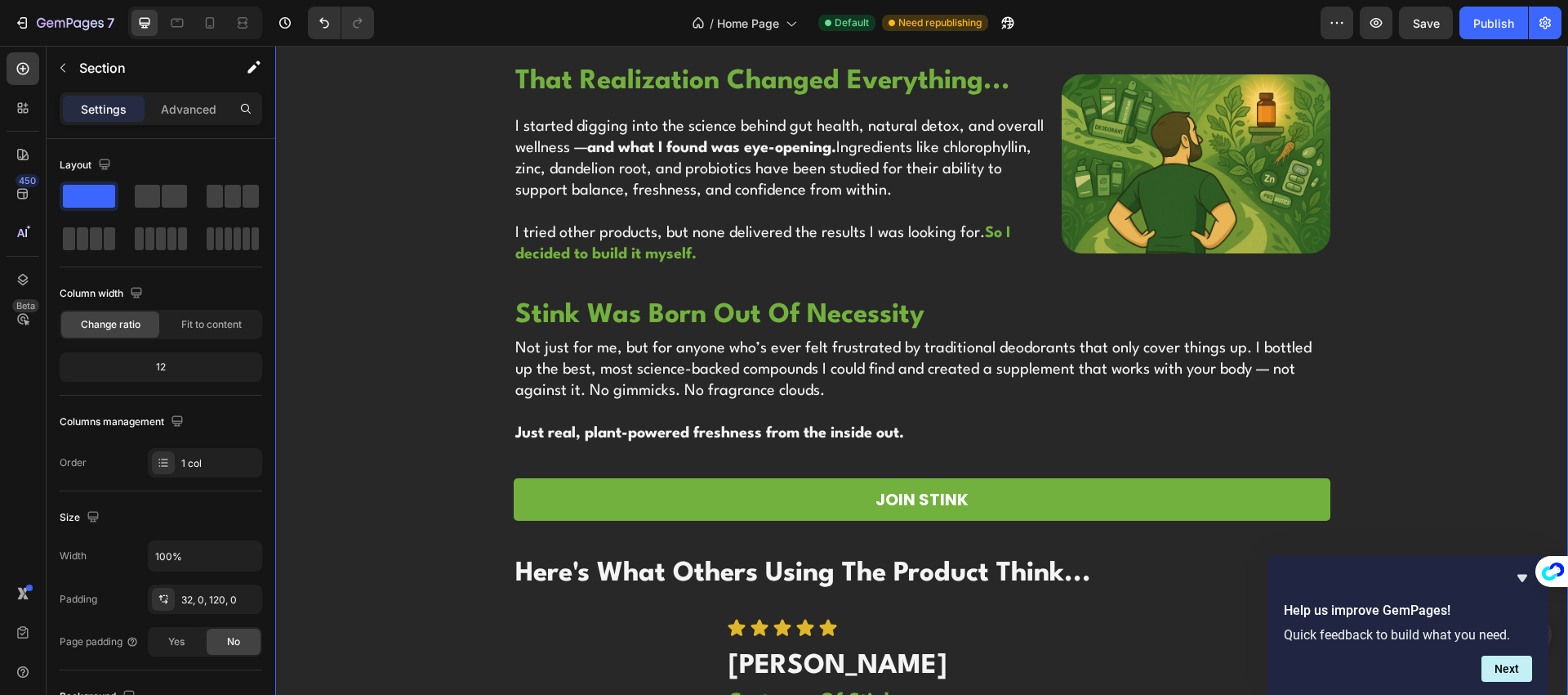
click at [464, 394] on div "Image hi, i'm noah! Heading founder of stink Heading Years ago I struggled with…" at bounding box center [921, 421] width 1293 height 1653
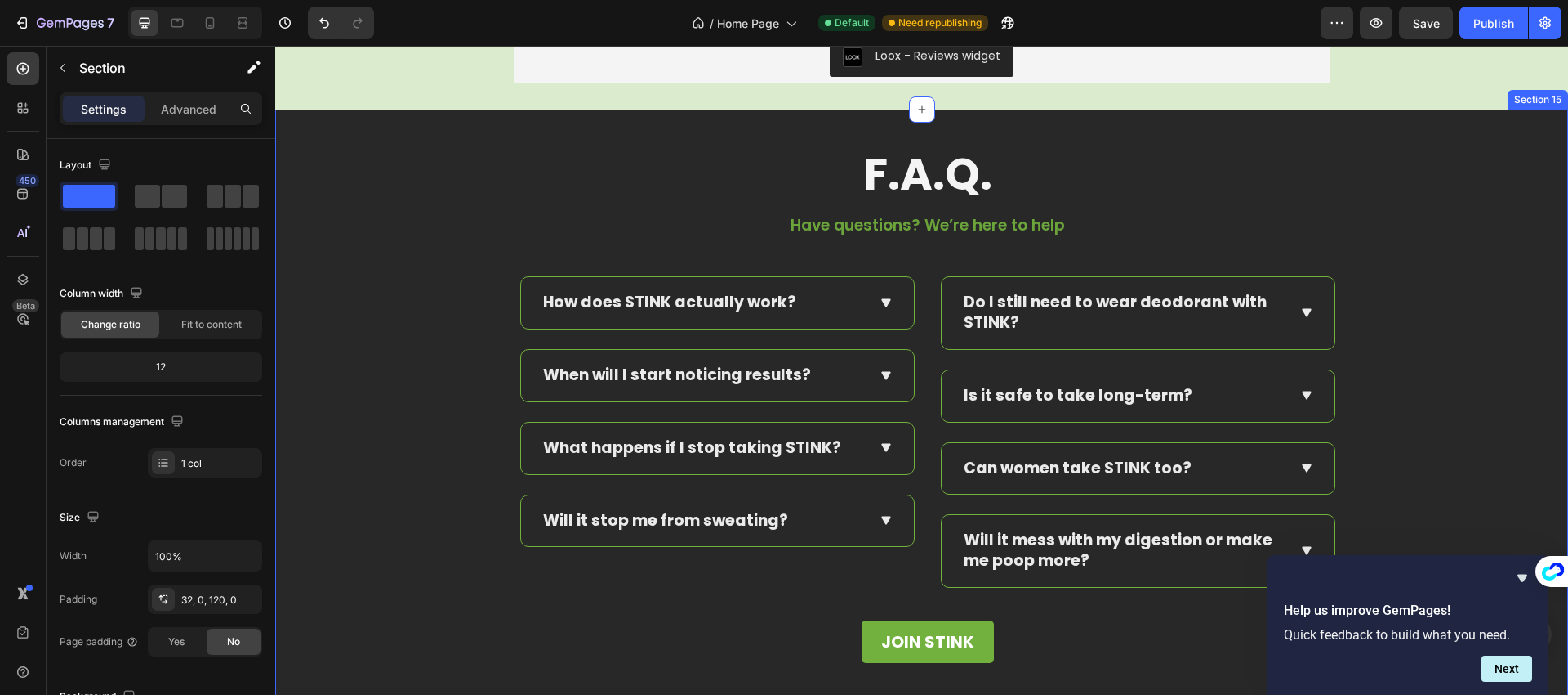
scroll to position [6088, 0]
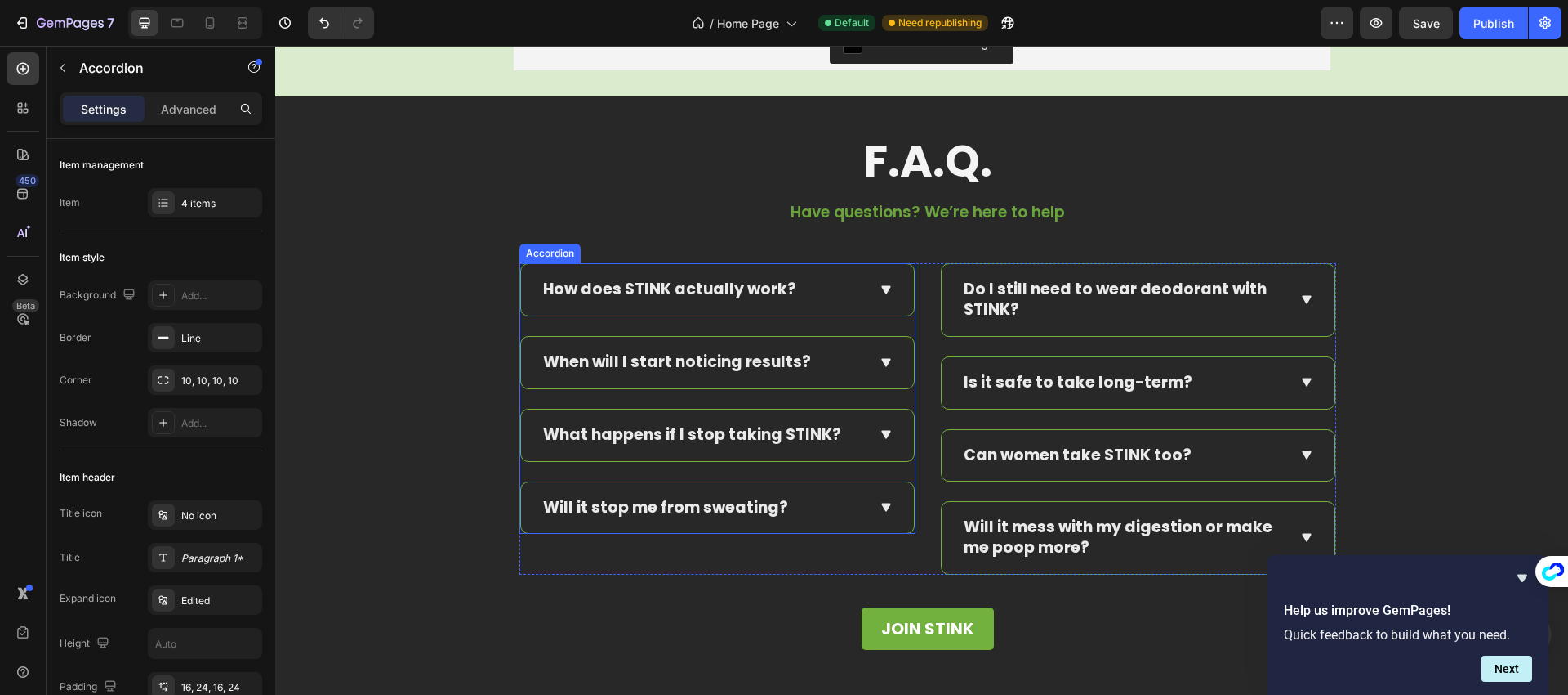
click at [878, 295] on icon at bounding box center [886, 290] width 16 height 16
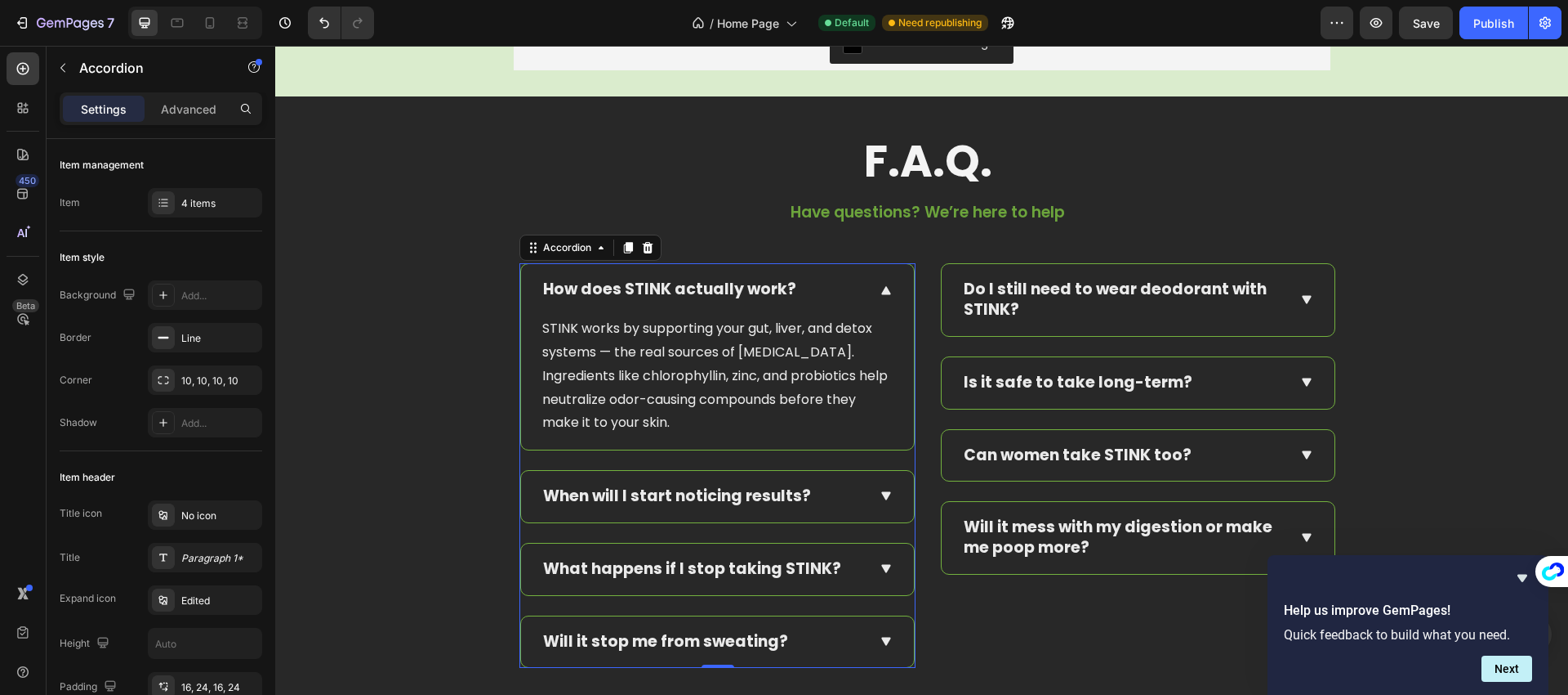
click at [874, 484] on div "When will I start noticing results?" at bounding box center [716, 496] width 392 height 52
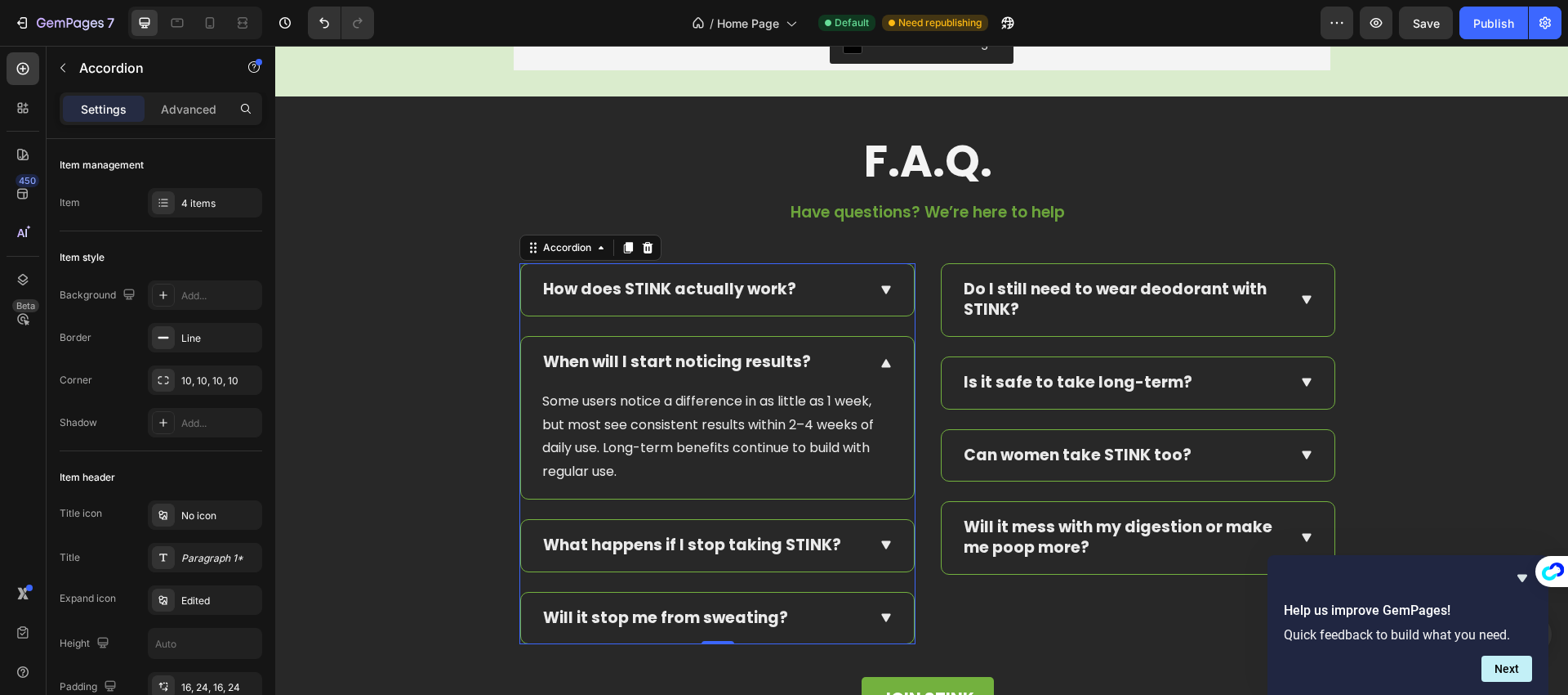
click at [881, 292] on icon at bounding box center [886, 290] width 10 height 9
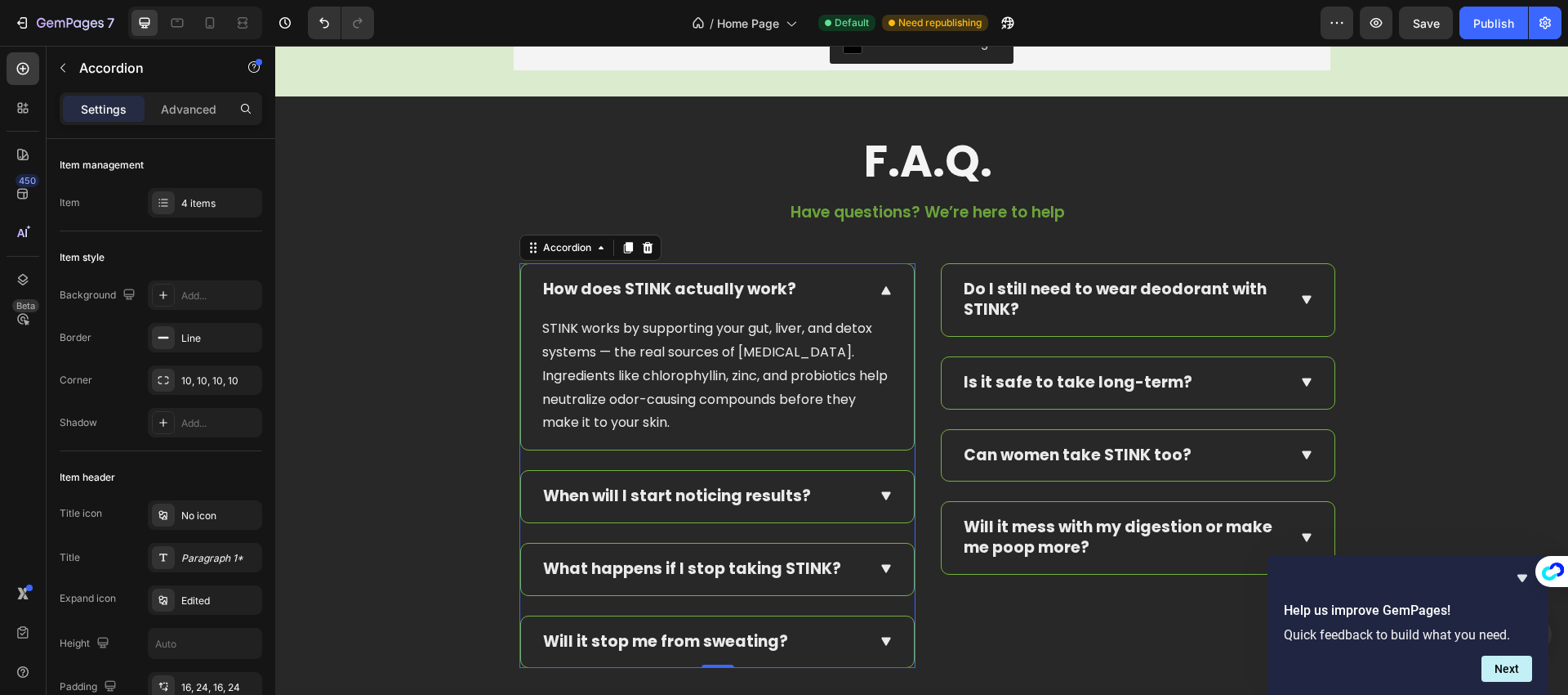
click at [878, 283] on icon at bounding box center [886, 290] width 16 height 16
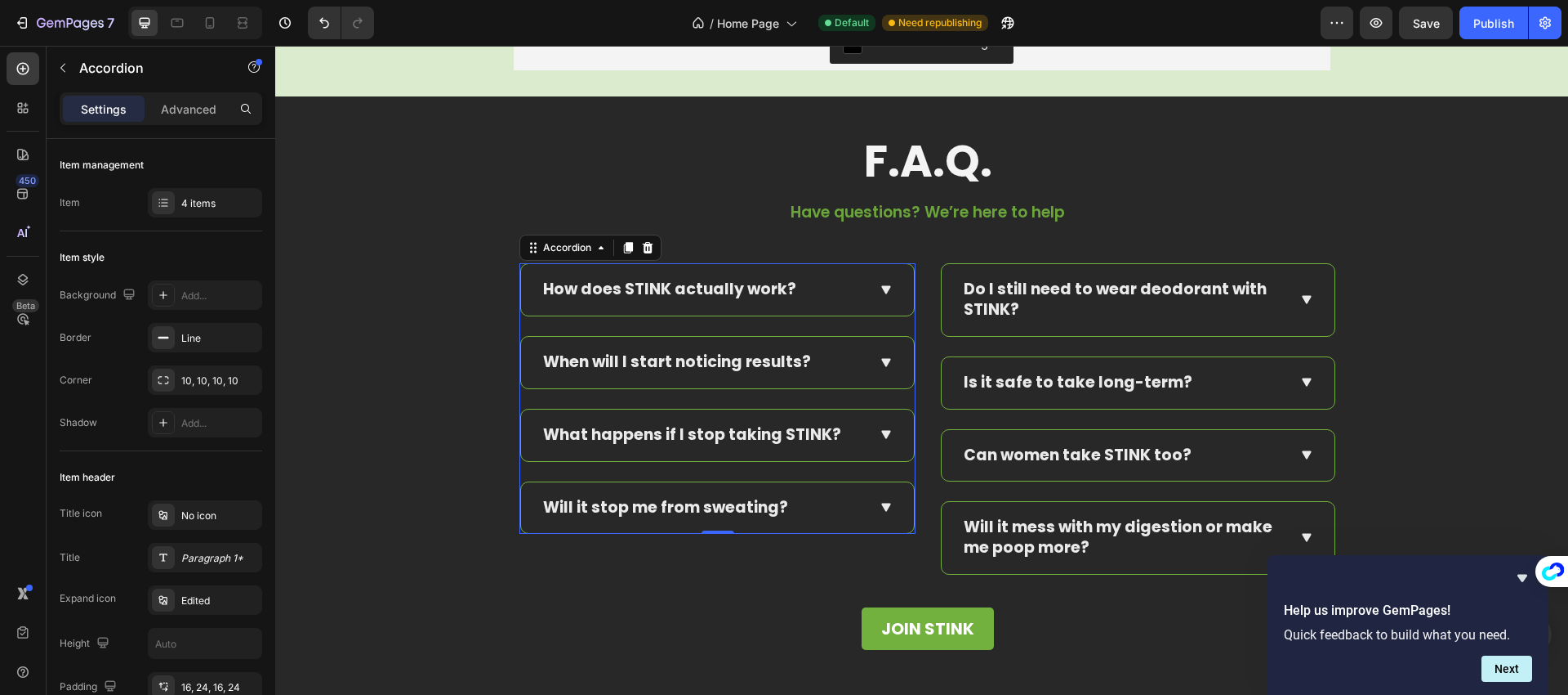
click at [715, 286] on p "How does STINK actually work?" at bounding box center [670, 289] width 253 height 21
click at [455, 300] on div "F.A.Q. Text Block Have questions? We’re here to help Text block Row How does ST…" at bounding box center [927, 398] width 1281 height 521
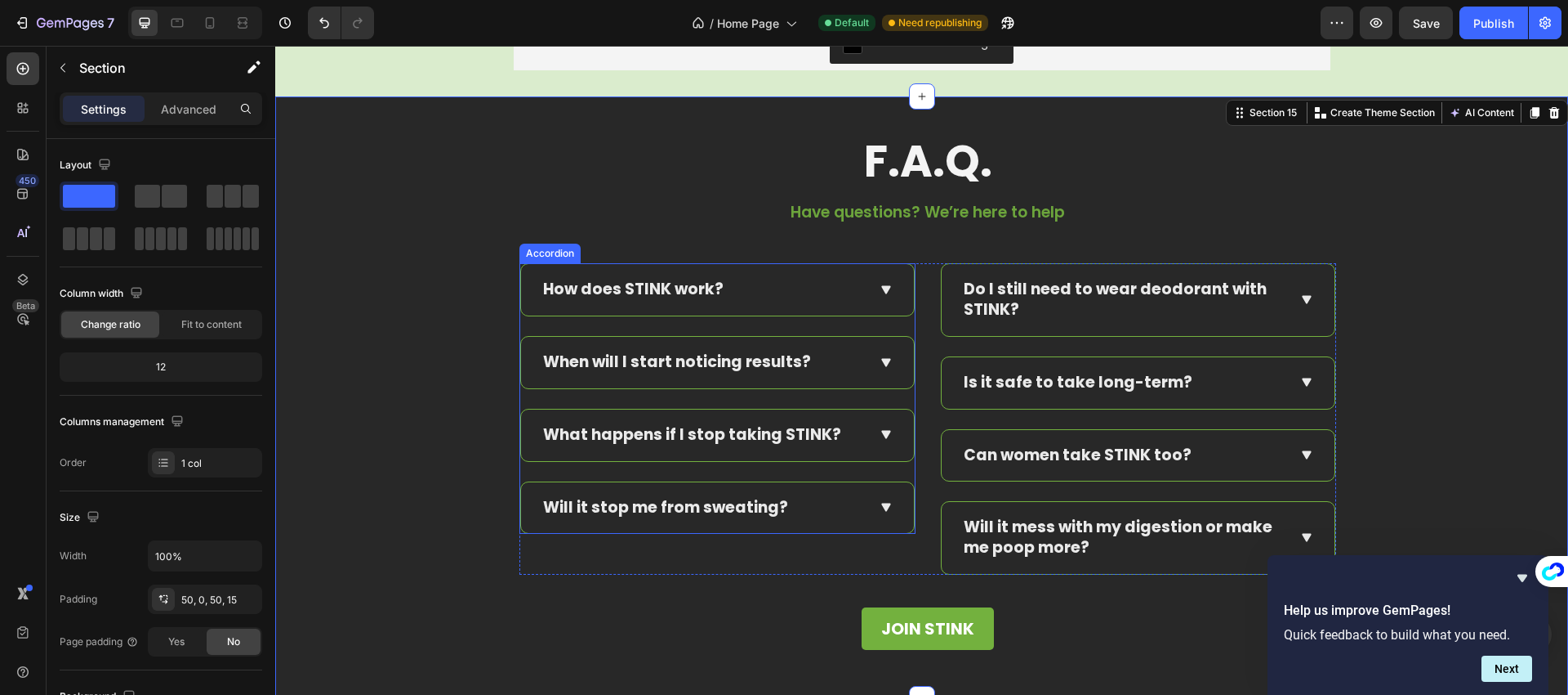
click at [699, 360] on p "When will I start noticing results?" at bounding box center [678, 362] width 268 height 21
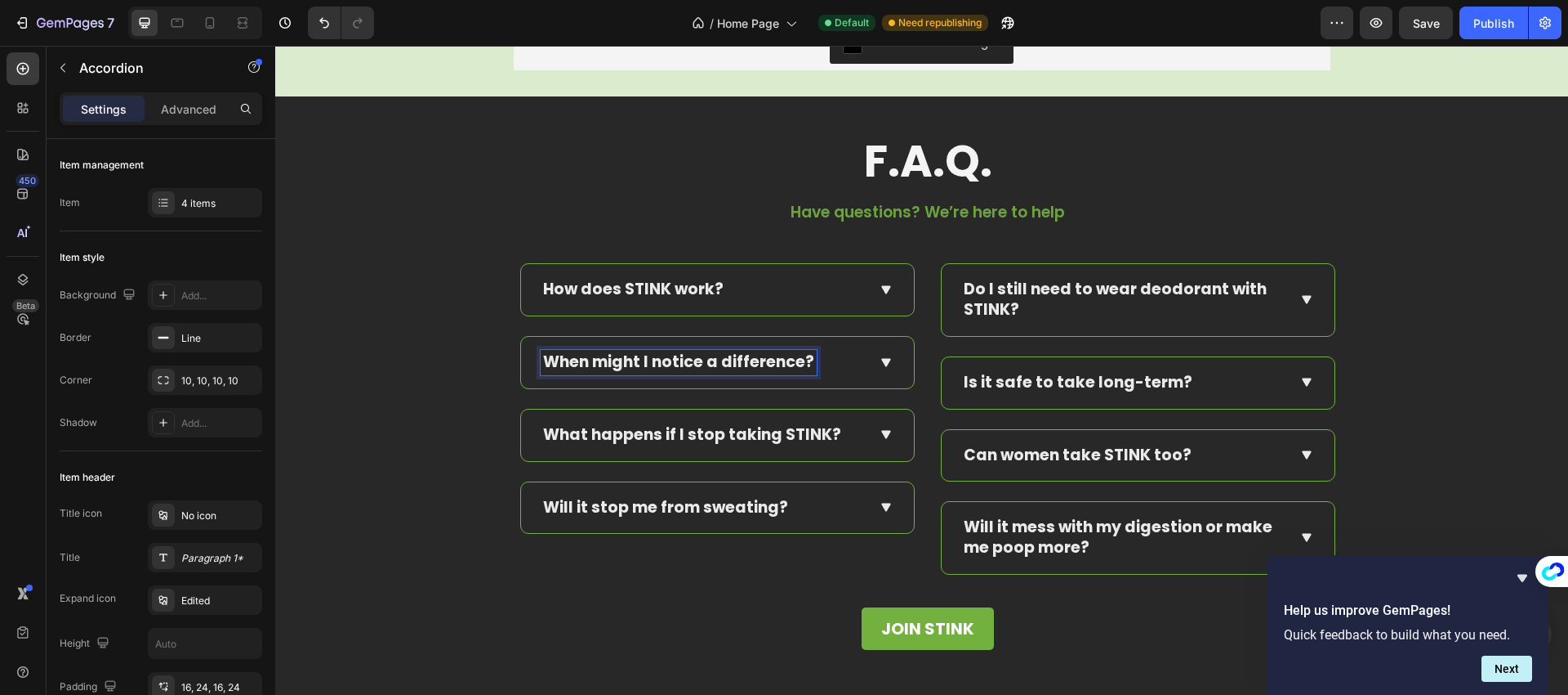
click at [662, 430] on p "What happens if I stop taking STINK?" at bounding box center [693, 434] width 298 height 21
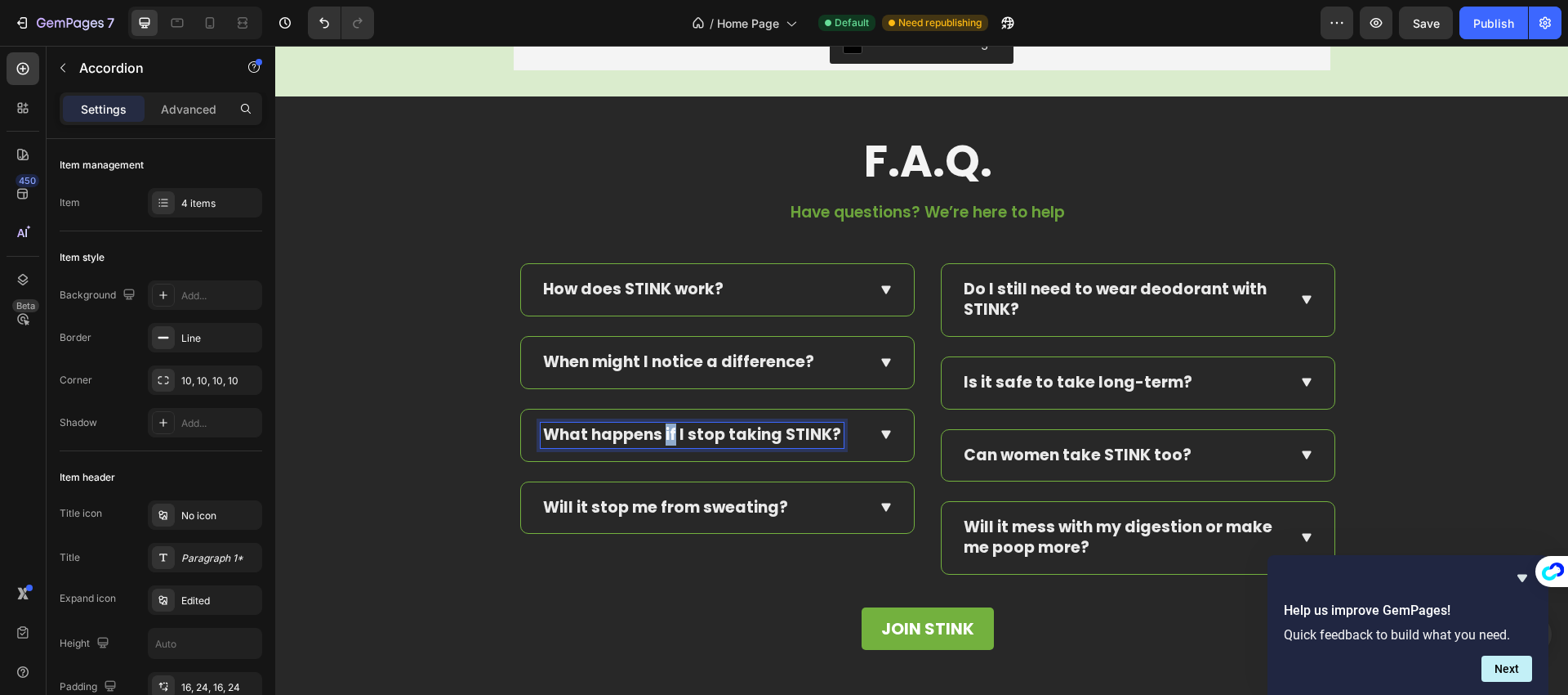
click at [662, 430] on p "What happens if I stop taking STINK?" at bounding box center [693, 434] width 298 height 21
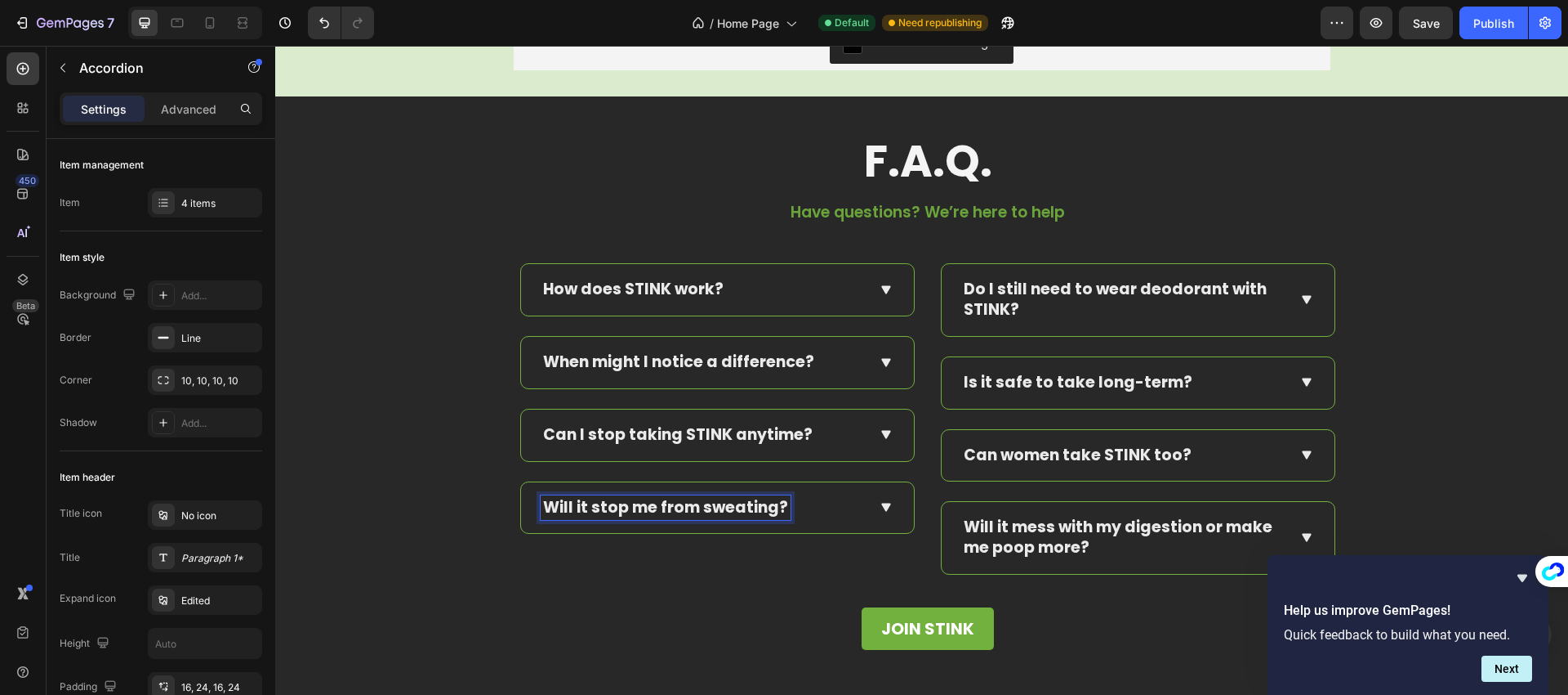
click at [690, 502] on p "Will it stop me from sweating?" at bounding box center [666, 508] width 245 height 21
click at [1058, 298] on p "Do I still need to wear deodorant with STINK?" at bounding box center [1123, 299] width 319 height 40
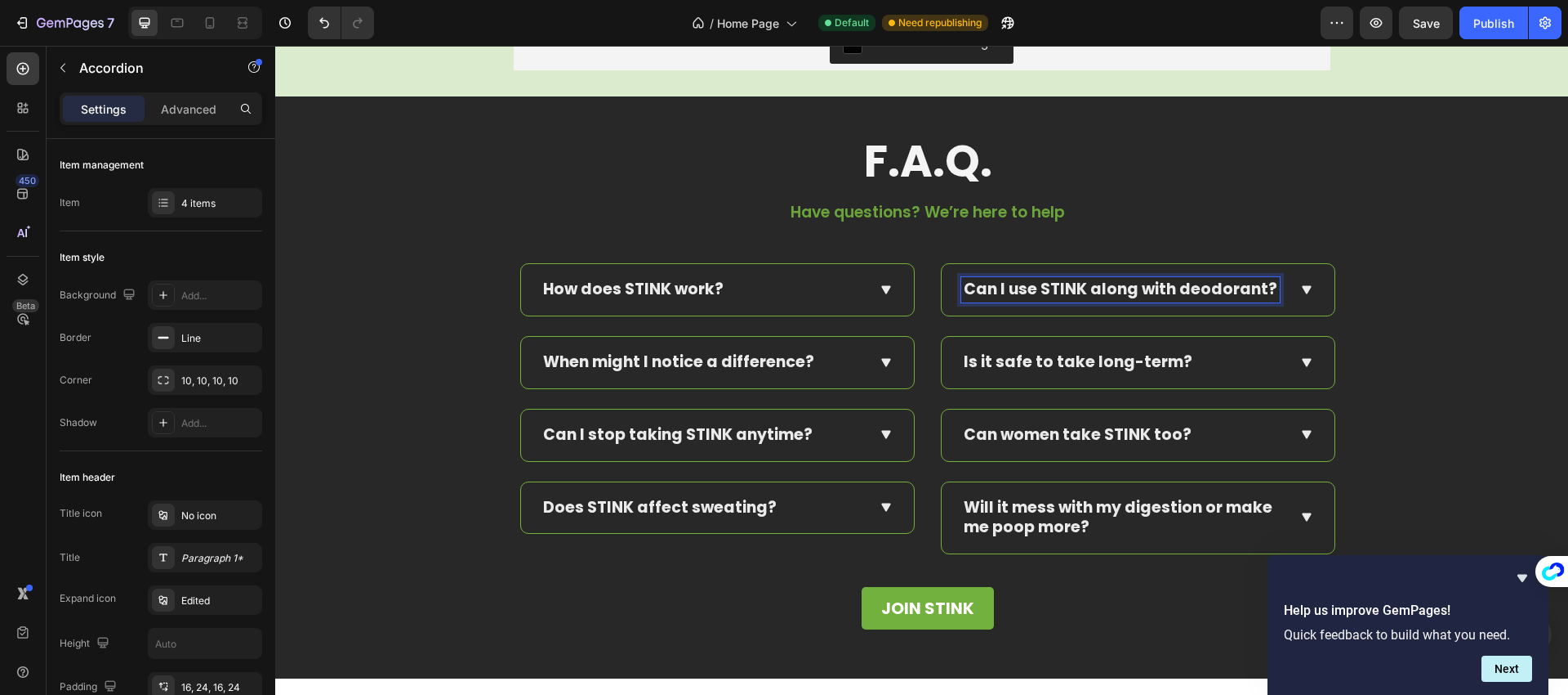
click at [1067, 360] on p "Is it safe to take long-term?" at bounding box center [1078, 362] width 229 height 21
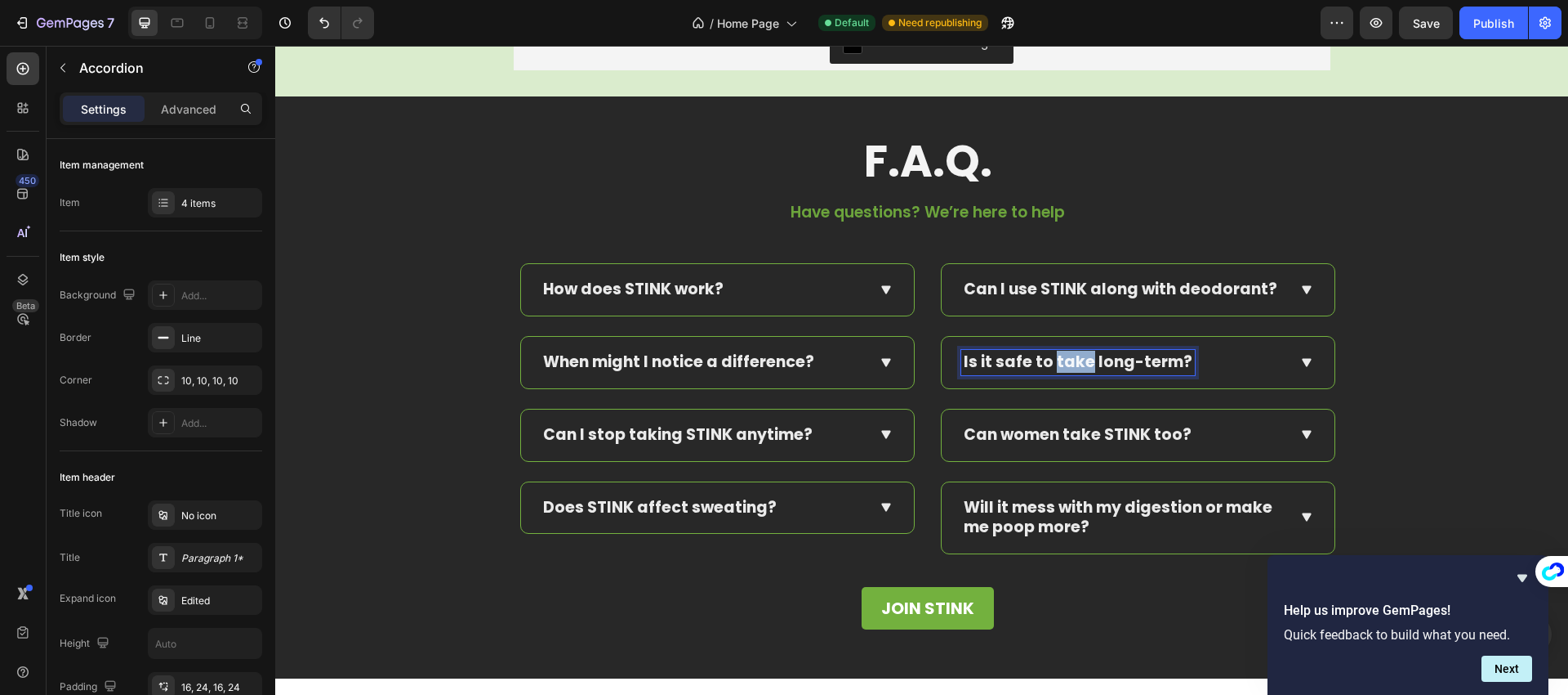
click at [1067, 360] on p "Is it safe to take long-term?" at bounding box center [1078, 362] width 229 height 21
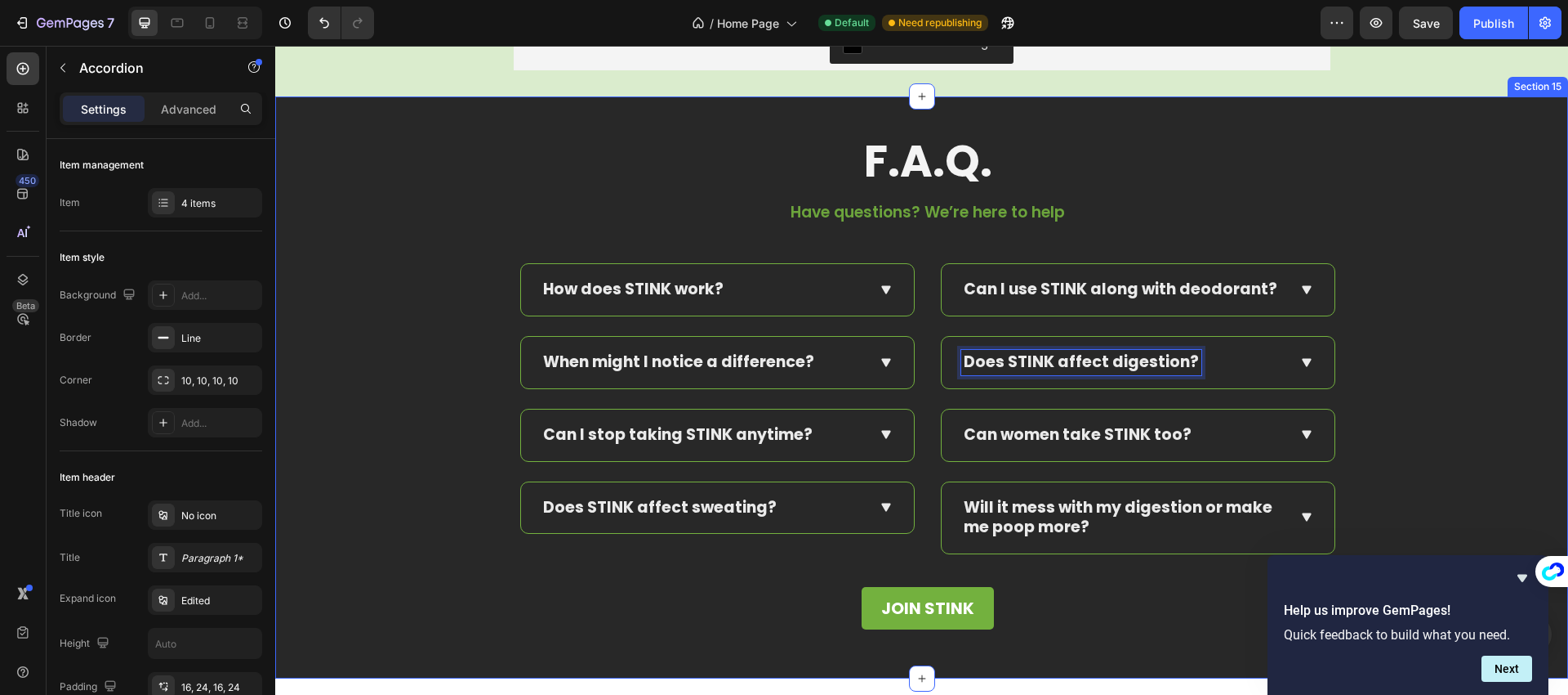
click at [1421, 385] on div "F.A.Q. Text Block Have questions? We’re here to help Text block Row How does ST…" at bounding box center [927, 387] width 1281 height 500
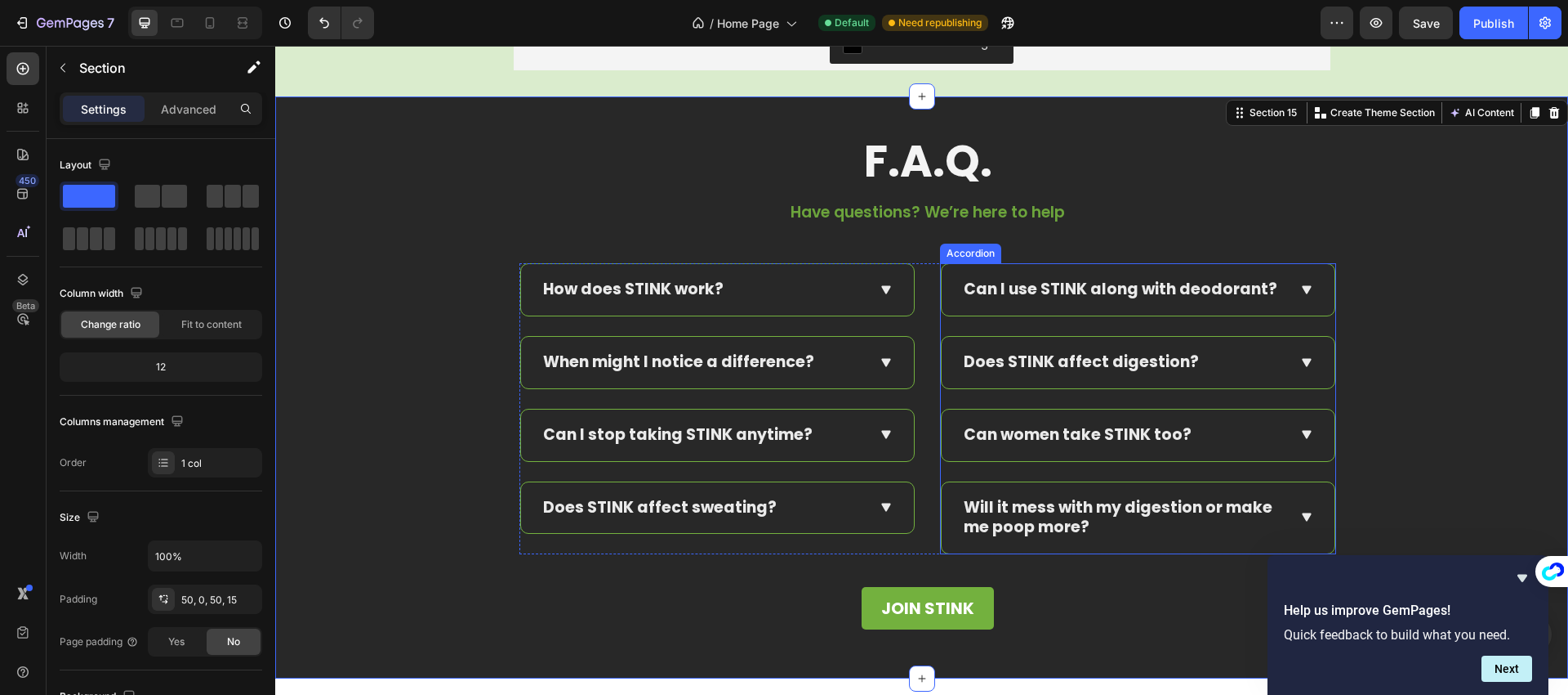
click at [1056, 514] on p "Will it mess with my digestion or make me poop more?" at bounding box center [1123, 518] width 319 height 40
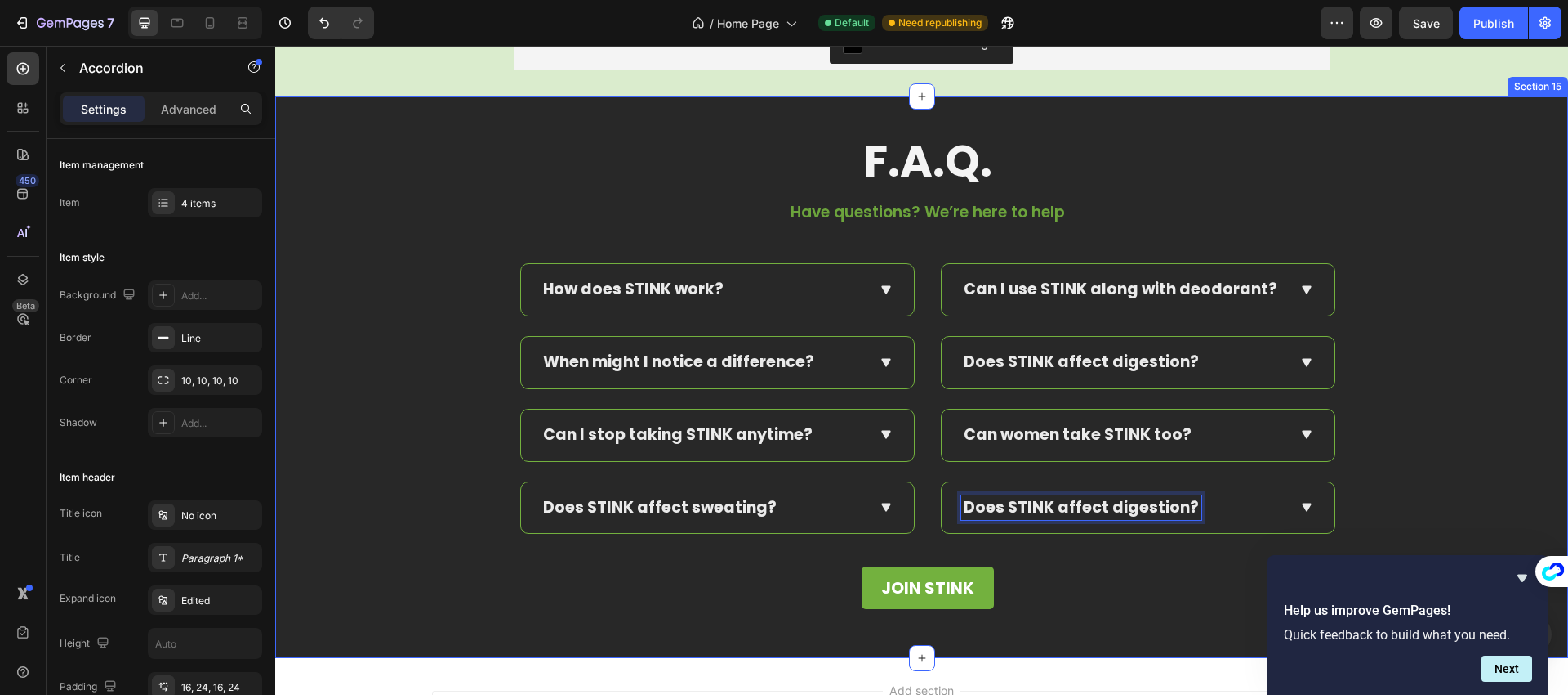
click at [1412, 464] on div "F.A.Q. Text Block Have questions? We’re here to help Text block Row How does ST…" at bounding box center [927, 377] width 1281 height 480
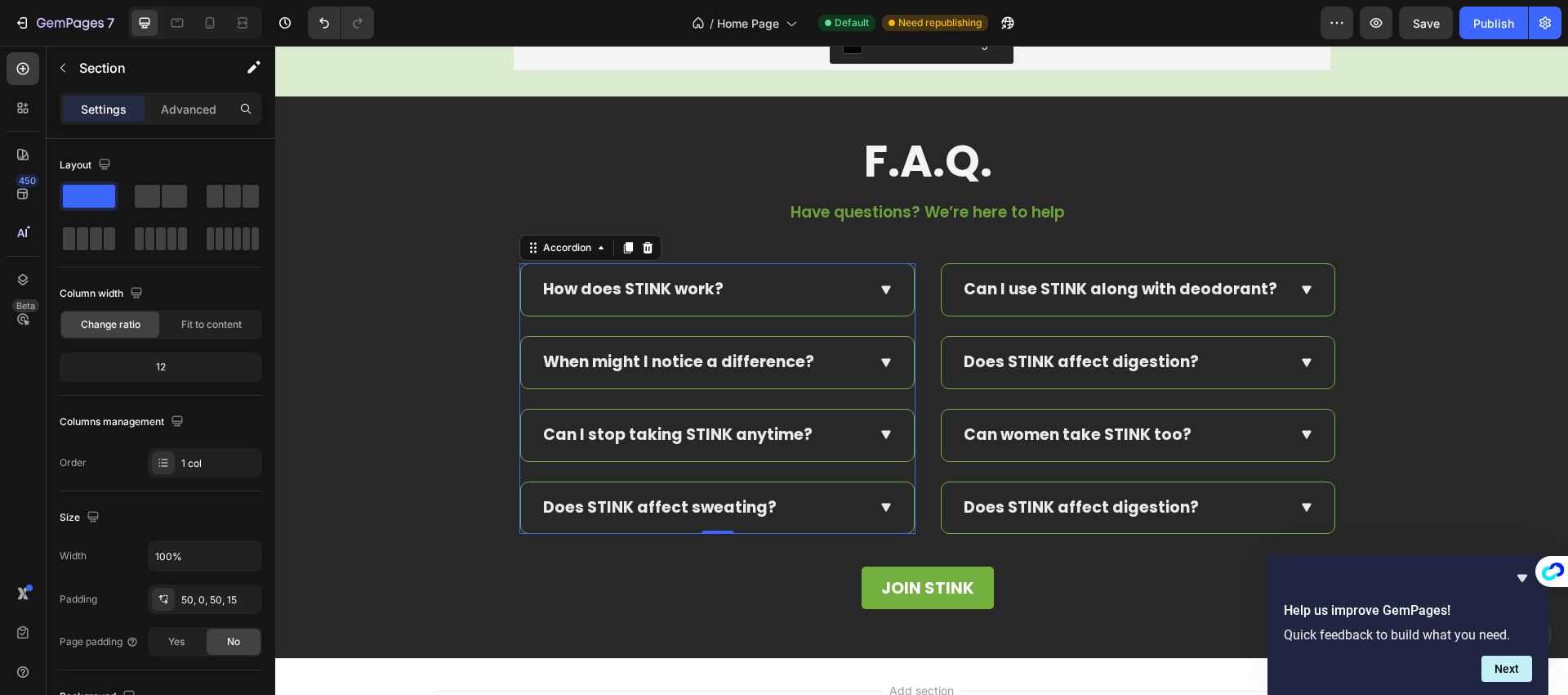
click at [882, 286] on icon at bounding box center [886, 290] width 10 height 9
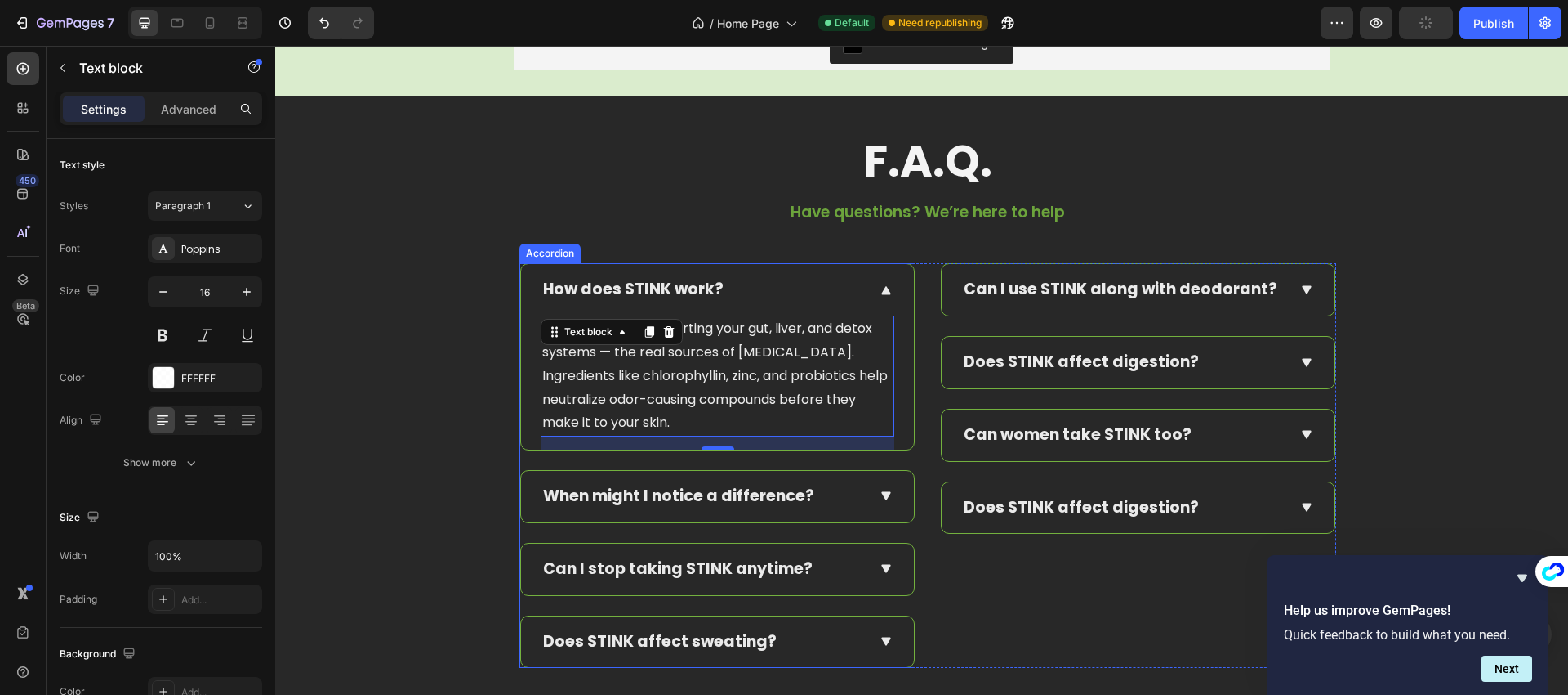
click at [485, 285] on div "F.A.Q. Text Block Have questions? We’re here to help Text block Row How does ST…" at bounding box center [927, 444] width 1281 height 614
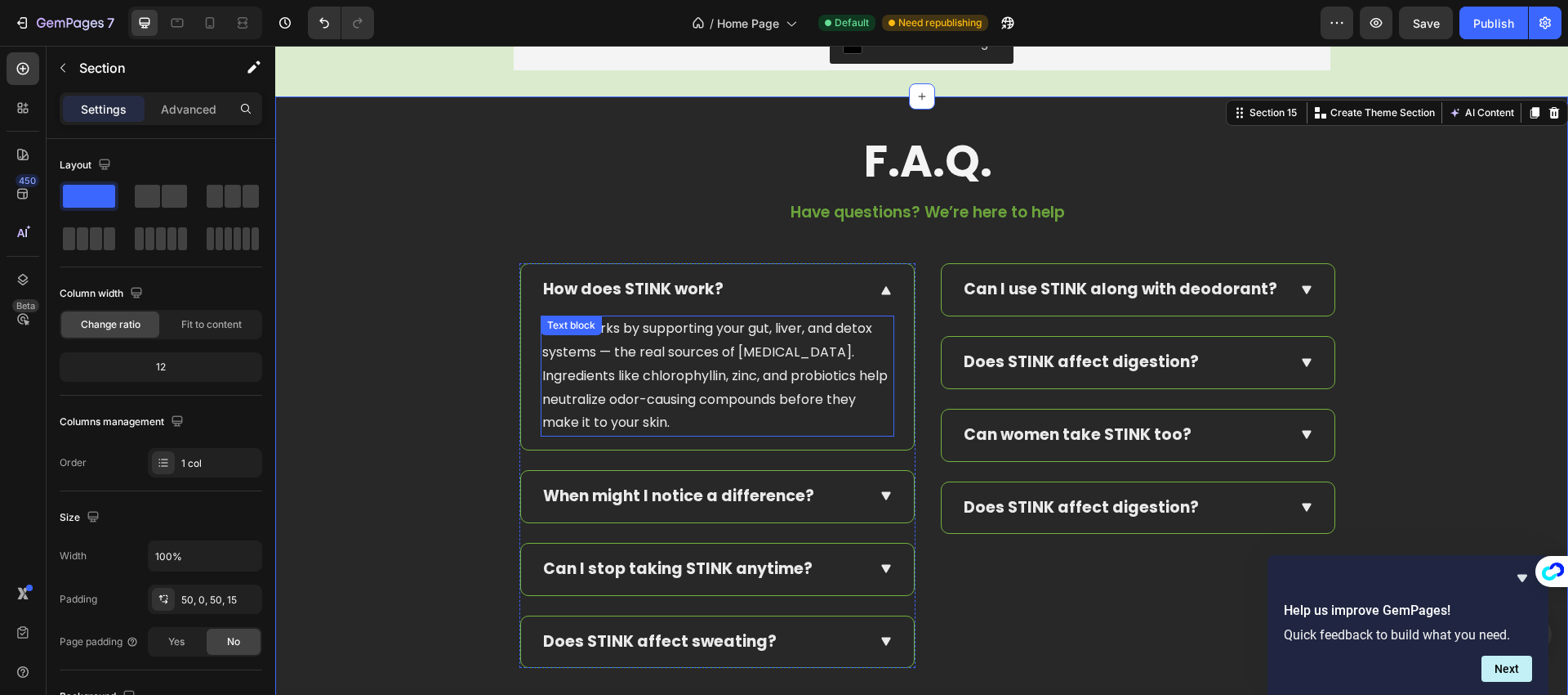
click at [657, 374] on p "STINK works by supporting your gut, liver, and detox systems — the real sources…" at bounding box center [717, 376] width 351 height 117
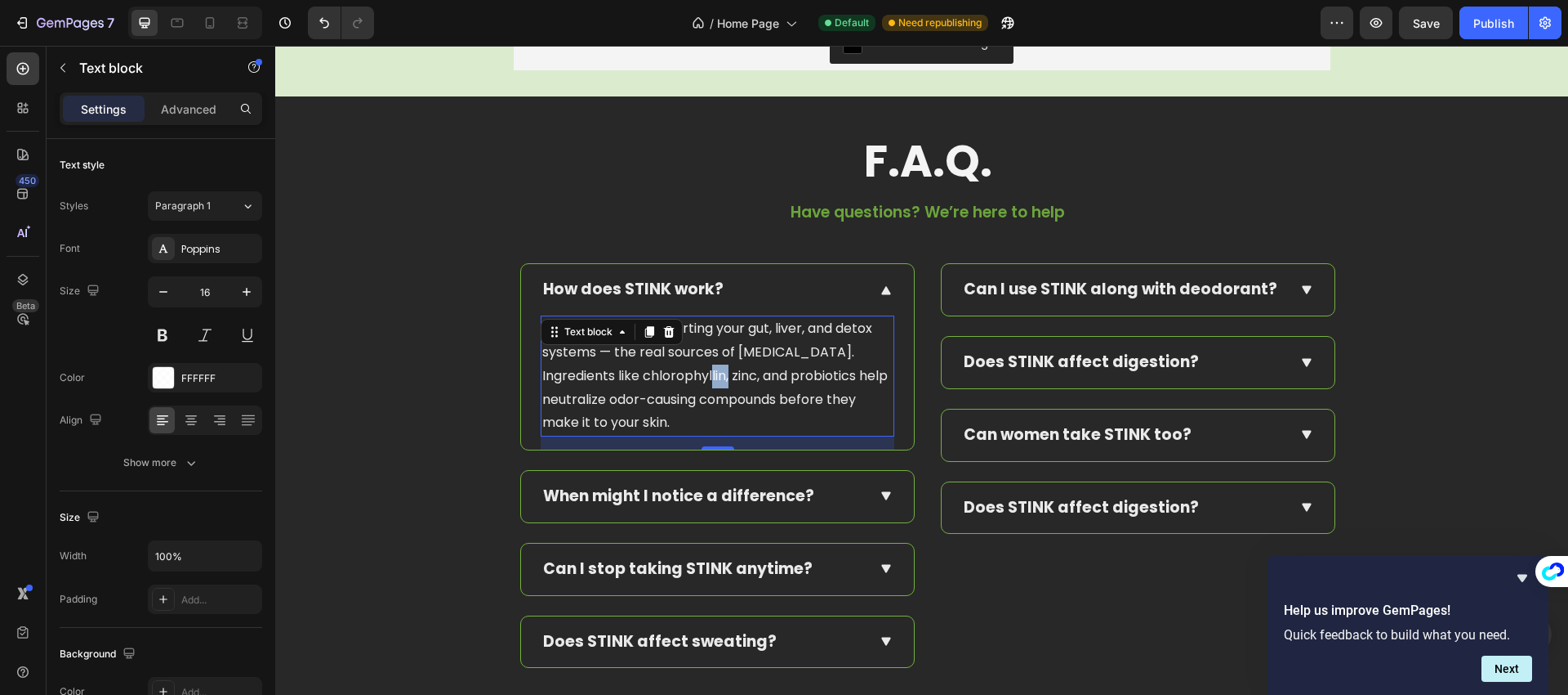
click at [656, 374] on p "STINK works by supporting your gut, liver, and detox systems — the real sources…" at bounding box center [717, 376] width 351 height 117
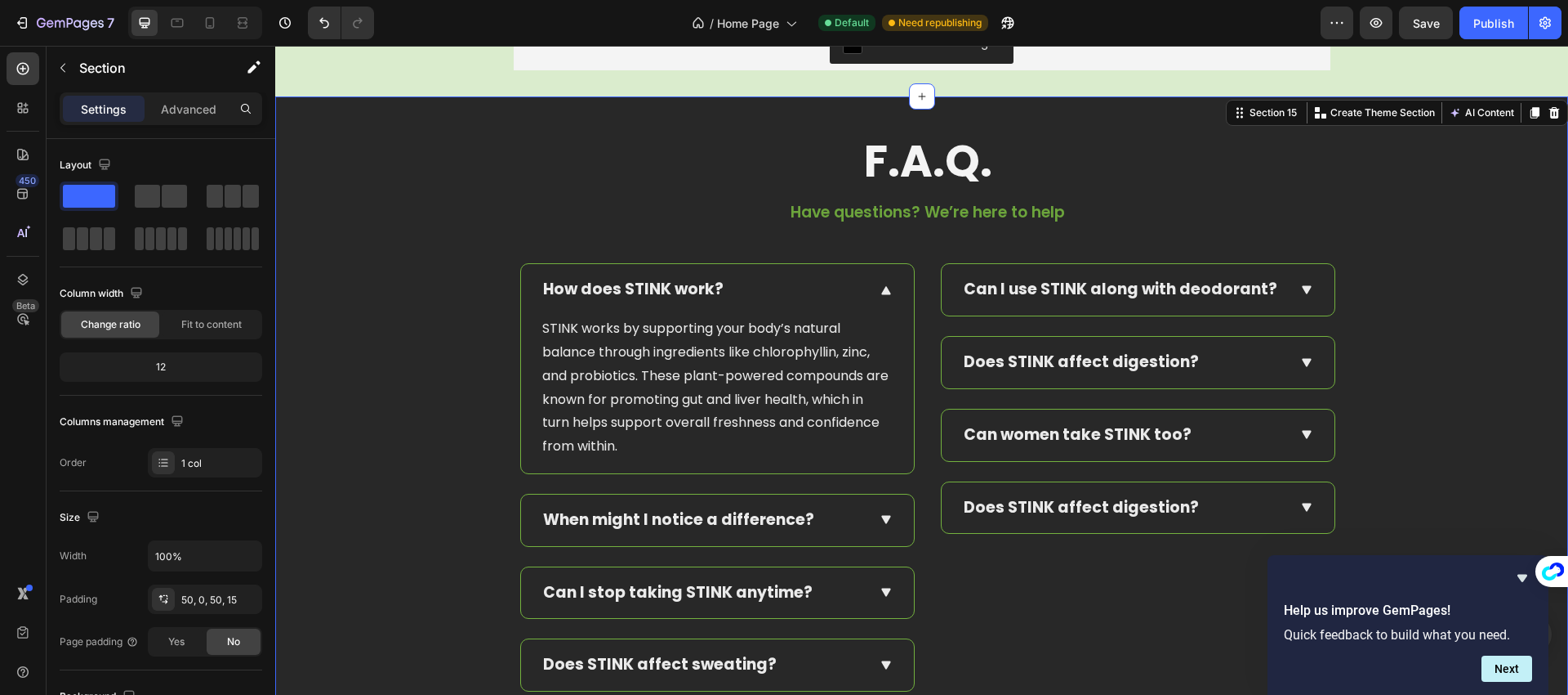
click at [477, 337] on div "F.A.Q. Text Block Have questions? We’re here to help Text block Row How does ST…" at bounding box center [927, 455] width 1281 height 637
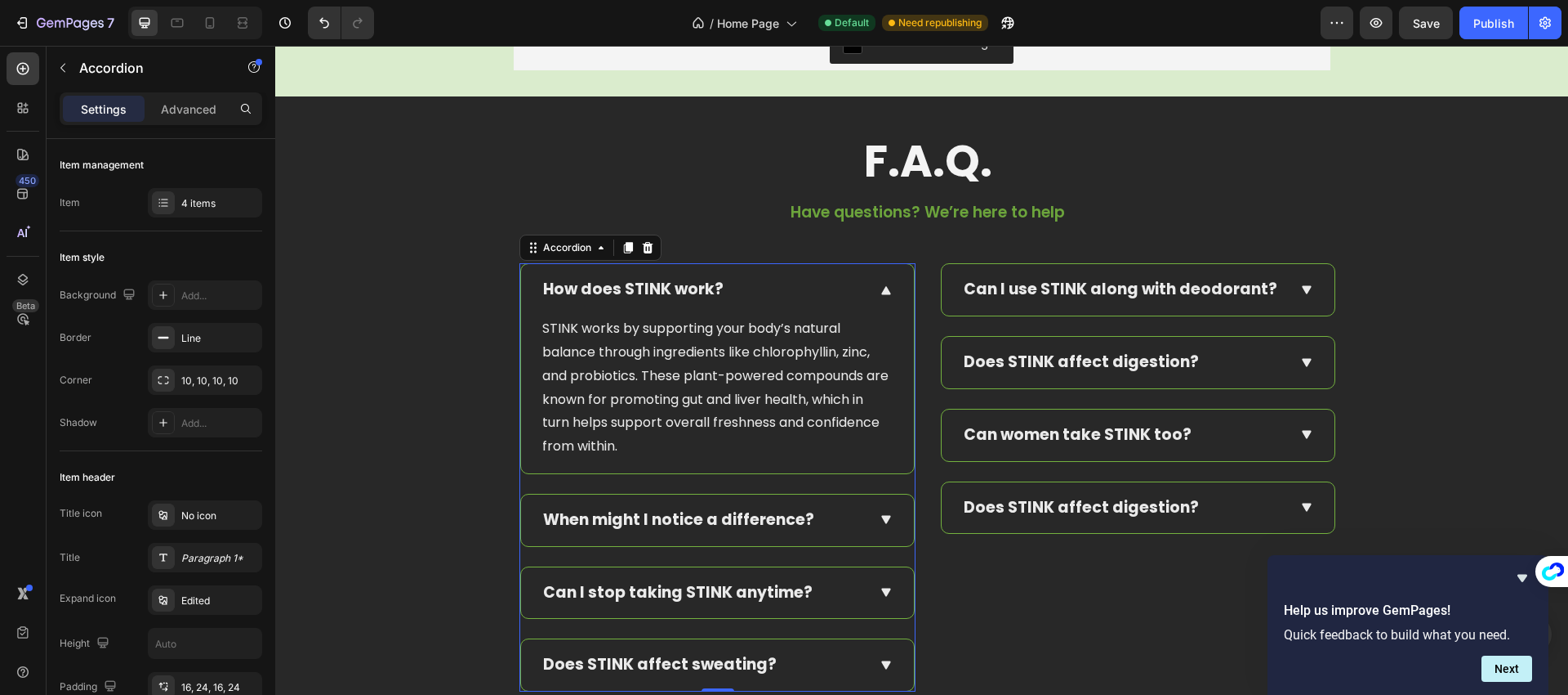
click at [893, 530] on div "When might I notice a difference?" at bounding box center [716, 520] width 392 height 52
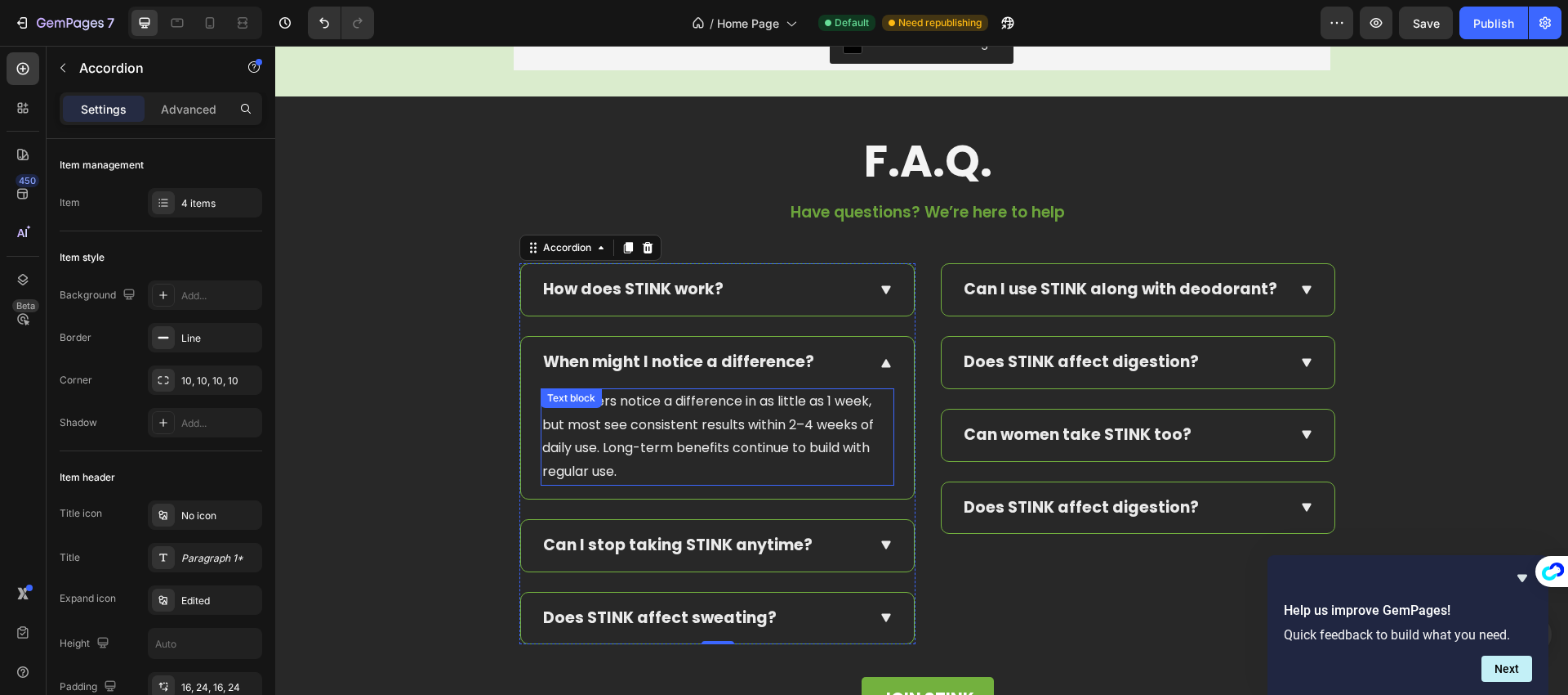
click at [667, 420] on p "Some users notice a difference in as little as 1 week, but most see consistent …" at bounding box center [717, 436] width 351 height 94
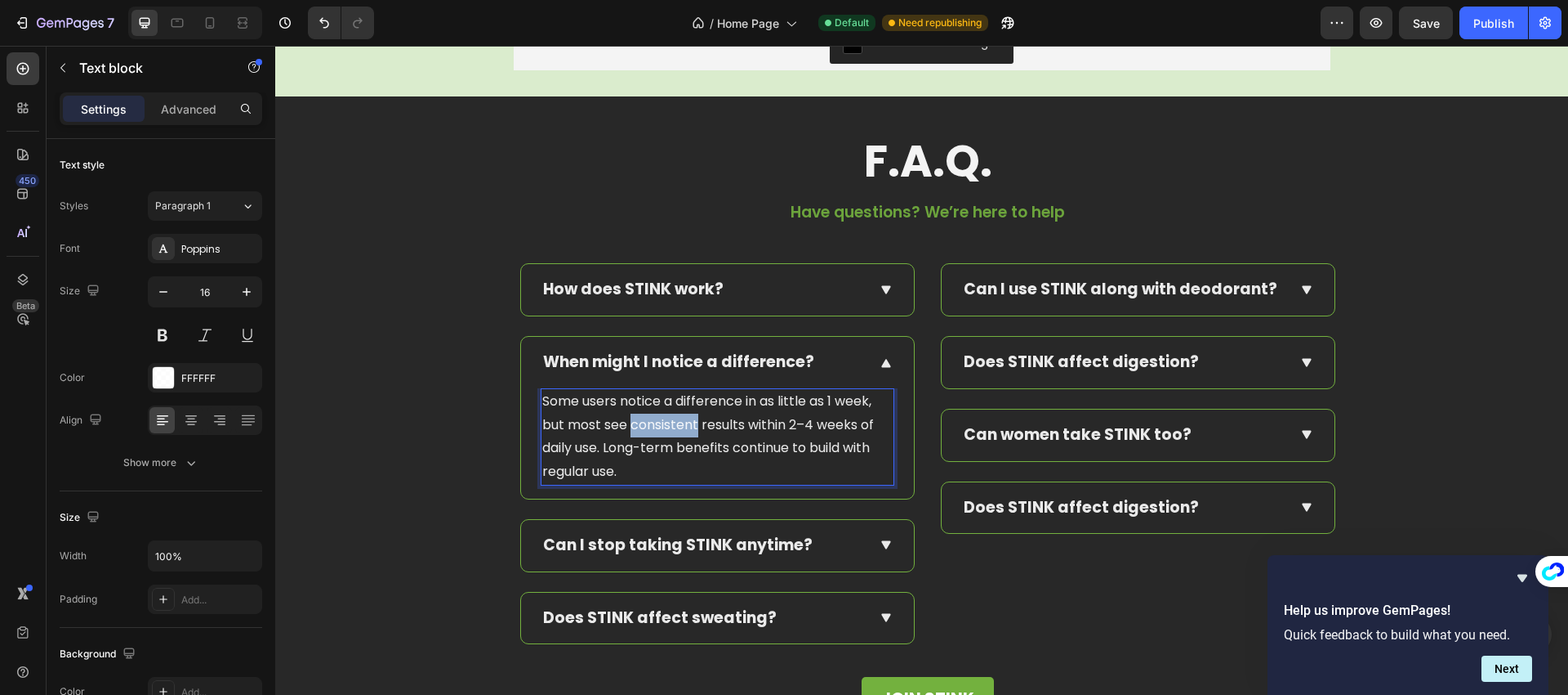
click at [667, 420] on p "Some users notice a difference in as little as 1 week, but most see consistent …" at bounding box center [717, 436] width 351 height 94
click at [878, 546] on icon at bounding box center [886, 545] width 16 height 16
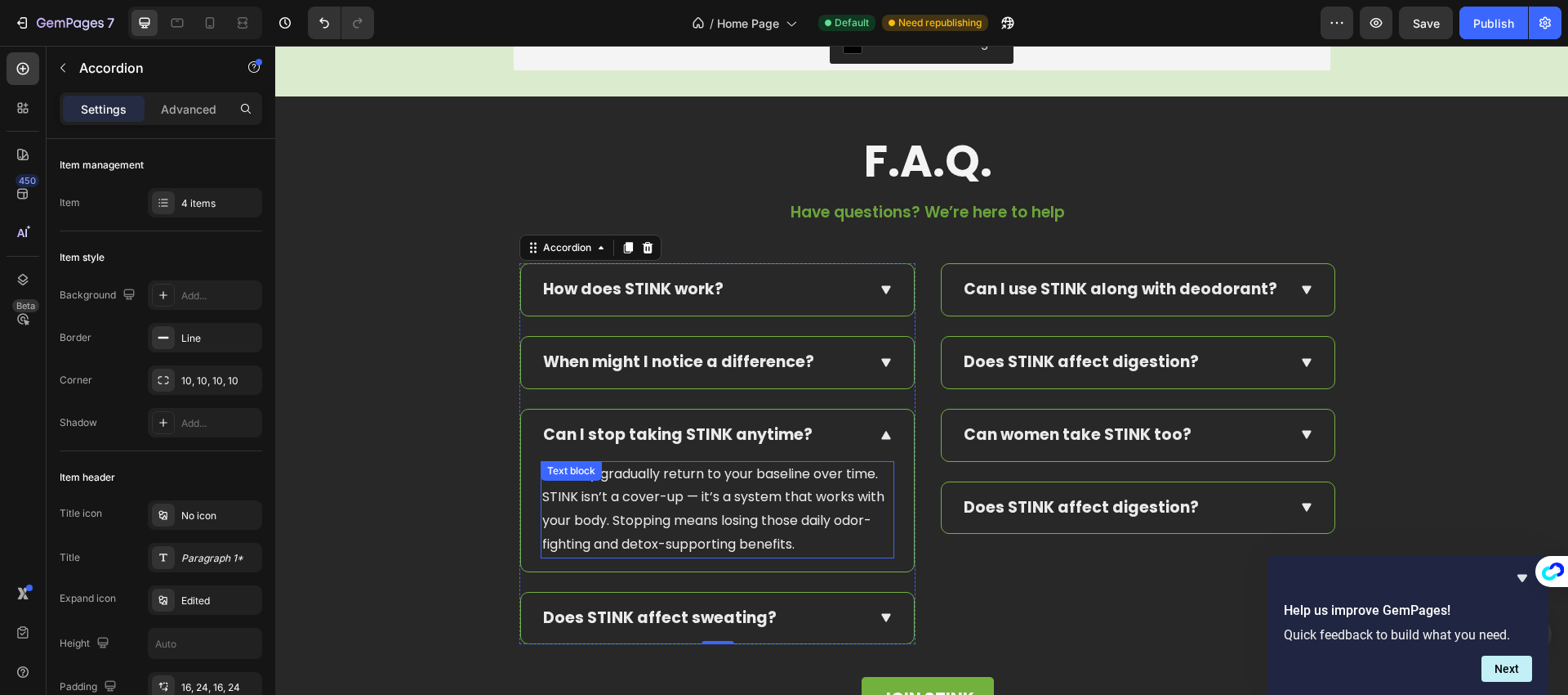
click at [705, 511] on p "You may gradually return to your baseline over time. STINK isn’t a cover-up — i…" at bounding box center [717, 509] width 351 height 94
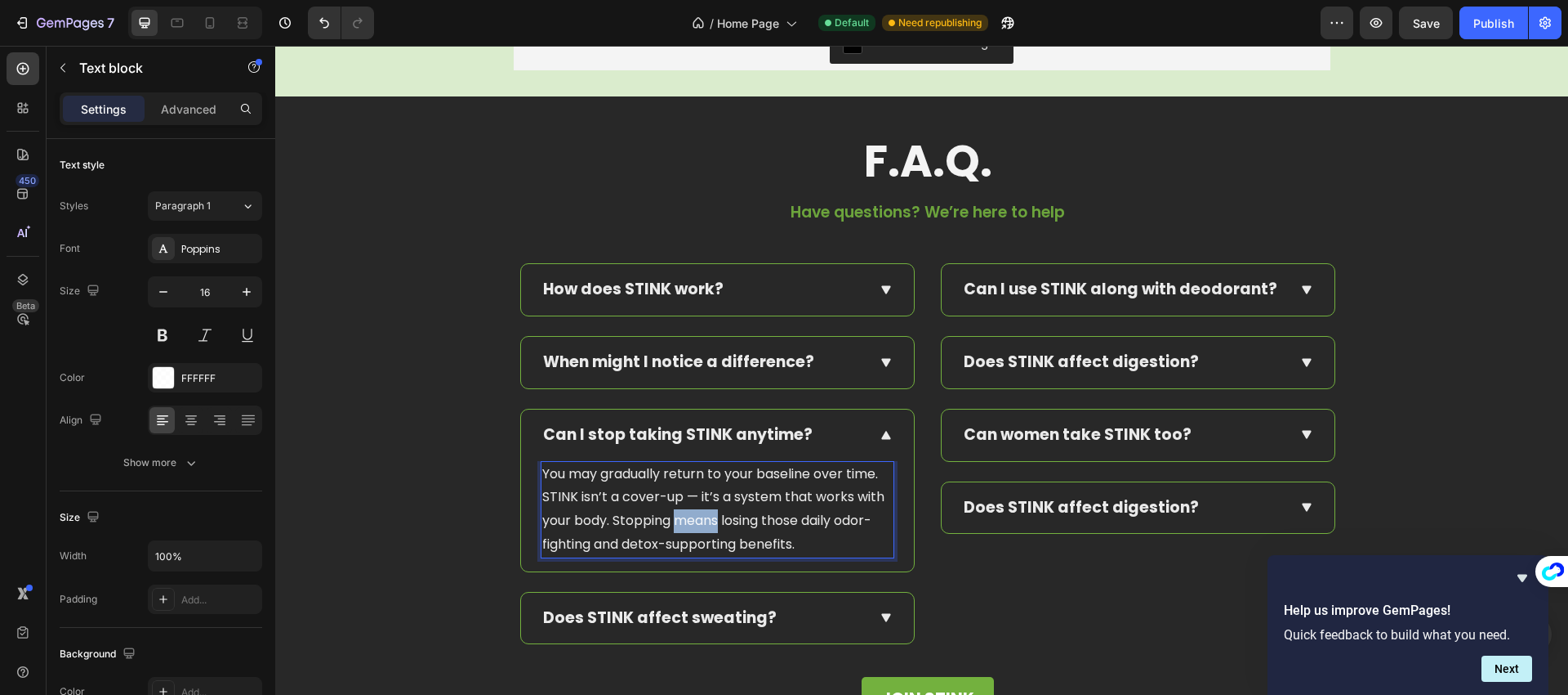
click at [705, 511] on p "You may gradually return to your baseline over time. STINK isn’t a cover-up — i…" at bounding box center [717, 509] width 351 height 94
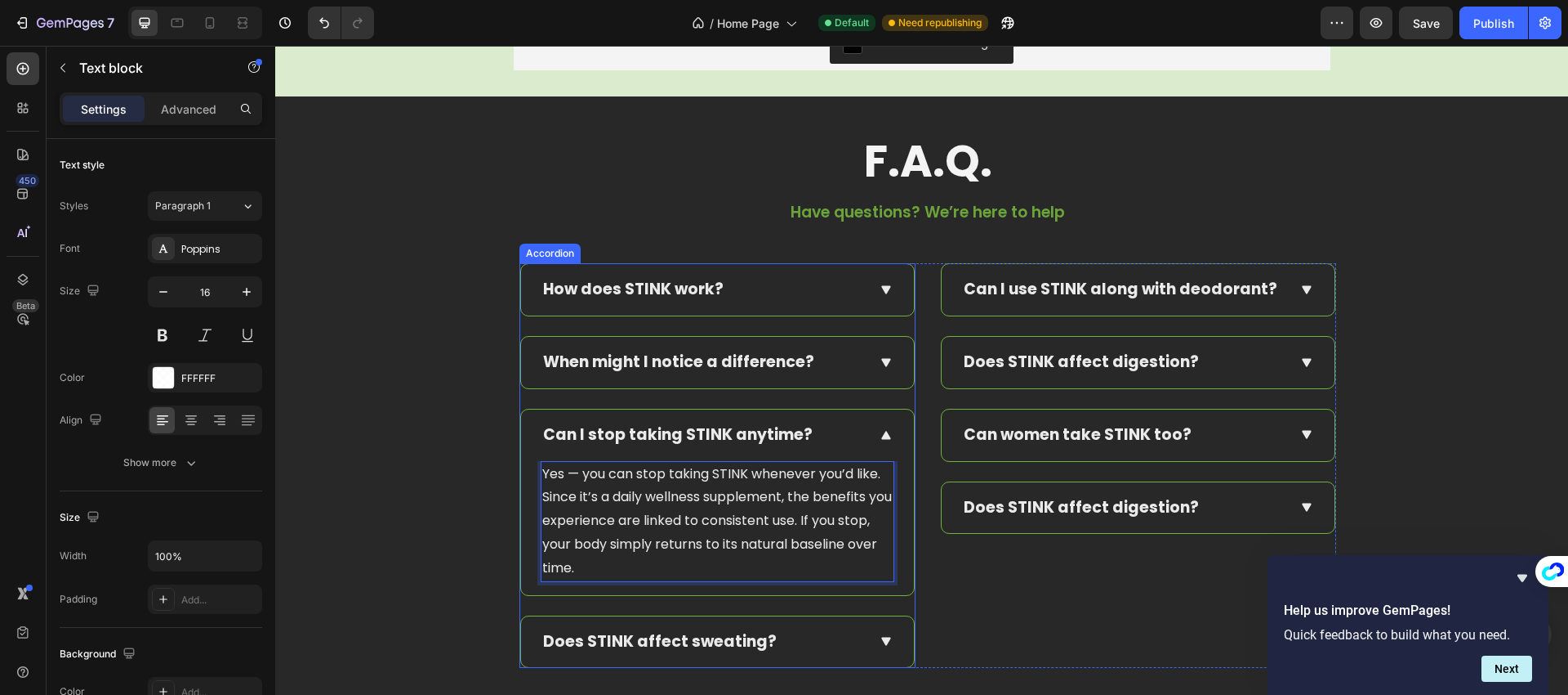
click at [887, 646] on icon at bounding box center [886, 641] width 16 height 16
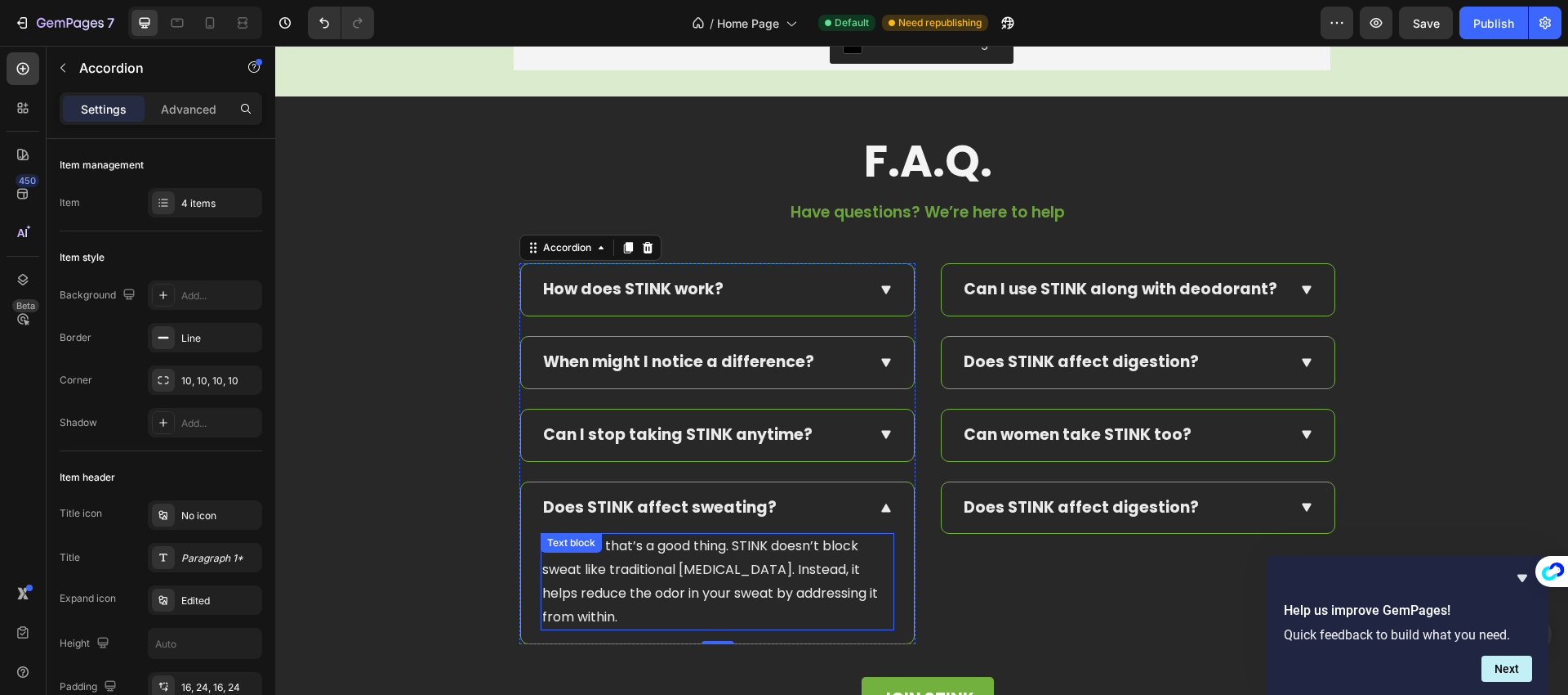
click at [652, 561] on div "No — and that’s a good thing. STINK doesn’t block sweat like traditional antipe…" at bounding box center [717, 582] width 354 height 97
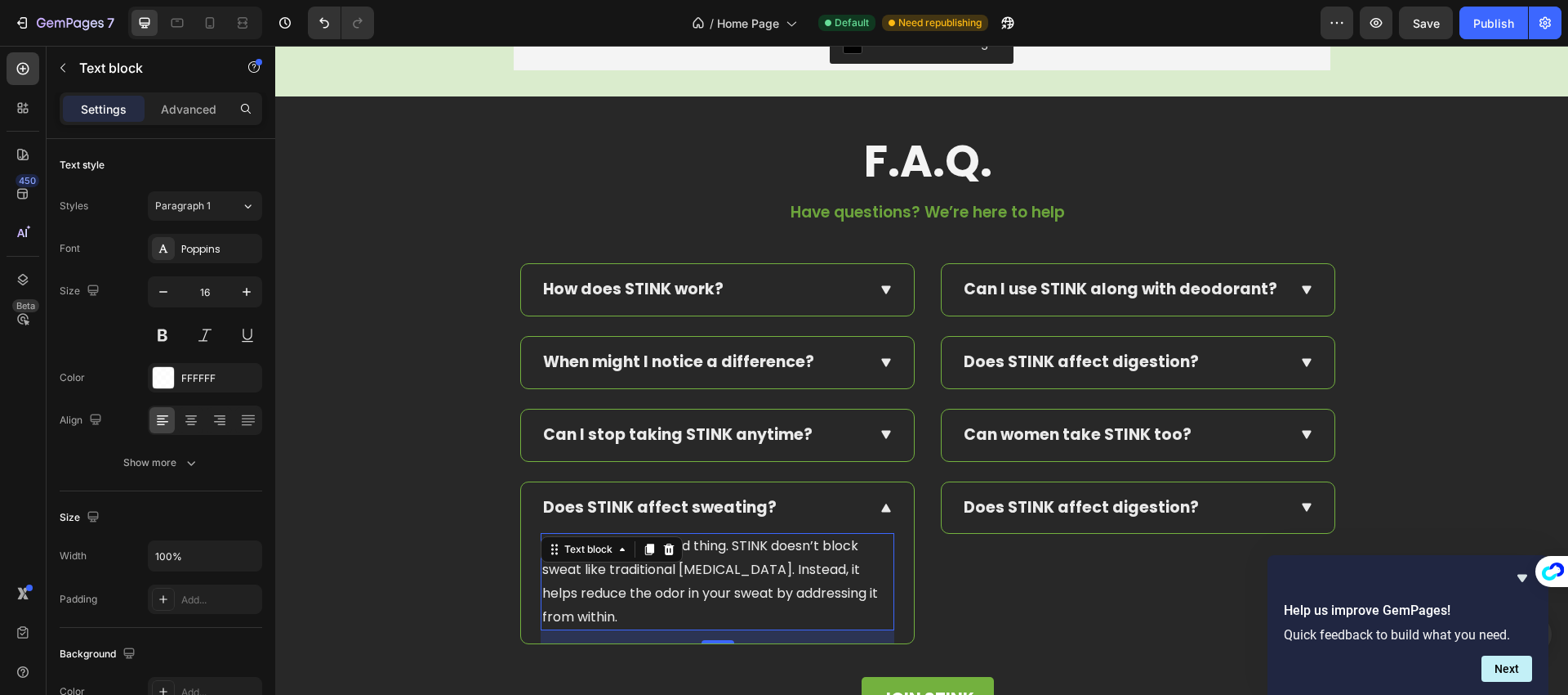
click at [652, 561] on div "Text block" at bounding box center [611, 549] width 142 height 26
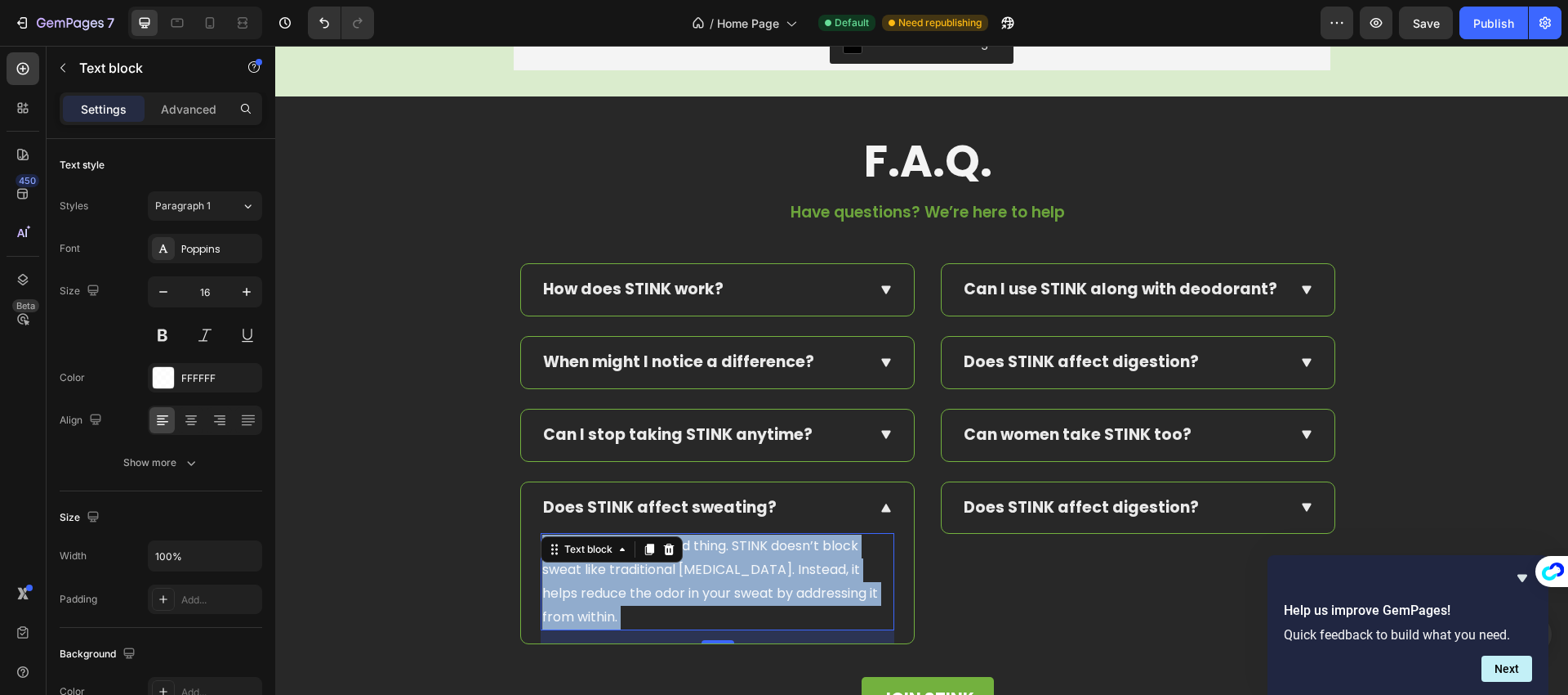
click at [685, 574] on p "No — and that’s a good thing. STINK doesn’t block sweat like traditional antipe…" at bounding box center [717, 581] width 351 height 94
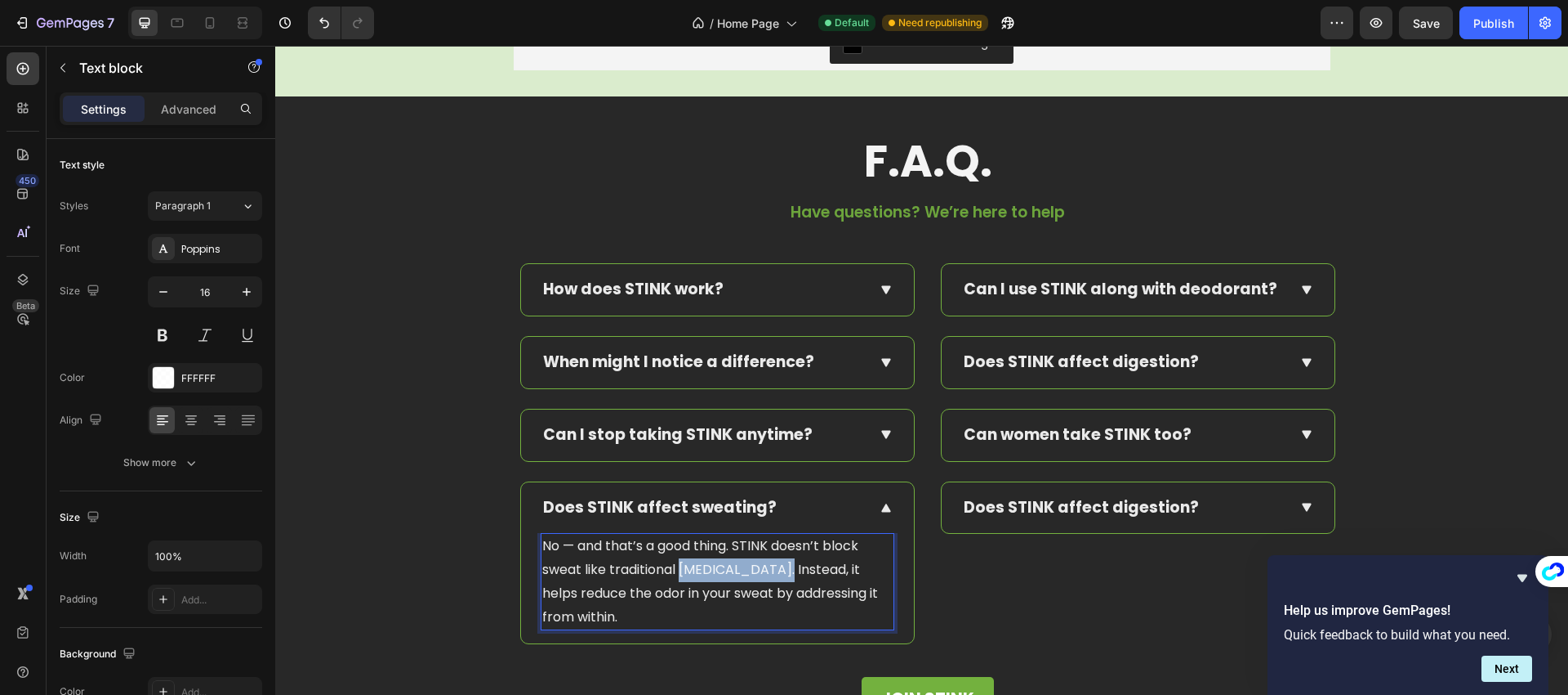
click at [685, 574] on p "No — and that’s a good thing. STINK doesn’t block sweat like traditional antipe…" at bounding box center [717, 581] width 351 height 94
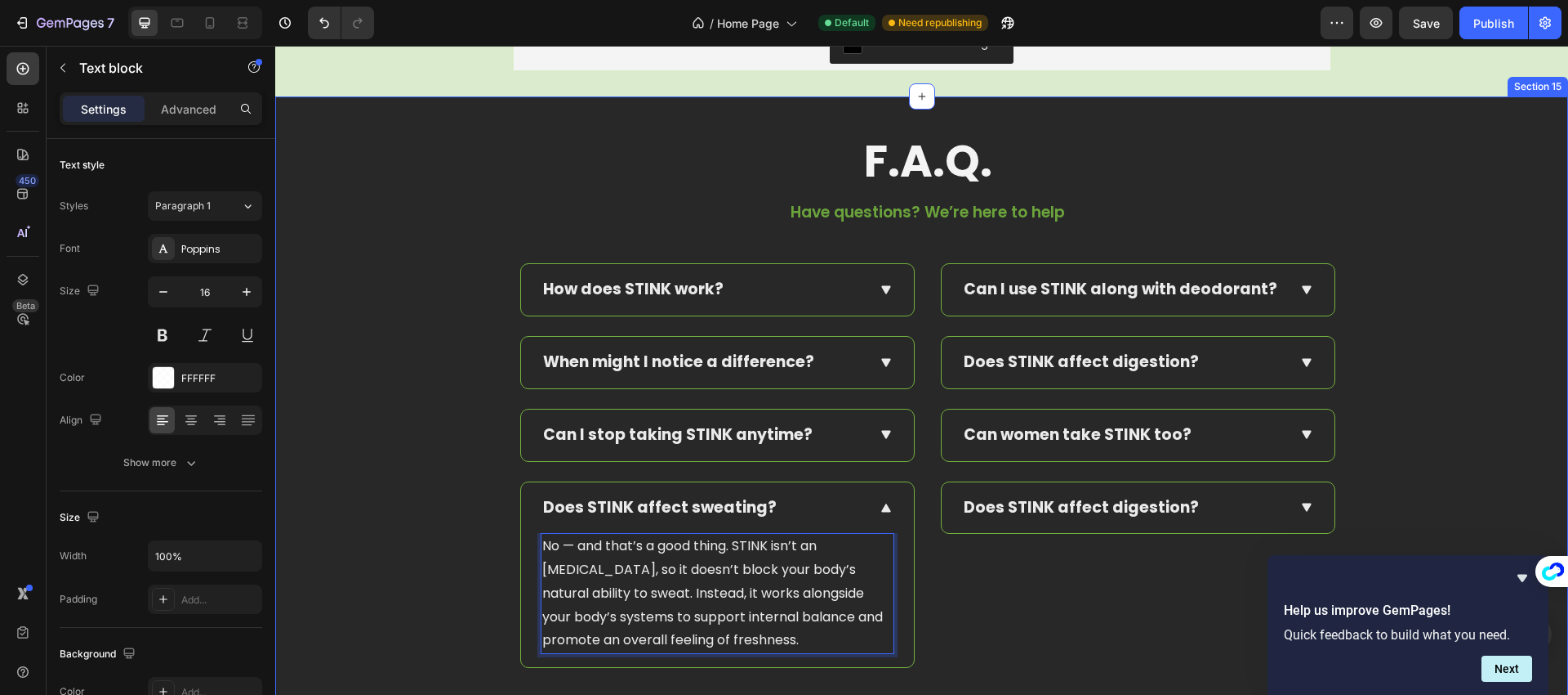
click at [500, 512] on div "F.A.Q. Text Block Have questions? We’re here to help Text block Row How does ST…" at bounding box center [927, 444] width 1281 height 614
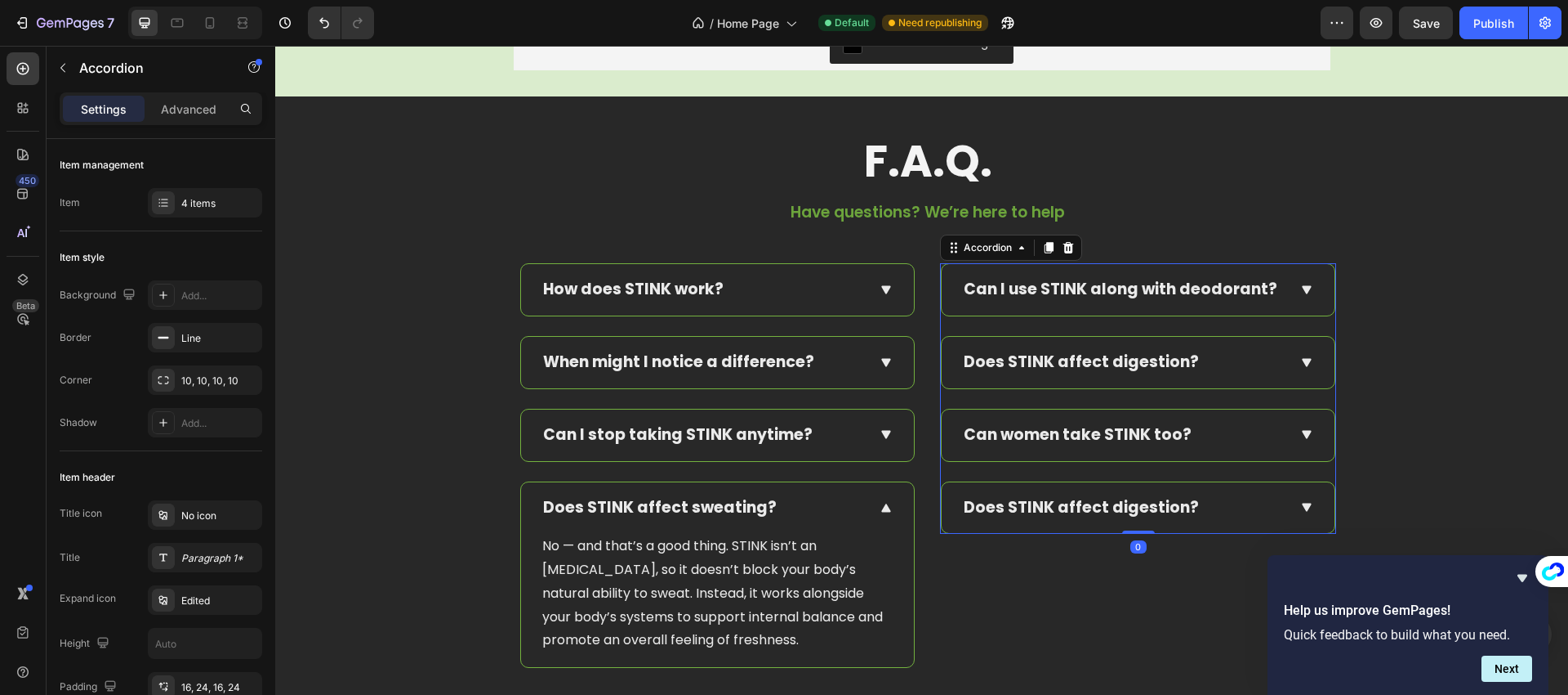
click at [1303, 290] on icon at bounding box center [1307, 290] width 10 height 9
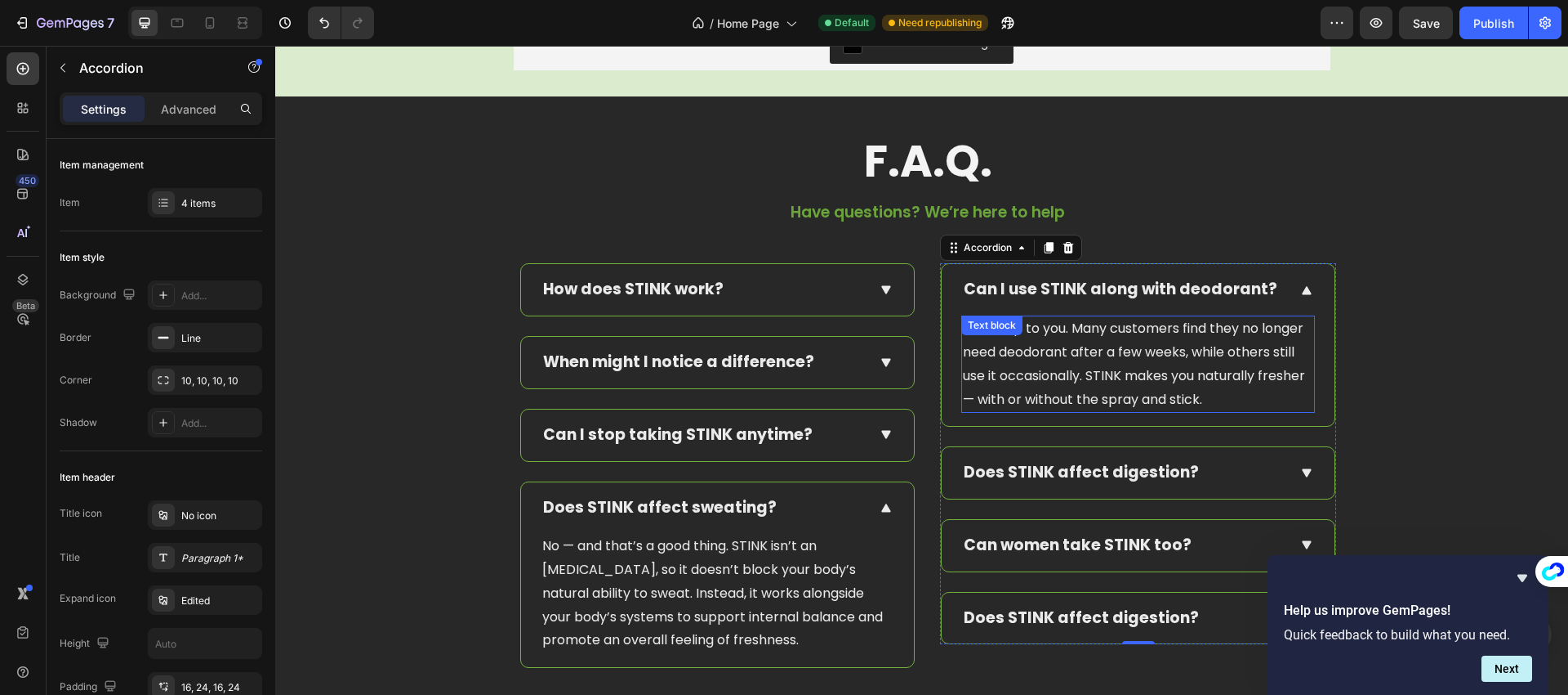
click at [1050, 359] on p "That’s up to you. Many customers find they no longer need deodorant after a few…" at bounding box center [1138, 364] width 351 height 94
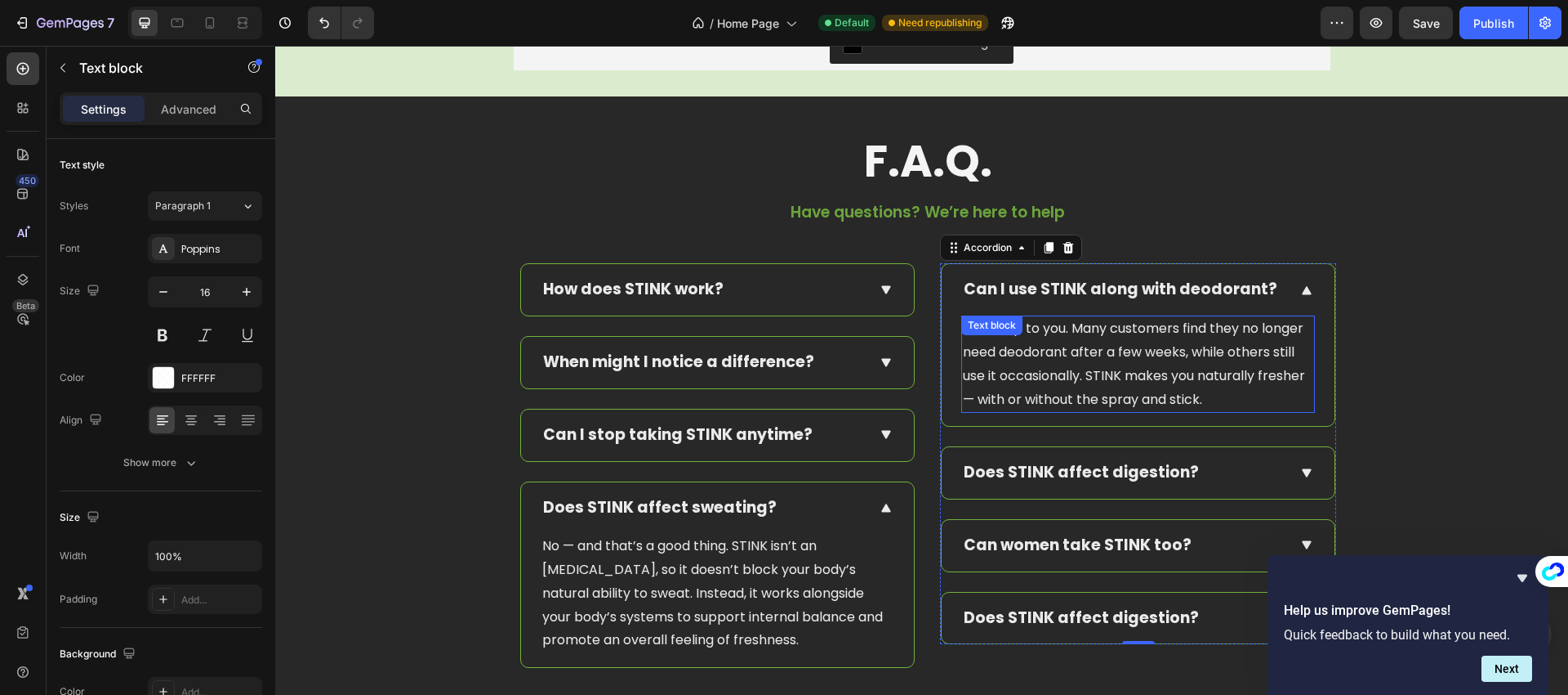
click at [1050, 359] on p "That’s up to you. Many customers find they no longer need deodorant after a few…" at bounding box center [1138, 364] width 351 height 94
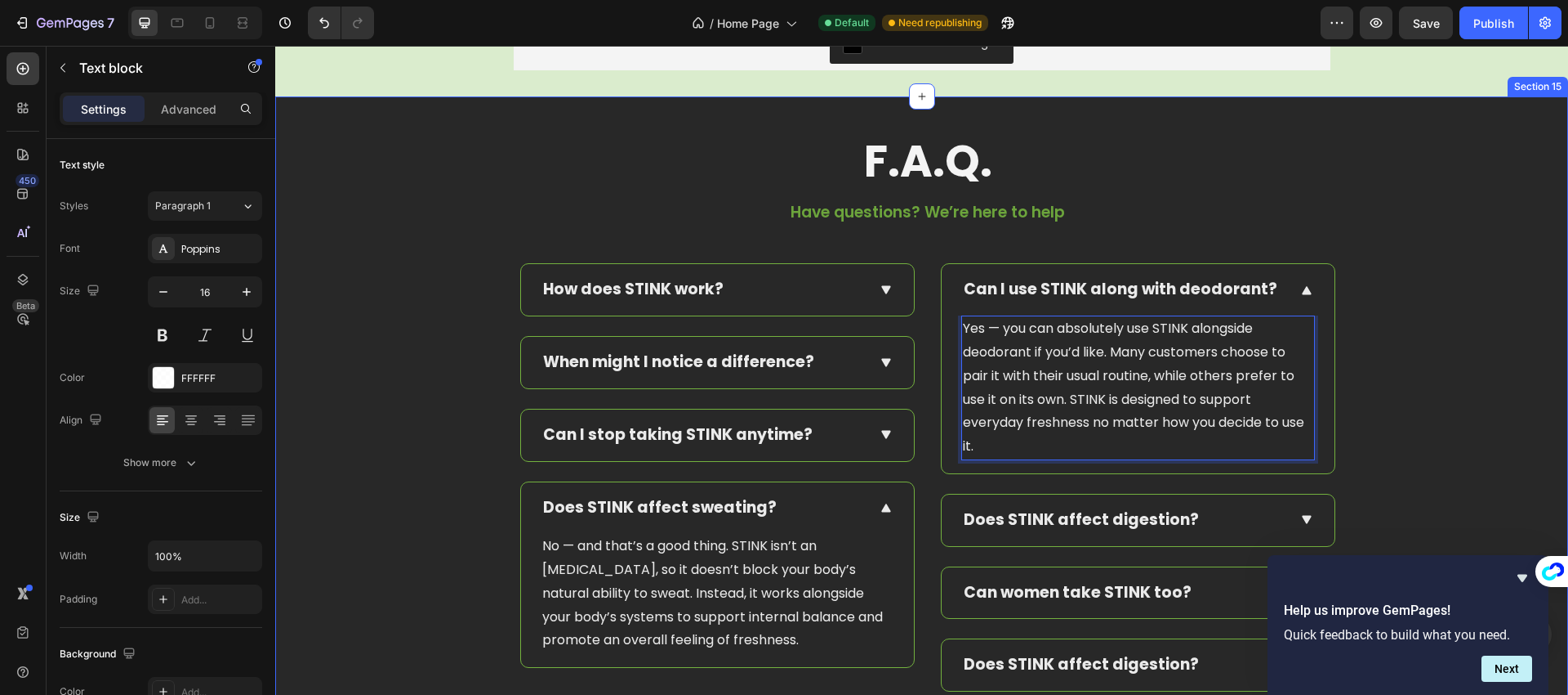
click at [1383, 382] on div "F.A.Q. Text Block Have questions? We’re here to help Text block Row How does ST…" at bounding box center [927, 455] width 1281 height 637
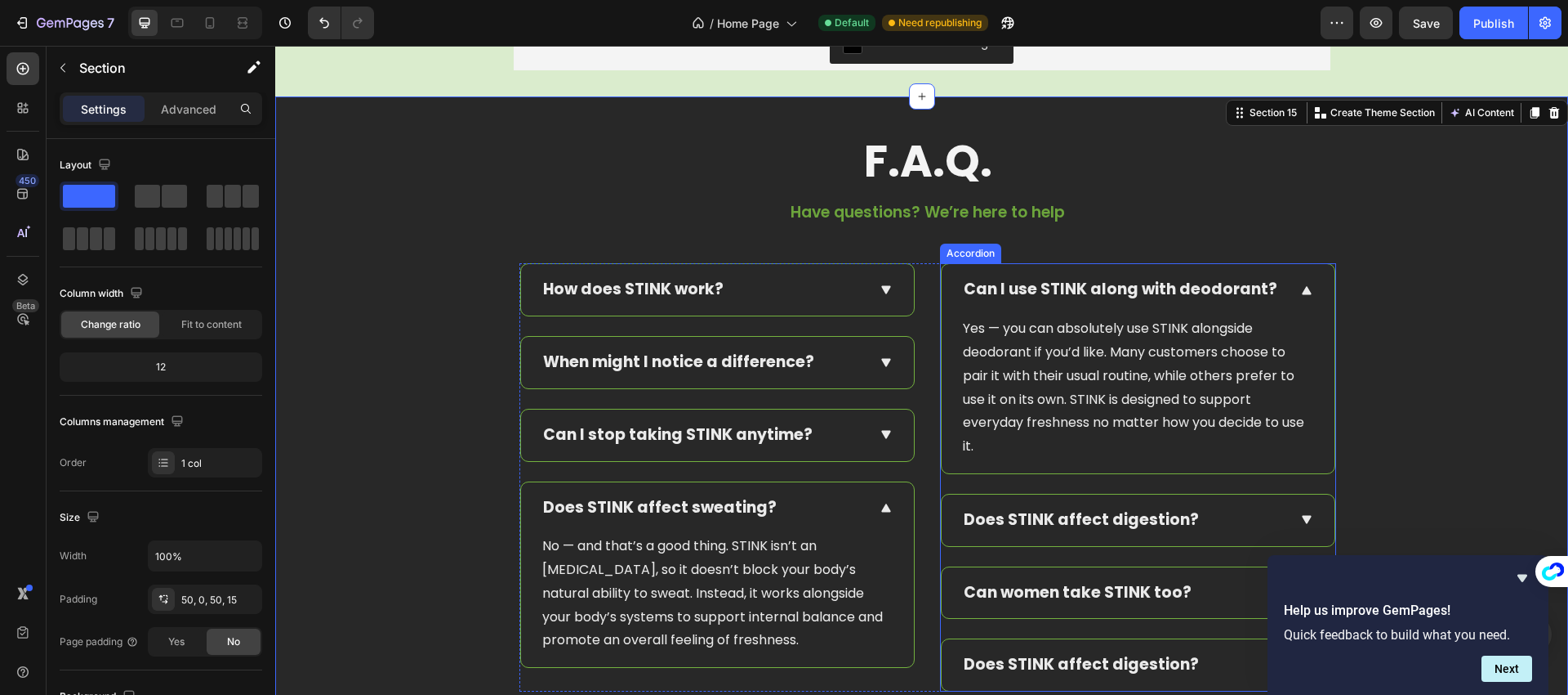
click at [1300, 521] on icon at bounding box center [1308, 519] width 16 height 16
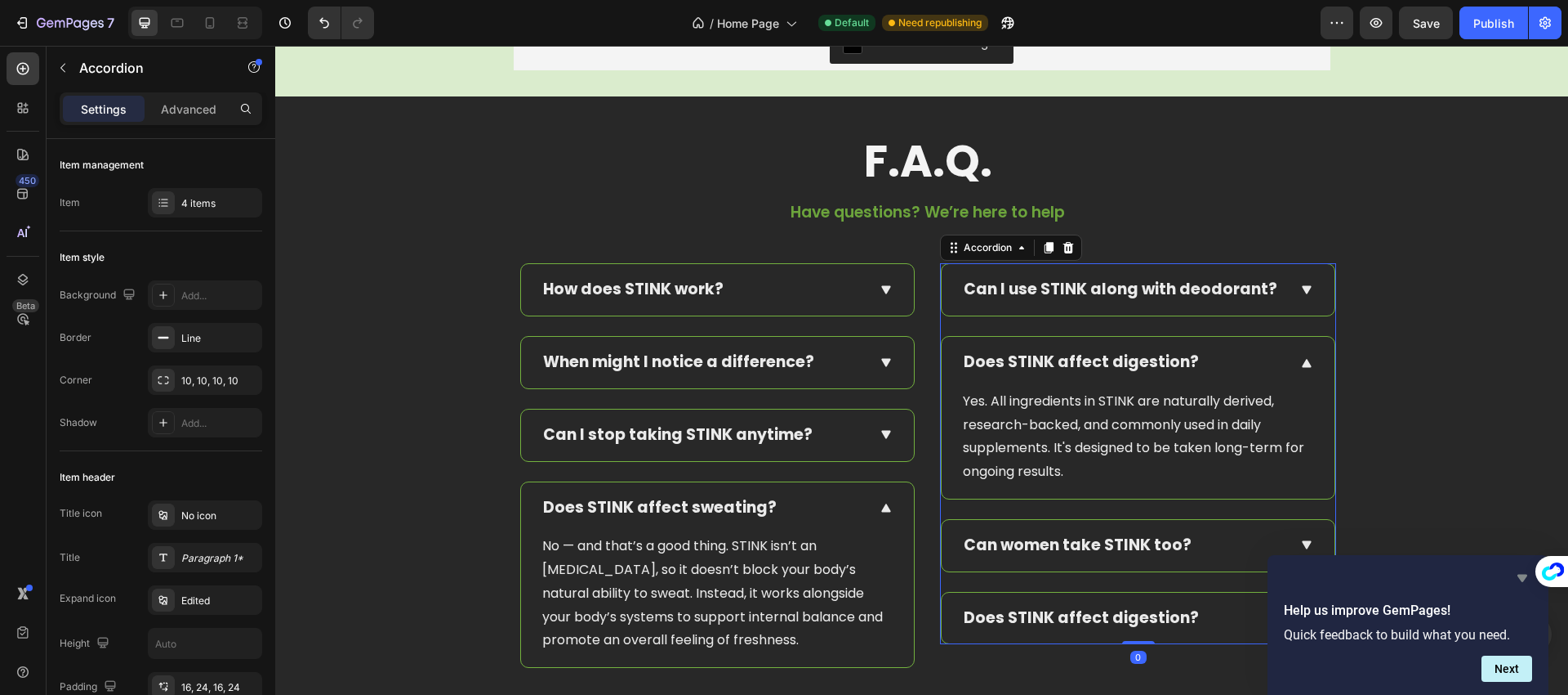
click at [1521, 579] on icon "Hide survey" at bounding box center [1522, 578] width 10 height 7
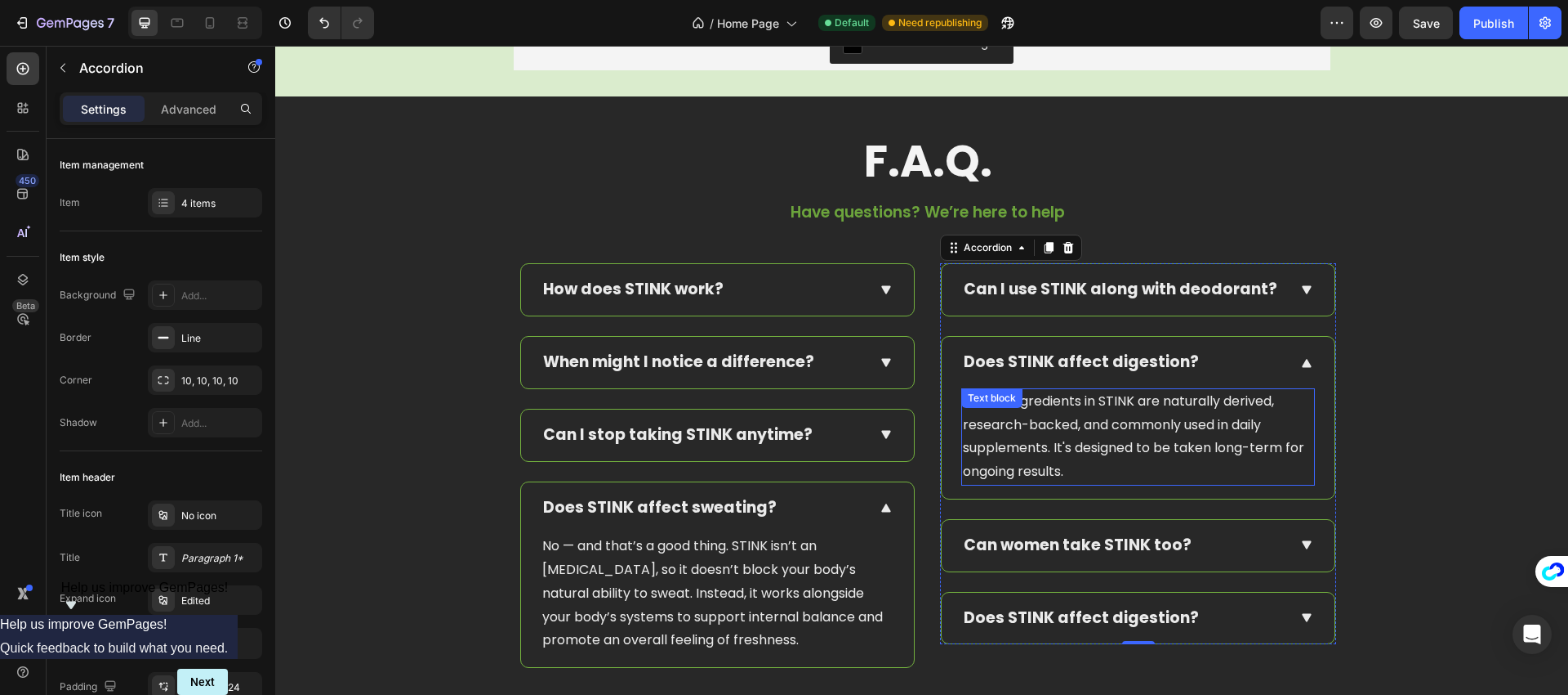
click at [1039, 407] on p "Yes. All ingredients in STINK are naturally derived, research-backed, and commo…" at bounding box center [1138, 436] width 351 height 94
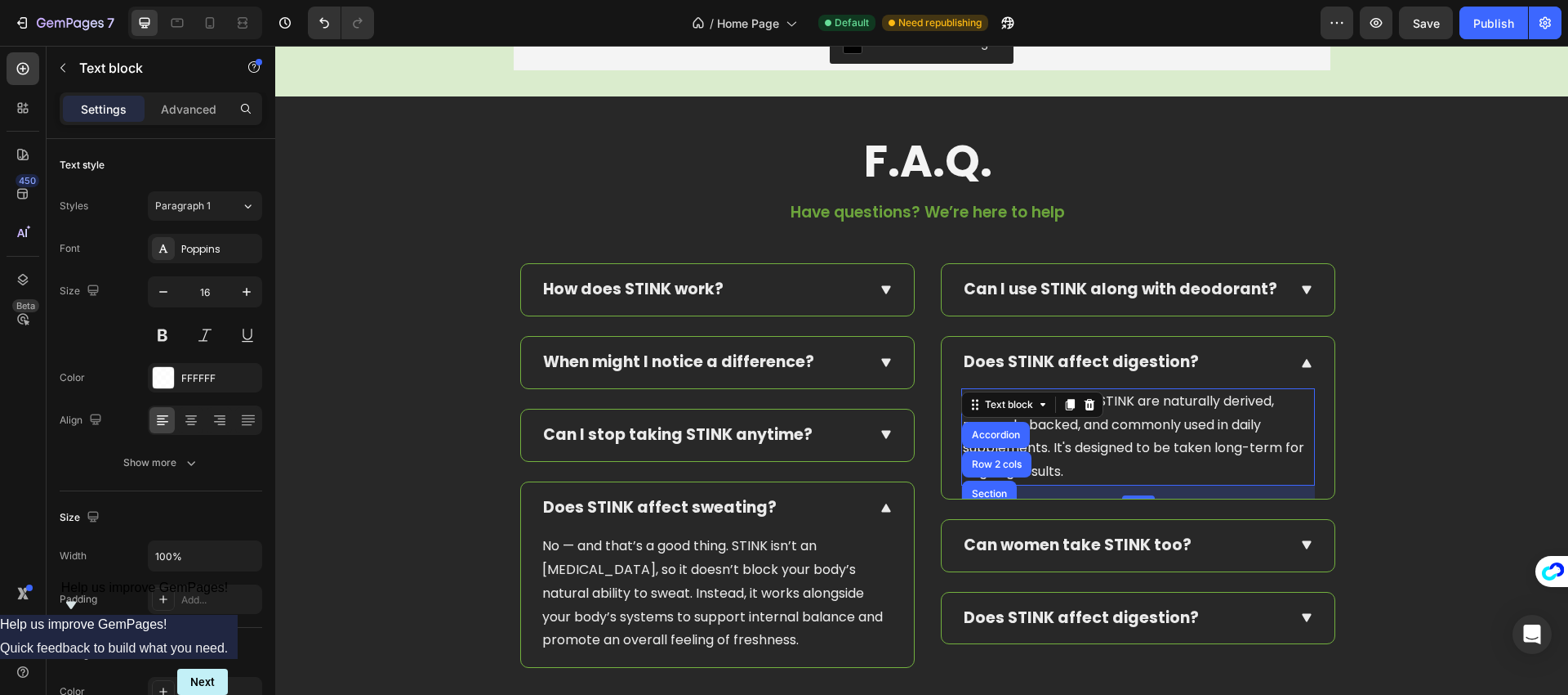
click at [1105, 421] on p "Yes. All ingredients in STINK are naturally derived, research-backed, and commo…" at bounding box center [1138, 436] width 351 height 94
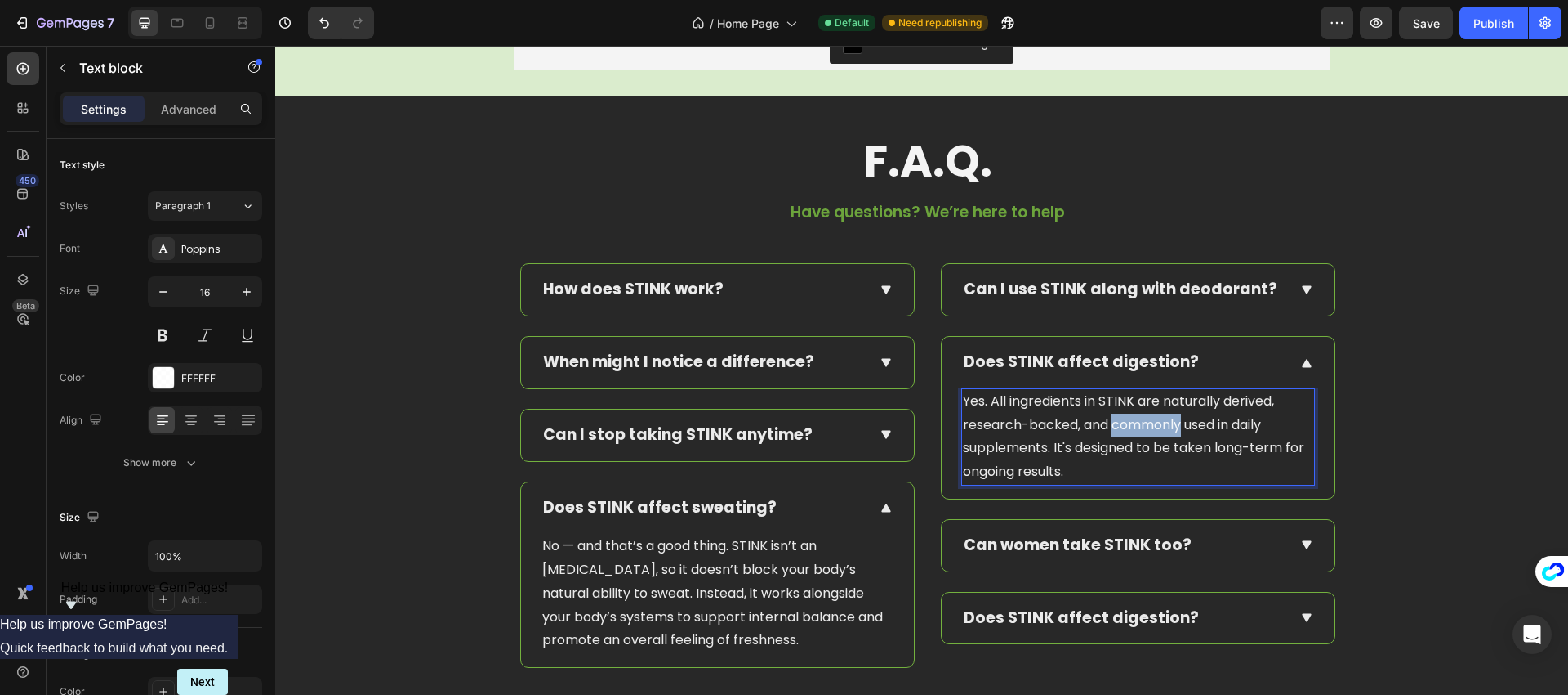
click at [1105, 421] on p "Yes. All ingredients in STINK are naturally derived, research-backed, and commo…" at bounding box center [1138, 436] width 351 height 94
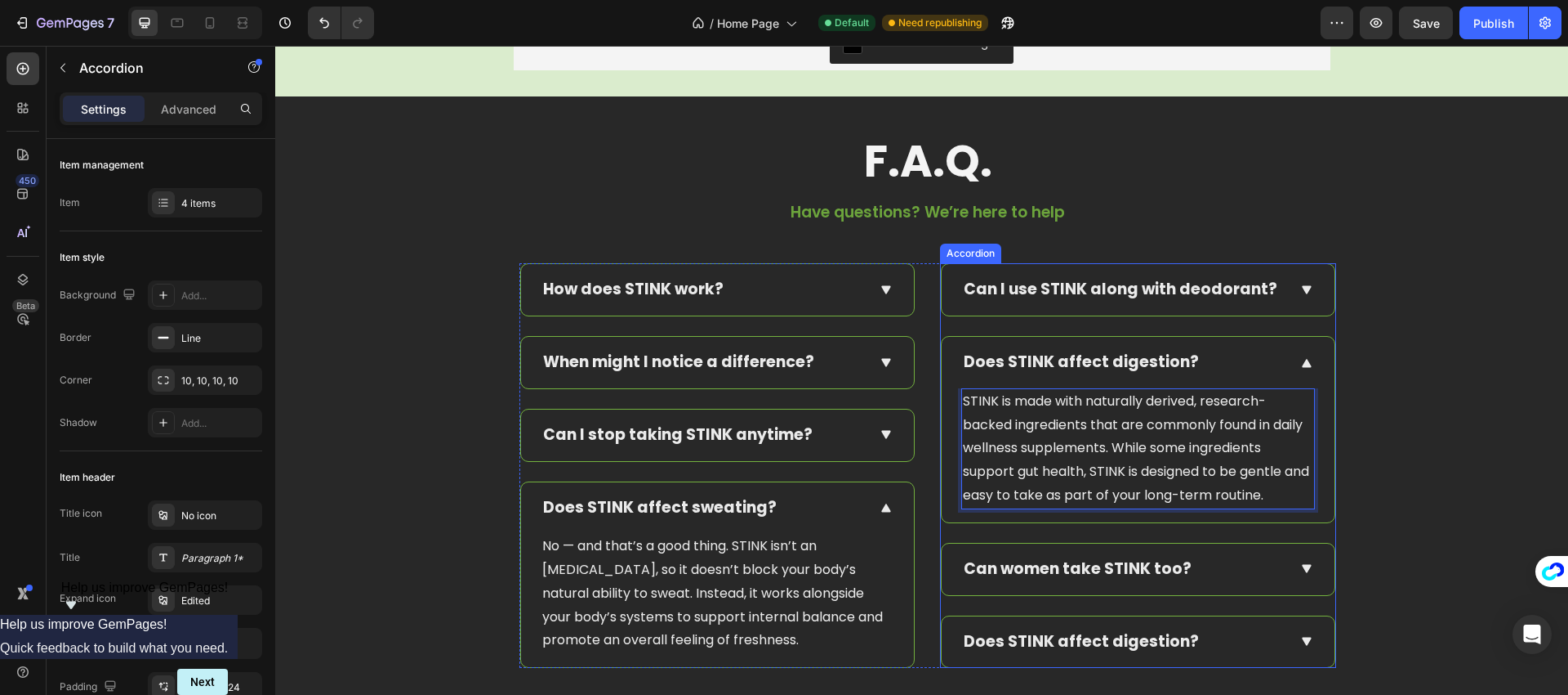
click at [1305, 570] on icon at bounding box center [1308, 569] width 16 height 16
